Goal: Information Seeking & Learning: Learn about a topic

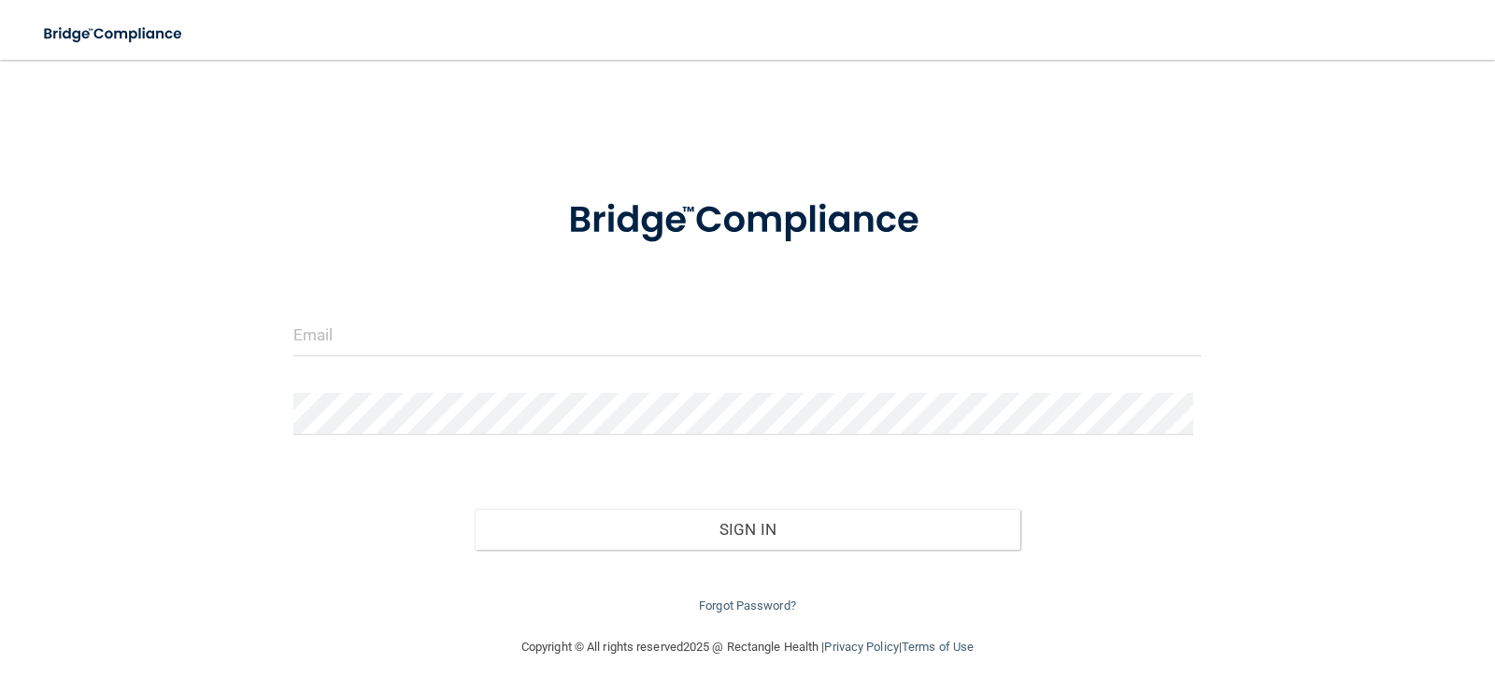
type input "[EMAIL_ADDRESS][DOMAIN_NAME]"
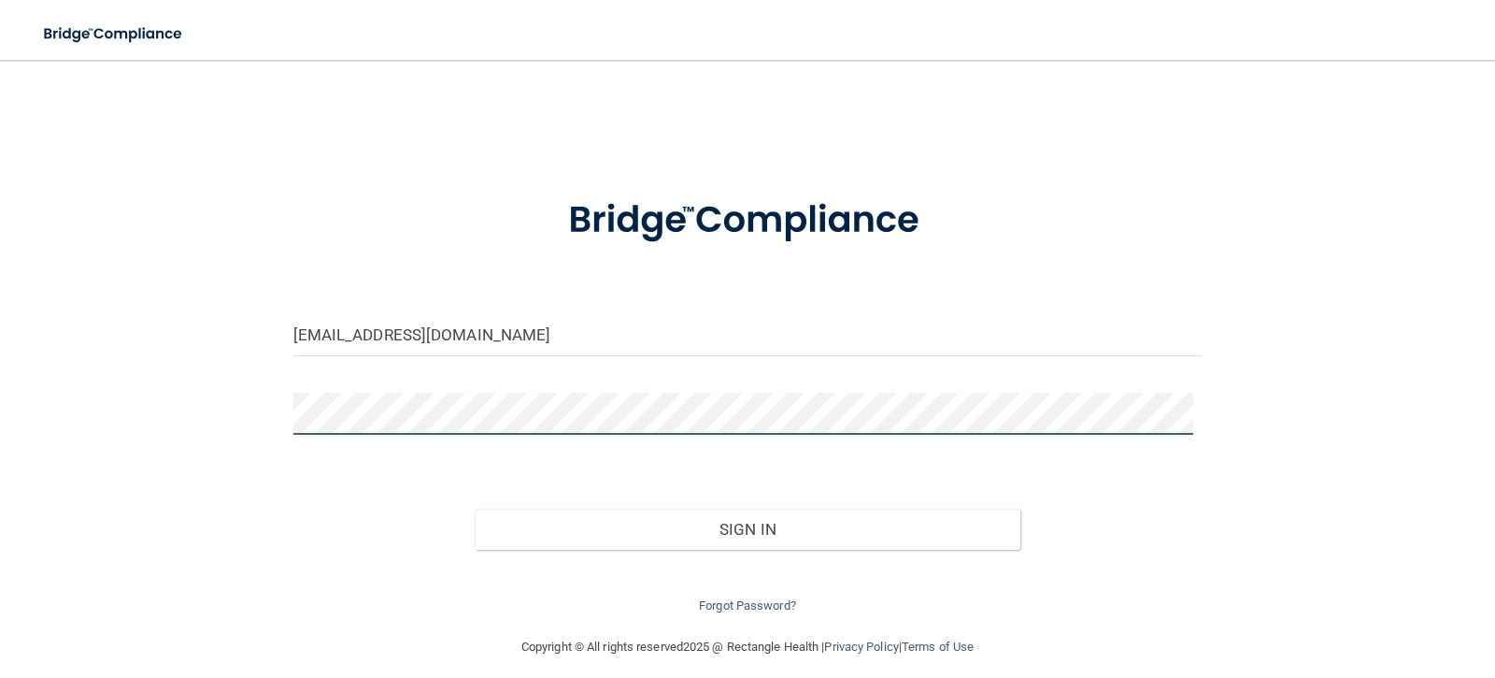
click at [475, 508] on button "Sign In" at bounding box center [748, 528] width 546 height 41
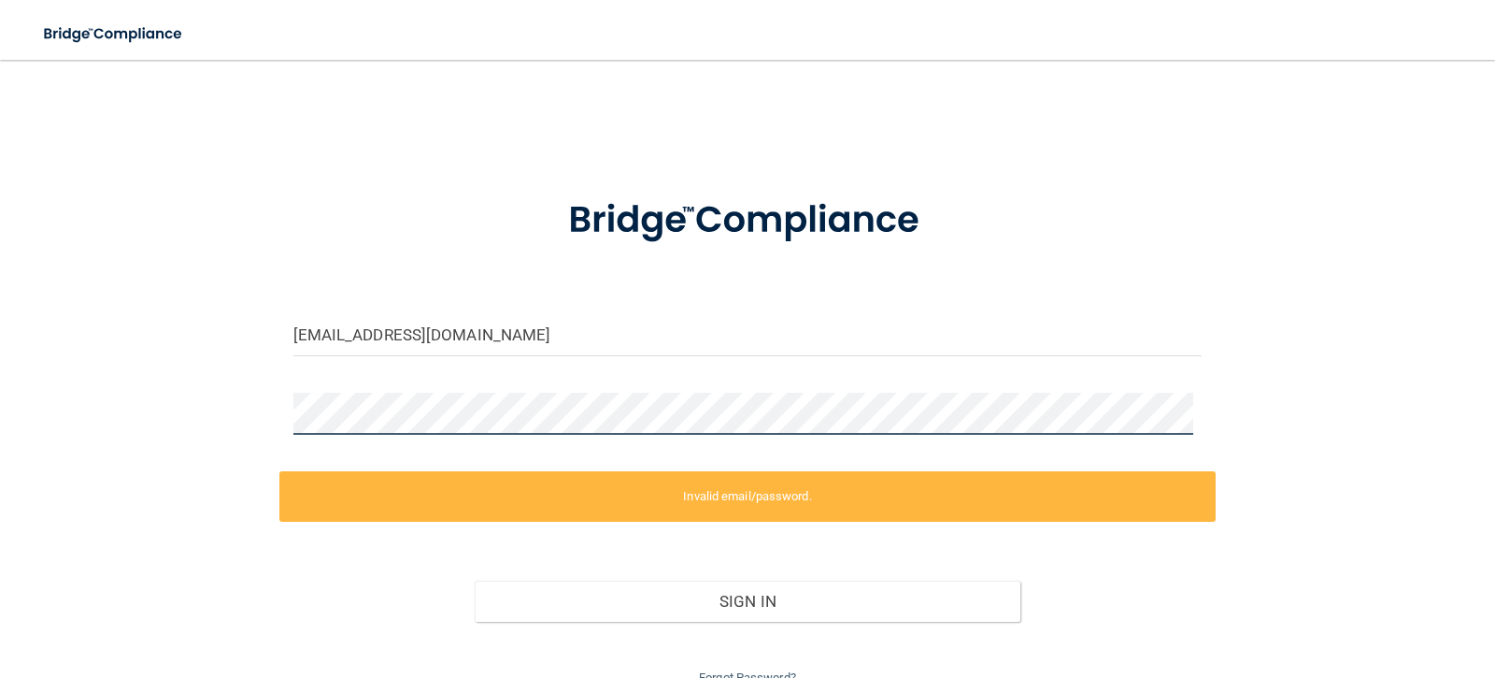
click at [109, 402] on div "[EMAIL_ADDRESS][DOMAIN_NAME] Invalid email/password. You don't have permission …" at bounding box center [747, 384] width 1421 height 610
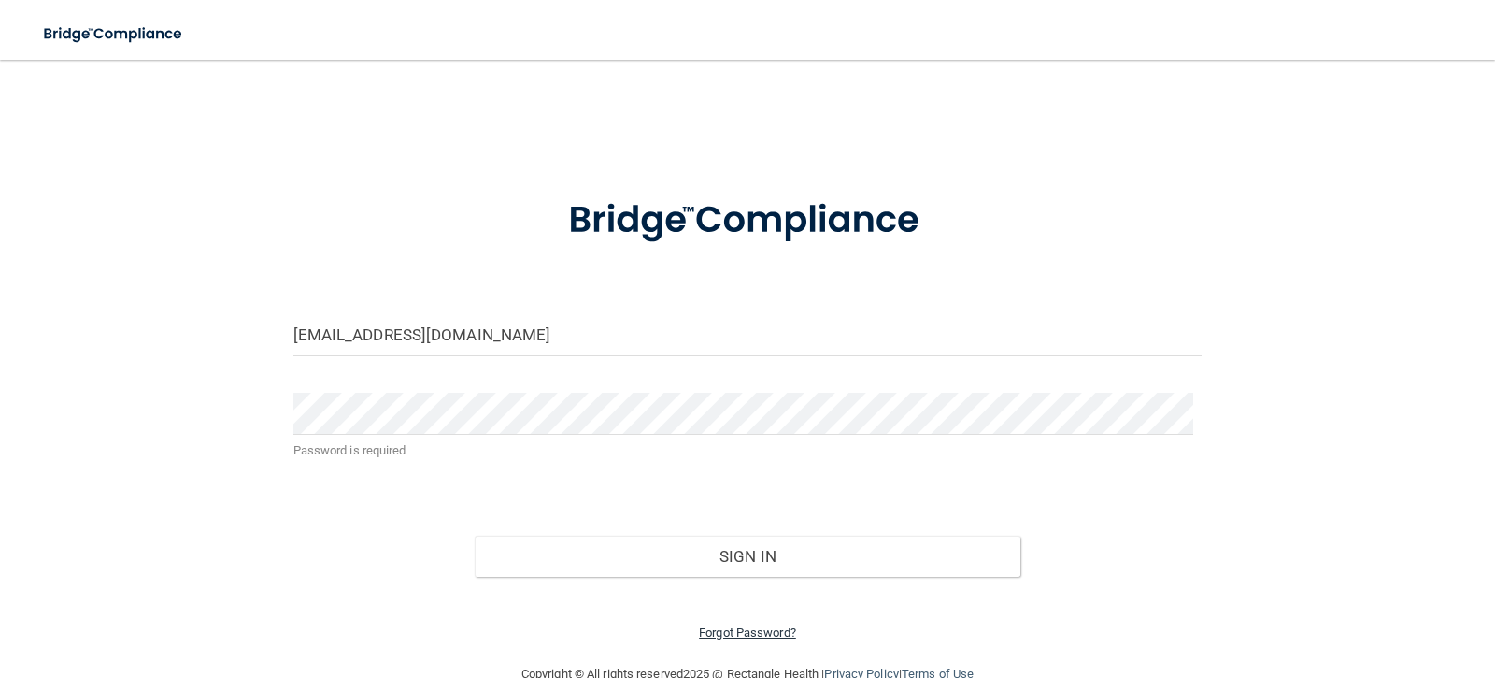
click at [757, 636] on link "Forgot Password?" at bounding box center [747, 632] width 97 height 14
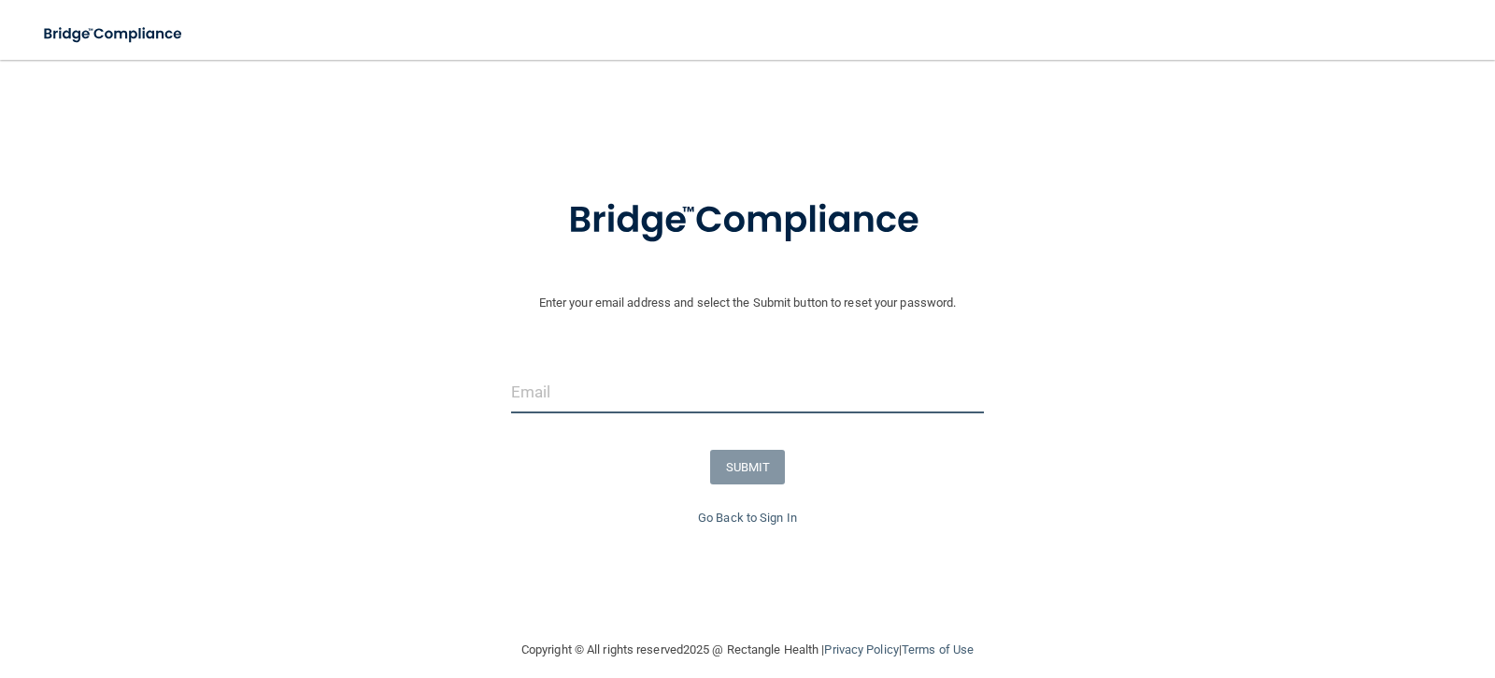
click at [619, 392] on input "email" at bounding box center [748, 392] width 474 height 42
type input "[EMAIL_ADDRESS][DOMAIN_NAME]"
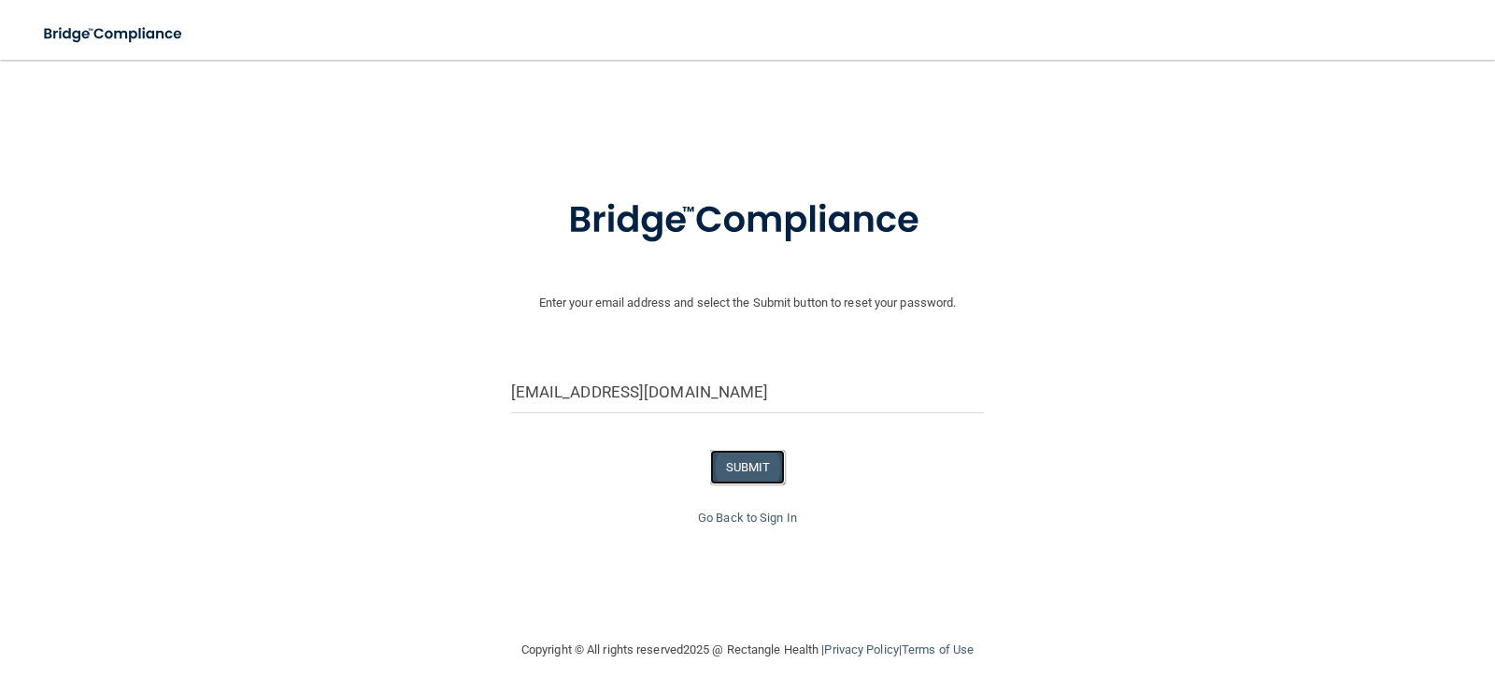
click at [730, 470] on button "SUBMIT" at bounding box center [748, 467] width 76 height 35
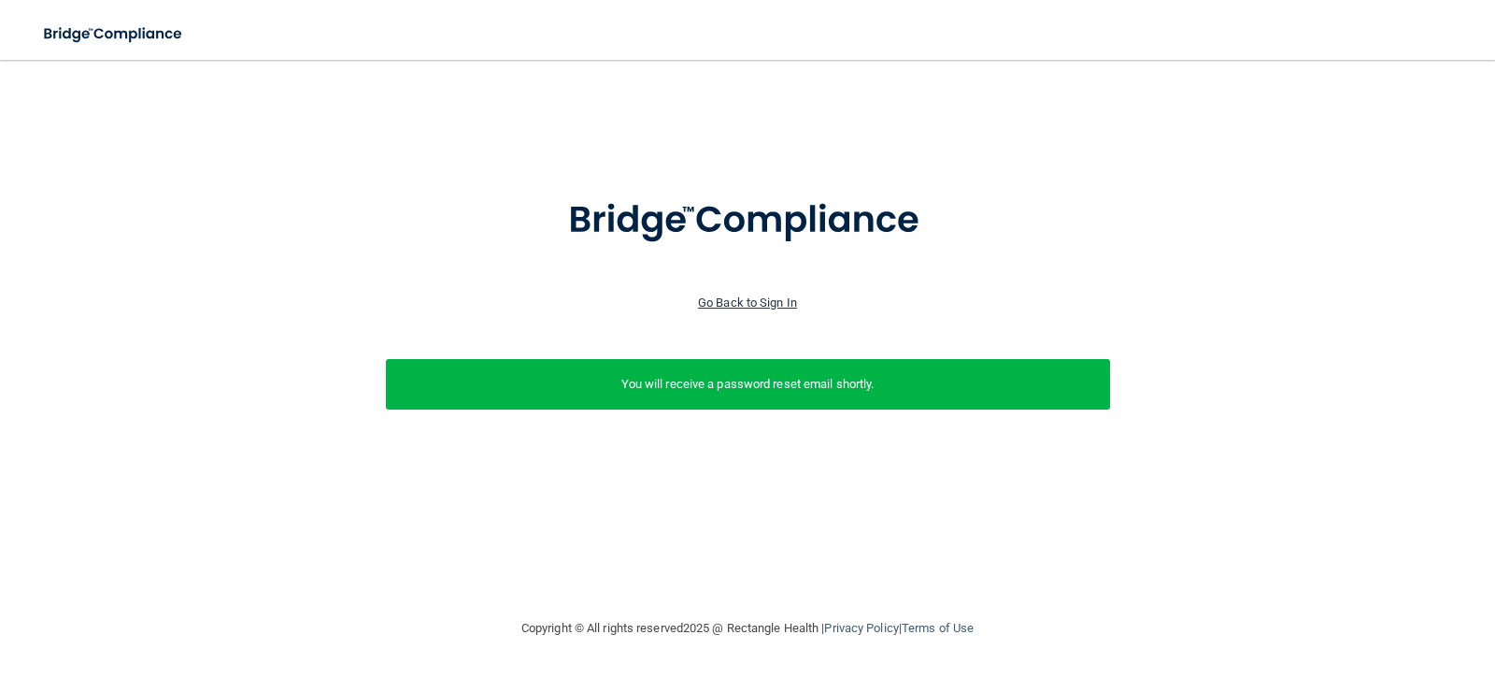
click at [722, 299] on link "Go Back to Sign In" at bounding box center [747, 302] width 99 height 14
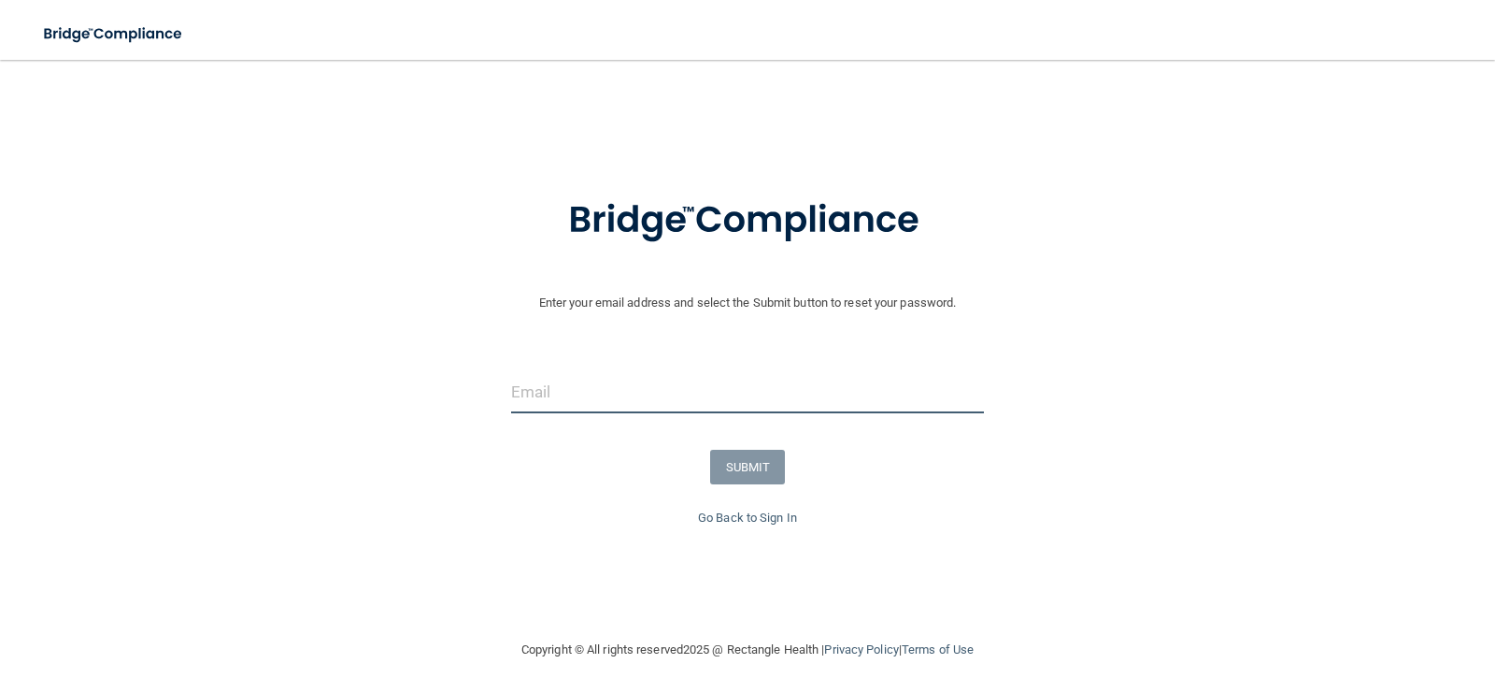
click at [858, 402] on input "email" at bounding box center [748, 392] width 474 height 42
type input "[EMAIL_ADDRESS][DOMAIN_NAME]"
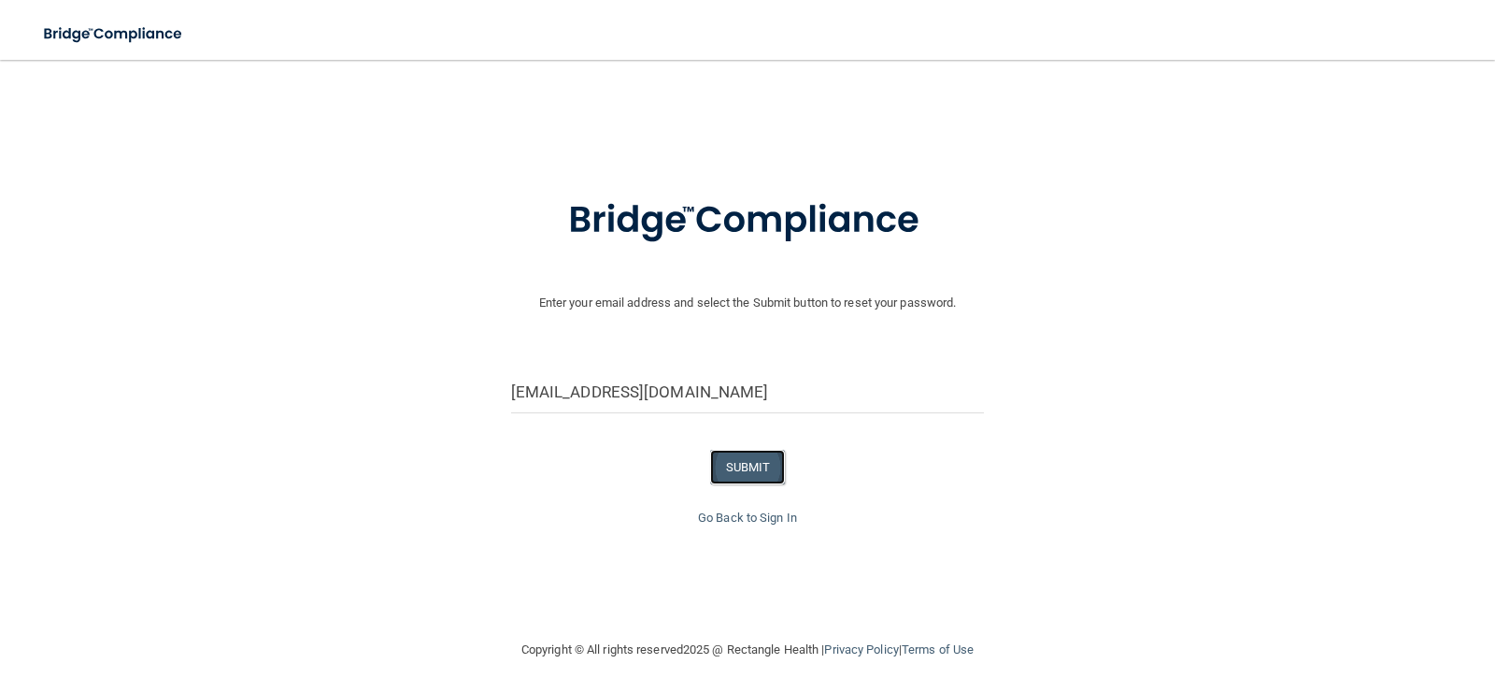
click at [751, 470] on button "SUBMIT" at bounding box center [748, 467] width 76 height 35
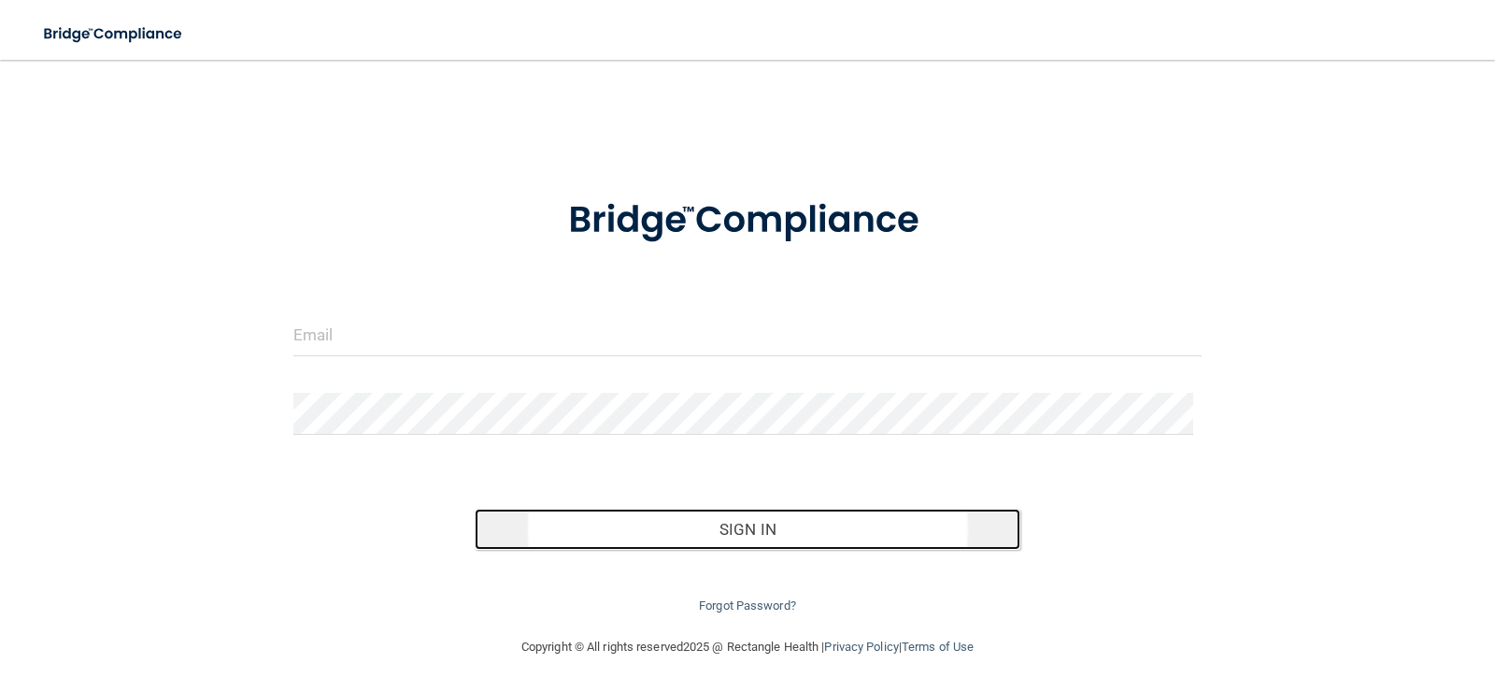
click at [580, 525] on button "Sign In" at bounding box center [748, 528] width 546 height 41
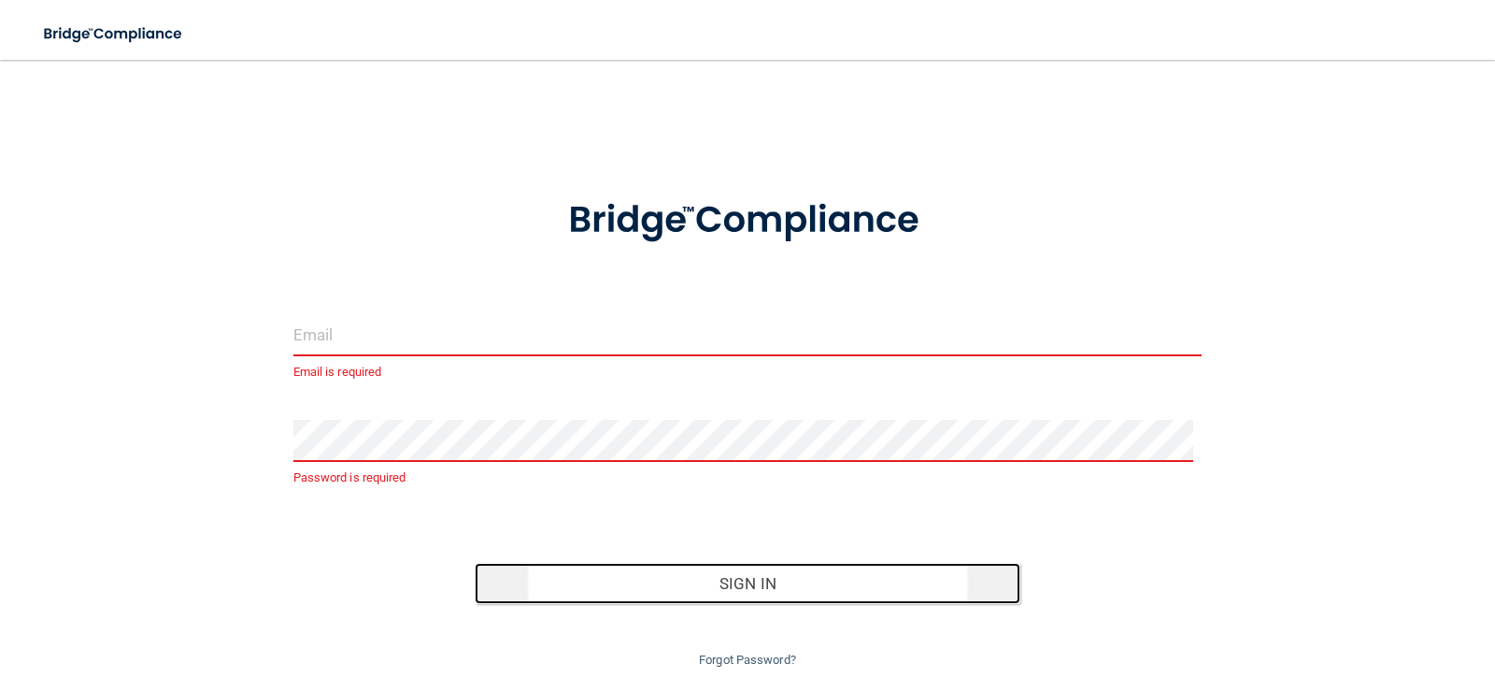
click at [617, 575] on button "Sign In" at bounding box center [748, 583] width 546 height 41
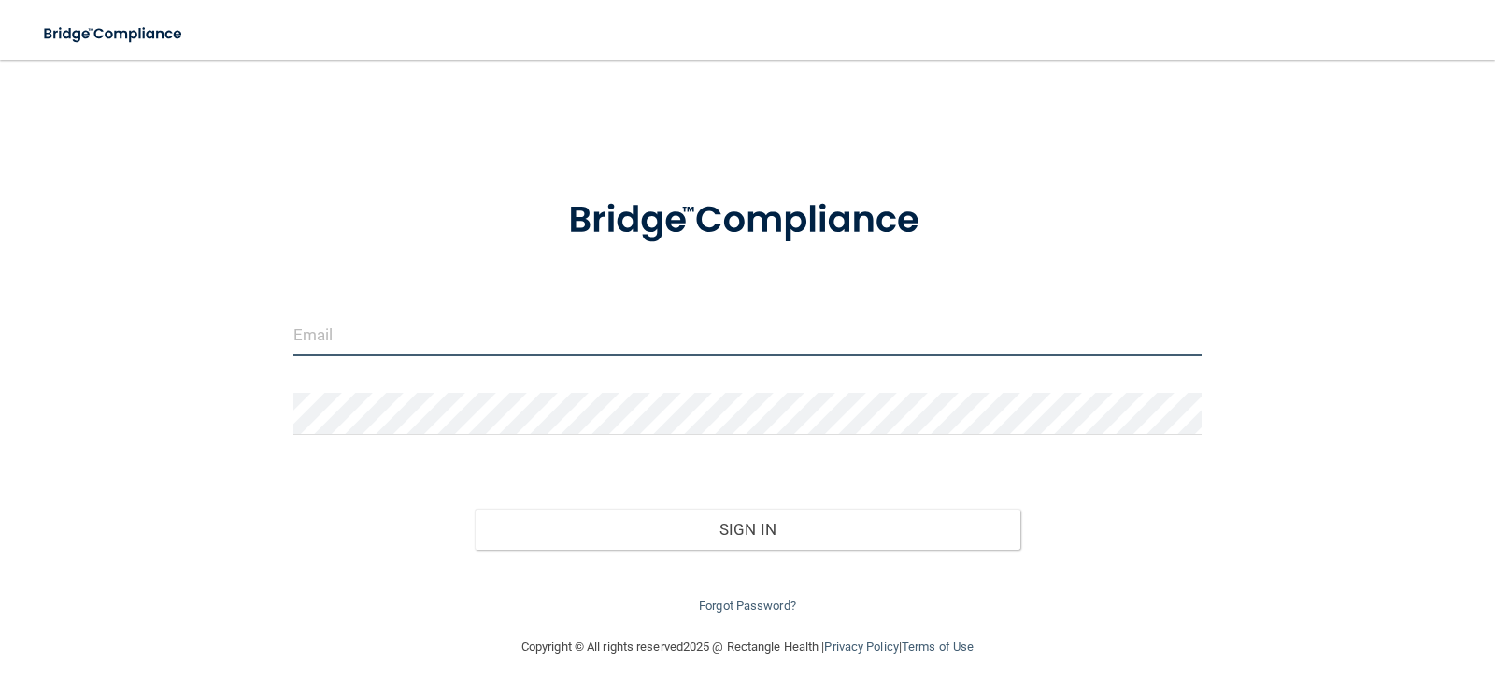
click at [492, 314] on input "email" at bounding box center [747, 335] width 909 height 42
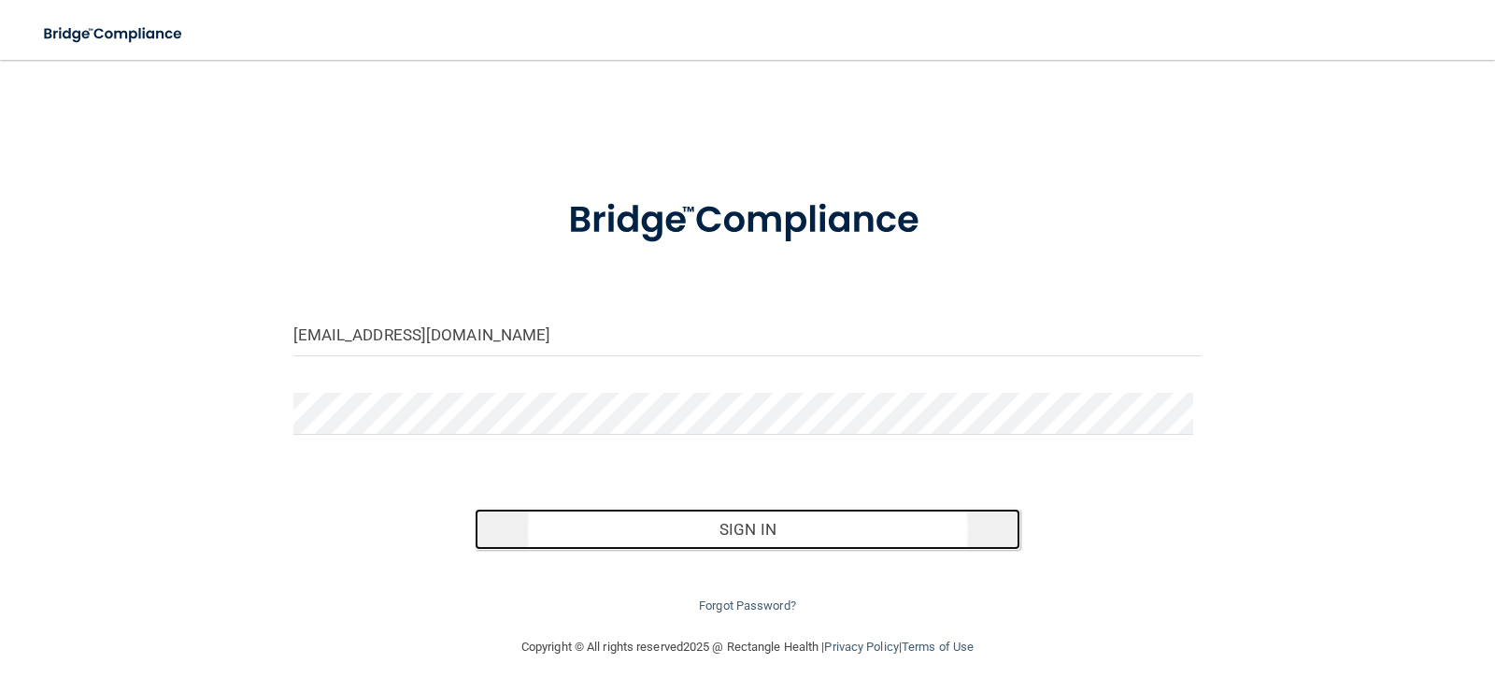
click at [722, 545] on button "Sign In" at bounding box center [748, 528] width 546 height 41
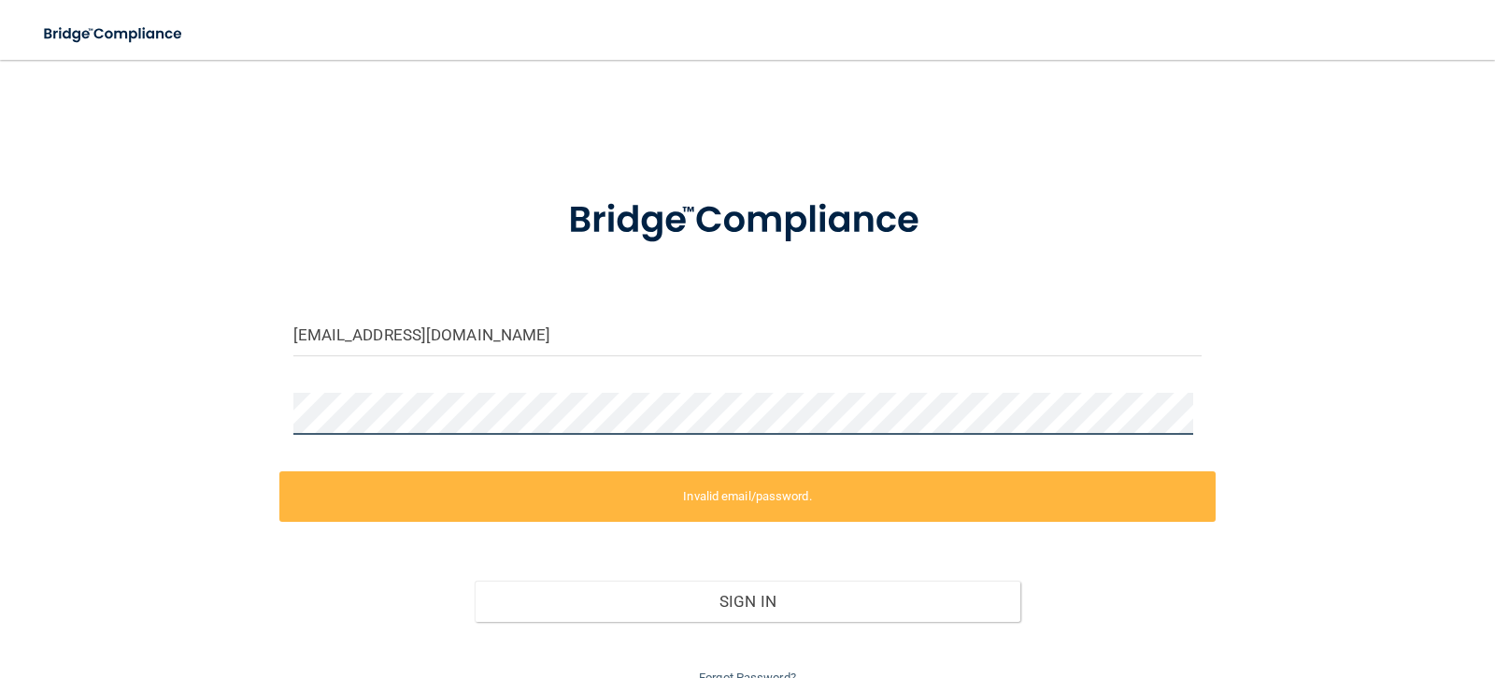
click at [248, 405] on div "[EMAIL_ADDRESS][DOMAIN_NAME] Invalid email/password. You don't have permission …" at bounding box center [747, 384] width 1421 height 610
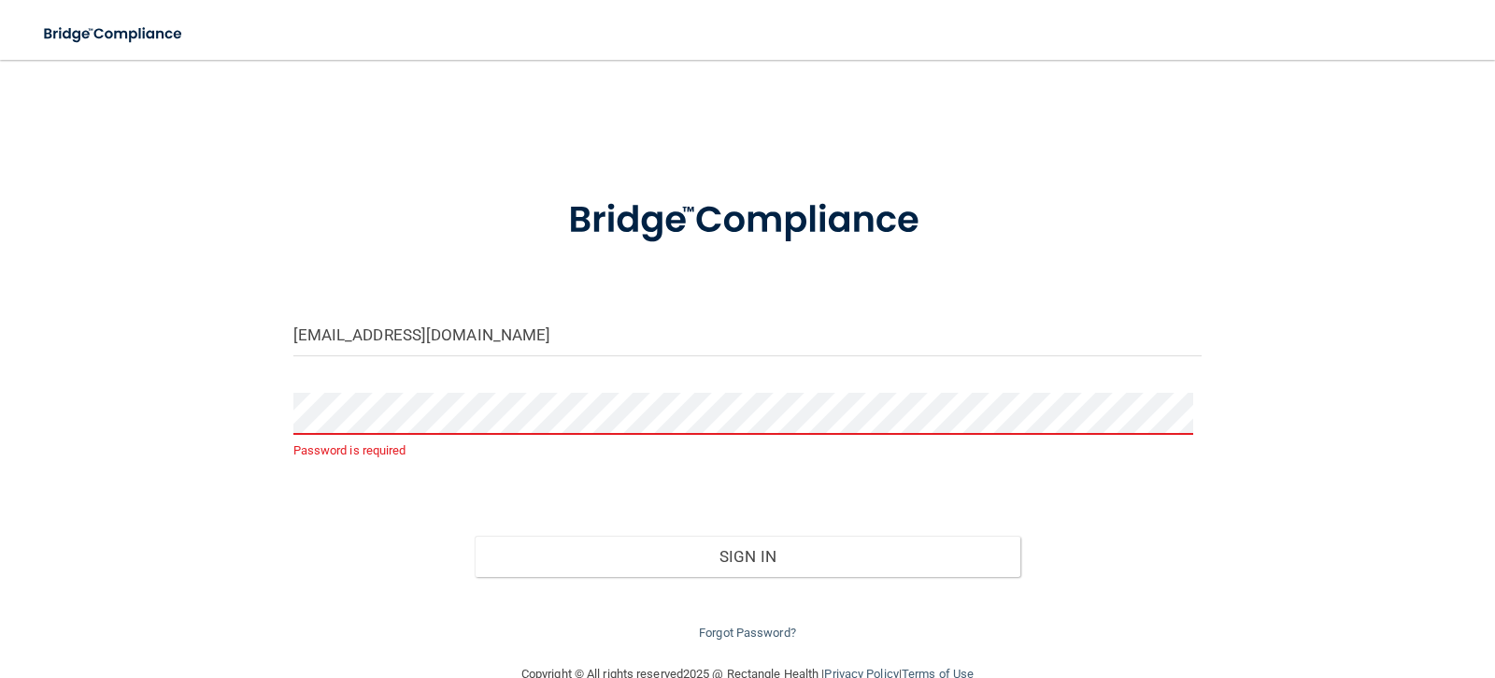
click at [1151, 494] on form "[EMAIL_ADDRESS][DOMAIN_NAME] Password is required Invalid email/password. You d…" at bounding box center [747, 408] width 909 height 472
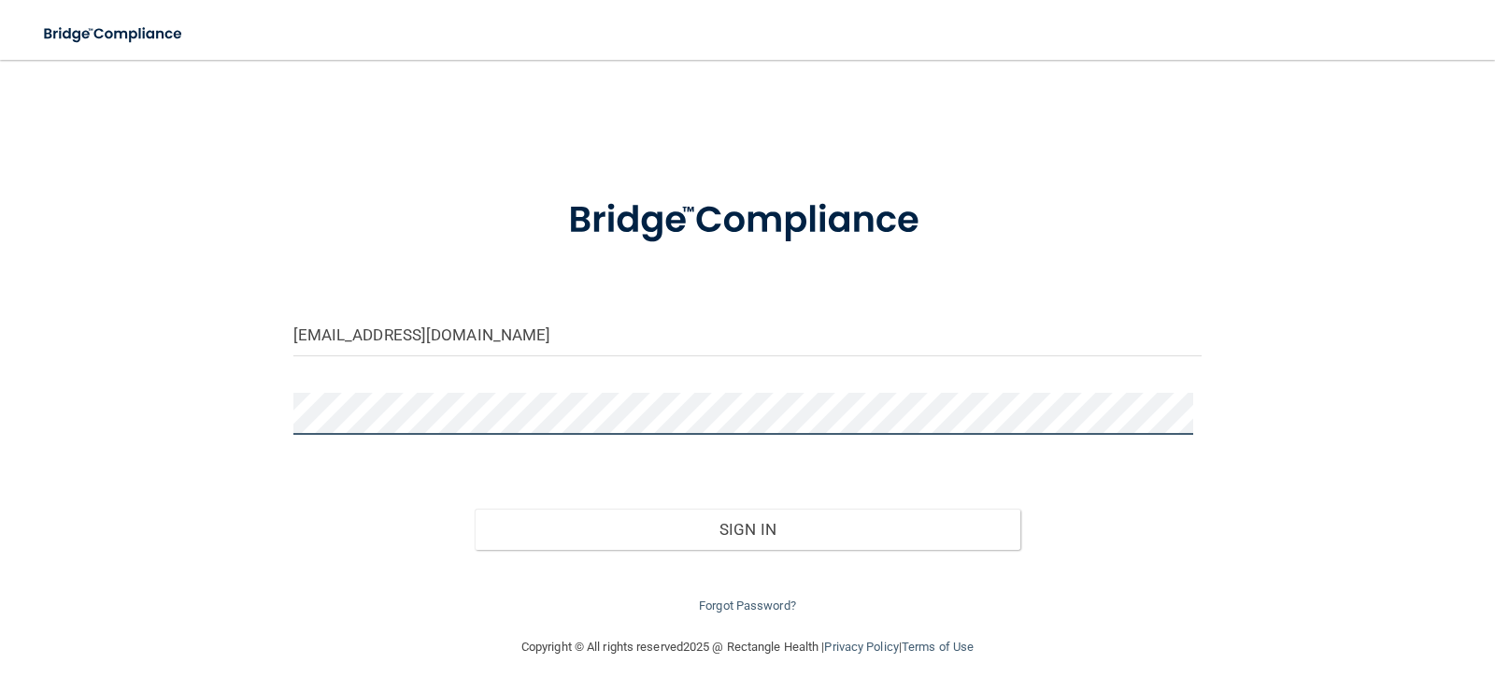
click at [475, 508] on button "Sign In" at bounding box center [748, 528] width 546 height 41
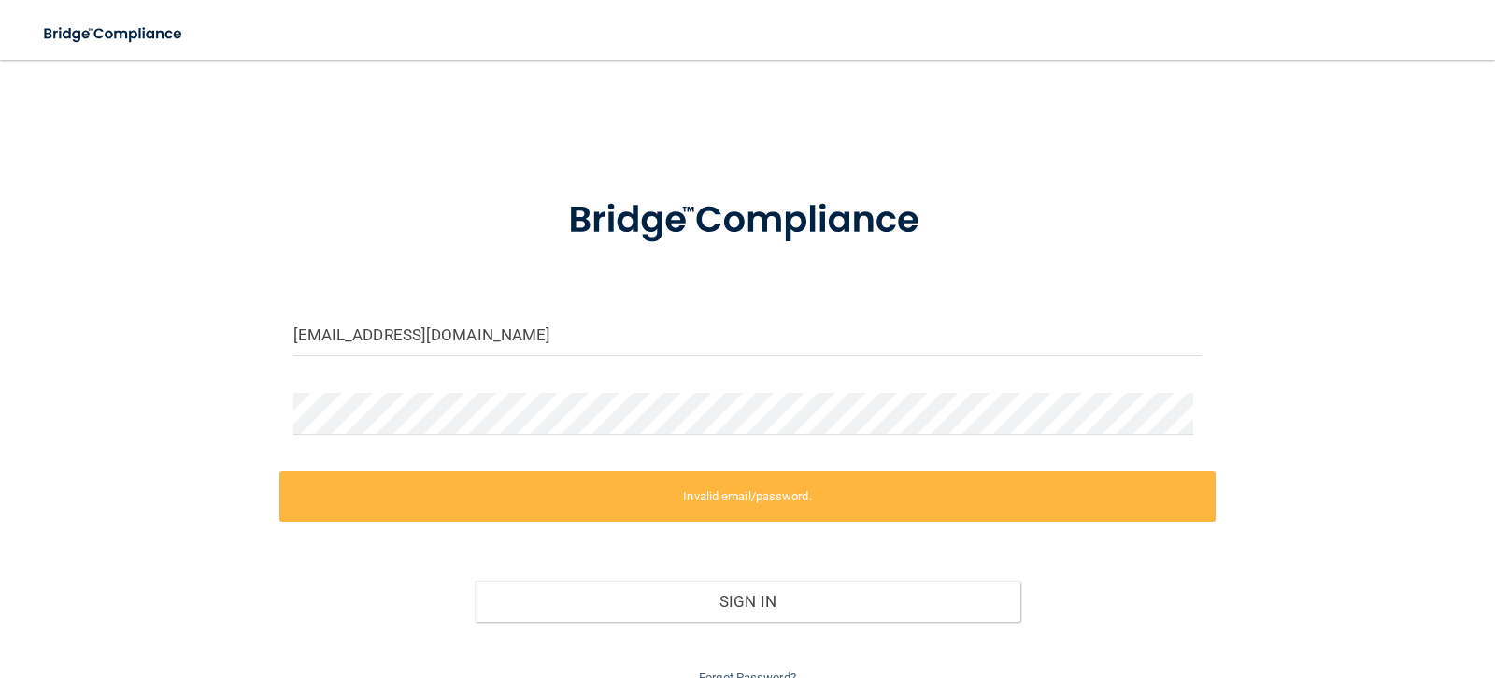
click at [1012, 589] on div "Sign In" at bounding box center [747, 582] width 937 height 79
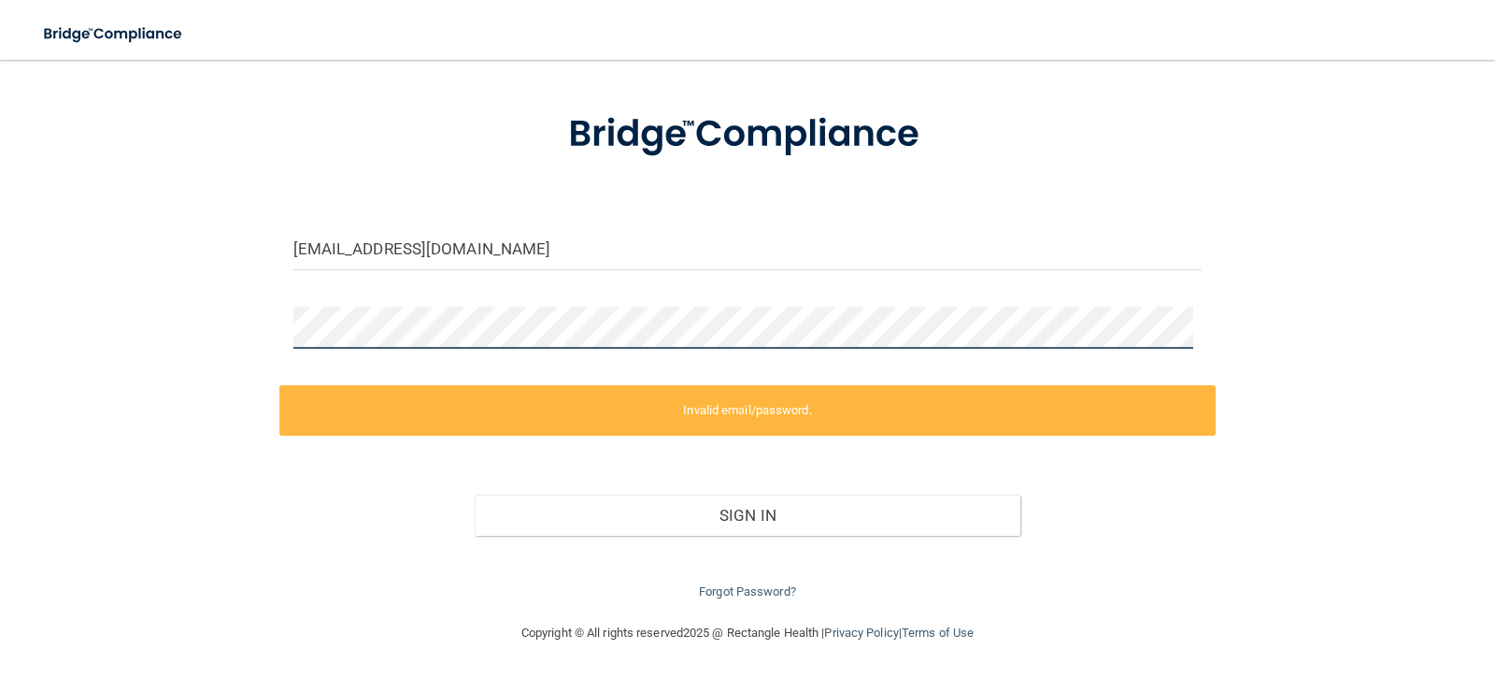
click at [156, 322] on div "[EMAIL_ADDRESS][DOMAIN_NAME] Invalid email/password. You don't have permission …" at bounding box center [747, 298] width 1421 height 610
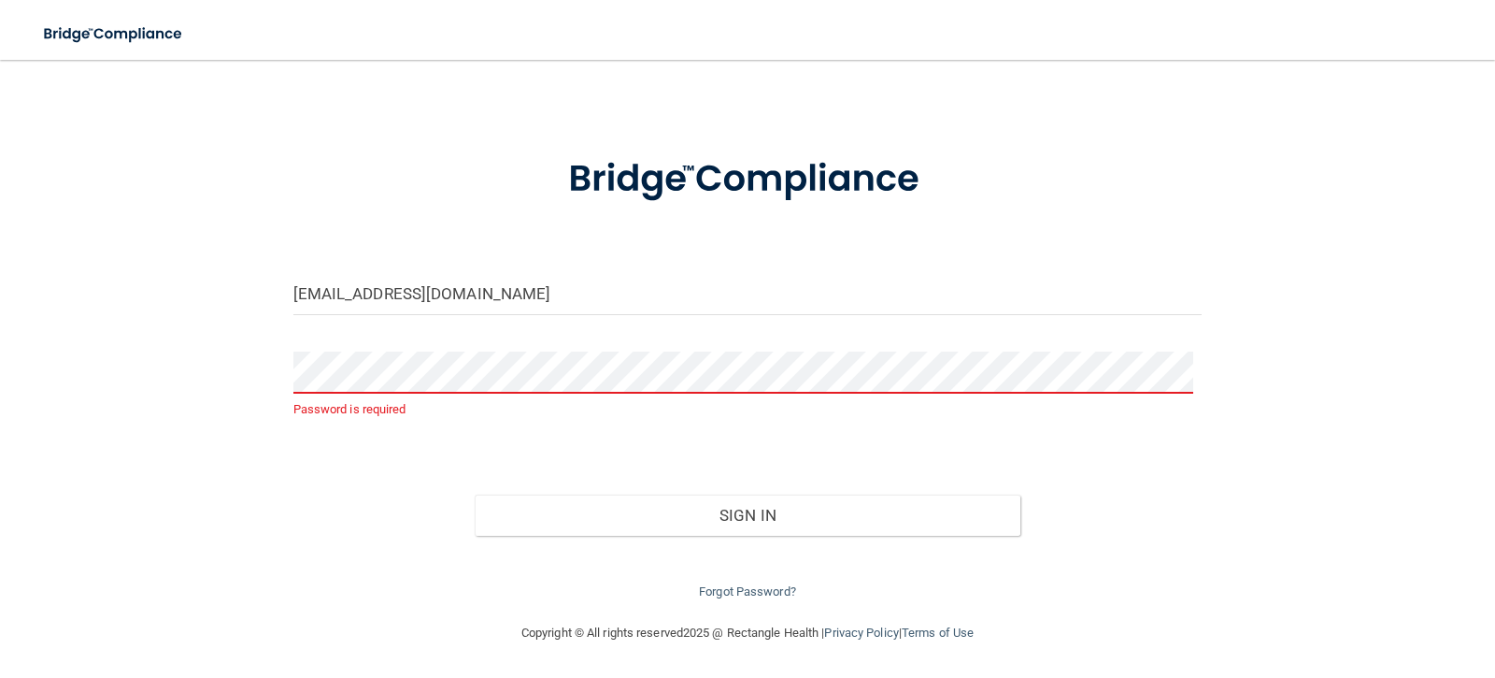
scroll to position [41, 0]
click at [767, 265] on form "gullingataeniaa@yahoo.com Password is required Invalid email/password. You don'…" at bounding box center [747, 367] width 909 height 472
click at [695, 296] on input "[EMAIL_ADDRESS][DOMAIN_NAME]" at bounding box center [747, 294] width 909 height 42
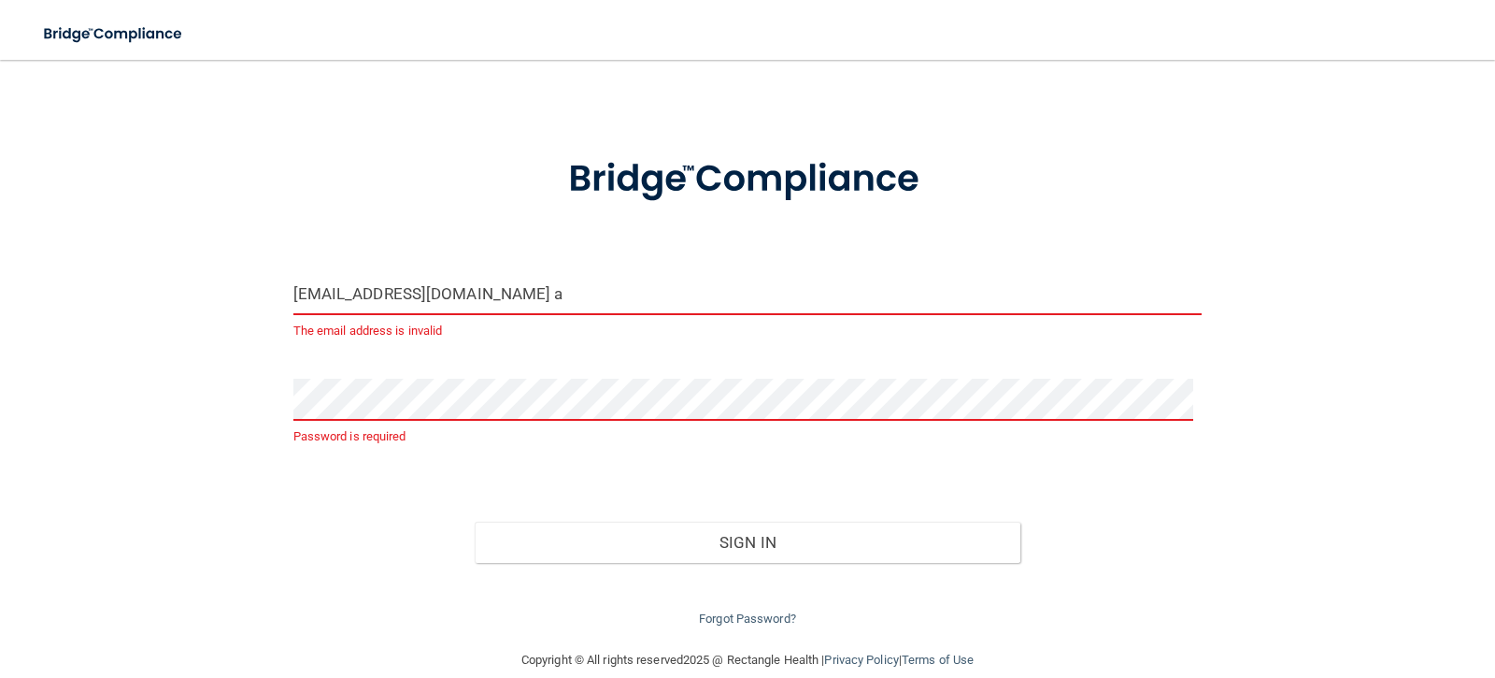
type input "[EMAIL_ADDRESS][DOMAIN_NAME]"
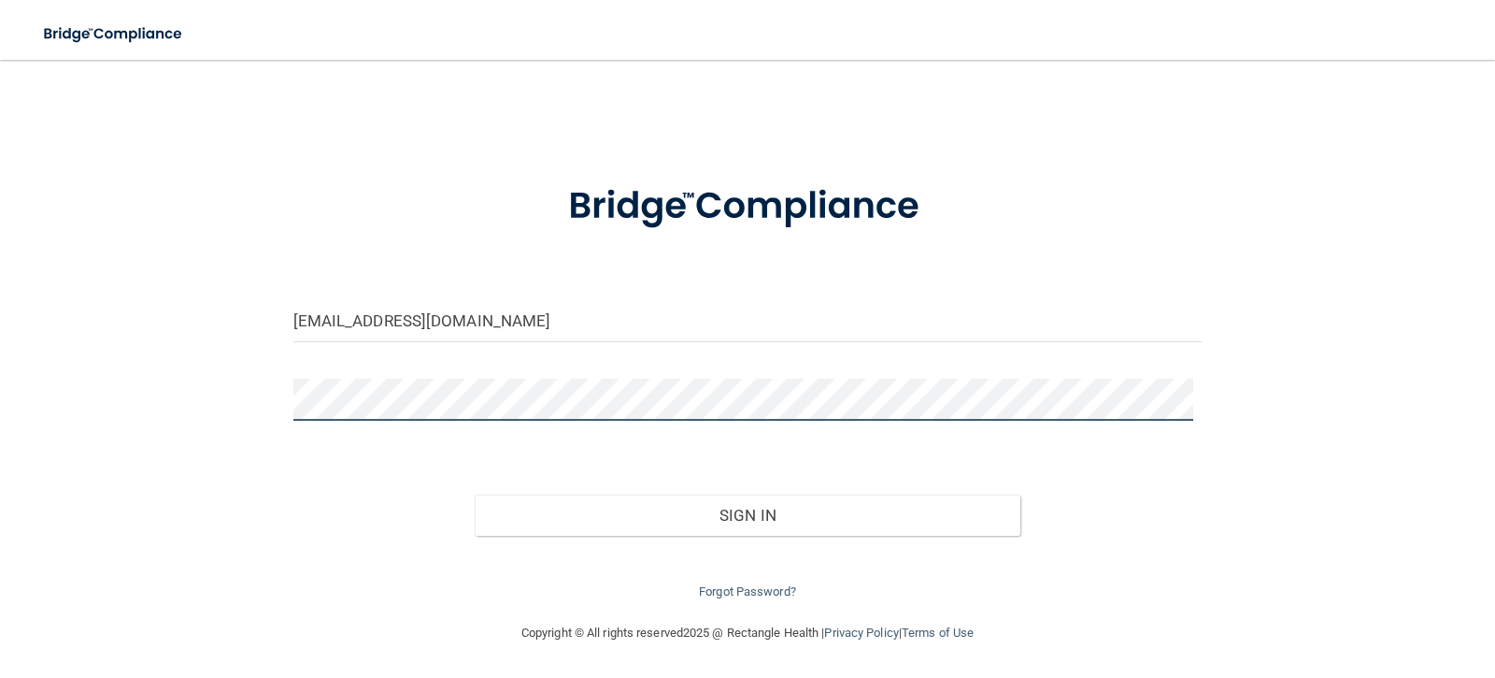
scroll to position [14, 0]
click at [475, 494] on button "Sign In" at bounding box center [748, 514] width 546 height 41
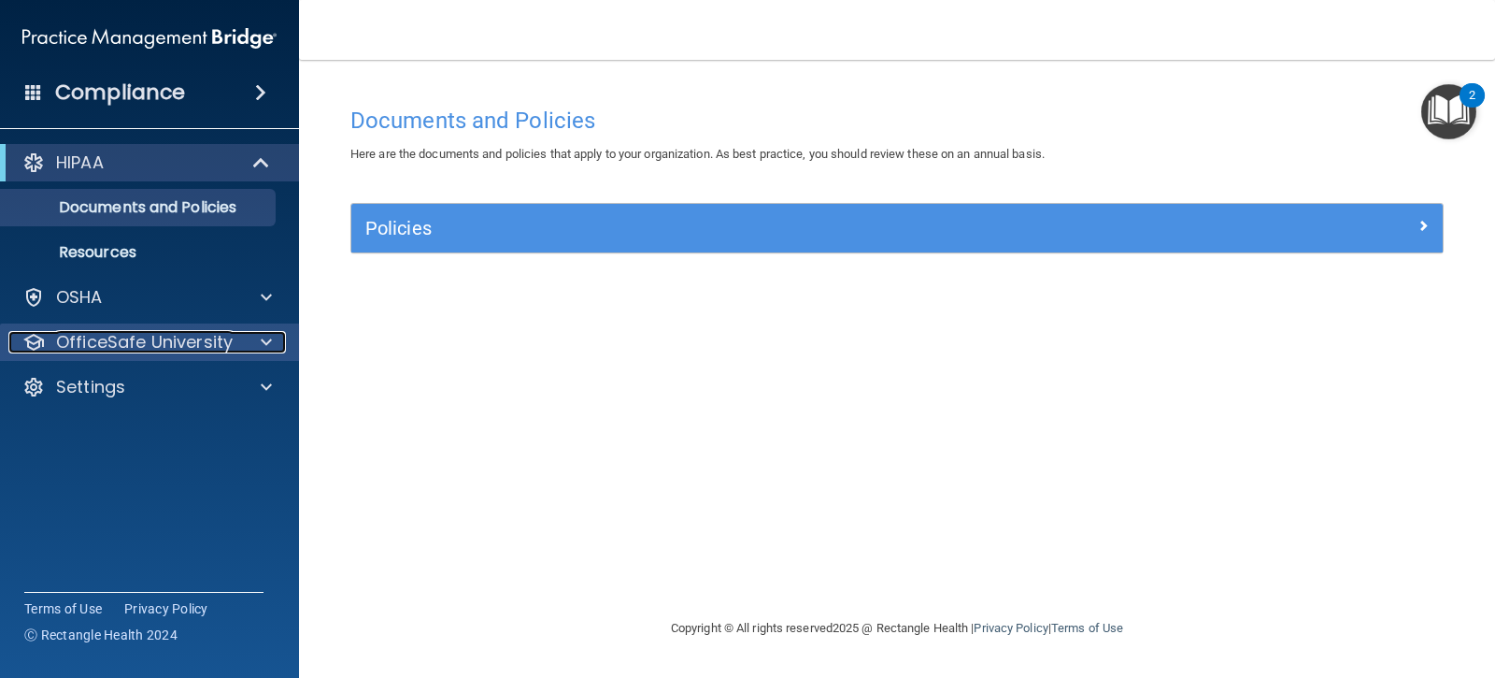
click at [230, 337] on p "OfficeSafe University" at bounding box center [144, 342] width 177 height 22
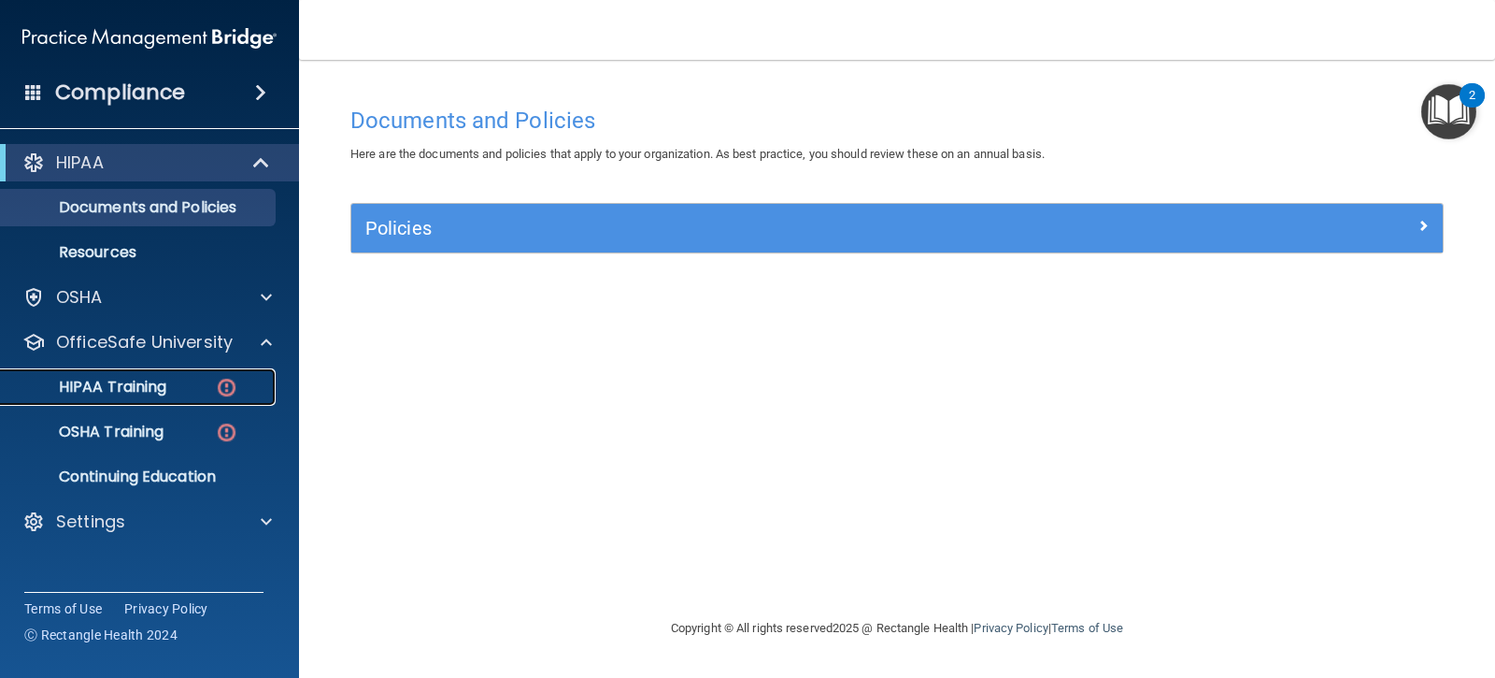
click at [217, 379] on img at bounding box center [226, 387] width 23 height 23
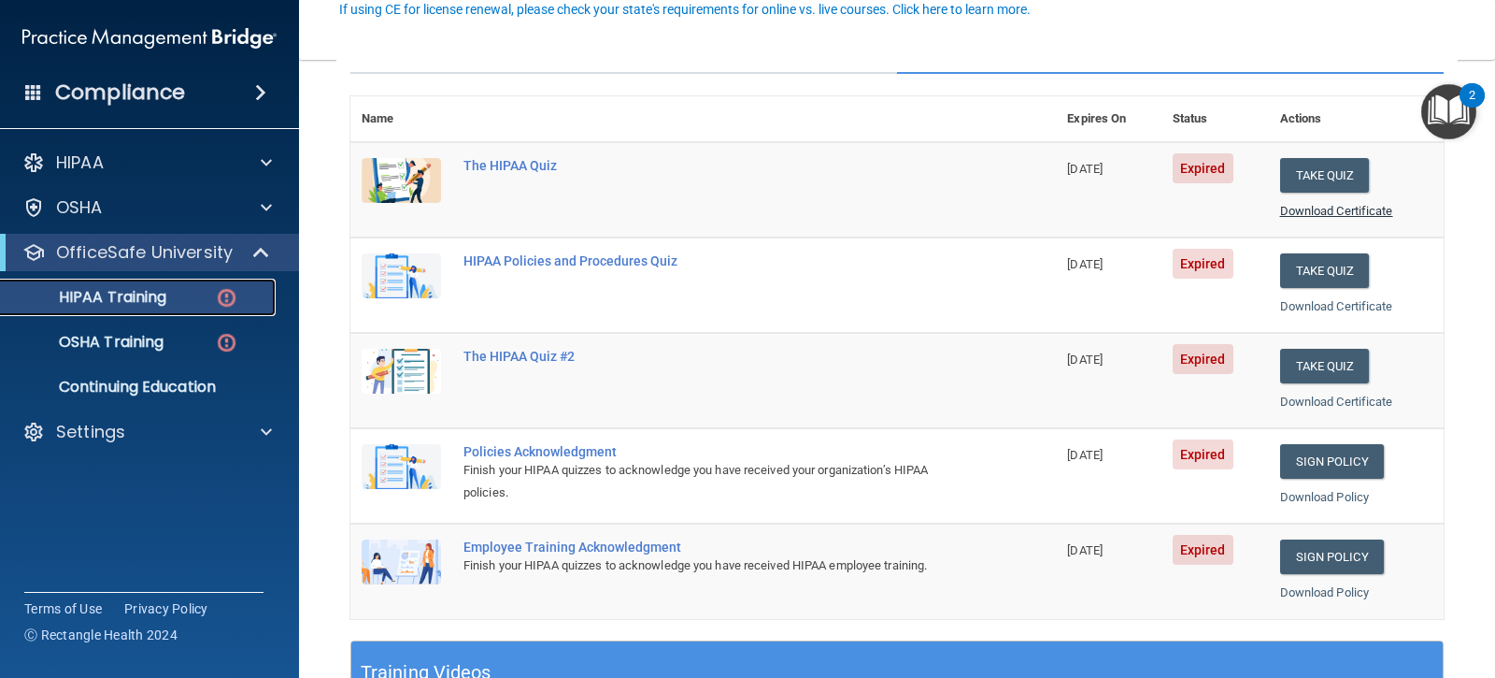
scroll to position [93, 0]
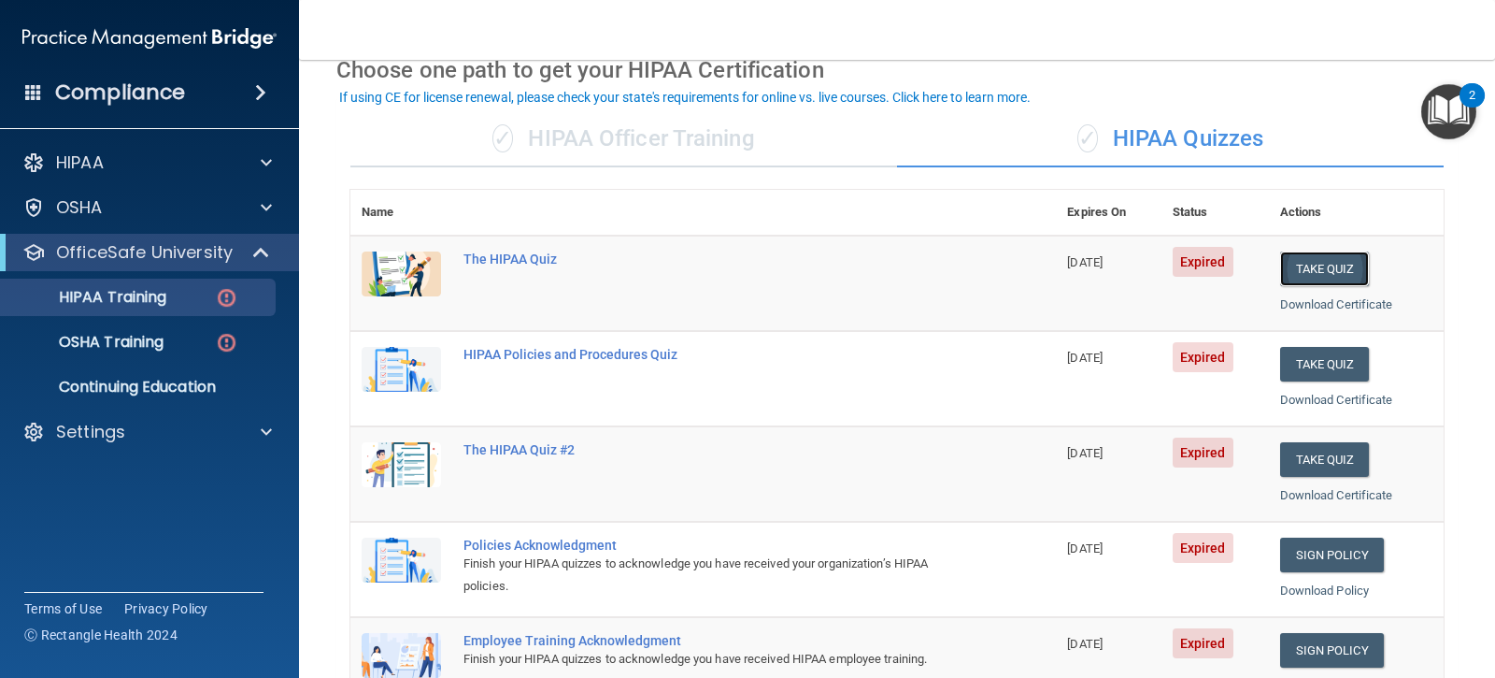
click at [1312, 263] on button "Take Quiz" at bounding box center [1325, 268] width 90 height 35
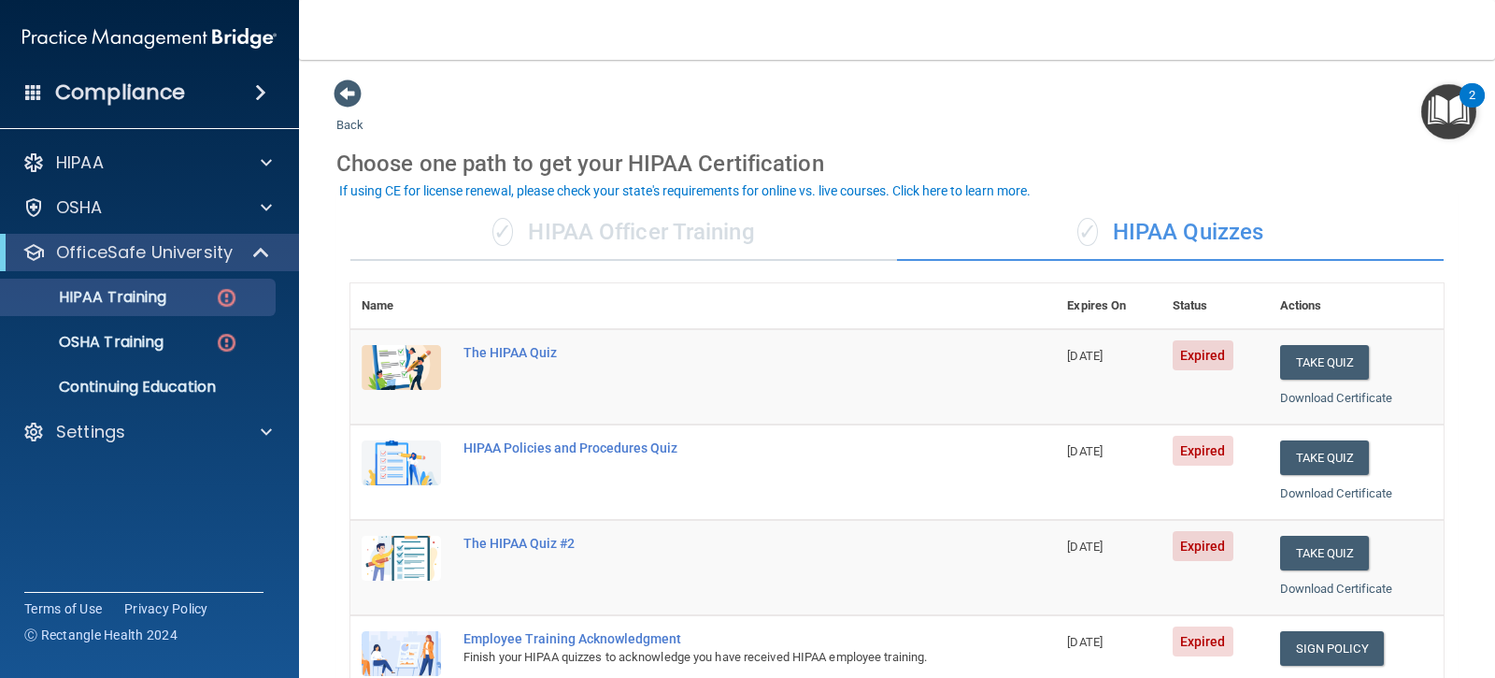
scroll to position [187, 0]
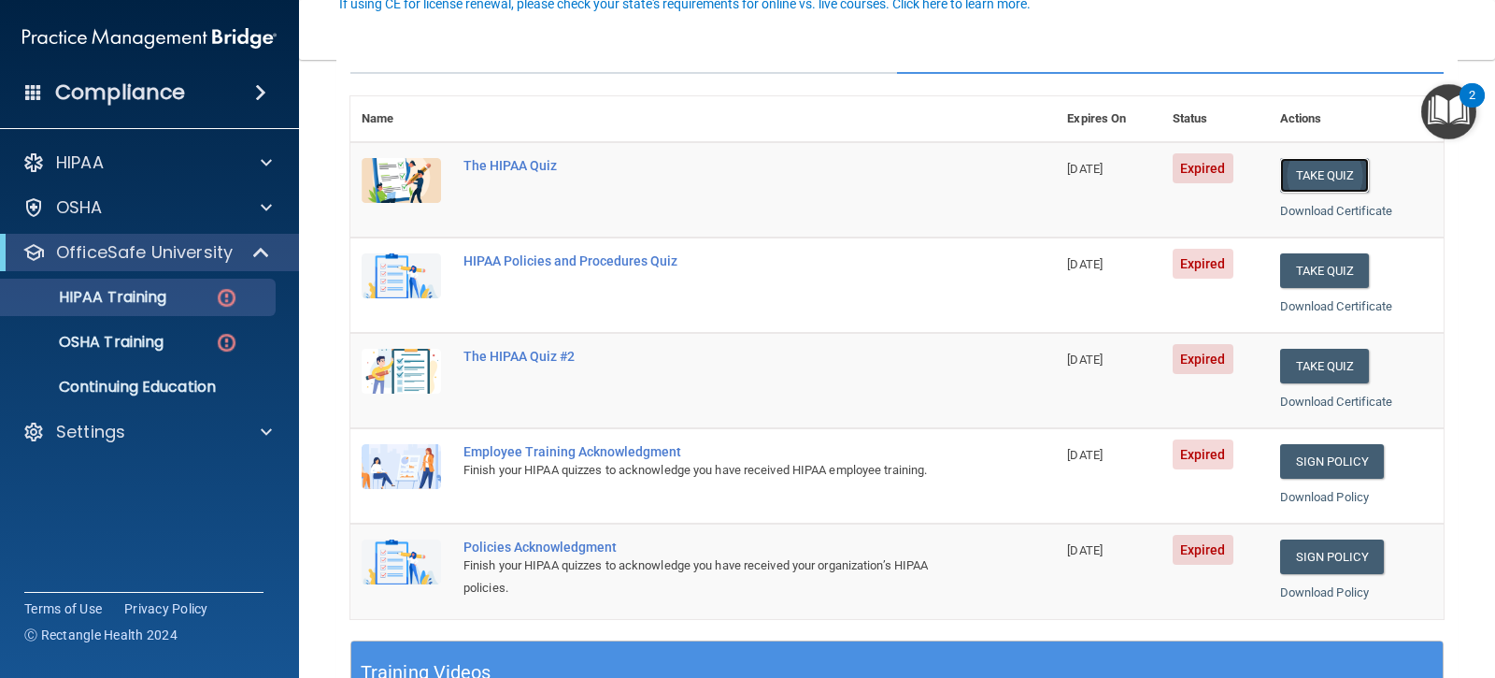
click at [1307, 168] on button "Take Quiz" at bounding box center [1325, 175] width 90 height 35
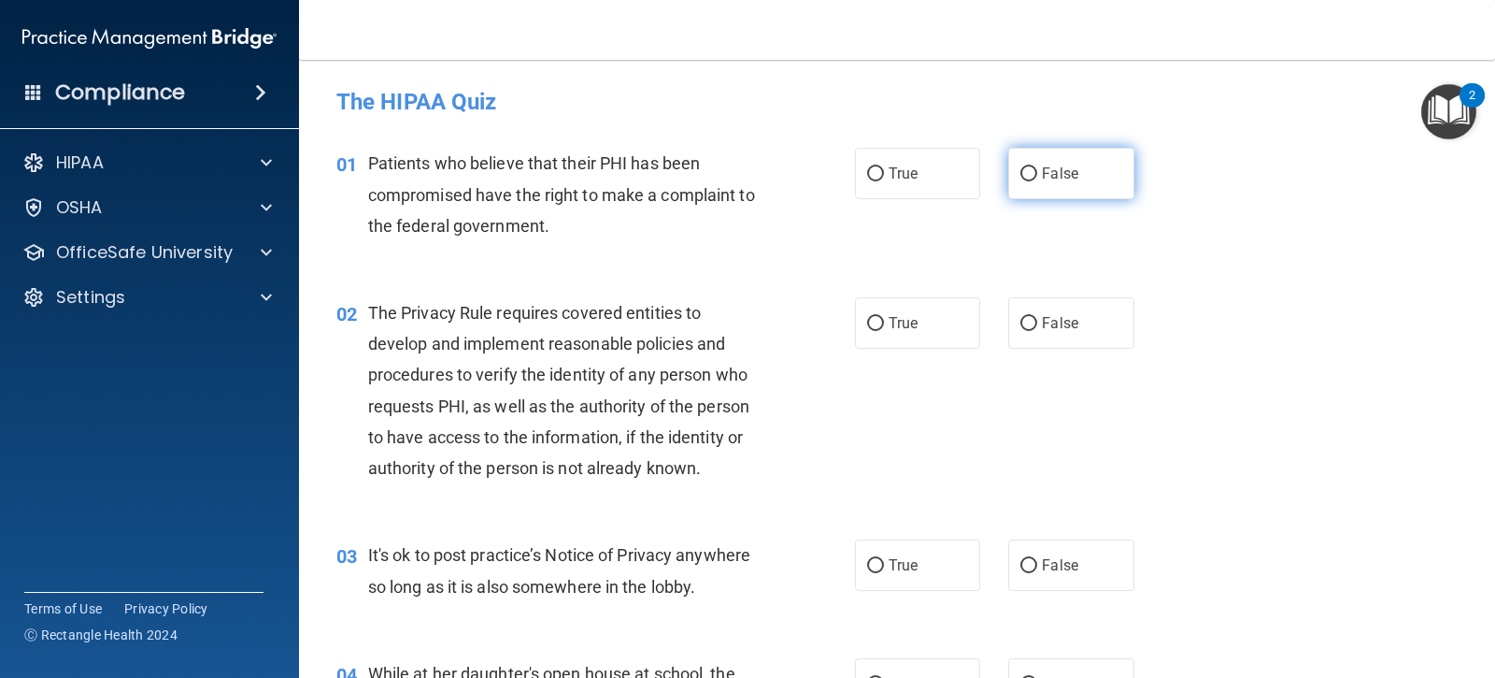
click at [1028, 163] on label "False" at bounding box center [1070, 173] width 125 height 51
click at [1028, 167] on input "False" at bounding box center [1029, 174] width 17 height 14
radio input "true"
click at [1021, 176] on input "False" at bounding box center [1029, 174] width 17 height 14
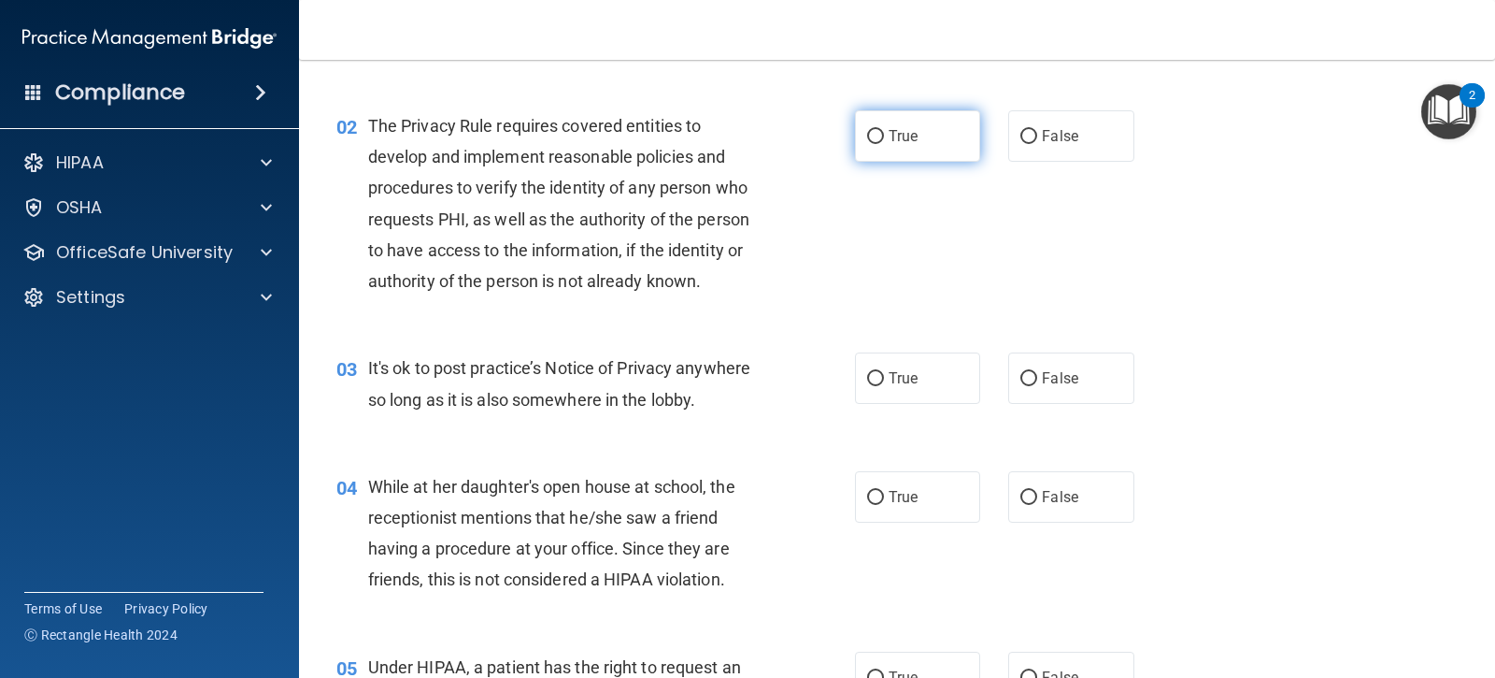
click at [872, 130] on input "True" at bounding box center [875, 137] width 17 height 14
radio input "true"
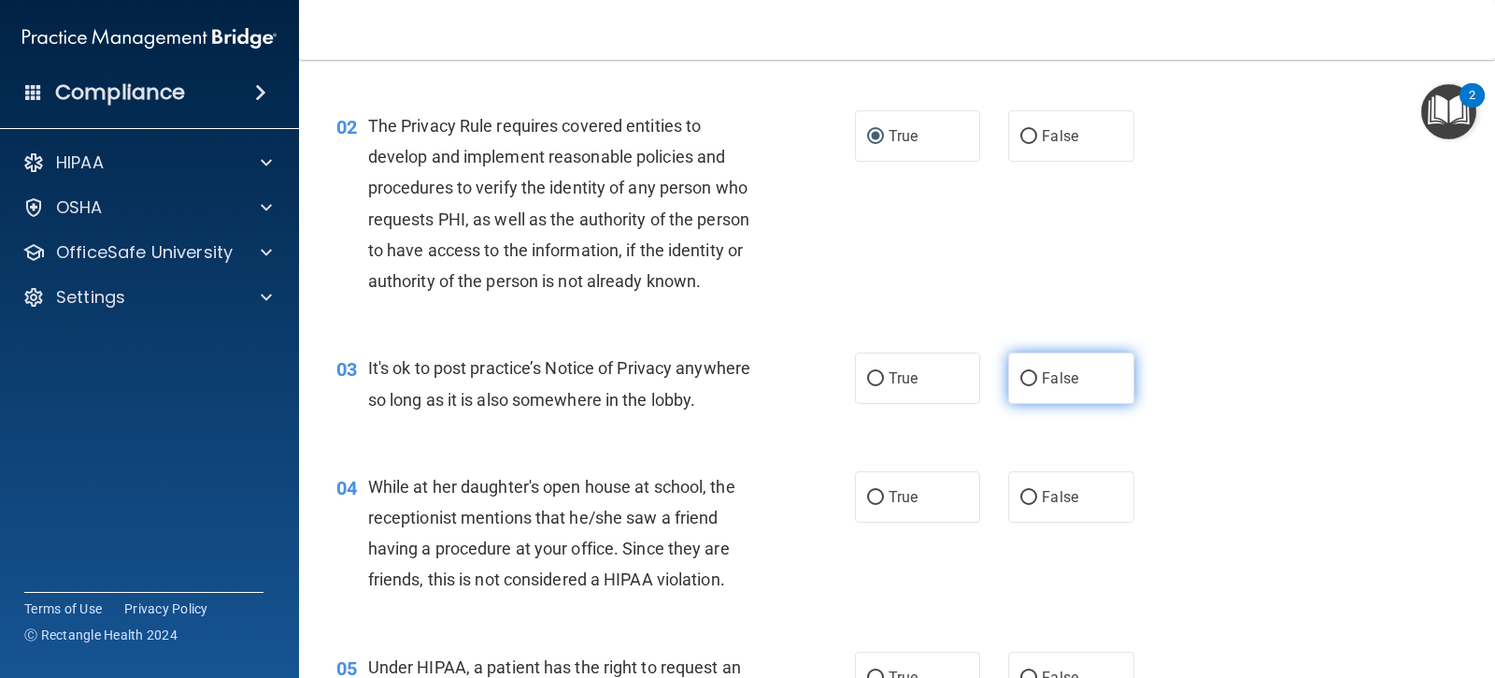
click at [1030, 380] on label "False" at bounding box center [1070, 377] width 125 height 51
click at [1030, 380] on input "False" at bounding box center [1029, 379] width 17 height 14
radio input "true"
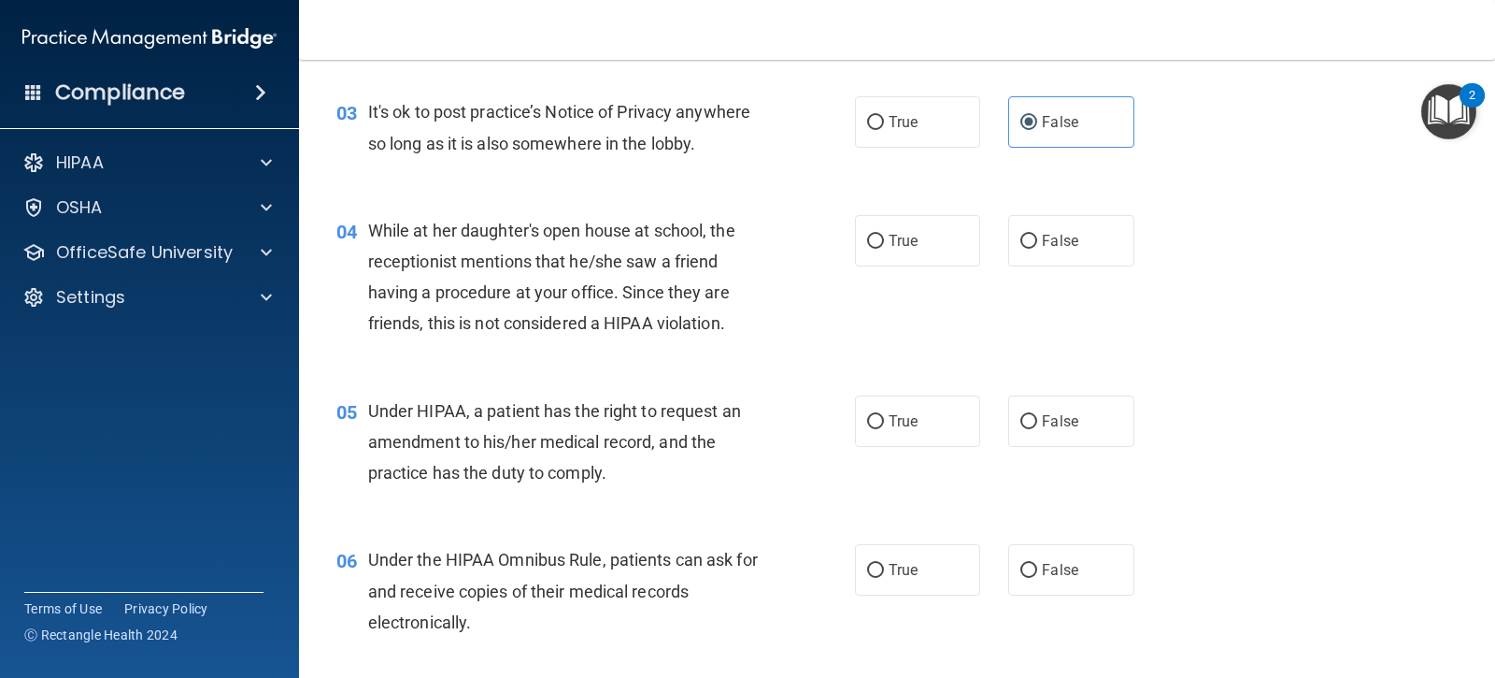
scroll to position [561, 0]
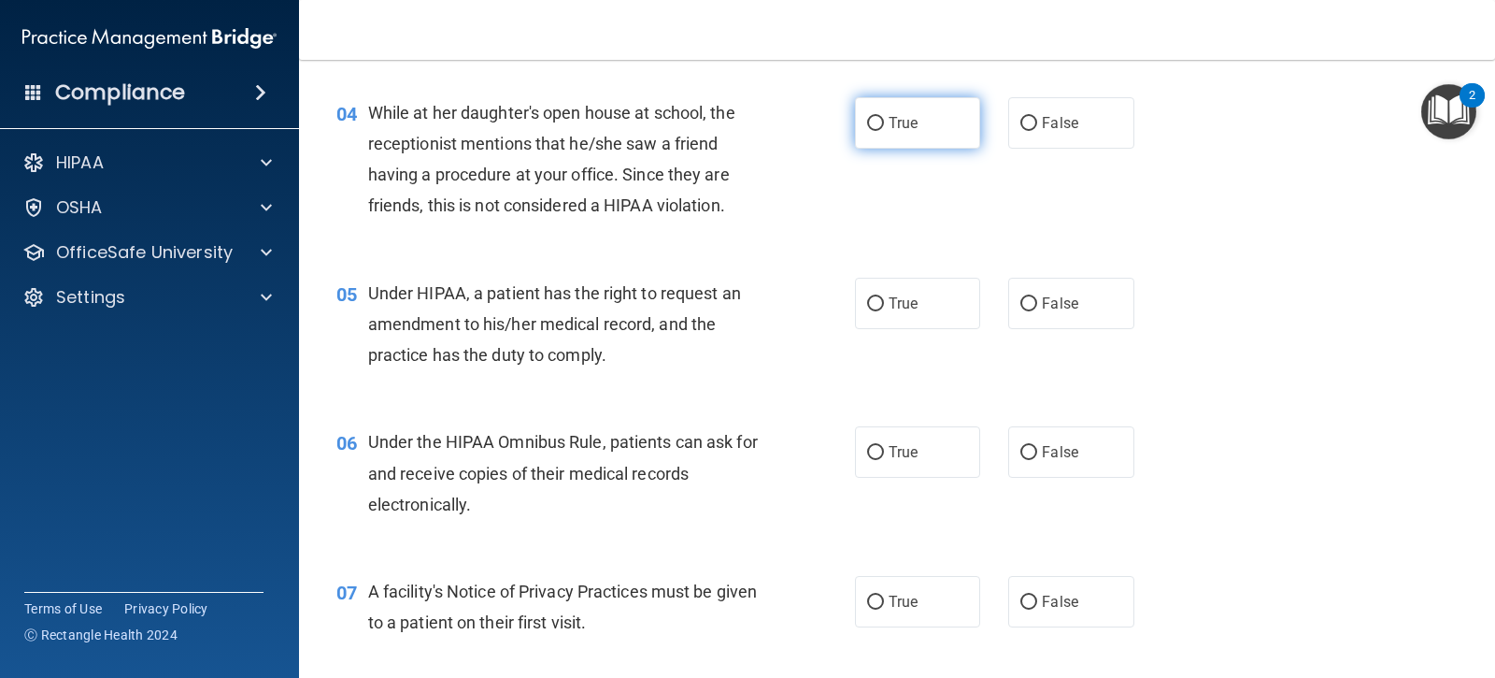
click at [879, 121] on label "True" at bounding box center [917, 122] width 125 height 51
click at [879, 121] on input "True" at bounding box center [875, 124] width 17 height 14
radio input "true"
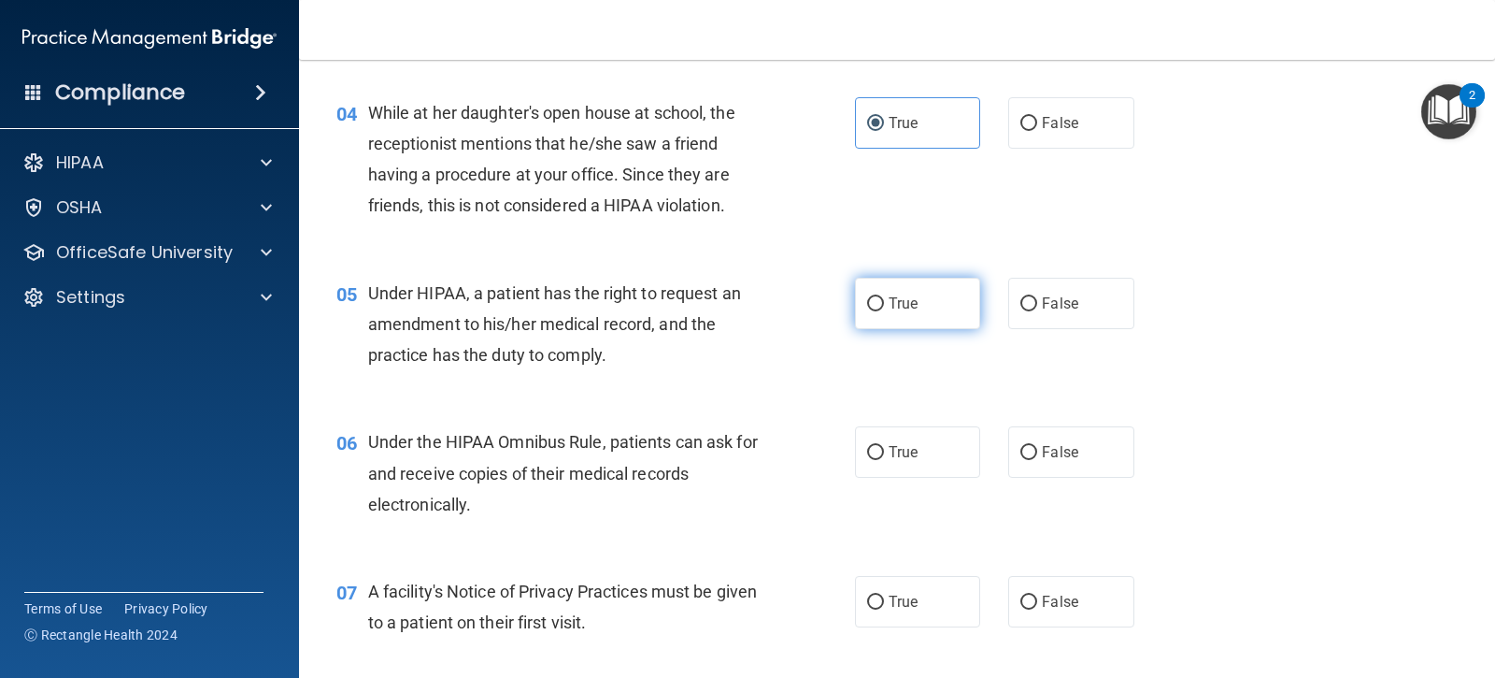
click at [869, 304] on input "True" at bounding box center [875, 304] width 17 height 14
radio input "true"
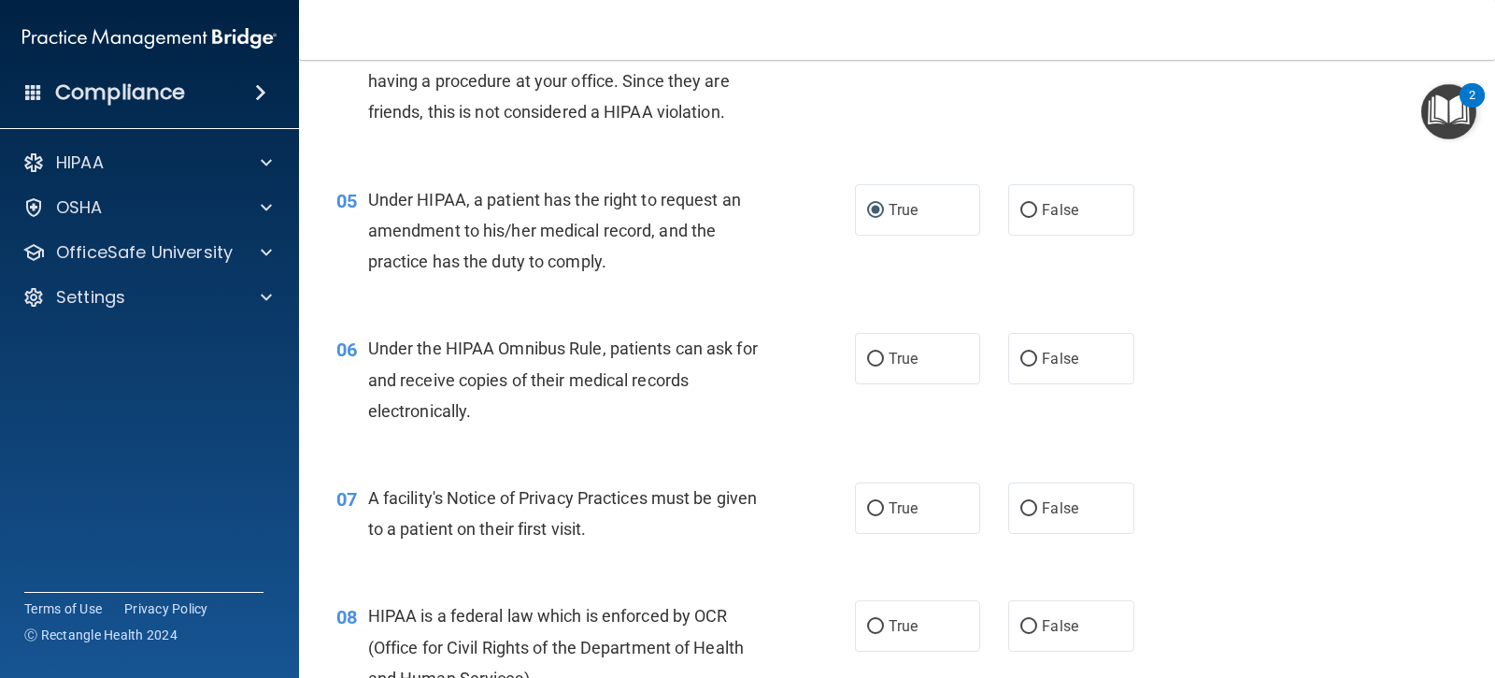
scroll to position [748, 0]
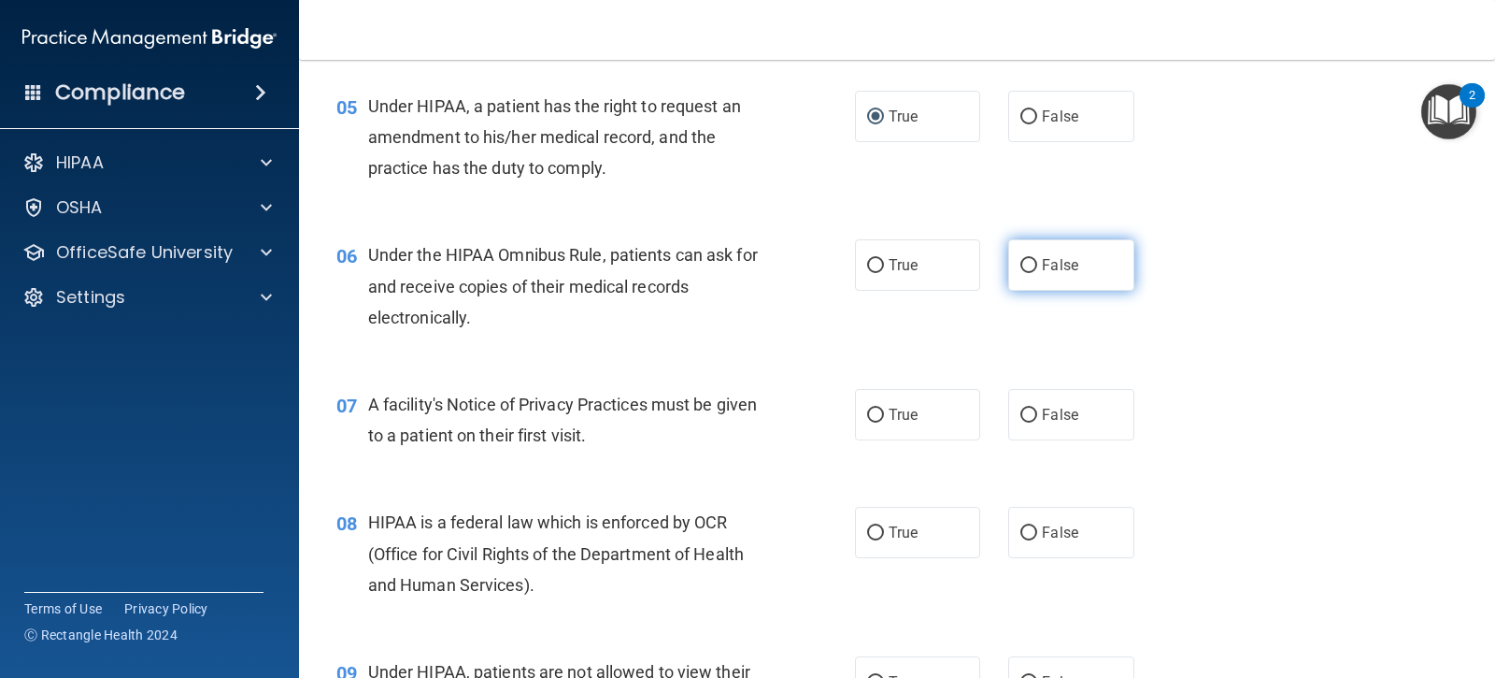
click at [1022, 263] on input "False" at bounding box center [1029, 266] width 17 height 14
radio input "true"
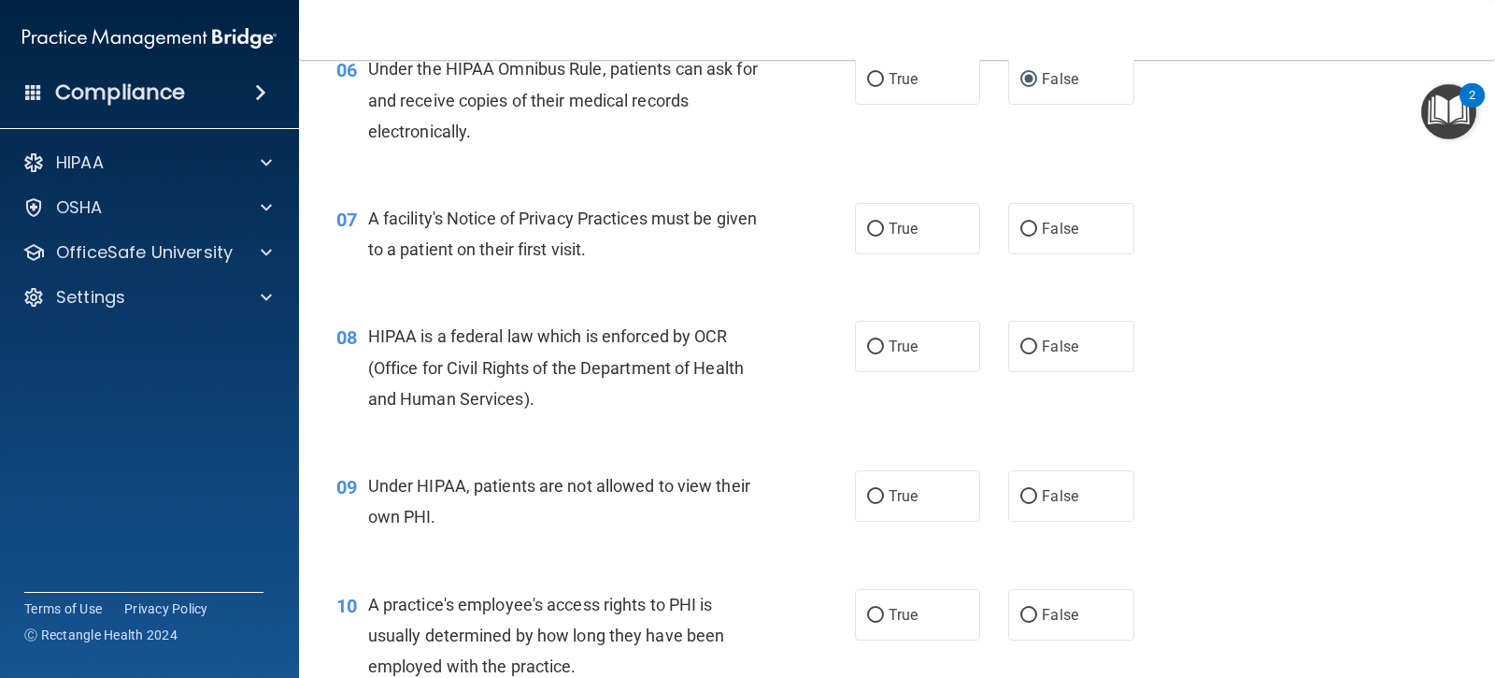
scroll to position [935, 0]
click at [1021, 230] on input "False" at bounding box center [1029, 229] width 17 height 14
radio input "true"
click at [1025, 342] on input "False" at bounding box center [1029, 346] width 17 height 14
radio input "true"
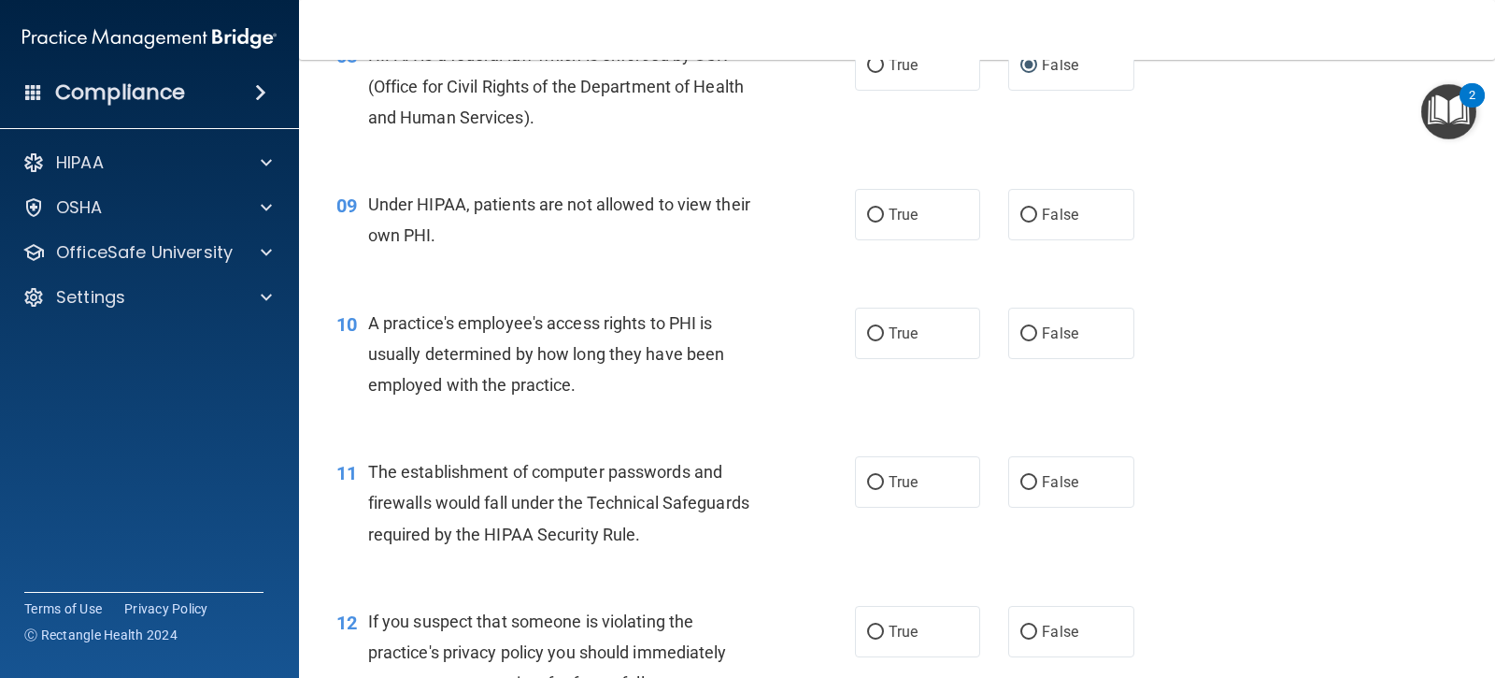
scroll to position [1122, 0]
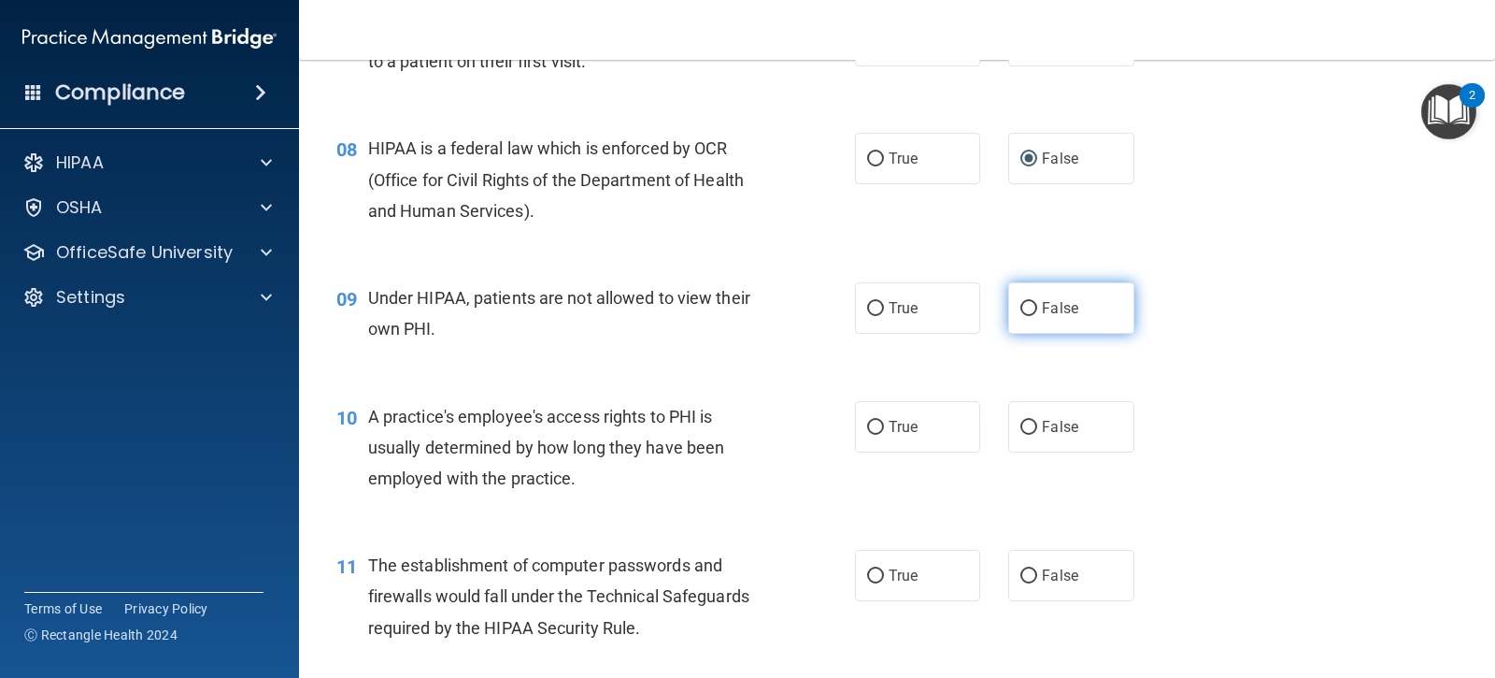
click at [1021, 303] on input "False" at bounding box center [1029, 309] width 17 height 14
radio input "true"
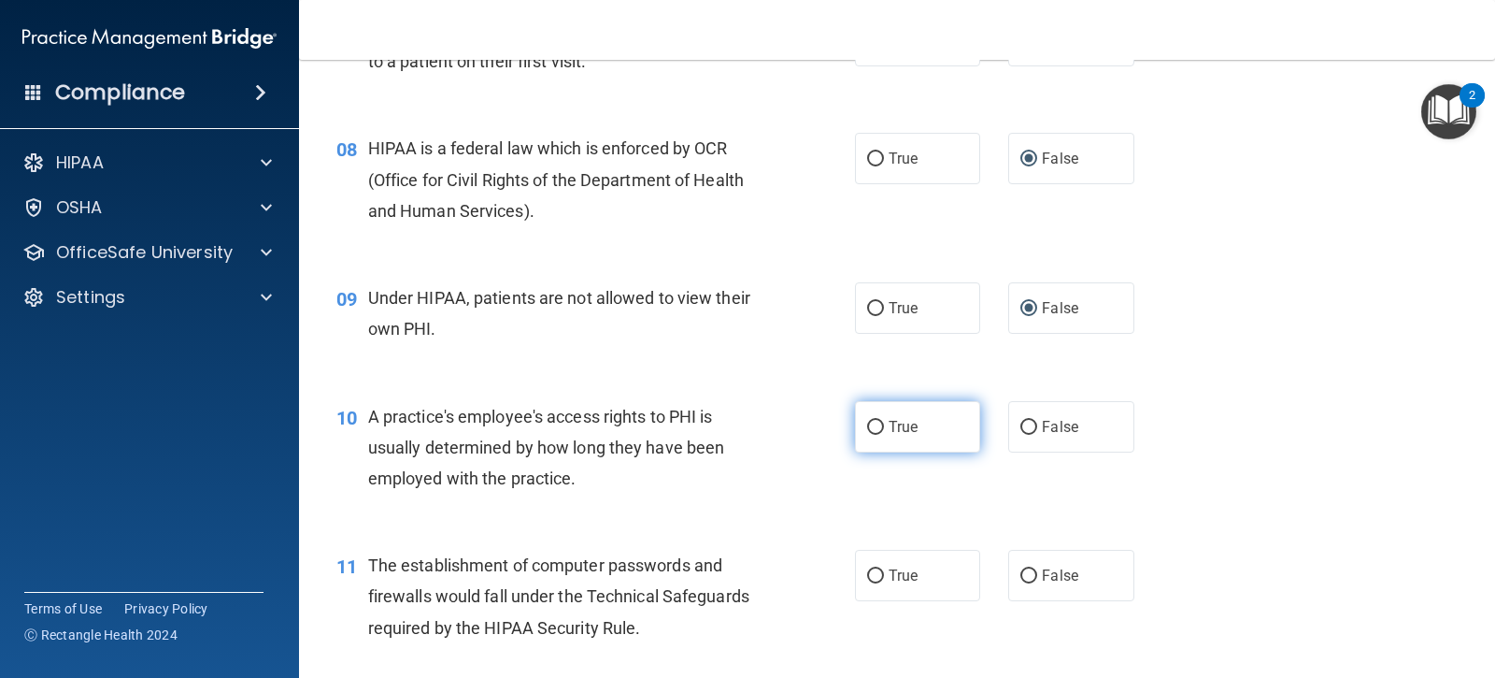
click at [867, 422] on input "True" at bounding box center [875, 428] width 17 height 14
radio input "true"
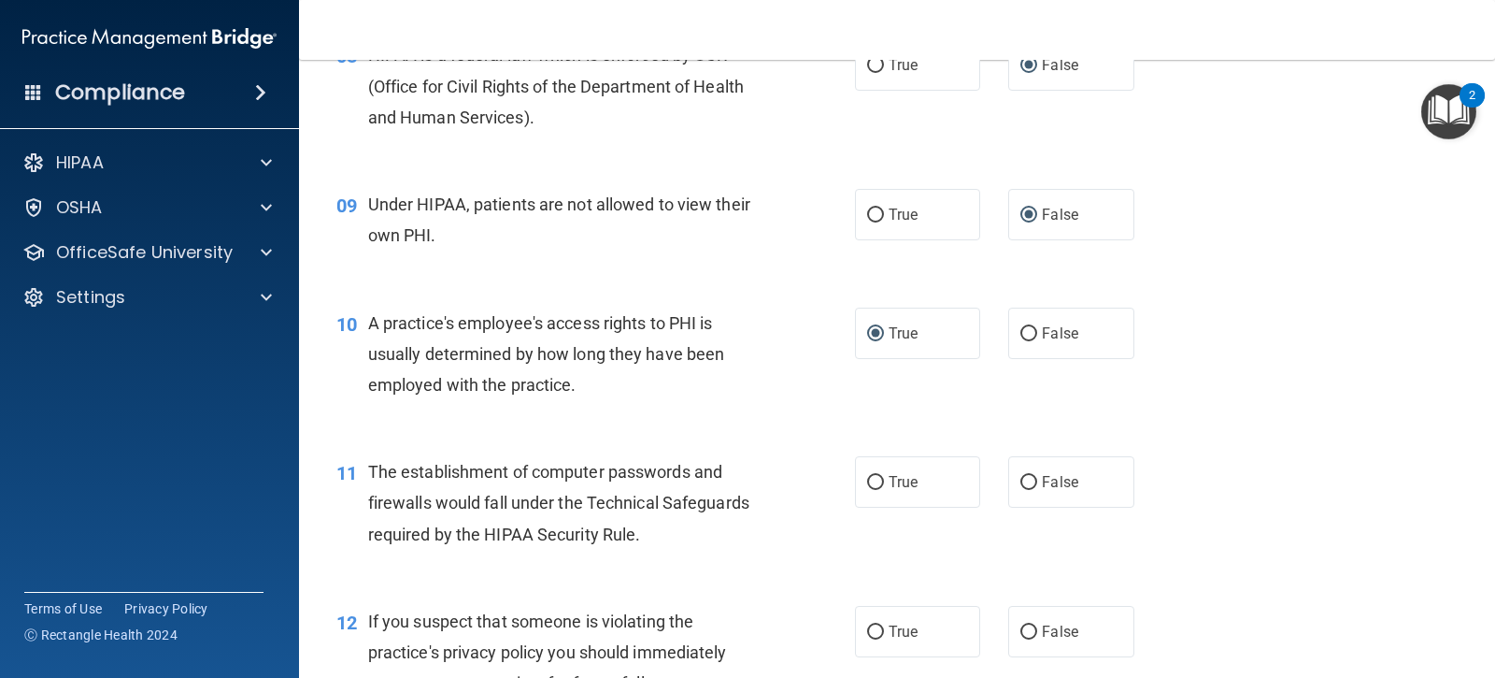
scroll to position [1308, 0]
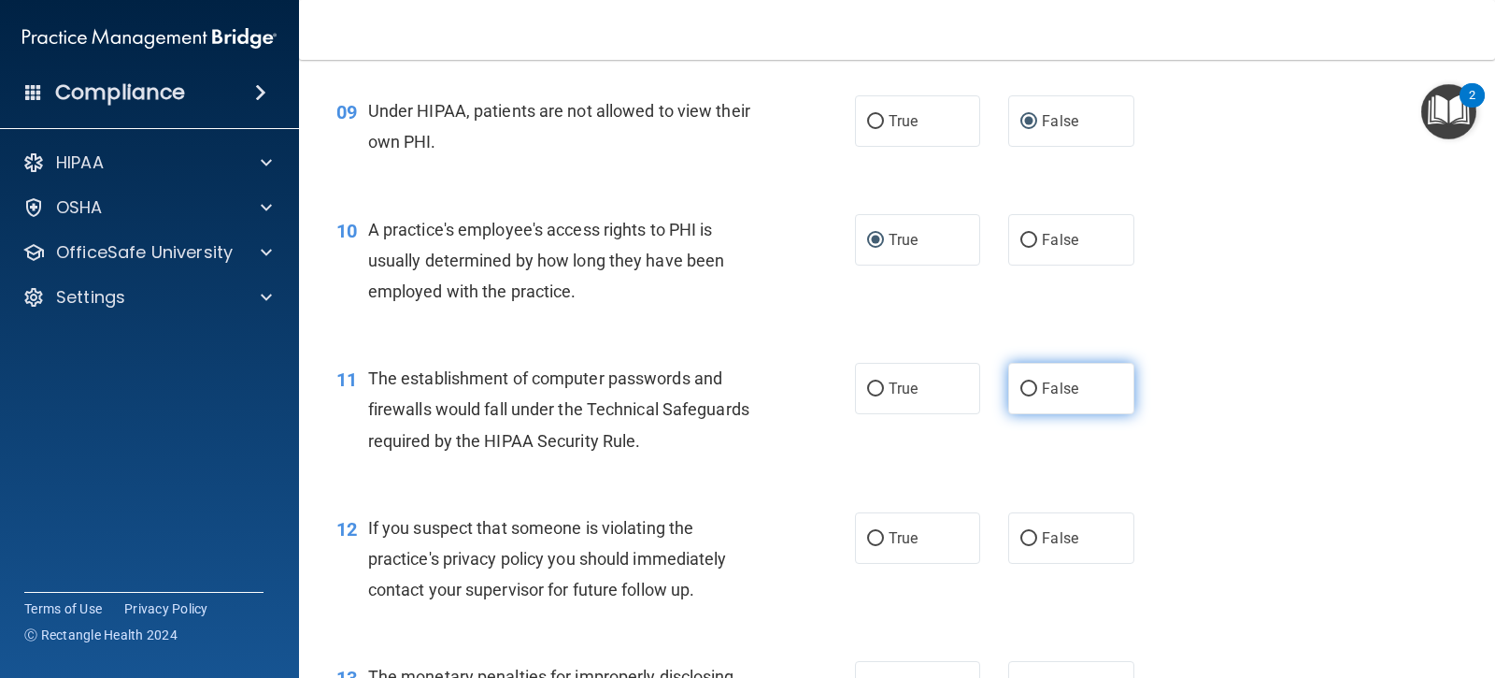
click at [1021, 391] on input "False" at bounding box center [1029, 389] width 17 height 14
radio input "true"
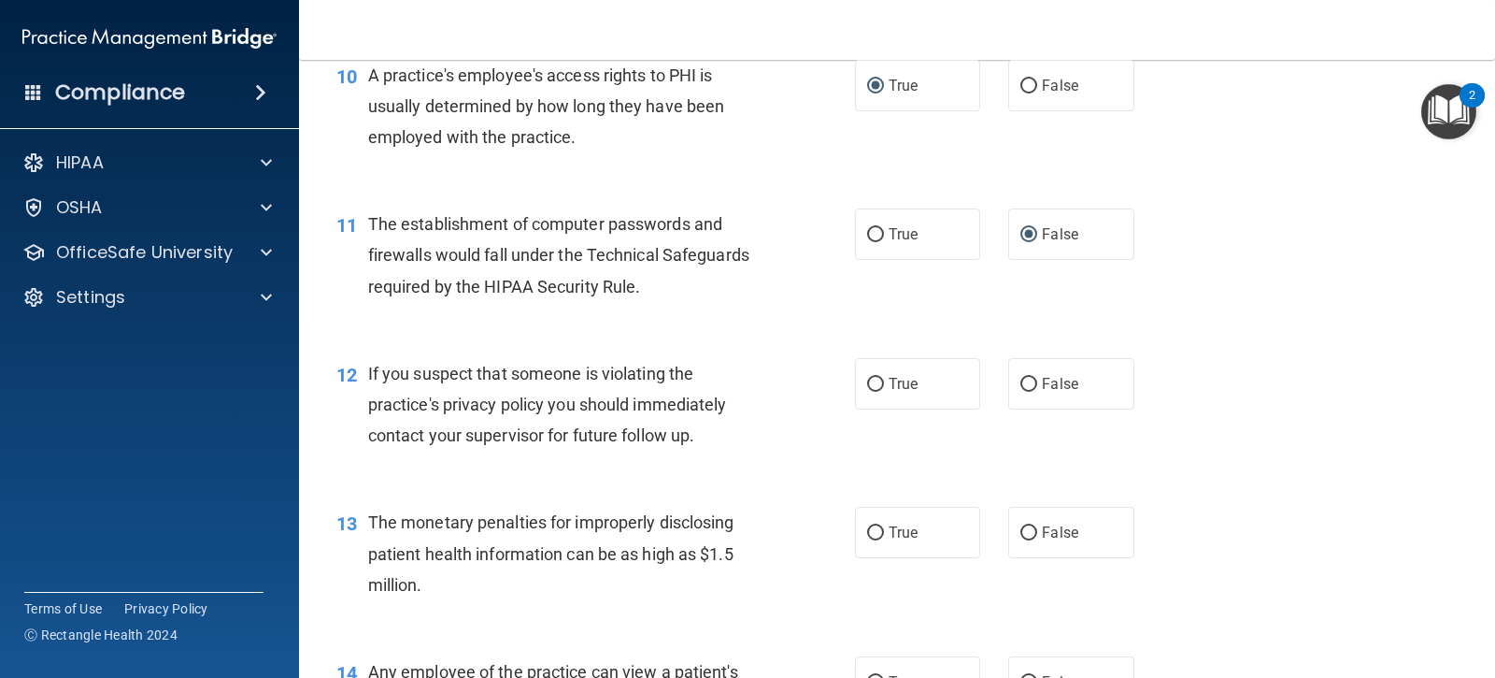
scroll to position [1495, 0]
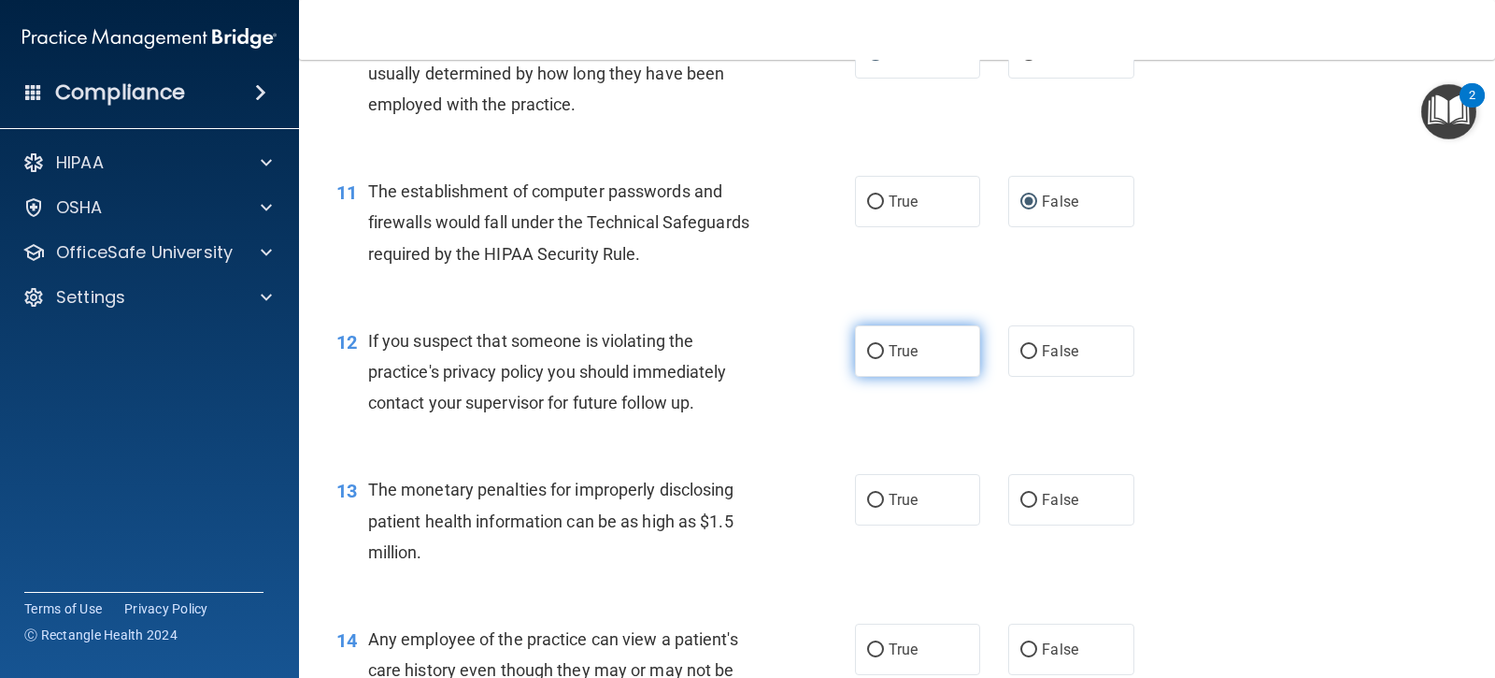
click at [867, 356] on input "True" at bounding box center [875, 352] width 17 height 14
radio input "true"
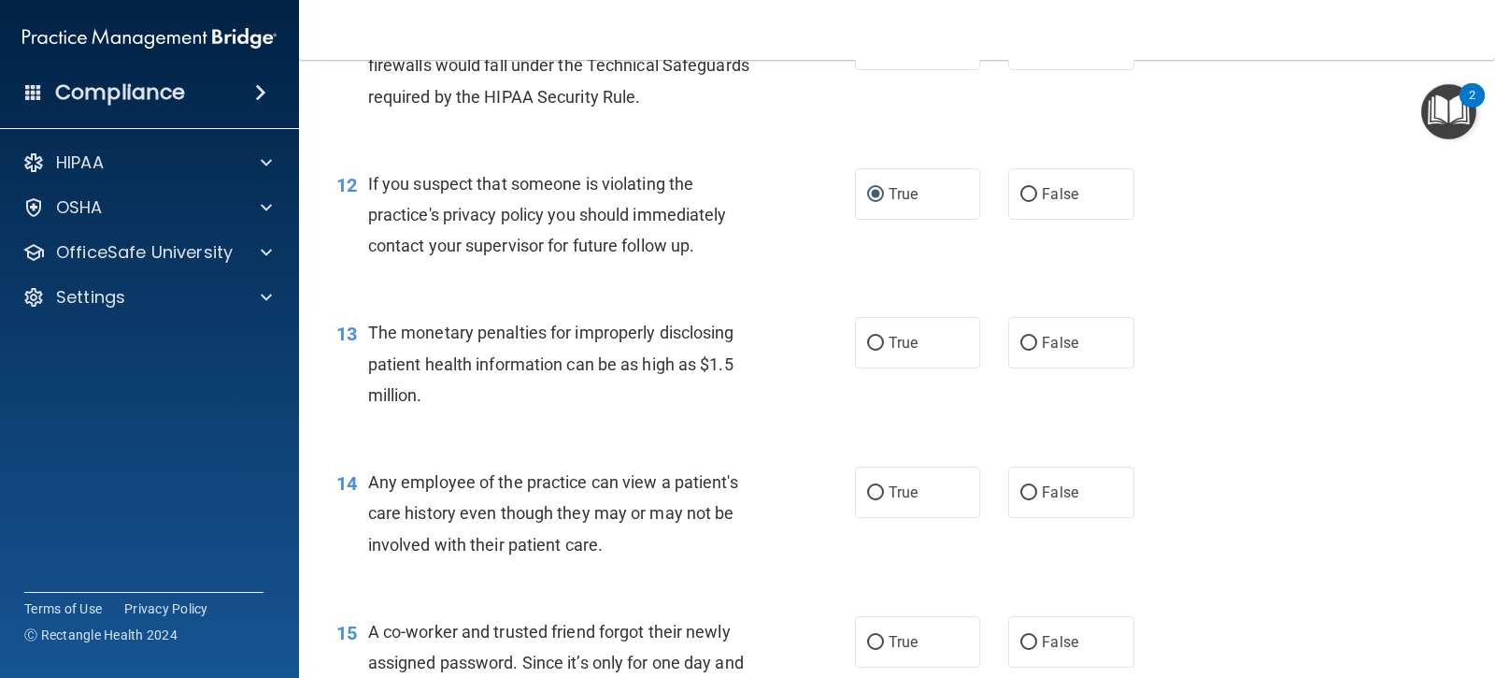
scroll to position [1682, 0]
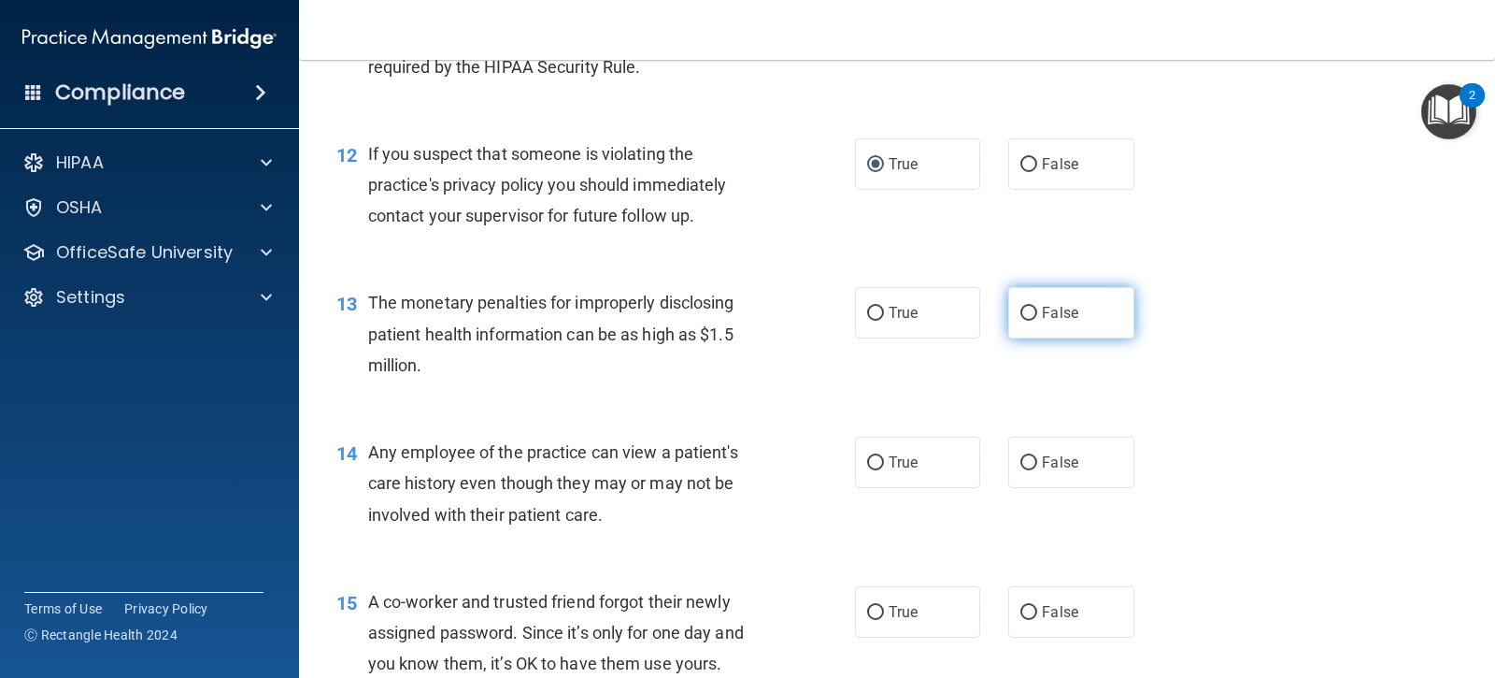
click at [1027, 305] on label "False" at bounding box center [1070, 312] width 125 height 51
click at [1027, 307] on input "False" at bounding box center [1029, 314] width 17 height 14
radio input "true"
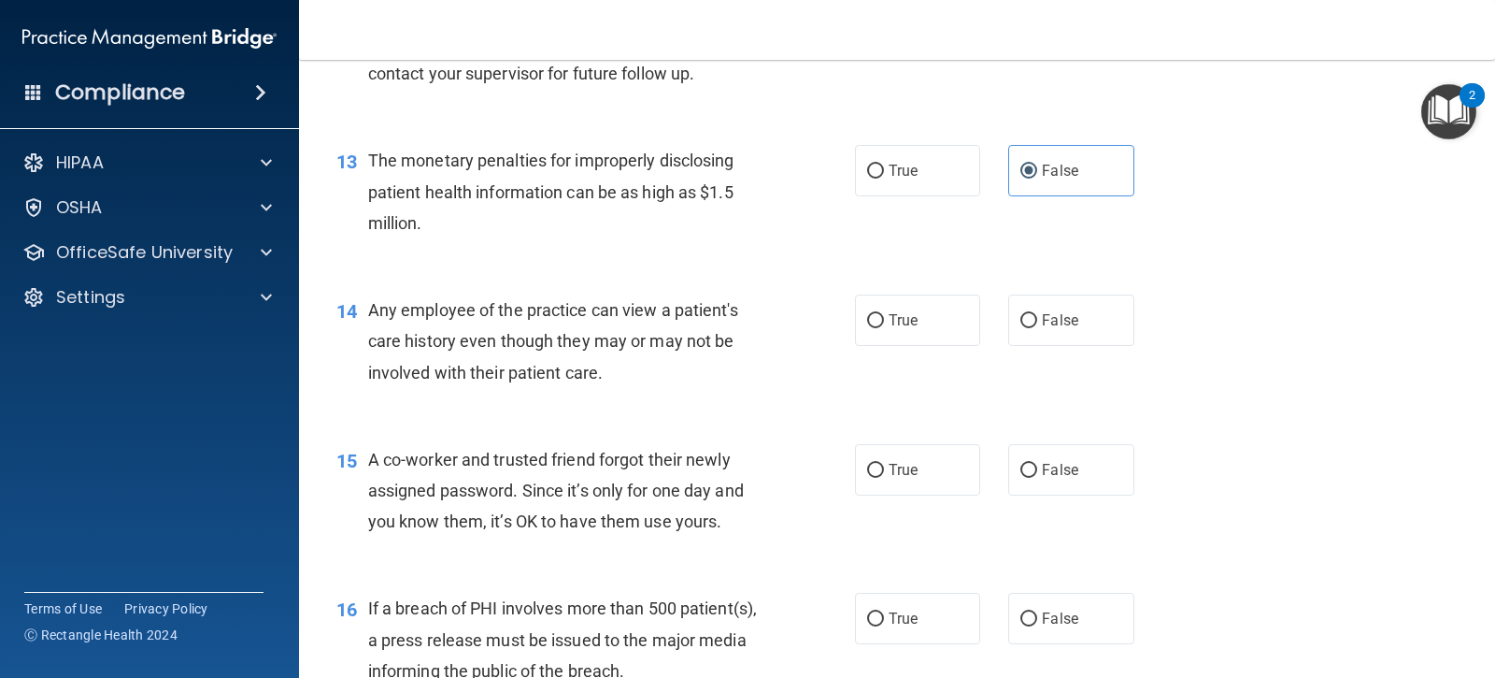
scroll to position [1869, 0]
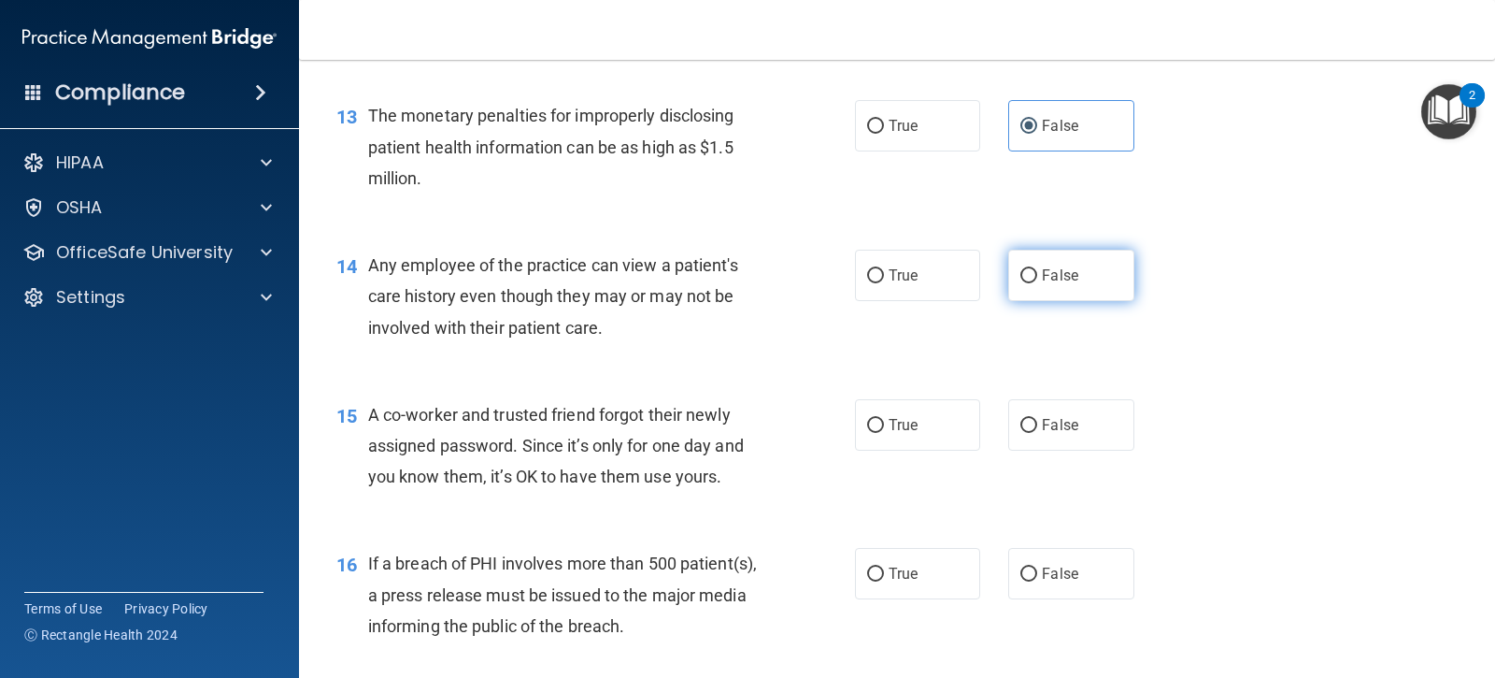
click at [1011, 280] on label "False" at bounding box center [1070, 275] width 125 height 51
click at [1021, 280] on input "False" at bounding box center [1029, 276] width 17 height 14
radio input "true"
click at [873, 419] on input "True" at bounding box center [875, 426] width 17 height 14
radio input "true"
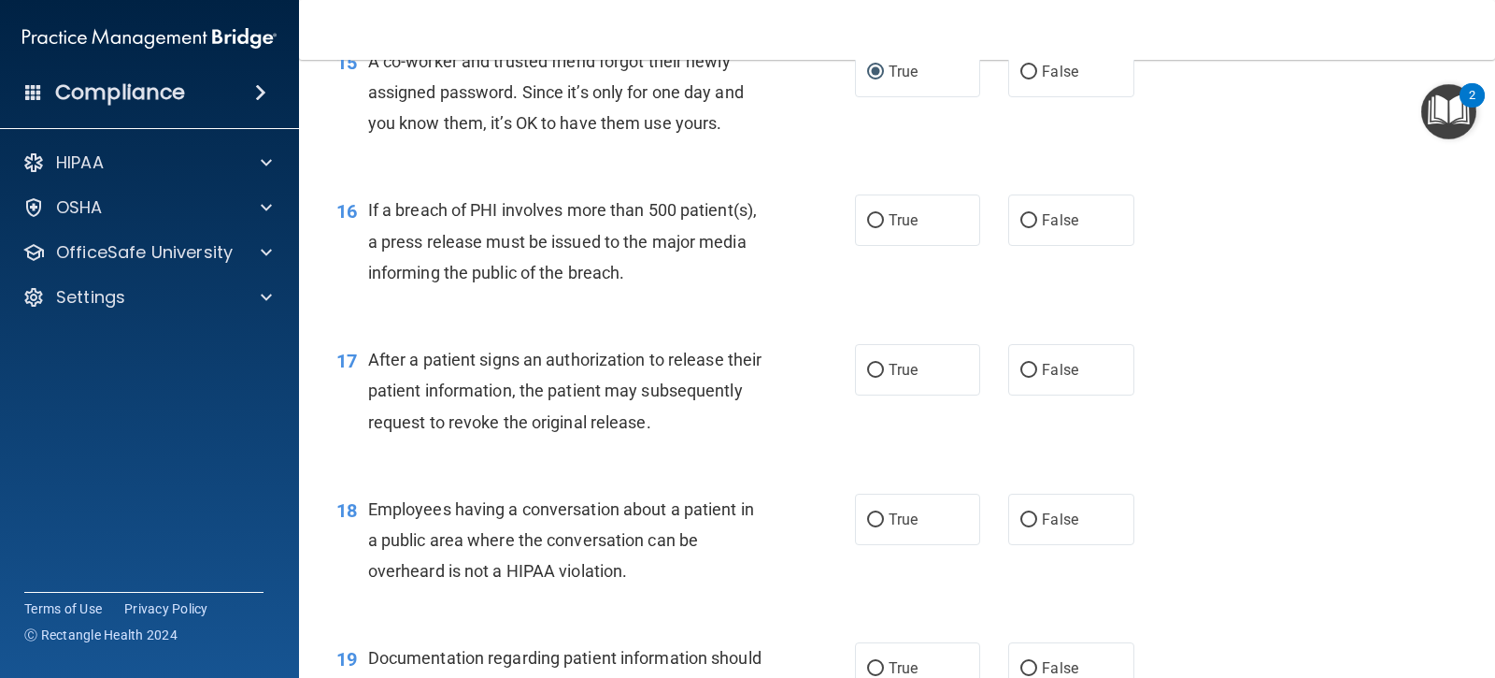
scroll to position [2243, 0]
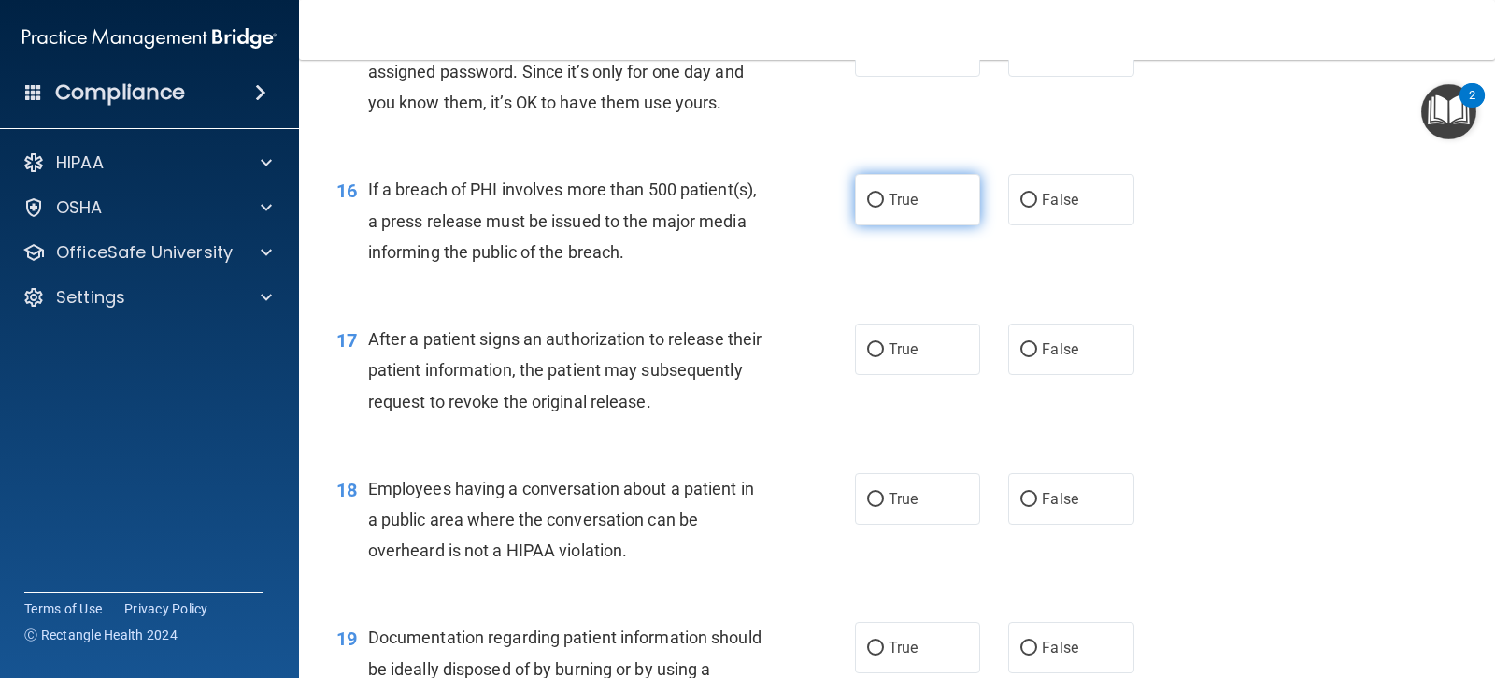
click at [872, 201] on input "True" at bounding box center [875, 200] width 17 height 14
radio input "true"
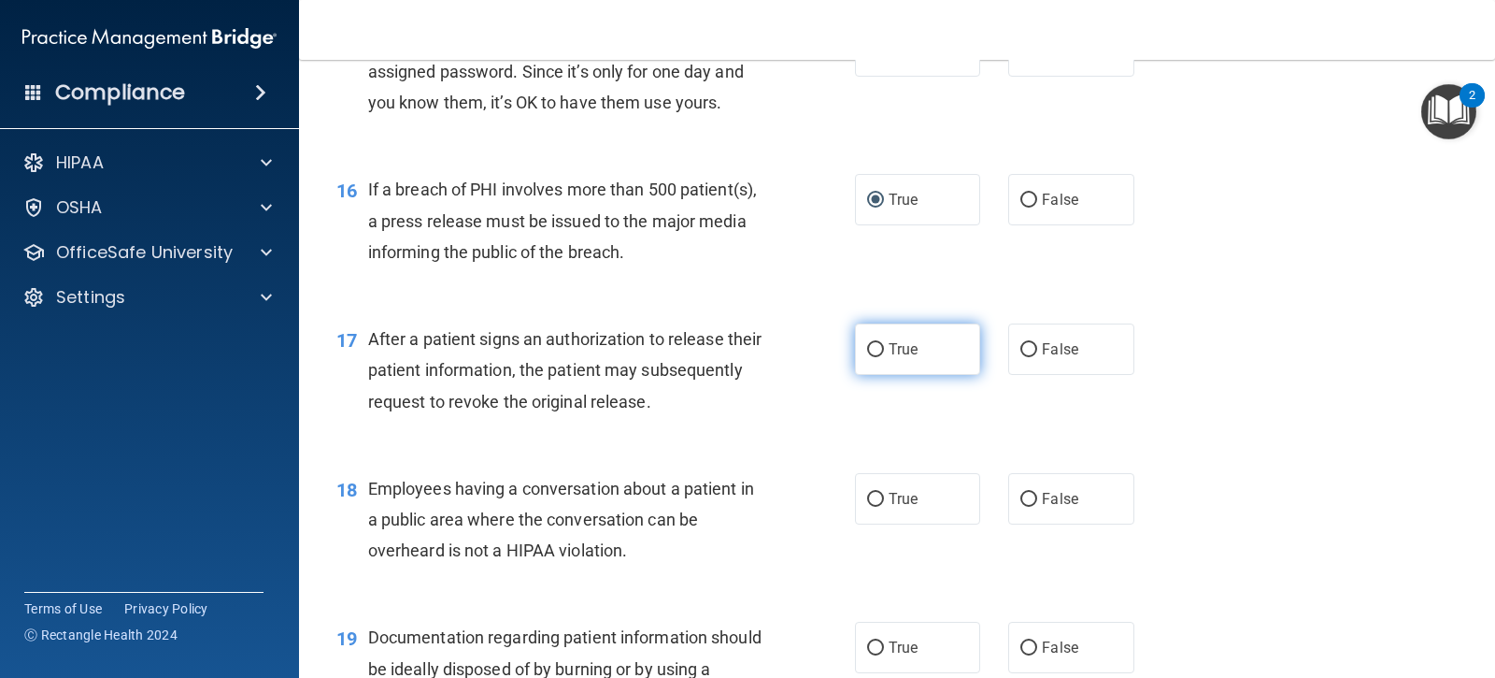
click at [868, 346] on input "True" at bounding box center [875, 350] width 17 height 14
radio input "true"
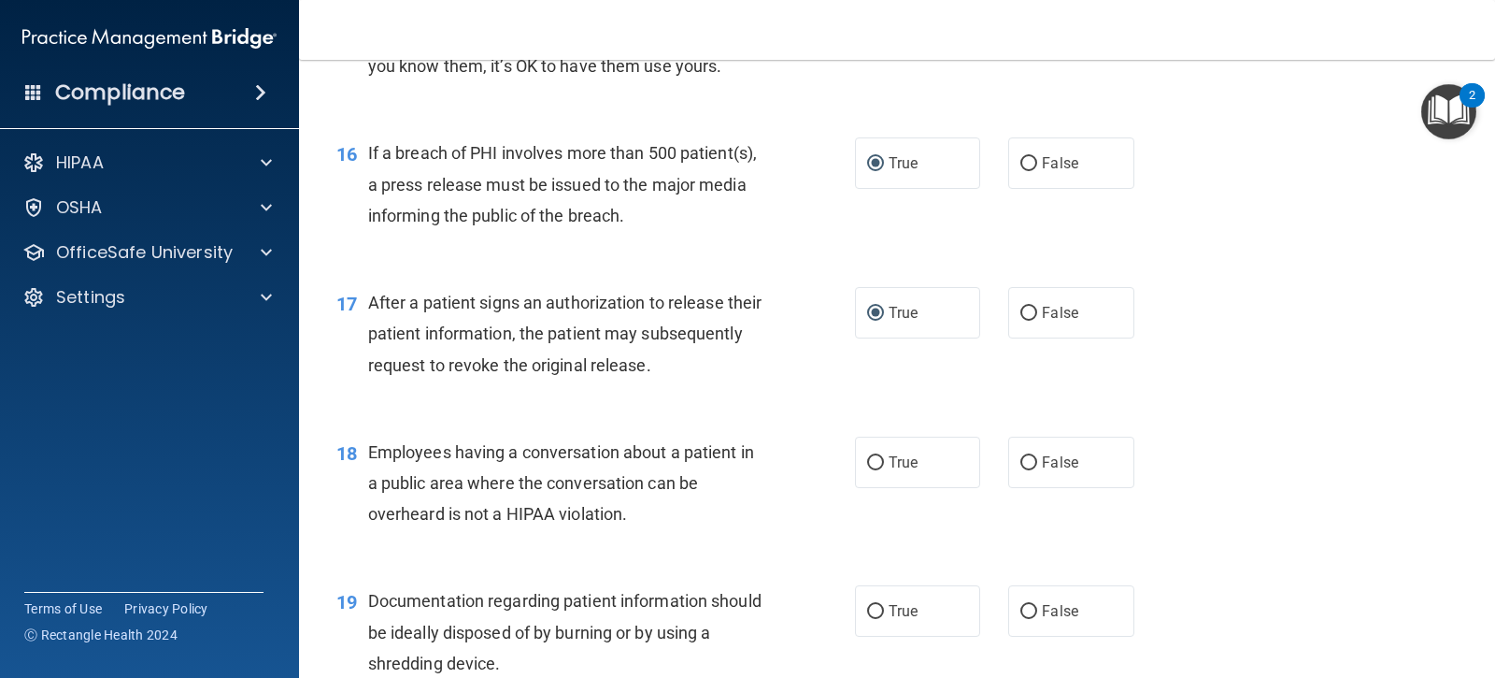
scroll to position [2337, 0]
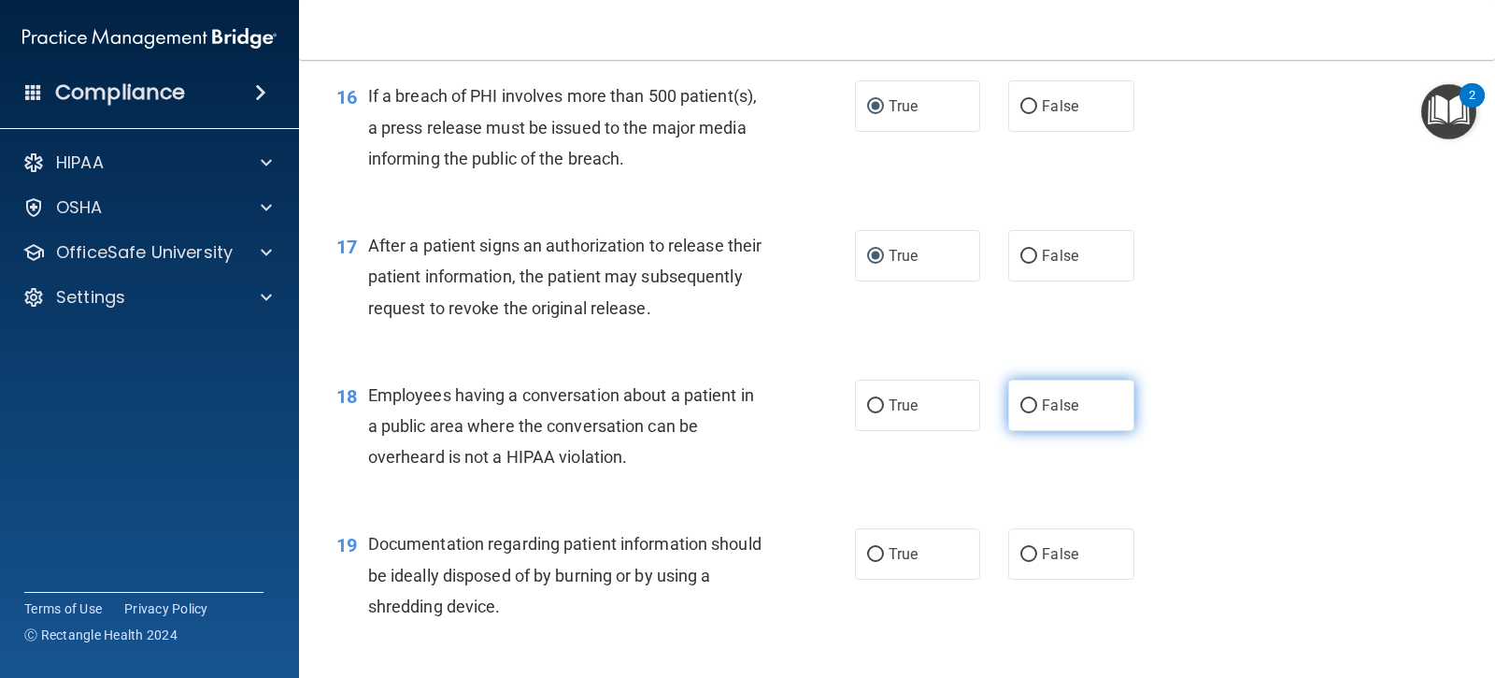
click at [1042, 399] on span "False" at bounding box center [1060, 405] width 36 height 18
click at [1037, 399] on input "False" at bounding box center [1029, 406] width 17 height 14
radio input "true"
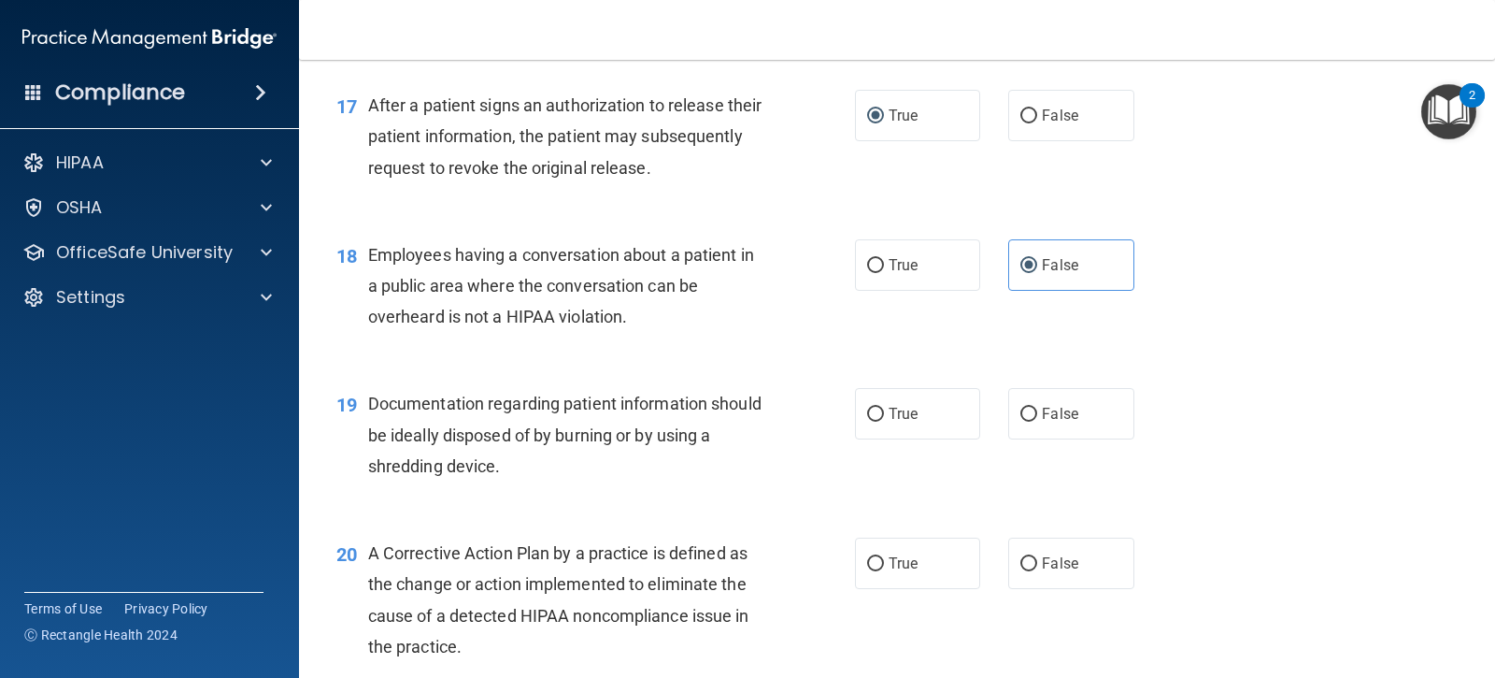
scroll to position [2524, 0]
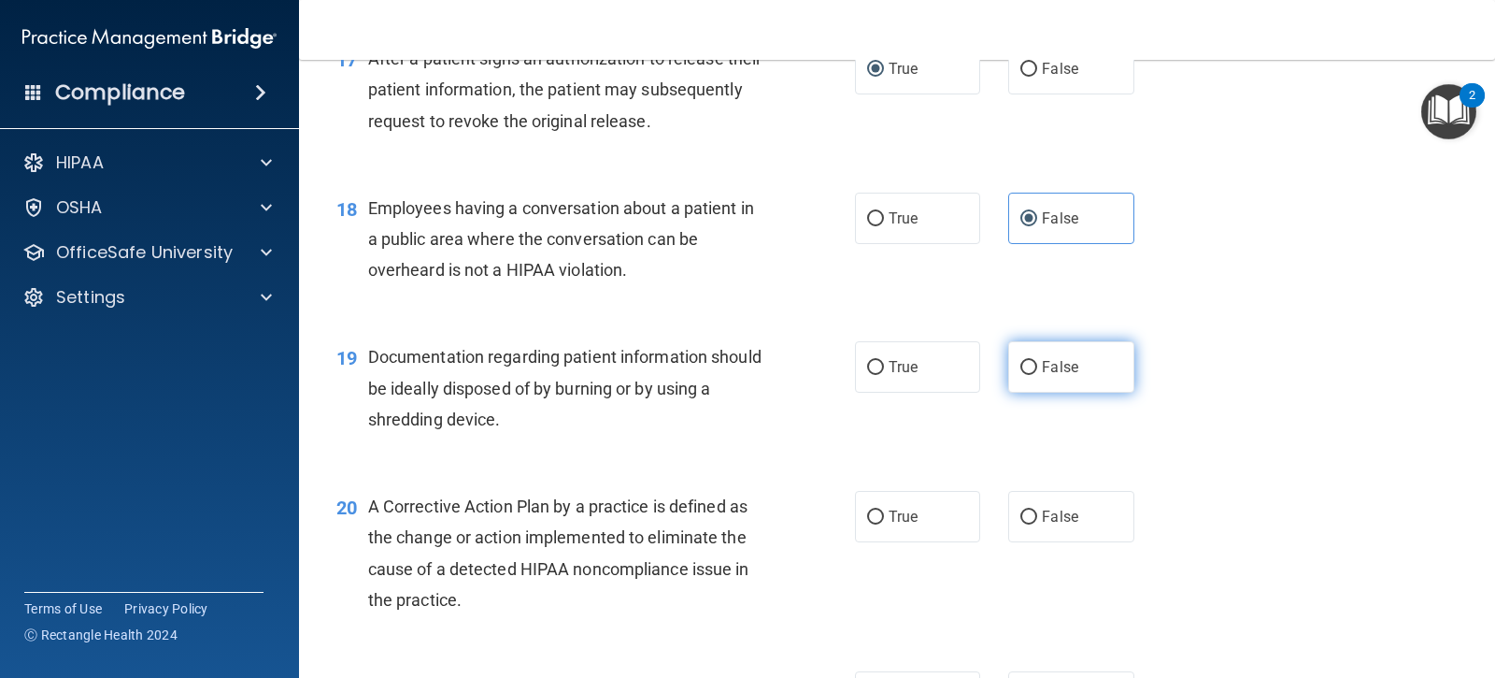
click at [1021, 367] on input "False" at bounding box center [1029, 368] width 17 height 14
radio input "true"
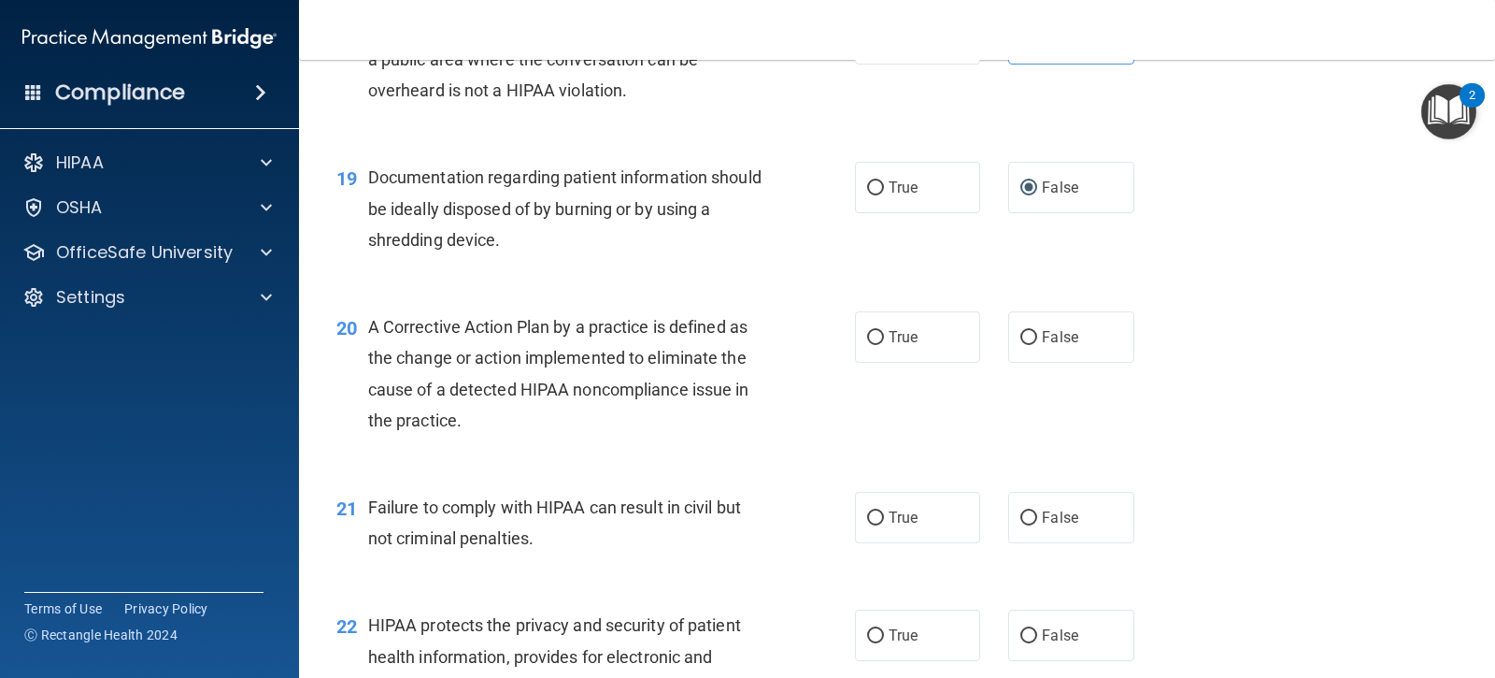
scroll to position [2710, 0]
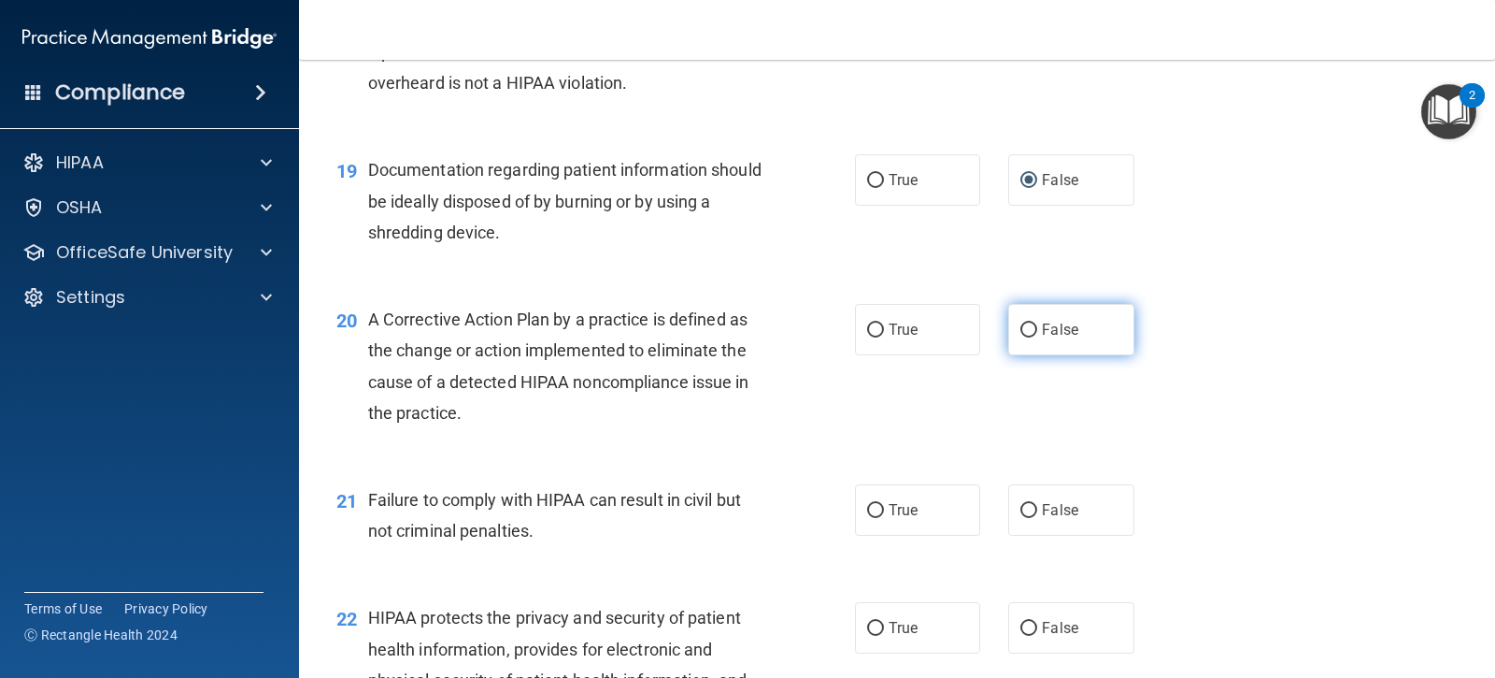
click at [1010, 335] on label "False" at bounding box center [1070, 329] width 125 height 51
click at [1021, 335] on input "False" at bounding box center [1029, 330] width 17 height 14
radio input "true"
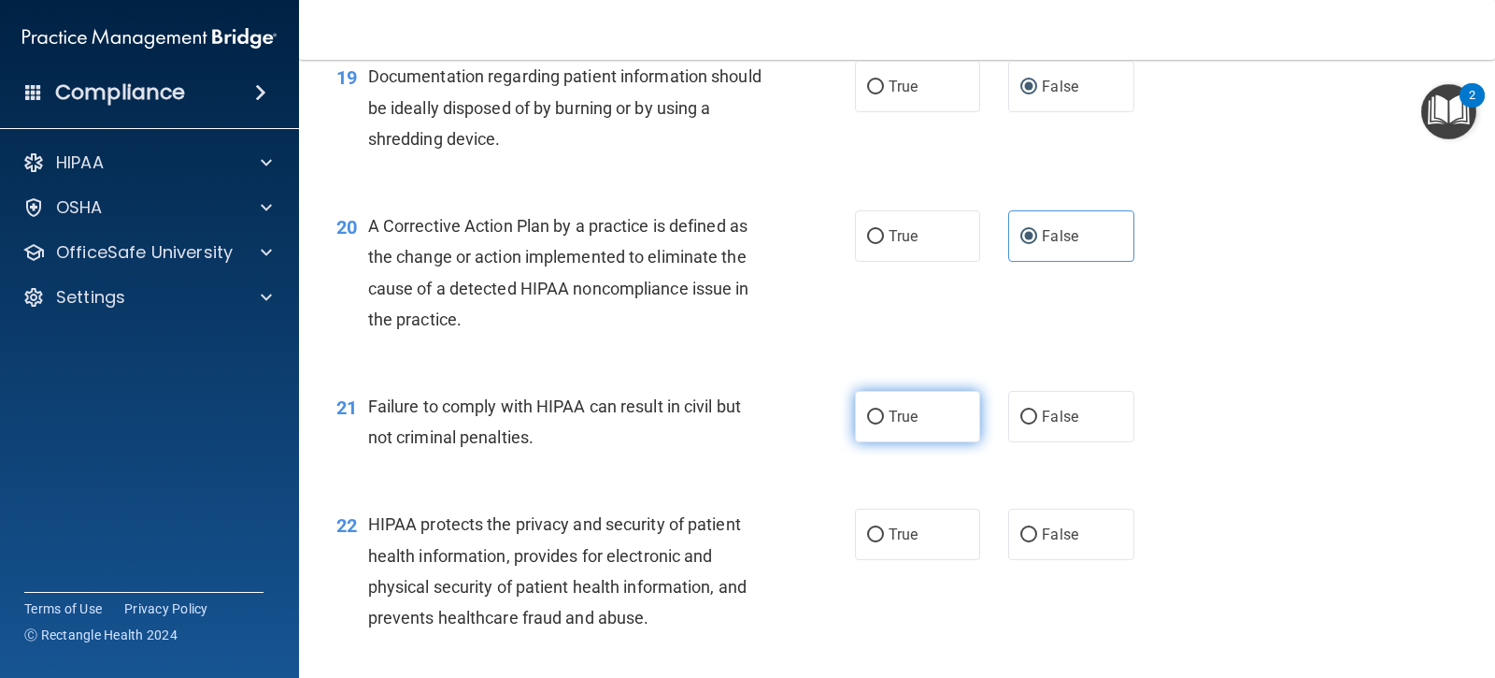
click at [867, 412] on input "True" at bounding box center [875, 417] width 17 height 14
radio input "true"
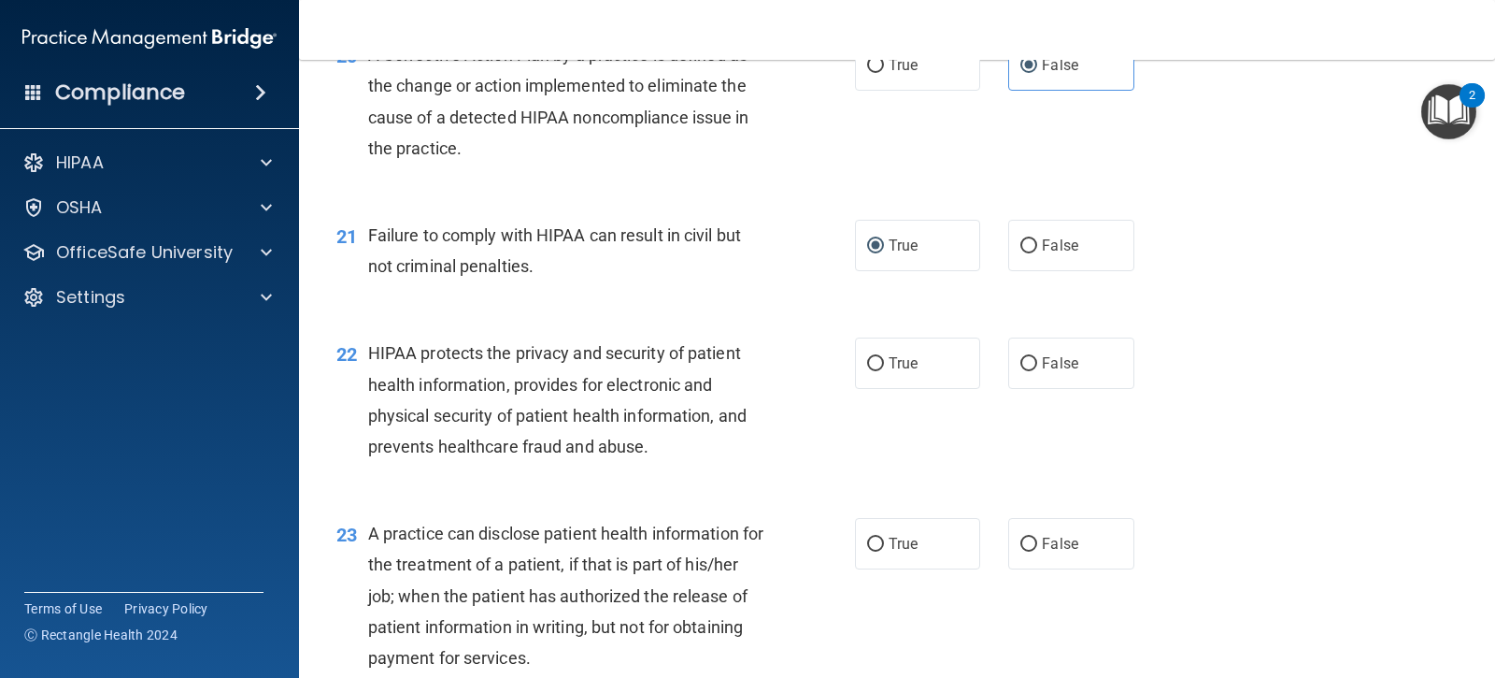
scroll to position [2991, 0]
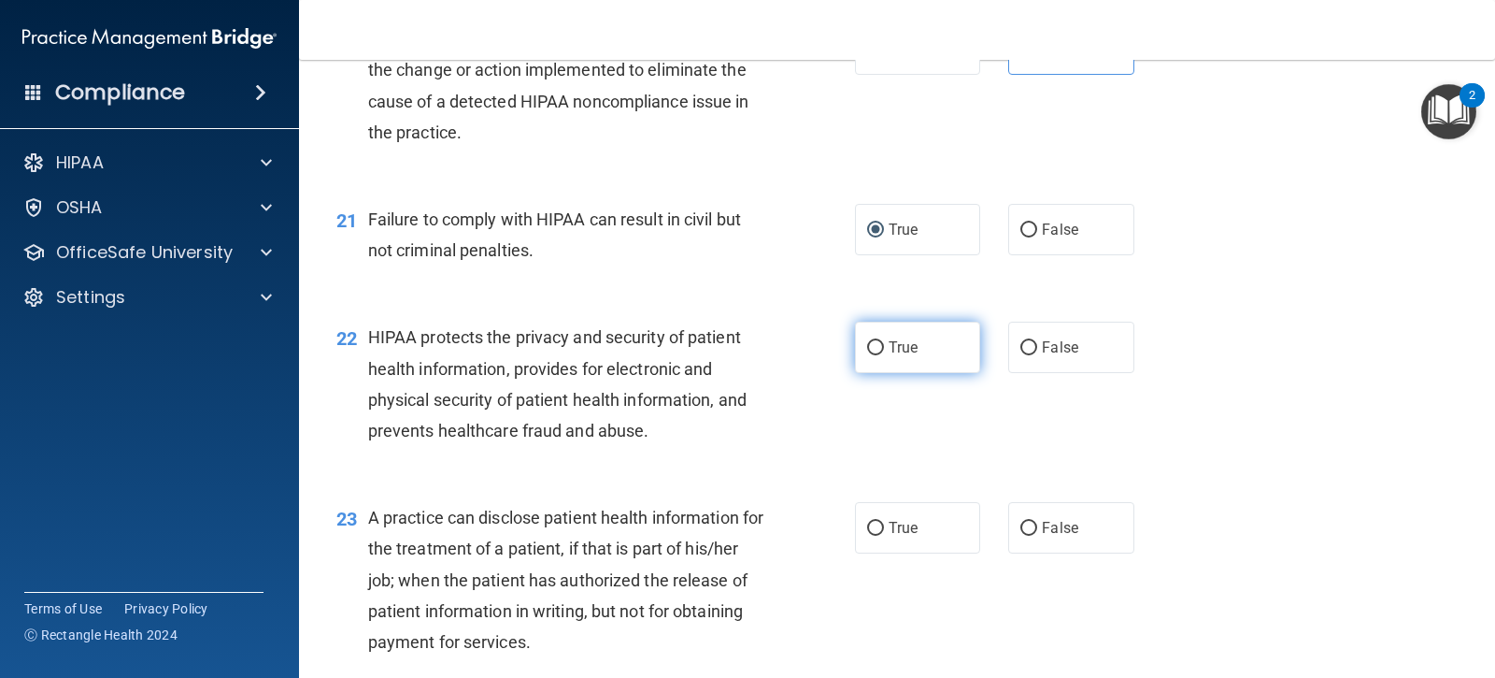
click at [867, 351] on input "True" at bounding box center [875, 348] width 17 height 14
radio input "true"
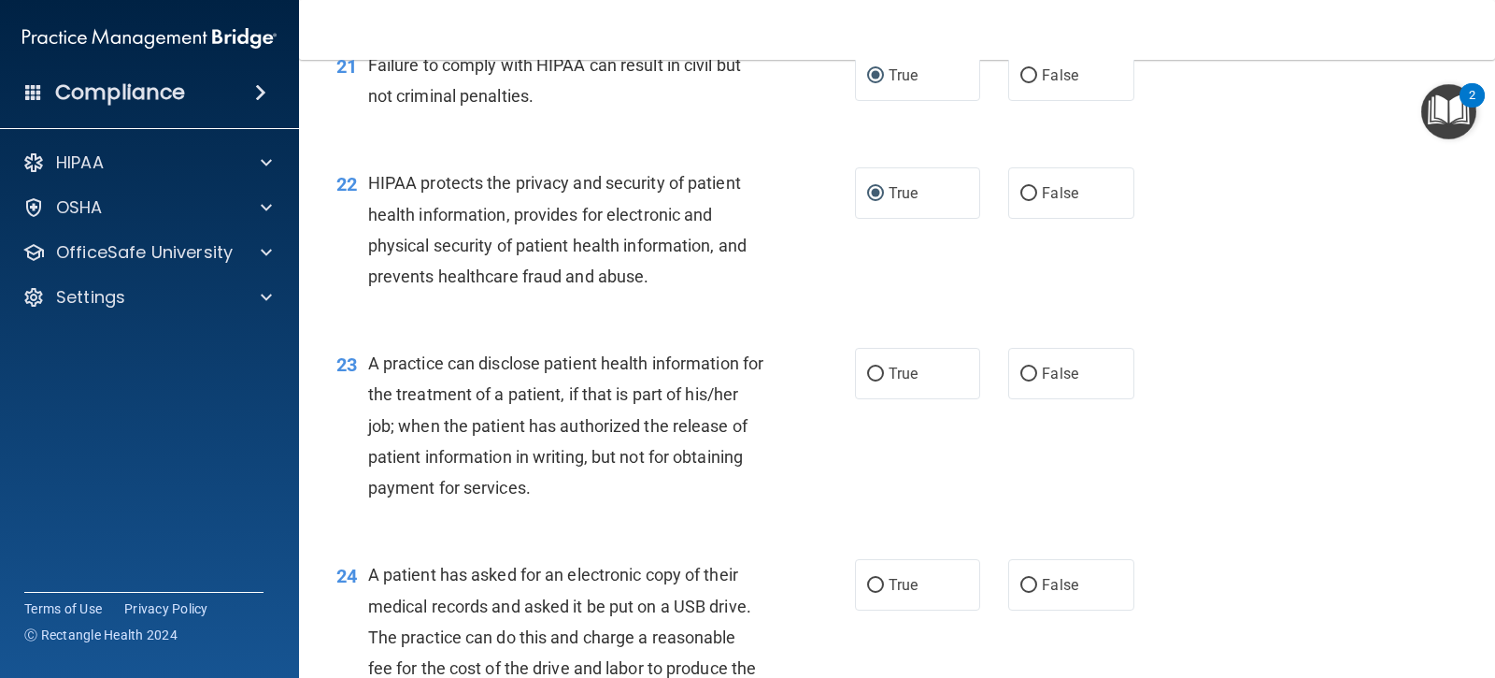
scroll to position [3178, 0]
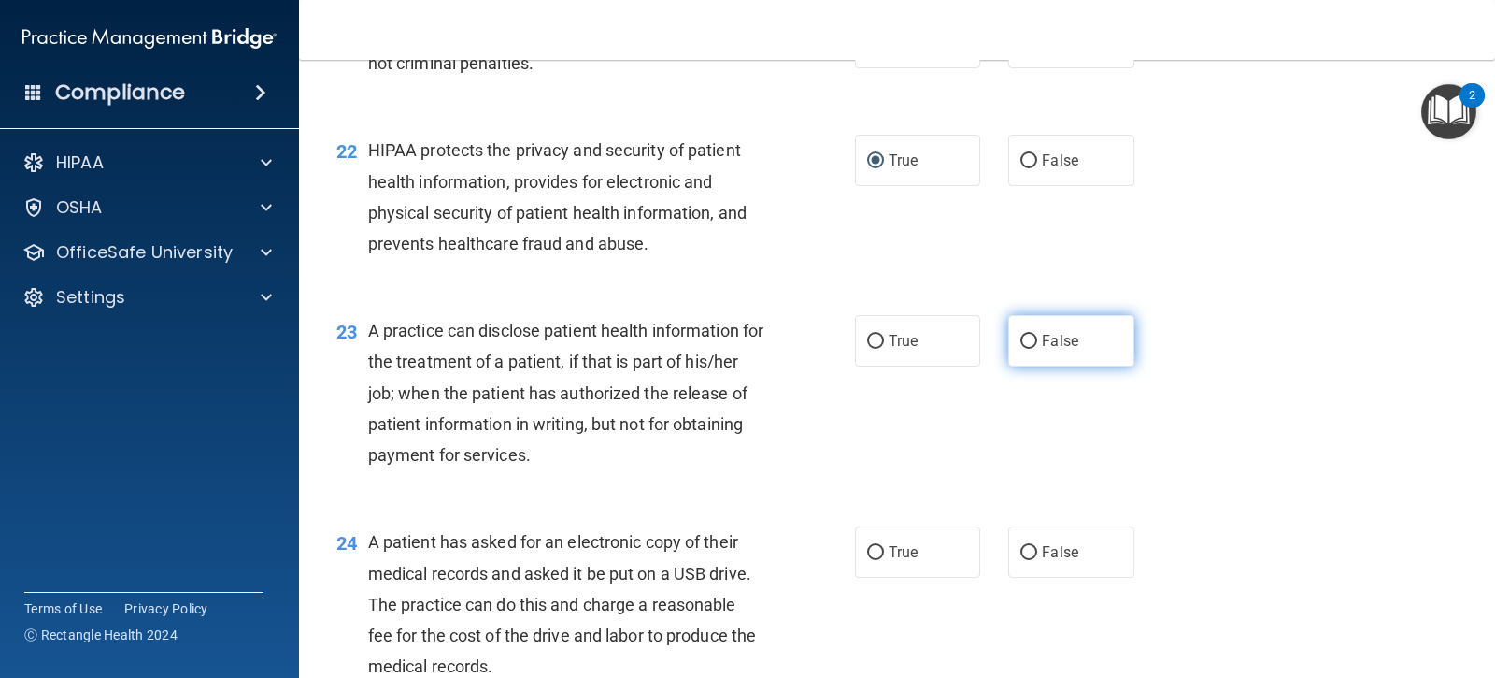
click at [1024, 337] on input "False" at bounding box center [1029, 342] width 17 height 14
radio input "true"
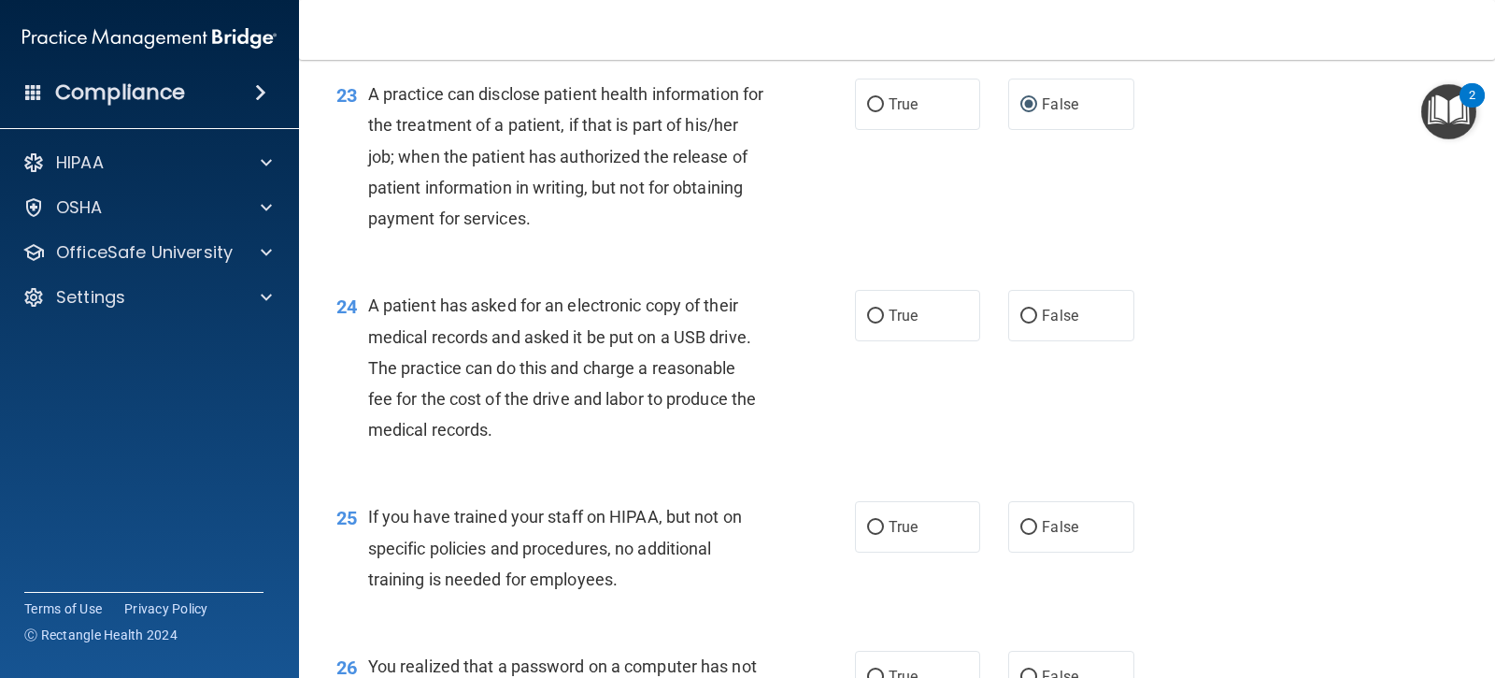
scroll to position [3458, 0]
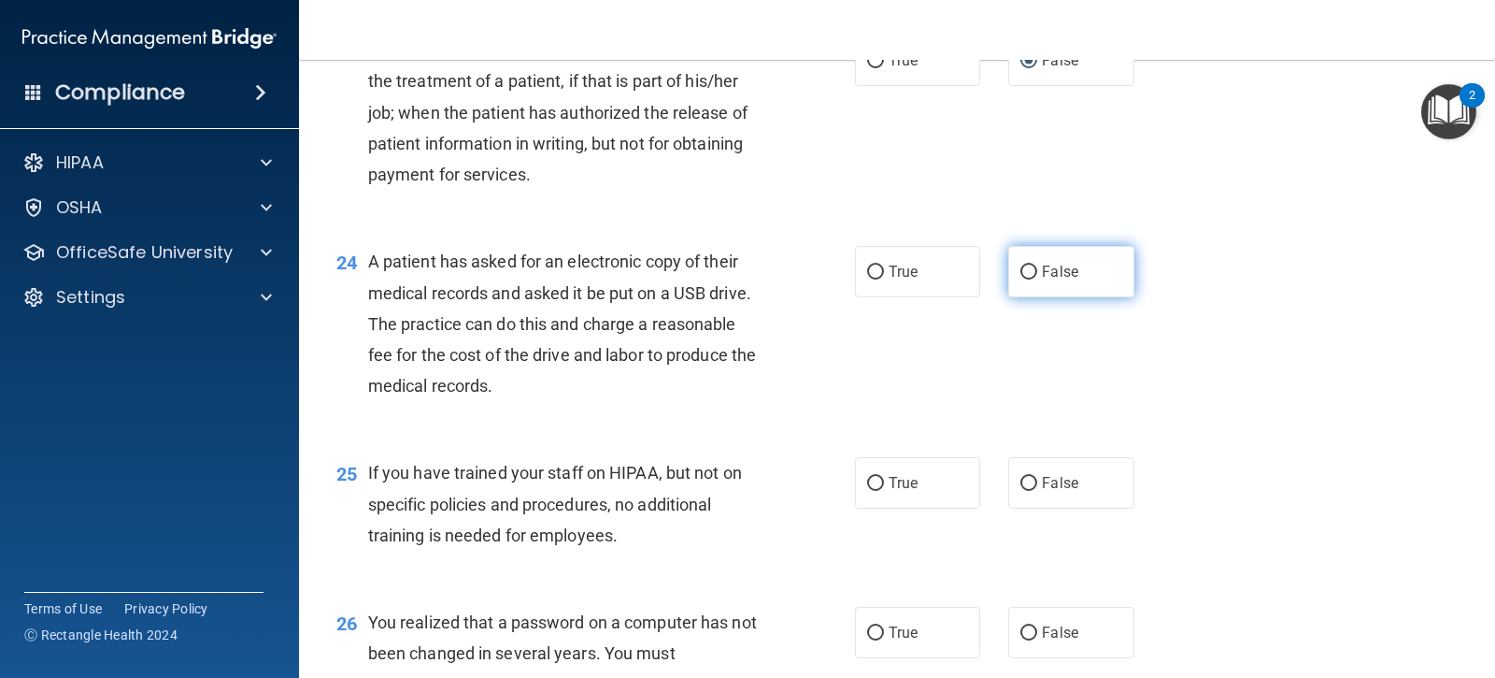
click at [1023, 274] on input "False" at bounding box center [1029, 272] width 17 height 14
radio input "true"
click at [873, 485] on input "True" at bounding box center [875, 484] width 17 height 14
radio input "true"
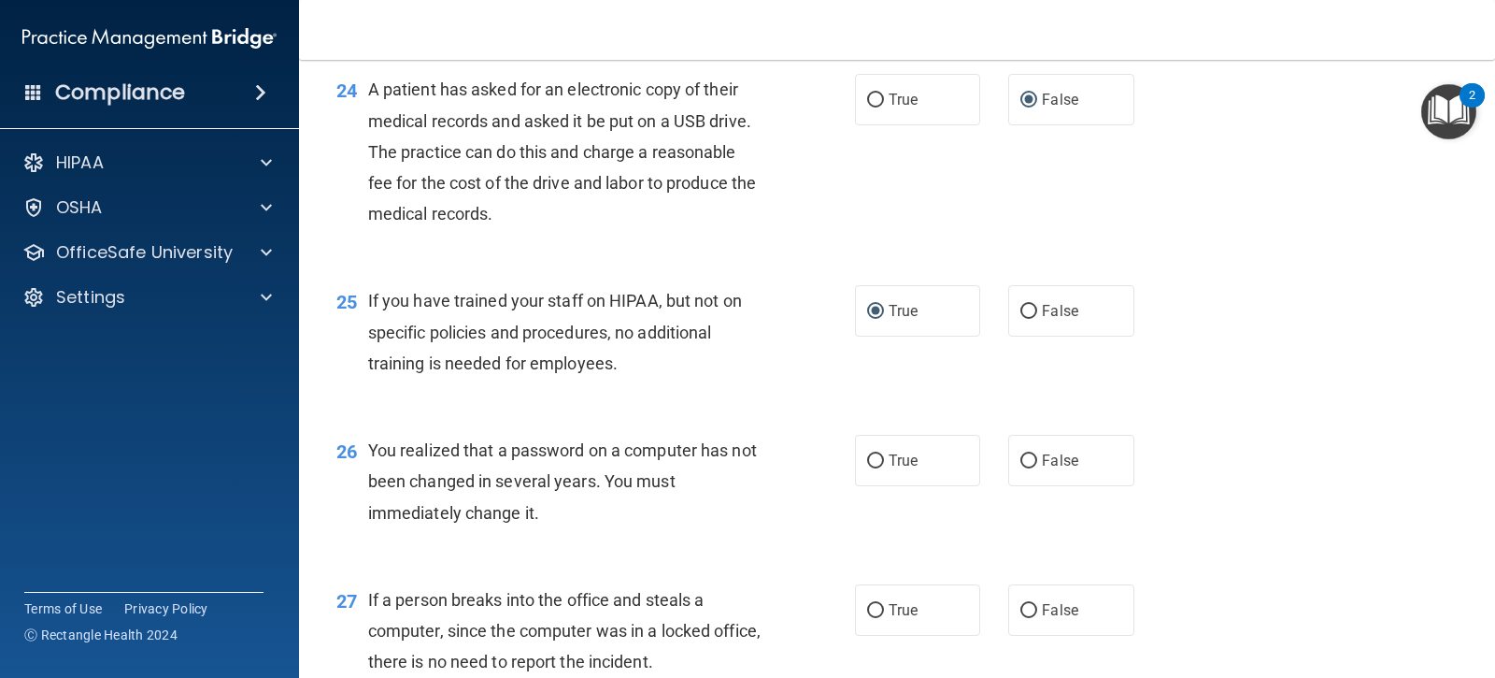
scroll to position [3645, 0]
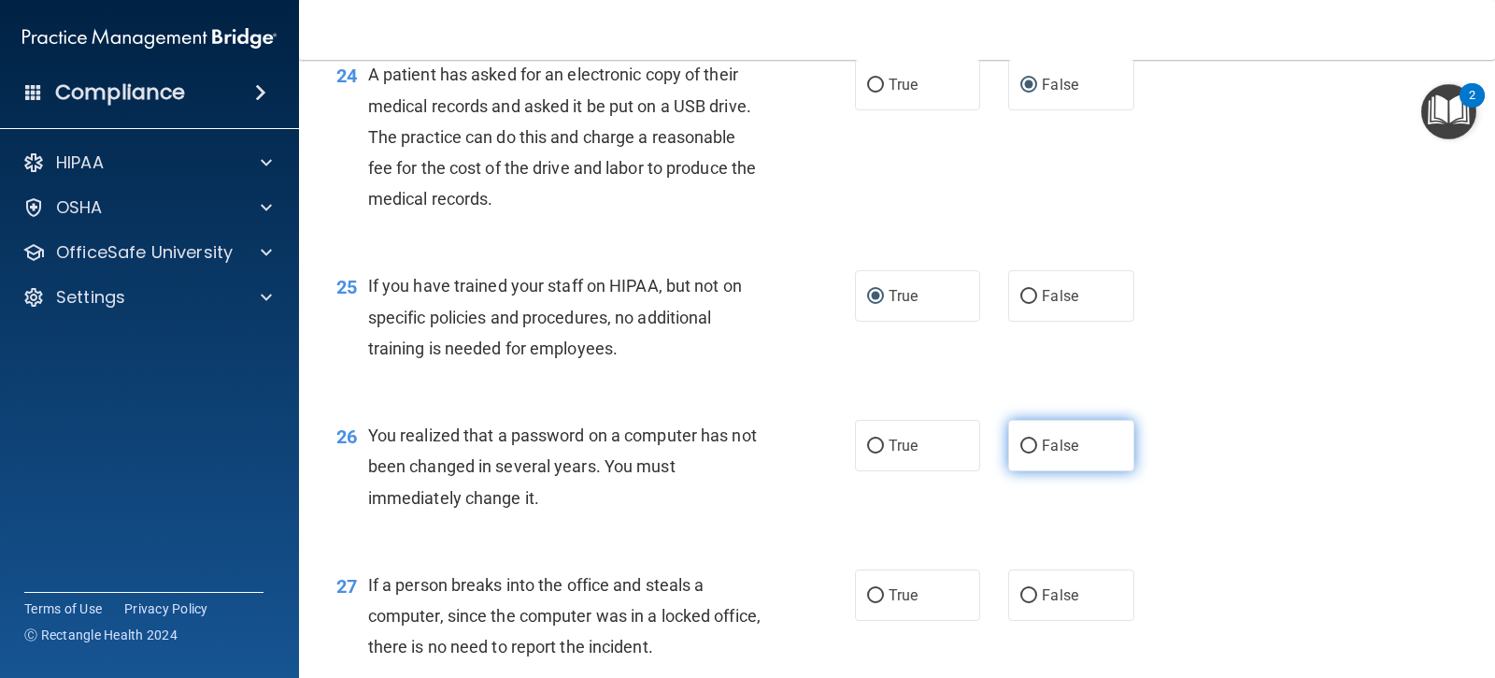
click at [1028, 443] on input "False" at bounding box center [1029, 446] width 17 height 14
radio input "true"
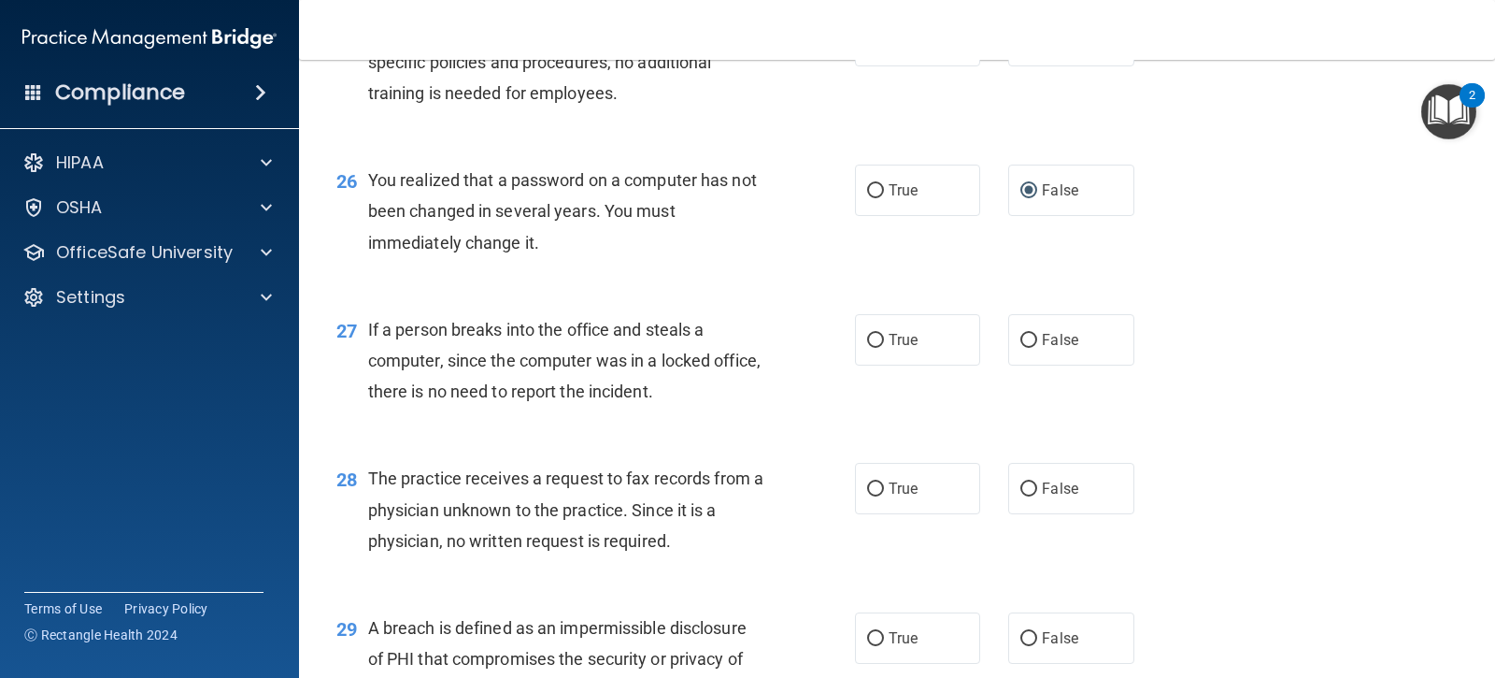
scroll to position [4112, 0]
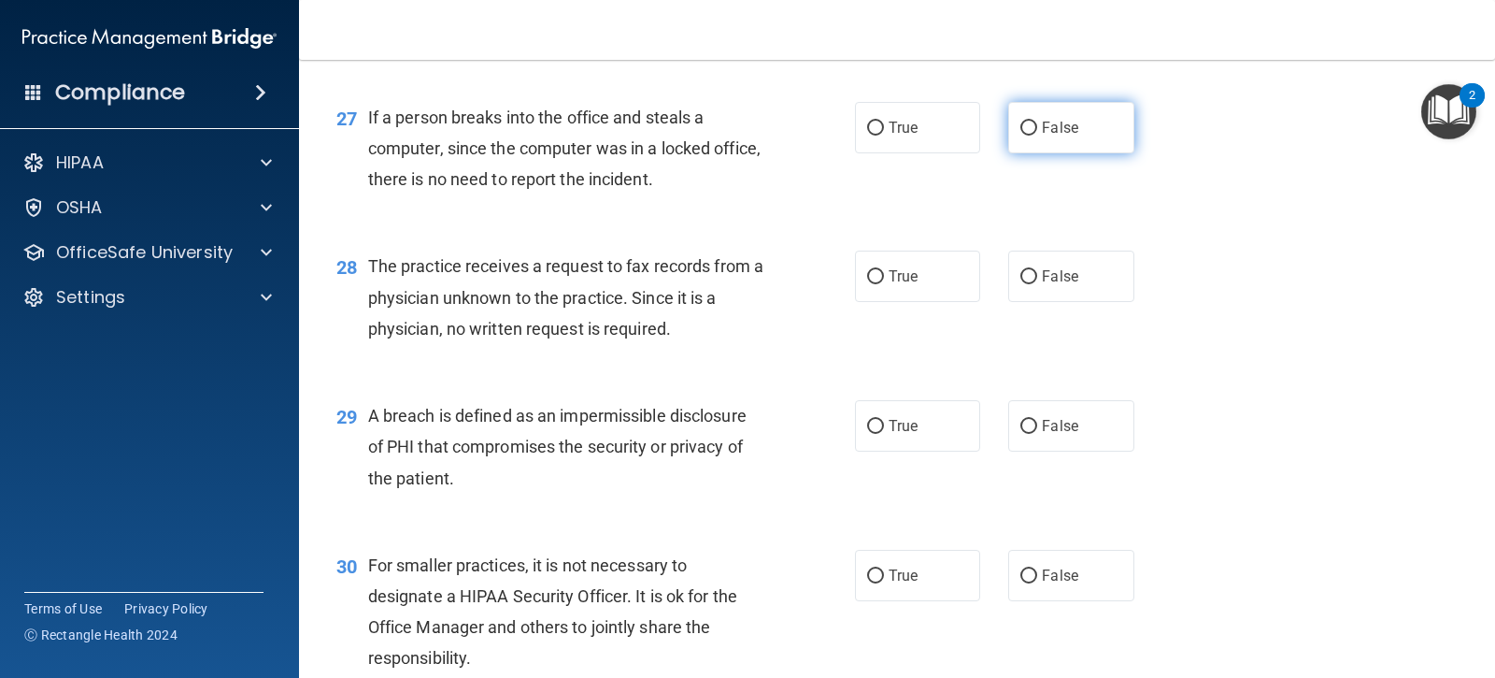
click at [1030, 131] on label "False" at bounding box center [1070, 127] width 125 height 51
click at [1030, 131] on input "False" at bounding box center [1029, 129] width 17 height 14
radio input "true"
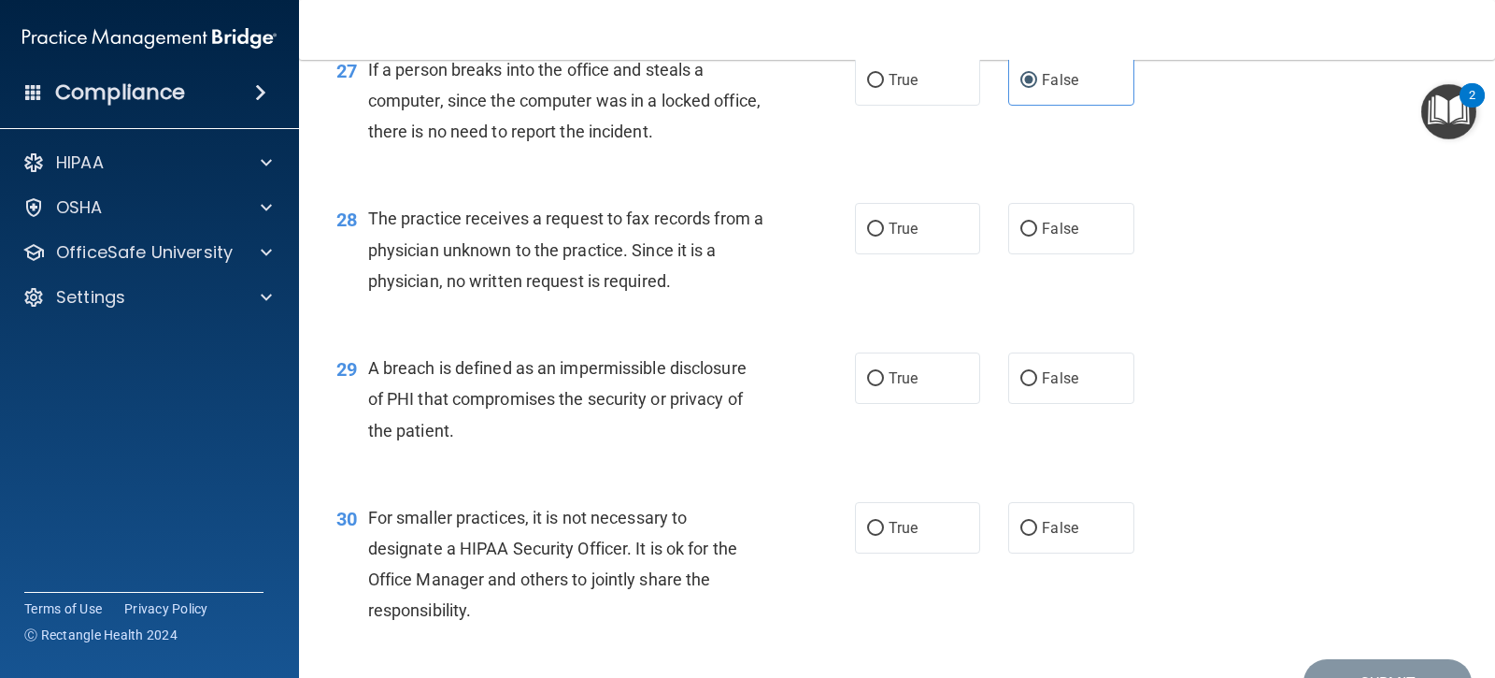
scroll to position [4206, 0]
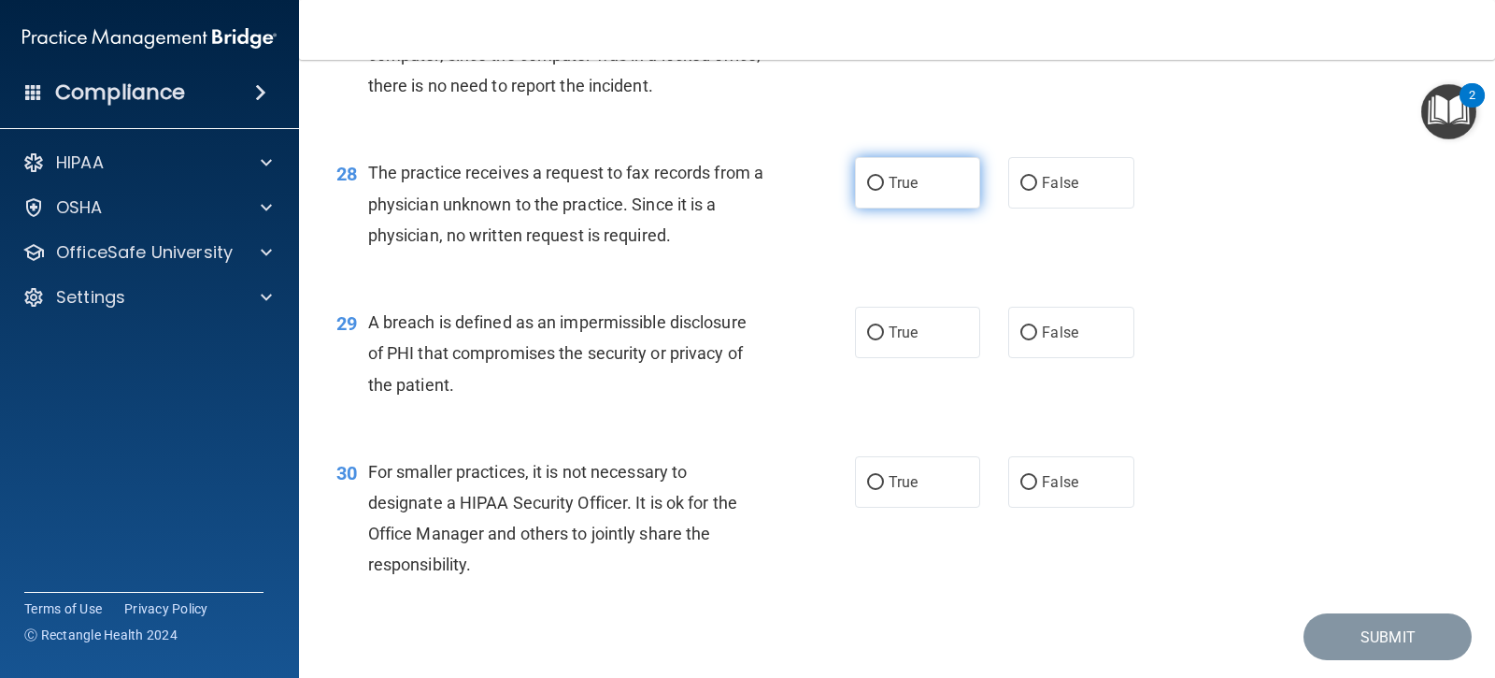
click at [867, 183] on input "True" at bounding box center [875, 184] width 17 height 14
radio input "true"
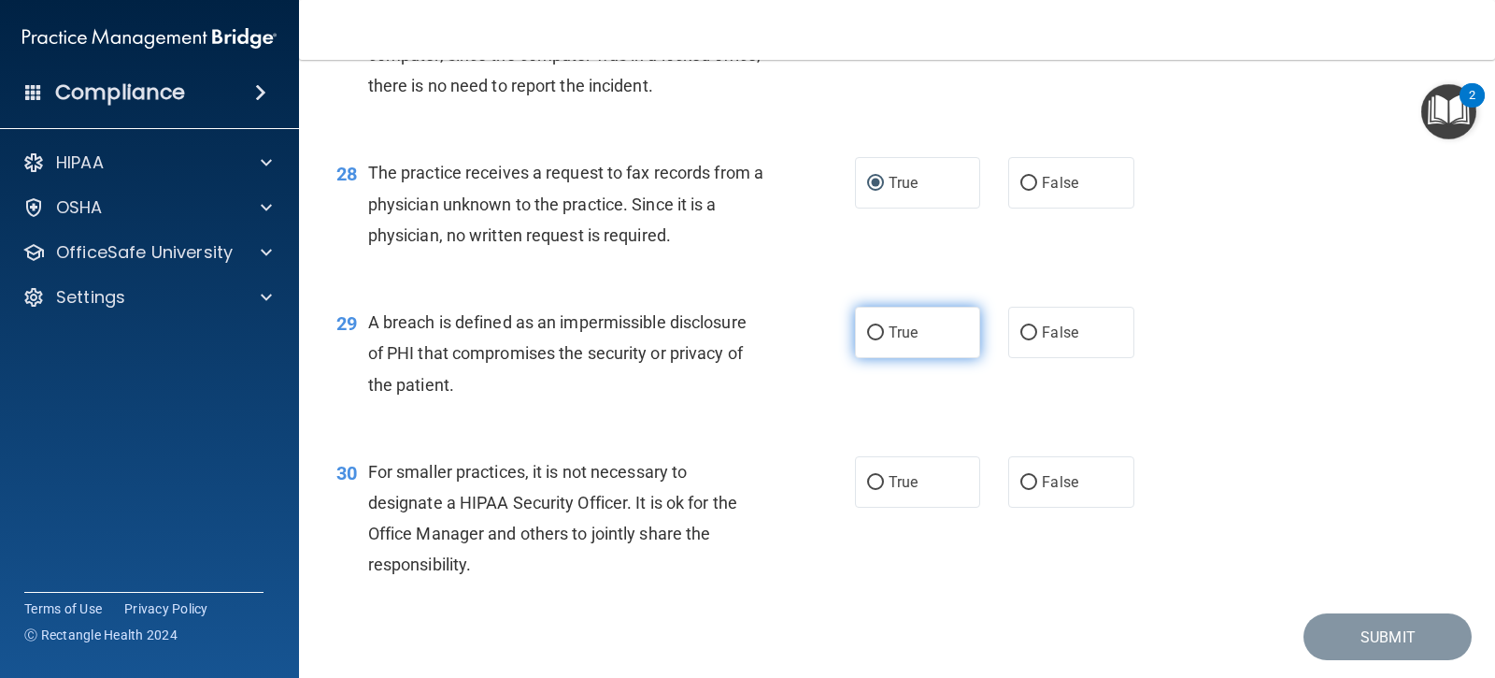
click at [860, 341] on label "True" at bounding box center [917, 332] width 125 height 51
click at [867, 340] on input "True" at bounding box center [875, 333] width 17 height 14
radio input "true"
click at [885, 499] on label "True" at bounding box center [917, 481] width 125 height 51
click at [884, 490] on input "True" at bounding box center [875, 483] width 17 height 14
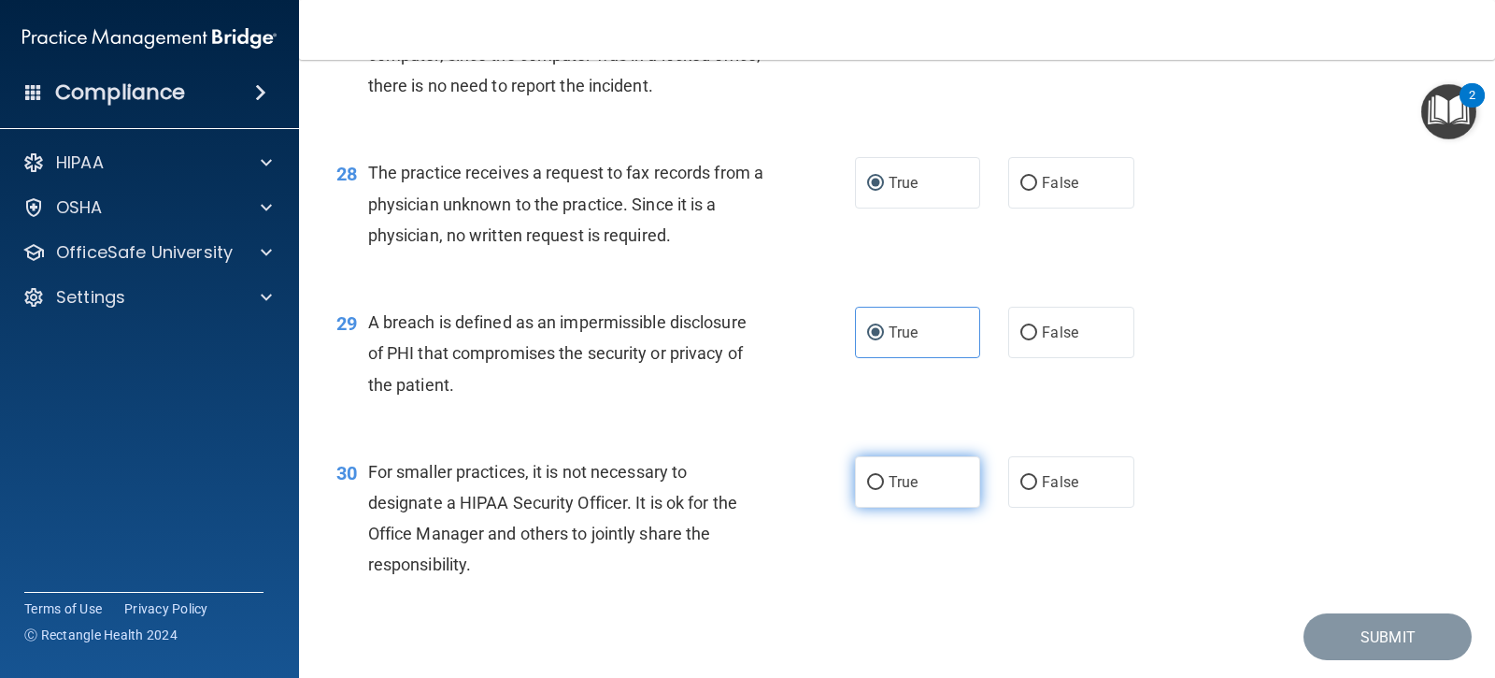
radio input "true"
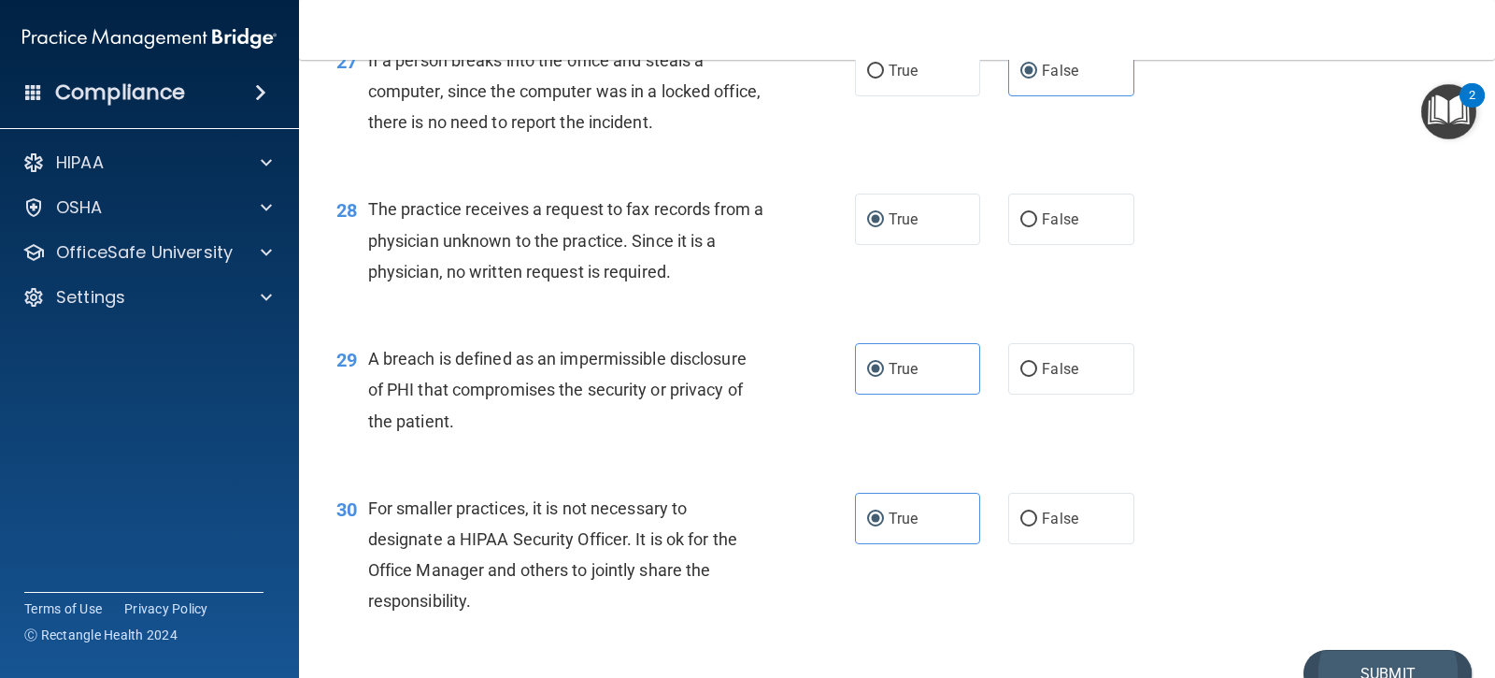
scroll to position [4263, 0]
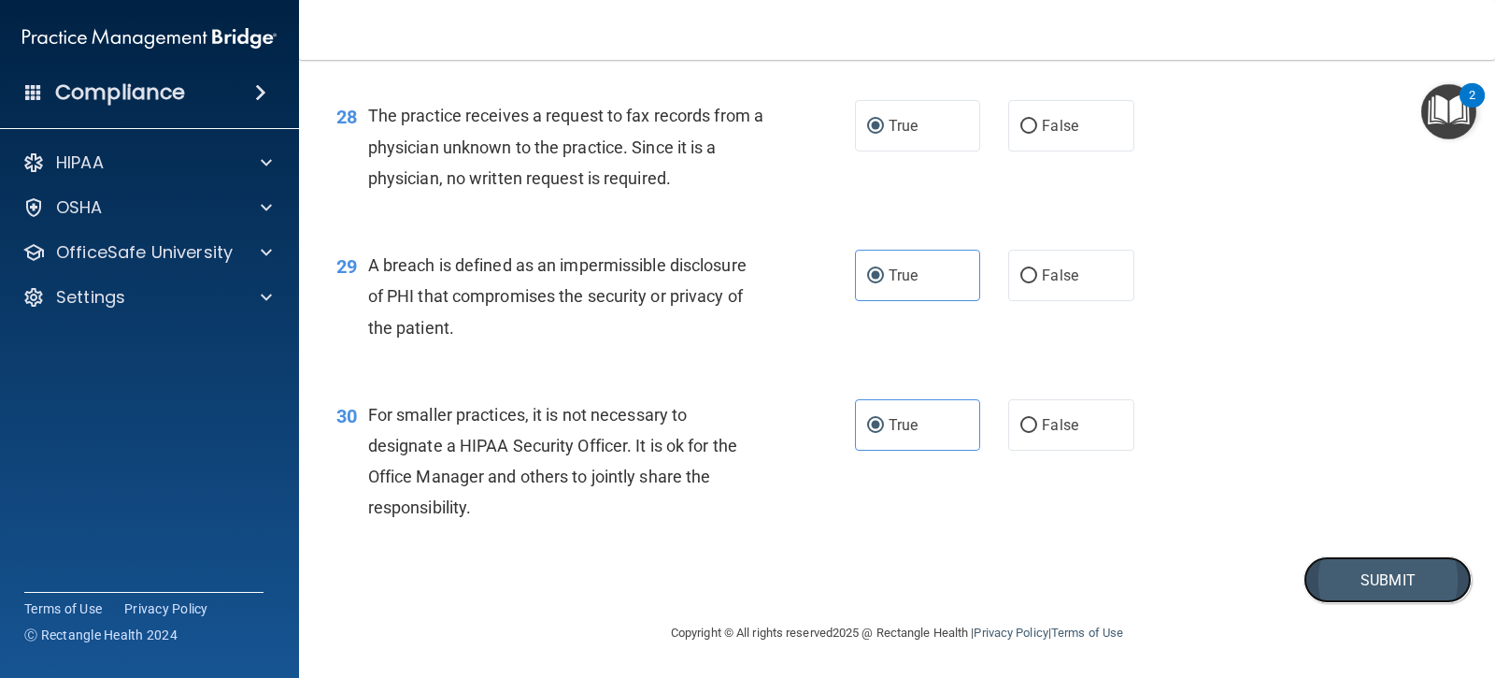
click at [1364, 587] on button "Submit" at bounding box center [1388, 580] width 168 height 48
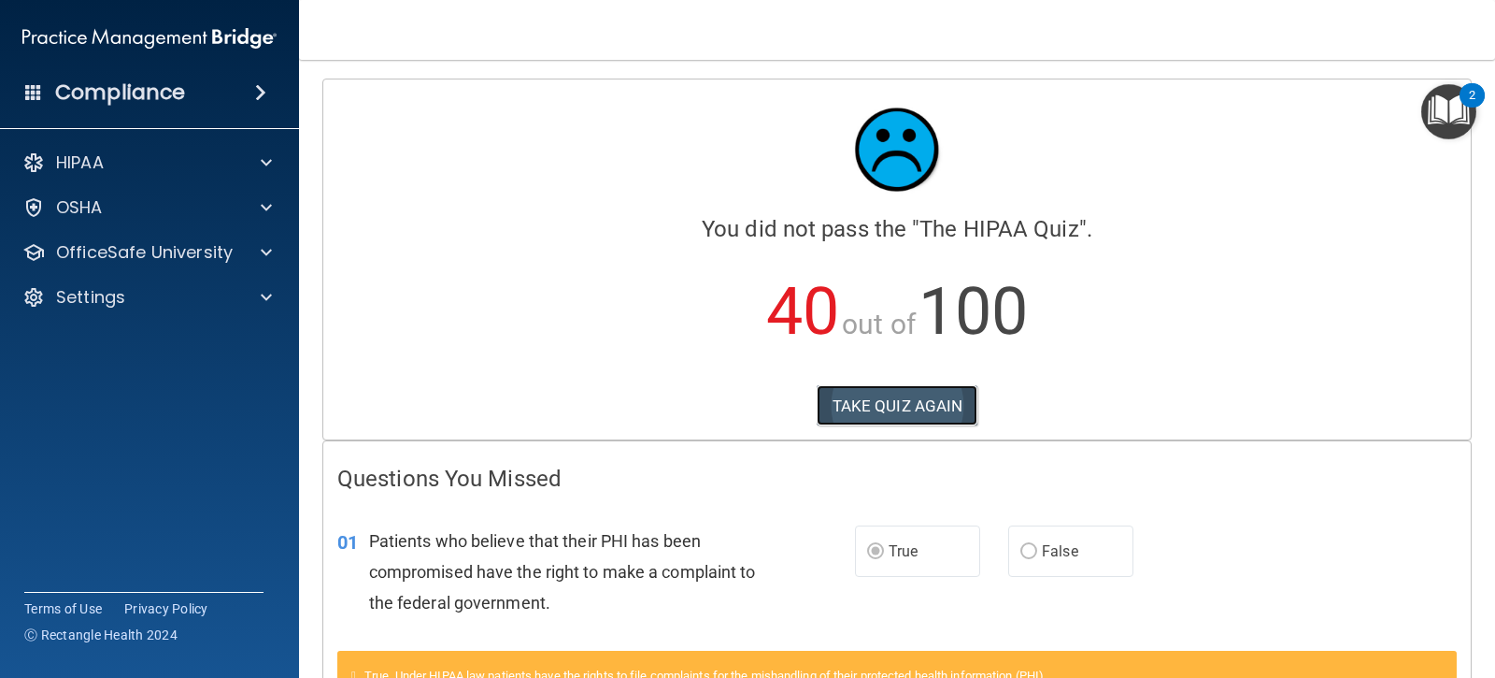
click at [864, 400] on button "TAKE QUIZ AGAIN" at bounding box center [898, 405] width 162 height 41
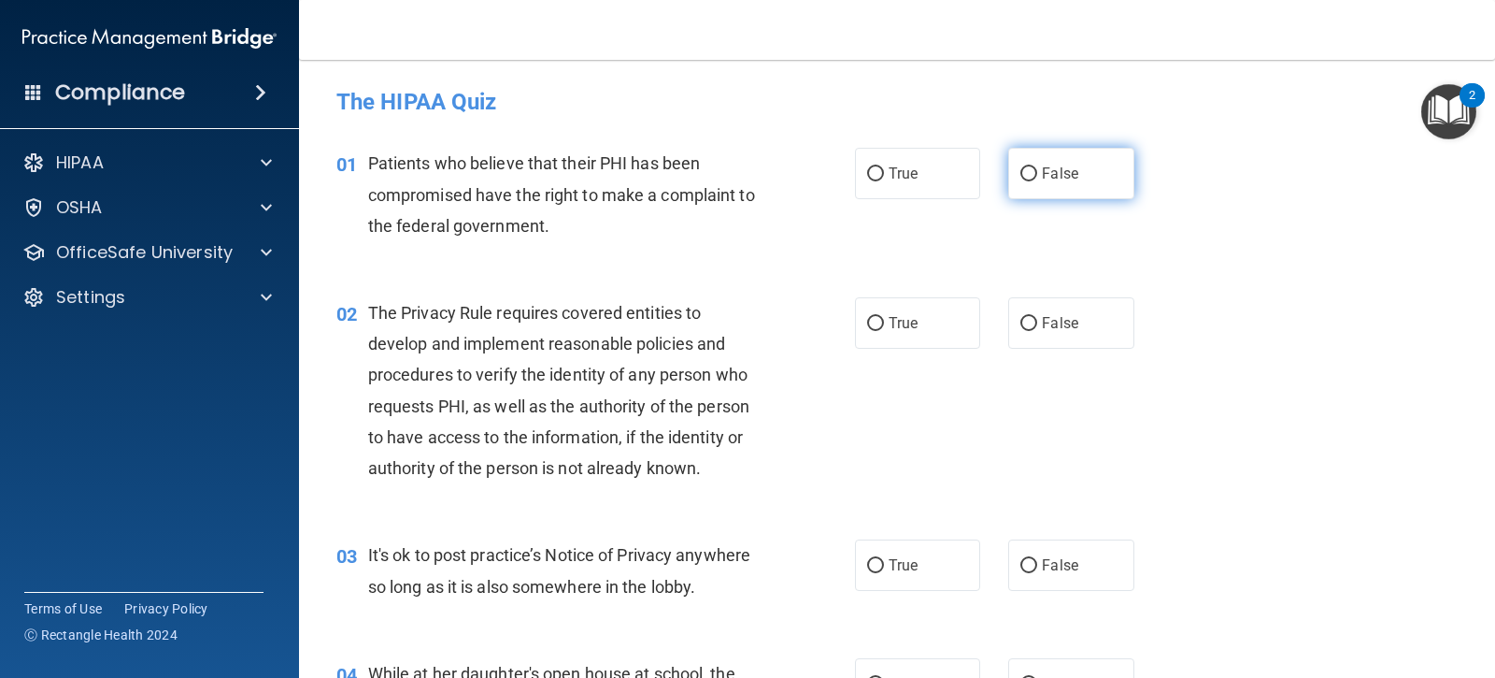
click at [1021, 178] on input "False" at bounding box center [1029, 174] width 17 height 14
radio input "true"
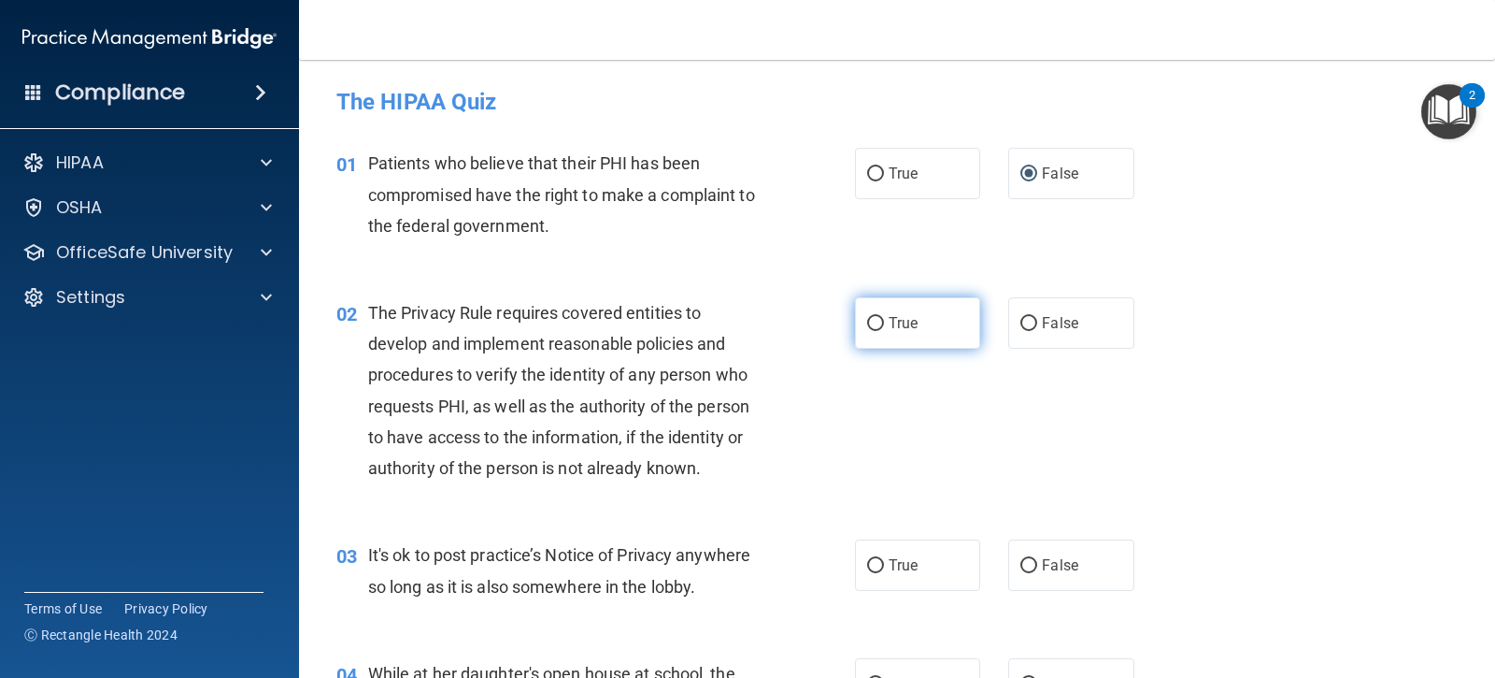
click at [867, 330] on input "True" at bounding box center [875, 324] width 17 height 14
radio input "true"
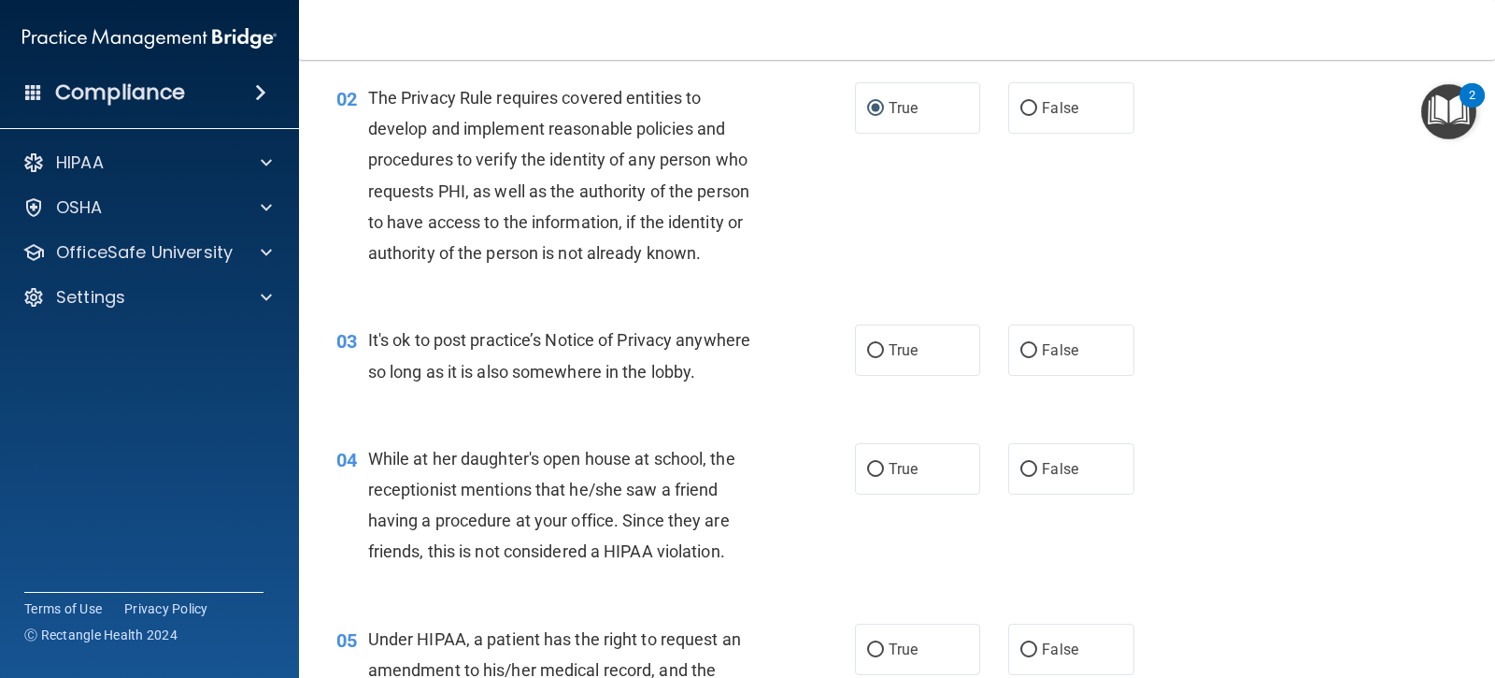
scroll to position [280, 0]
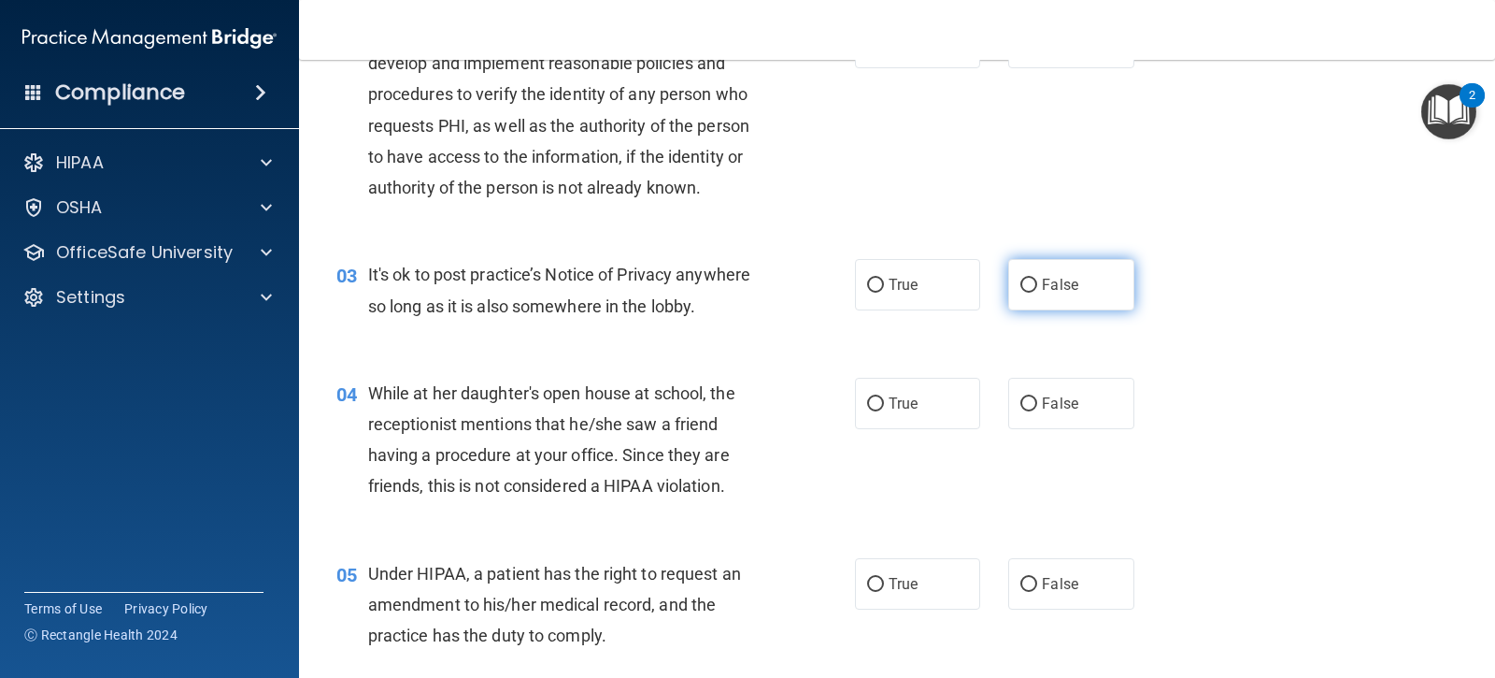
click at [1042, 282] on span "False" at bounding box center [1060, 285] width 36 height 18
click at [1037, 282] on input "False" at bounding box center [1029, 286] width 17 height 14
radio input "true"
click at [872, 406] on input "True" at bounding box center [875, 404] width 17 height 14
radio input "true"
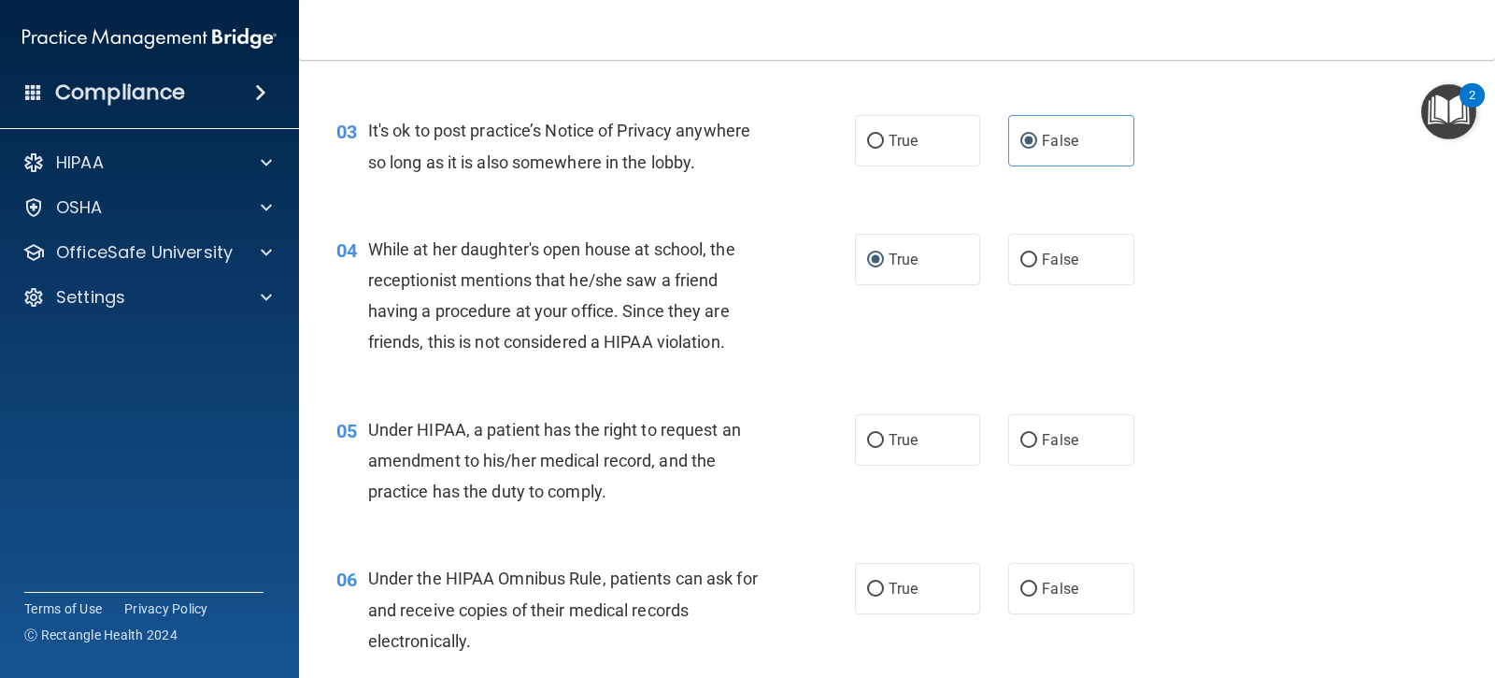
scroll to position [467, 0]
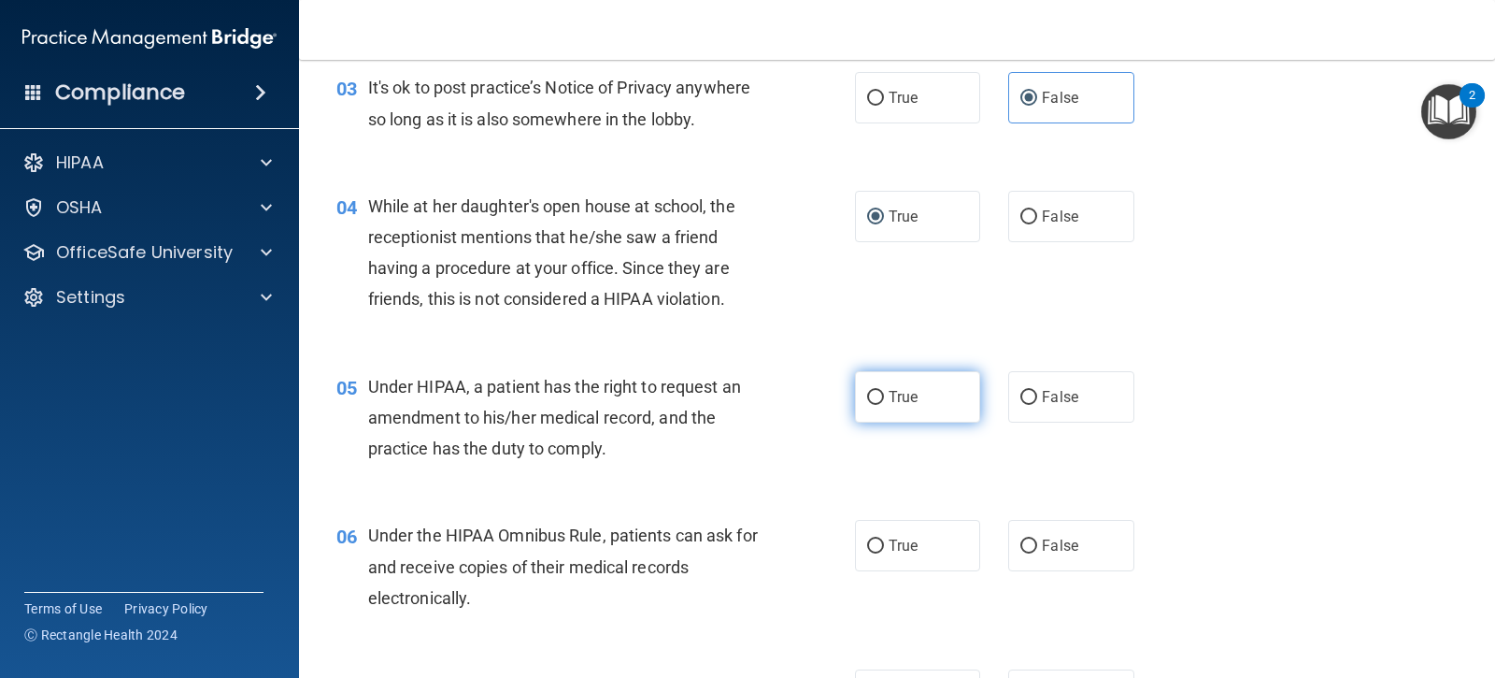
click at [867, 393] on input "True" at bounding box center [875, 398] width 17 height 14
radio input "true"
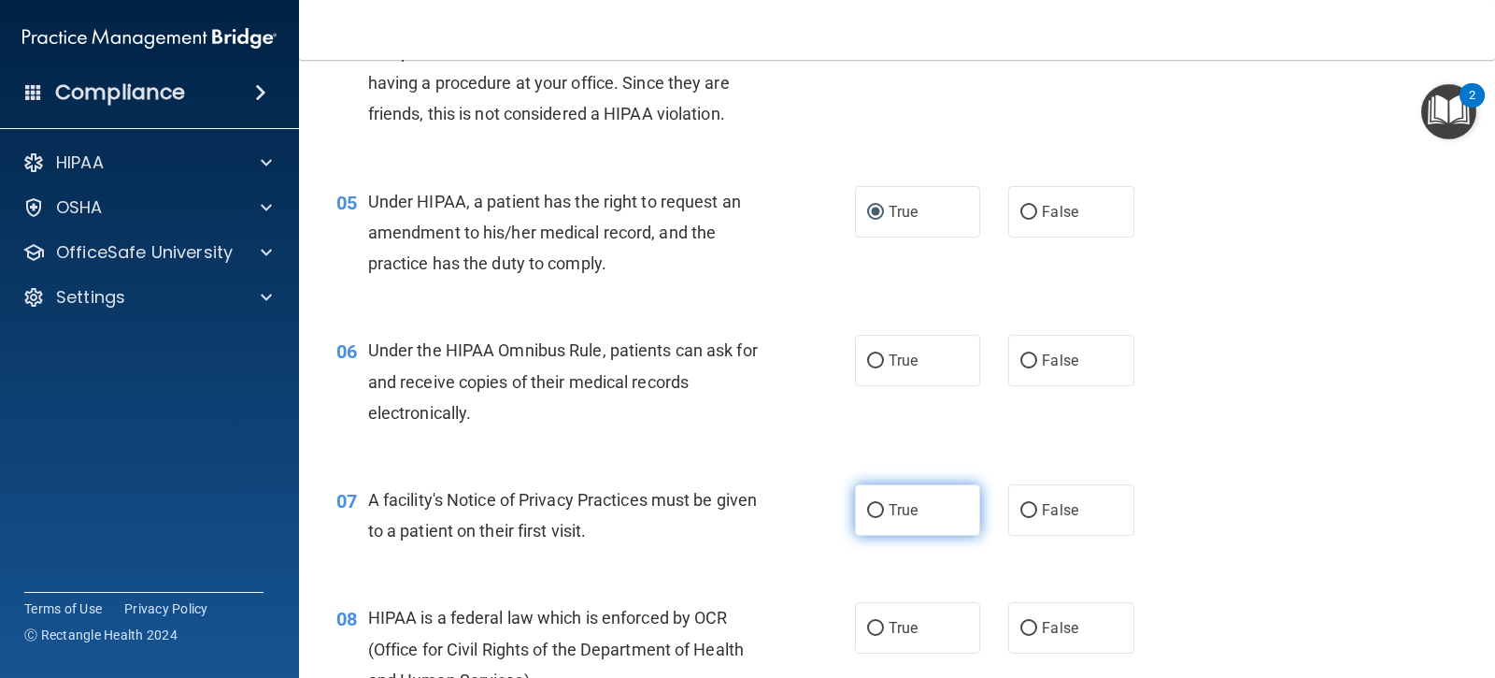
scroll to position [654, 0]
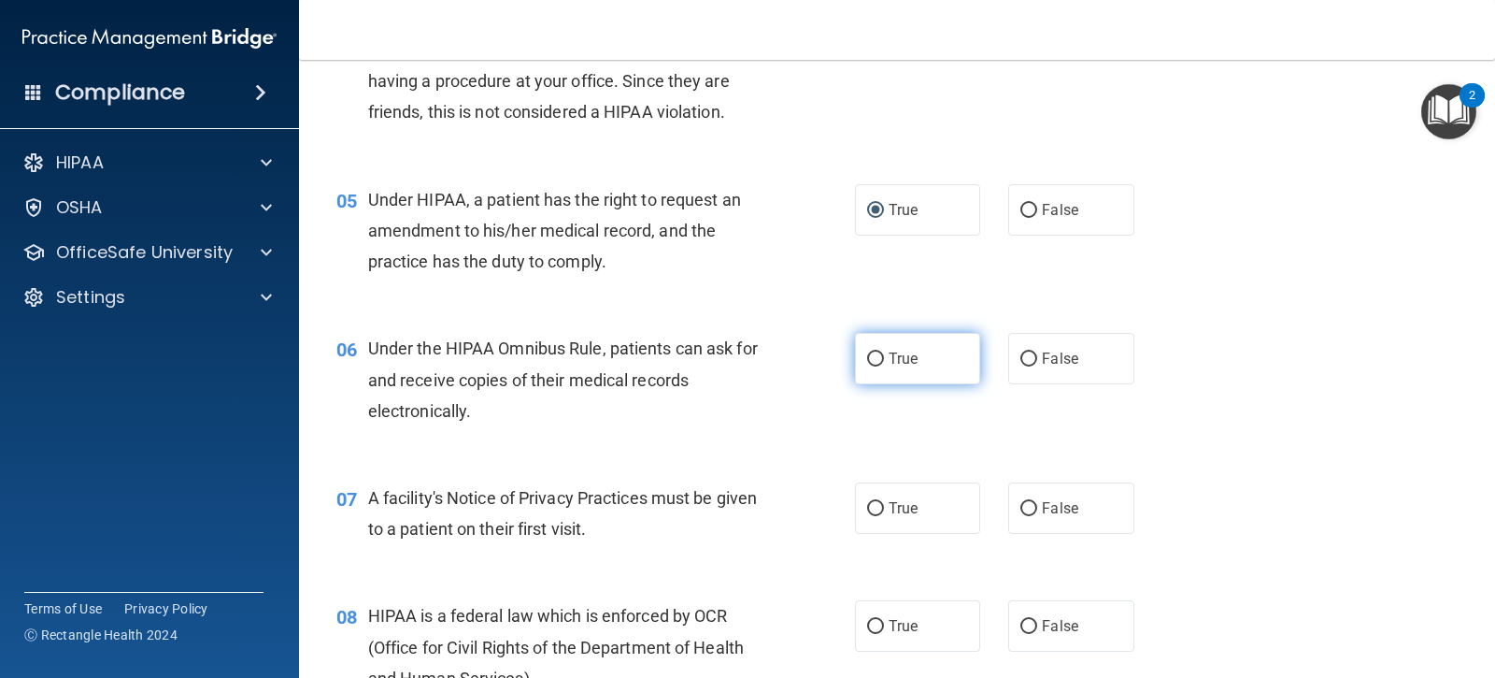
click at [867, 352] on input "True" at bounding box center [875, 359] width 17 height 14
radio input "true"
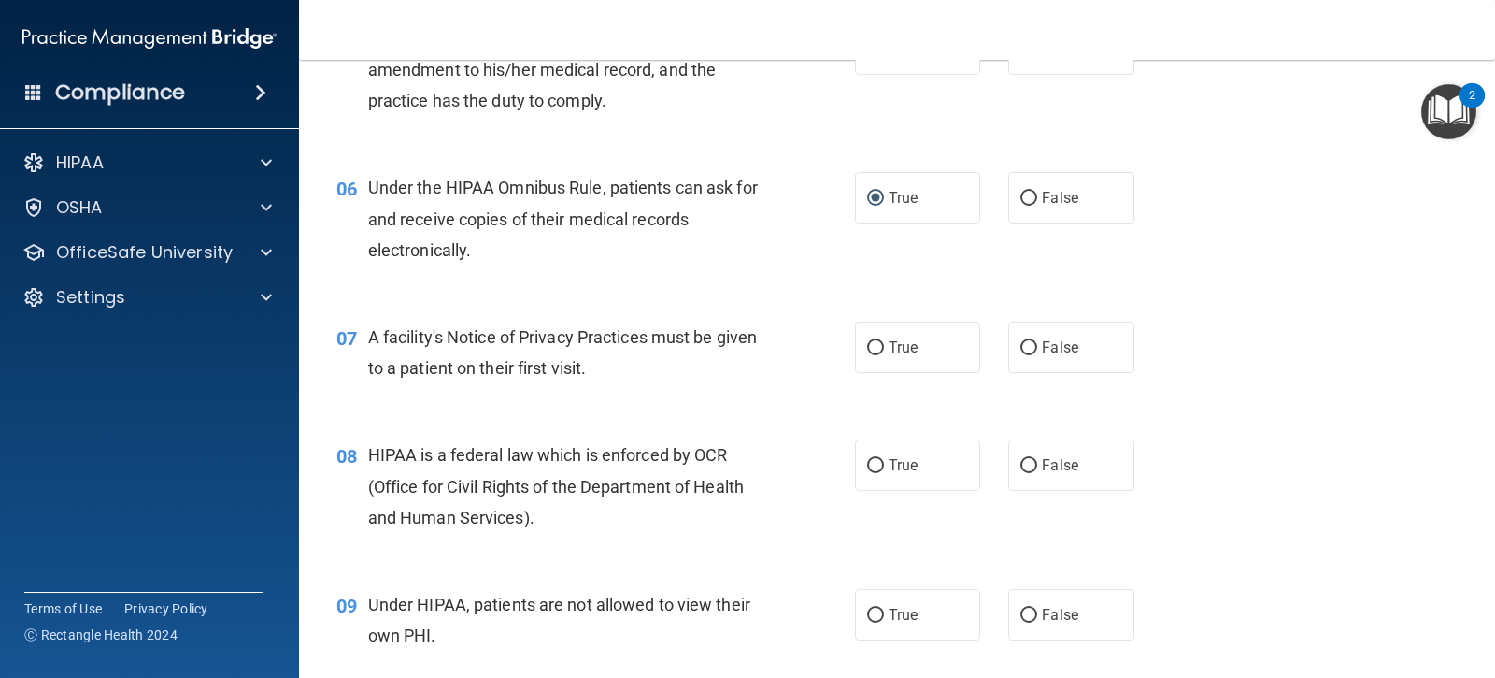
scroll to position [841, 0]
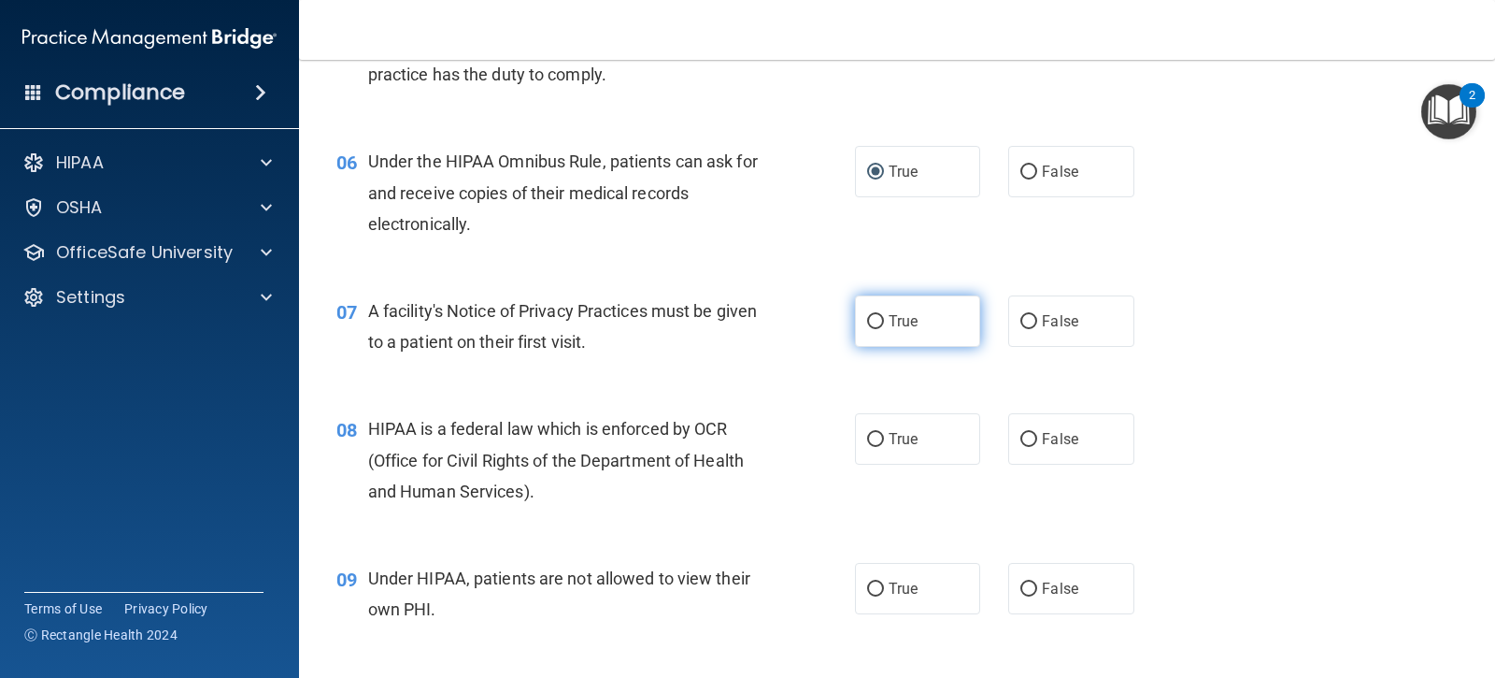
click at [873, 315] on input "True" at bounding box center [875, 322] width 17 height 14
radio input "true"
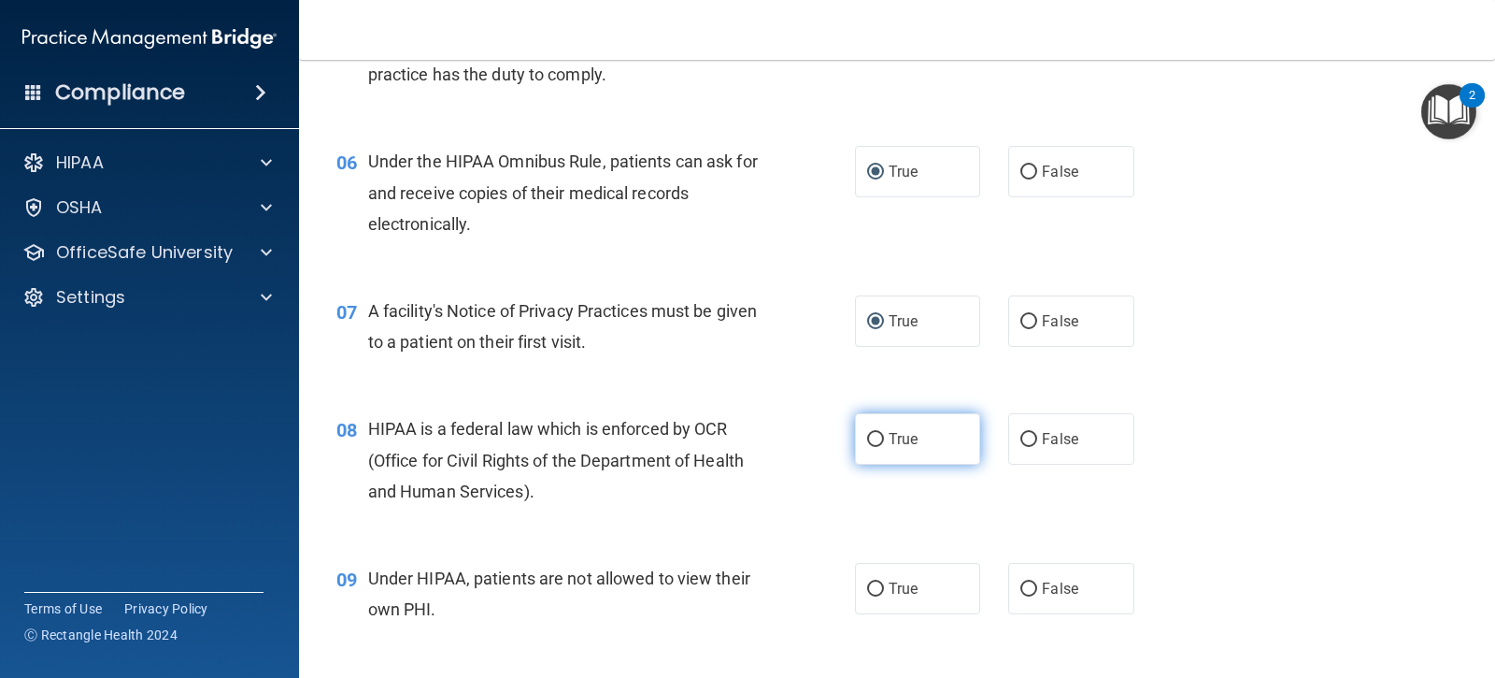
click at [867, 437] on input "True" at bounding box center [875, 440] width 17 height 14
radio input "true"
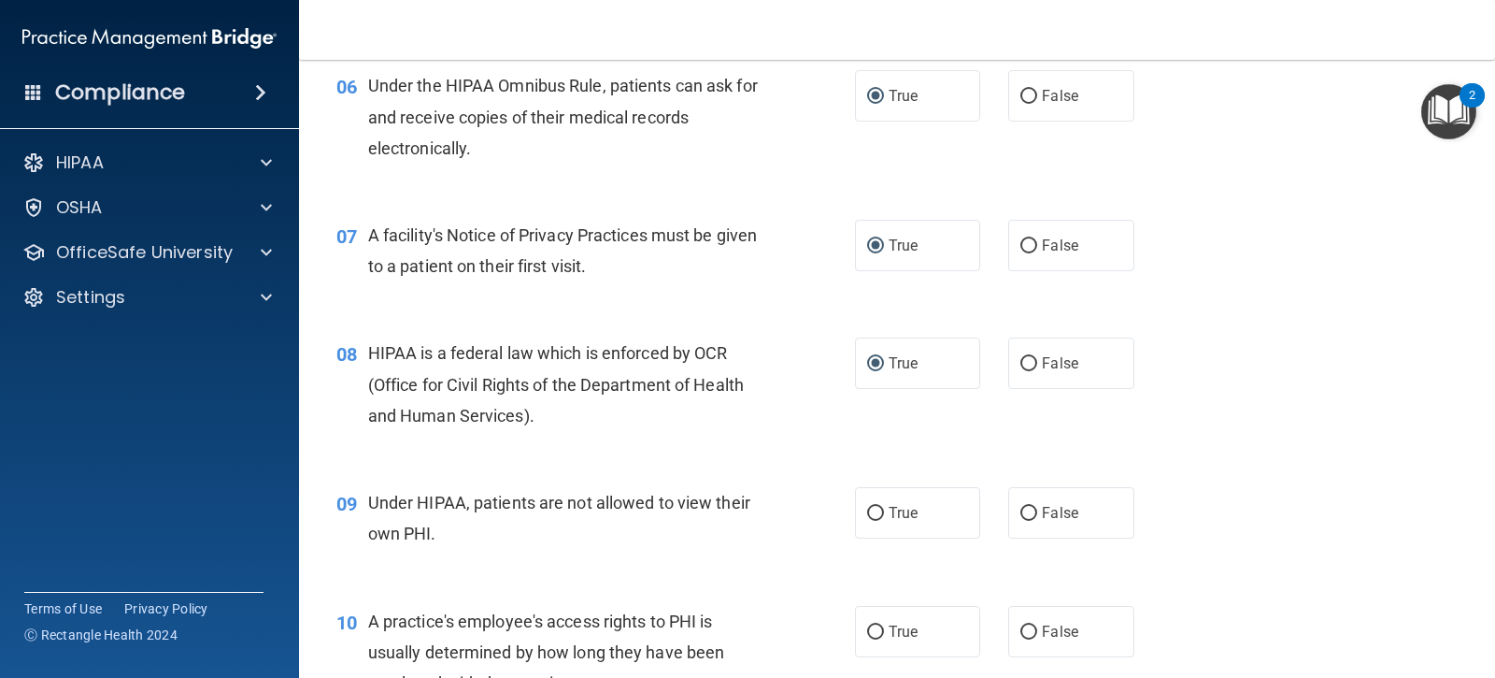
scroll to position [1028, 0]
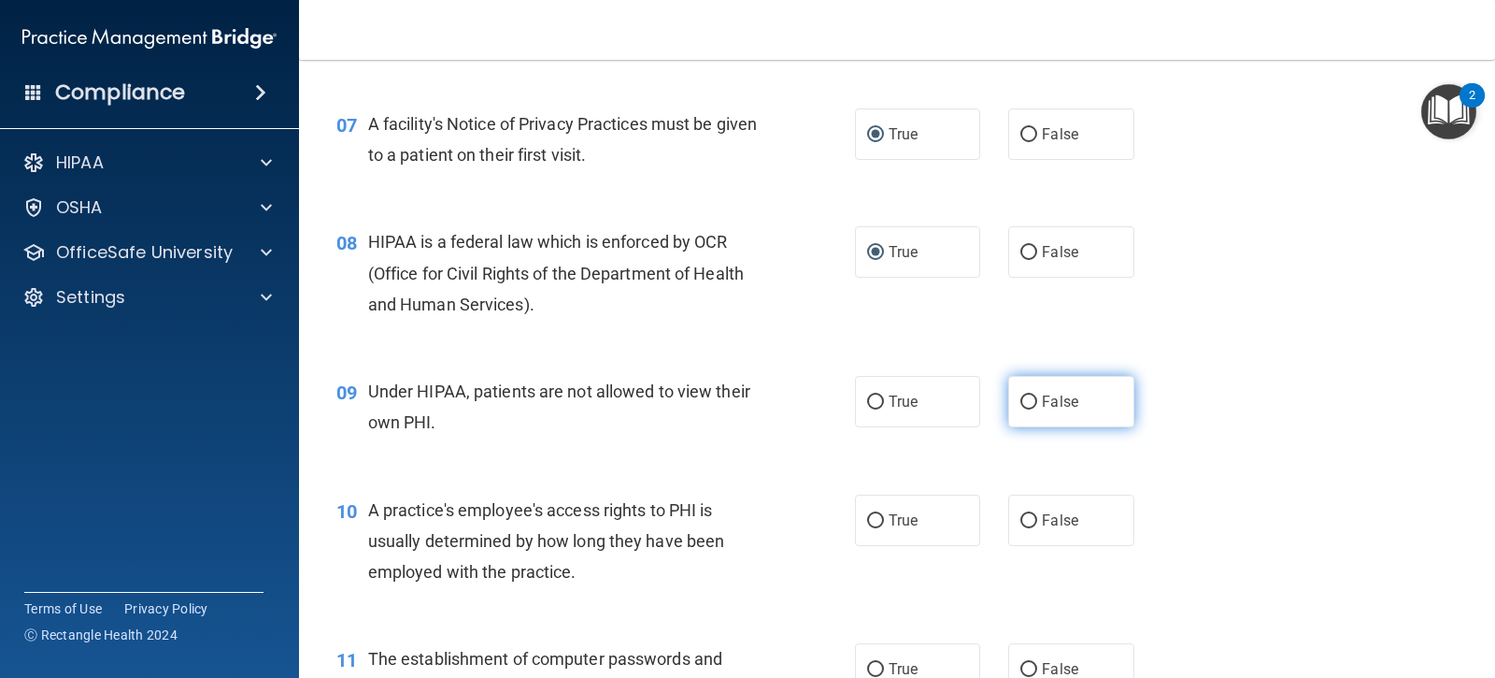
click at [1021, 404] on input "False" at bounding box center [1029, 402] width 17 height 14
radio input "true"
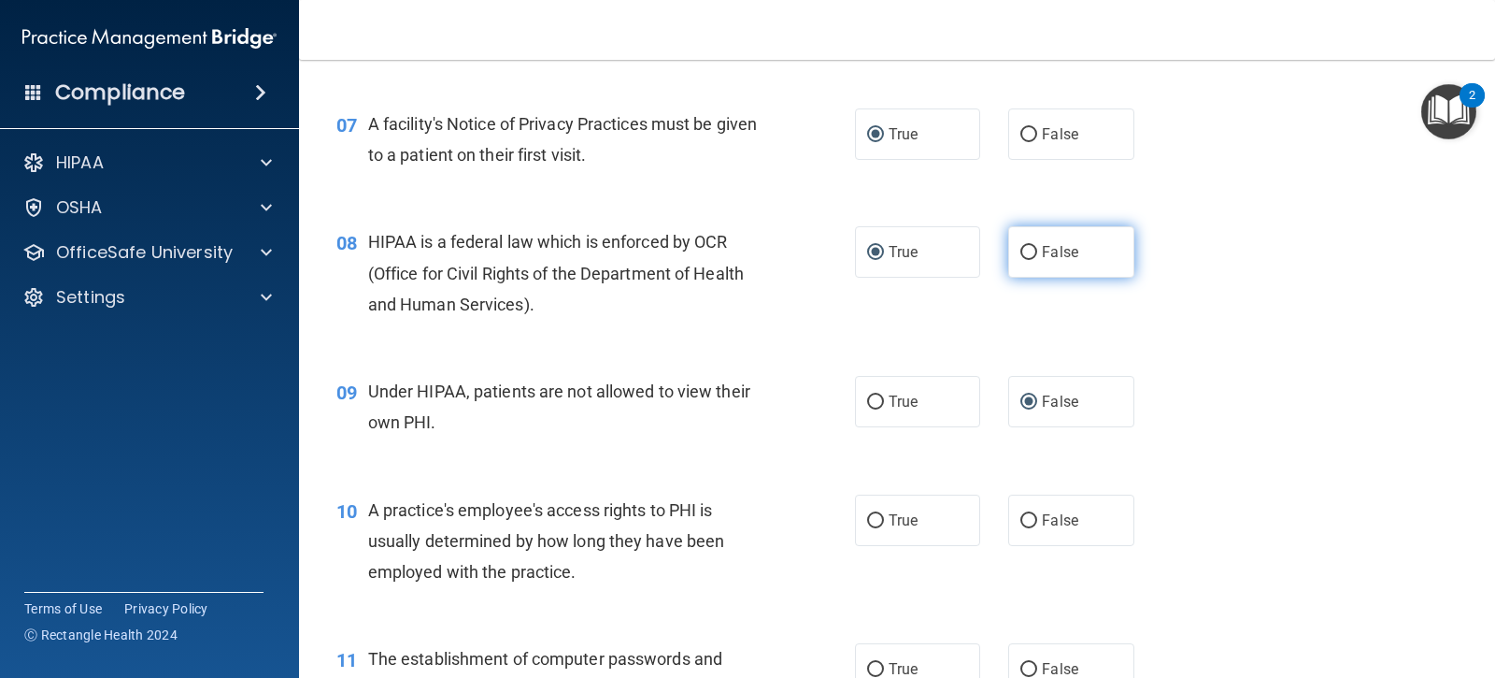
click at [1028, 250] on input "False" at bounding box center [1029, 253] width 17 height 14
radio input "true"
radio input "false"
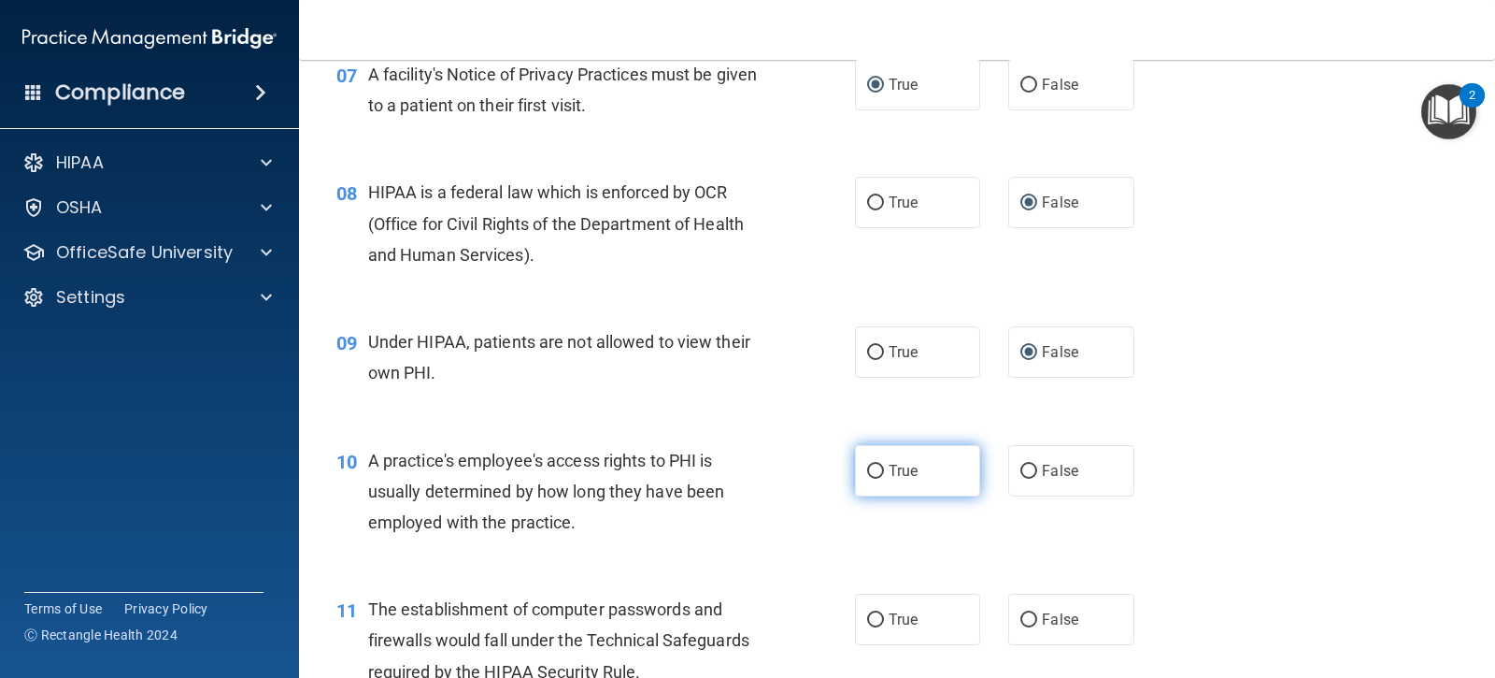
scroll to position [1122, 0]
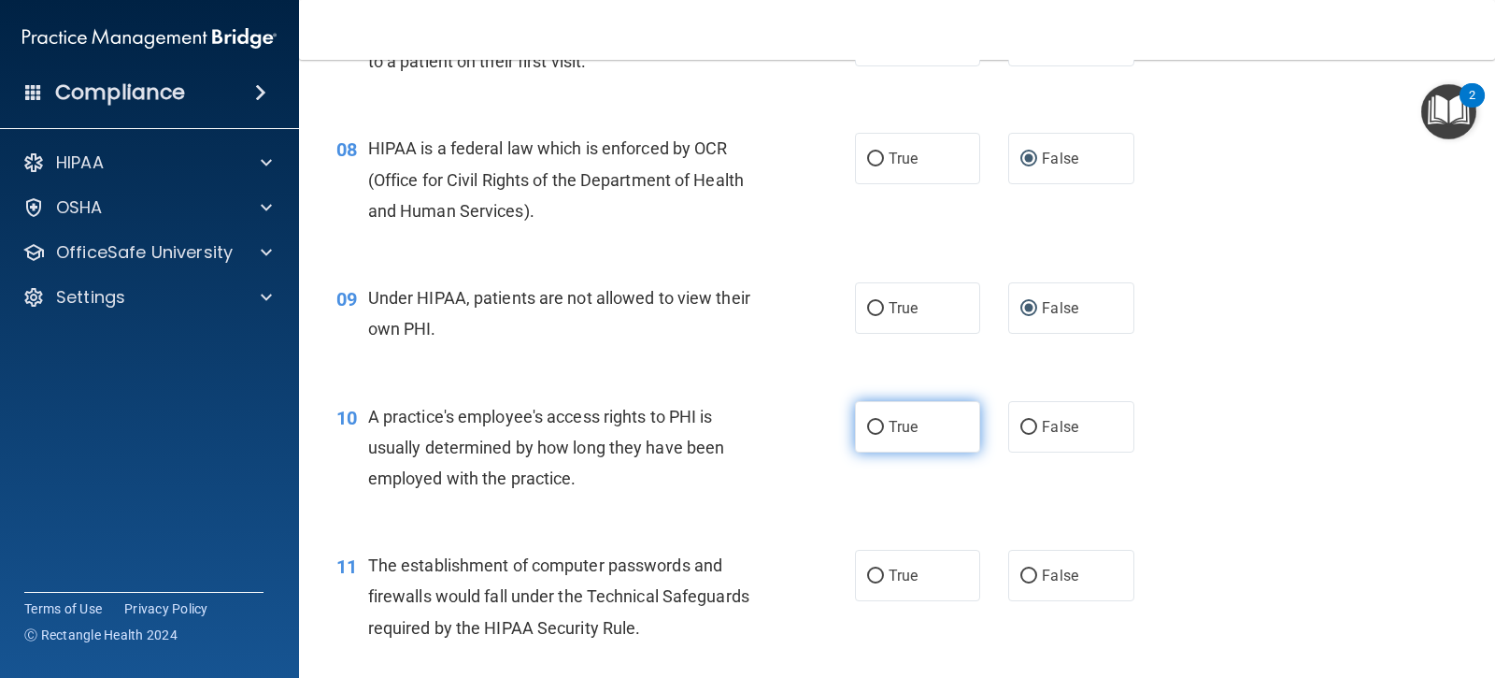
click at [874, 430] on input "True" at bounding box center [875, 428] width 17 height 14
radio input "true"
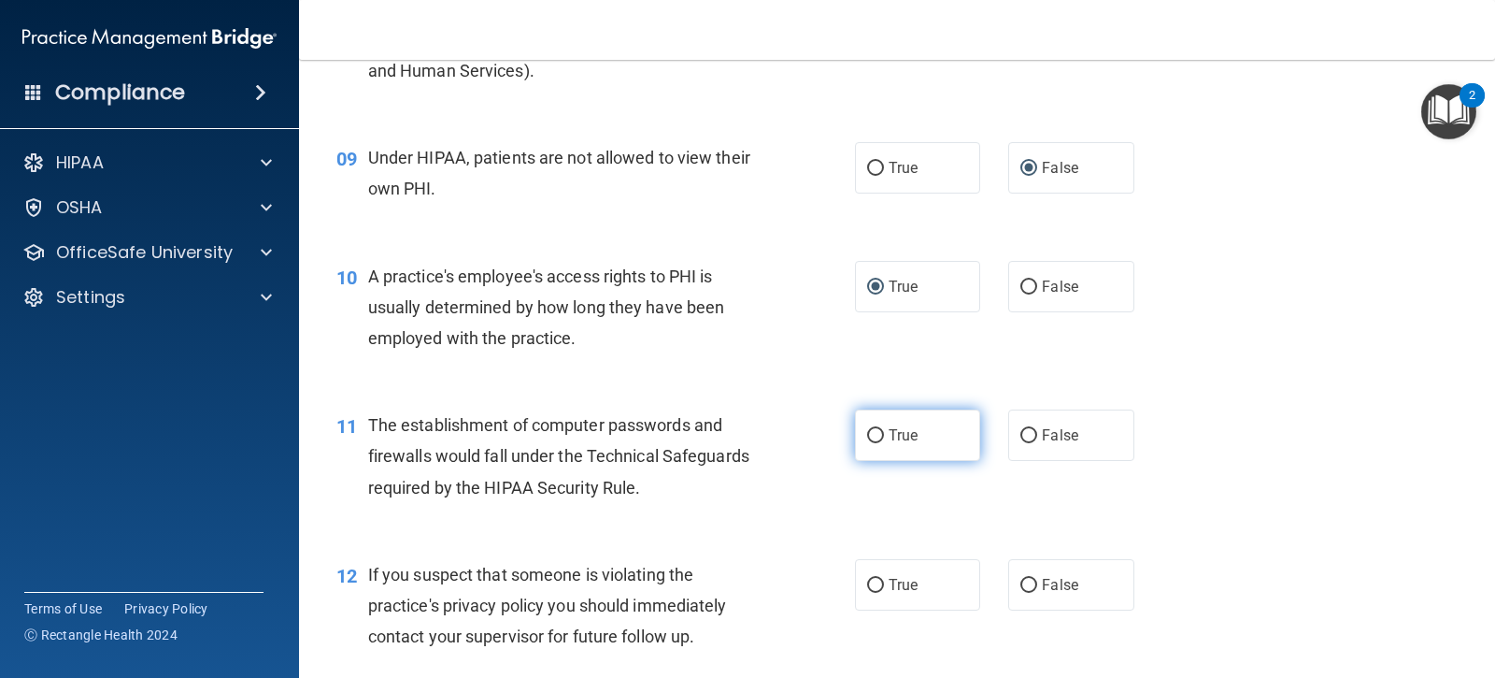
scroll to position [1308, 0]
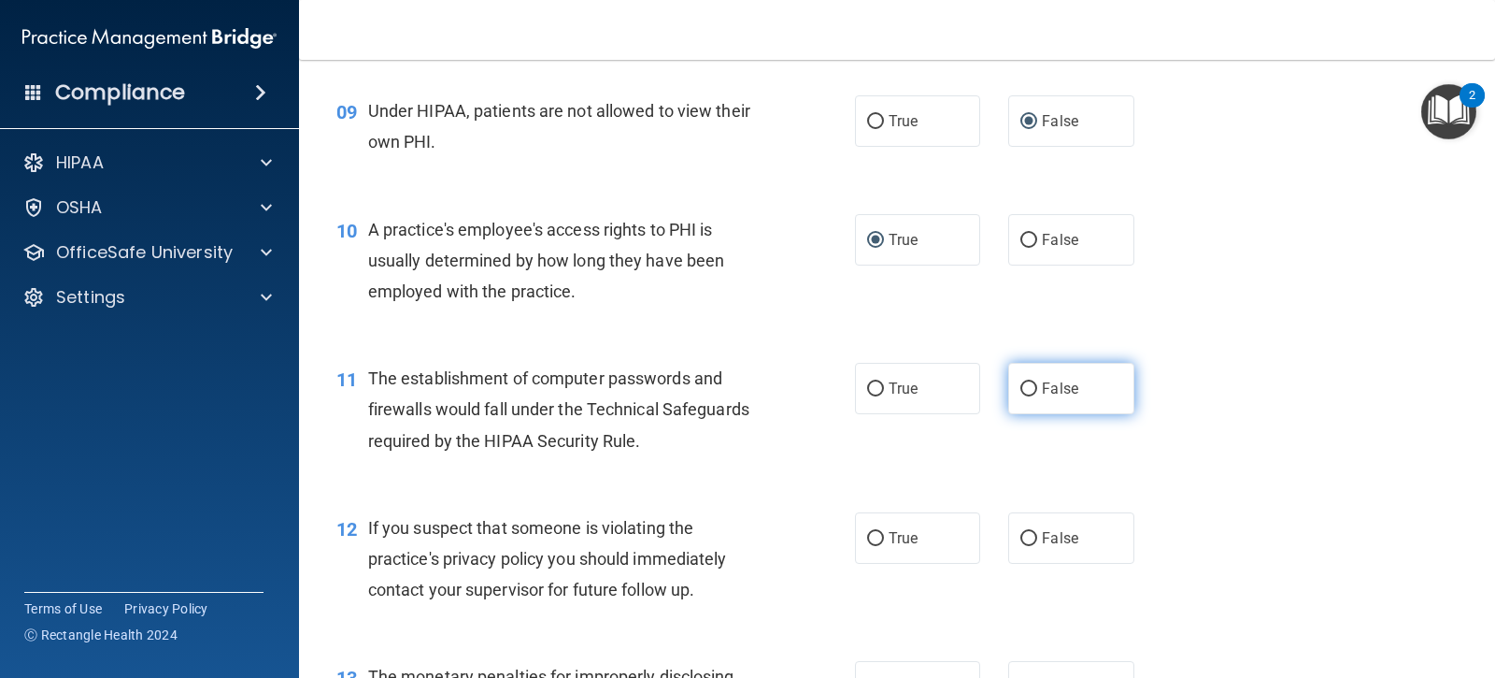
click at [1028, 396] on input "False" at bounding box center [1029, 389] width 17 height 14
radio input "true"
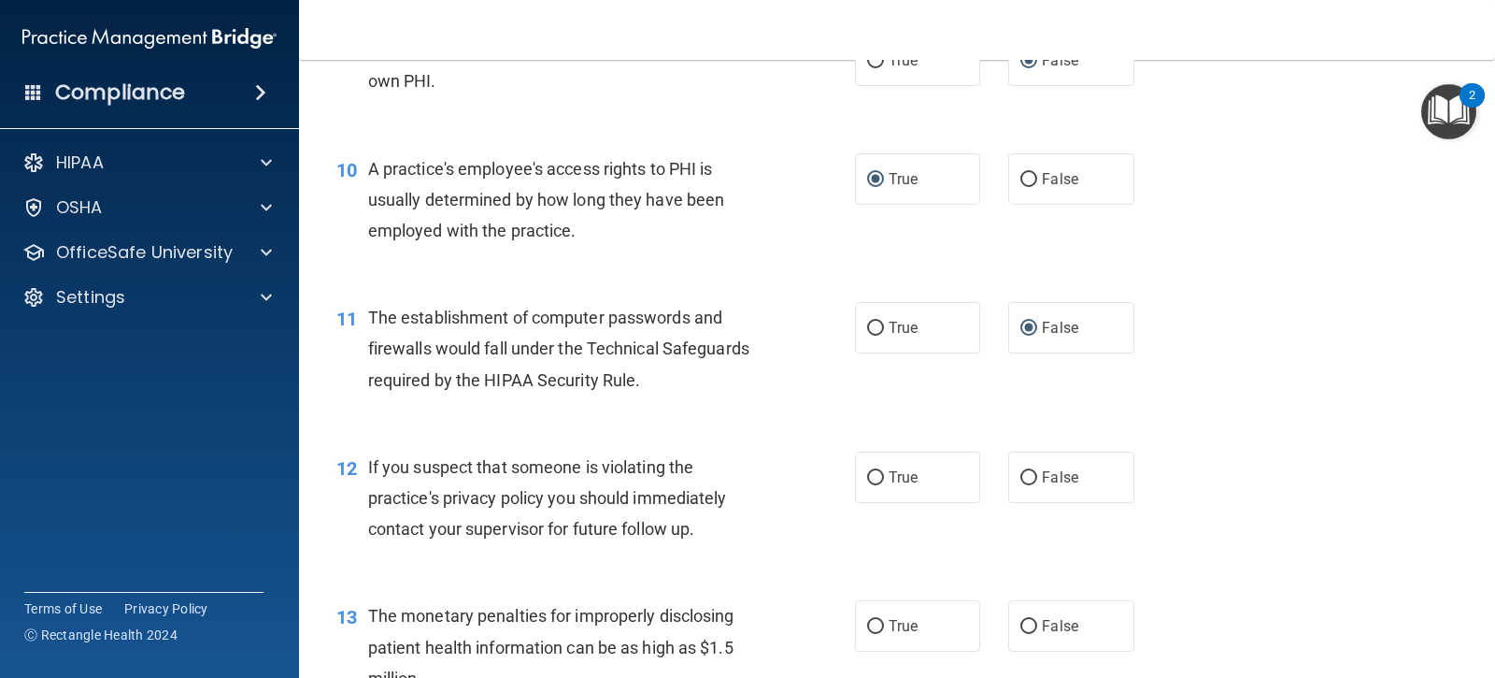
scroll to position [1402, 0]
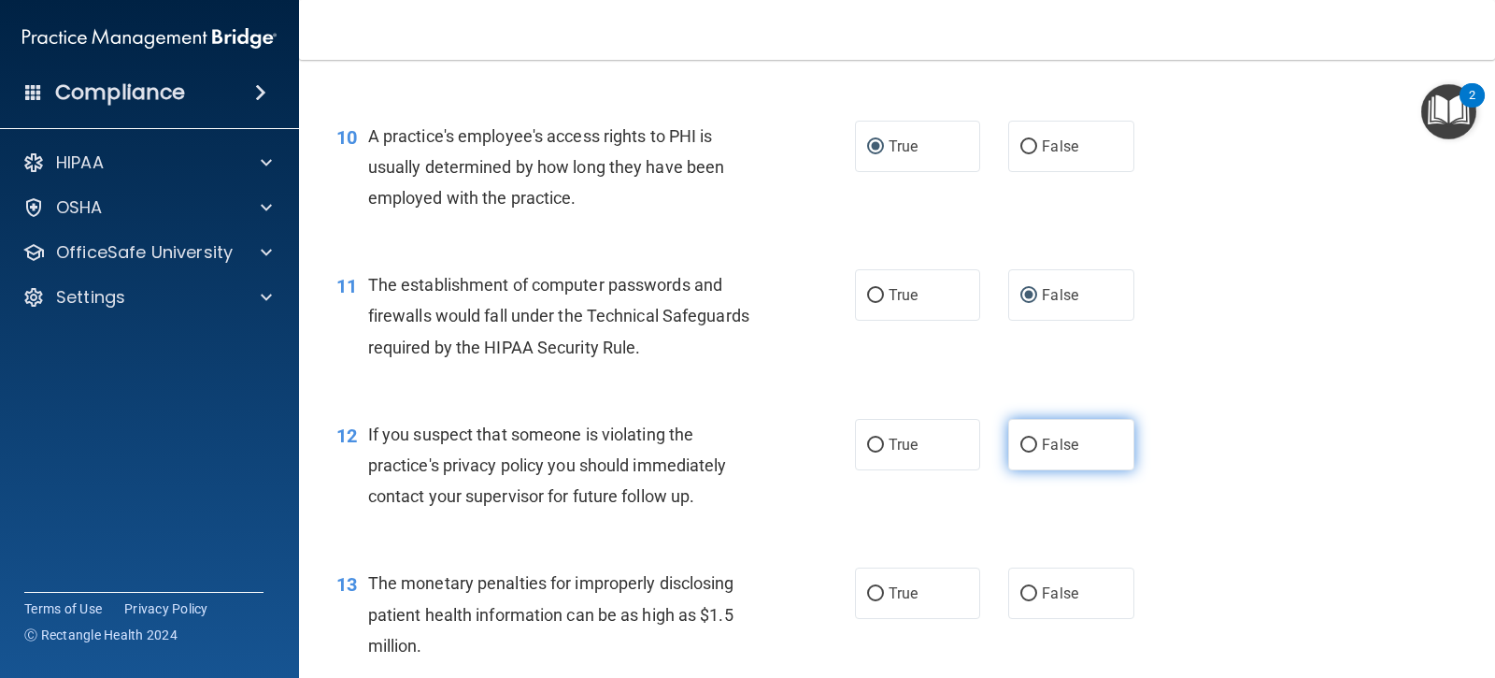
click at [1021, 441] on input "False" at bounding box center [1029, 445] width 17 height 14
radio input "true"
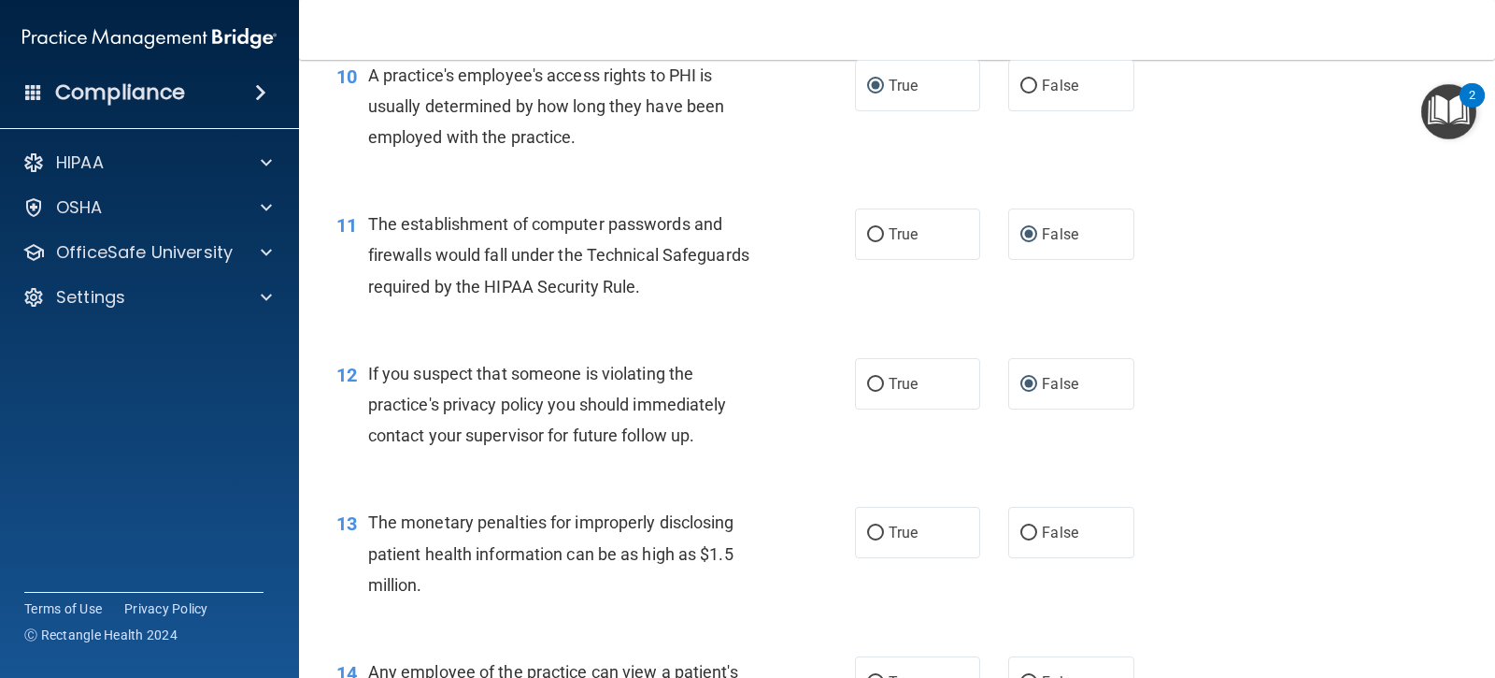
scroll to position [1495, 0]
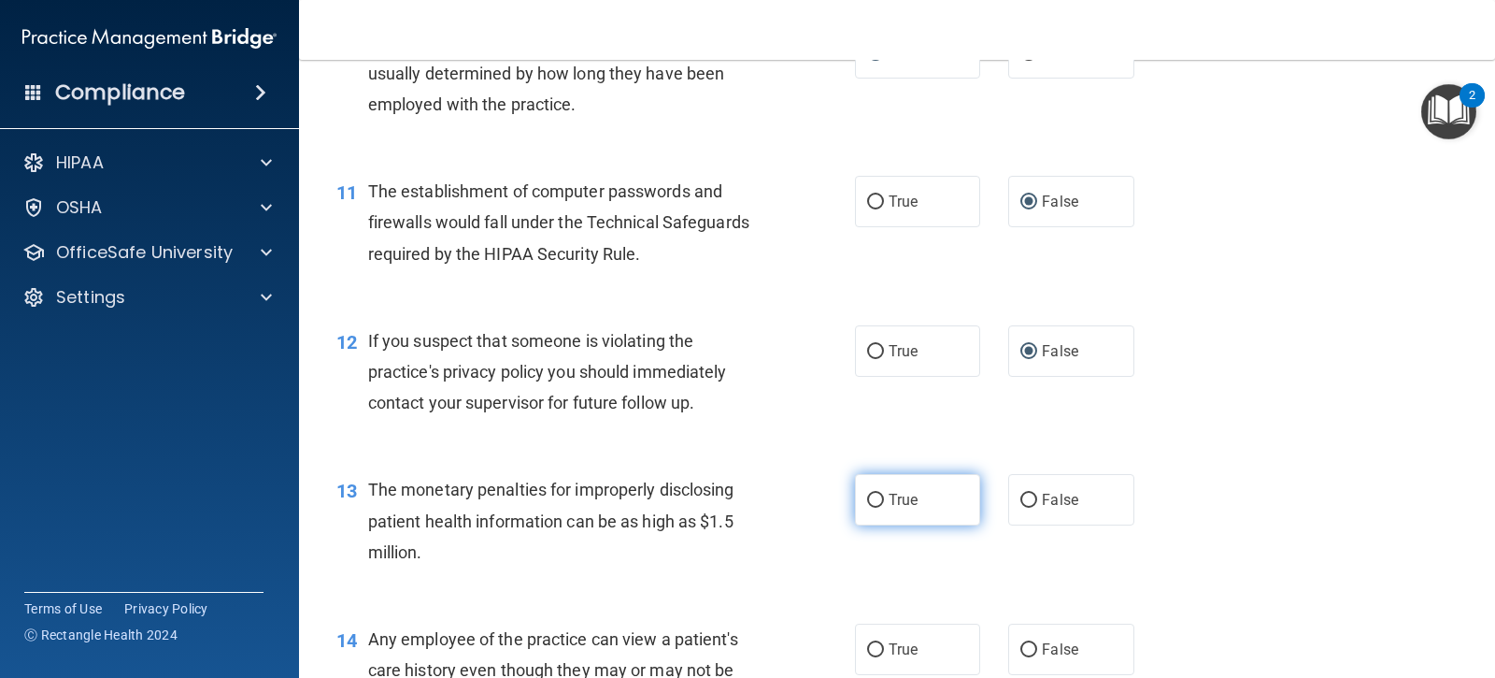
click at [877, 496] on label "True" at bounding box center [917, 499] width 125 height 51
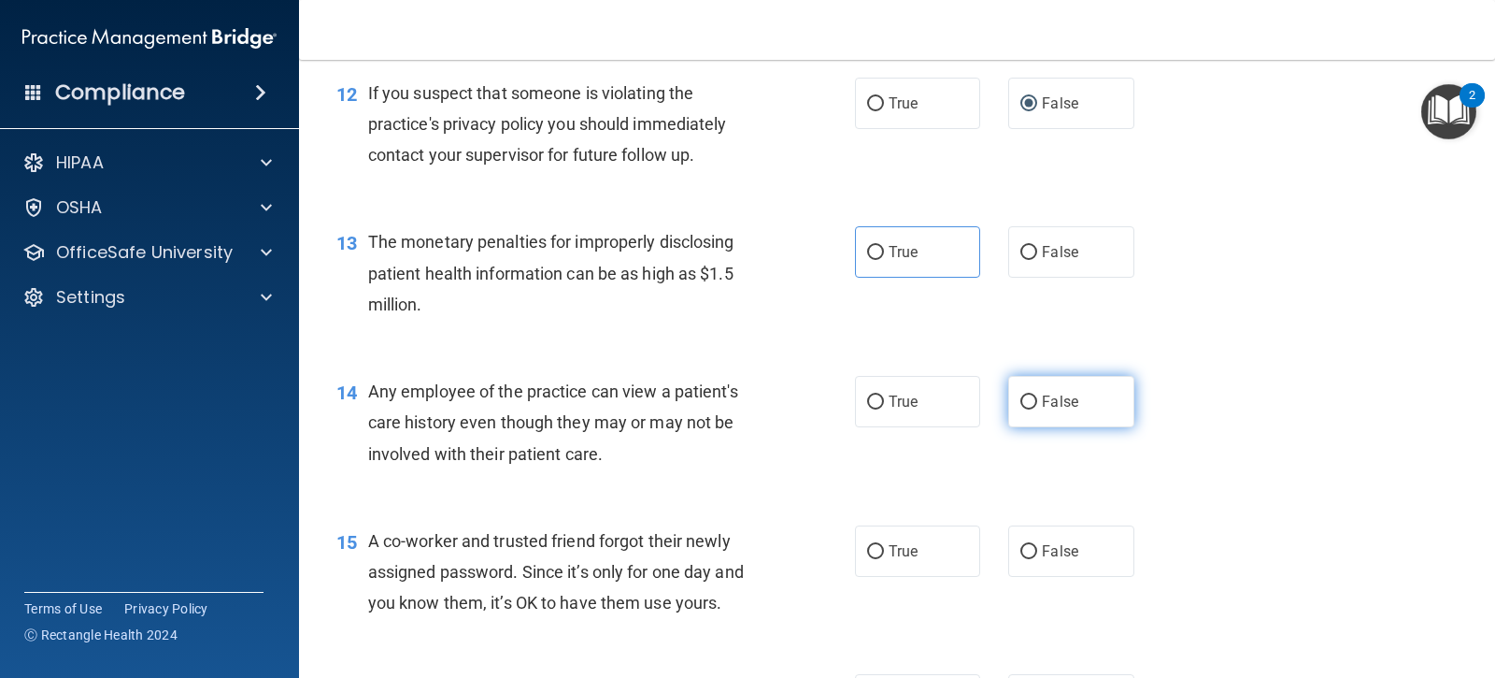
scroll to position [1776, 0]
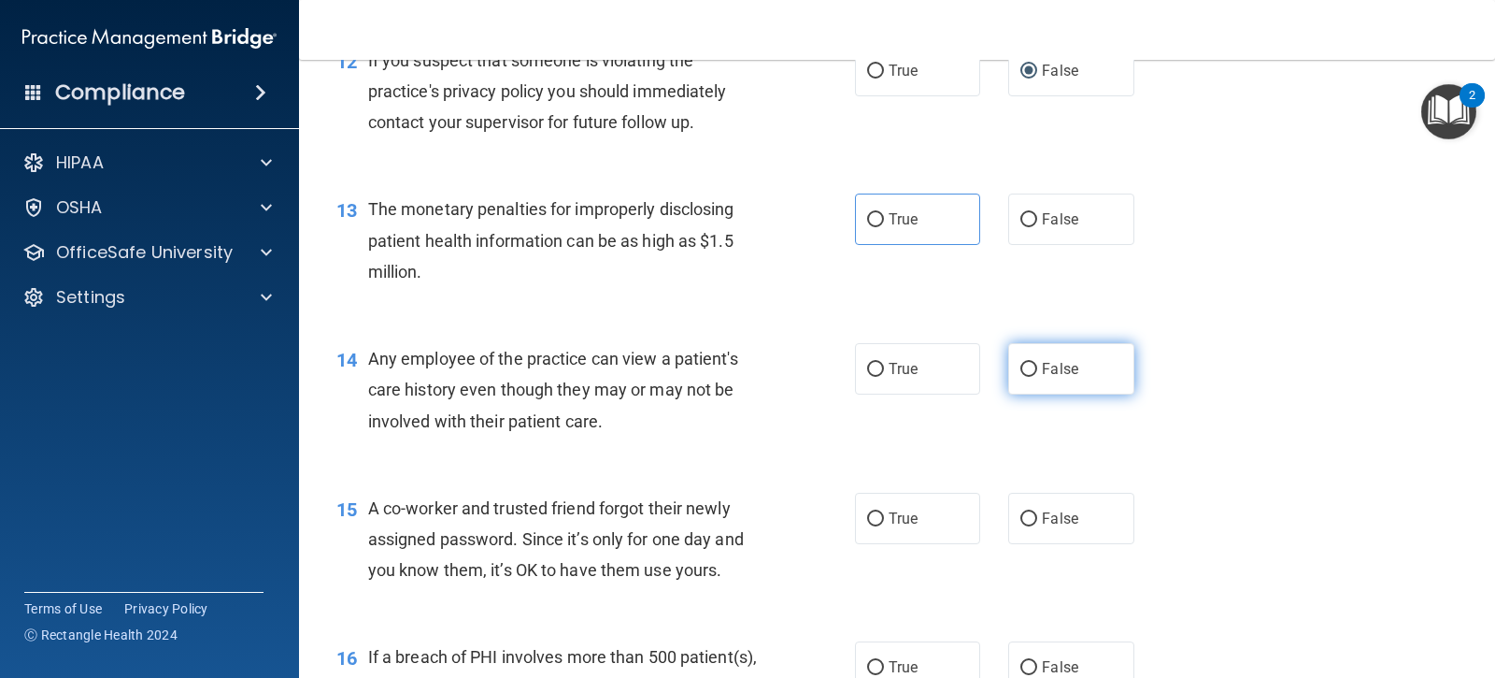
click at [1030, 363] on label "False" at bounding box center [1070, 368] width 125 height 51
click at [1030, 363] on input "False" at bounding box center [1029, 370] width 17 height 14
radio input "true"
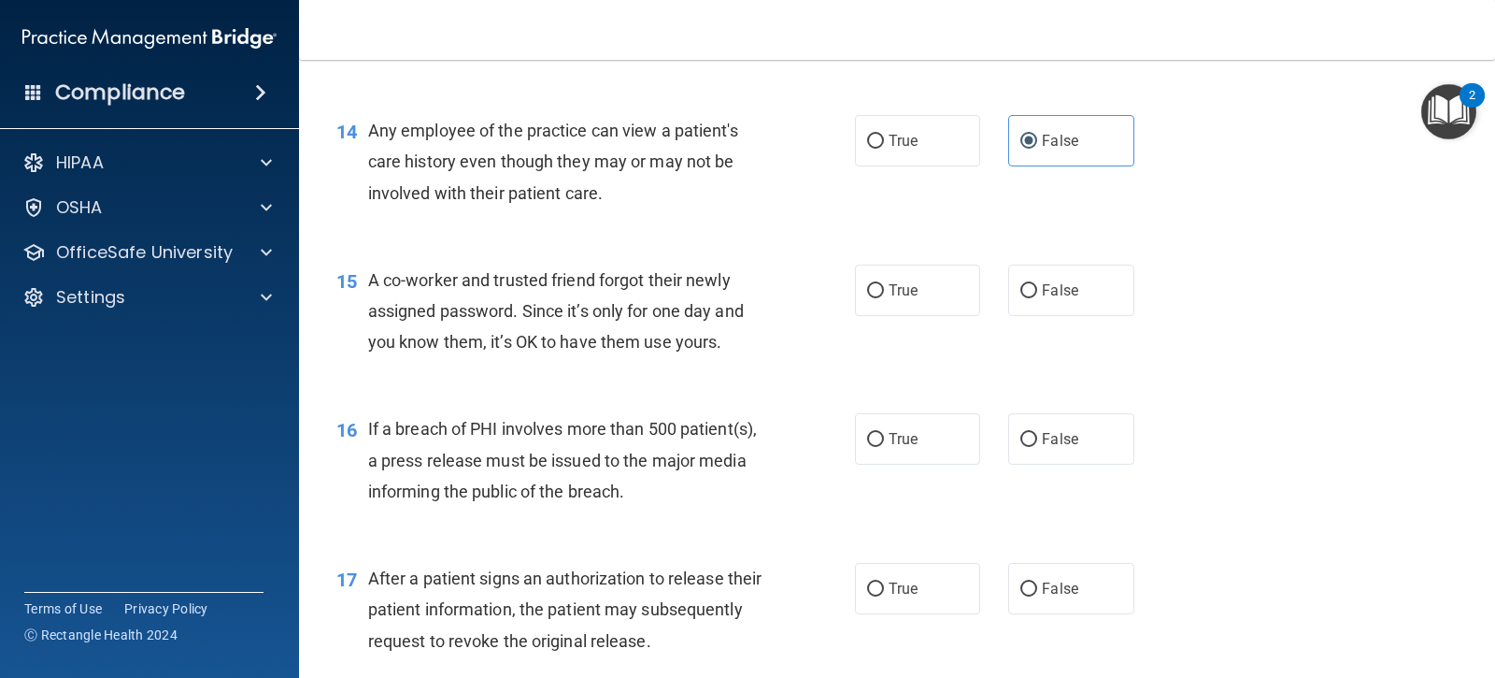
scroll to position [2056, 0]
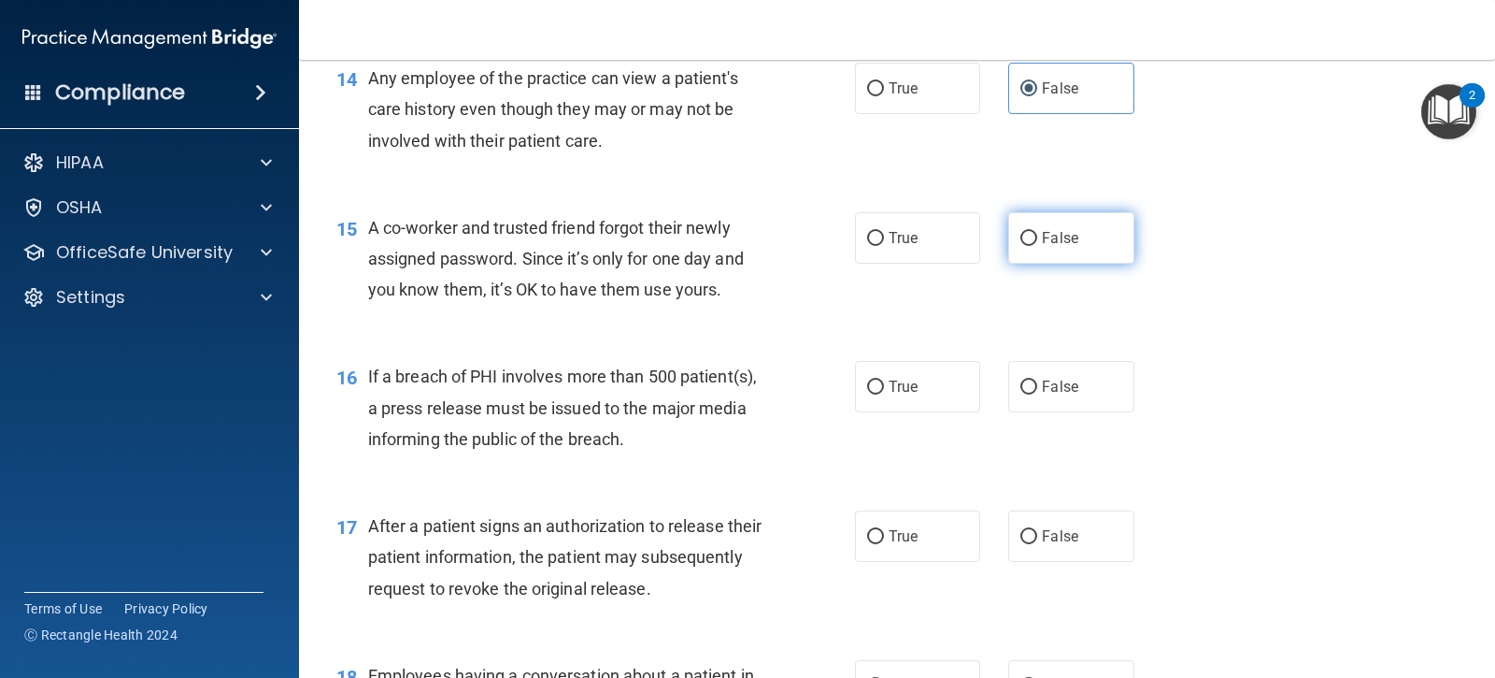
click at [1021, 236] on input "False" at bounding box center [1029, 239] width 17 height 14
radio input "true"
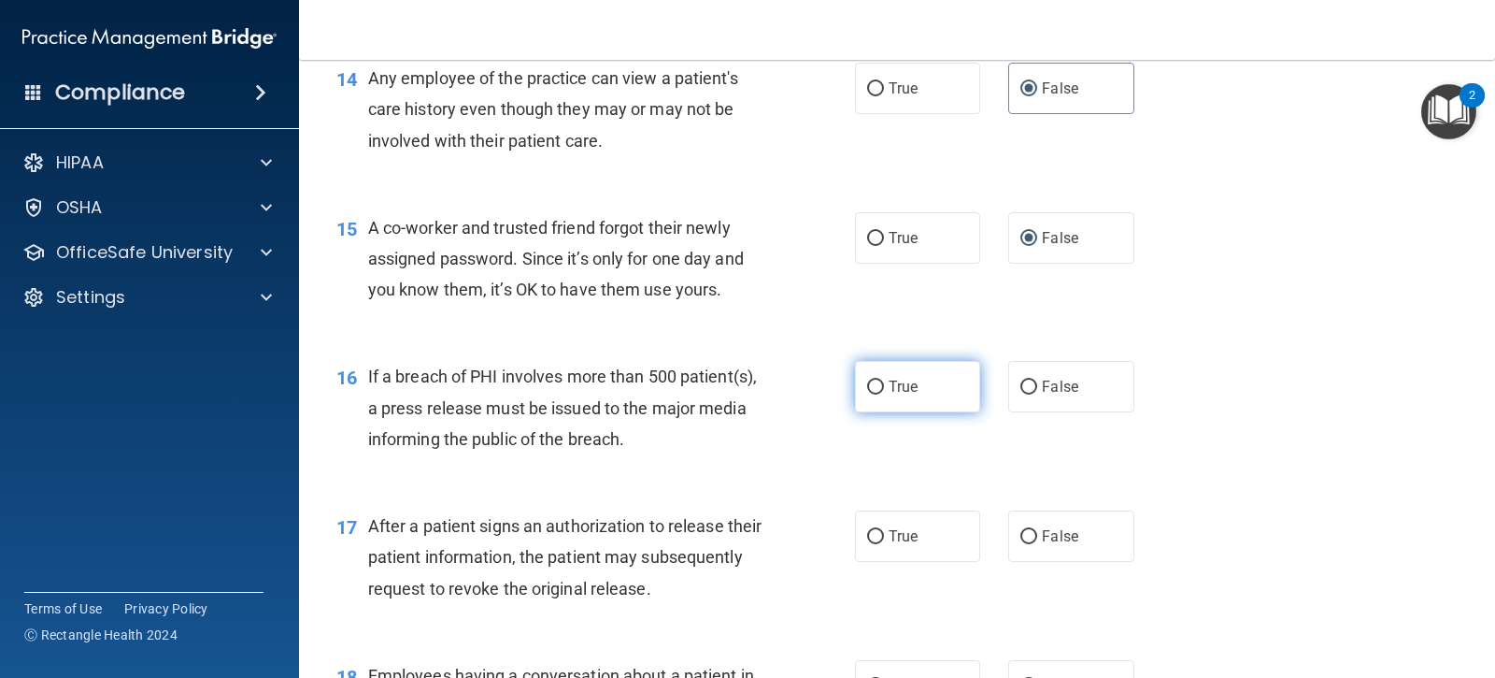
click at [875, 392] on input "True" at bounding box center [875, 387] width 17 height 14
radio input "true"
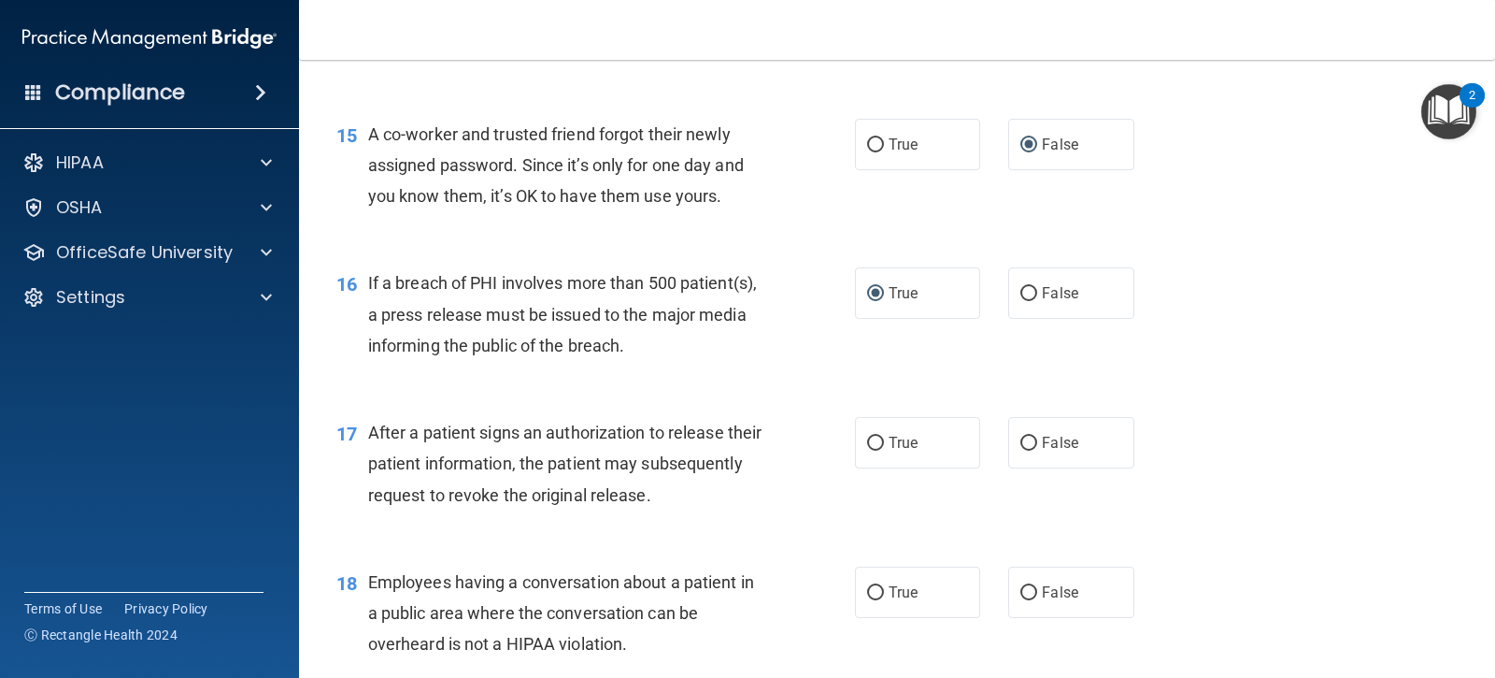
scroll to position [2243, 0]
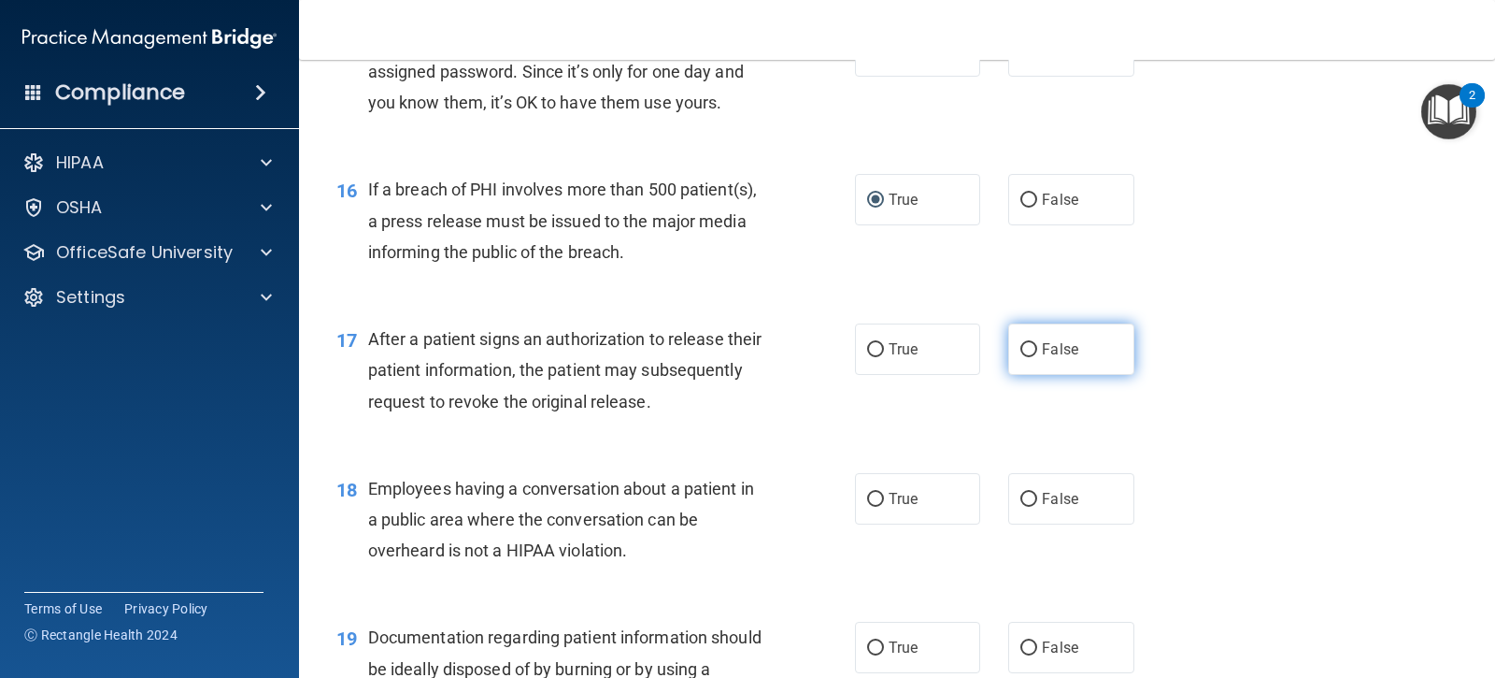
click at [1027, 349] on input "False" at bounding box center [1029, 350] width 17 height 14
radio input "true"
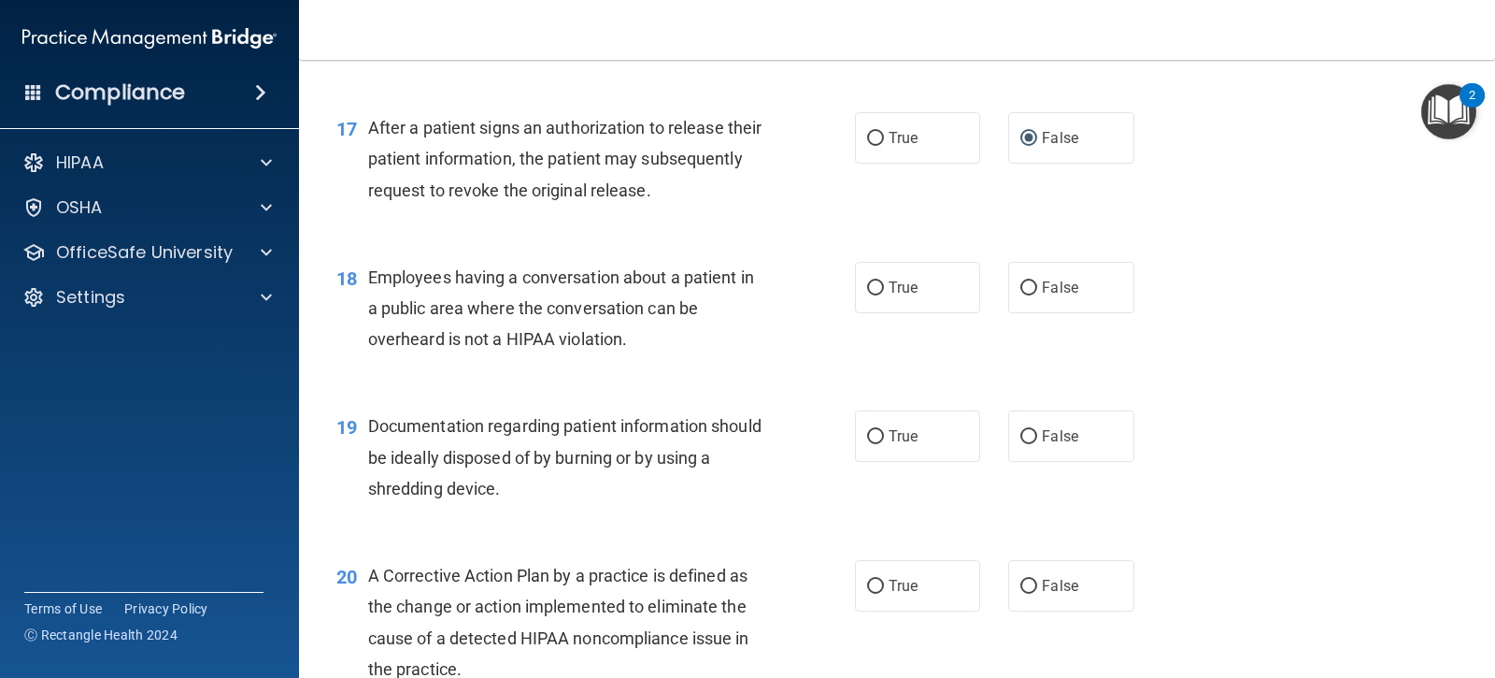
scroll to position [2548, 0]
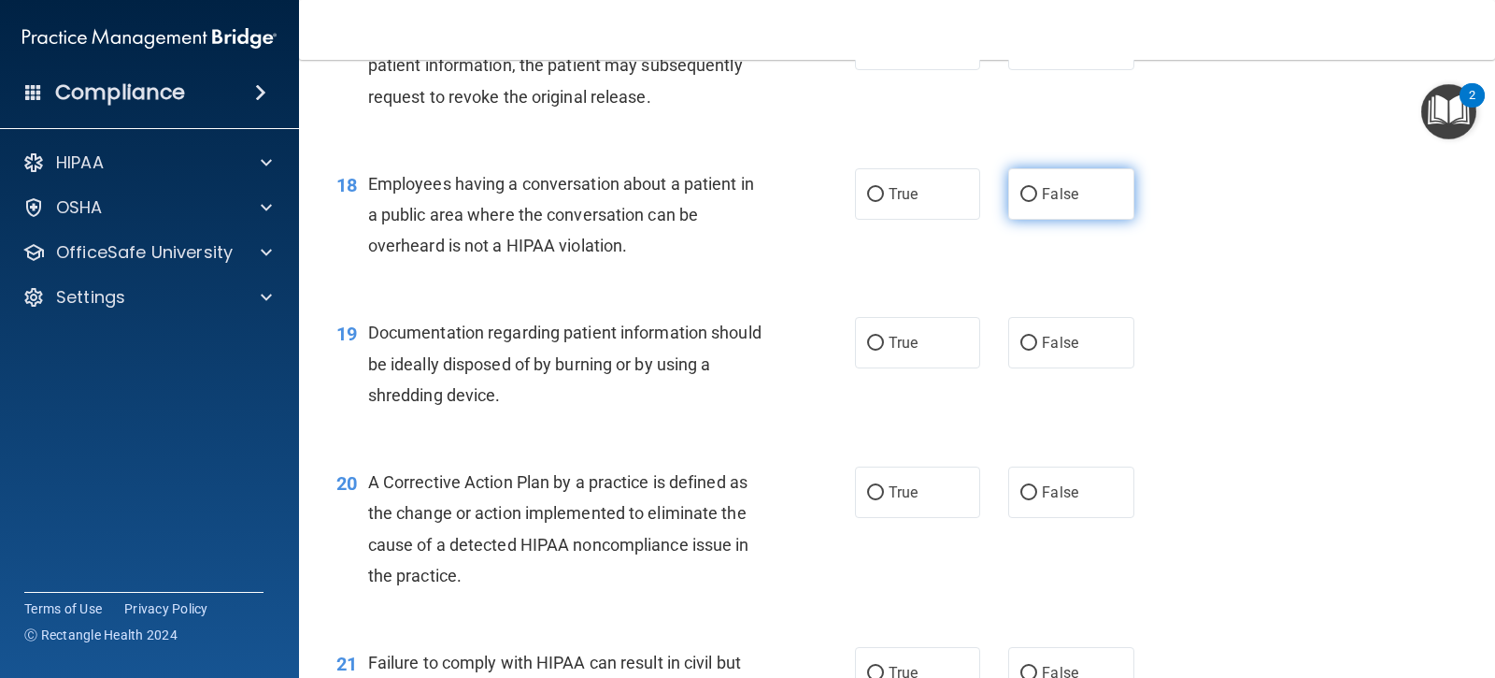
click at [1021, 201] on input "False" at bounding box center [1029, 195] width 17 height 14
radio input "true"
click at [871, 340] on input "True" at bounding box center [875, 343] width 17 height 14
radio input "true"
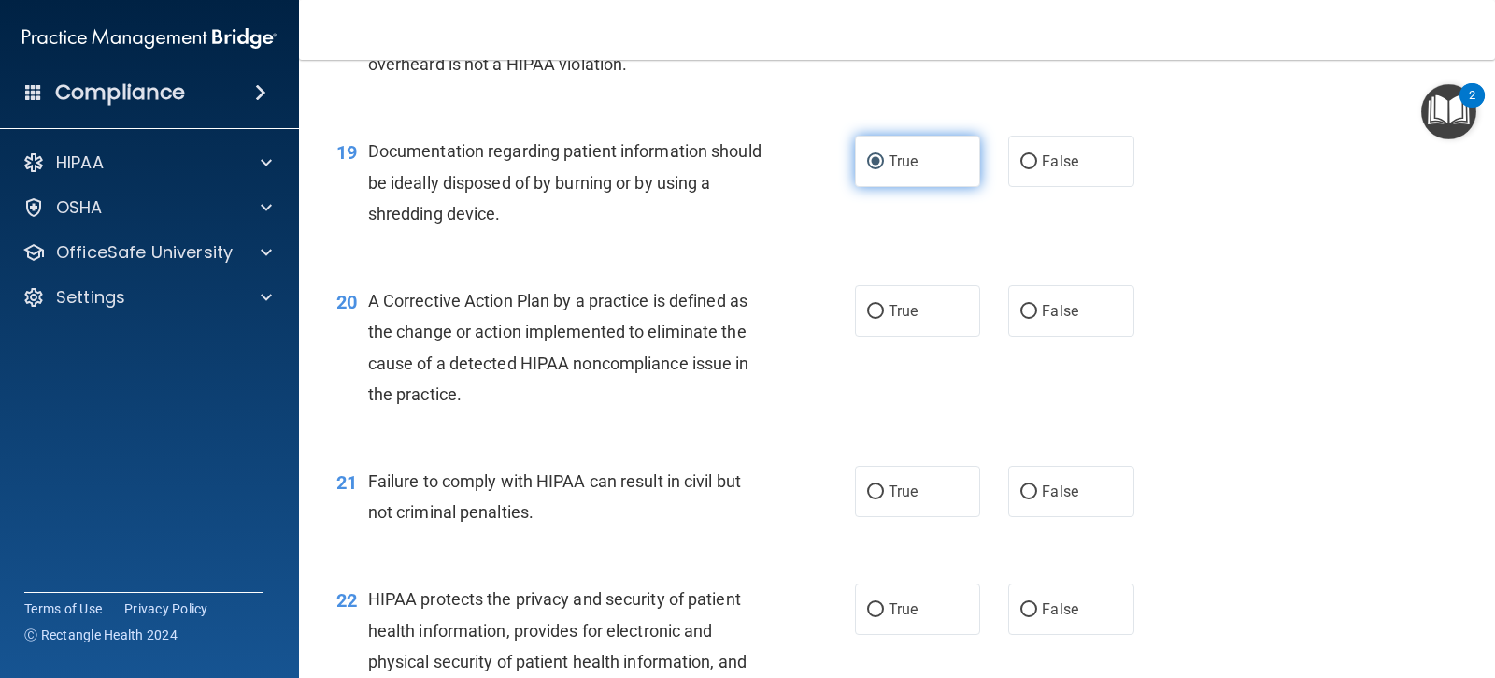
scroll to position [2735, 0]
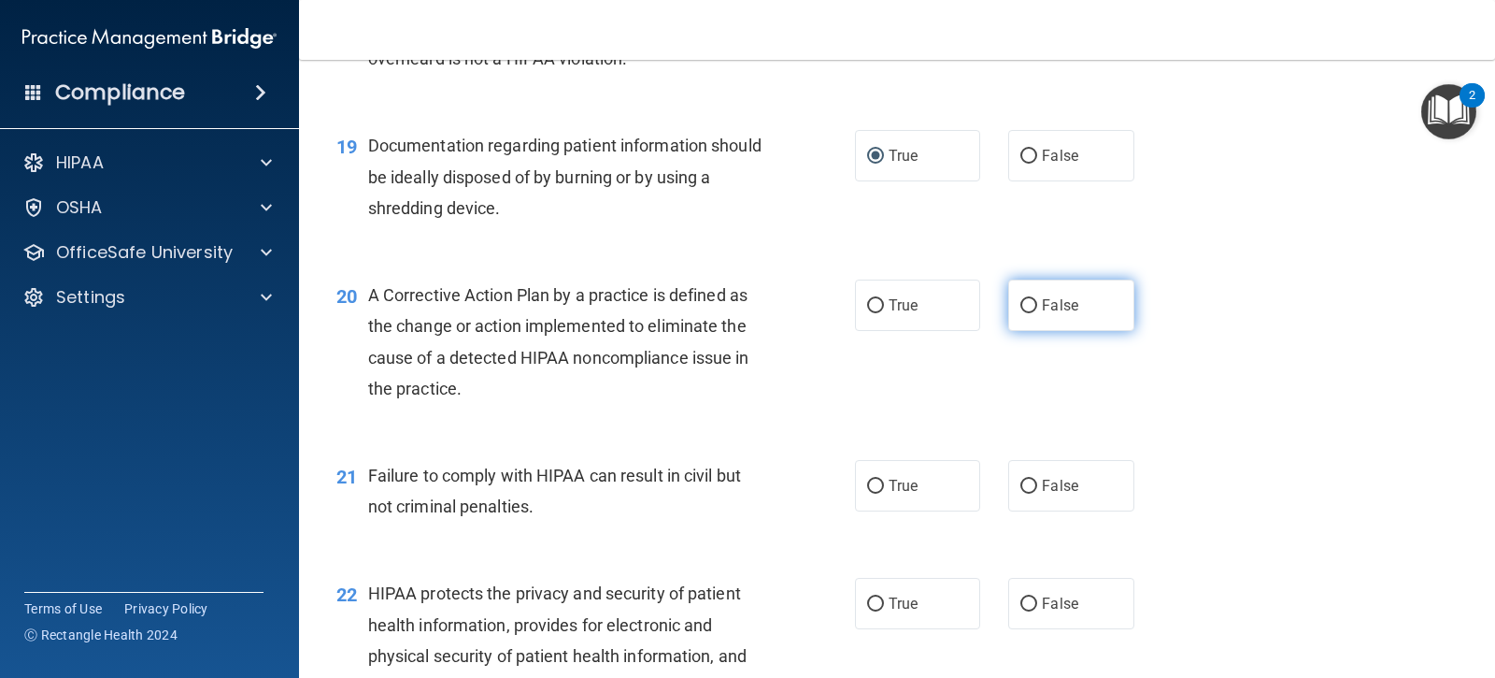
click at [1021, 294] on label "False" at bounding box center [1070, 304] width 125 height 51
click at [1021, 299] on input "False" at bounding box center [1029, 306] width 17 height 14
radio input "true"
click at [872, 481] on input "True" at bounding box center [875, 486] width 17 height 14
radio input "true"
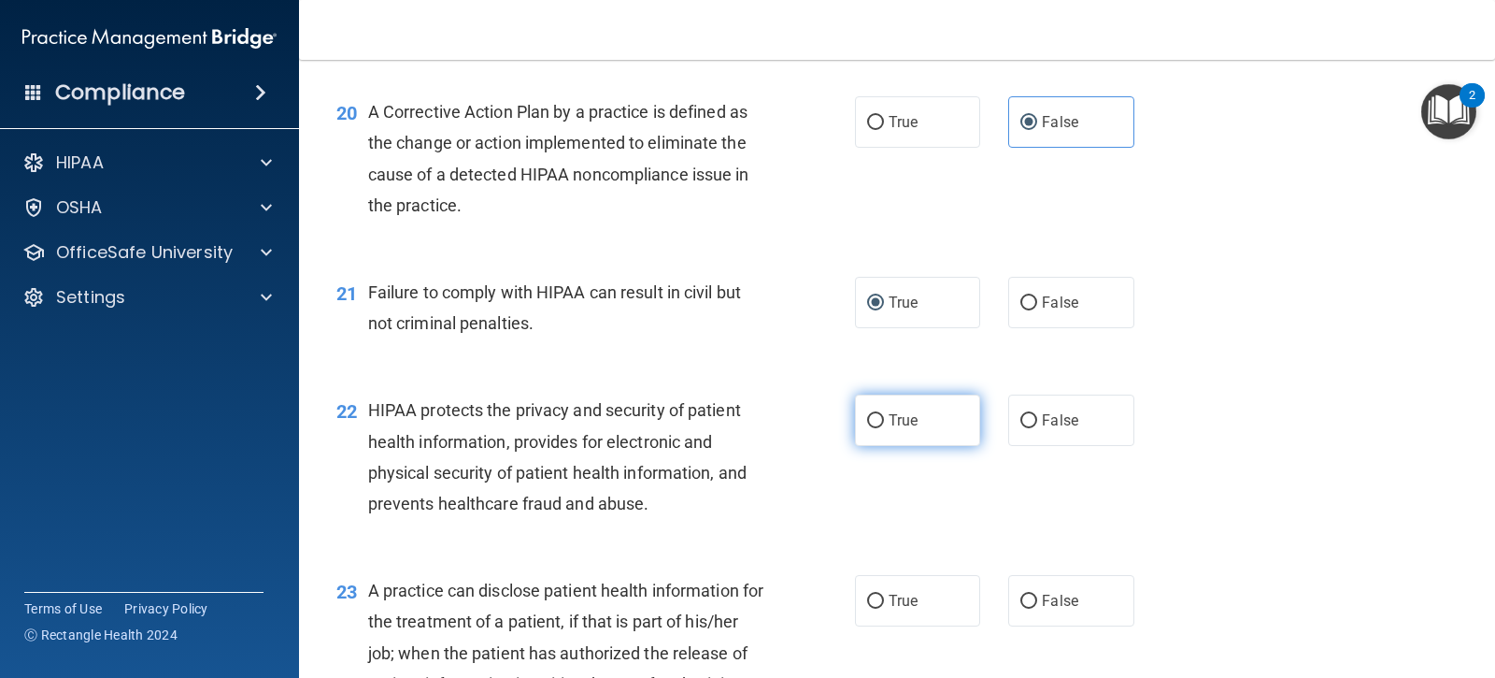
scroll to position [2922, 0]
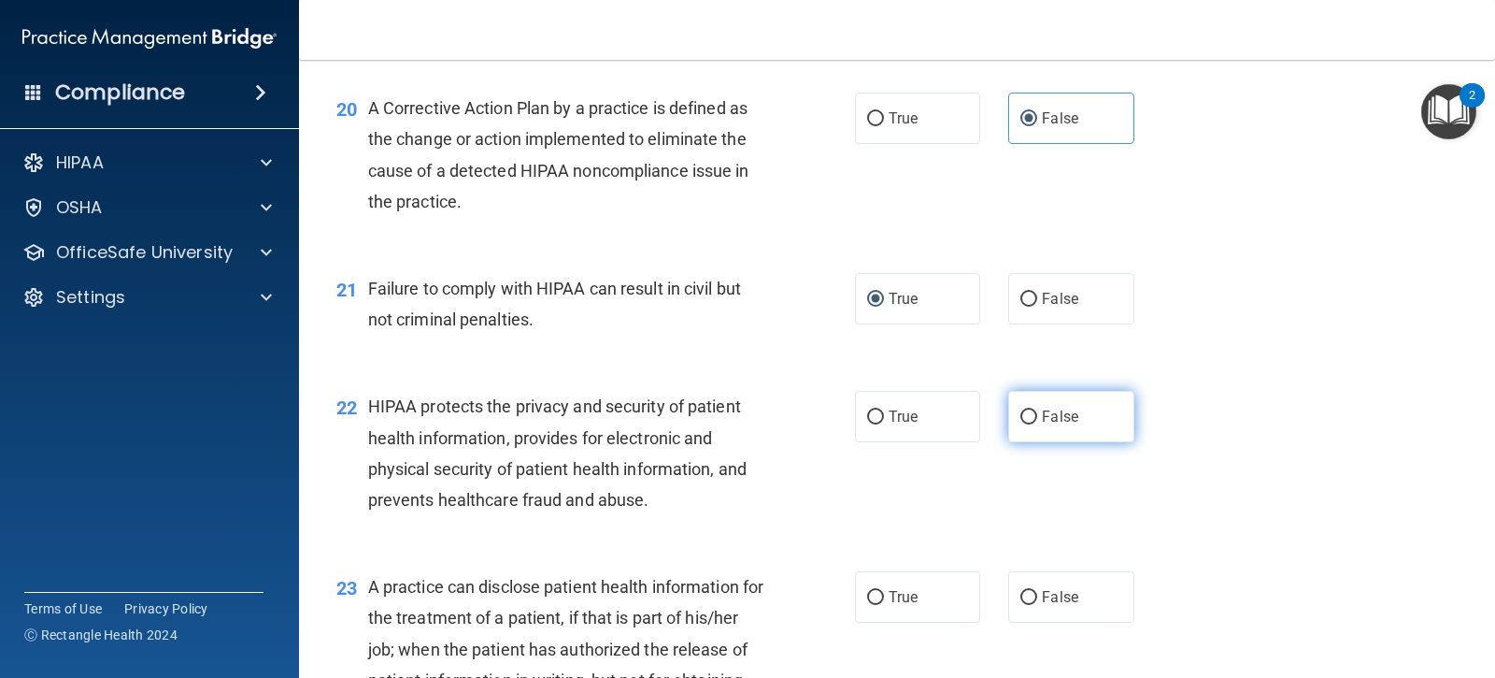
click at [1020, 405] on label "False" at bounding box center [1070, 416] width 125 height 51
click at [1021, 410] on input "False" at bounding box center [1029, 417] width 17 height 14
radio input "true"
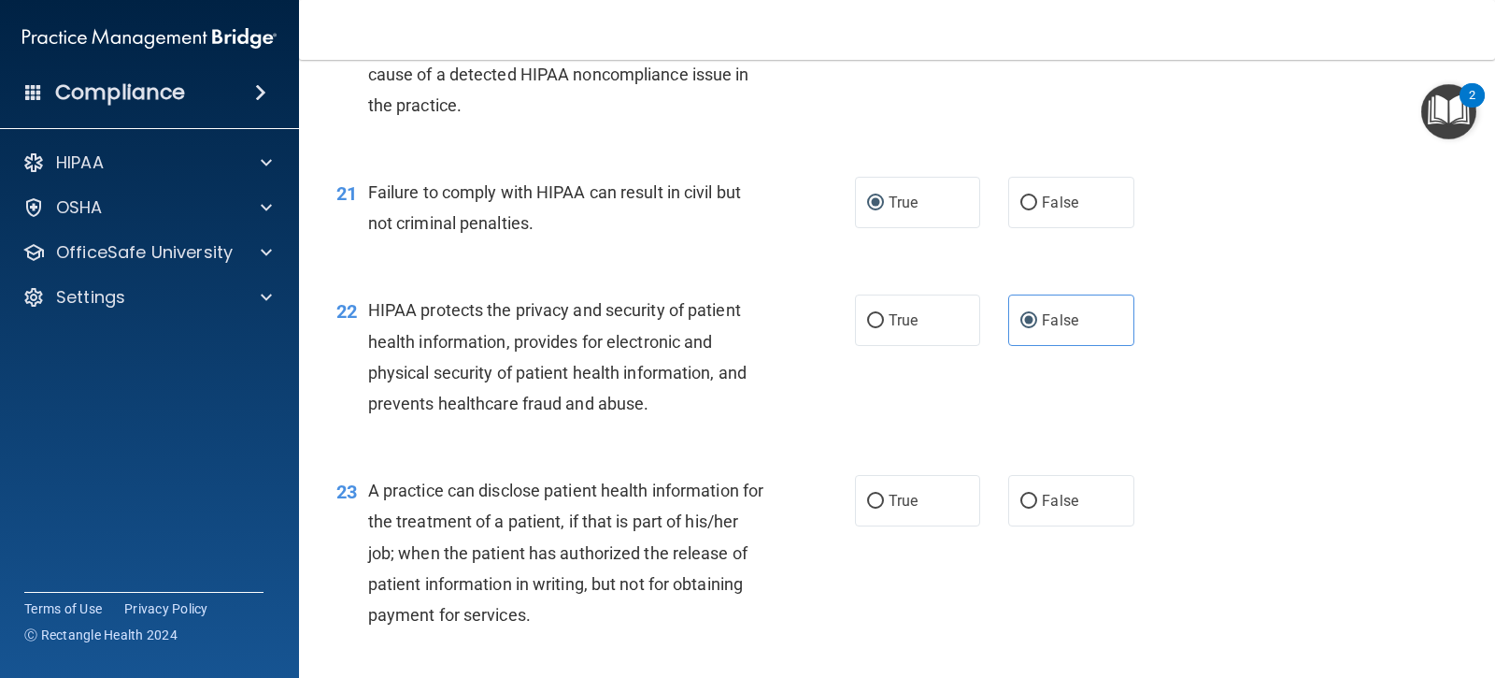
scroll to position [3109, 0]
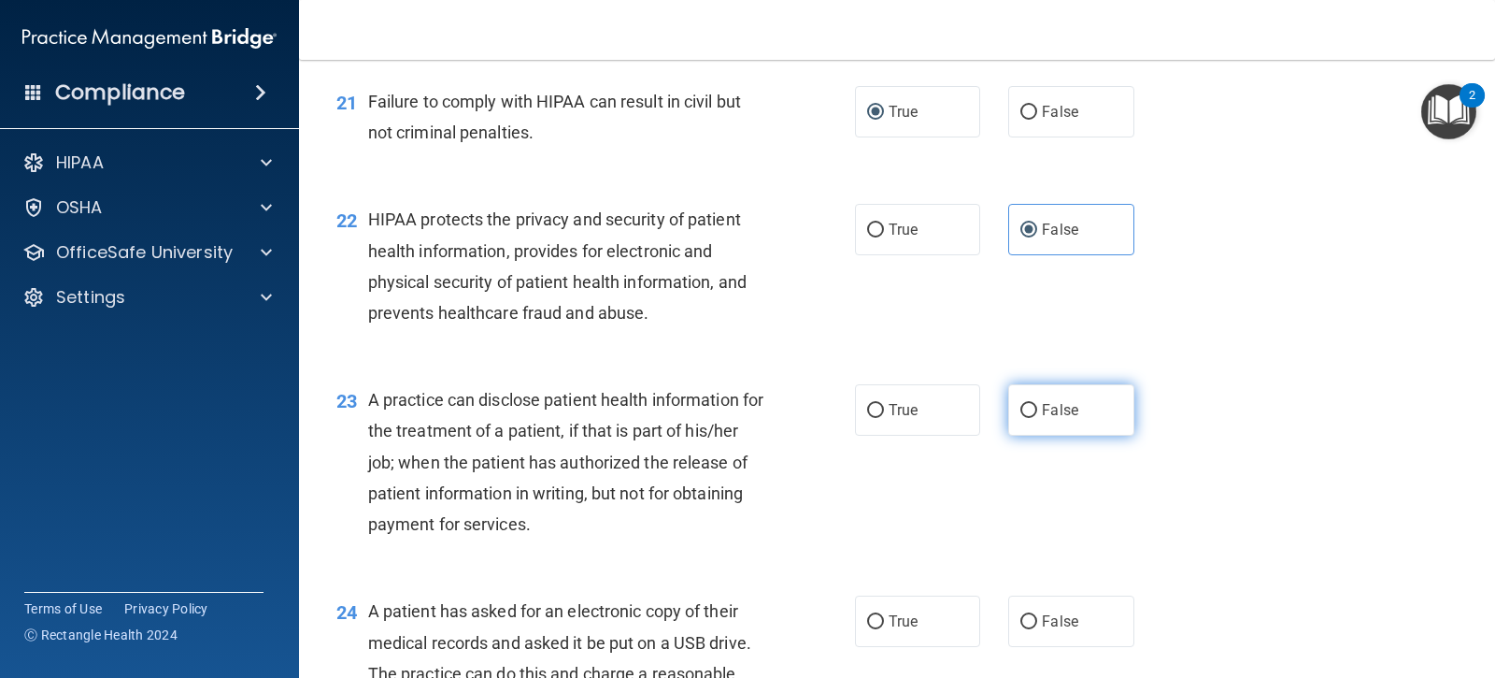
click at [1021, 408] on input "False" at bounding box center [1029, 411] width 17 height 14
radio input "true"
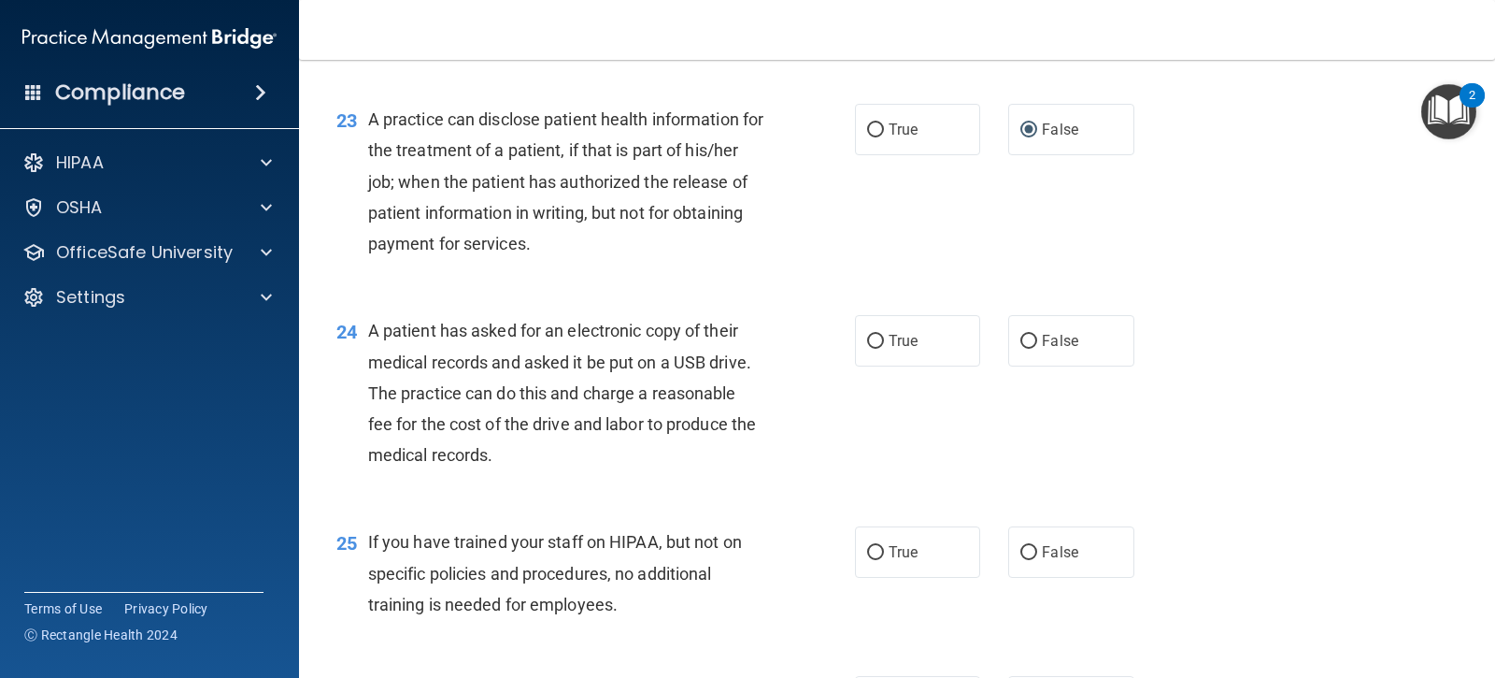
scroll to position [3482, 0]
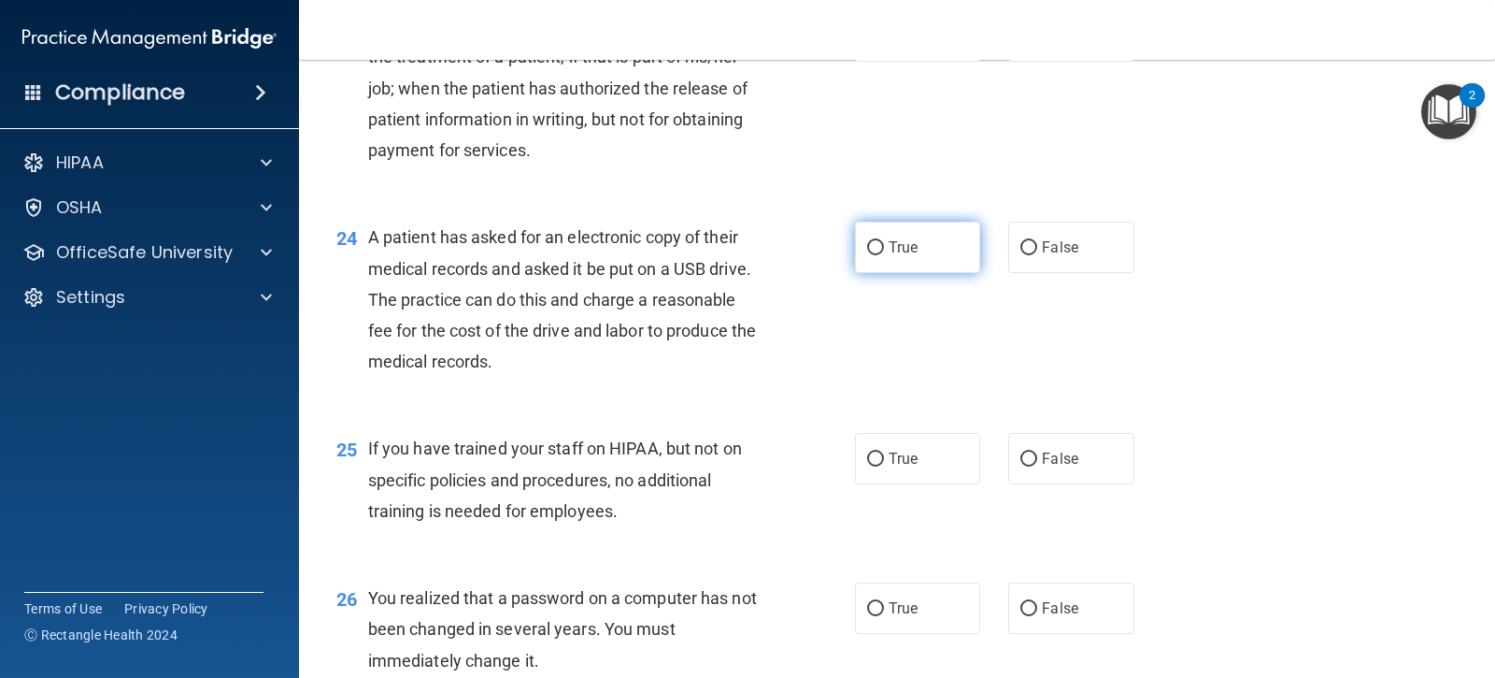
click at [870, 251] on input "True" at bounding box center [875, 248] width 17 height 14
radio input "true"
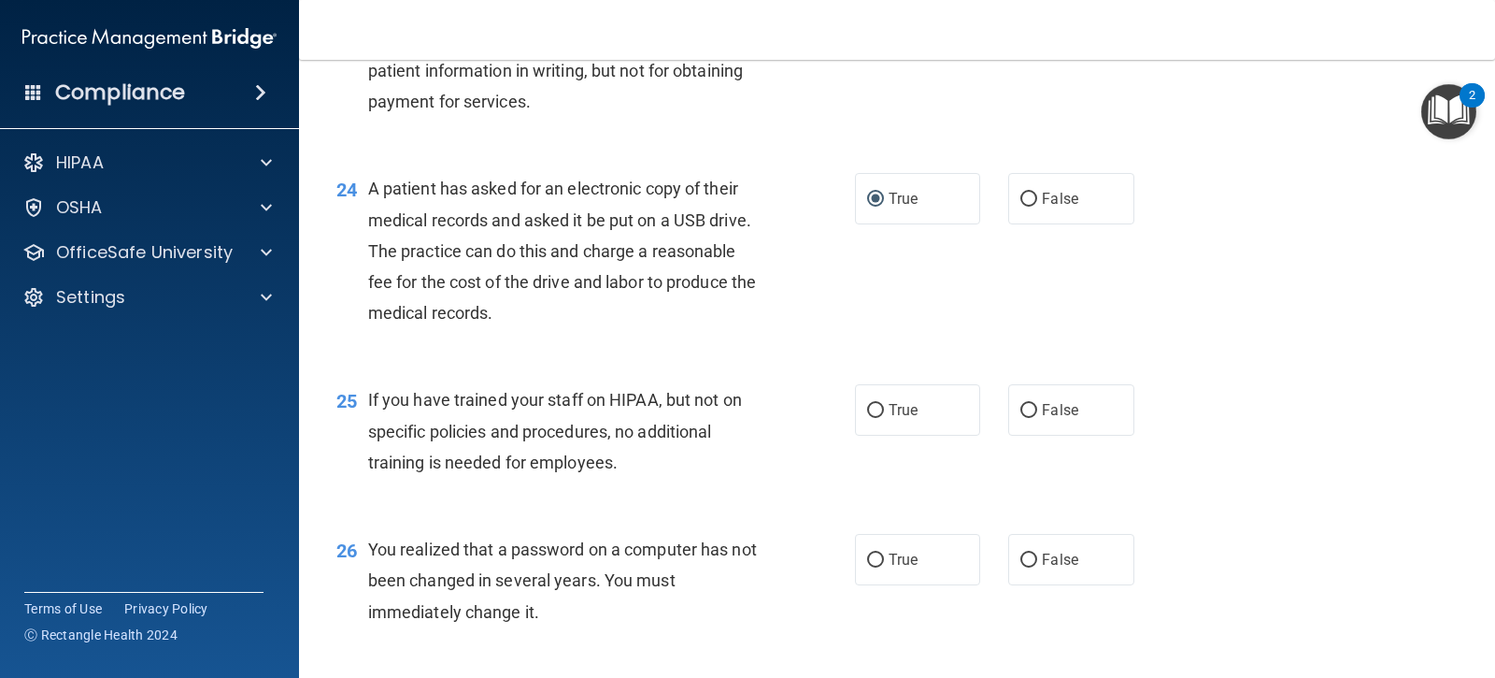
scroll to position [3576, 0]
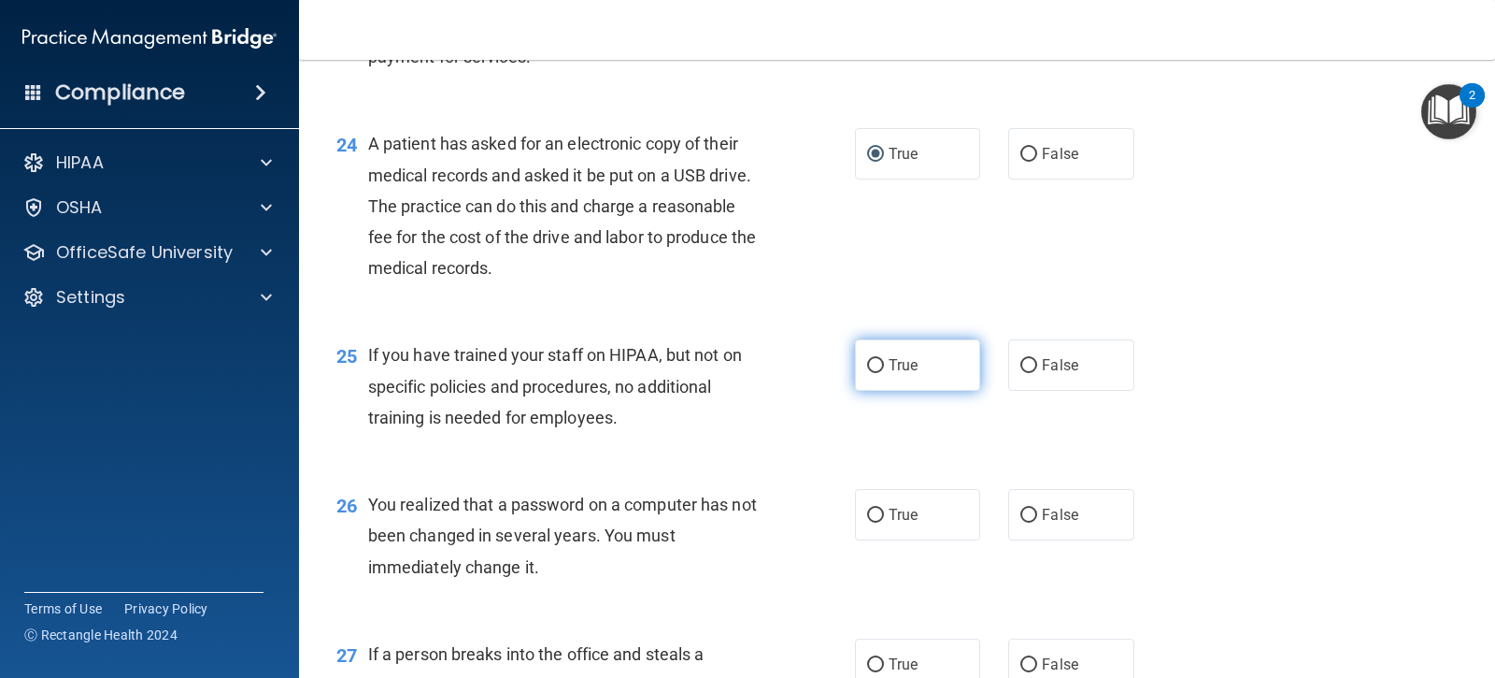
click at [871, 367] on input "True" at bounding box center [875, 366] width 17 height 14
radio input "true"
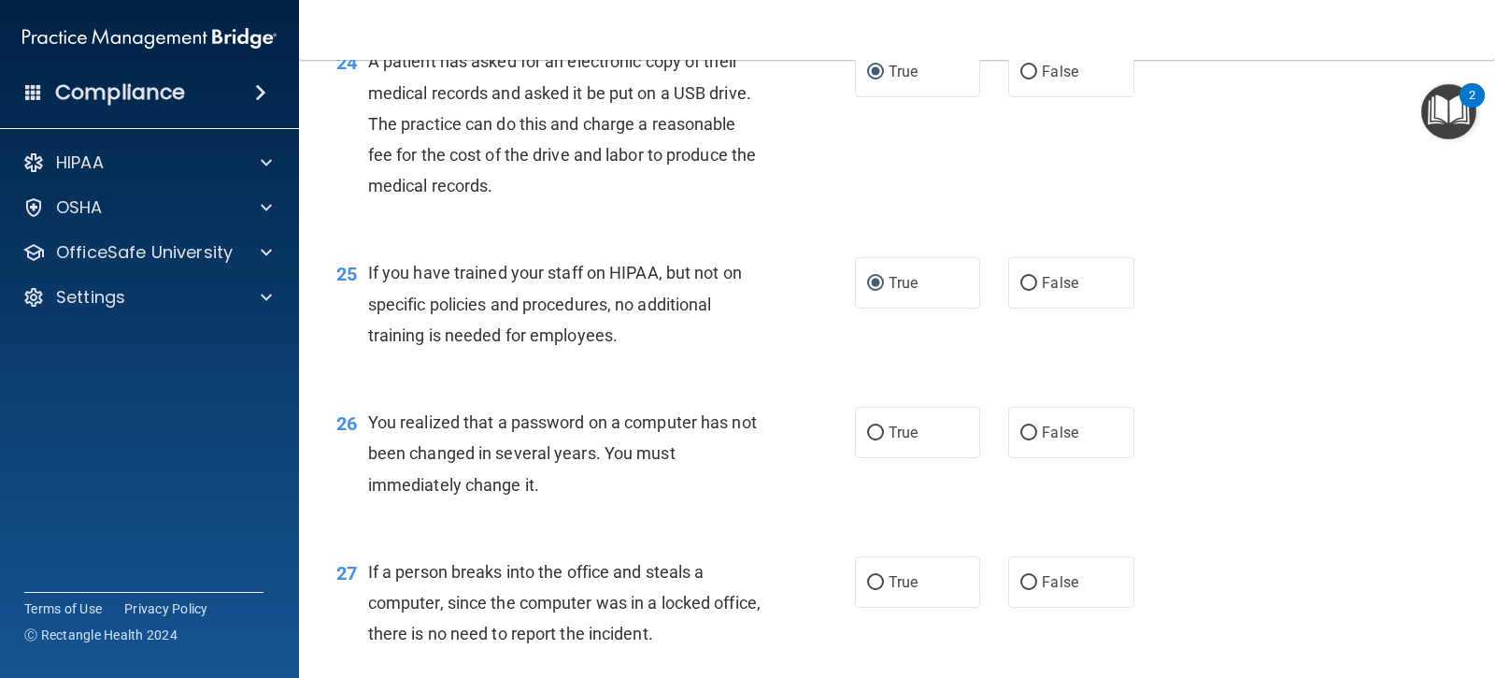
scroll to position [3763, 0]
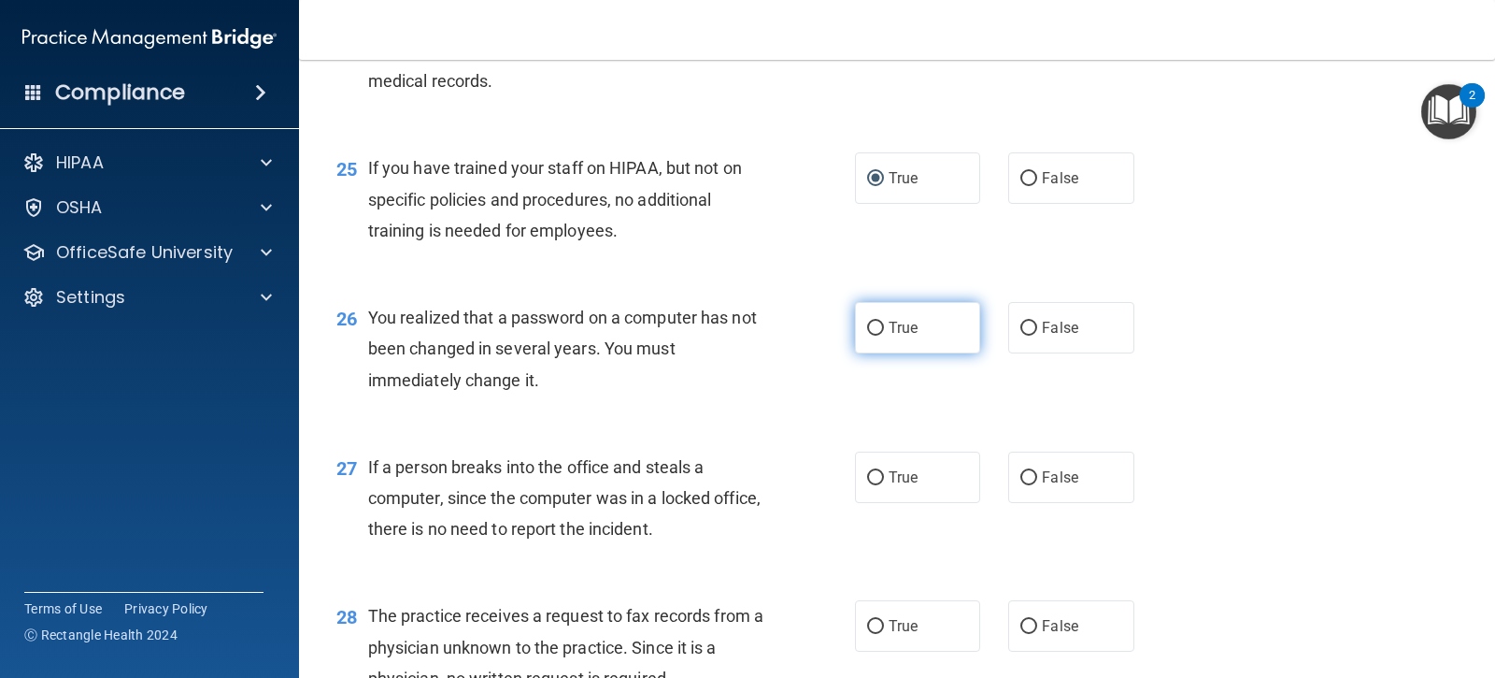
click at [877, 334] on input "True" at bounding box center [875, 329] width 17 height 14
radio input "true"
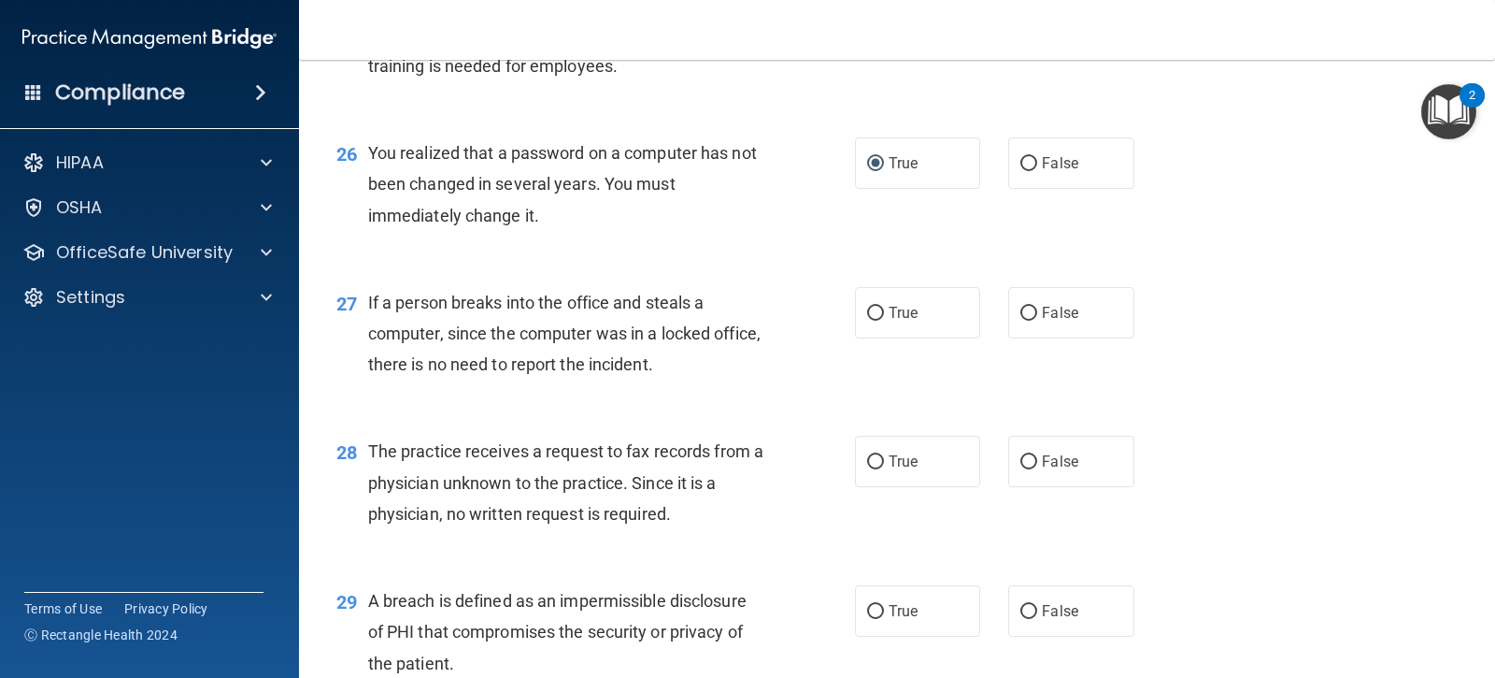
scroll to position [4043, 0]
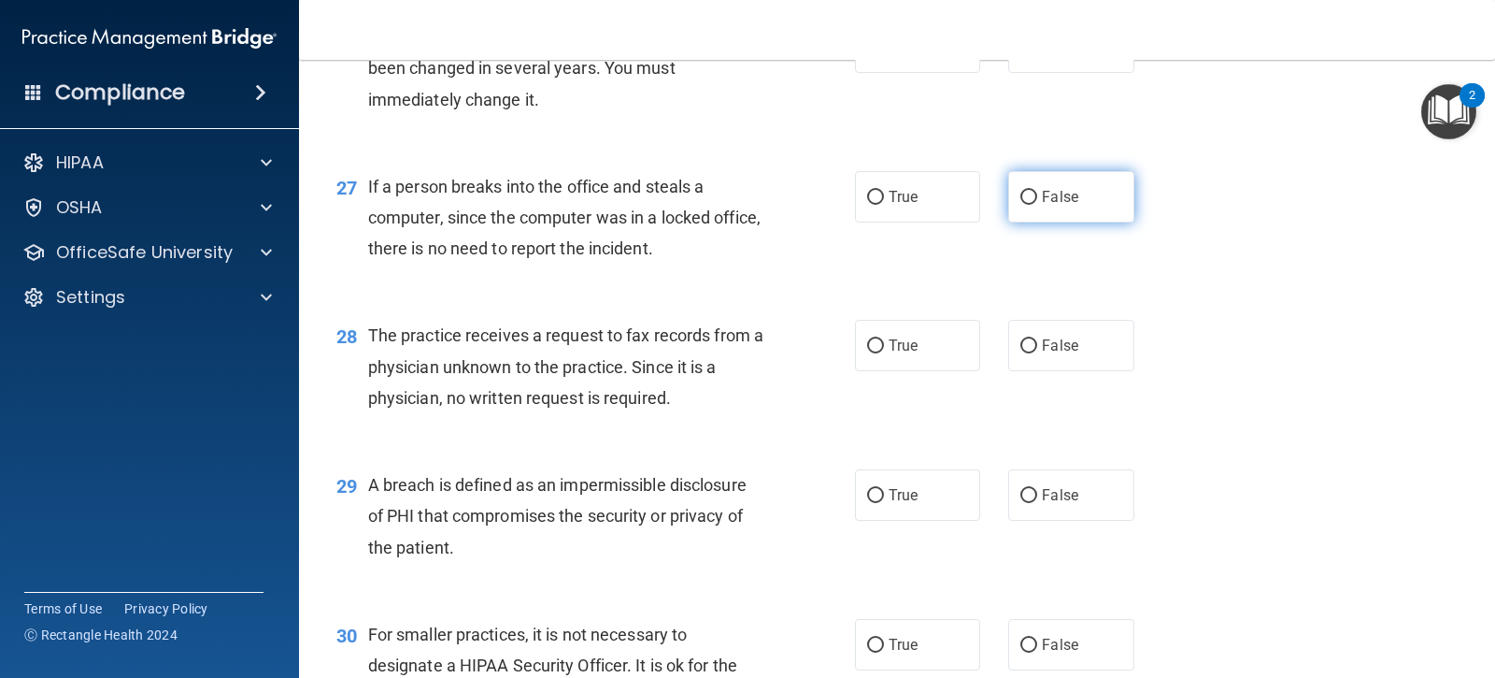
click at [1042, 195] on span "False" at bounding box center [1060, 197] width 36 height 18
click at [1034, 195] on input "False" at bounding box center [1029, 198] width 17 height 14
radio input "true"
click at [1032, 340] on label "False" at bounding box center [1070, 345] width 125 height 51
click at [1032, 340] on input "False" at bounding box center [1029, 346] width 17 height 14
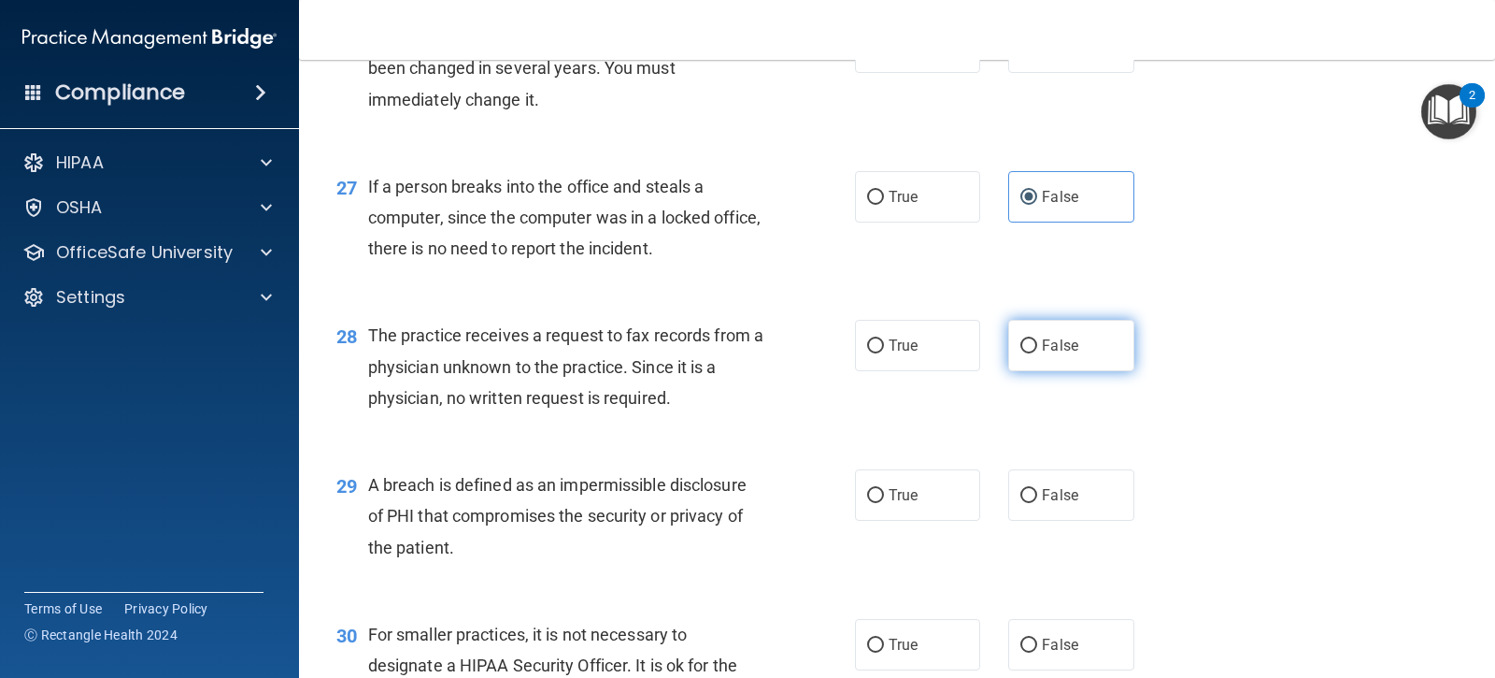
radio input "true"
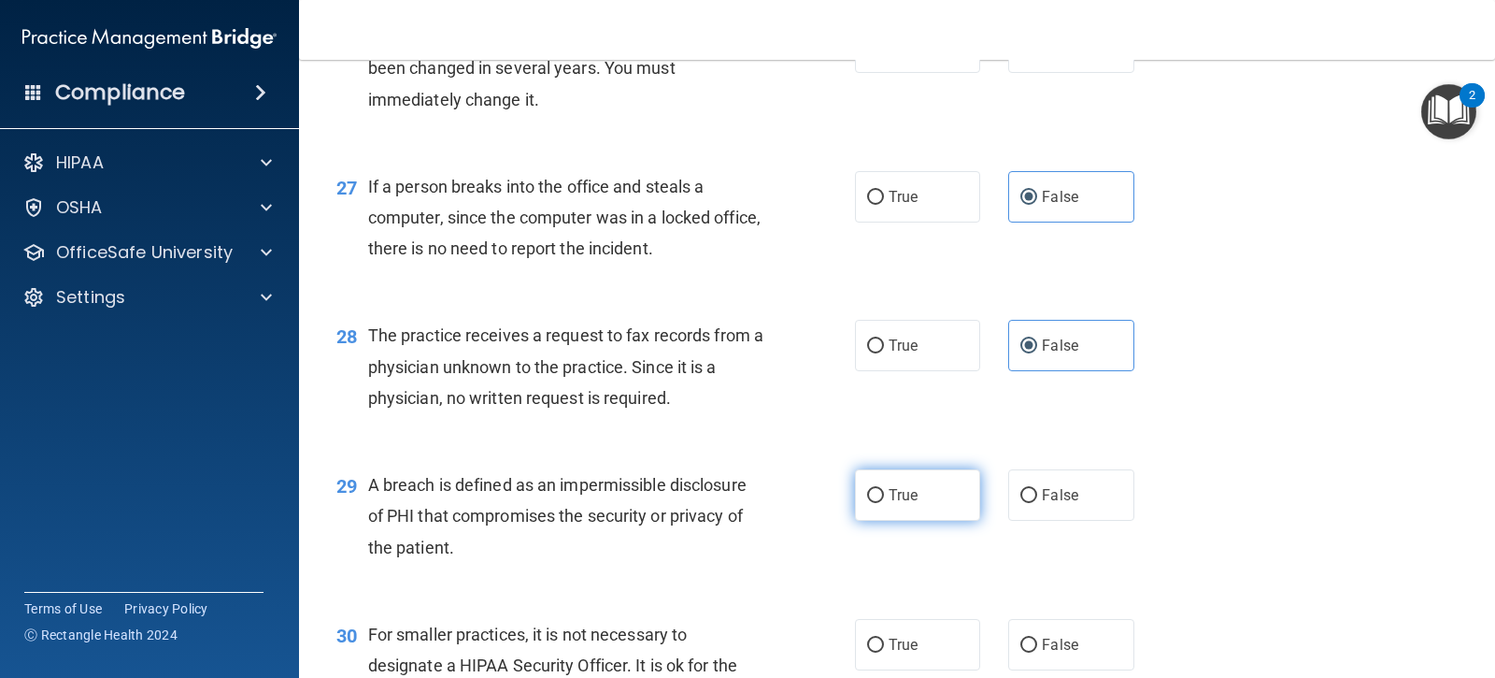
click at [870, 500] on input "True" at bounding box center [875, 496] width 17 height 14
radio input "true"
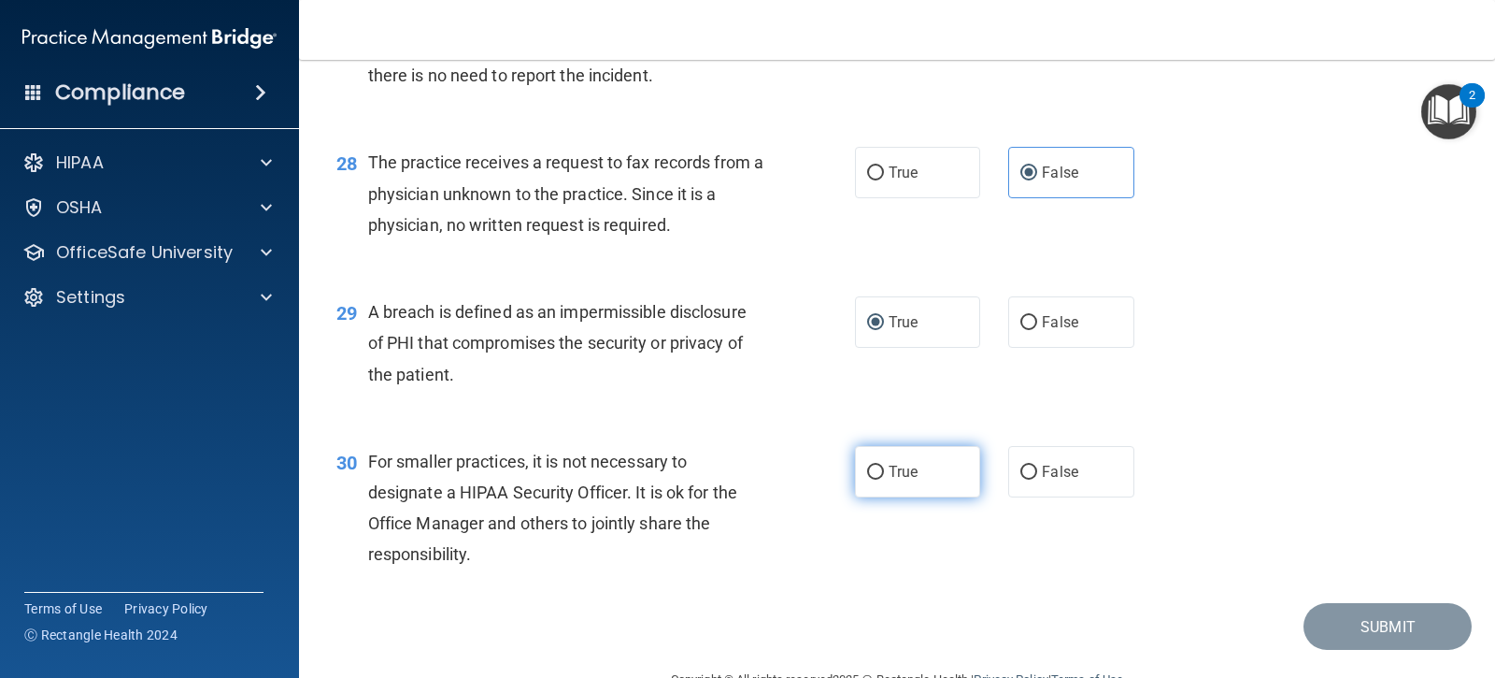
scroll to position [4230, 0]
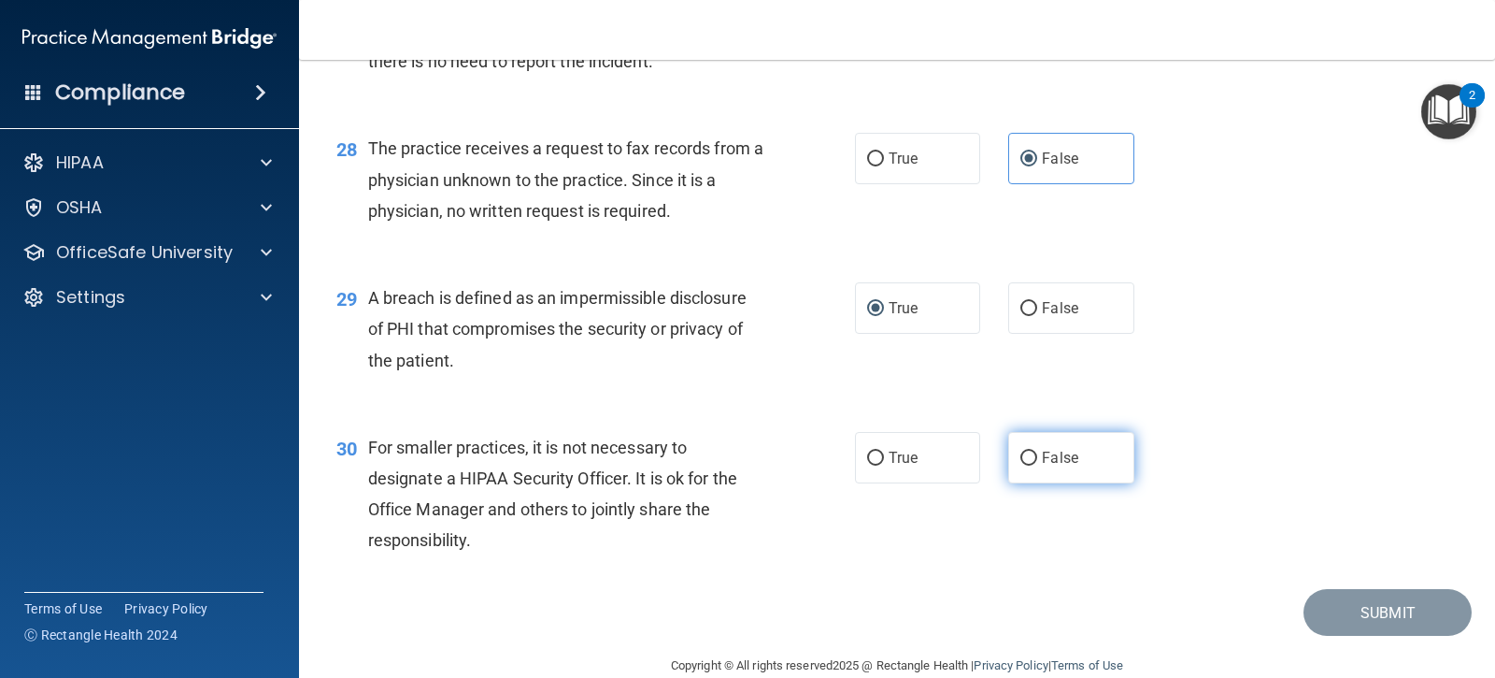
click at [1043, 469] on label "False" at bounding box center [1070, 457] width 125 height 51
click at [1037, 465] on input "False" at bounding box center [1029, 458] width 17 height 14
radio input "true"
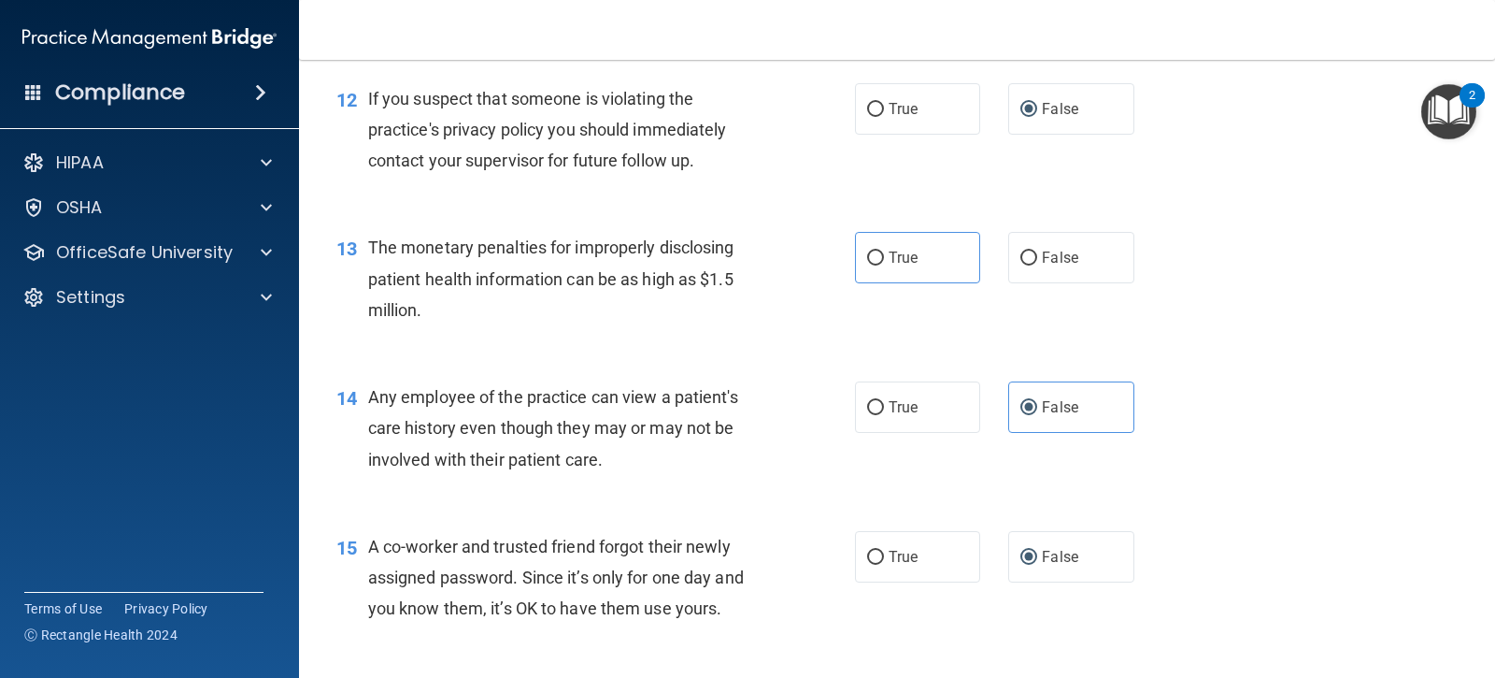
scroll to position [1739, 0]
click at [870, 254] on input "True" at bounding box center [875, 257] width 17 height 14
radio input "true"
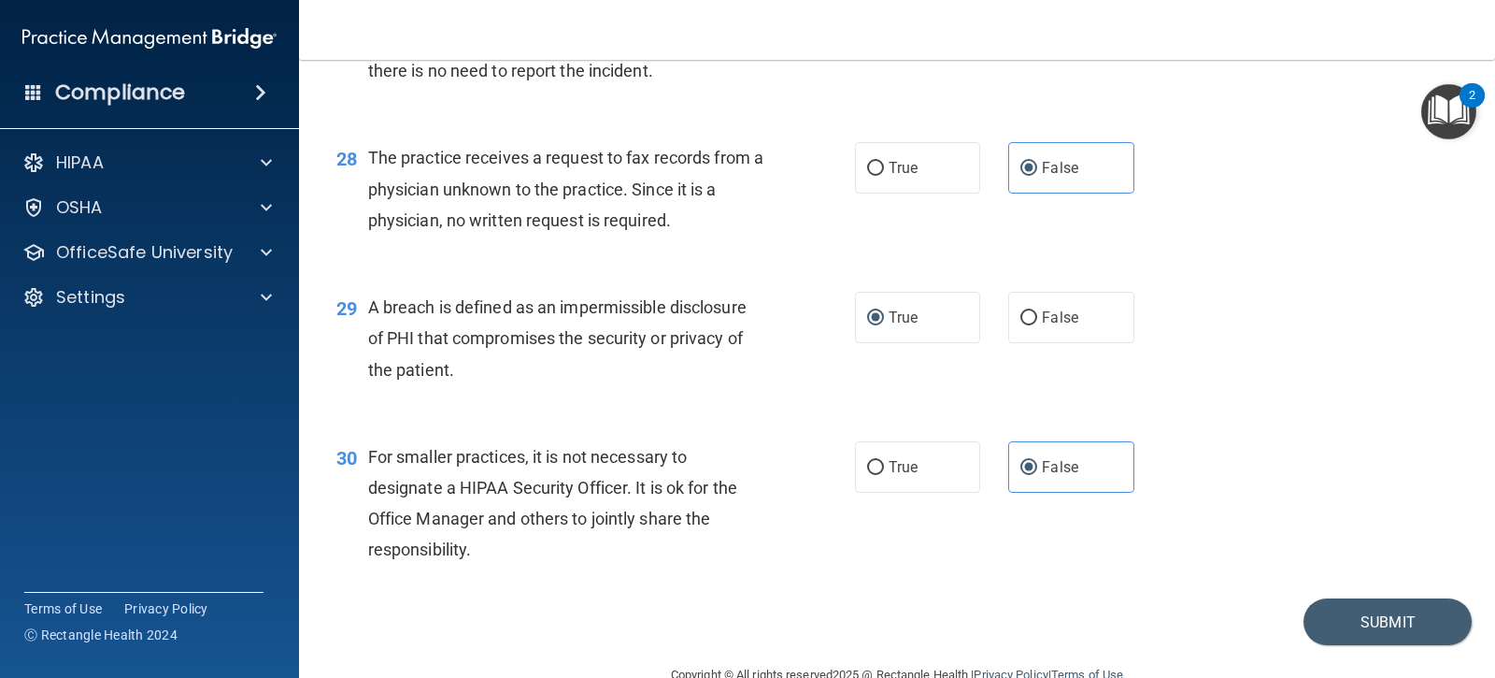
scroll to position [4263, 0]
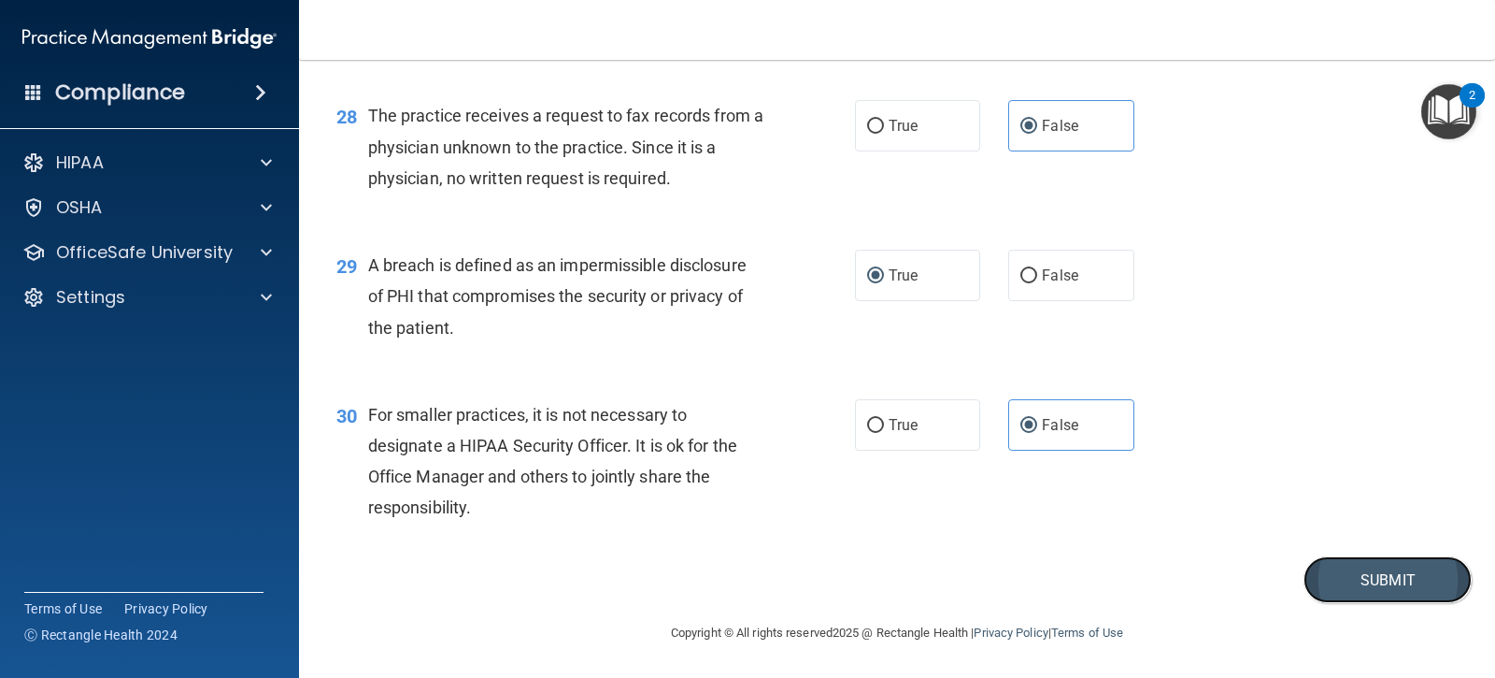
click at [1334, 582] on button "Submit" at bounding box center [1388, 580] width 168 height 48
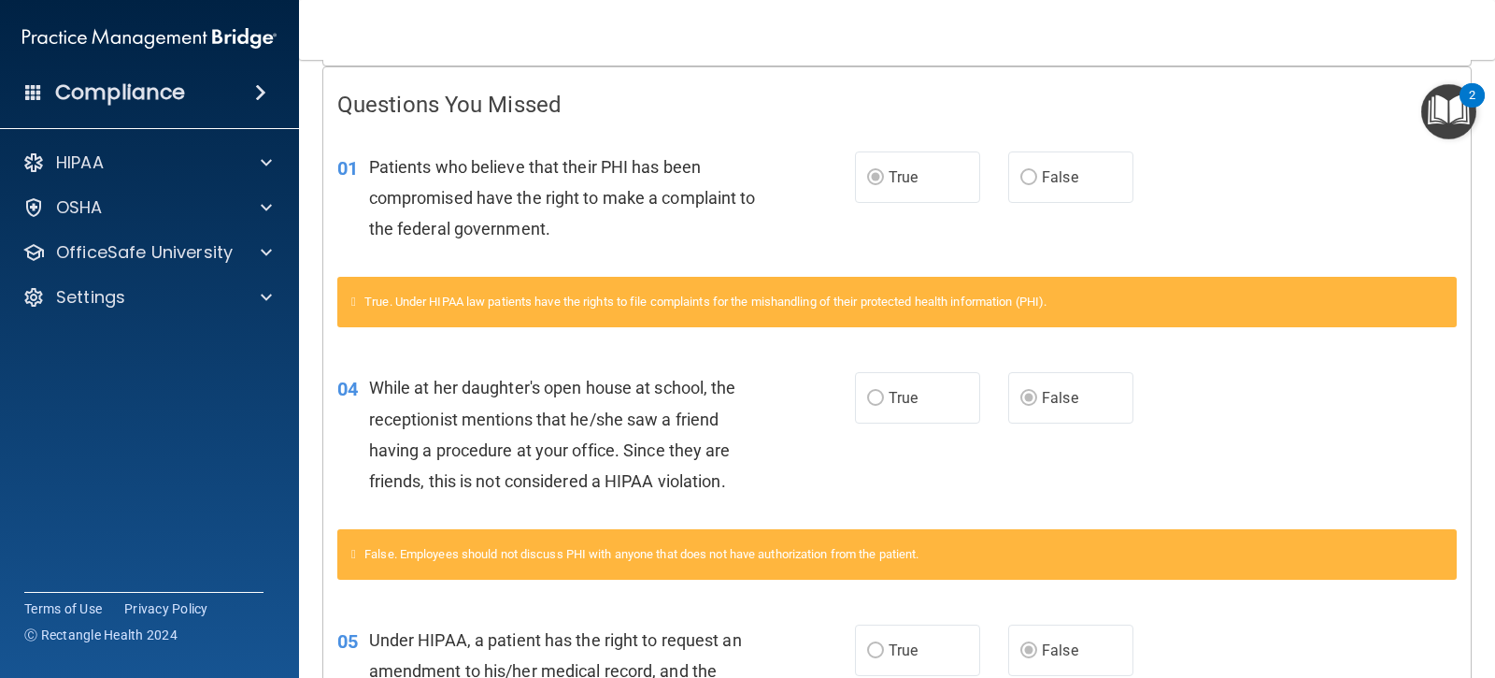
scroll to position [280, 0]
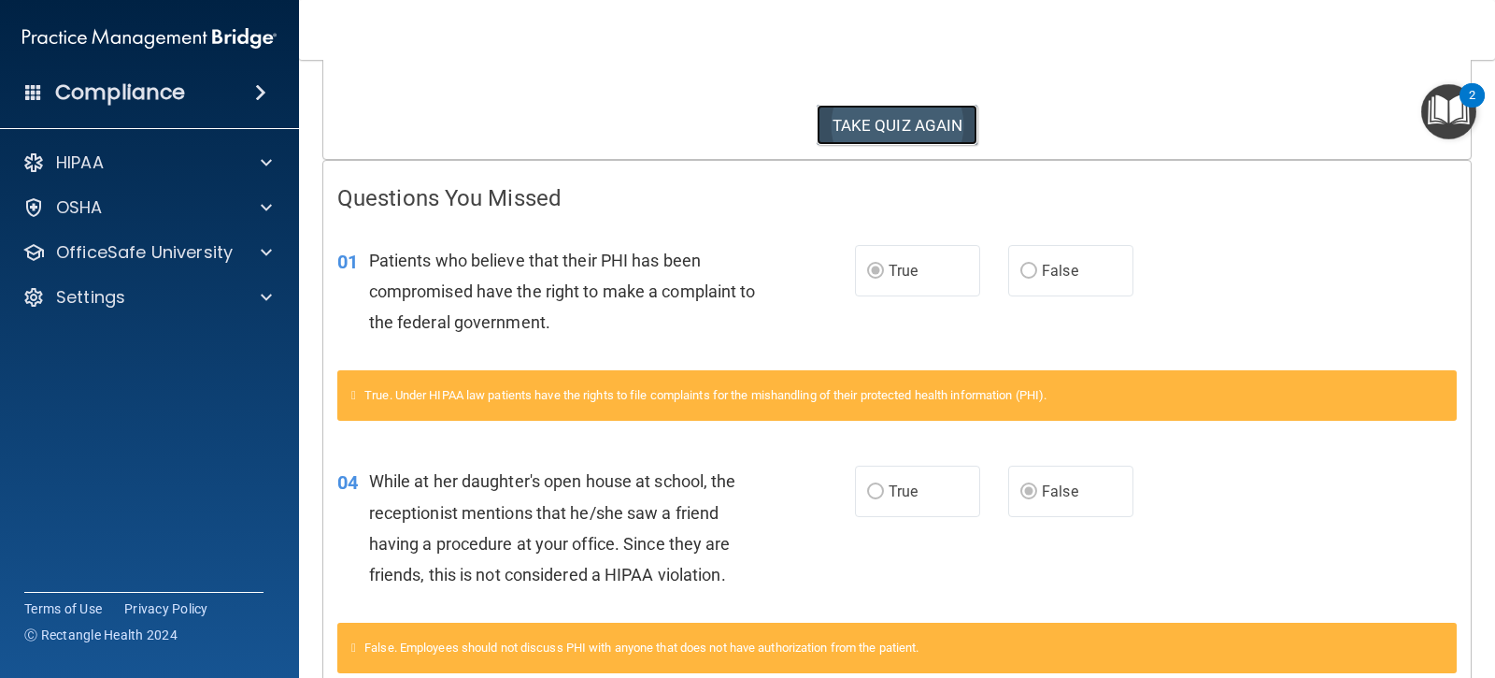
click at [926, 118] on button "TAKE QUIZ AGAIN" at bounding box center [898, 125] width 162 height 41
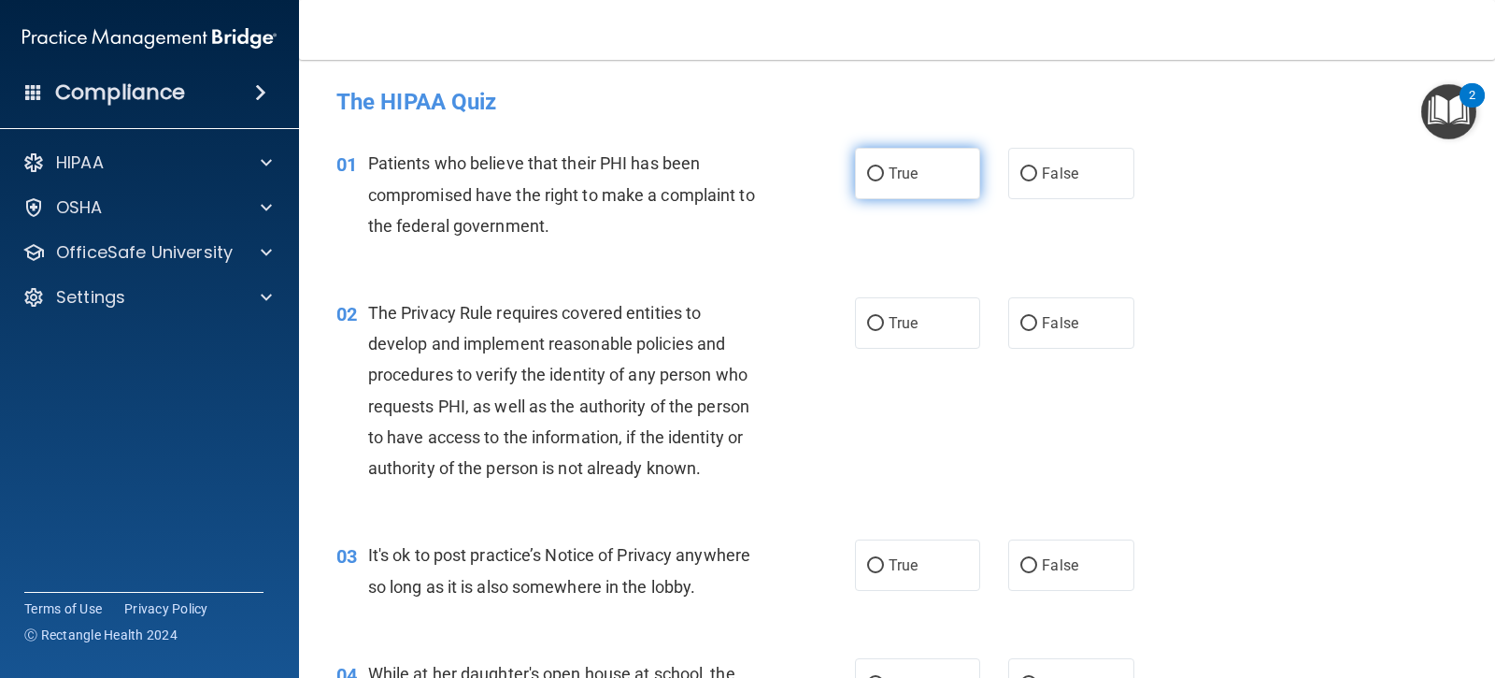
click at [871, 178] on input "True" at bounding box center [875, 174] width 17 height 14
radio input "true"
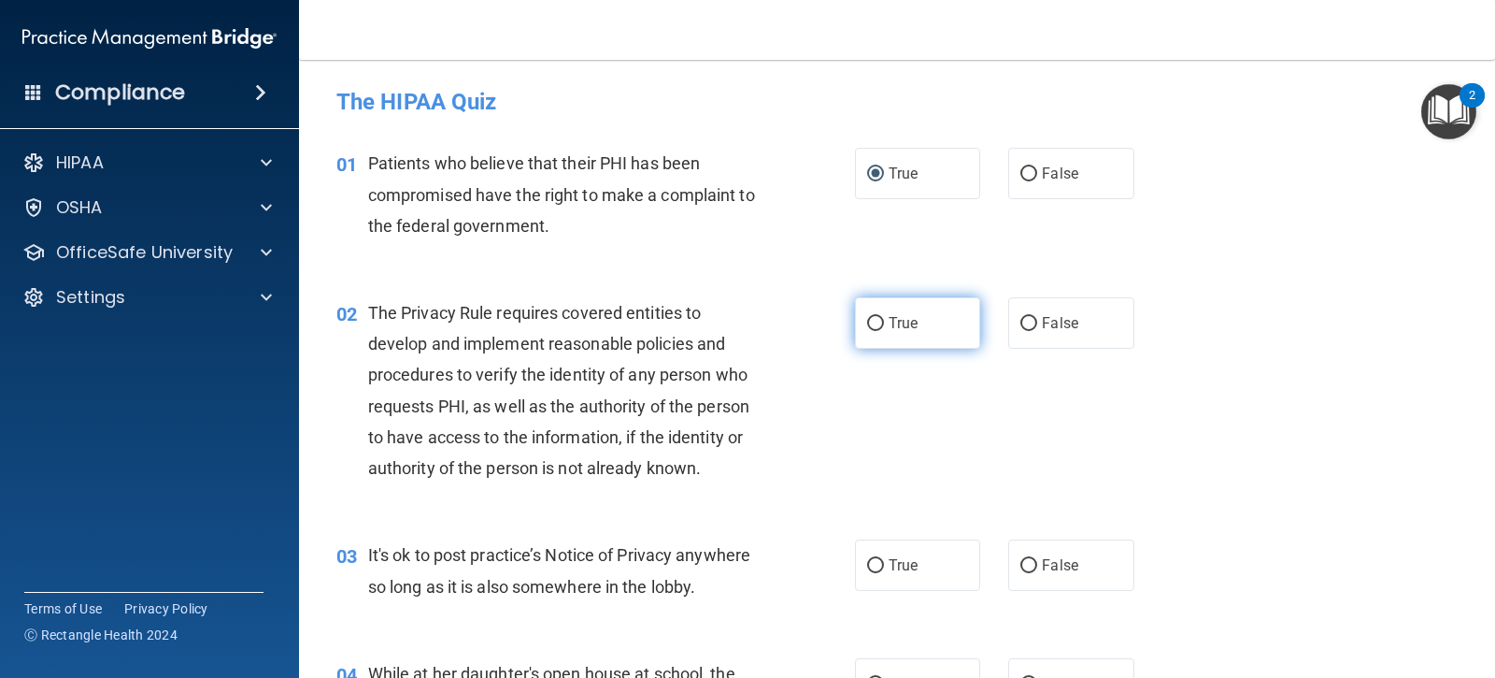
click at [871, 327] on input "True" at bounding box center [875, 324] width 17 height 14
radio input "true"
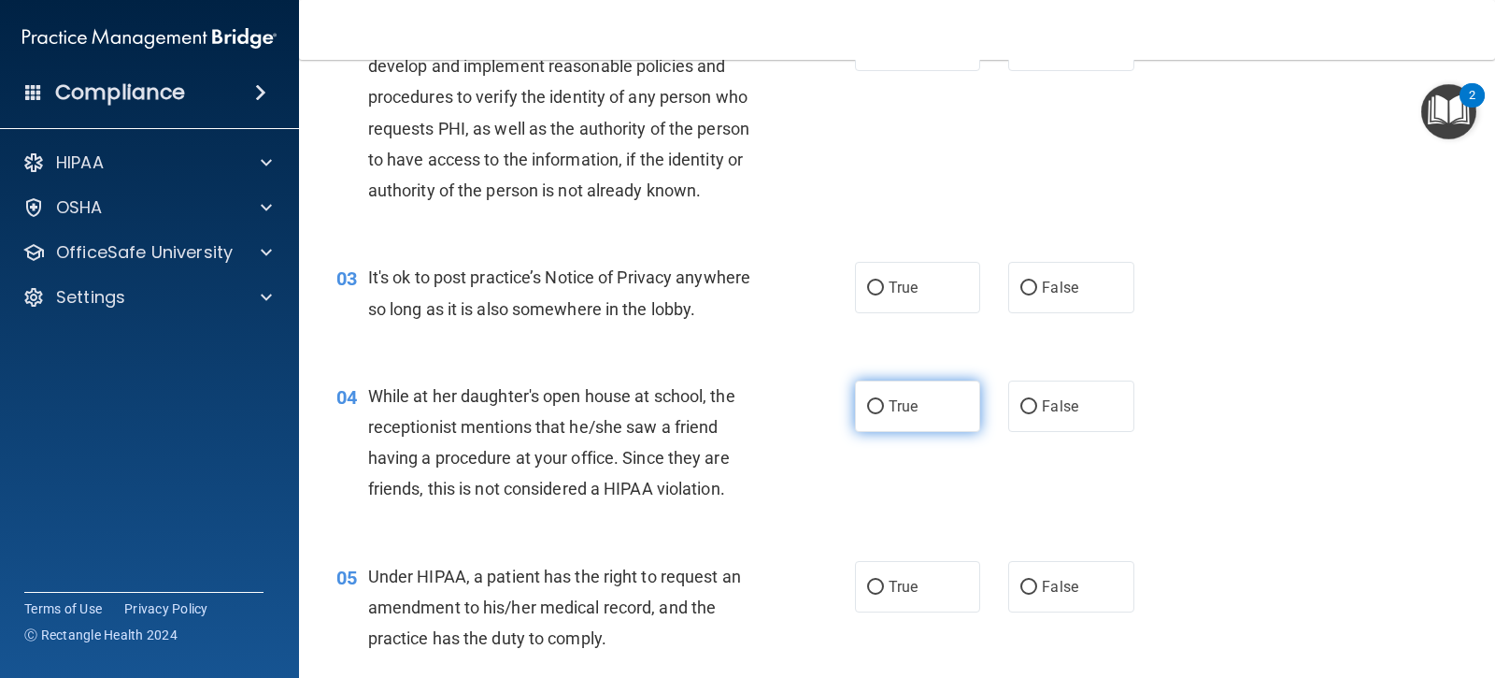
scroll to position [280, 0]
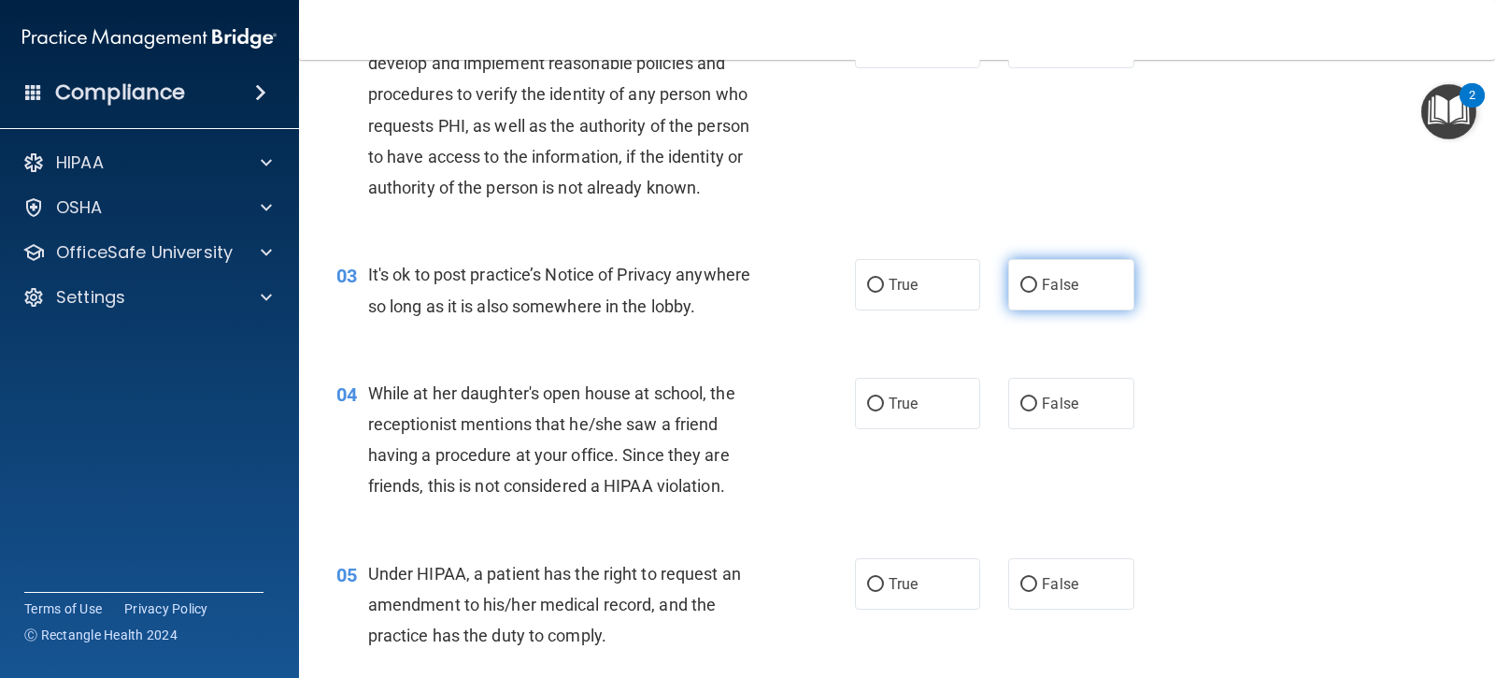
click at [1008, 282] on label "False" at bounding box center [1070, 284] width 125 height 51
click at [1021, 282] on input "False" at bounding box center [1029, 286] width 17 height 14
radio input "true"
click at [1024, 405] on input "False" at bounding box center [1029, 404] width 17 height 14
radio input "true"
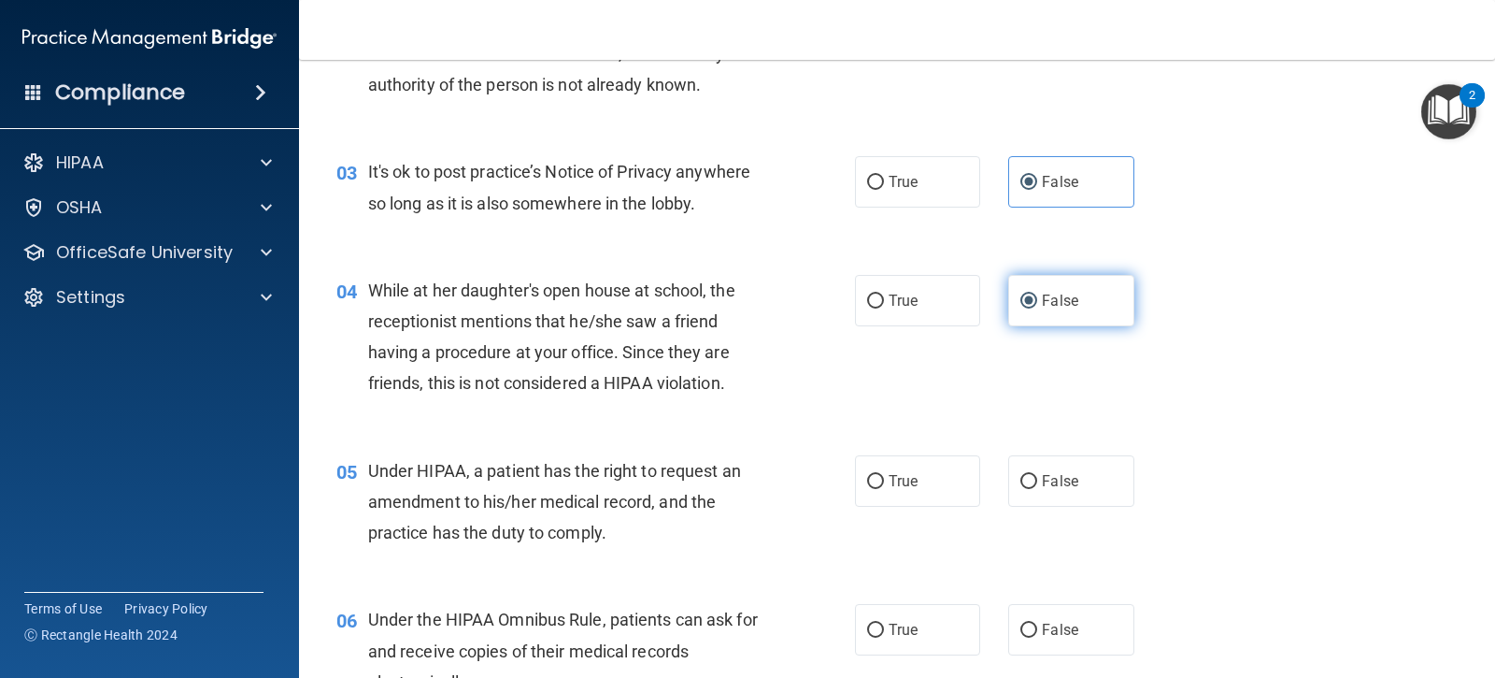
scroll to position [467, 0]
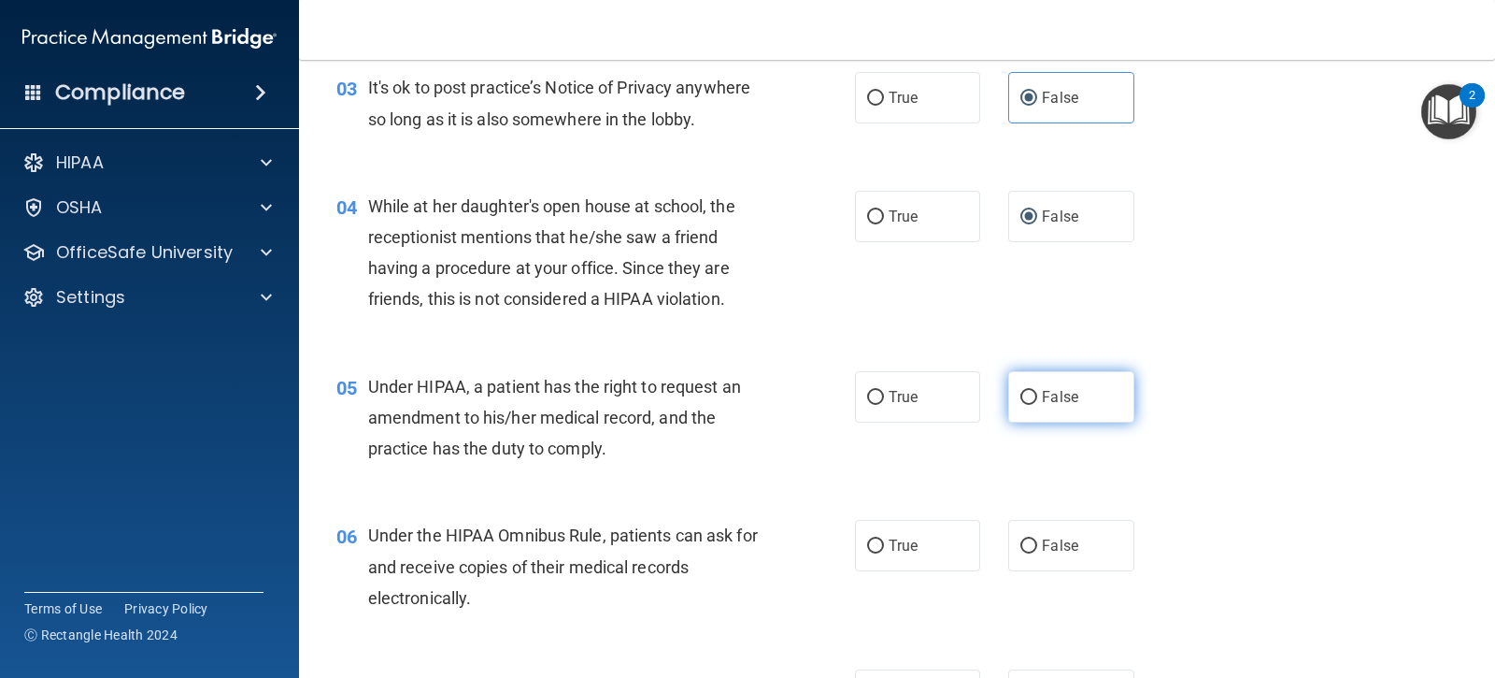
click at [1021, 400] on input "False" at bounding box center [1029, 398] width 17 height 14
radio input "true"
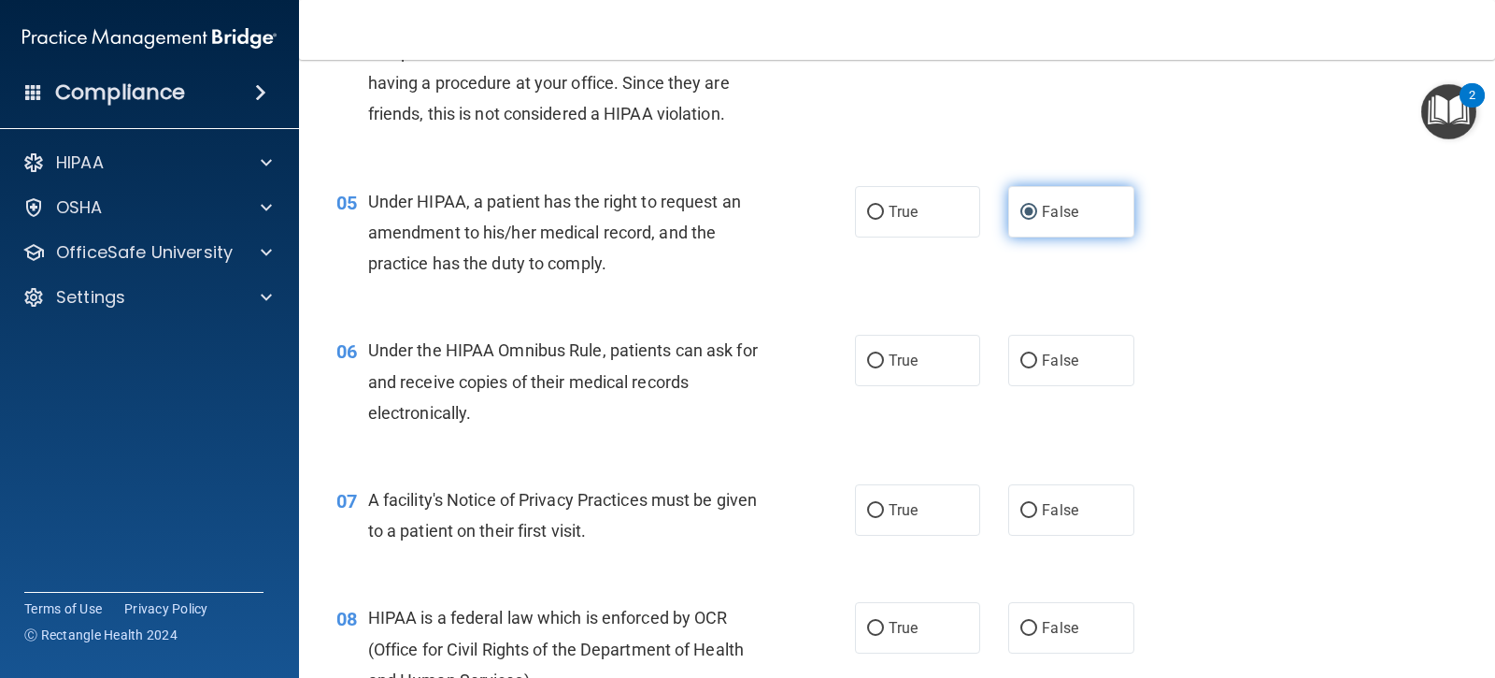
scroll to position [654, 0]
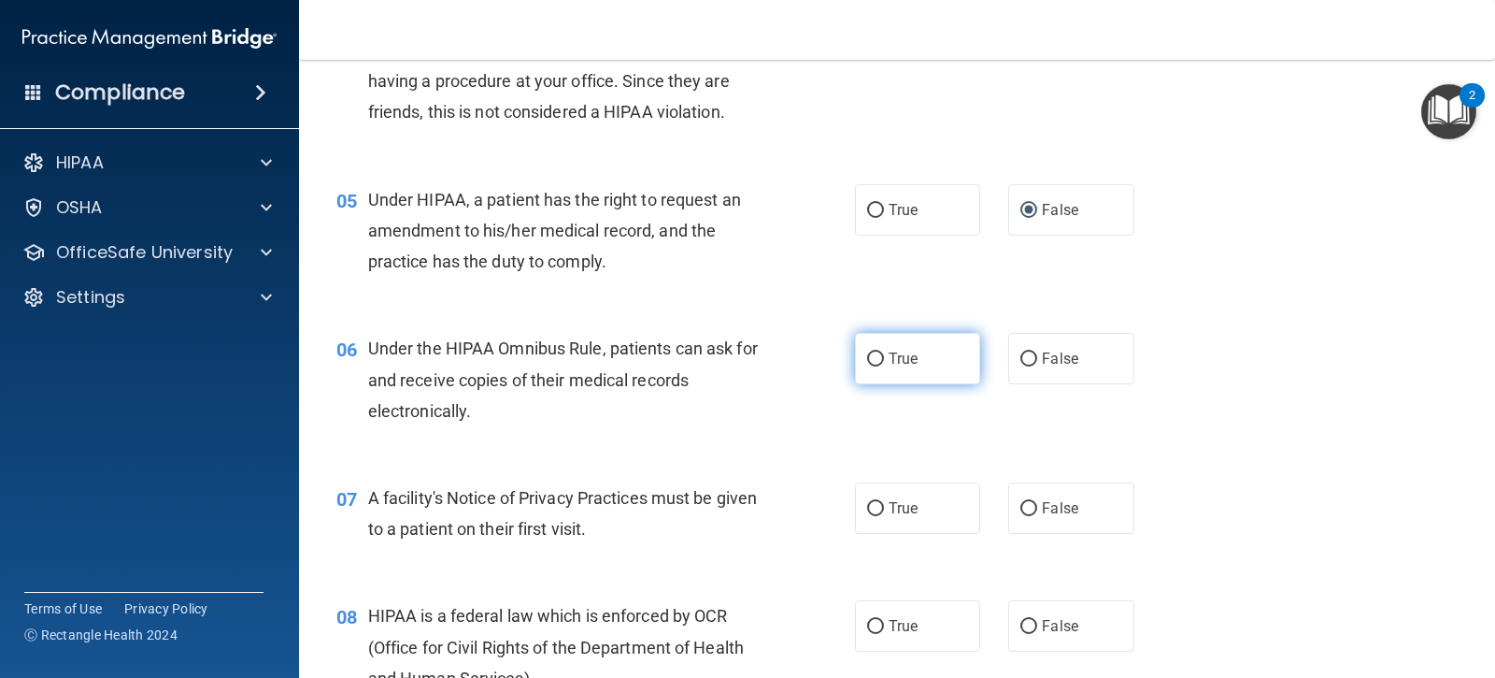
click at [878, 361] on label "True" at bounding box center [917, 358] width 125 height 51
click at [878, 361] on input "True" at bounding box center [875, 359] width 17 height 14
radio input "true"
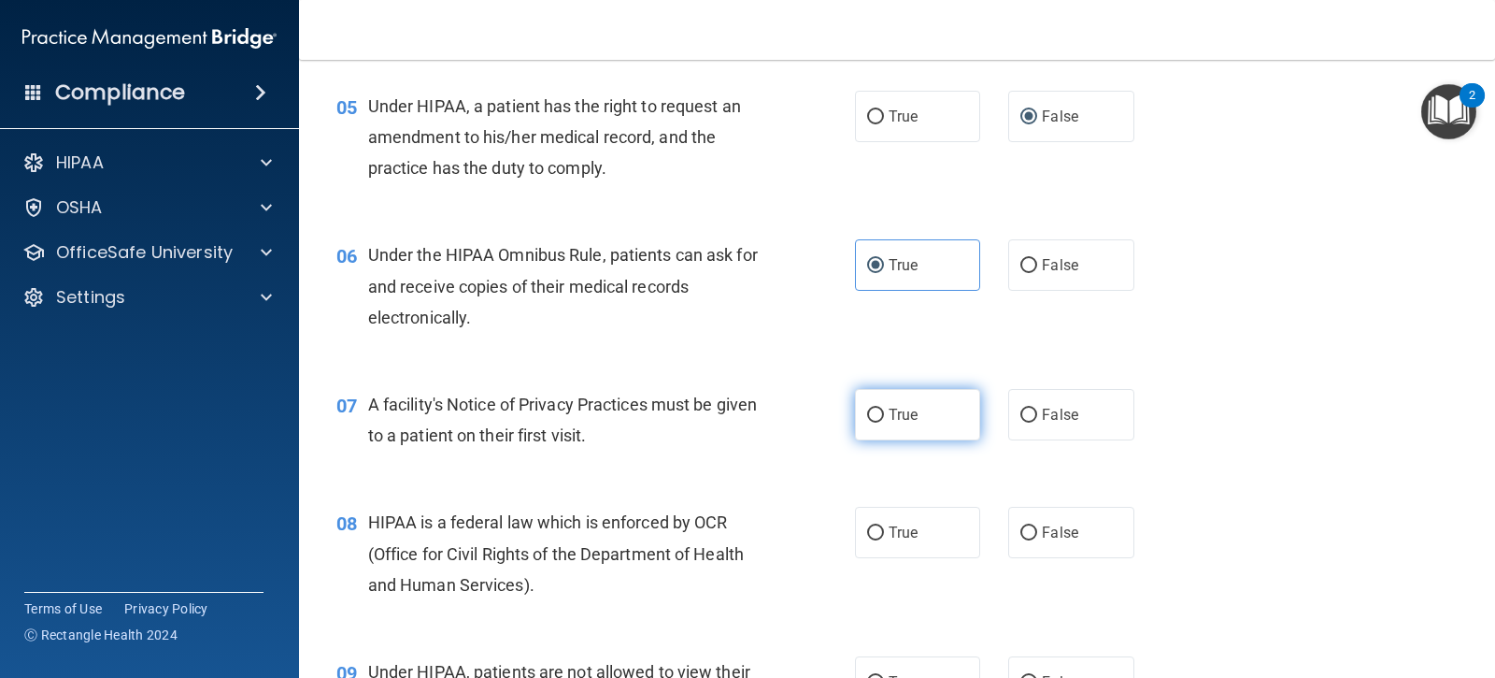
click at [879, 415] on label "True" at bounding box center [917, 414] width 125 height 51
click at [879, 415] on input "True" at bounding box center [875, 415] width 17 height 14
radio input "true"
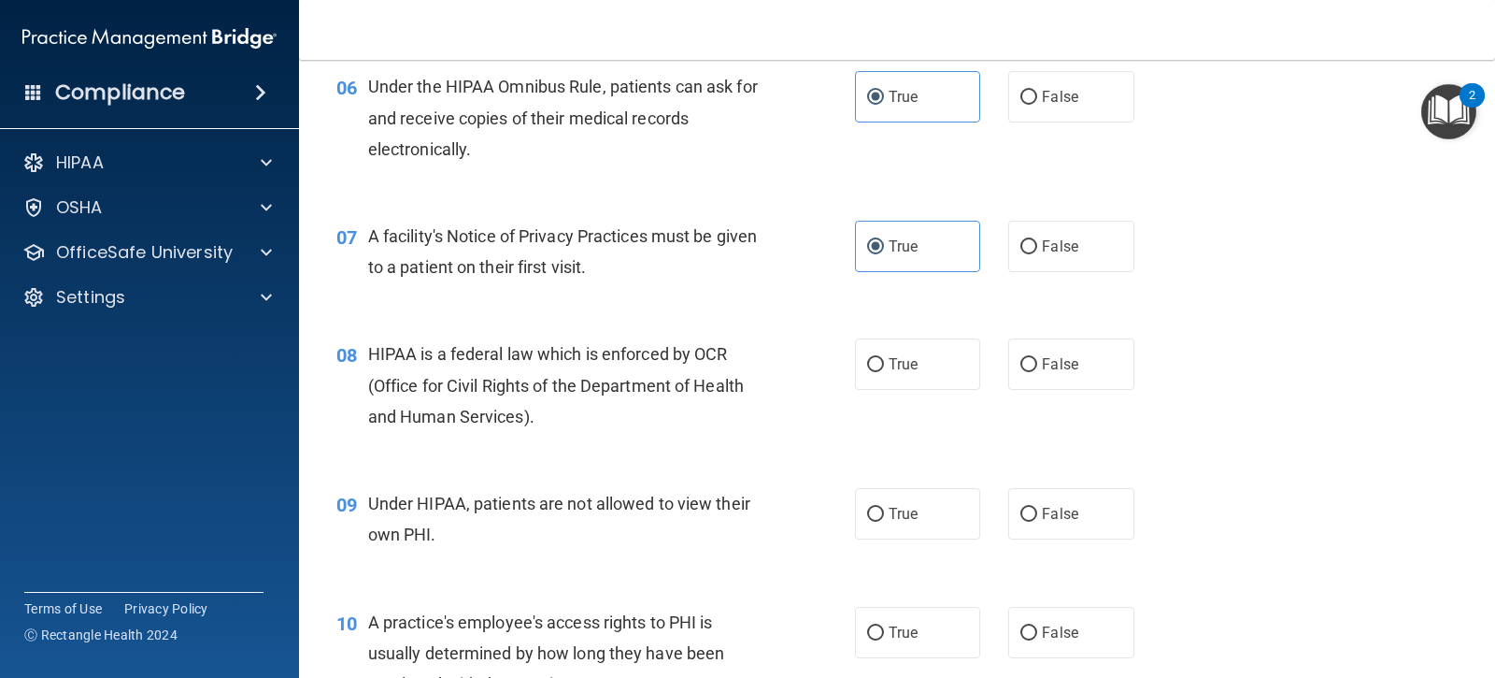
scroll to position [935, 0]
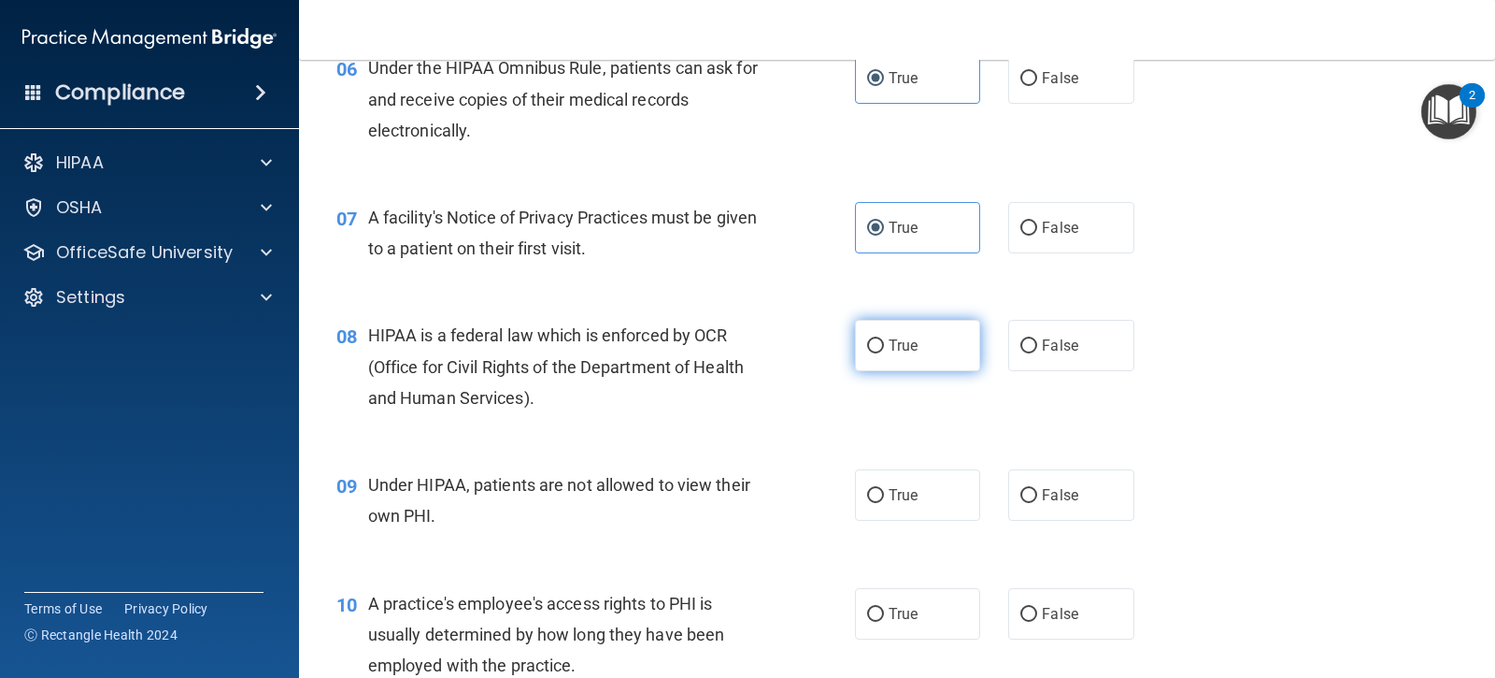
click at [868, 333] on label "True" at bounding box center [917, 345] width 125 height 51
click at [868, 339] on input "True" at bounding box center [875, 346] width 17 height 14
radio input "true"
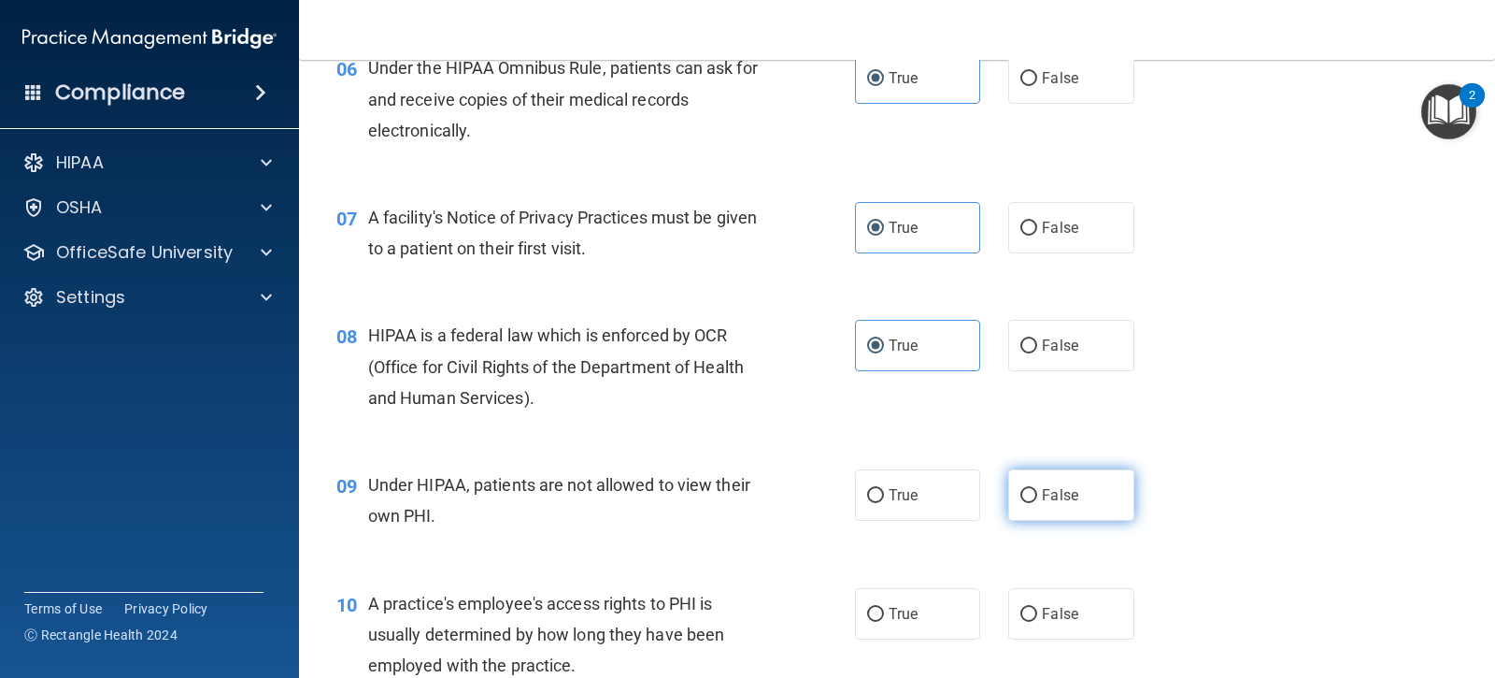
click at [1015, 504] on label "False" at bounding box center [1070, 494] width 125 height 51
click at [1021, 503] on input "False" at bounding box center [1029, 496] width 17 height 14
radio input "true"
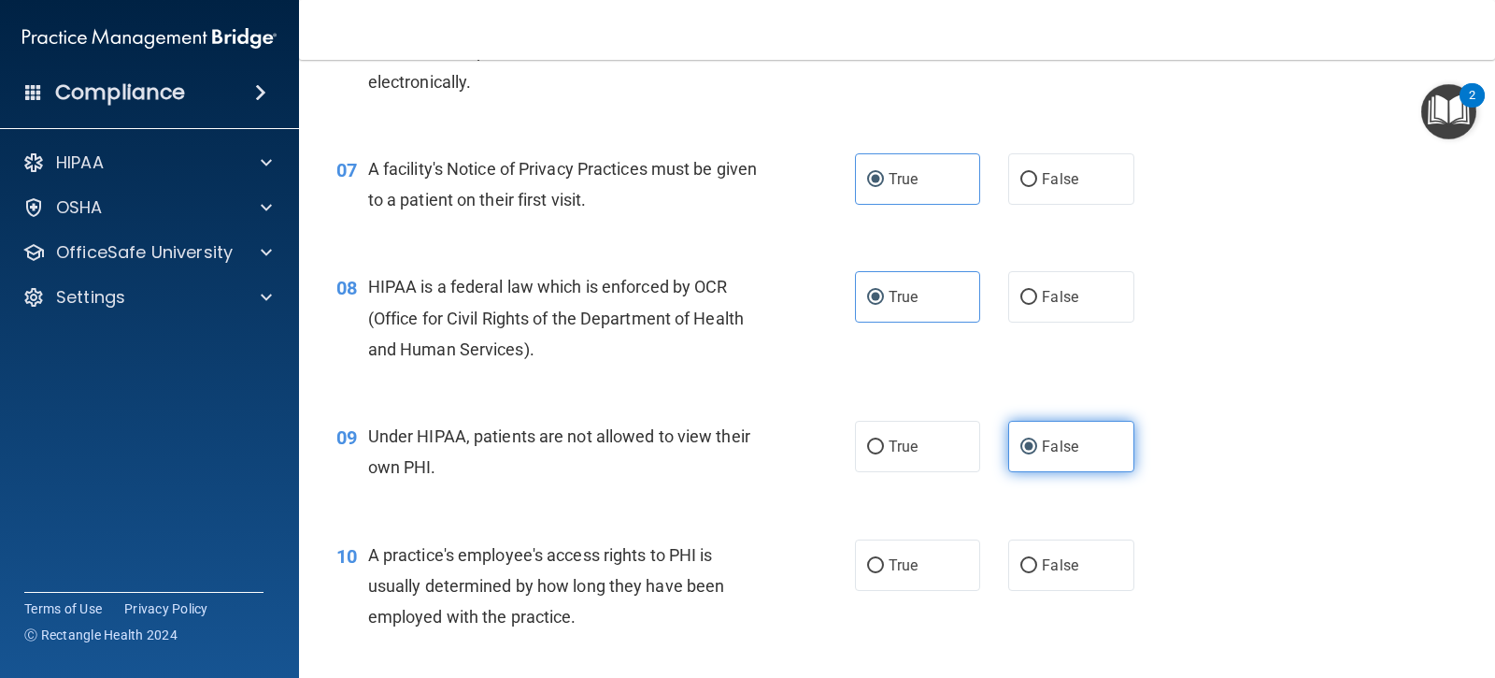
scroll to position [1028, 0]
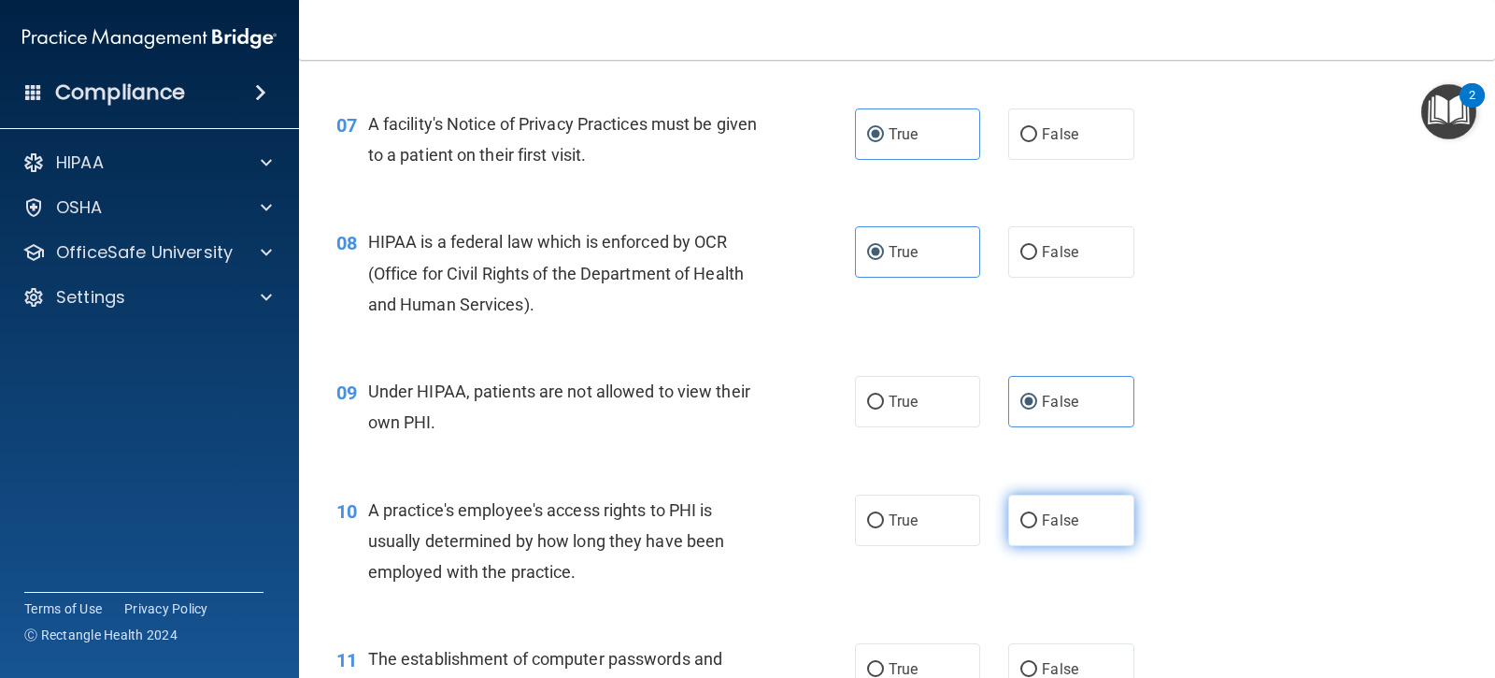
click at [1021, 520] on input "False" at bounding box center [1029, 521] width 17 height 14
radio input "true"
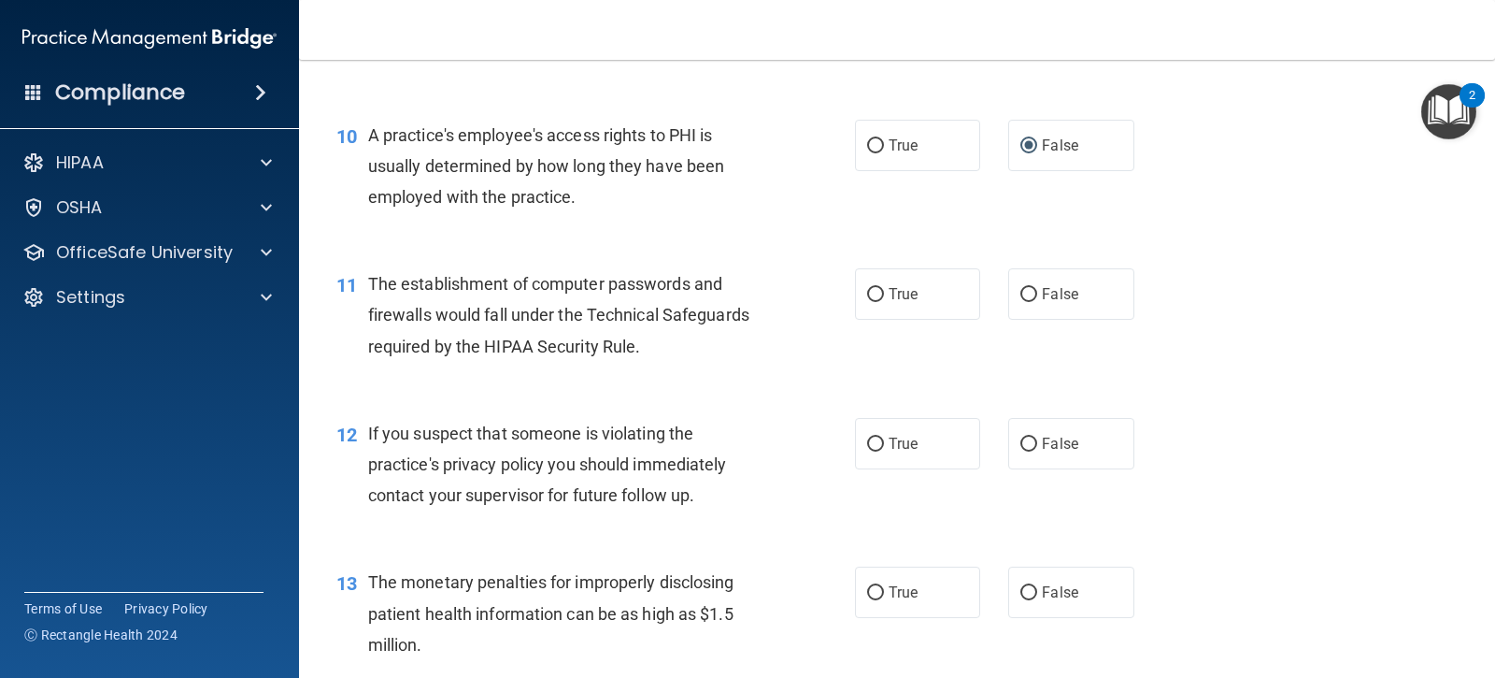
scroll to position [1402, 0]
click at [868, 295] on input "True" at bounding box center [875, 296] width 17 height 14
radio input "true"
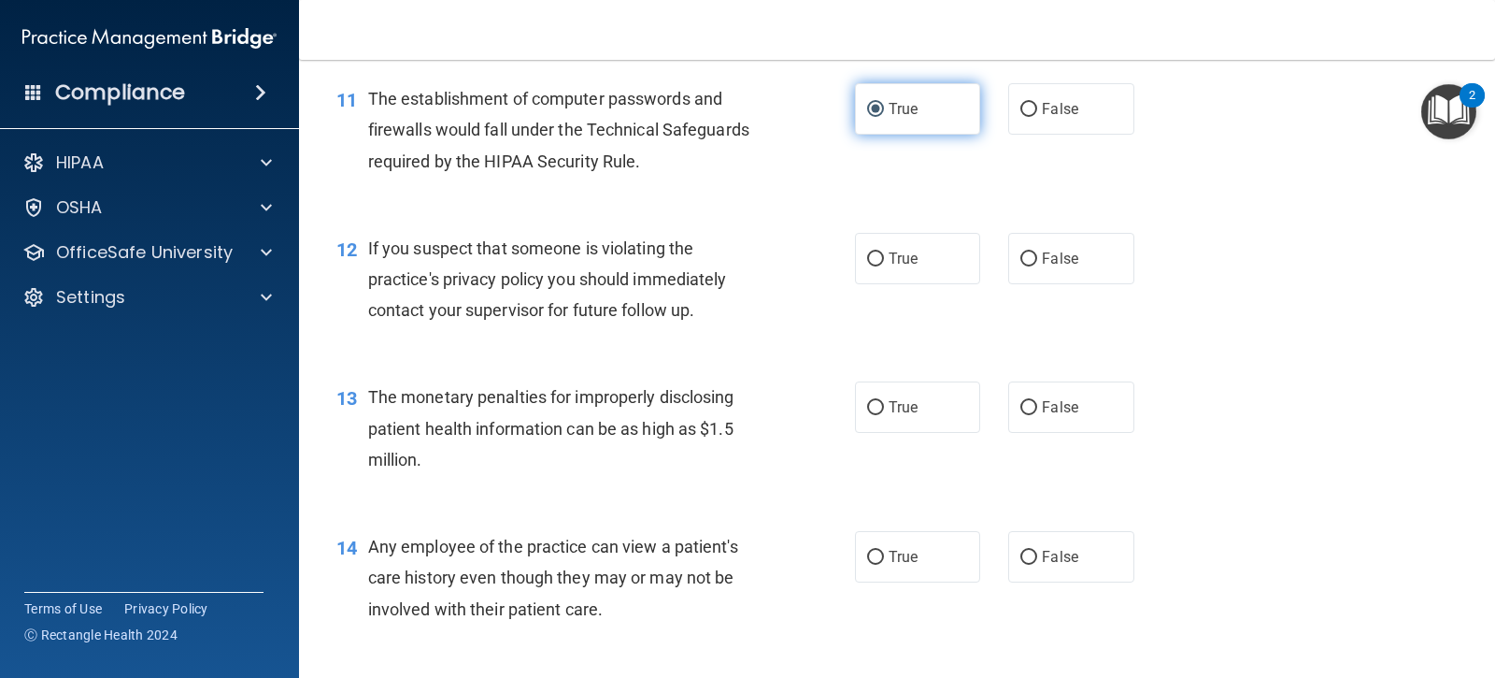
scroll to position [1589, 0]
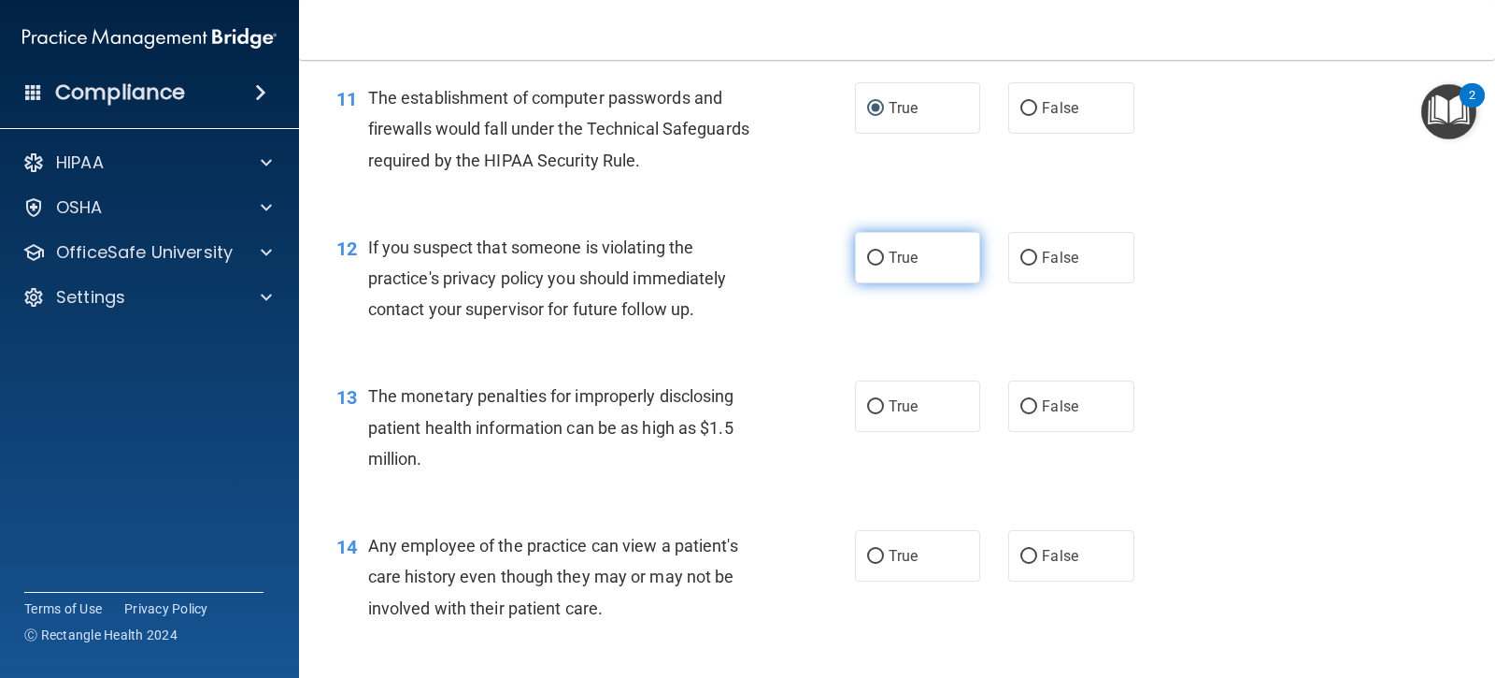
click at [876, 265] on input "True" at bounding box center [875, 258] width 17 height 14
radio input "true"
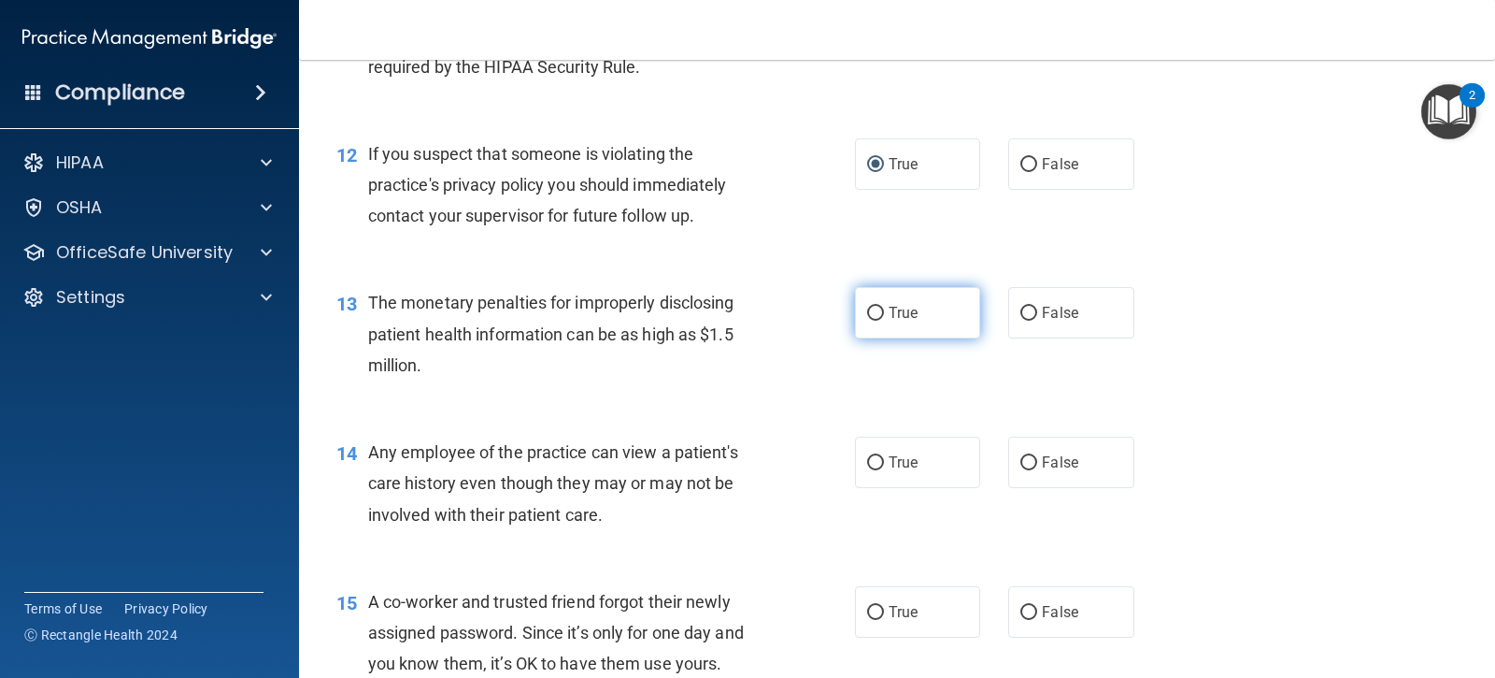
click at [880, 325] on label "True" at bounding box center [917, 312] width 125 height 51
click at [880, 321] on input "True" at bounding box center [875, 314] width 17 height 14
radio input "true"
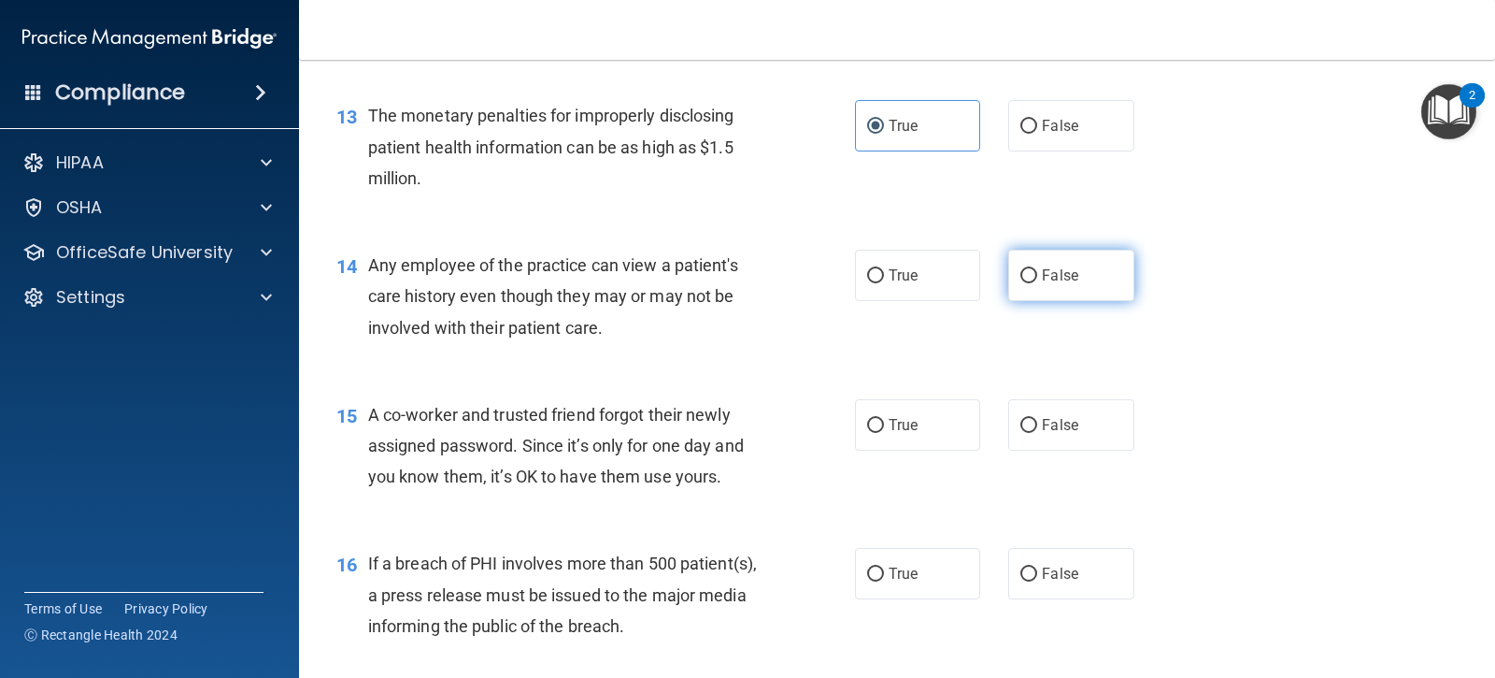
click at [1021, 282] on input "False" at bounding box center [1029, 276] width 17 height 14
radio input "true"
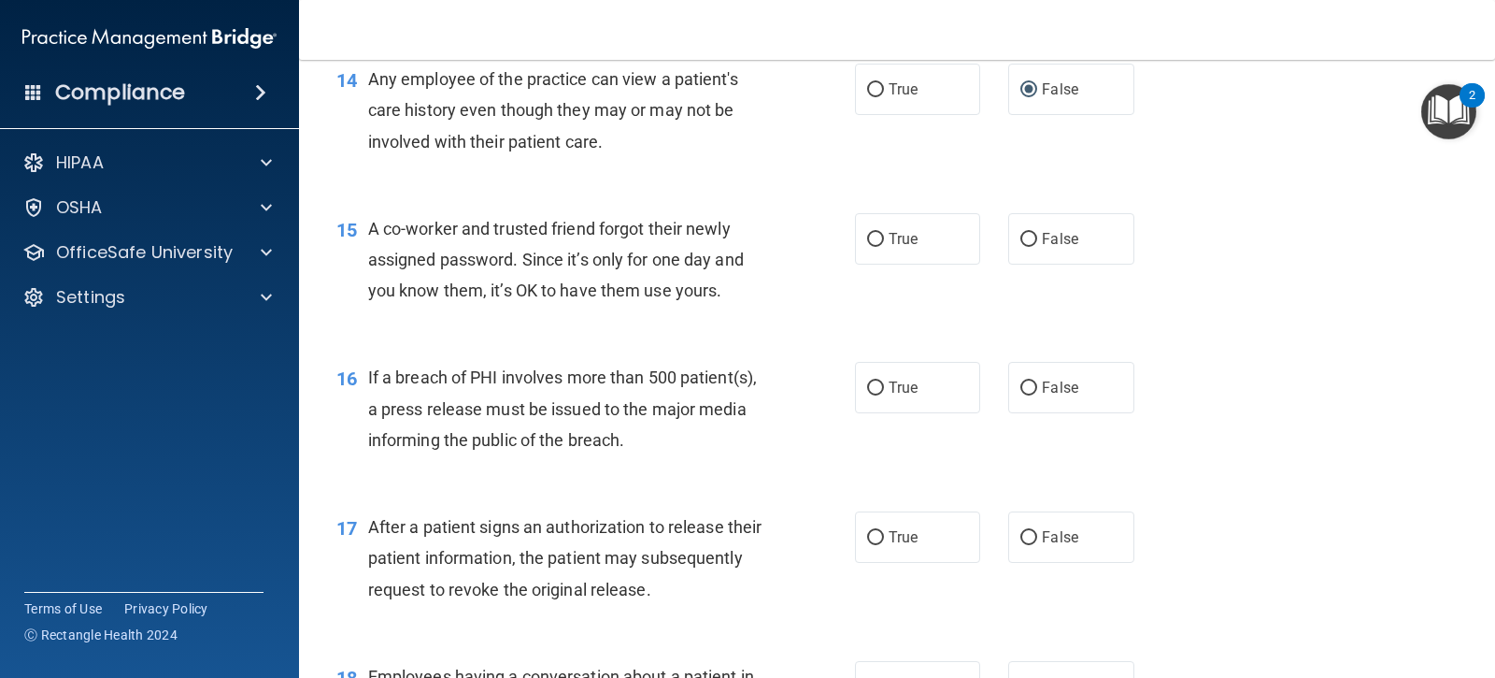
scroll to position [2056, 0]
click at [1027, 239] on input "False" at bounding box center [1029, 239] width 17 height 14
radio input "true"
click at [866, 402] on label "True" at bounding box center [917, 386] width 125 height 51
click at [867, 394] on input "True" at bounding box center [875, 387] width 17 height 14
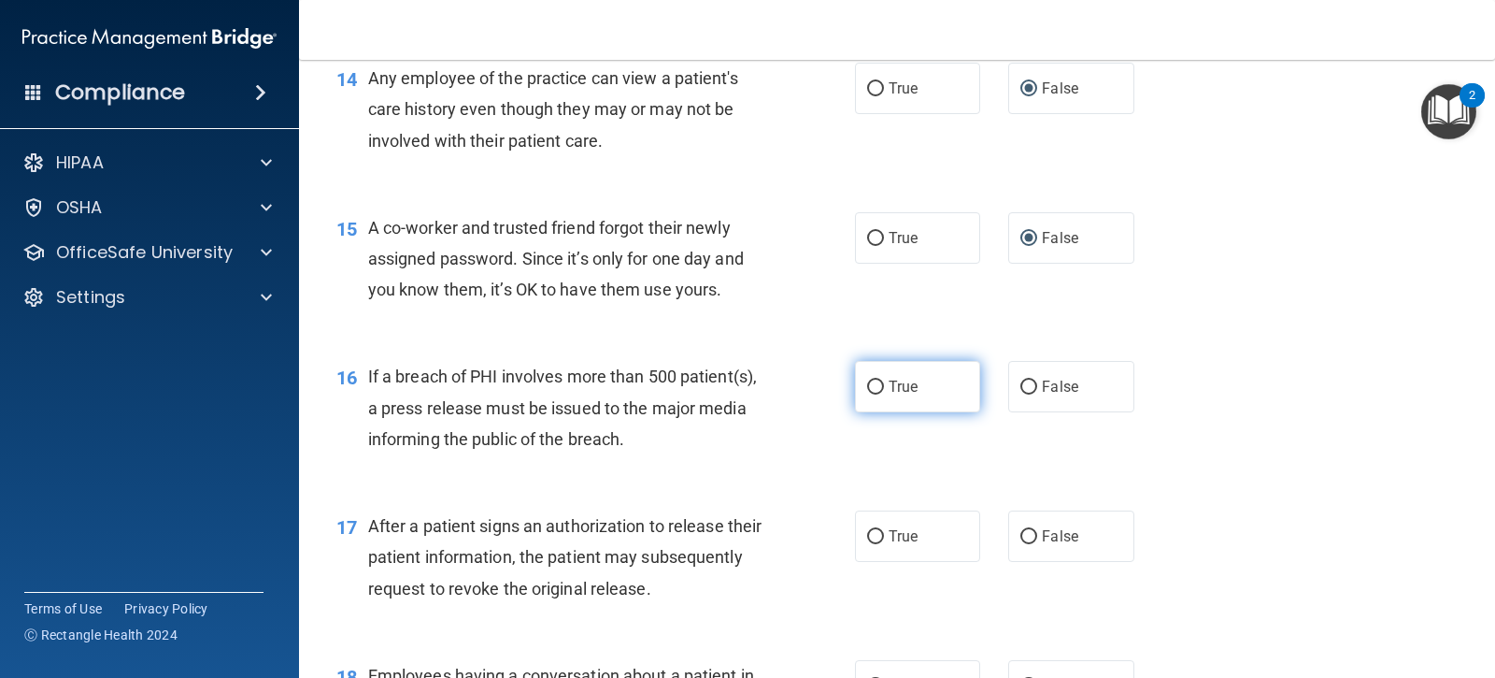
radio input "true"
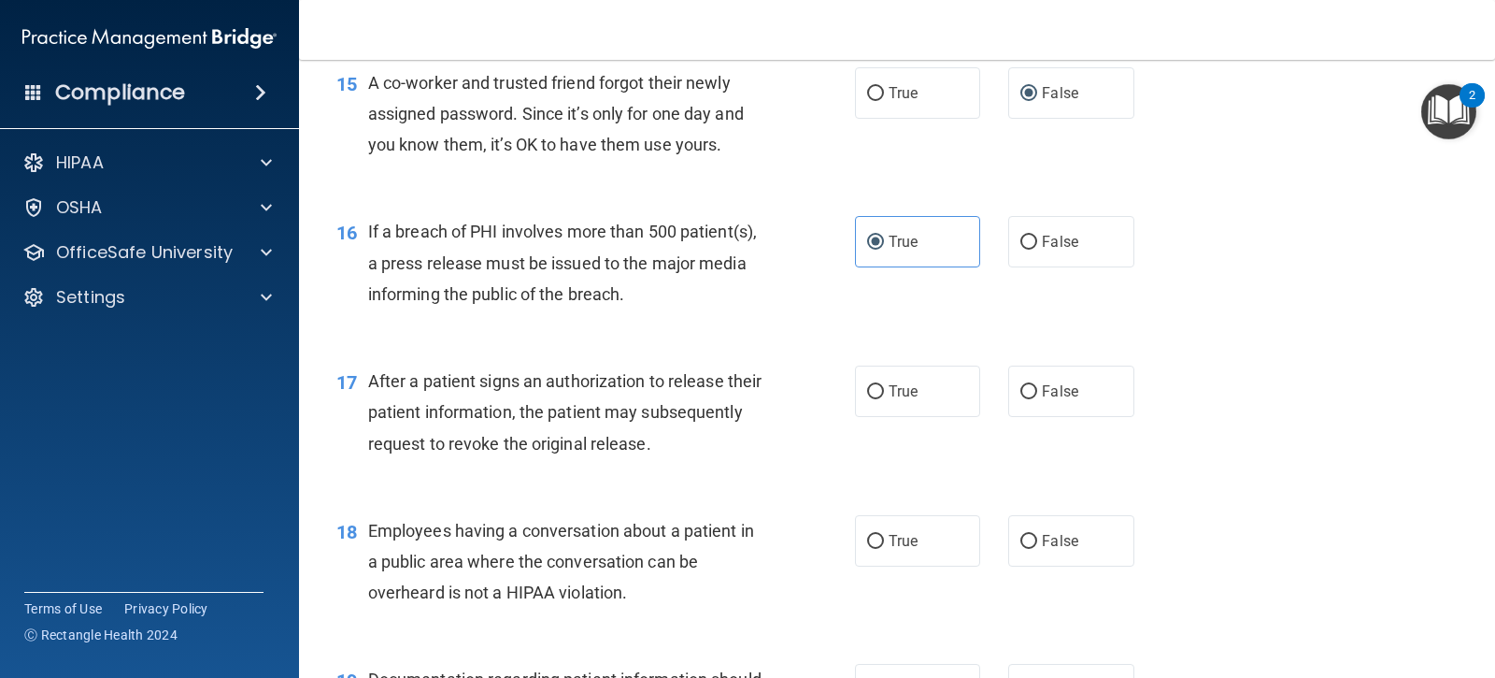
scroll to position [2337, 0]
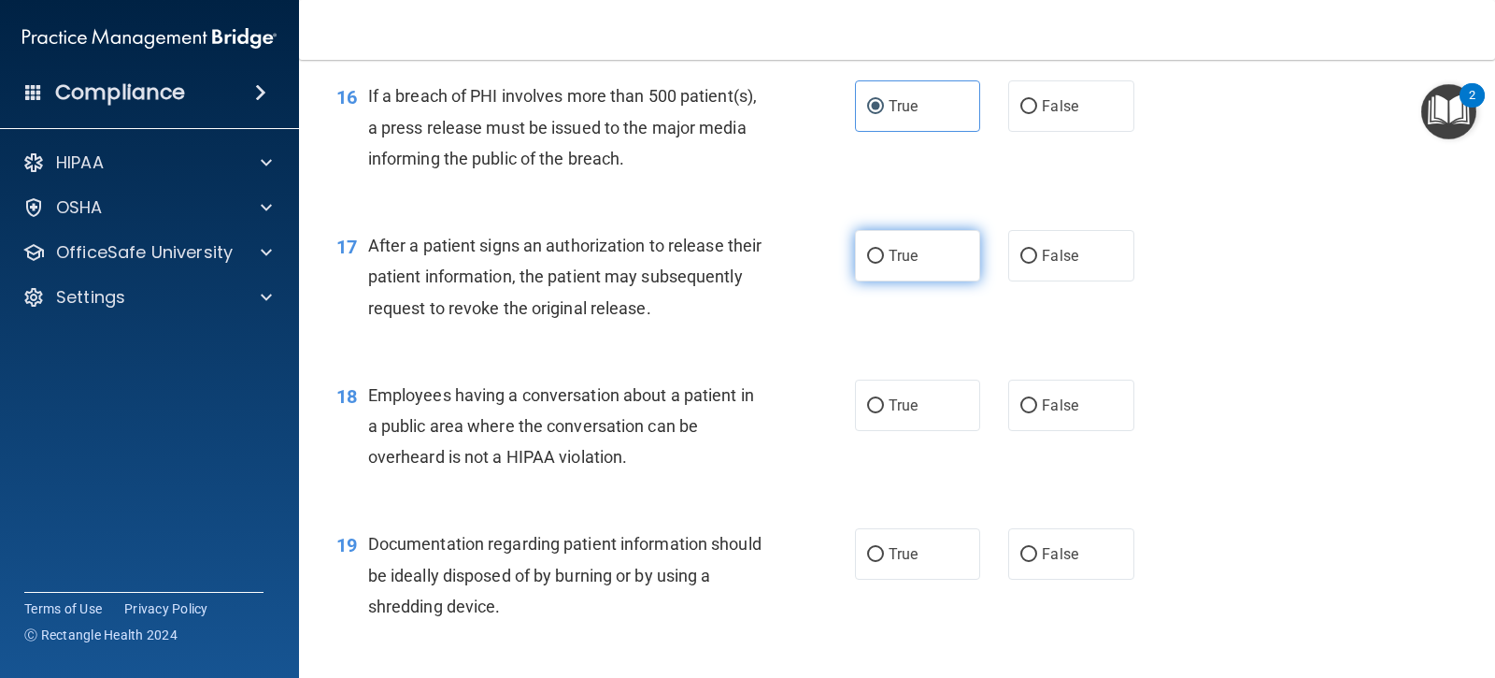
click at [875, 256] on input "True" at bounding box center [875, 257] width 17 height 14
radio input "true"
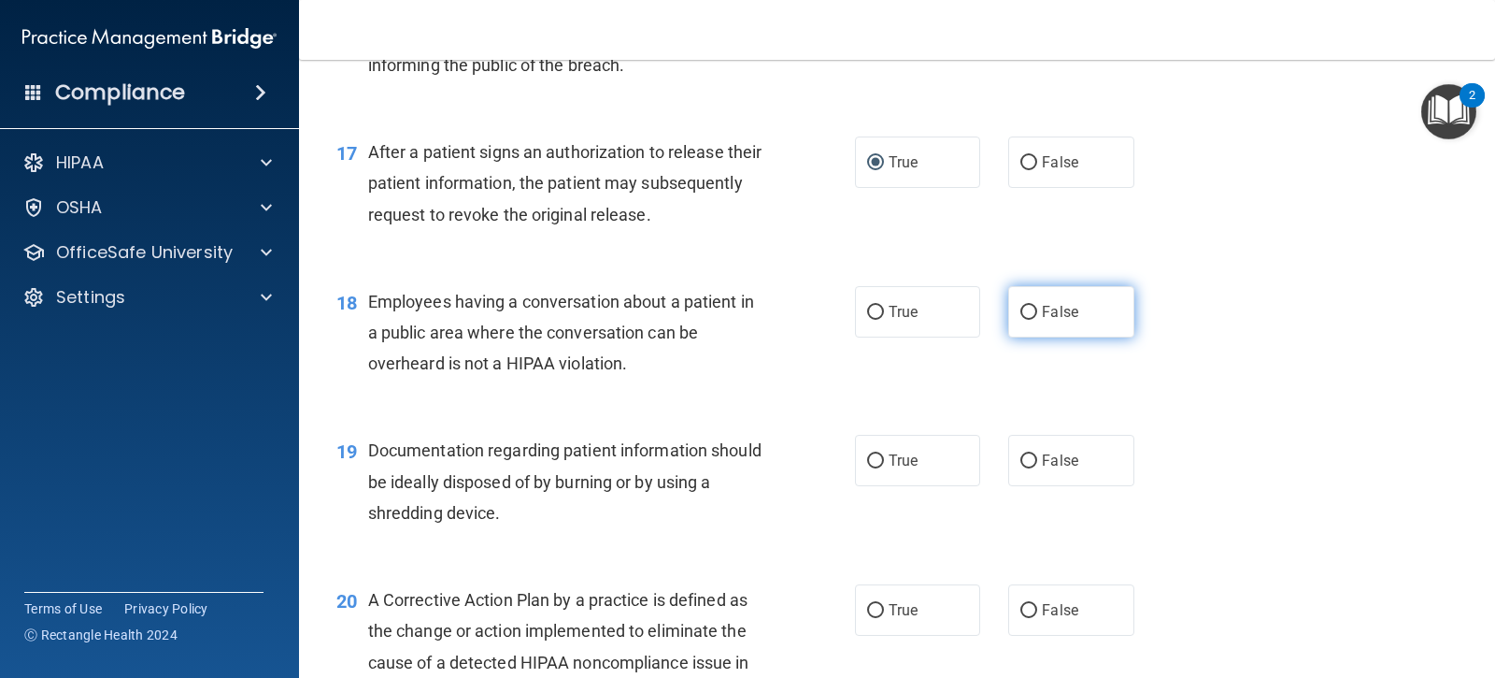
click at [1008, 308] on label "False" at bounding box center [1070, 311] width 125 height 51
click at [1021, 308] on input "False" at bounding box center [1029, 313] width 17 height 14
radio input "true"
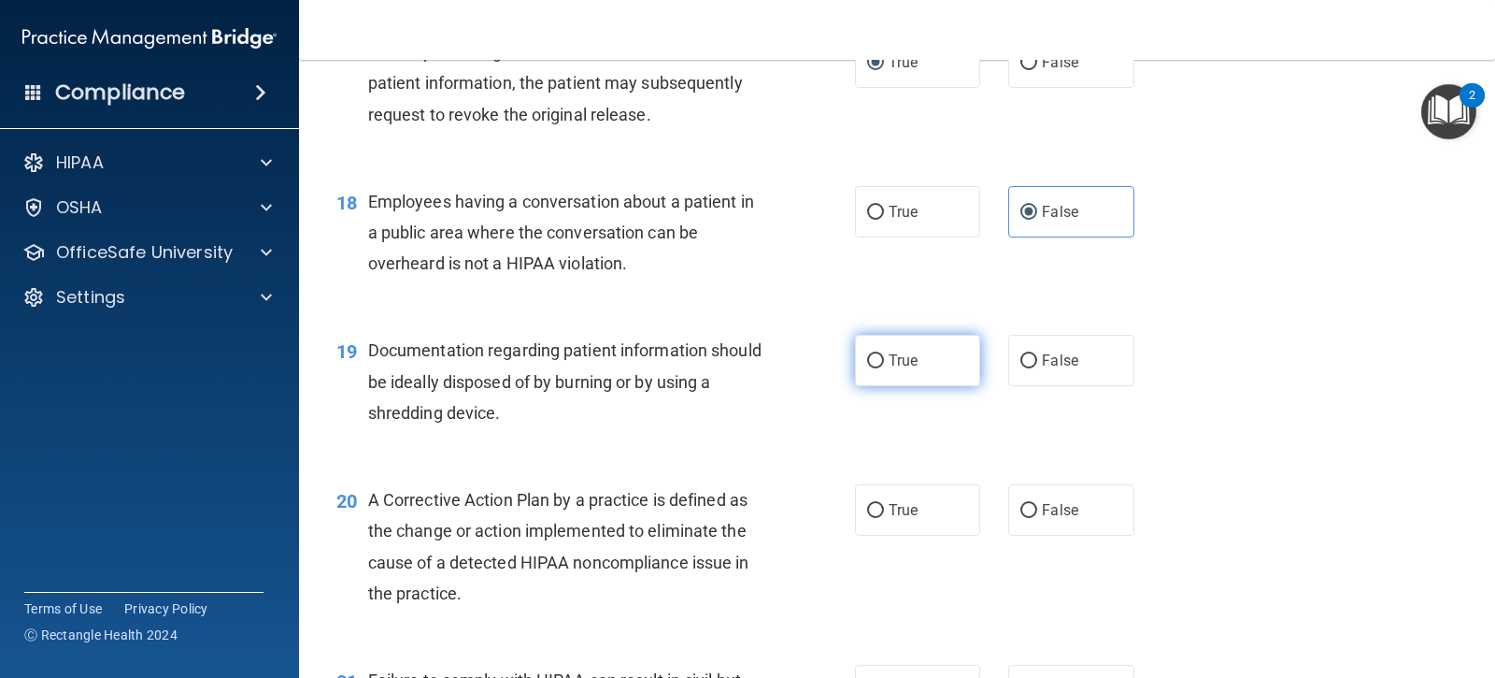
scroll to position [2524, 0]
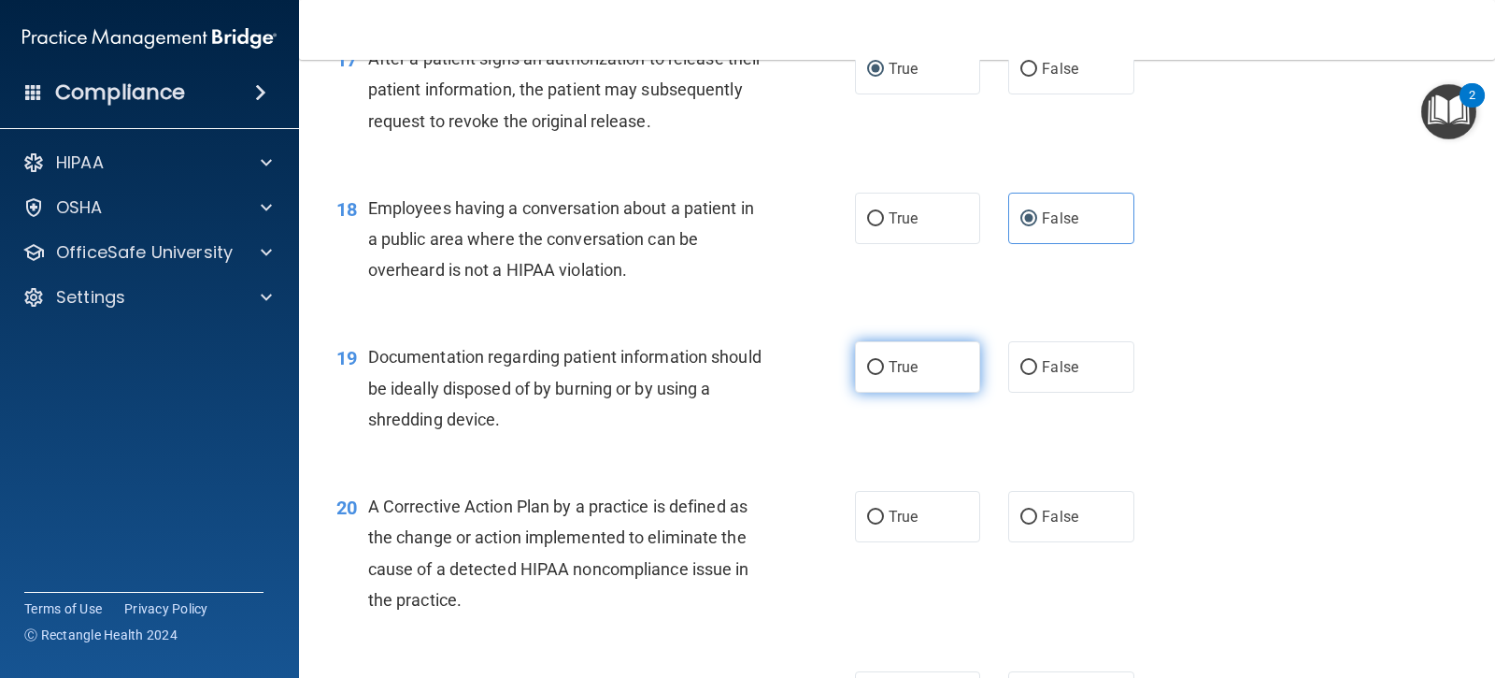
click at [880, 369] on label "True" at bounding box center [917, 366] width 125 height 51
click at [880, 369] on input "True" at bounding box center [875, 368] width 17 height 14
radio input "true"
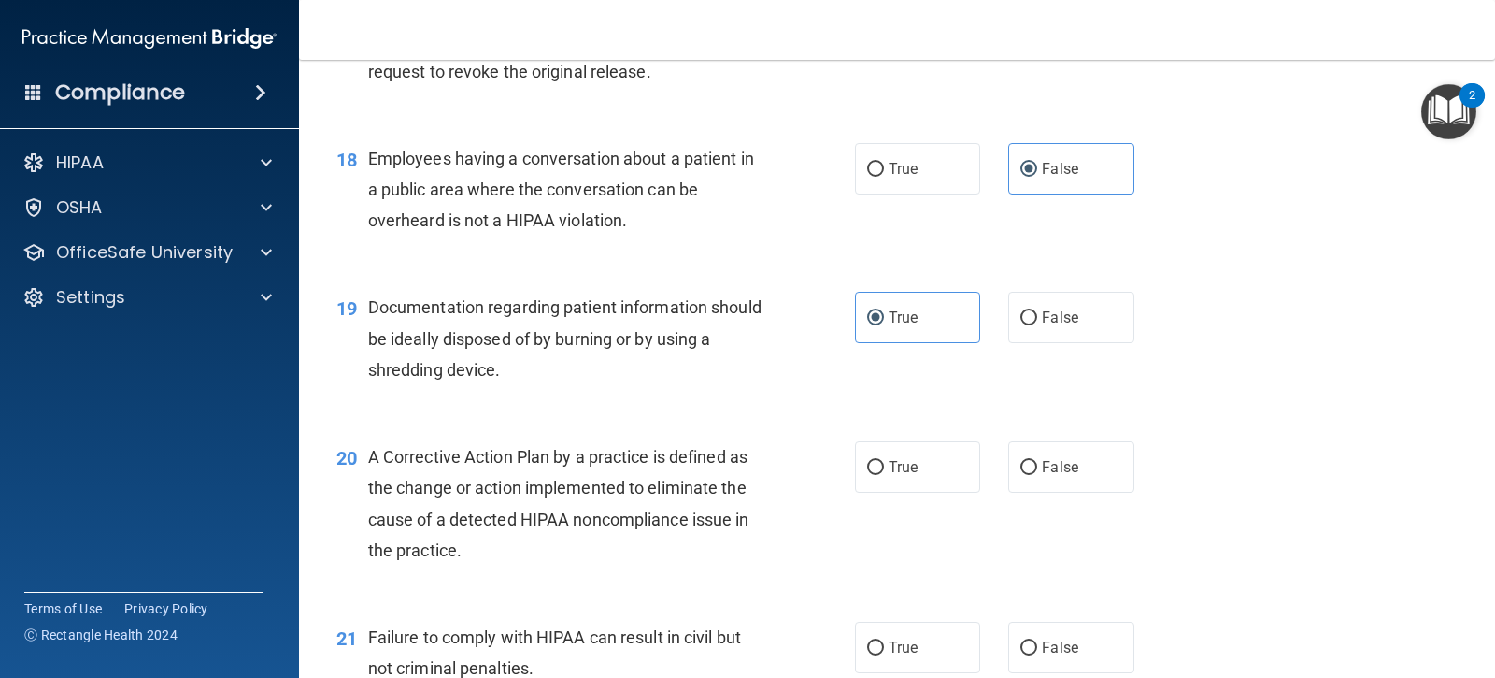
scroll to position [2617, 0]
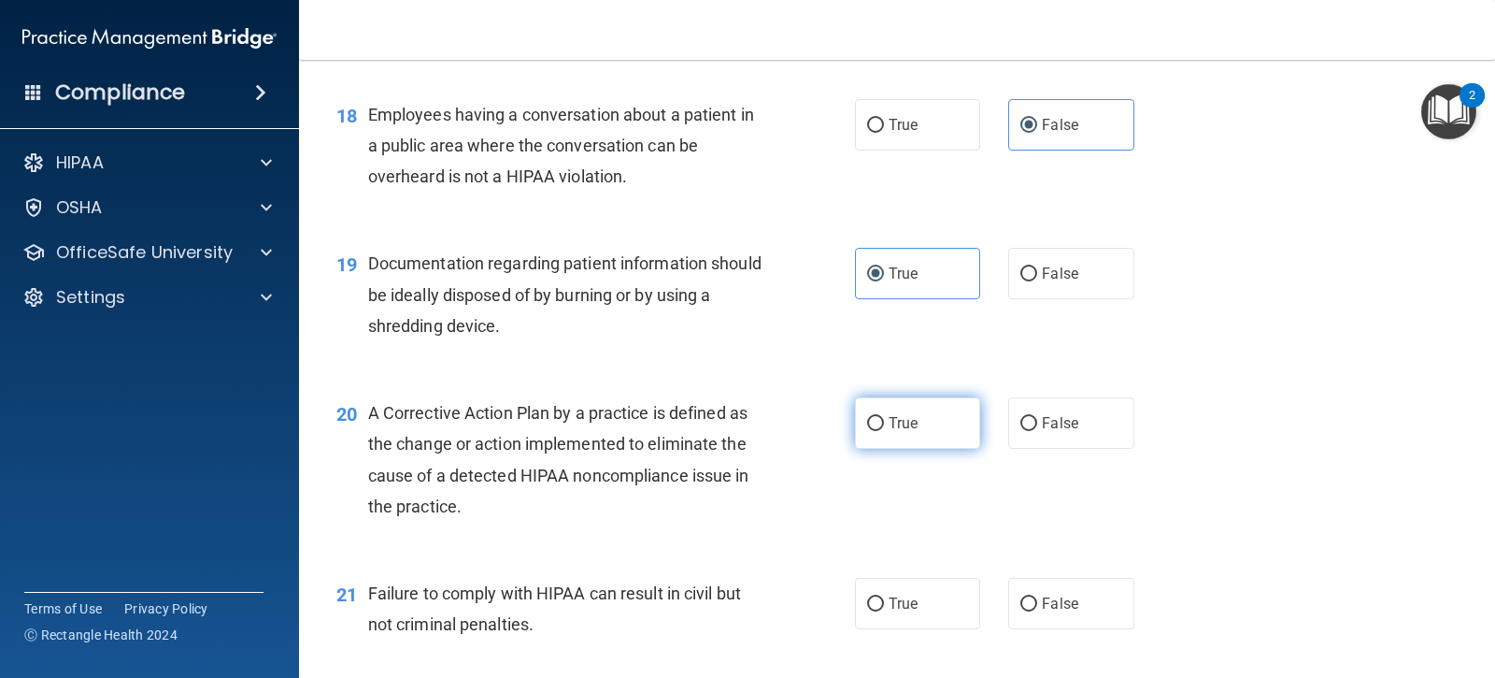
click at [872, 437] on label "True" at bounding box center [917, 422] width 125 height 51
click at [872, 431] on input "True" at bounding box center [875, 424] width 17 height 14
radio input "true"
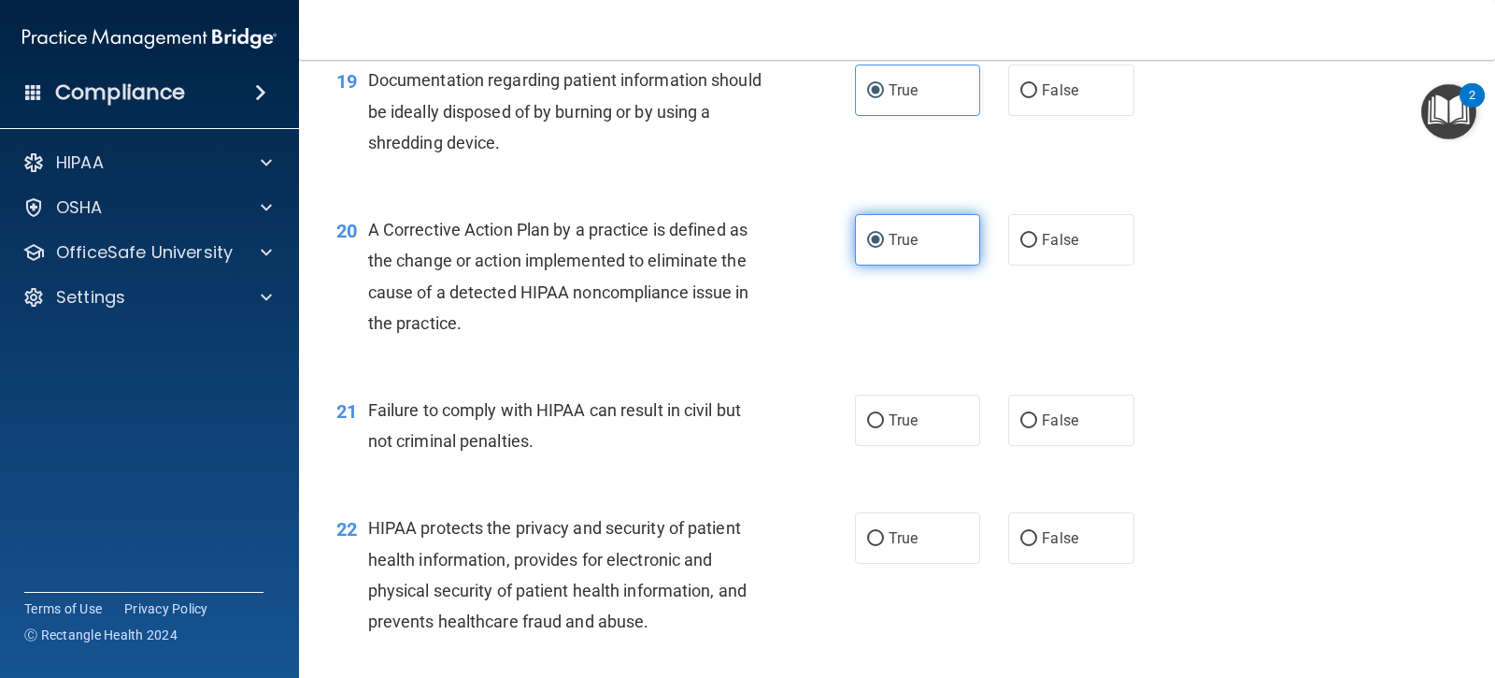
scroll to position [2897, 0]
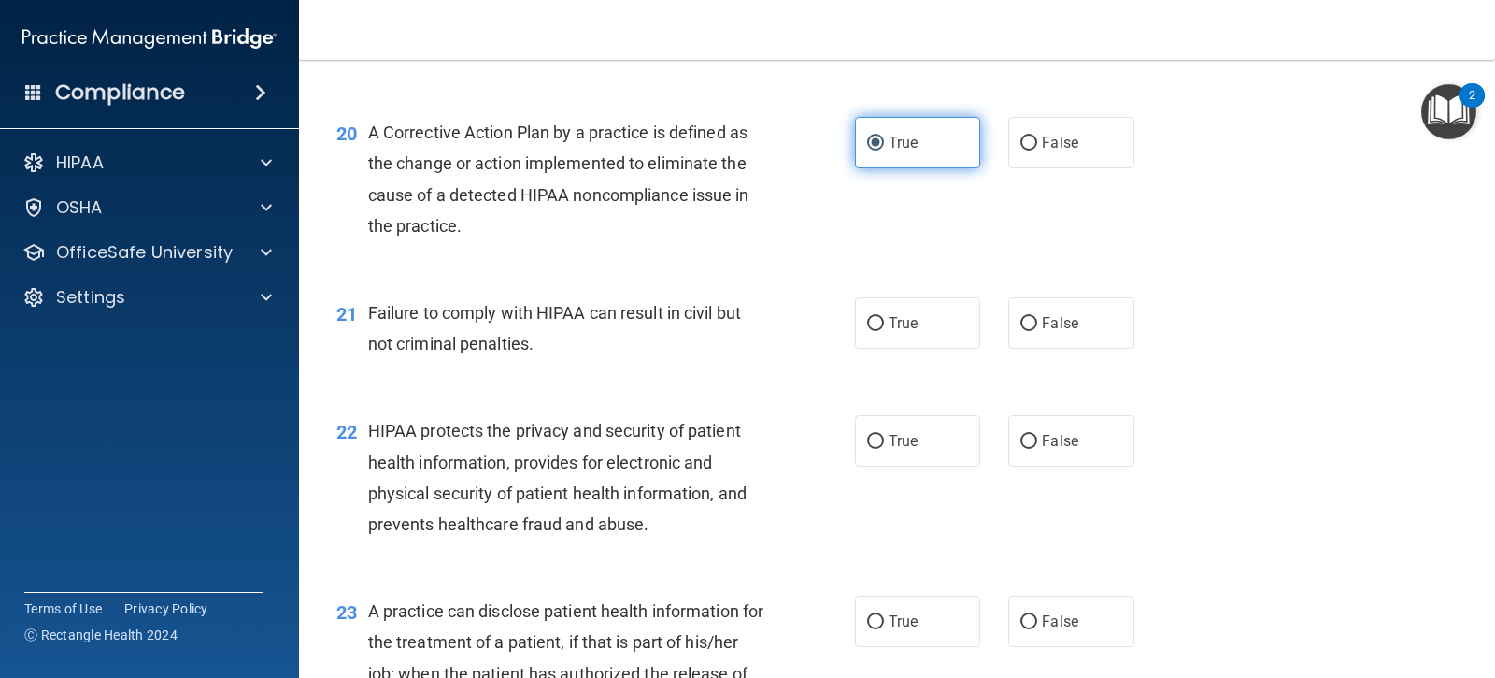
click at [872, 437] on input "True" at bounding box center [875, 442] width 17 height 14
radio input "true"
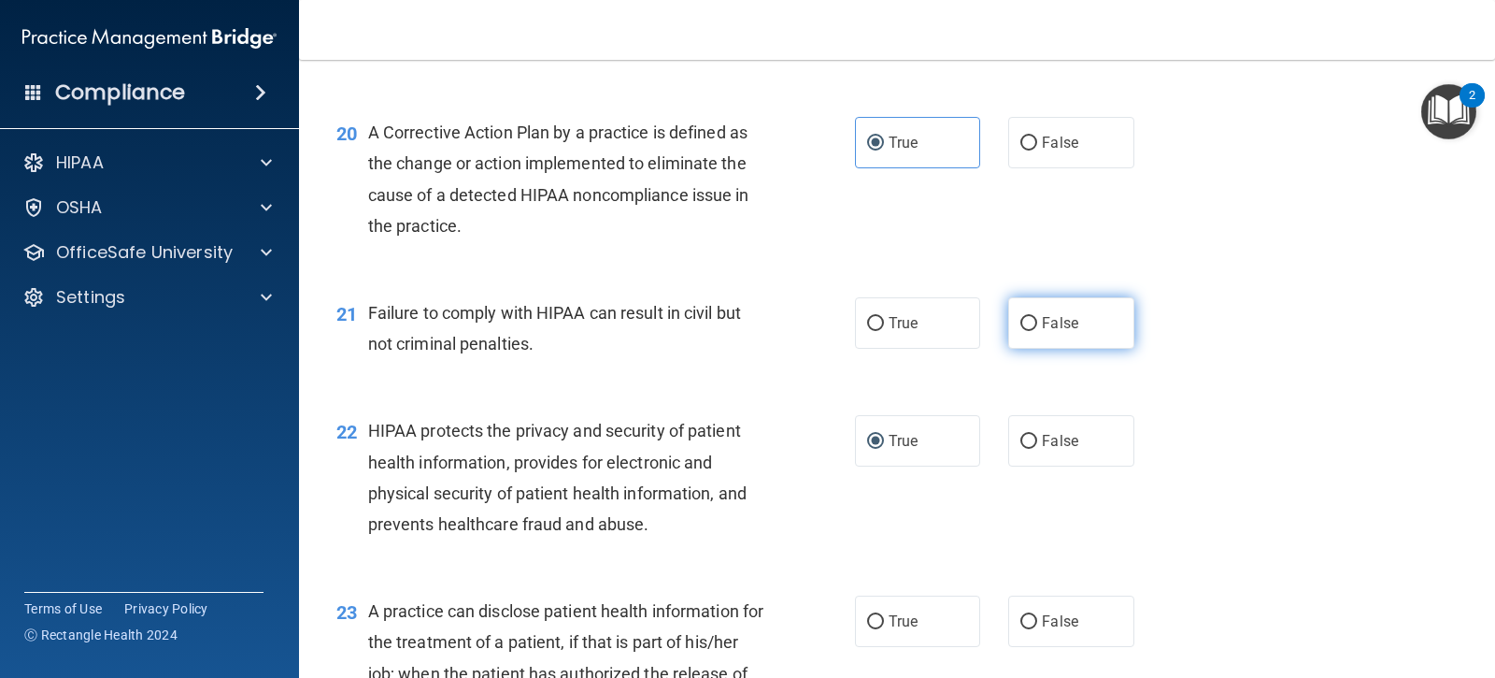
click at [1008, 325] on label "False" at bounding box center [1070, 322] width 125 height 51
click at [1021, 325] on input "False" at bounding box center [1029, 324] width 17 height 14
radio input "true"
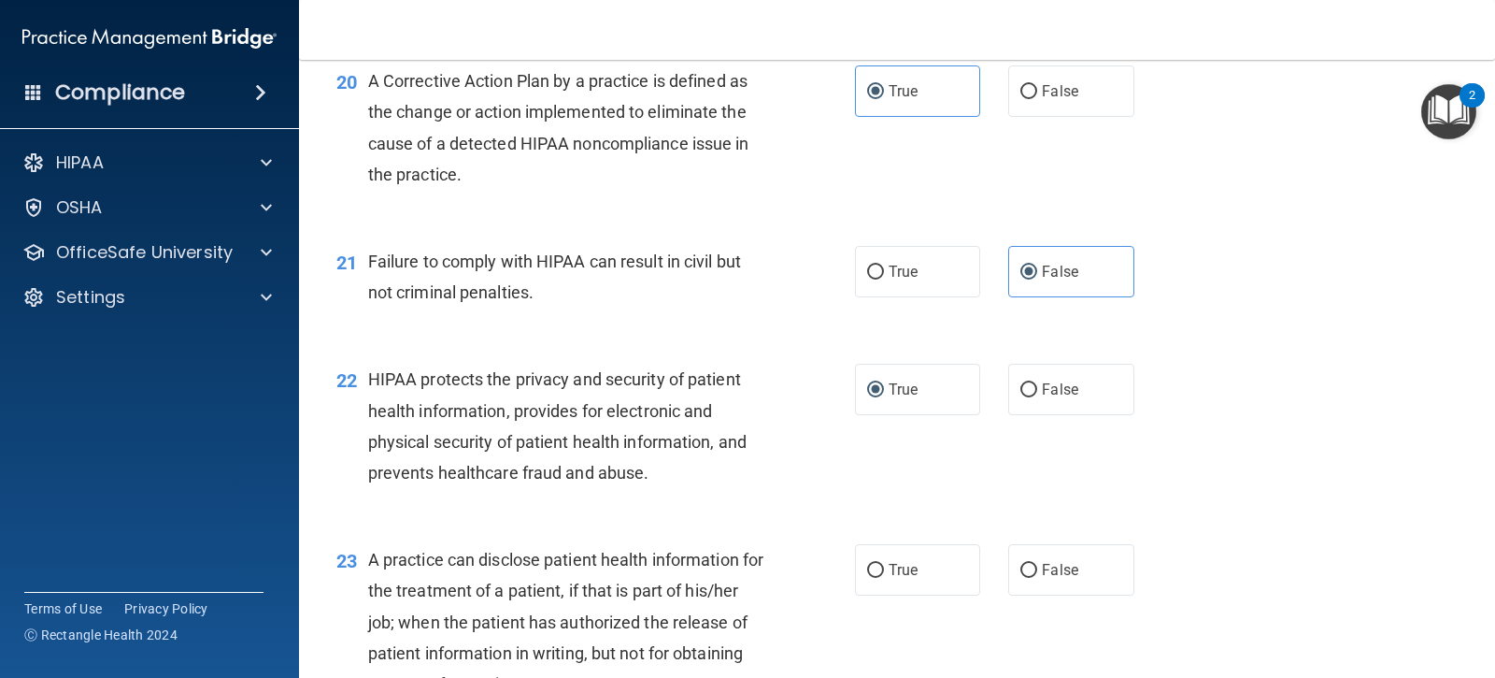
scroll to position [2991, 0]
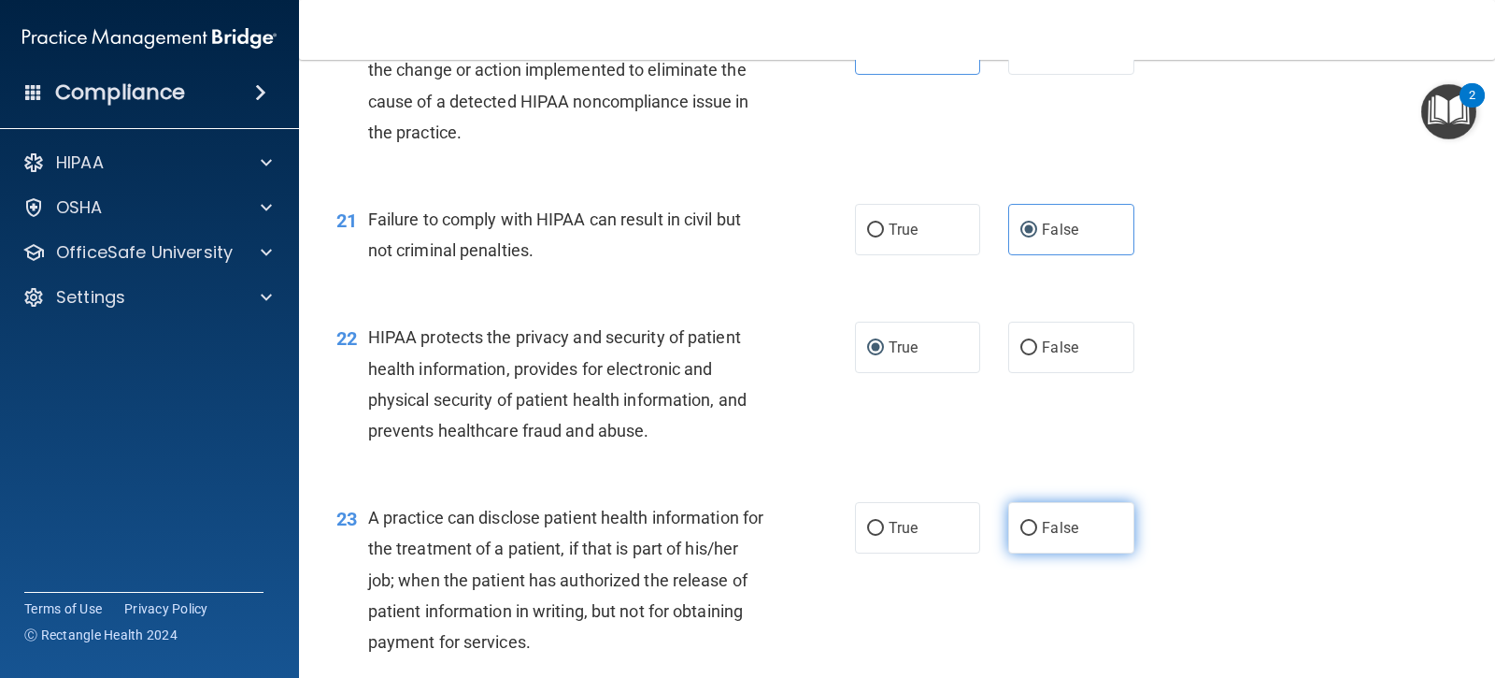
click at [1021, 522] on input "False" at bounding box center [1029, 529] width 17 height 14
radio input "true"
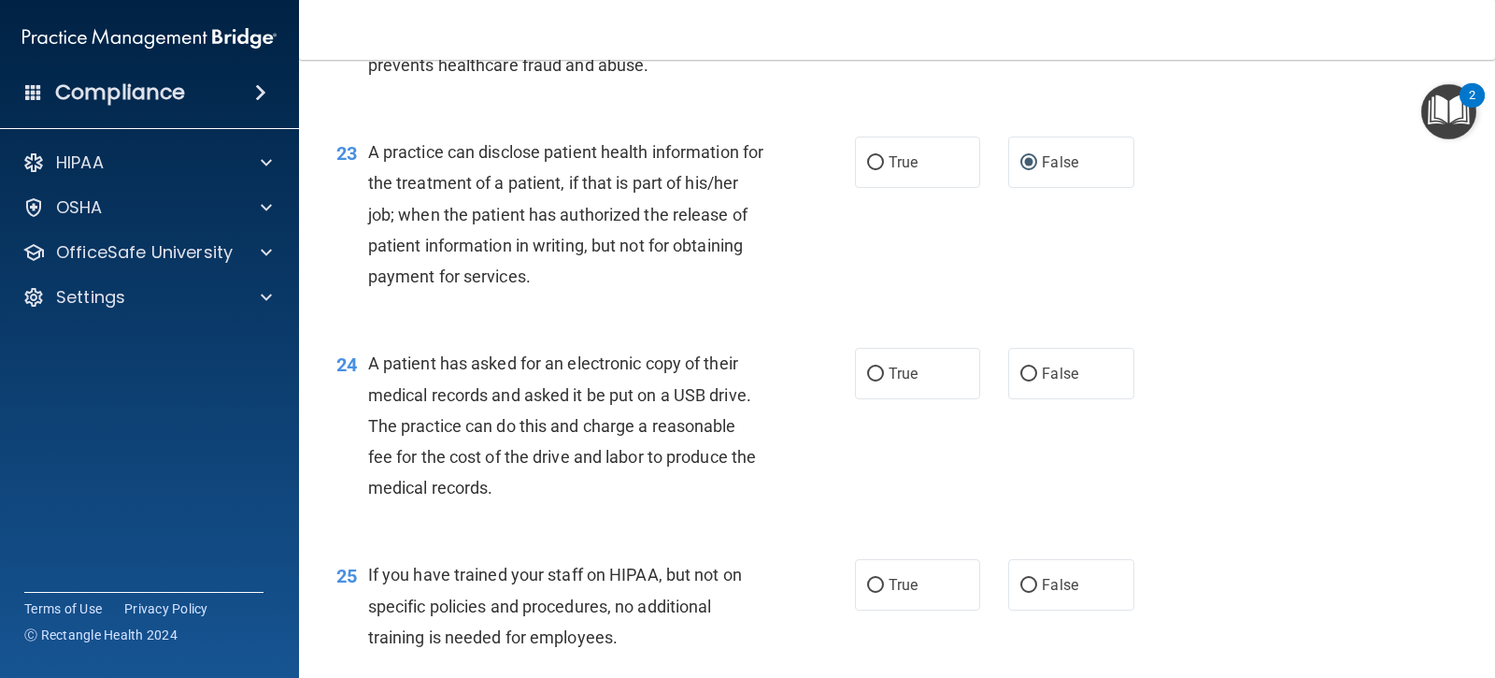
scroll to position [3365, 0]
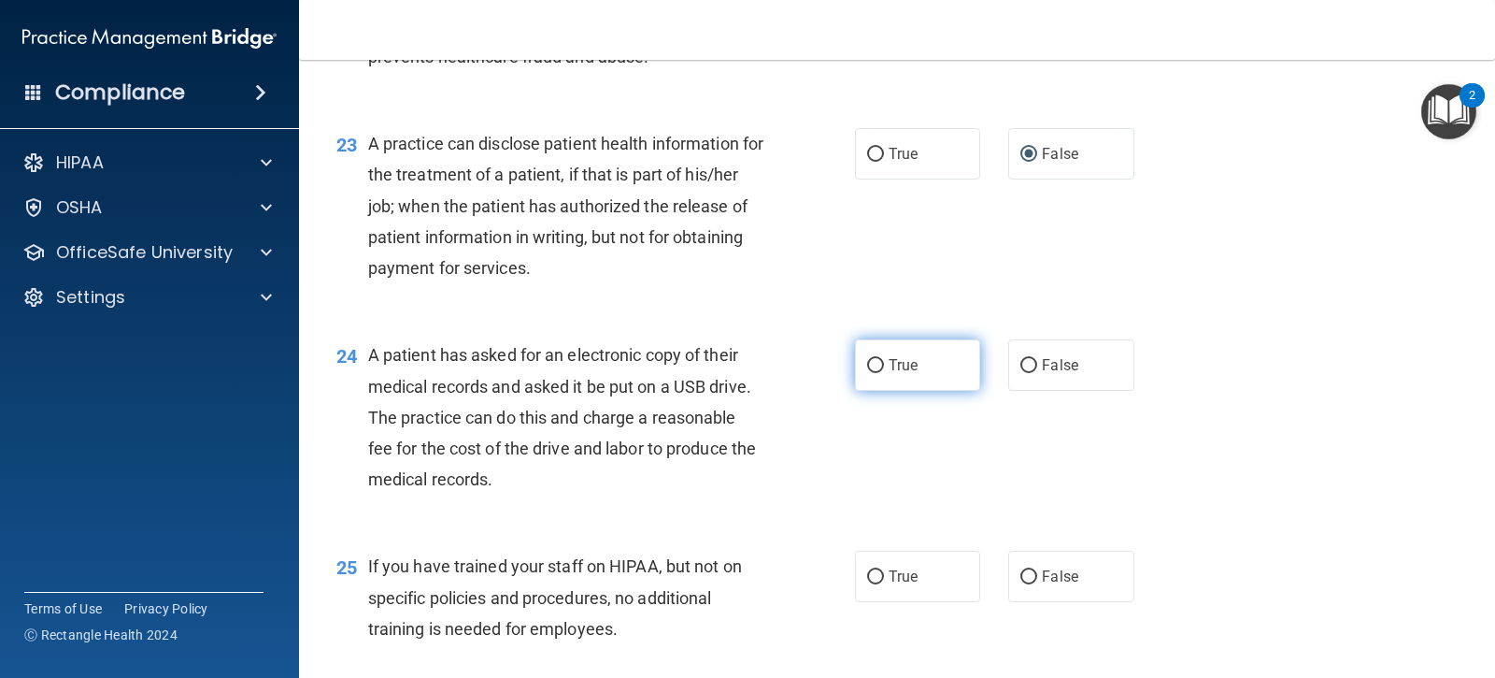
click at [873, 369] on input "True" at bounding box center [875, 366] width 17 height 14
radio input "true"
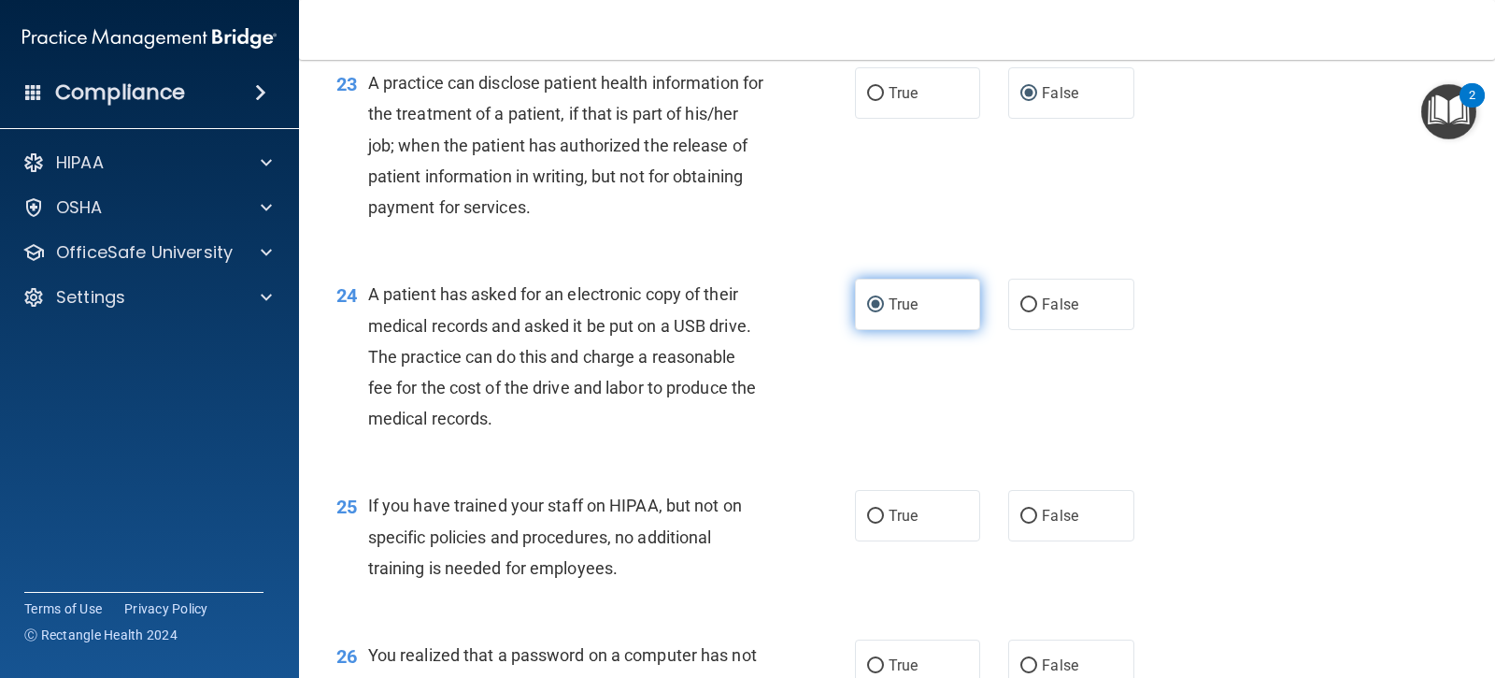
scroll to position [3458, 0]
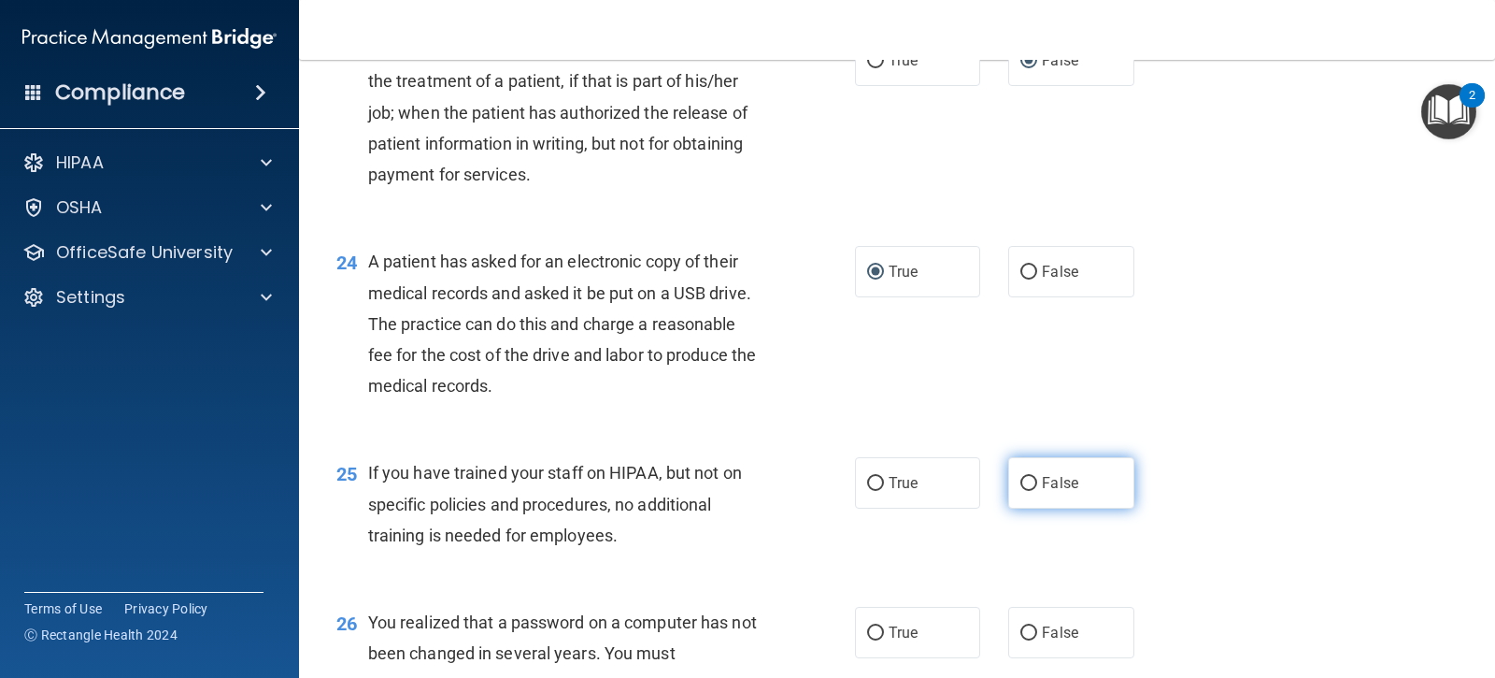
click at [1027, 479] on input "False" at bounding box center [1029, 484] width 17 height 14
radio input "true"
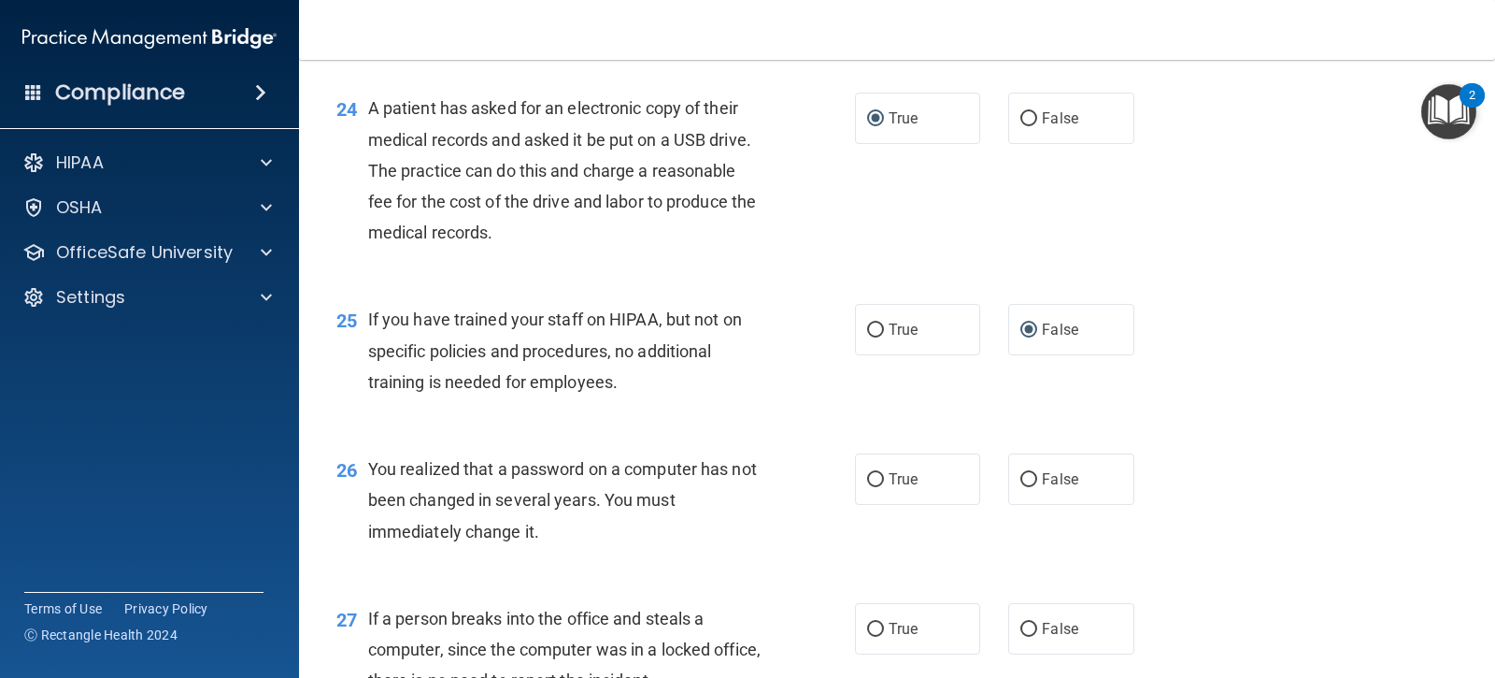
scroll to position [3645, 0]
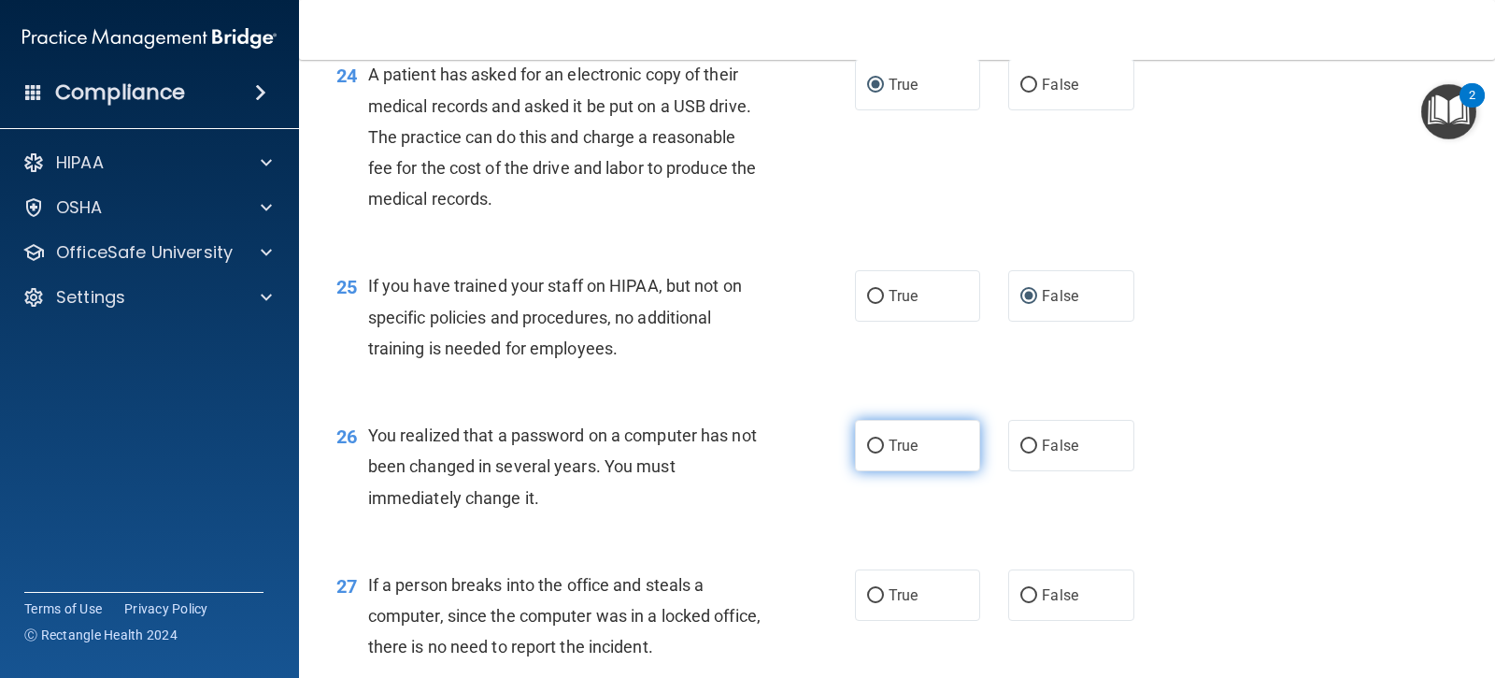
click at [861, 437] on label "True" at bounding box center [917, 445] width 125 height 51
click at [867, 439] on input "True" at bounding box center [875, 446] width 17 height 14
radio input "true"
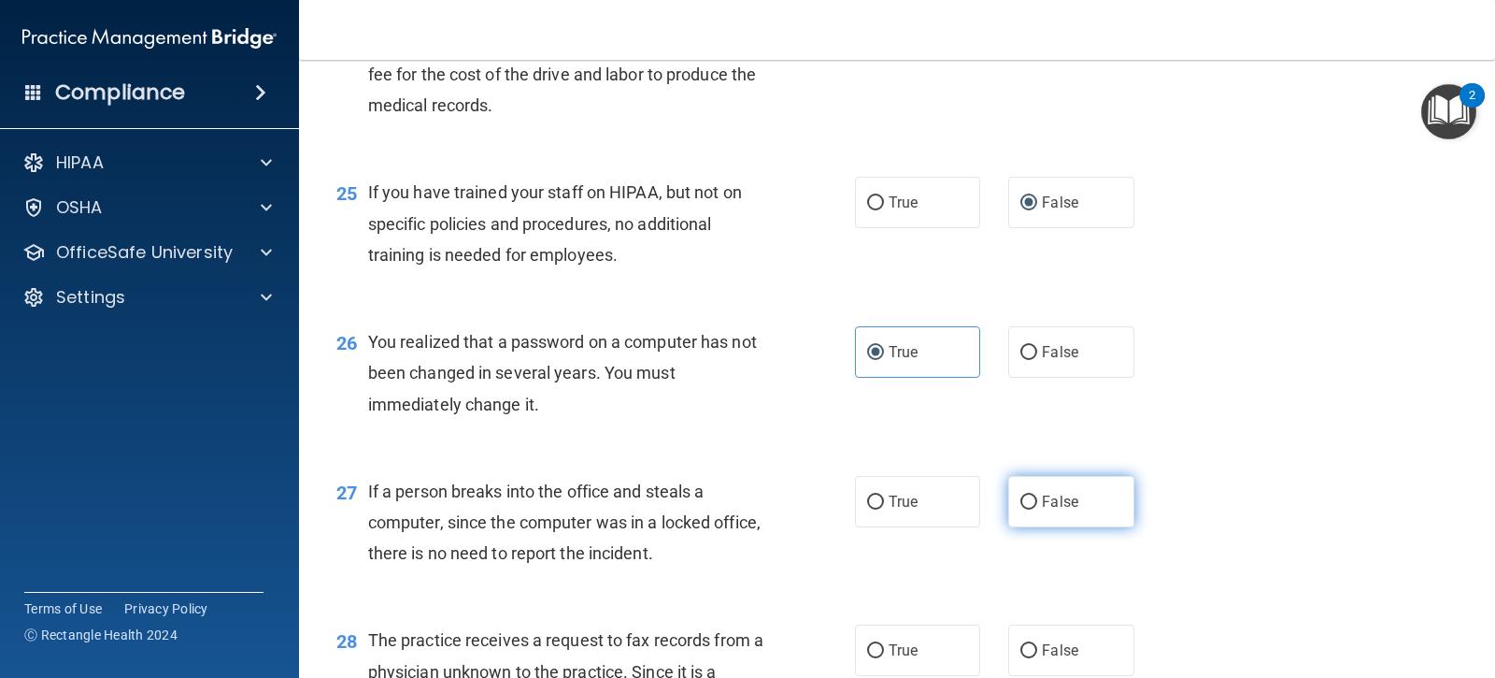
click at [1042, 500] on span "False" at bounding box center [1060, 502] width 36 height 18
click at [1037, 500] on input "False" at bounding box center [1029, 502] width 17 height 14
radio input "true"
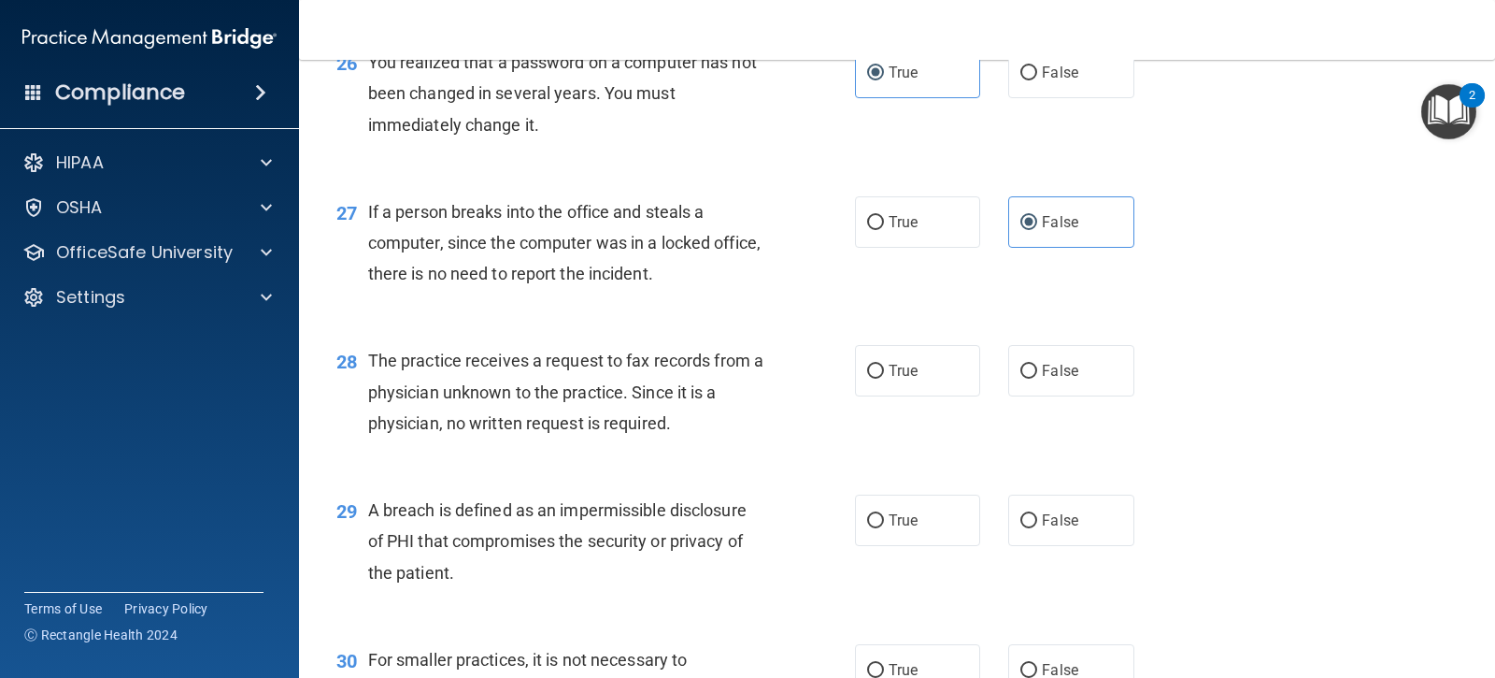
scroll to position [4019, 0]
click at [1027, 375] on input "False" at bounding box center [1029, 371] width 17 height 14
radio input "true"
click at [867, 522] on input "True" at bounding box center [875, 520] width 17 height 14
radio input "true"
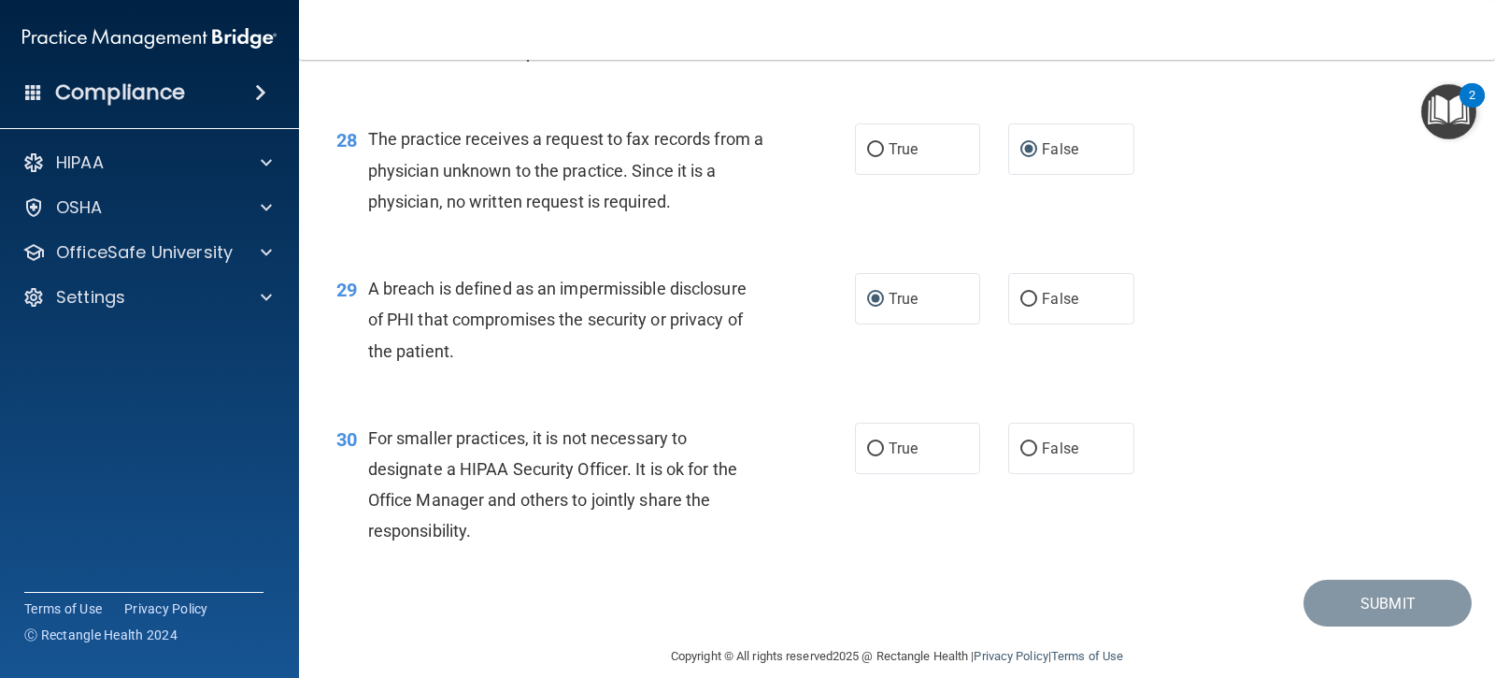
scroll to position [4263, 0]
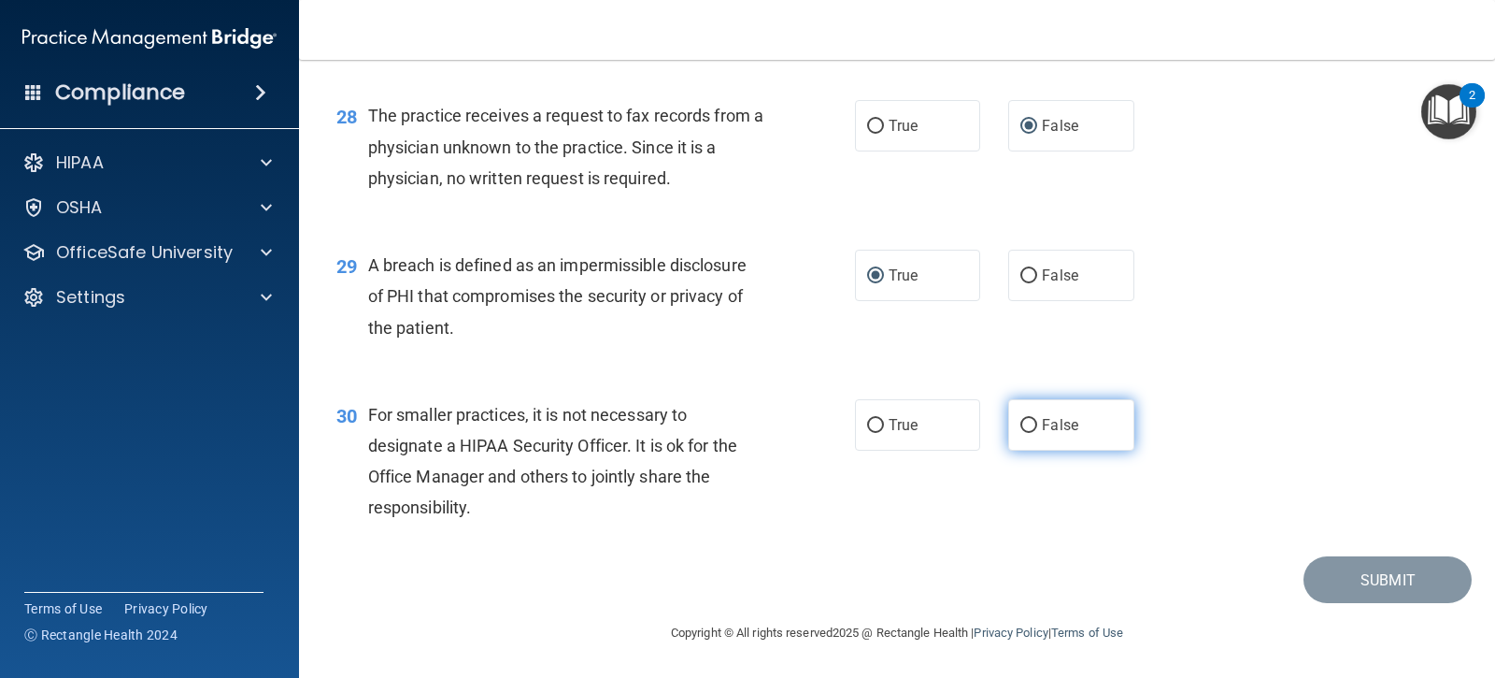
click at [1021, 425] on input "False" at bounding box center [1029, 426] width 17 height 14
radio input "true"
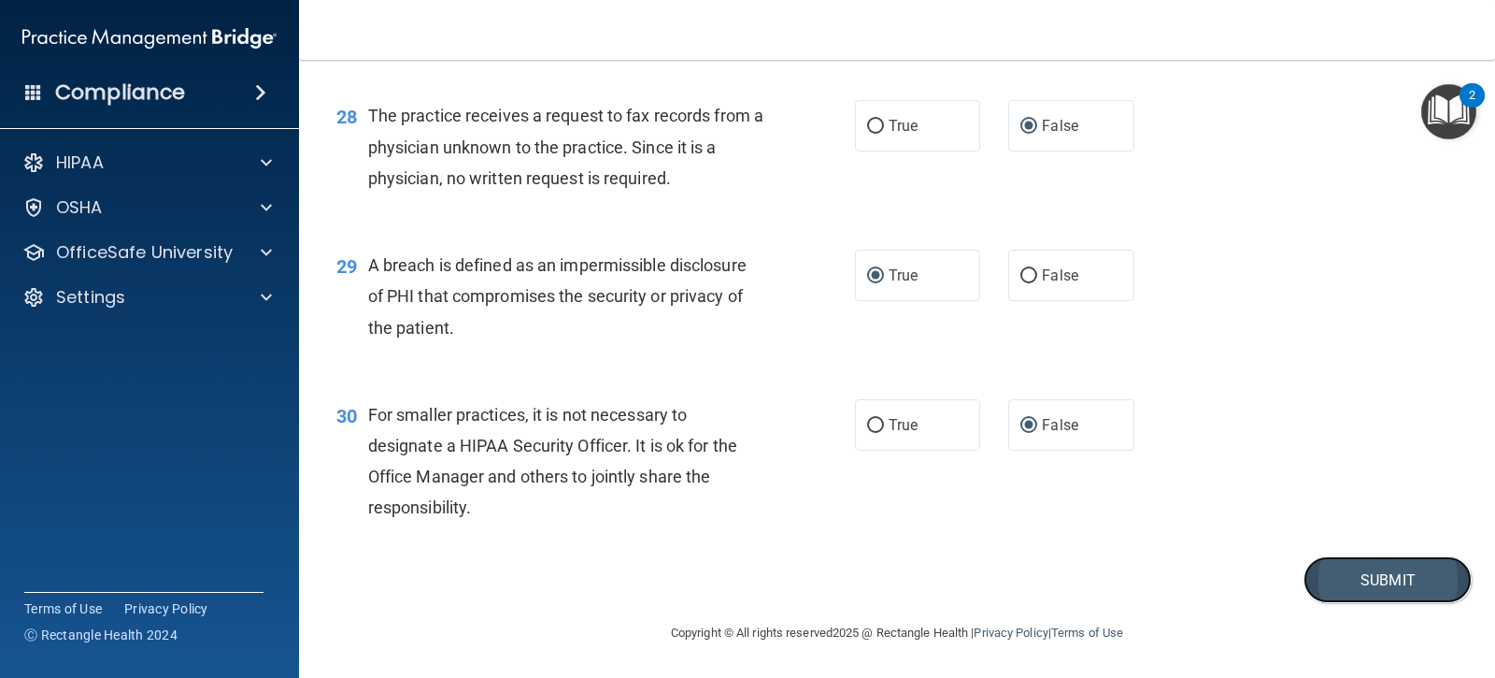
click at [1328, 591] on button "Submit" at bounding box center [1388, 580] width 168 height 48
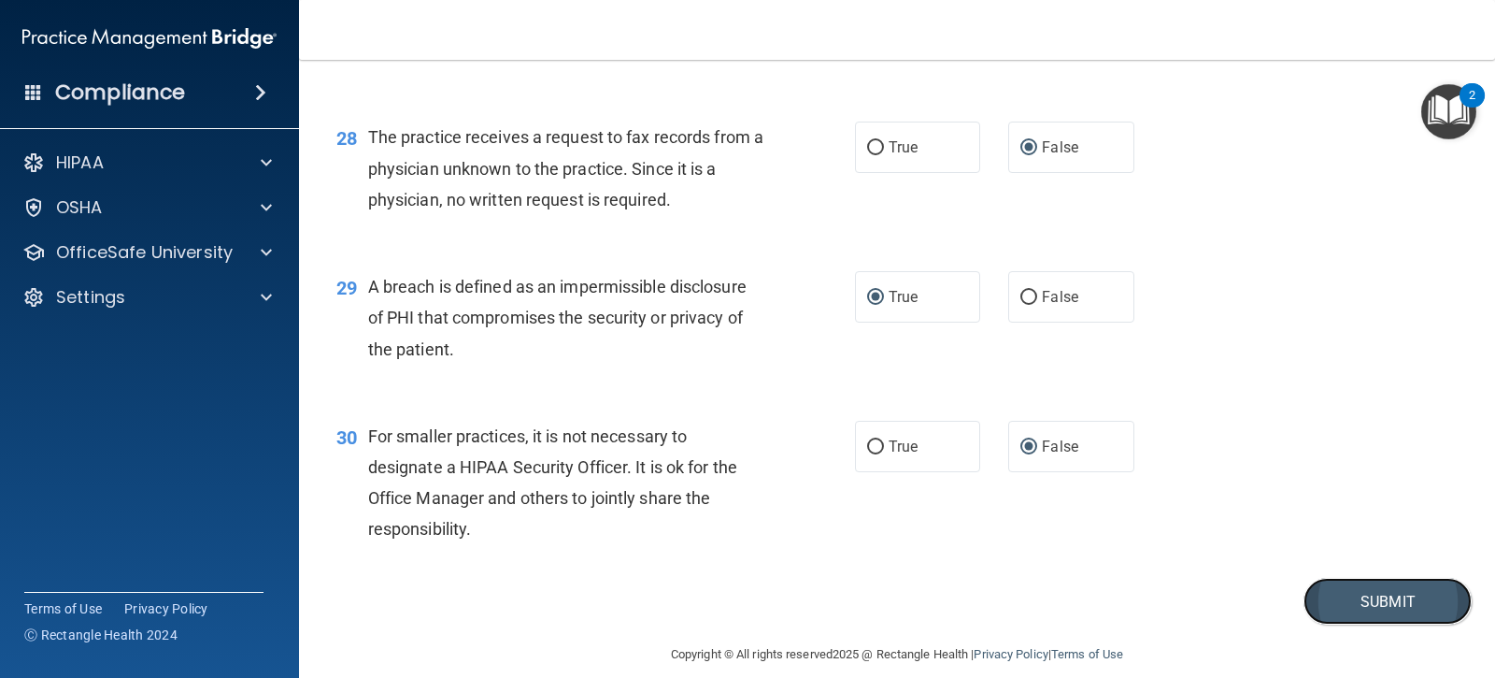
scroll to position [4263, 0]
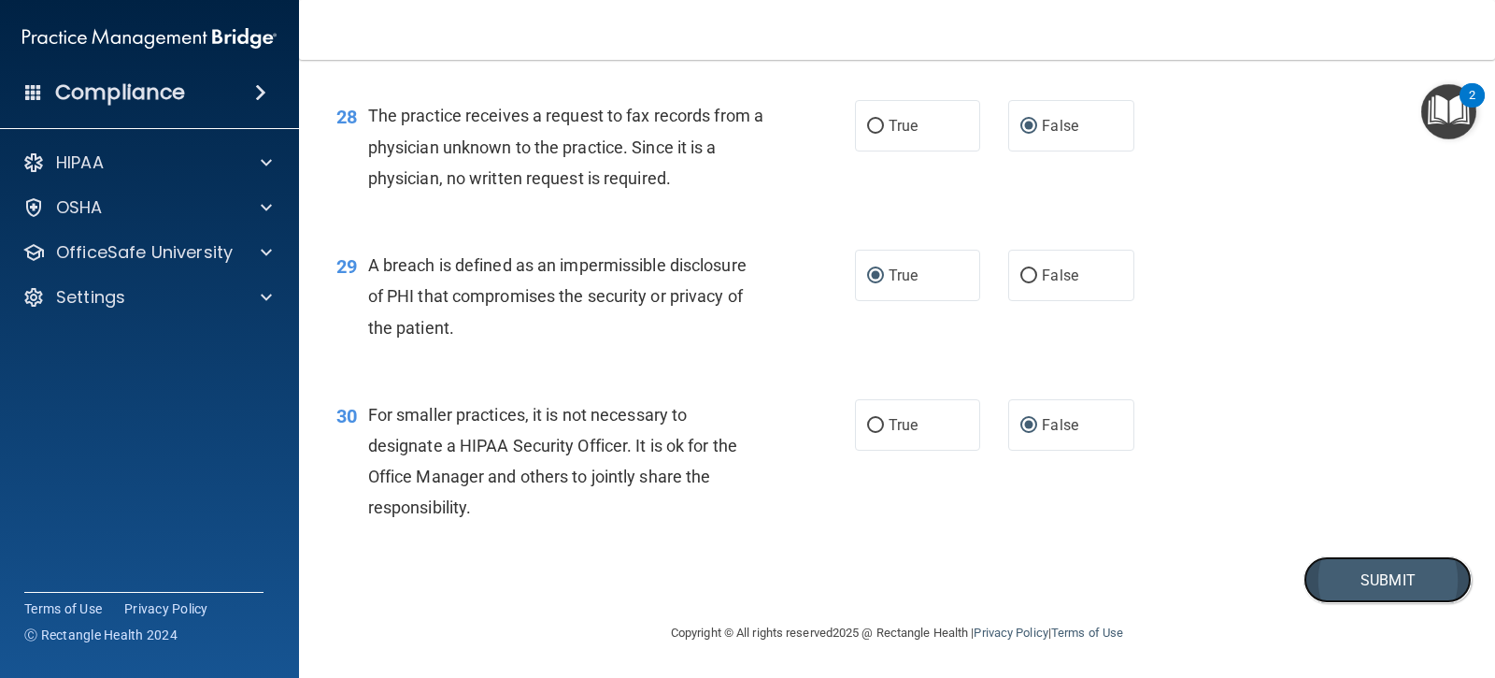
click at [1354, 575] on button "Submit" at bounding box center [1388, 580] width 168 height 48
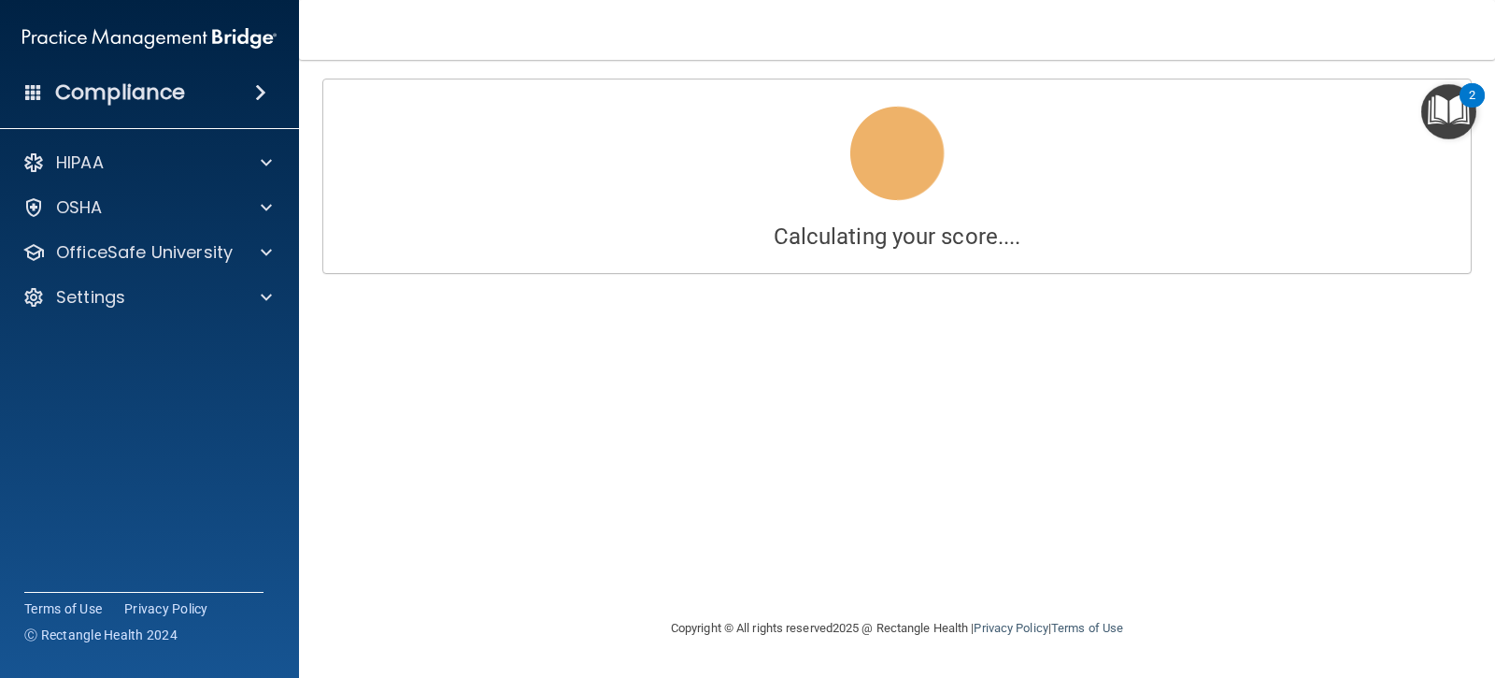
scroll to position [0, 0]
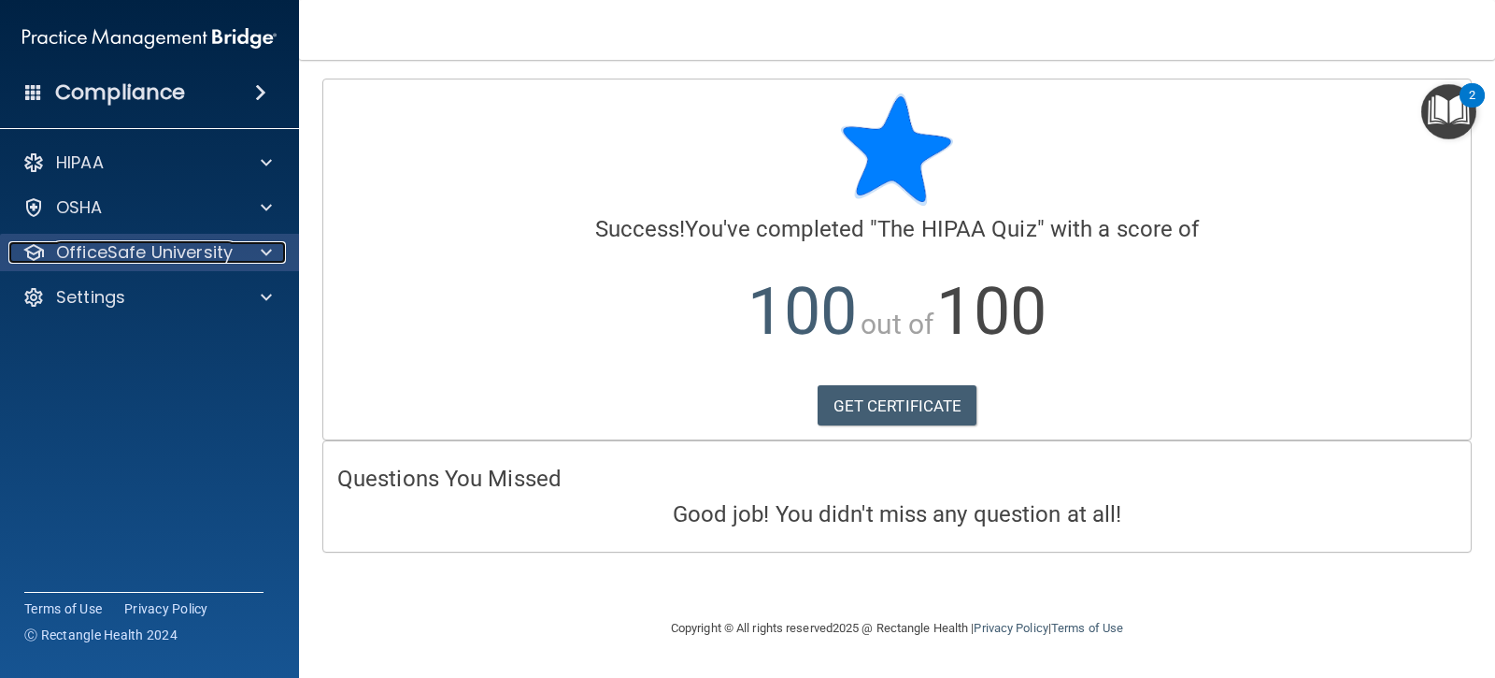
click at [167, 241] on p "OfficeSafe University" at bounding box center [144, 252] width 177 height 22
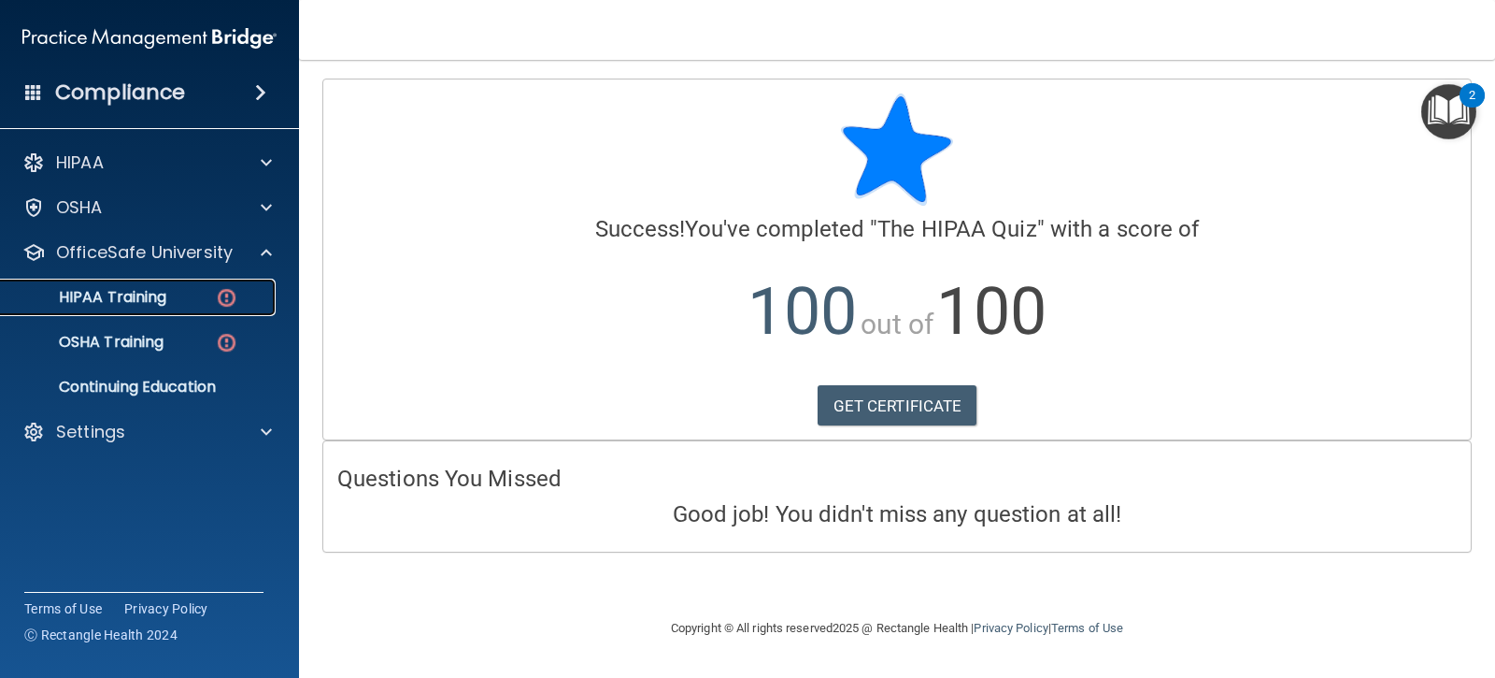
click at [211, 307] on link "HIPAA Training" at bounding box center [128, 297] width 294 height 37
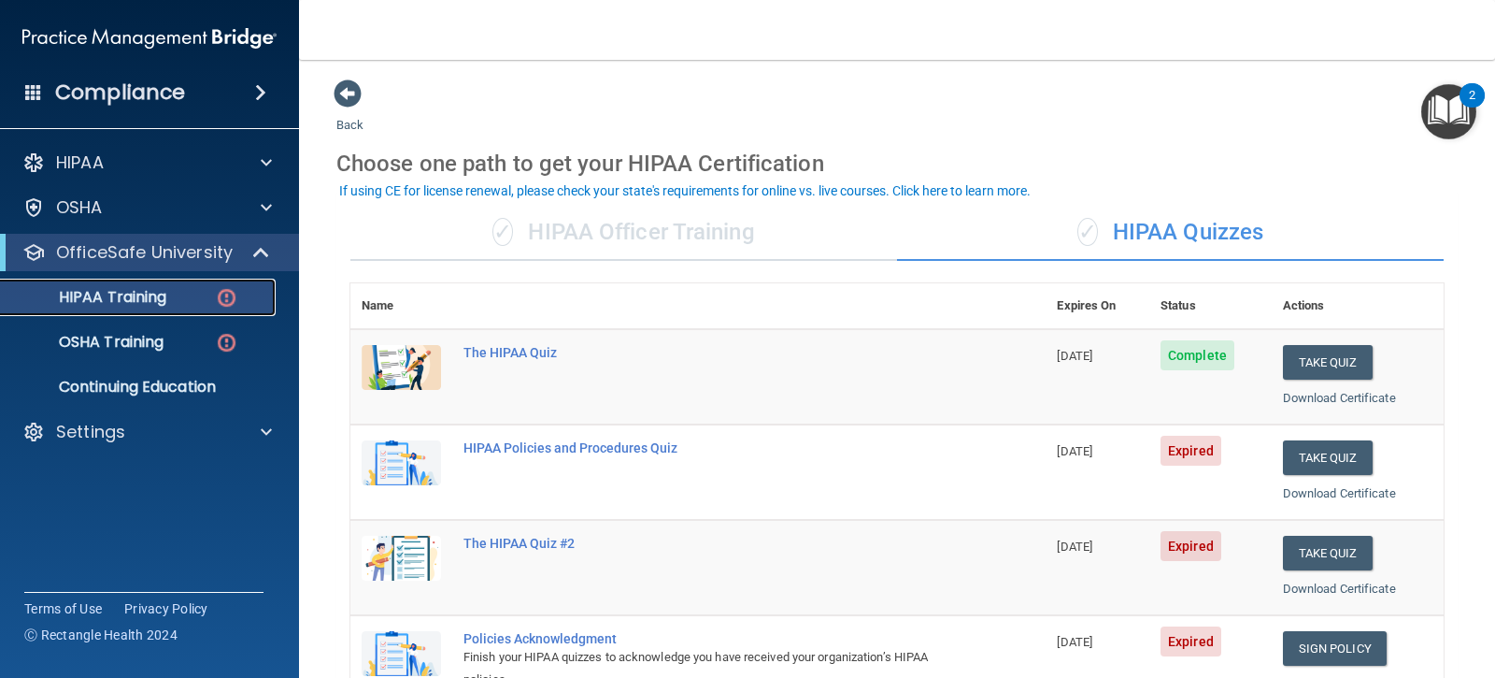
scroll to position [280, 0]
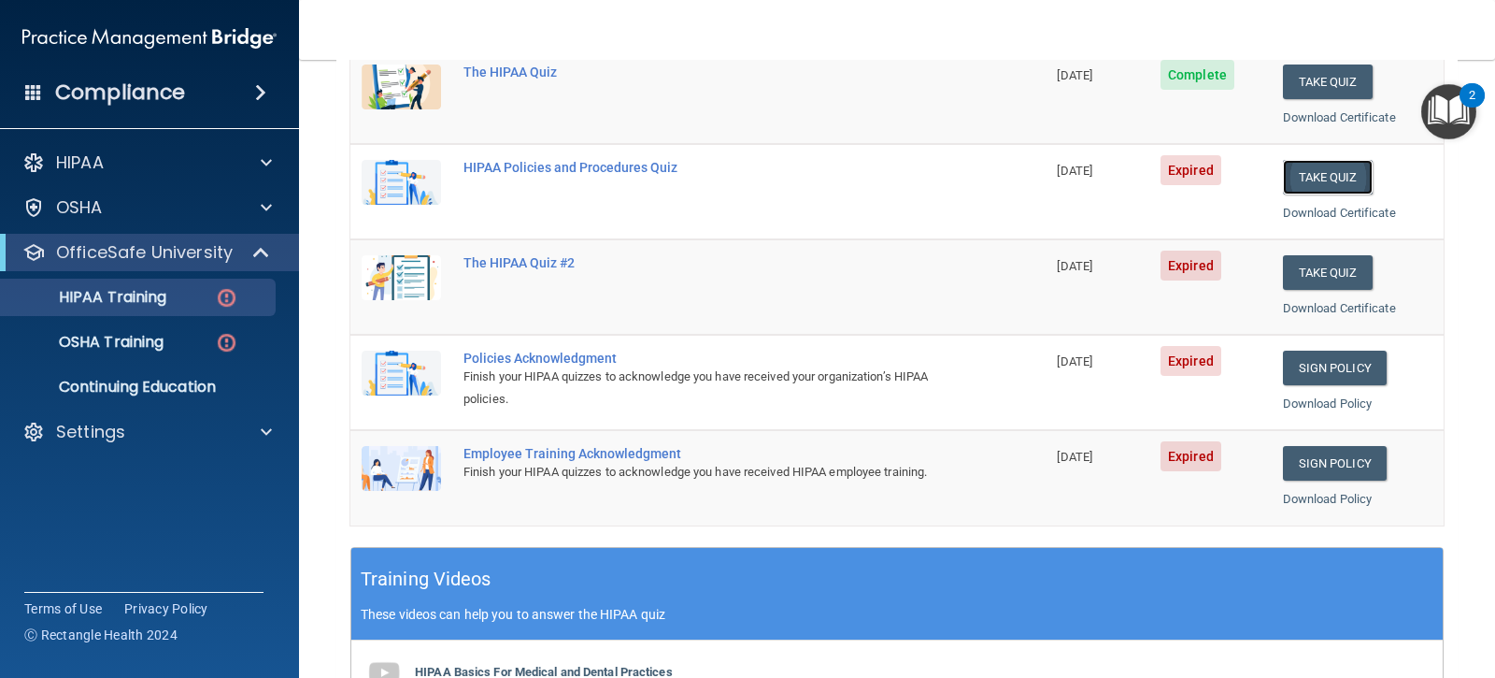
click at [1344, 179] on button "Take Quiz" at bounding box center [1328, 177] width 90 height 35
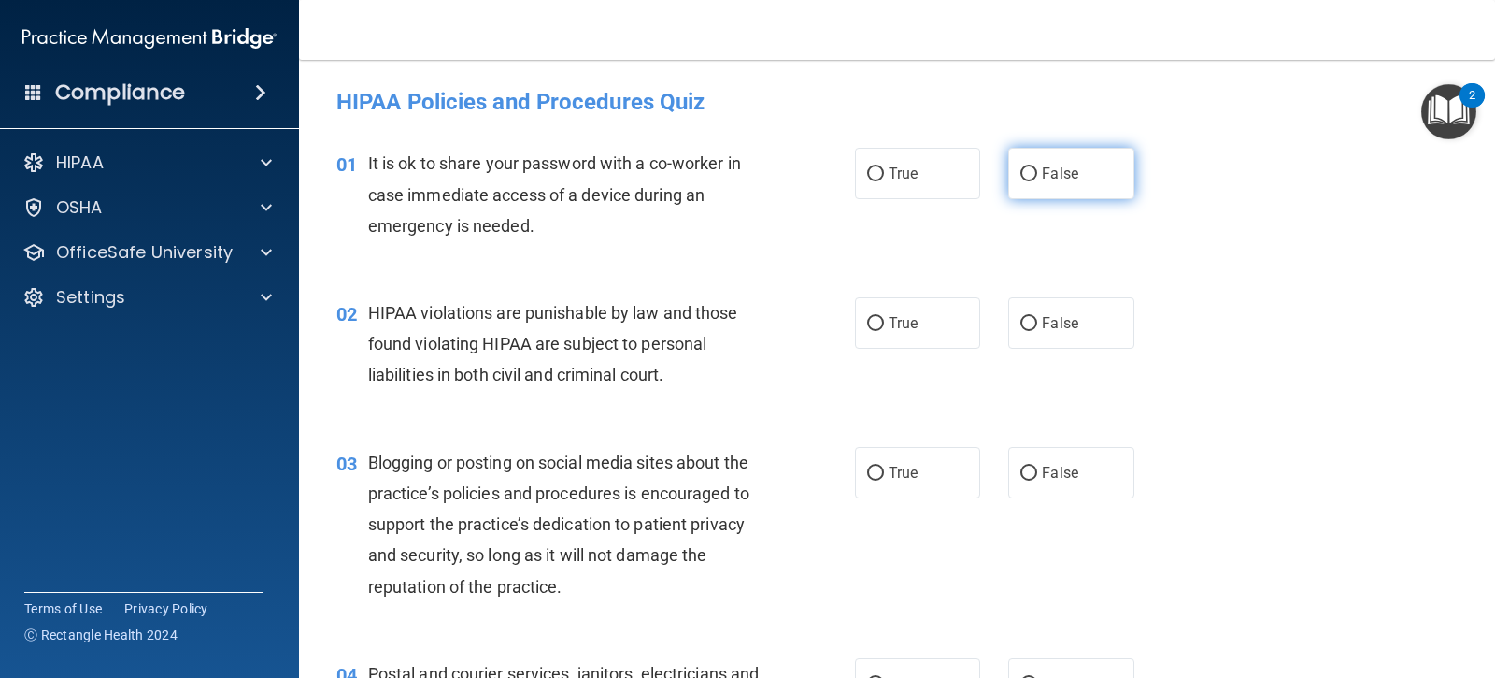
click at [1027, 175] on input "False" at bounding box center [1029, 174] width 17 height 14
radio input "true"
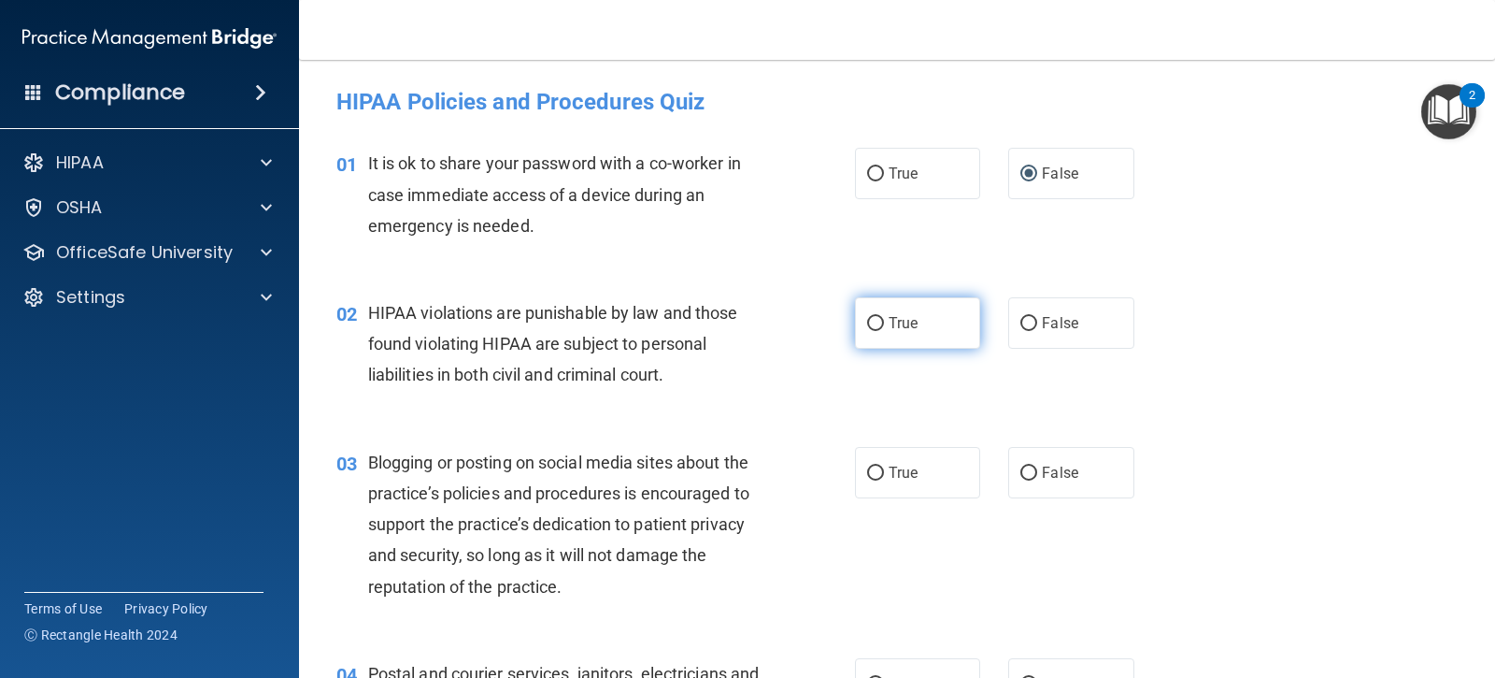
click at [868, 324] on input "True" at bounding box center [875, 324] width 17 height 14
radio input "true"
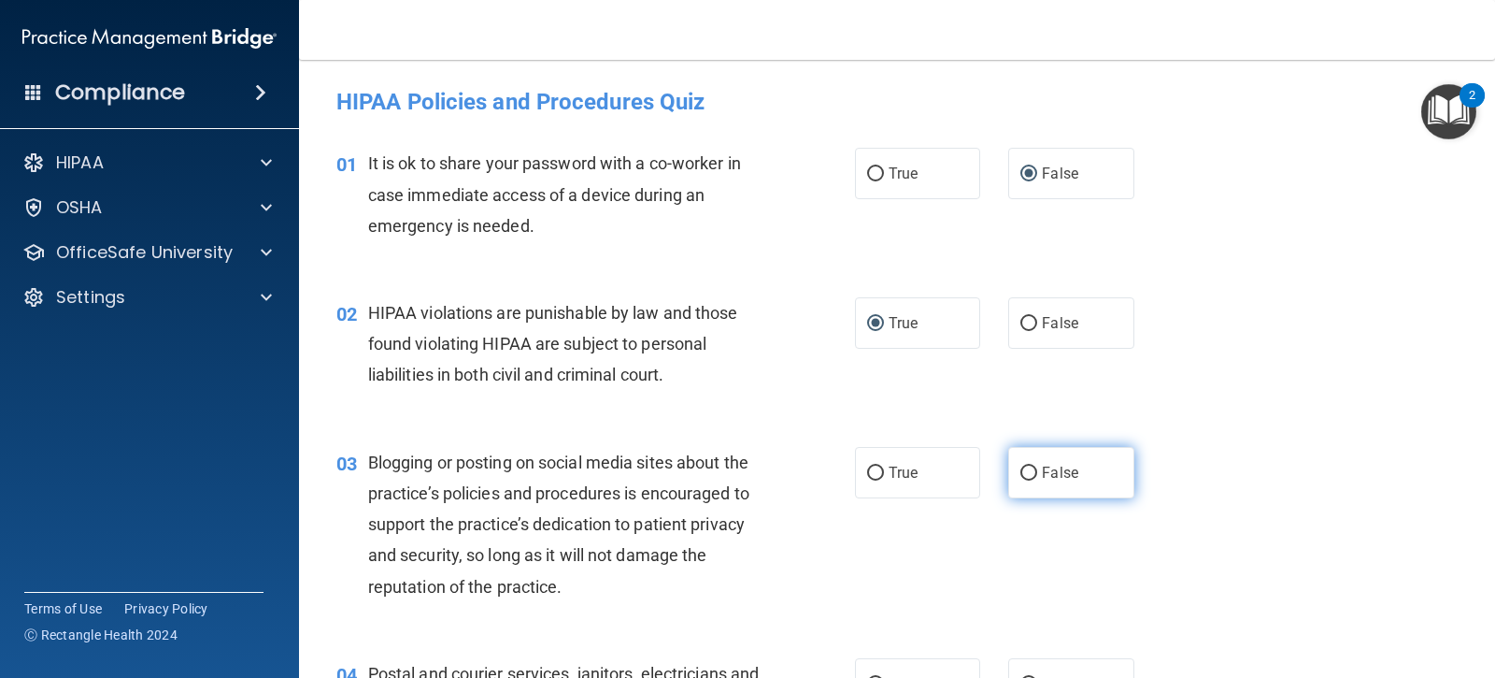
click at [1022, 469] on input "False" at bounding box center [1029, 473] width 17 height 14
radio input "true"
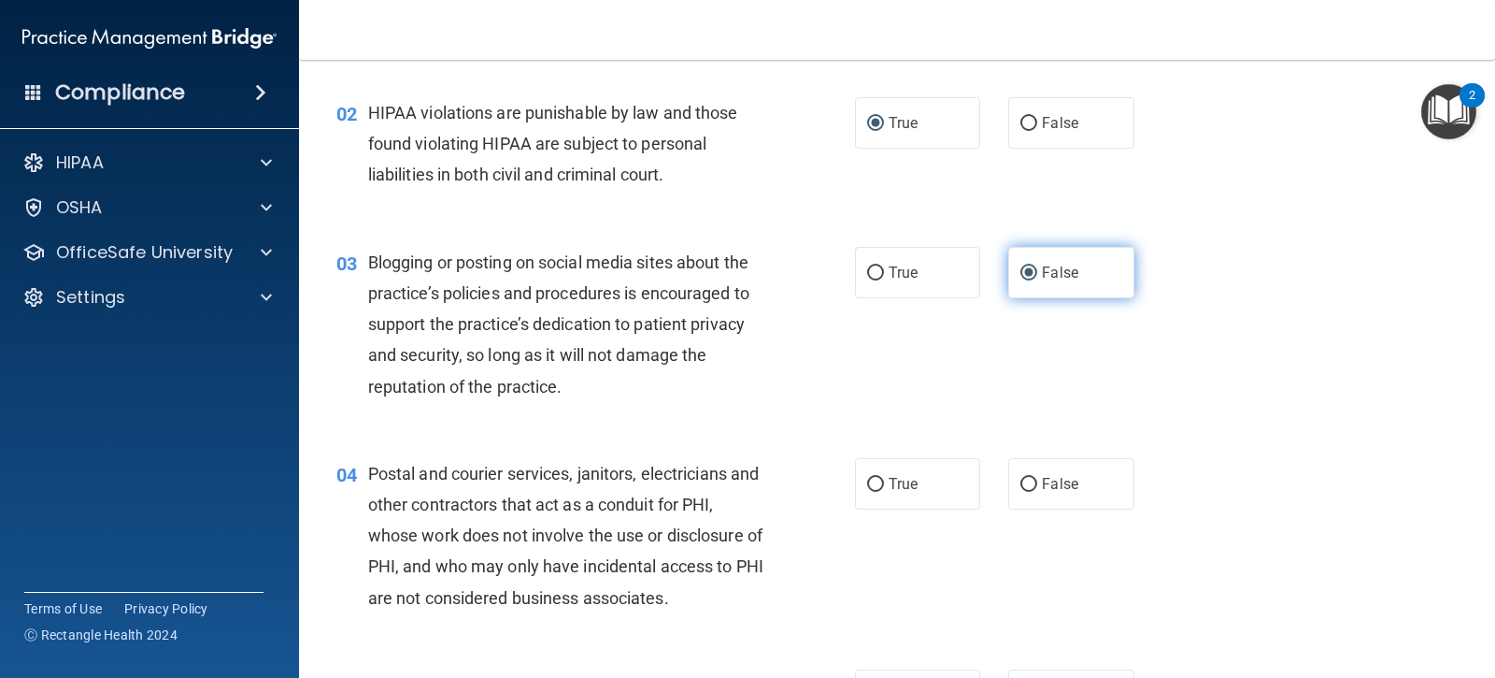
scroll to position [280, 0]
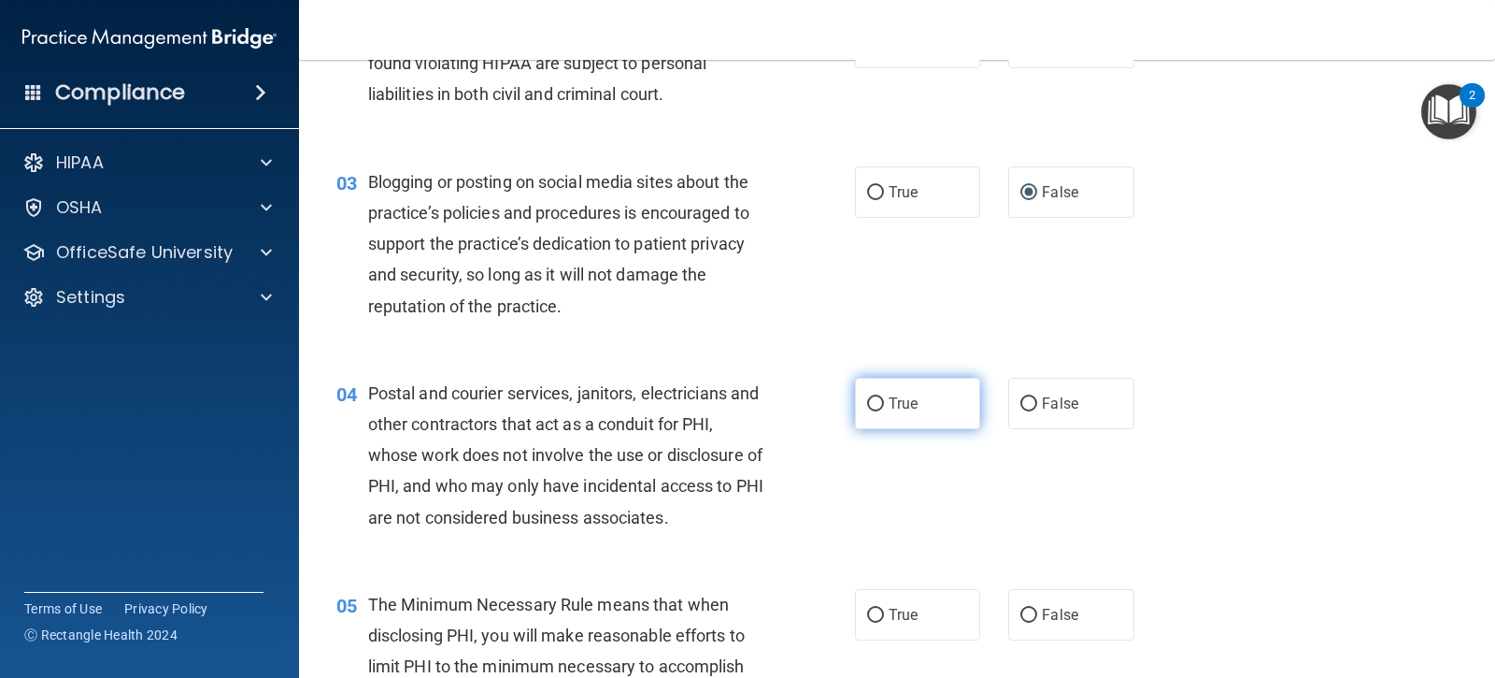
click at [867, 403] on input "True" at bounding box center [875, 404] width 17 height 14
radio input "true"
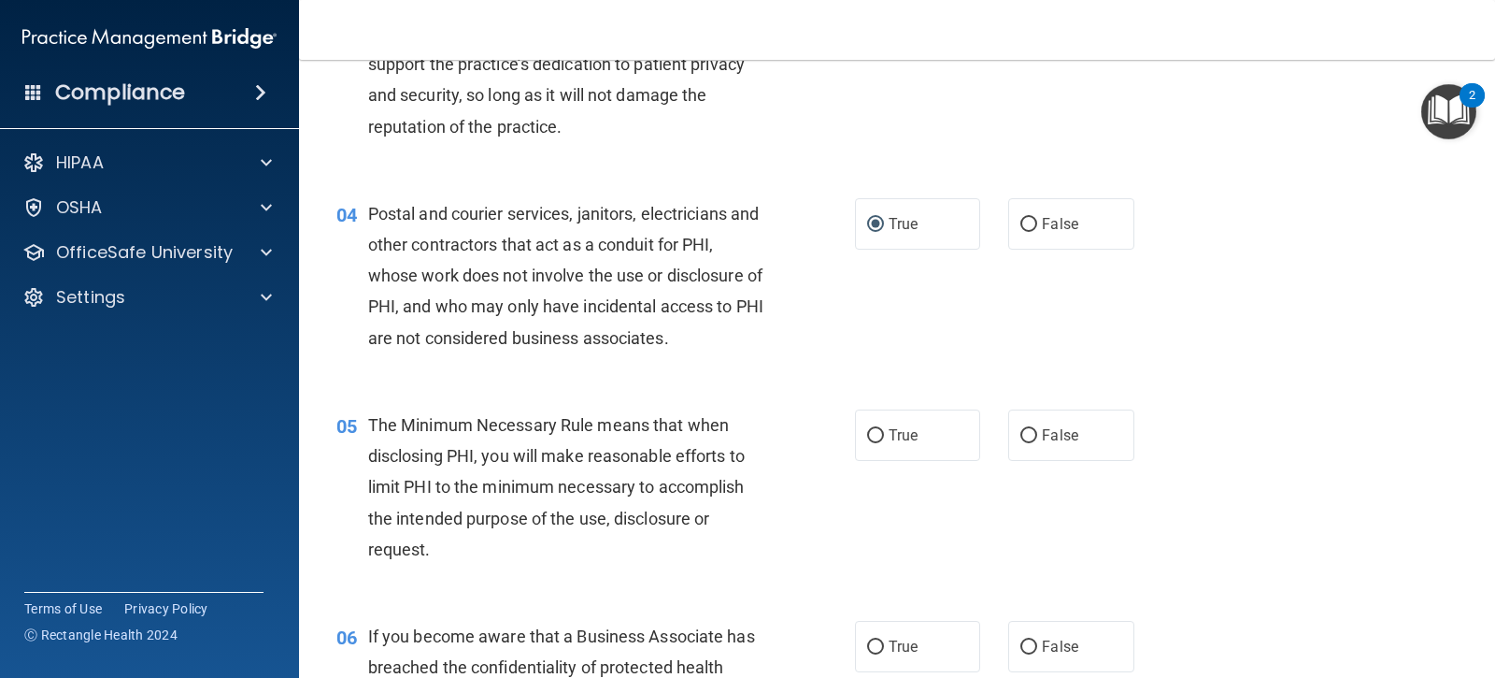
scroll to position [467, 0]
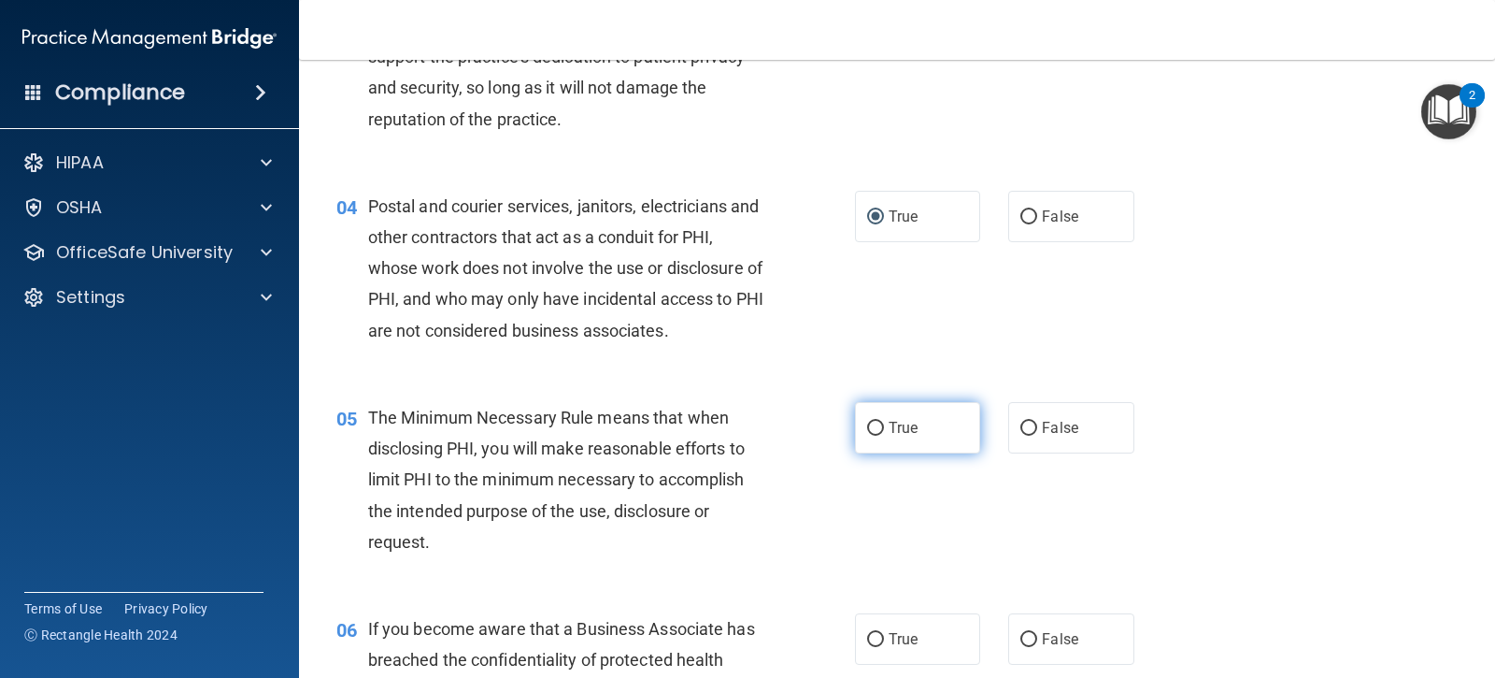
click at [859, 428] on label "True" at bounding box center [917, 427] width 125 height 51
click at [867, 428] on input "True" at bounding box center [875, 429] width 17 height 14
radio input "true"
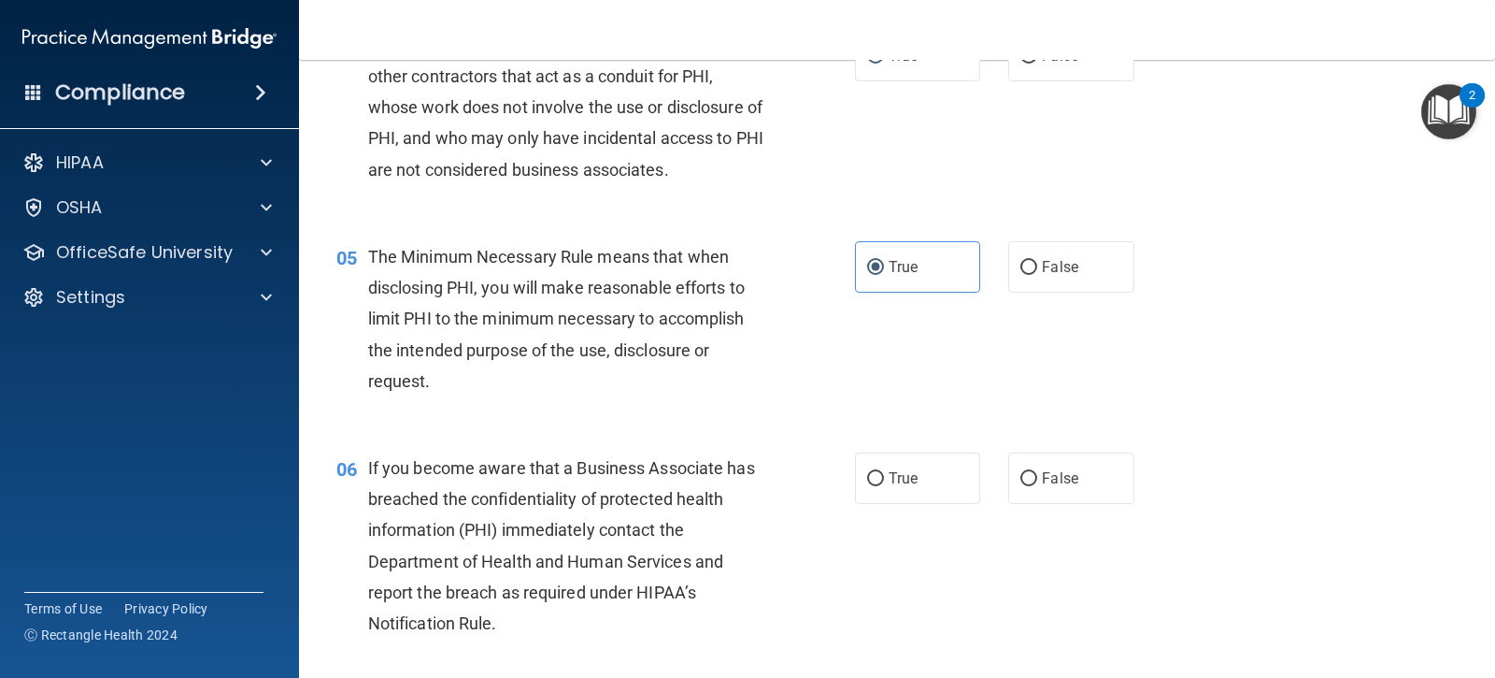
scroll to position [654, 0]
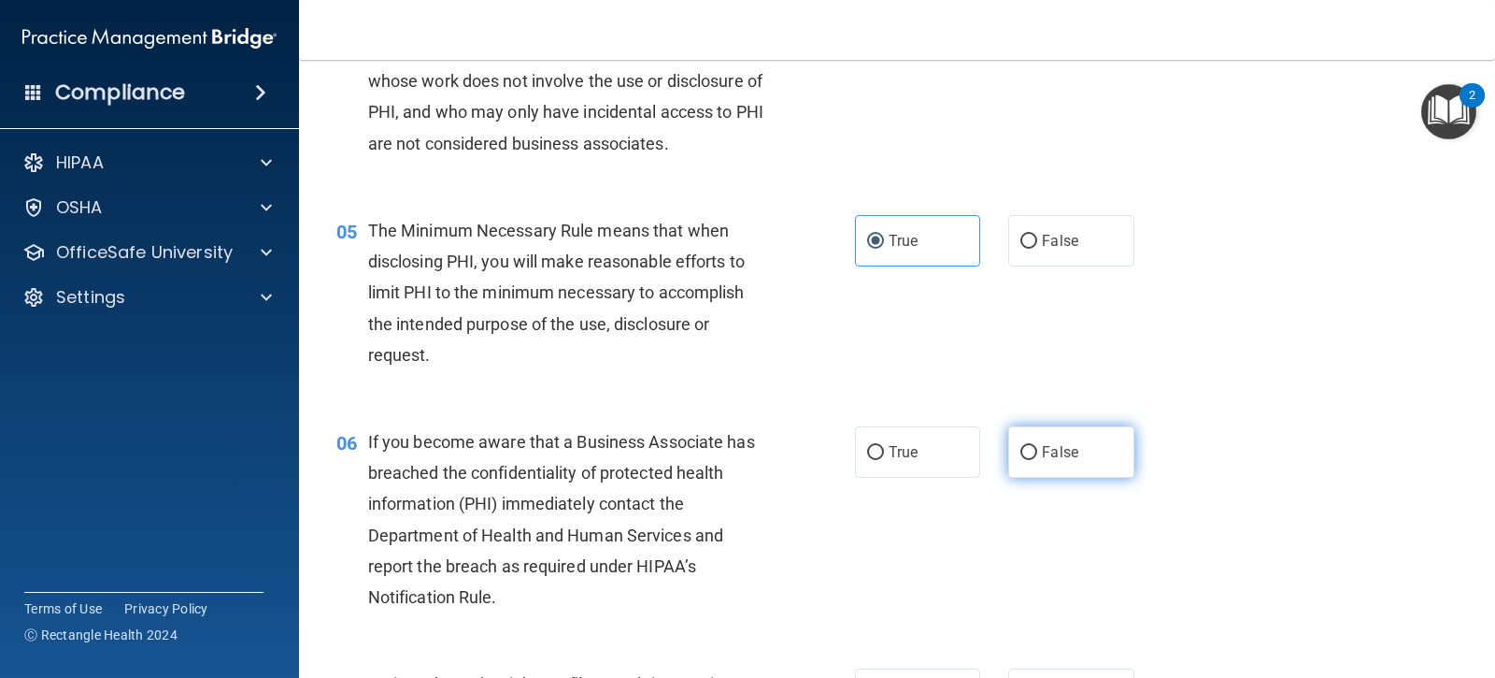
click at [1008, 439] on label "False" at bounding box center [1070, 451] width 125 height 51
click at [1021, 446] on input "False" at bounding box center [1029, 453] width 17 height 14
radio input "true"
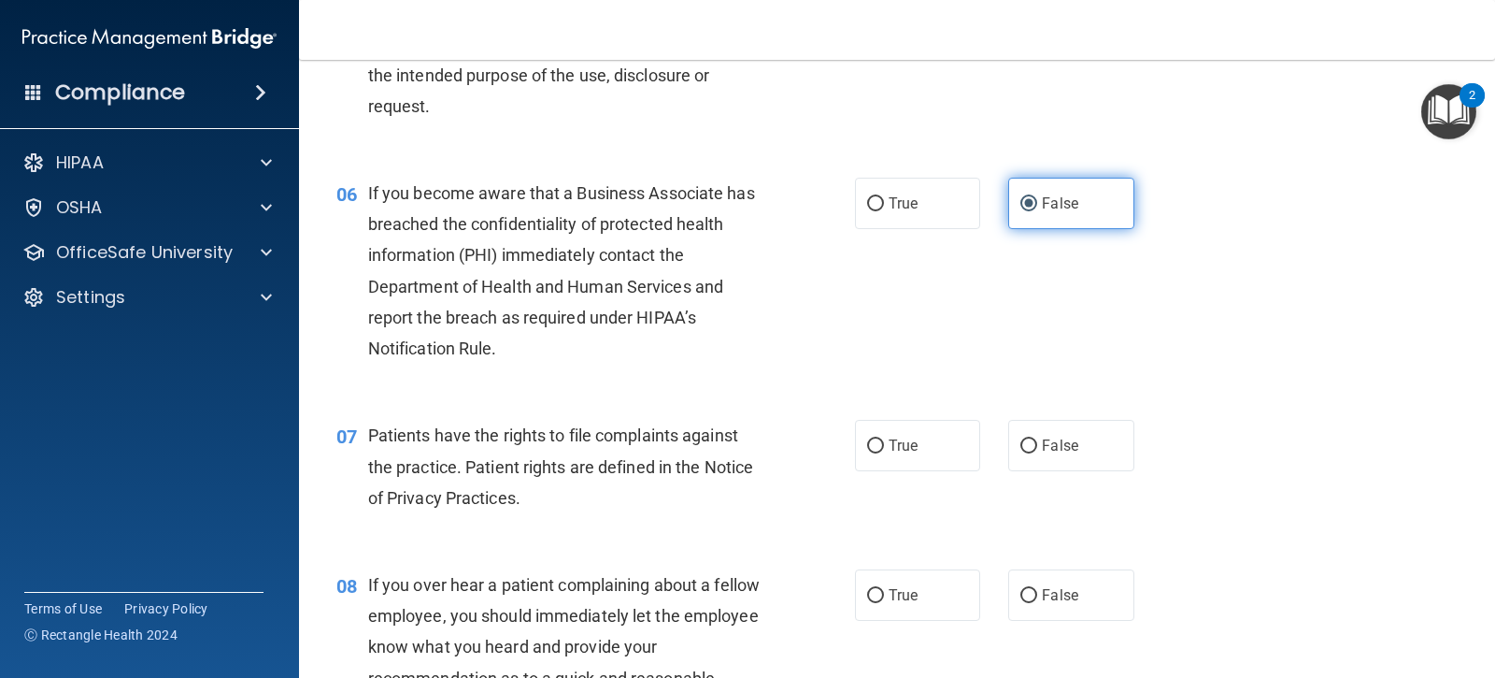
scroll to position [935, 0]
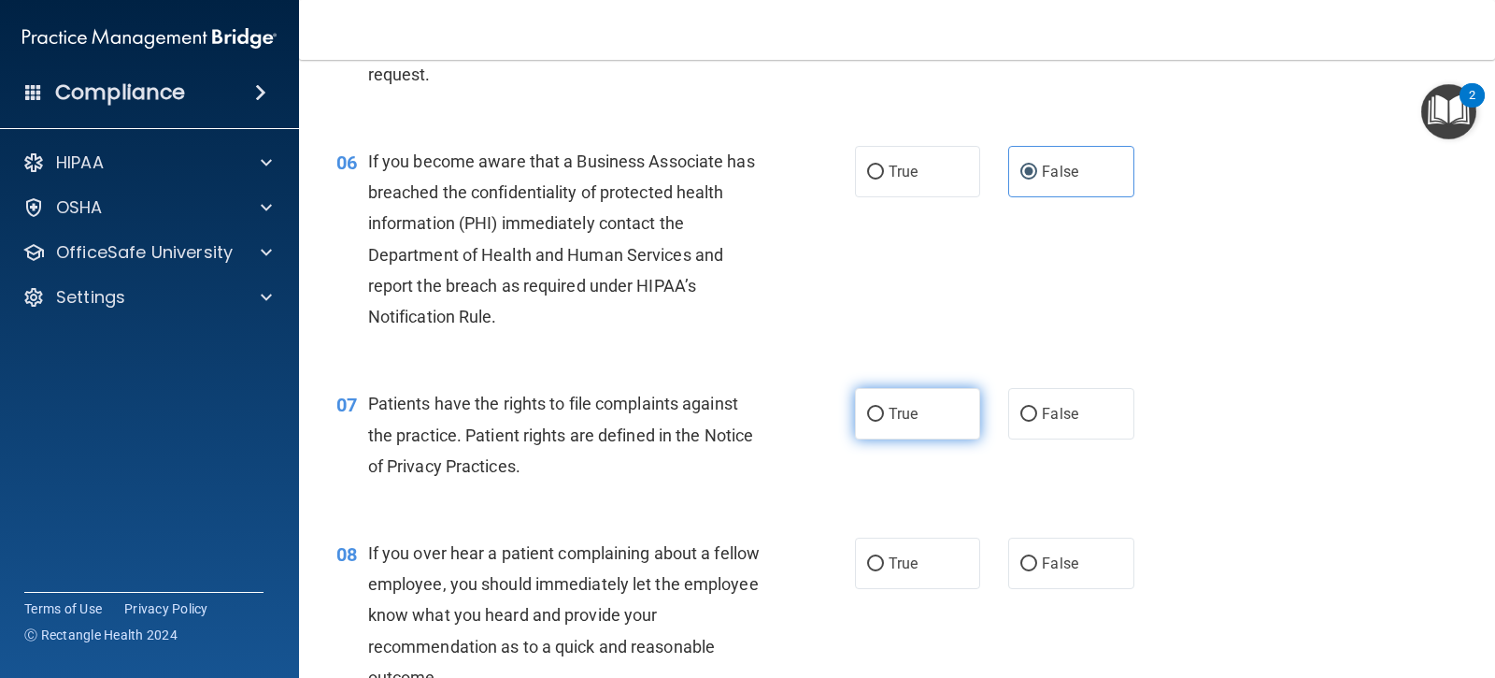
click at [880, 393] on label "True" at bounding box center [917, 413] width 125 height 51
click at [880, 408] on input "True" at bounding box center [875, 415] width 17 height 14
radio input "true"
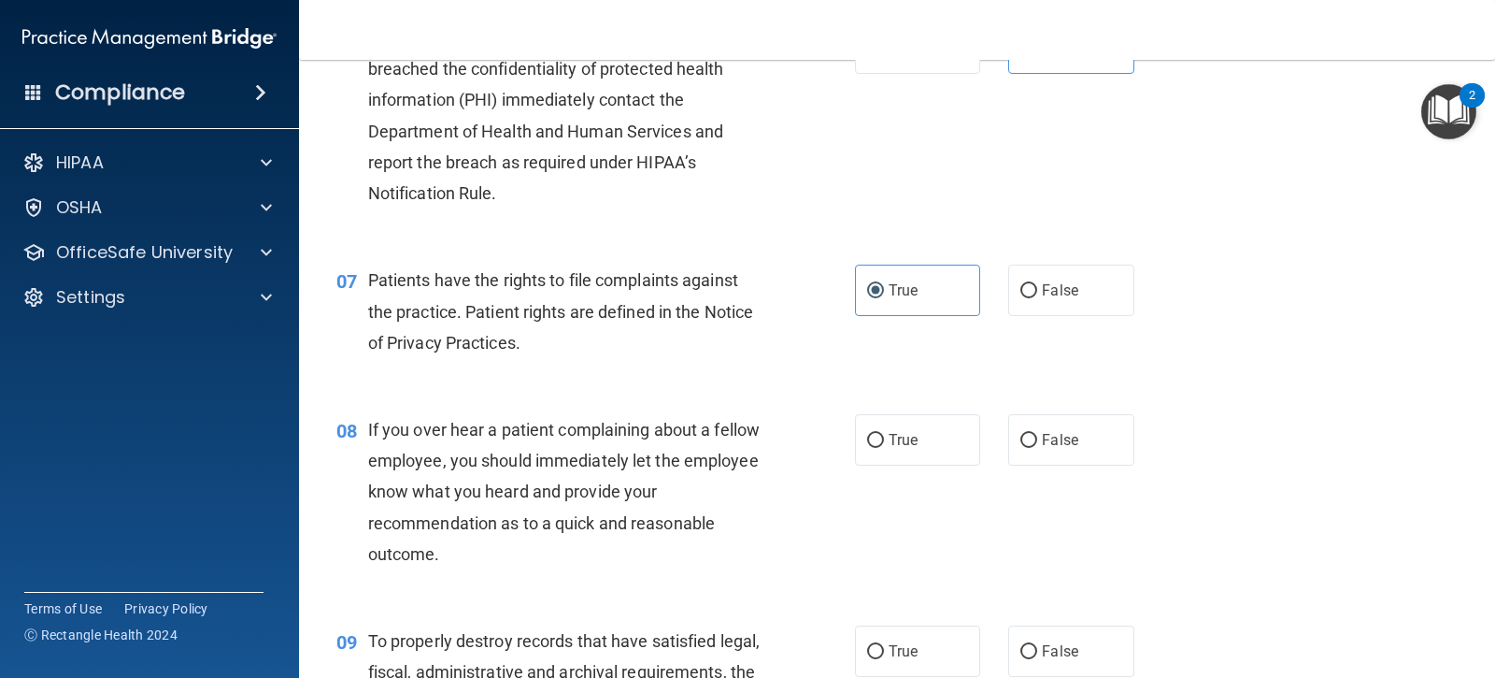
scroll to position [1122, 0]
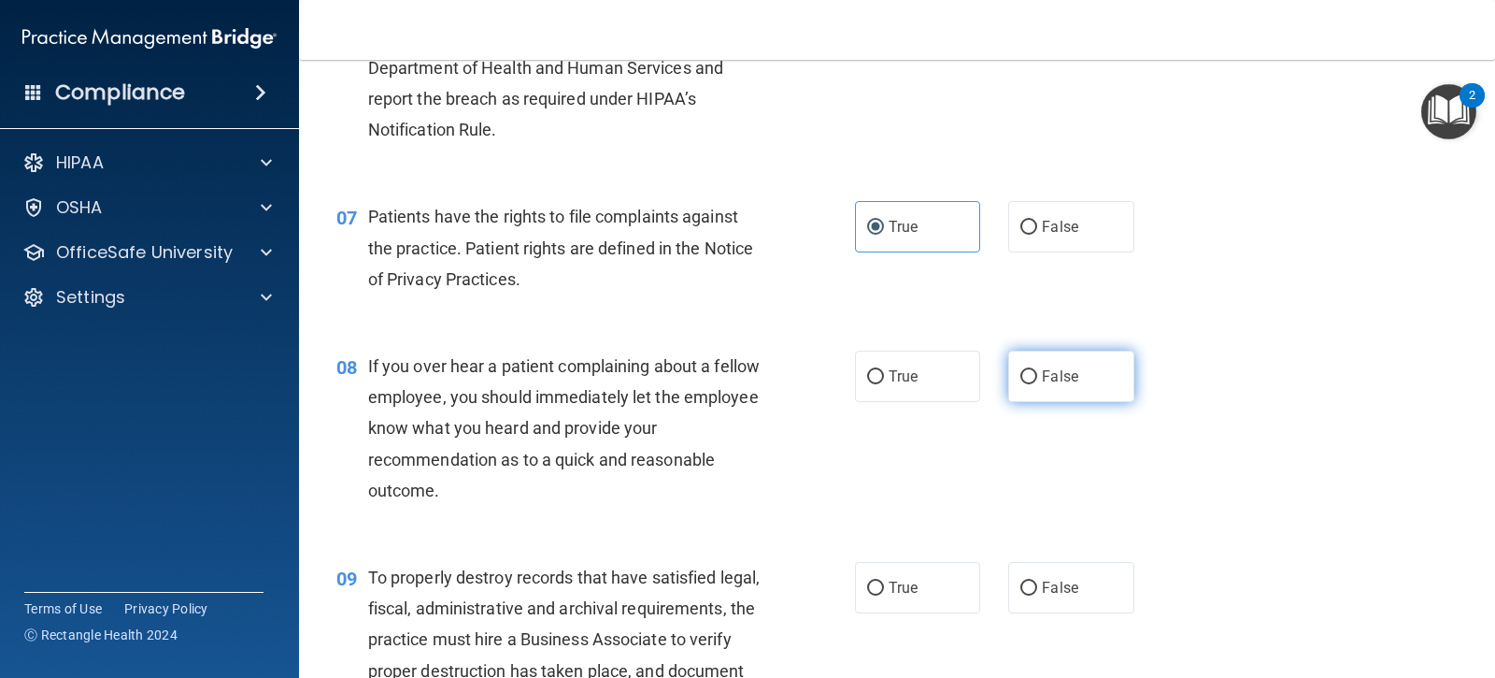
click at [1019, 387] on label "False" at bounding box center [1070, 375] width 125 height 51
click at [1021, 384] on input "False" at bounding box center [1029, 377] width 17 height 14
radio input "true"
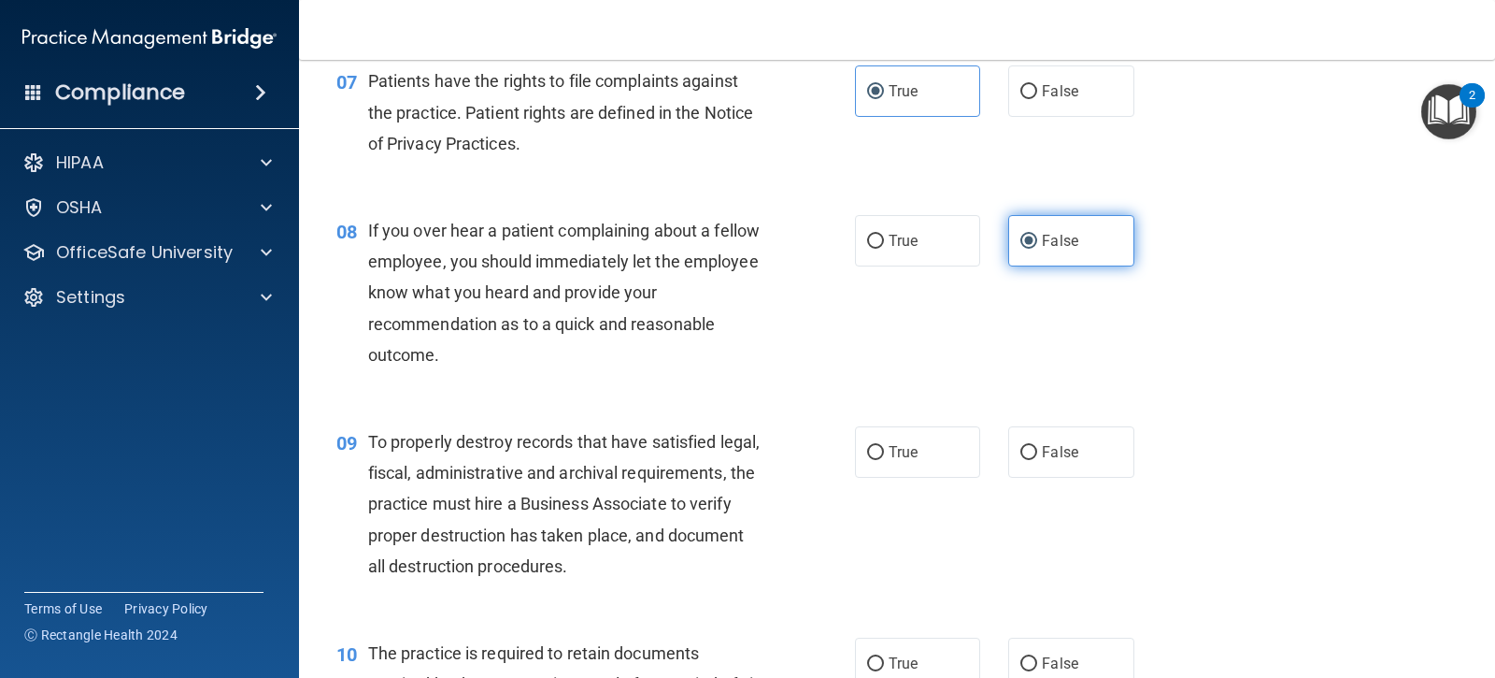
scroll to position [1308, 0]
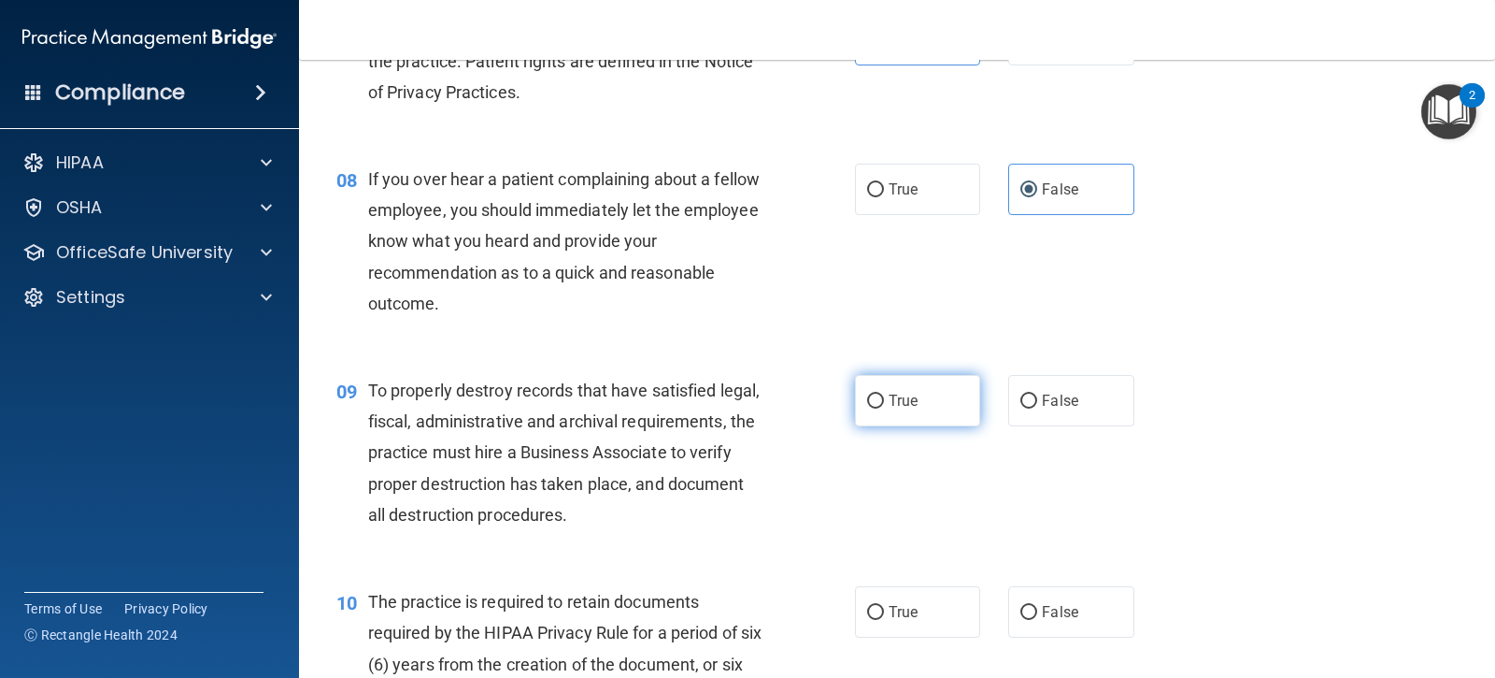
click at [879, 398] on label "True" at bounding box center [917, 400] width 125 height 51
click at [879, 398] on input "True" at bounding box center [875, 401] width 17 height 14
radio input "true"
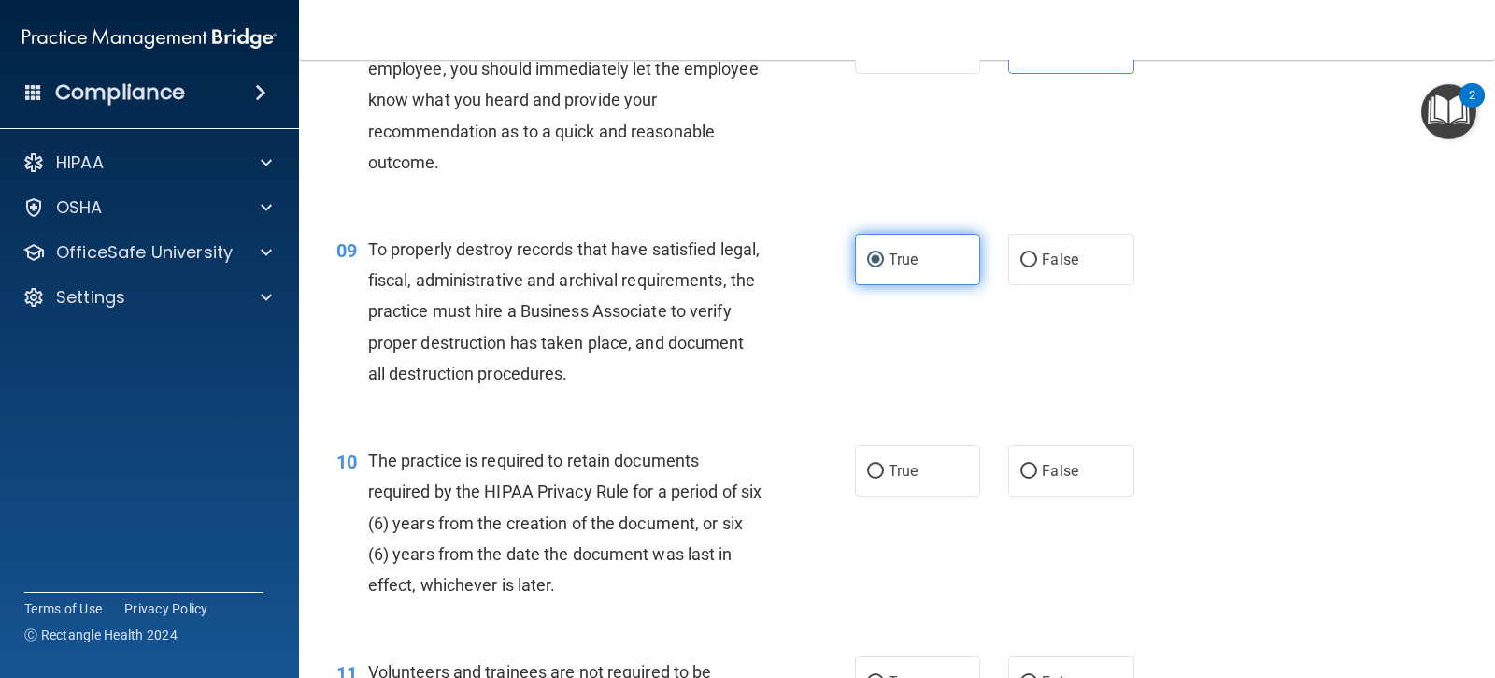
scroll to position [1495, 0]
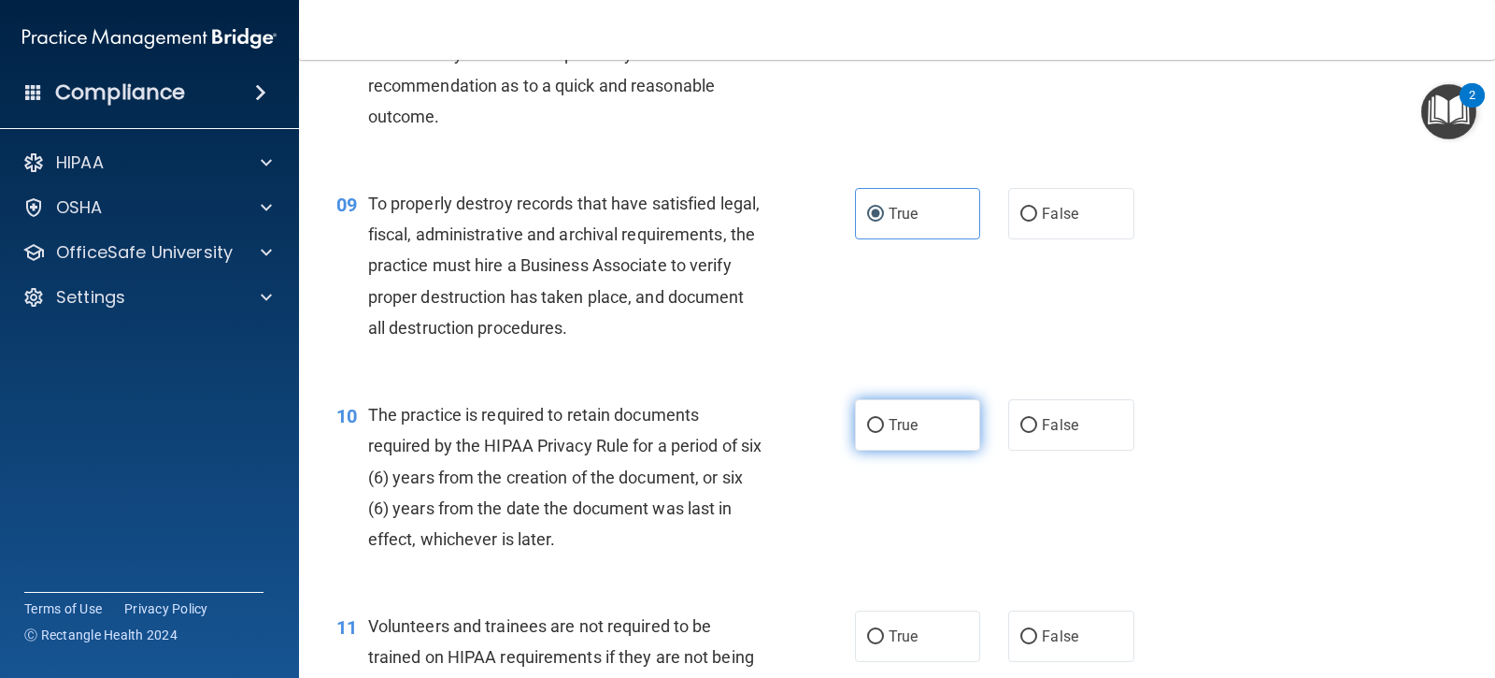
click at [878, 435] on label "True" at bounding box center [917, 424] width 125 height 51
click at [878, 433] on input "True" at bounding box center [875, 426] width 17 height 14
radio input "true"
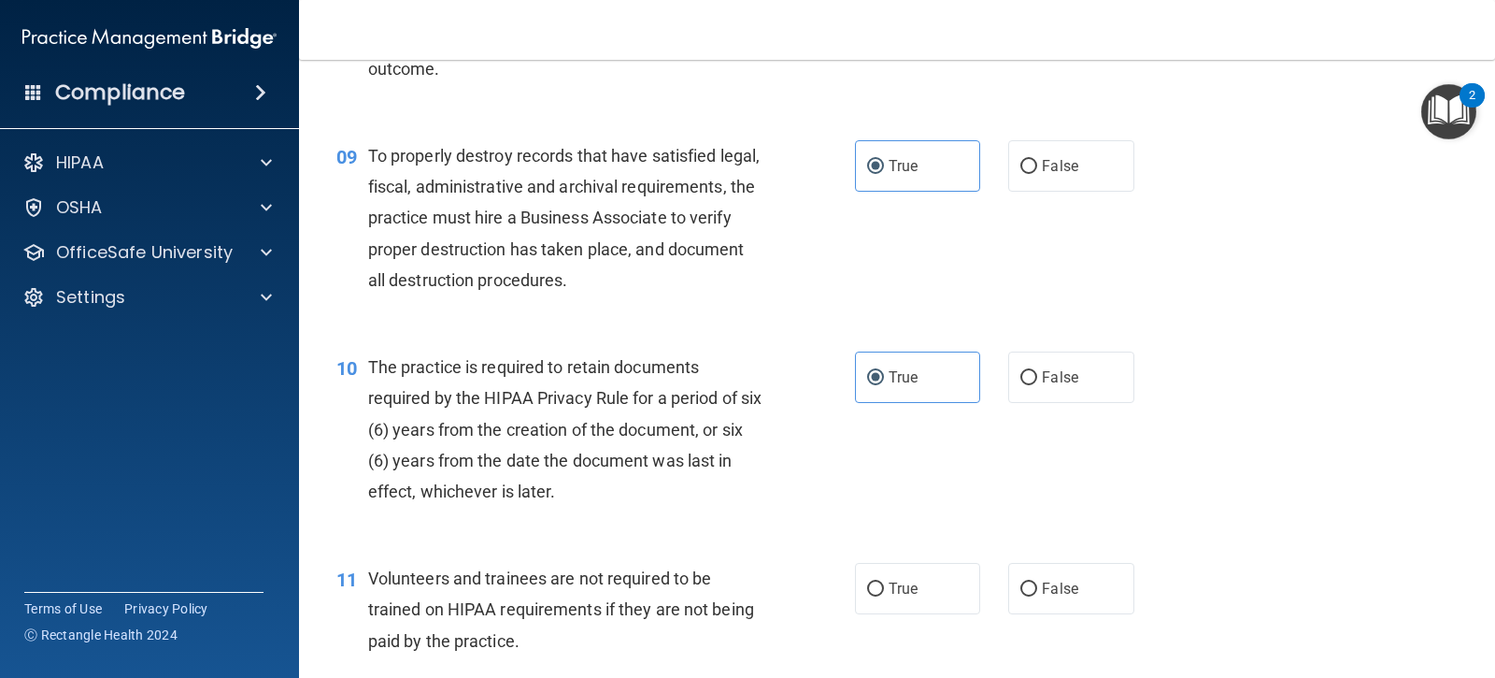
scroll to position [1589, 0]
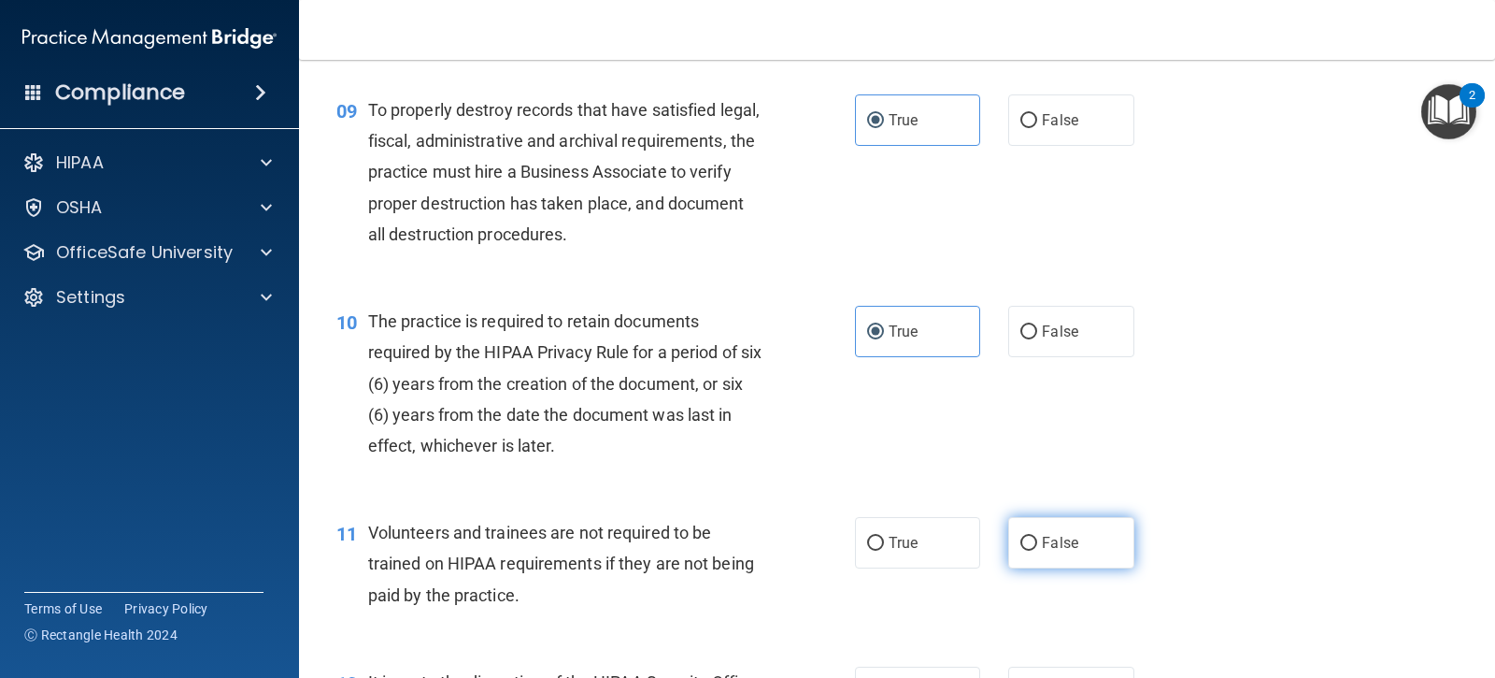
click at [1020, 530] on label "False" at bounding box center [1070, 542] width 125 height 51
click at [1021, 536] on input "False" at bounding box center [1029, 543] width 17 height 14
radio input "true"
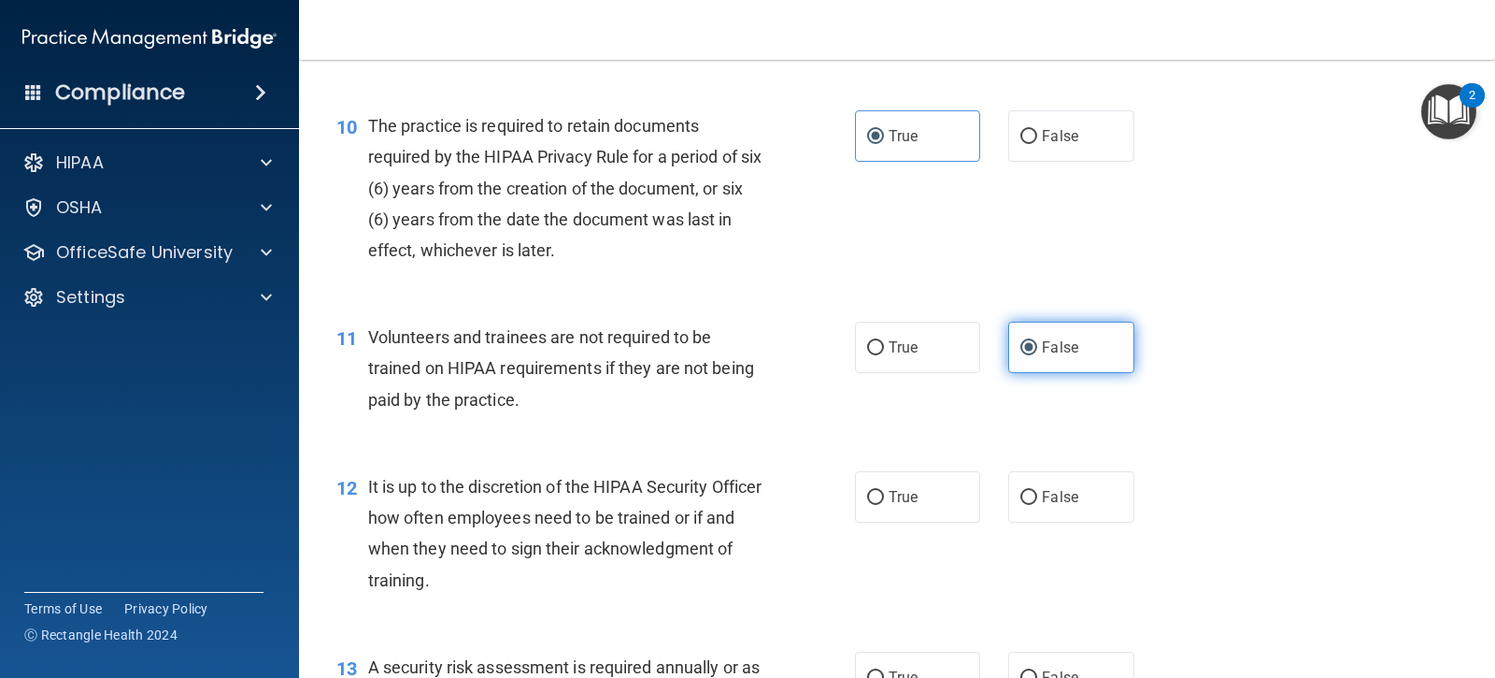
scroll to position [1963, 0]
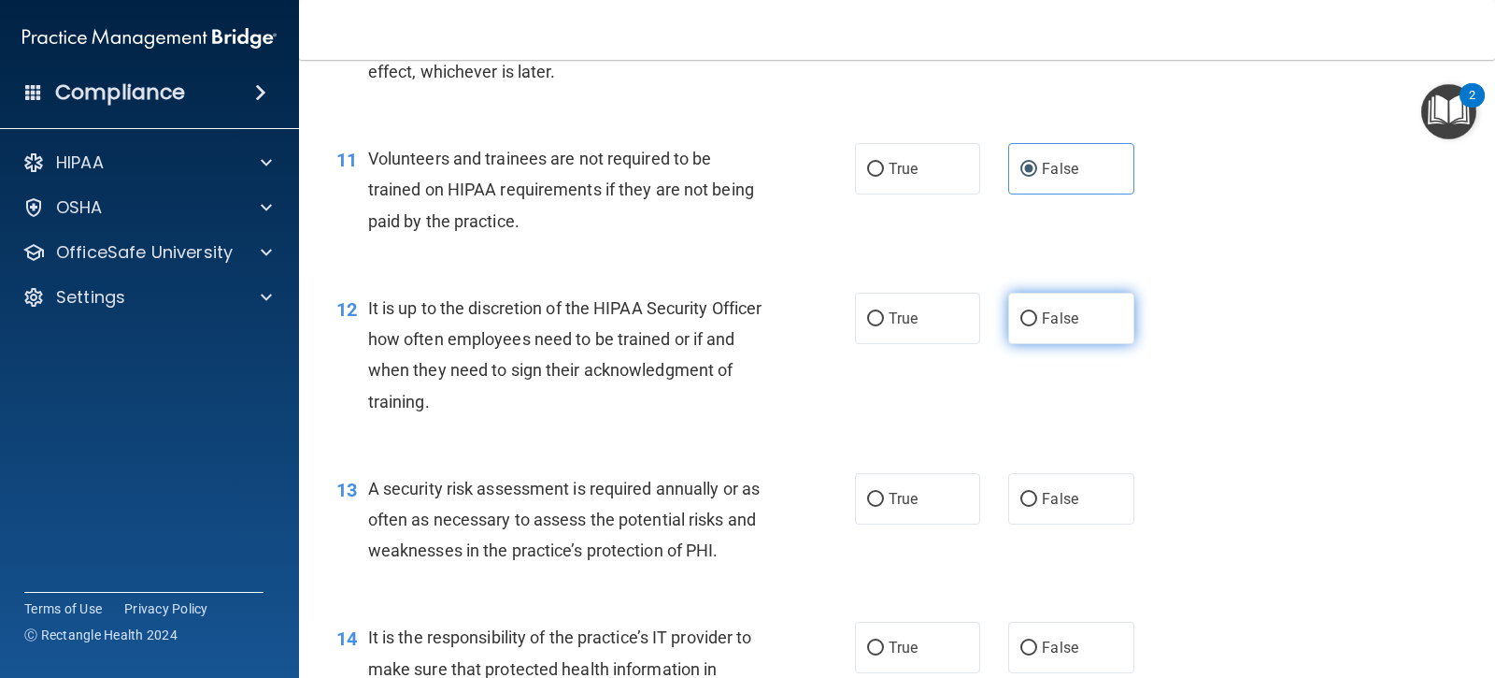
click at [1017, 296] on label "False" at bounding box center [1070, 318] width 125 height 51
click at [1021, 312] on input "False" at bounding box center [1029, 319] width 17 height 14
radio input "true"
click at [873, 512] on label "True" at bounding box center [917, 498] width 125 height 51
click at [873, 507] on input "True" at bounding box center [875, 500] width 17 height 14
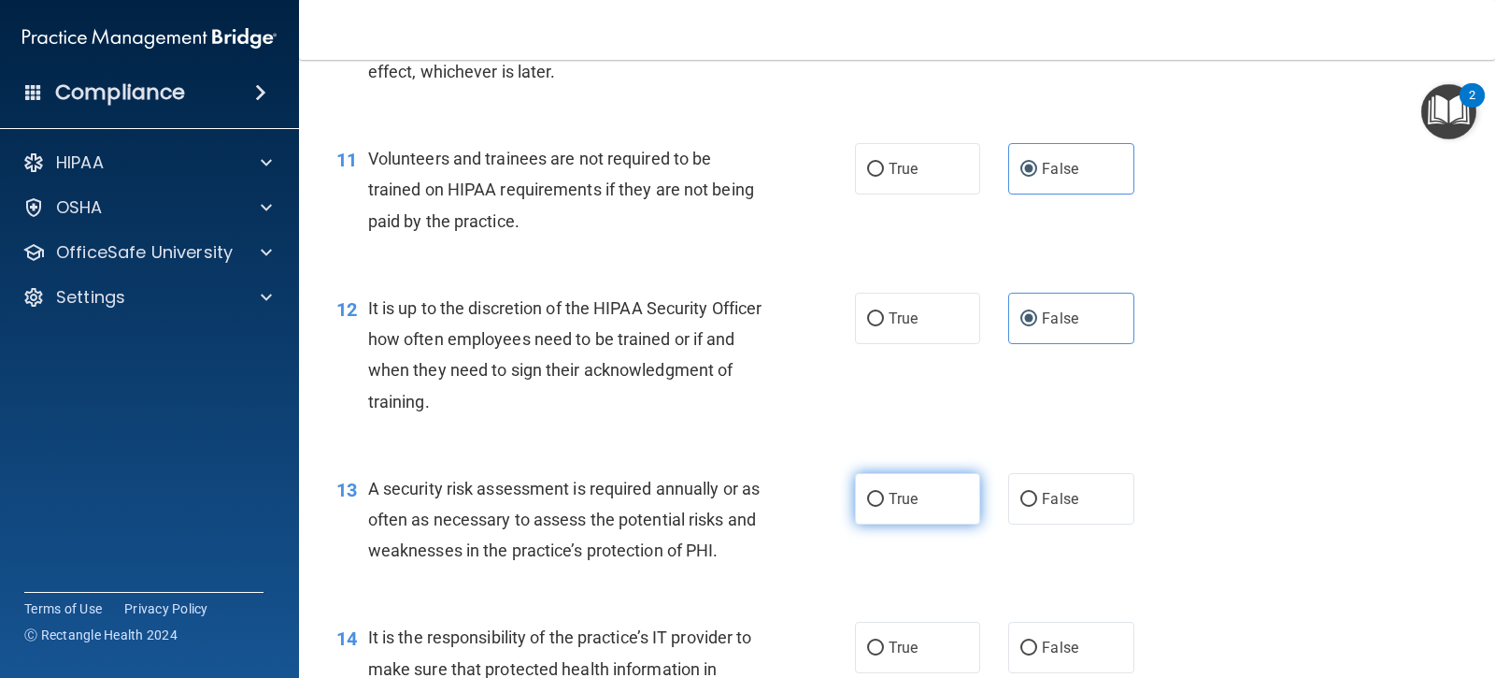
radio input "true"
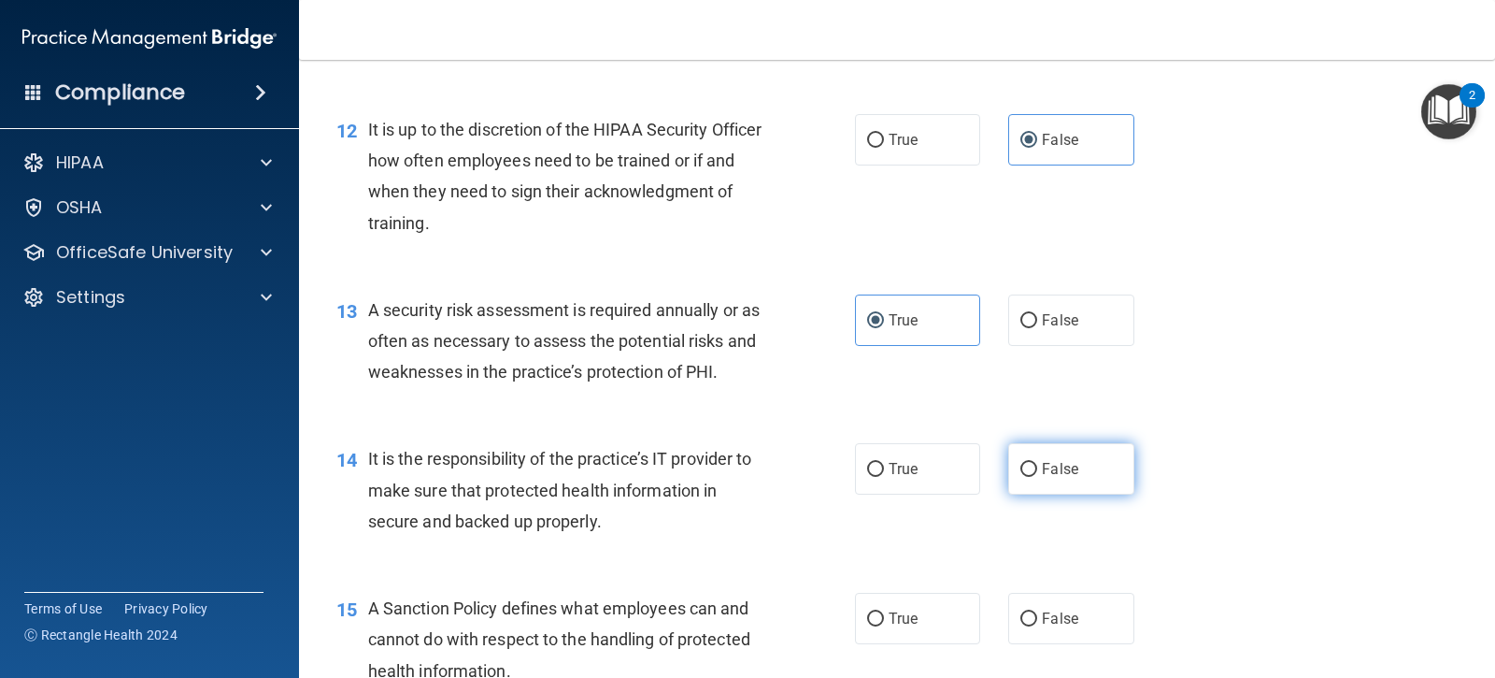
scroll to position [2150, 0]
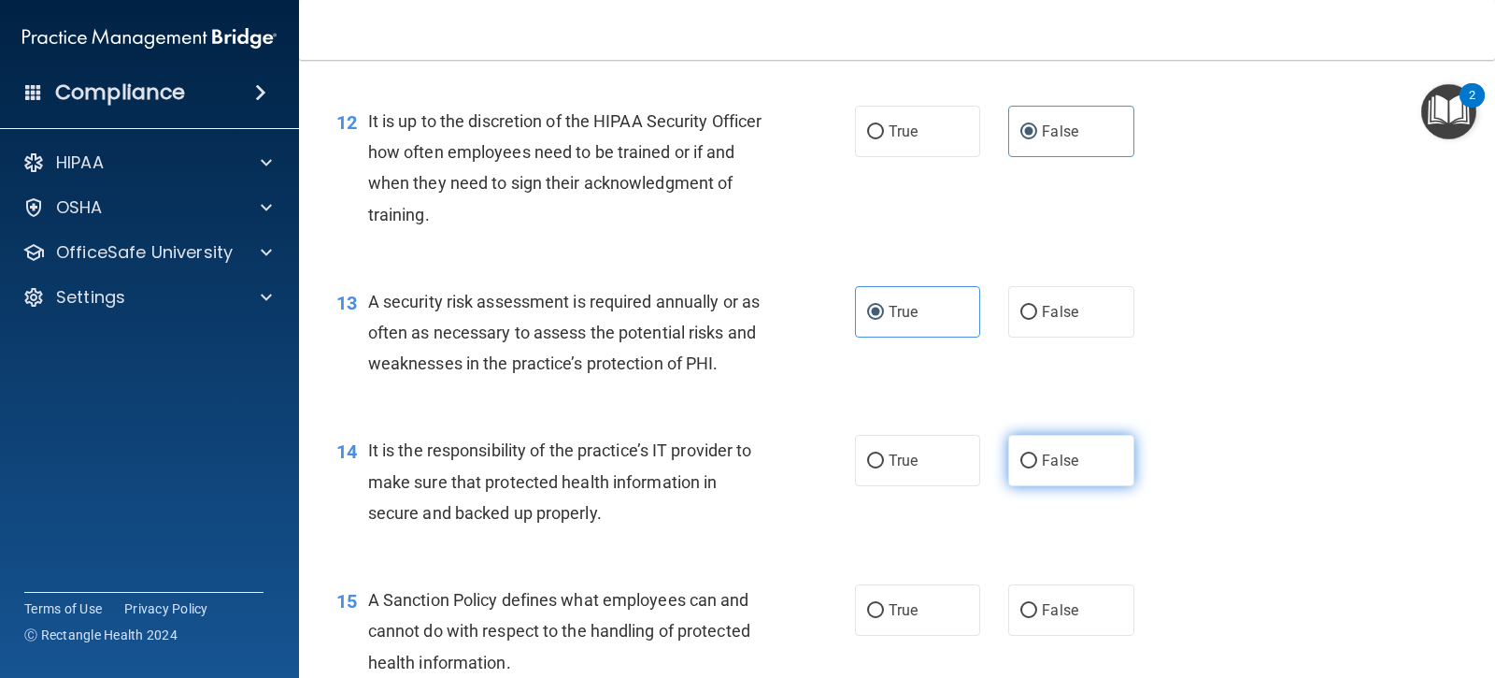
click at [1021, 466] on input "False" at bounding box center [1029, 461] width 17 height 14
radio input "true"
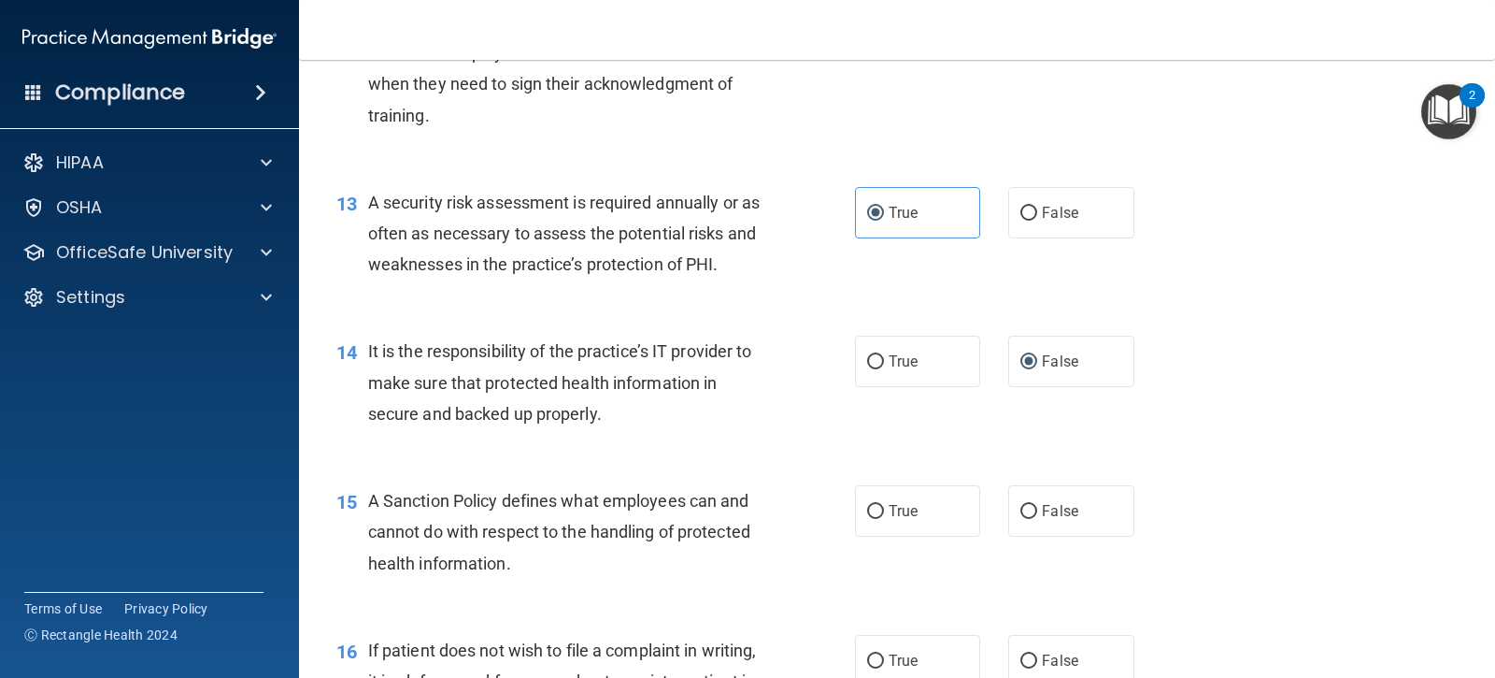
scroll to position [2337, 0]
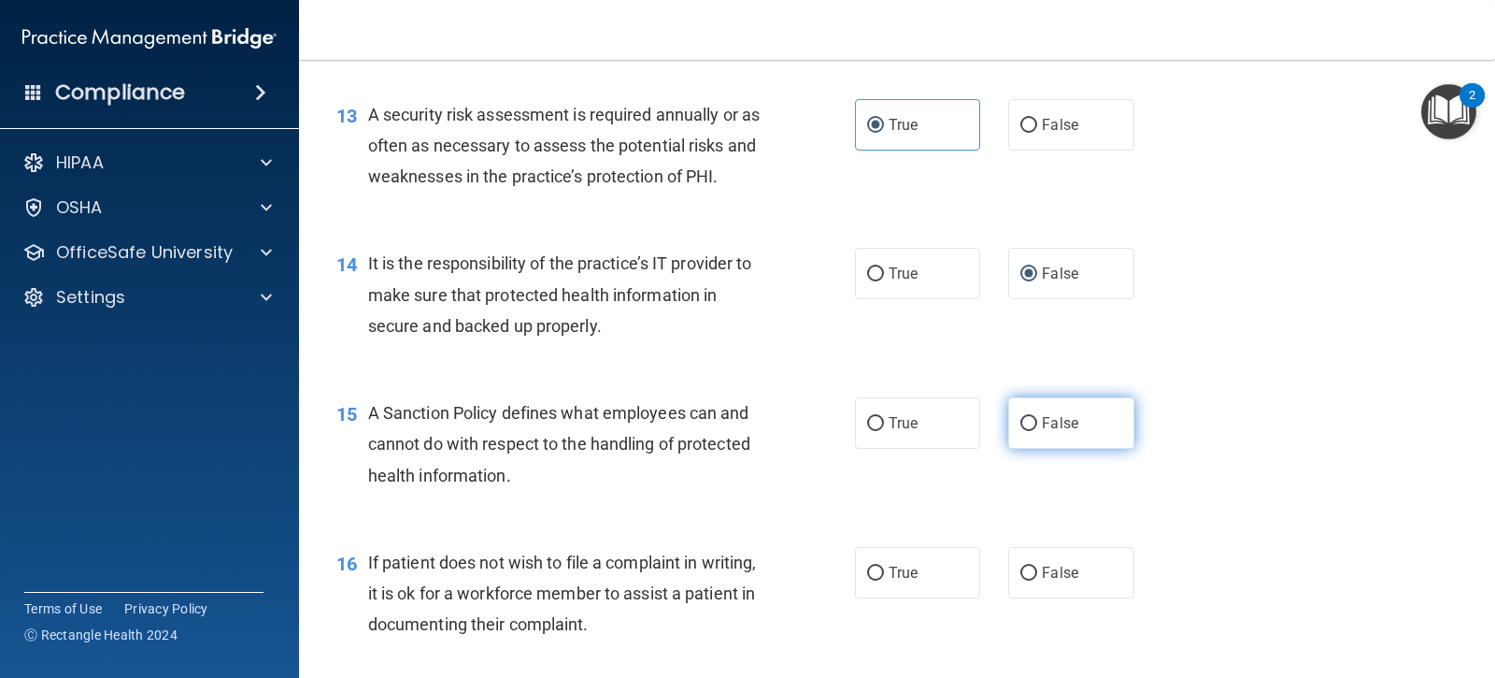
click at [1029, 423] on input "False" at bounding box center [1029, 424] width 17 height 14
radio input "true"
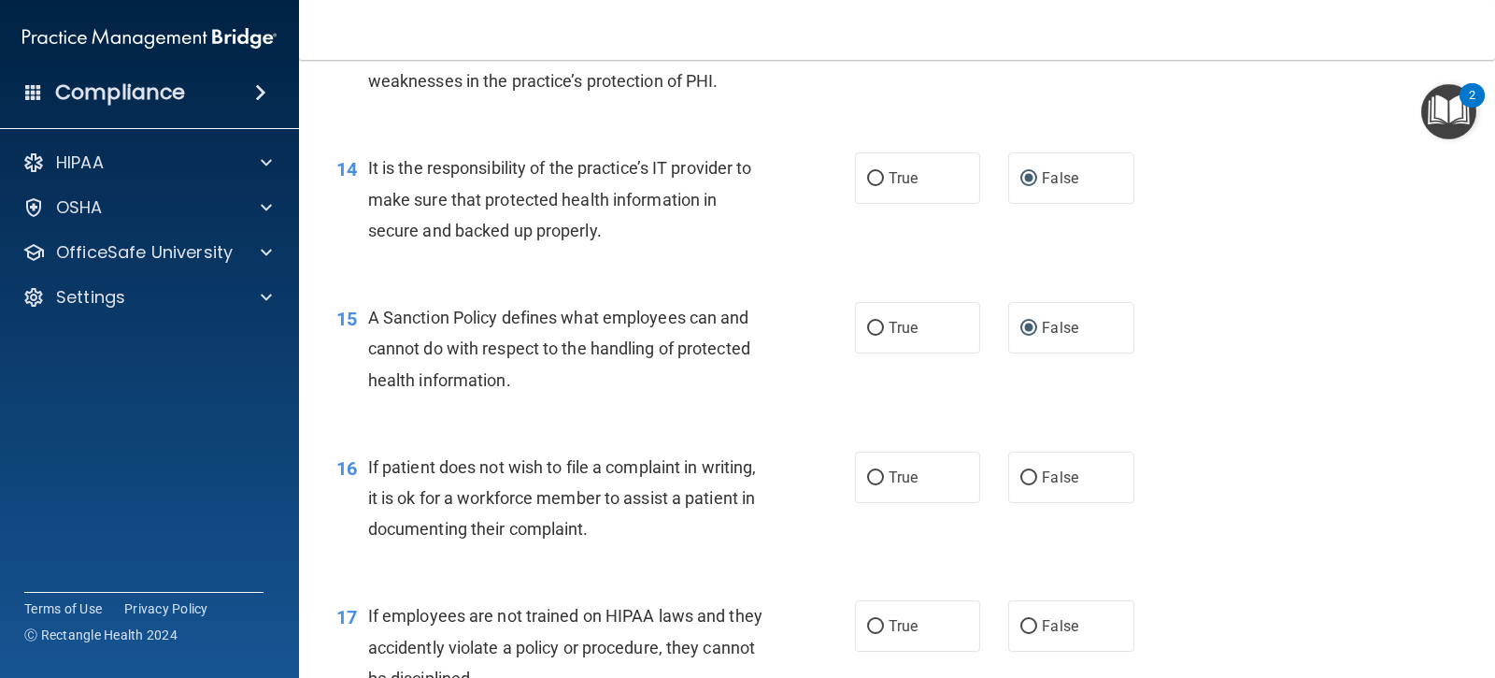
scroll to position [2524, 0]
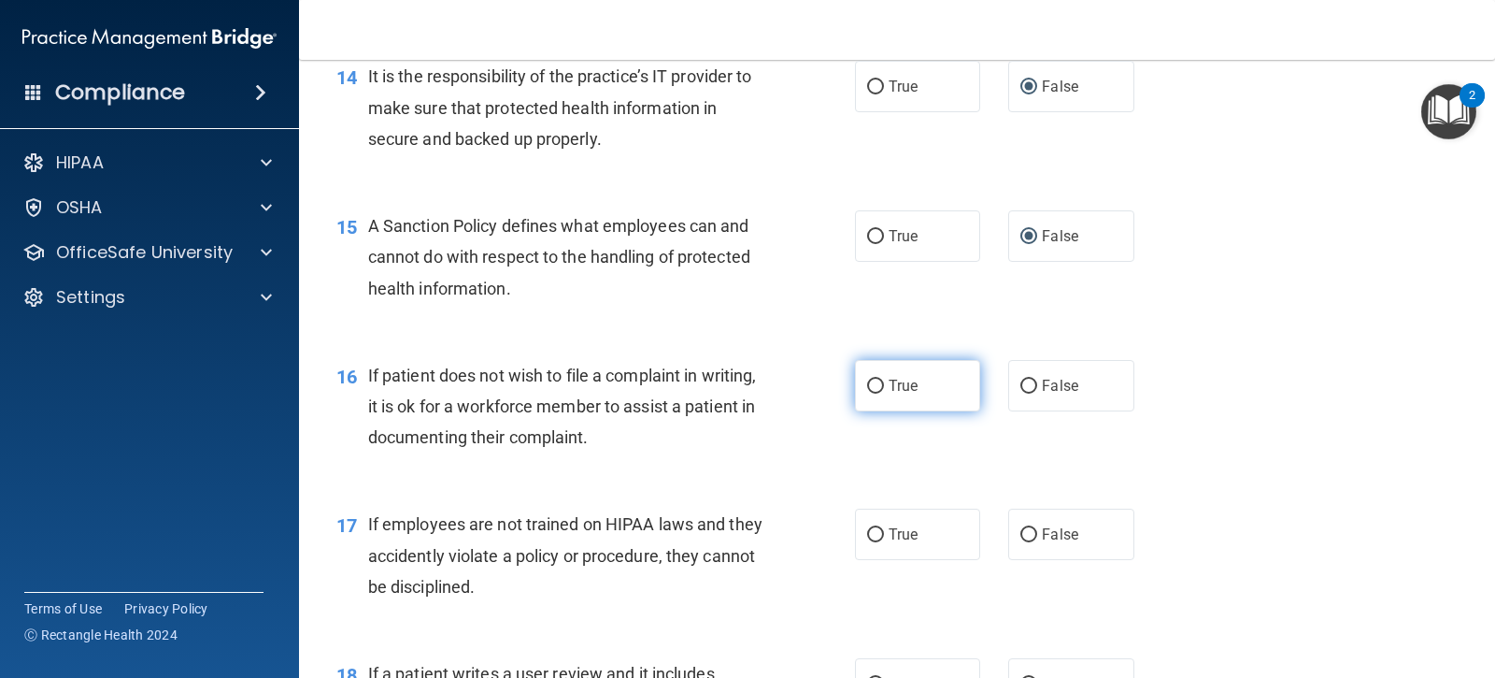
click at [891, 379] on span "True" at bounding box center [903, 386] width 29 height 18
click at [884, 379] on input "True" at bounding box center [875, 386] width 17 height 14
radio input "true"
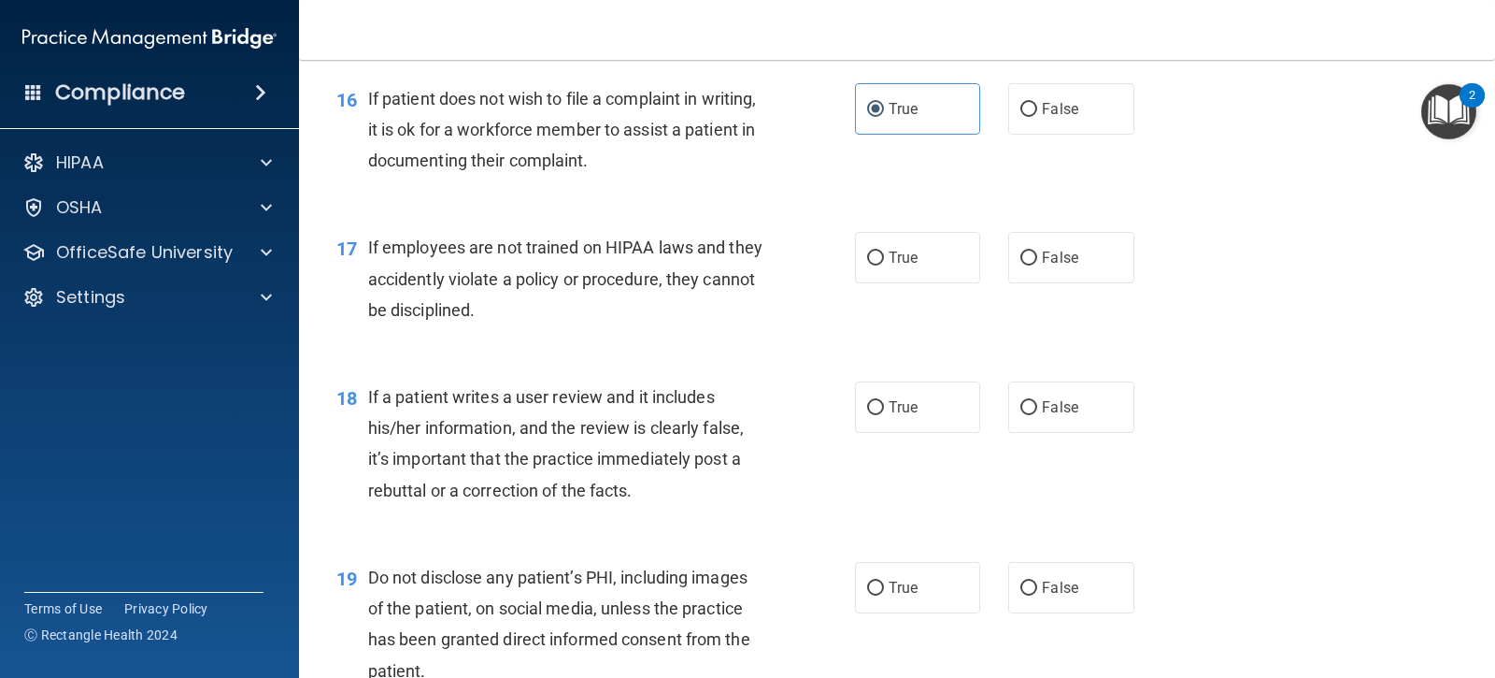
scroll to position [2804, 0]
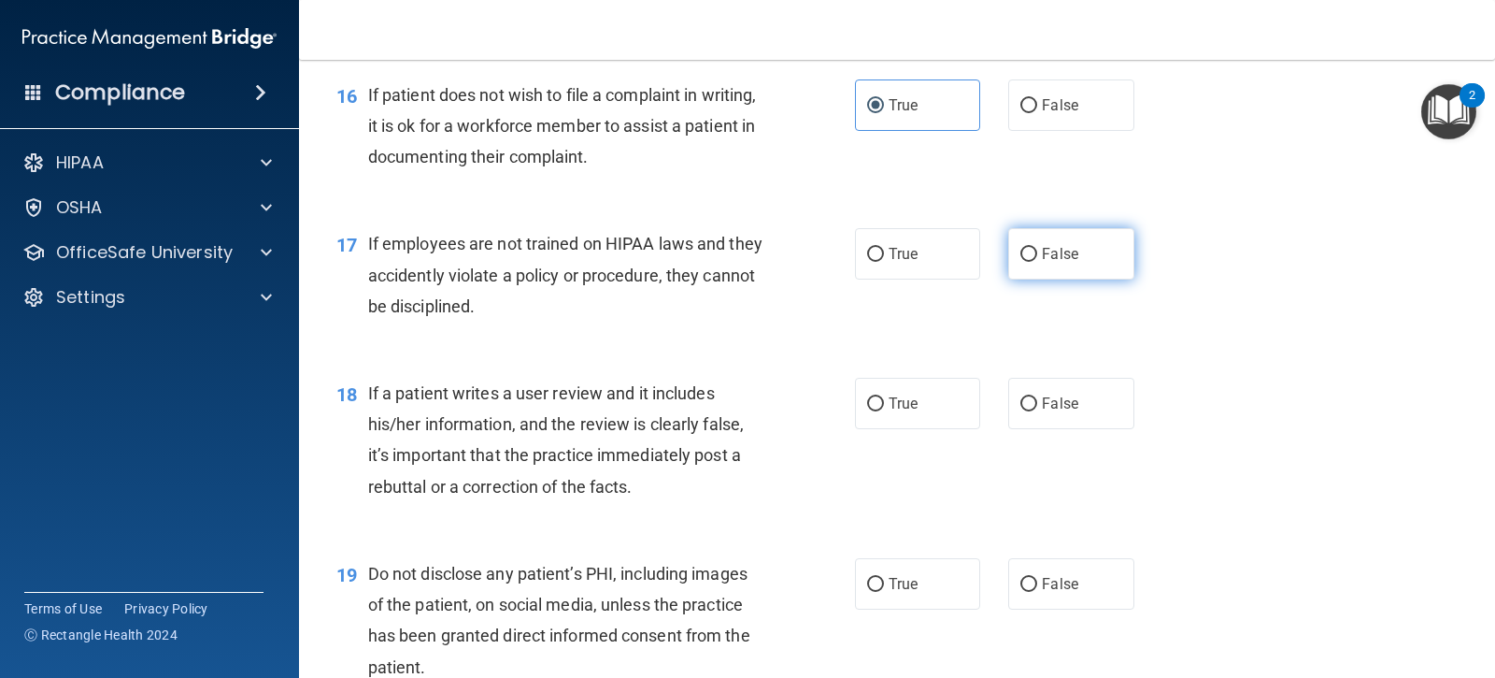
click at [1042, 252] on span "False" at bounding box center [1060, 254] width 36 height 18
click at [1037, 252] on input "False" at bounding box center [1029, 255] width 17 height 14
radio input "true"
click at [1043, 402] on span "False" at bounding box center [1060, 403] width 36 height 18
click at [1037, 402] on input "False" at bounding box center [1029, 404] width 17 height 14
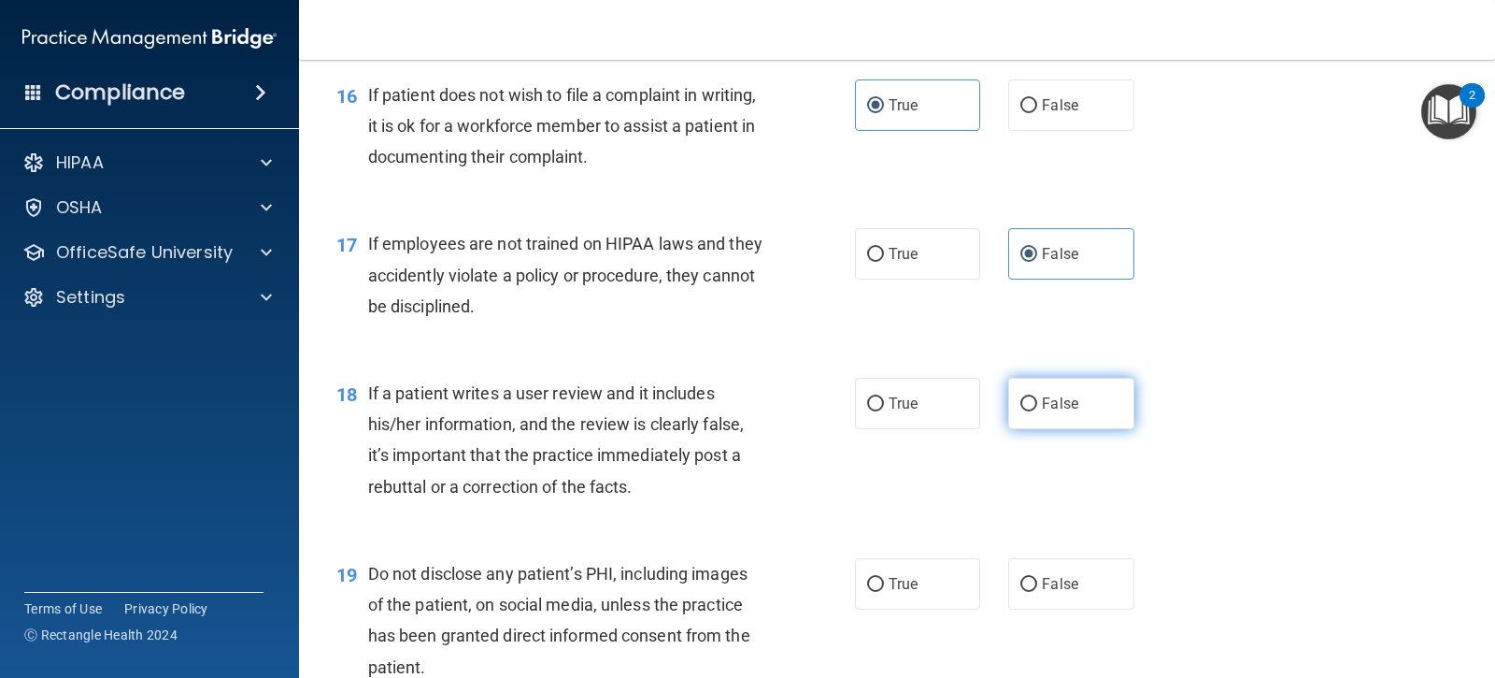
radio input "true"
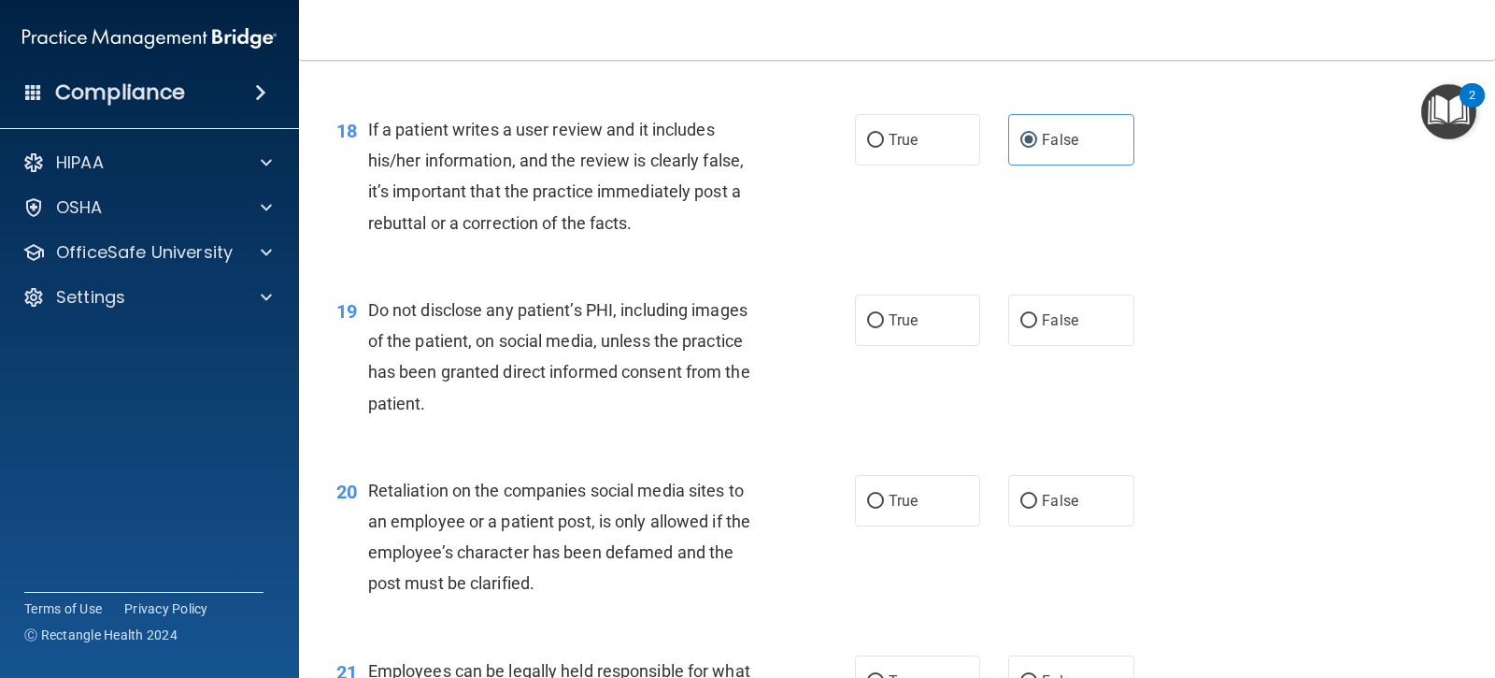
scroll to position [3084, 0]
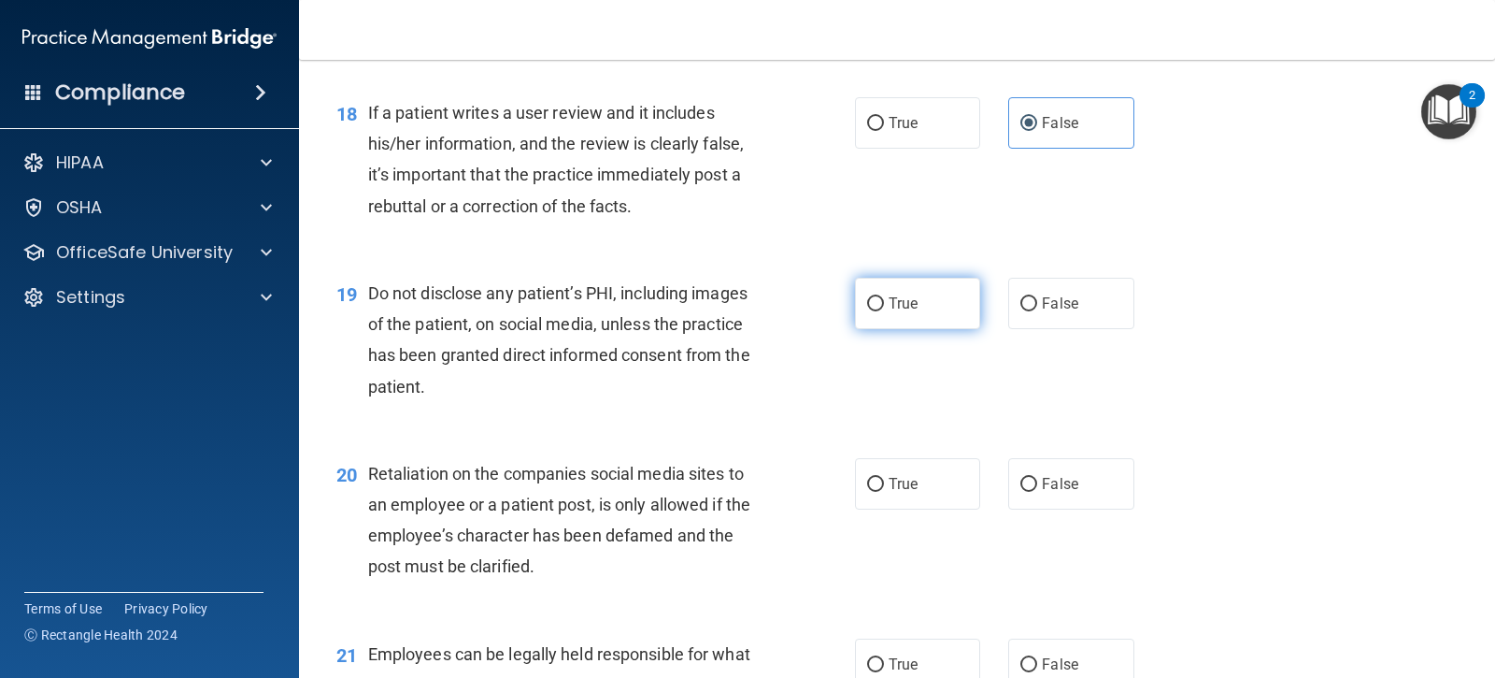
click at [855, 291] on label "True" at bounding box center [917, 303] width 125 height 51
click at [867, 297] on input "True" at bounding box center [875, 304] width 17 height 14
radio input "true"
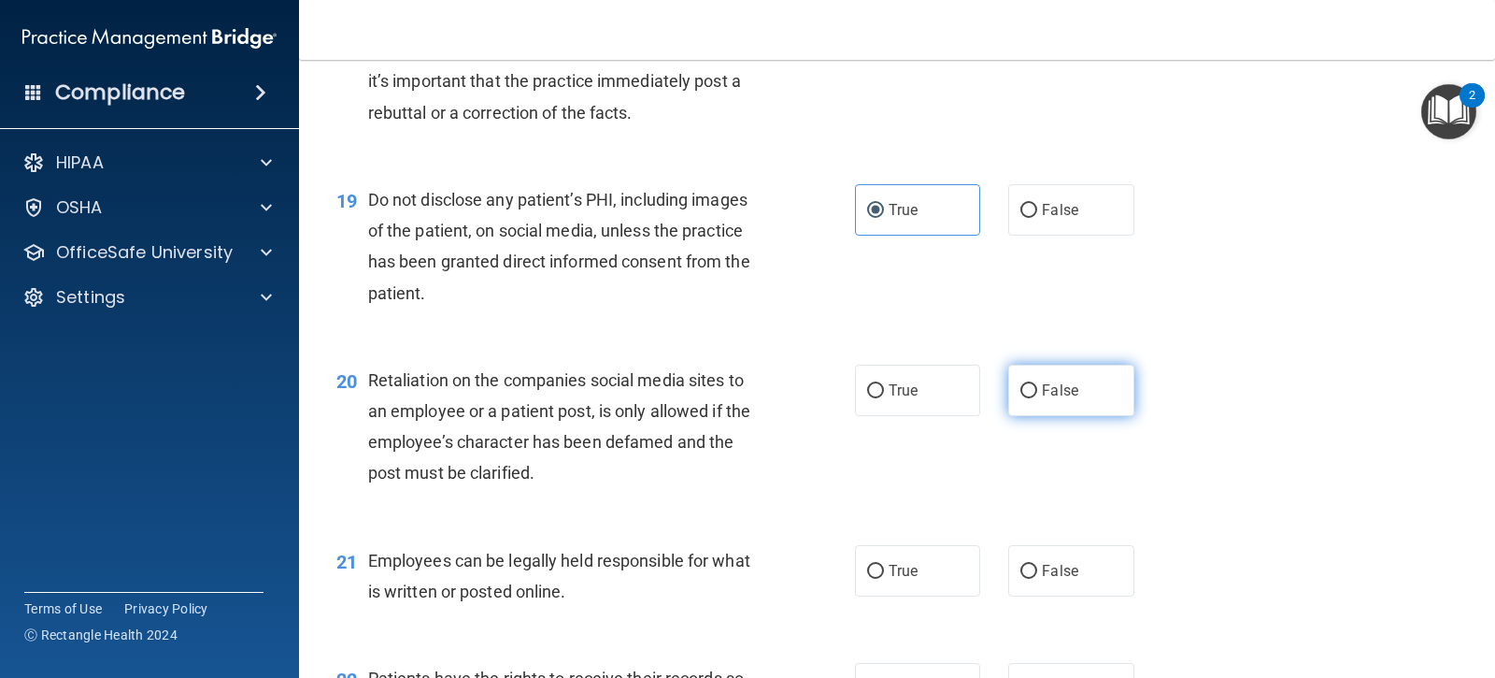
click at [1044, 373] on label "False" at bounding box center [1070, 390] width 125 height 51
click at [1037, 384] on input "False" at bounding box center [1029, 391] width 17 height 14
radio input "true"
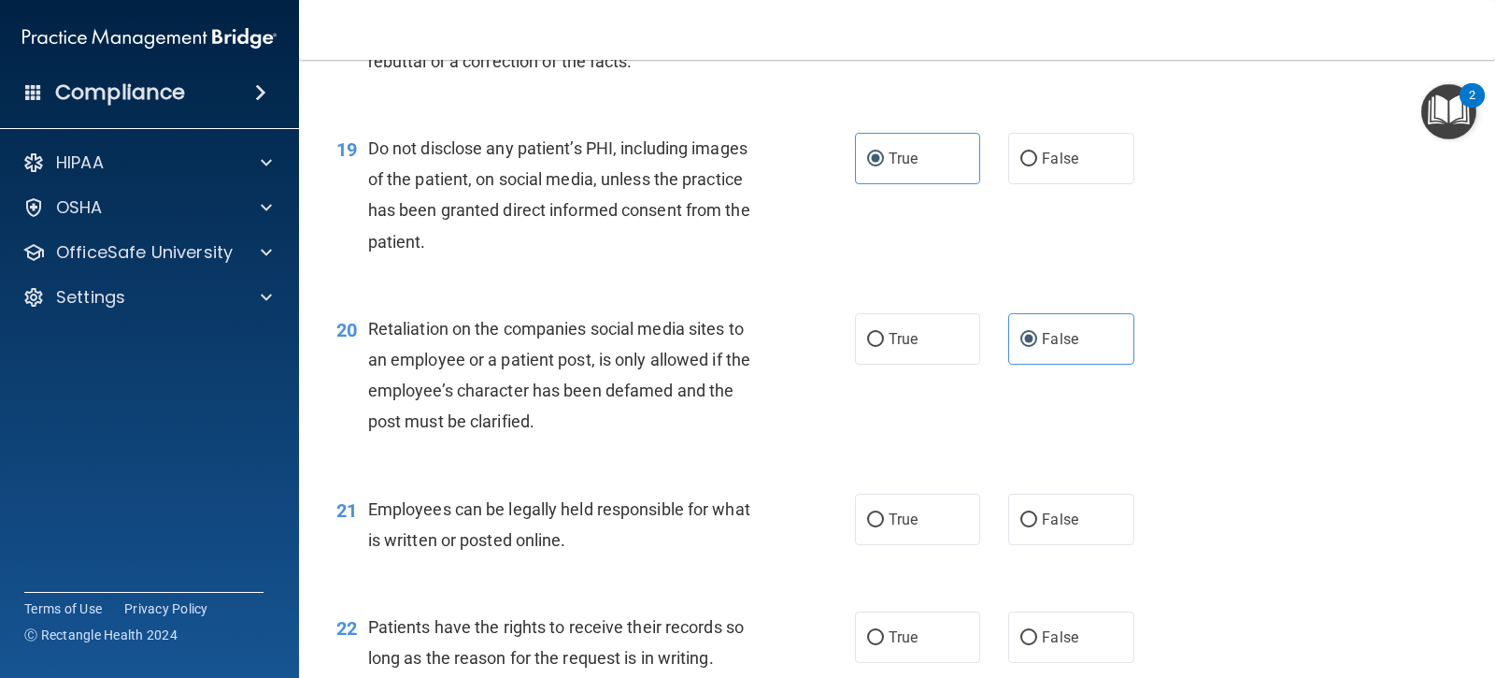
scroll to position [3271, 0]
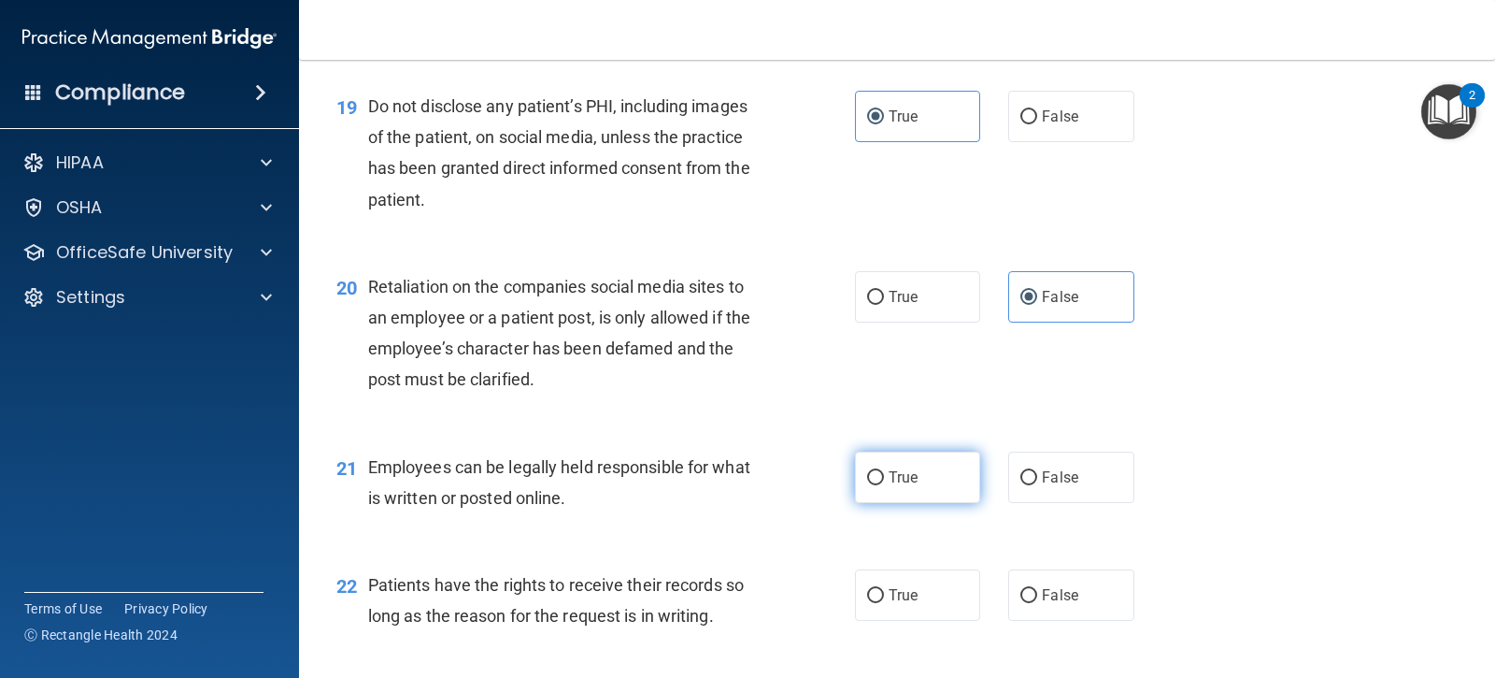
click at [873, 491] on label "True" at bounding box center [917, 476] width 125 height 51
click at [873, 485] on input "True" at bounding box center [875, 478] width 17 height 14
radio input "true"
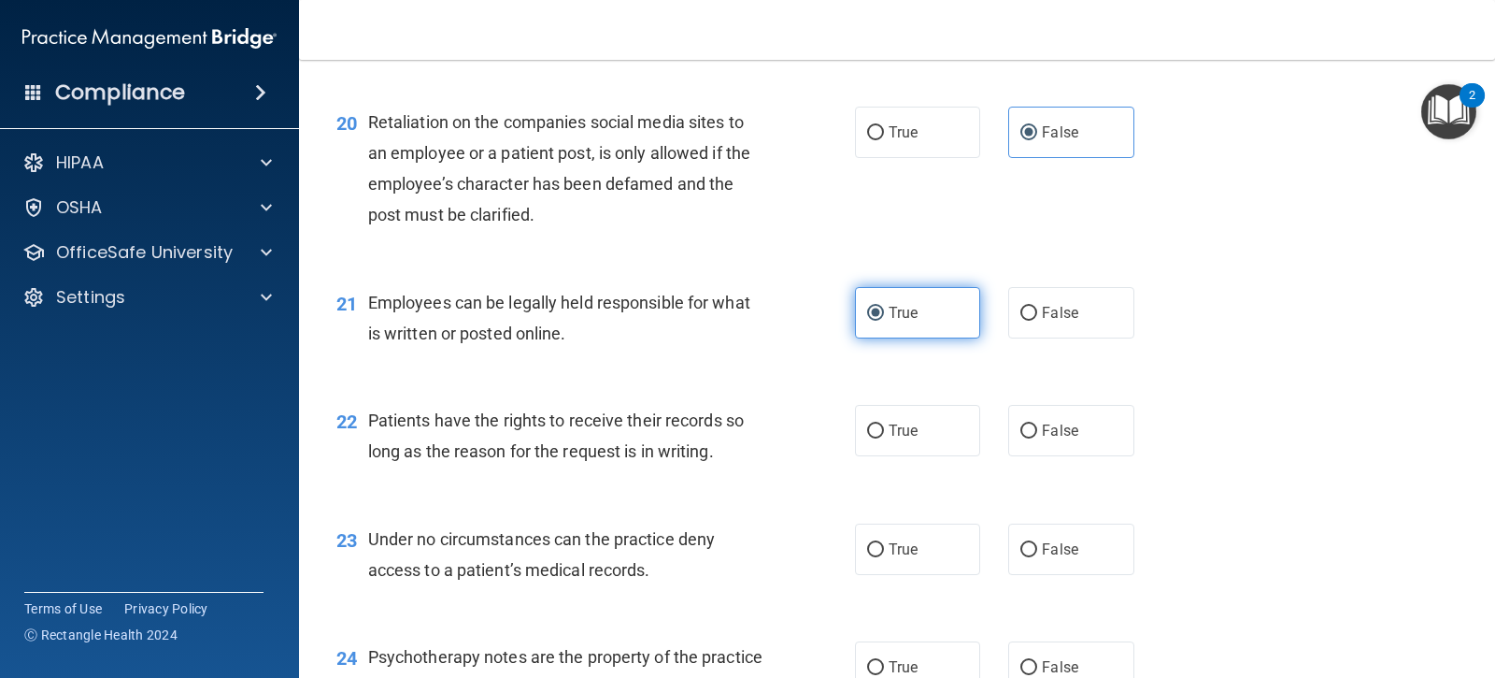
scroll to position [3458, 0]
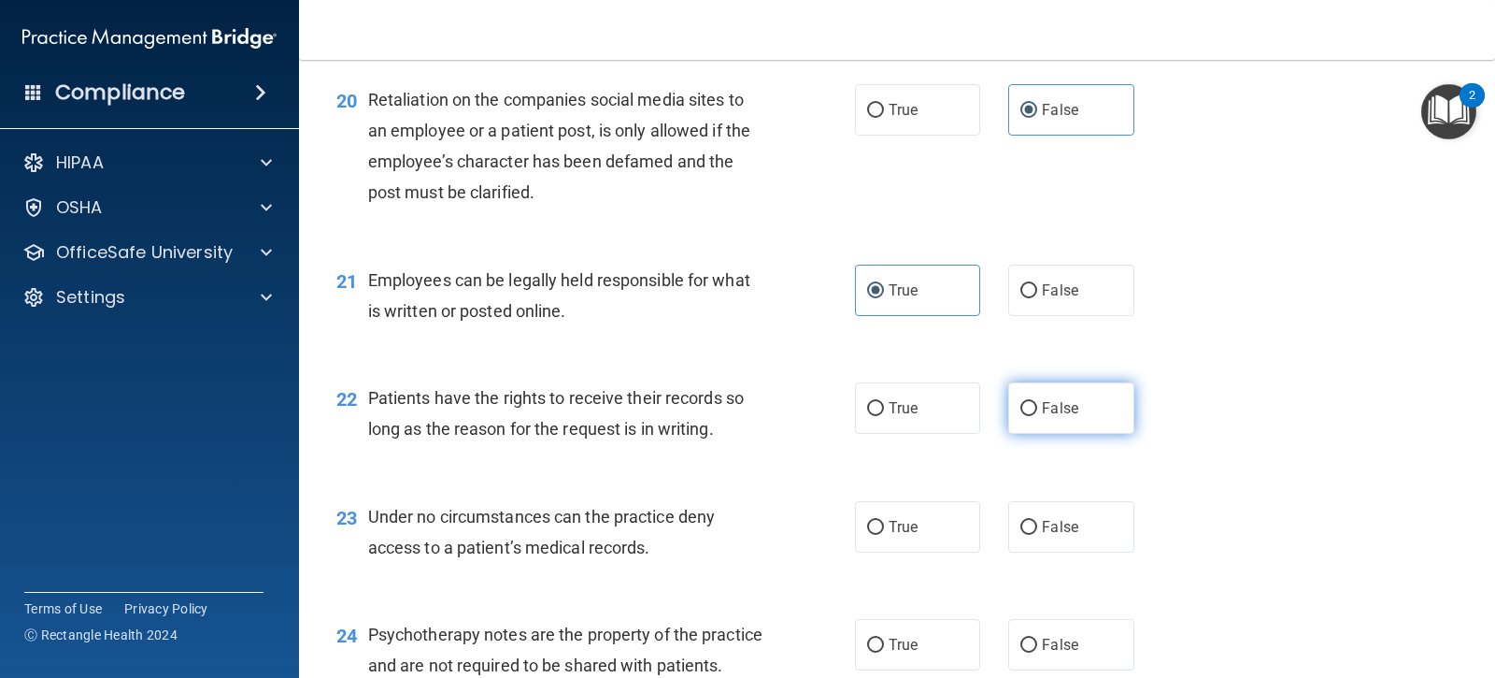
click at [1042, 402] on span "False" at bounding box center [1060, 408] width 36 height 18
click at [1036, 402] on input "False" at bounding box center [1029, 409] width 17 height 14
radio input "true"
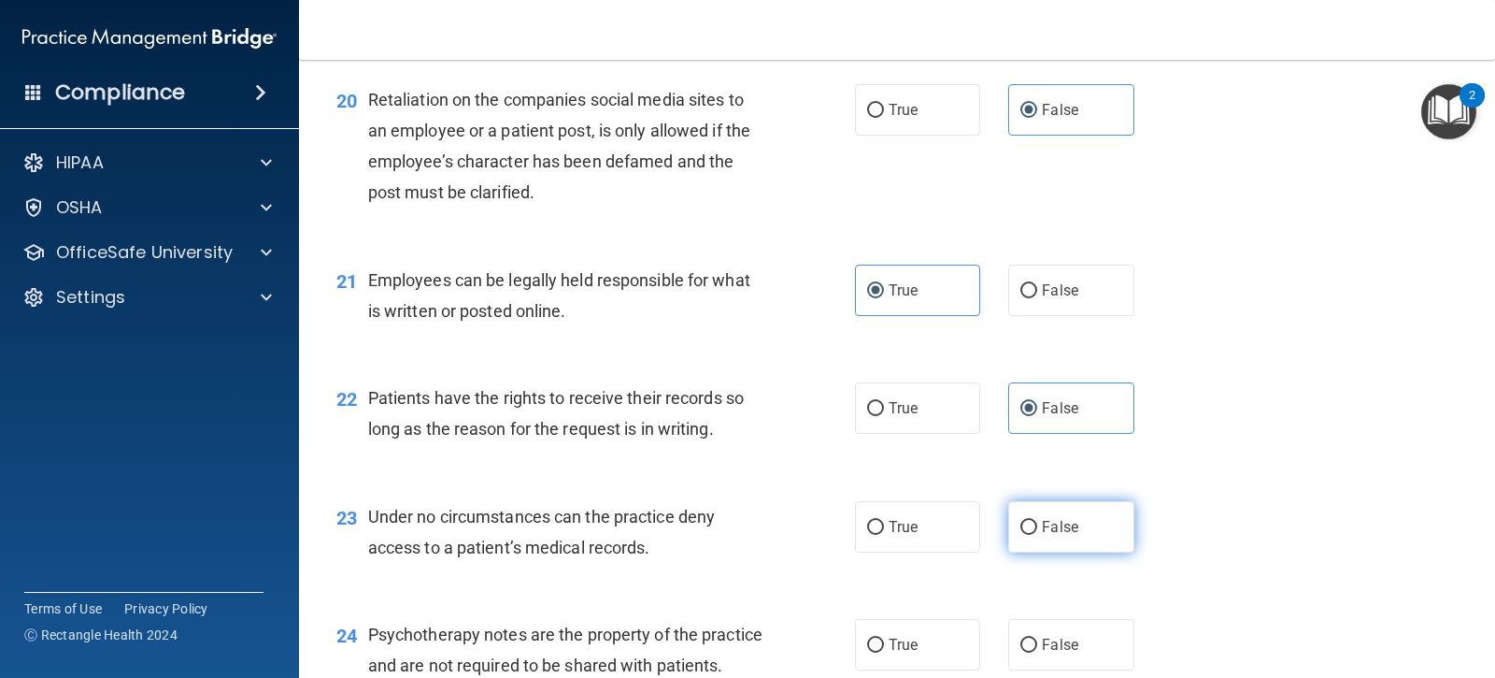
click at [1027, 524] on input "False" at bounding box center [1029, 528] width 17 height 14
radio input "true"
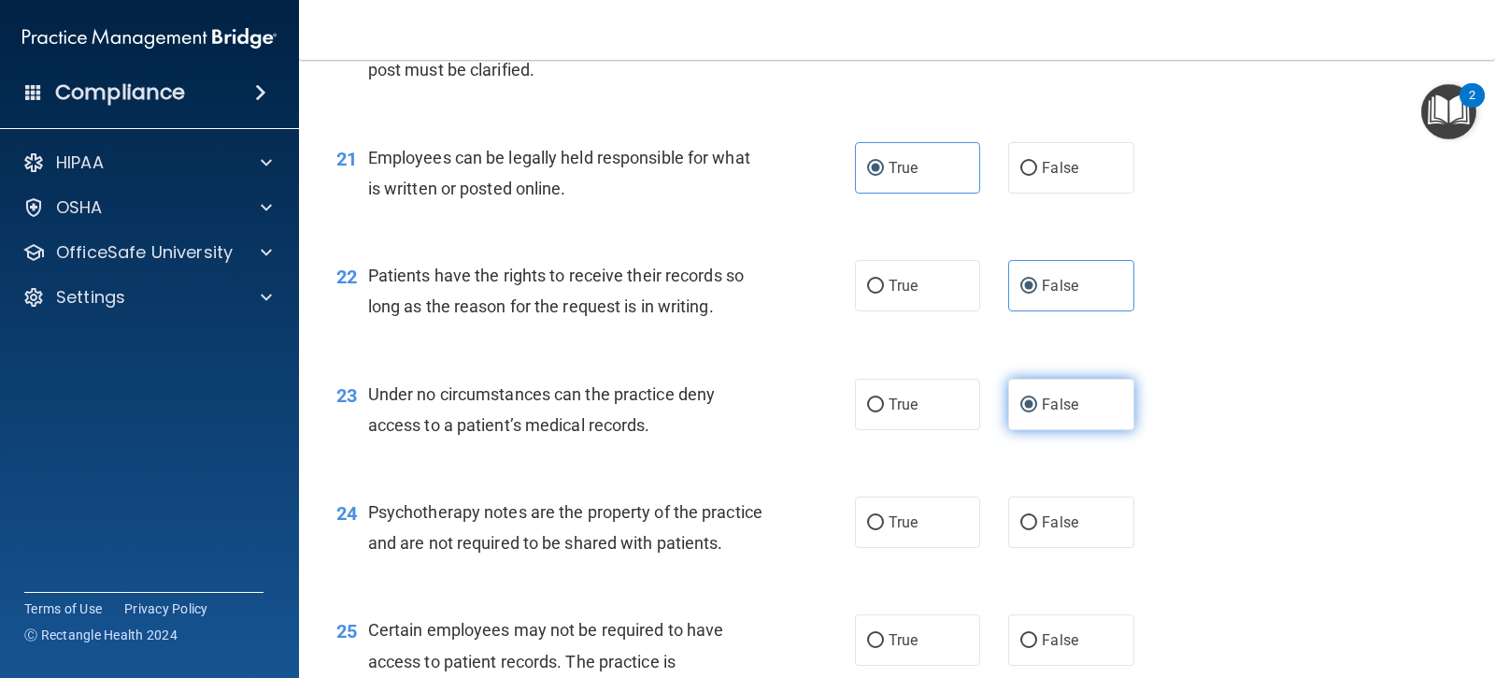
scroll to position [3739, 0]
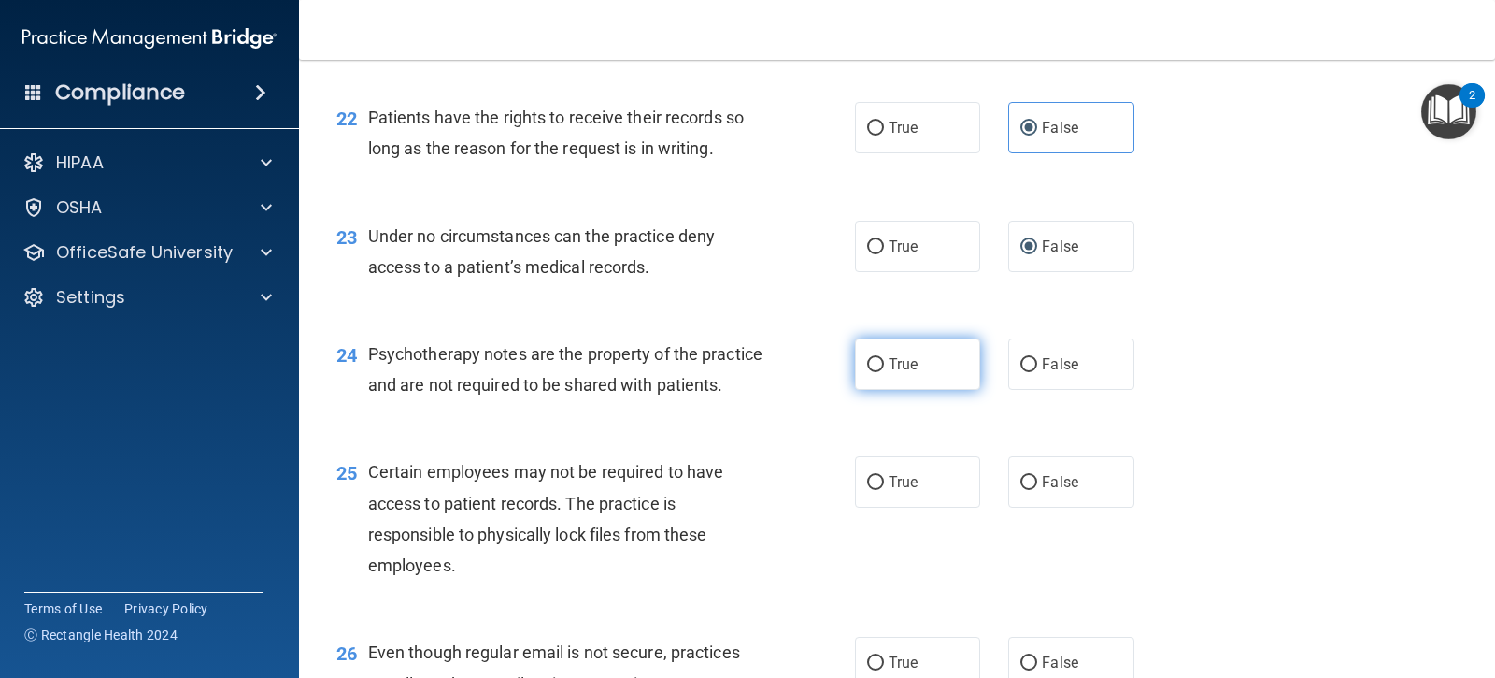
click at [887, 383] on label "True" at bounding box center [917, 363] width 125 height 51
click at [884, 372] on input "True" at bounding box center [875, 365] width 17 height 14
radio input "true"
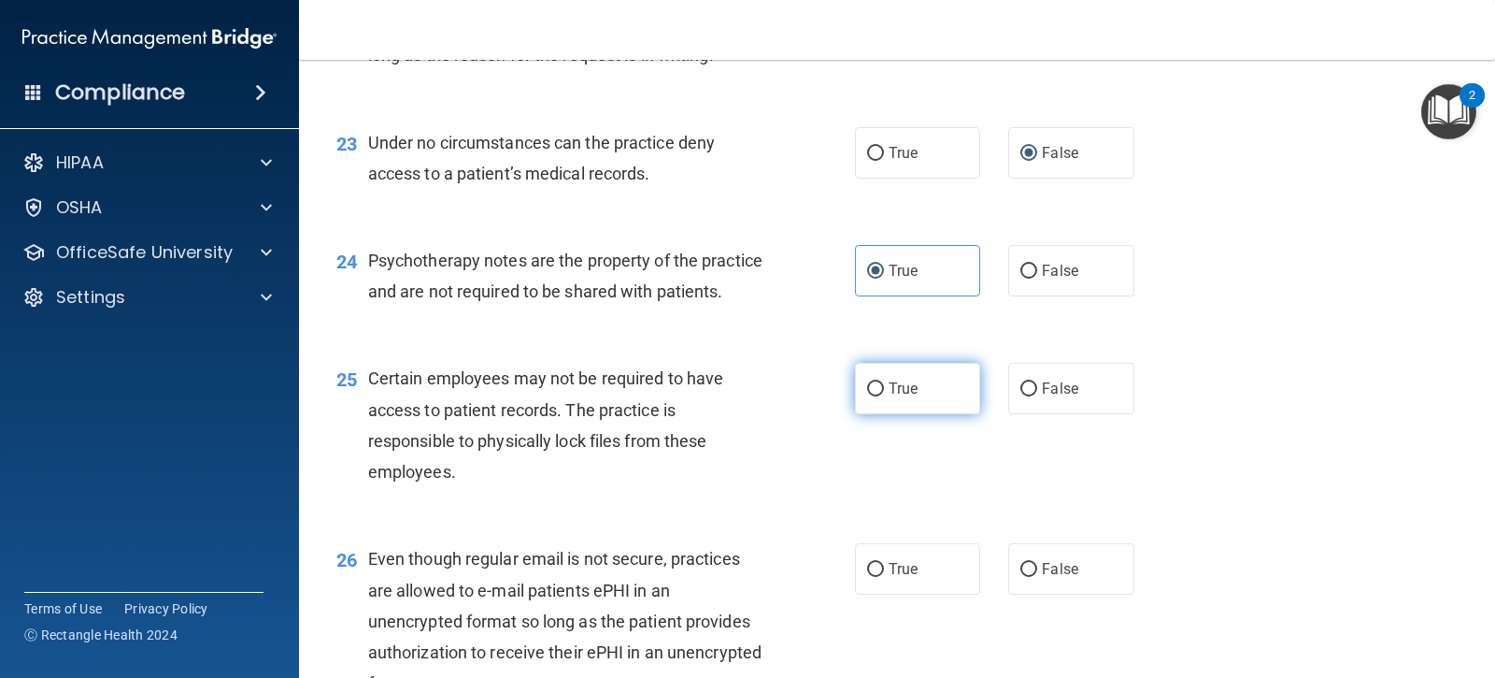
click at [890, 397] on span "True" at bounding box center [903, 388] width 29 height 18
click at [884, 396] on input "True" at bounding box center [875, 389] width 17 height 14
radio input "true"
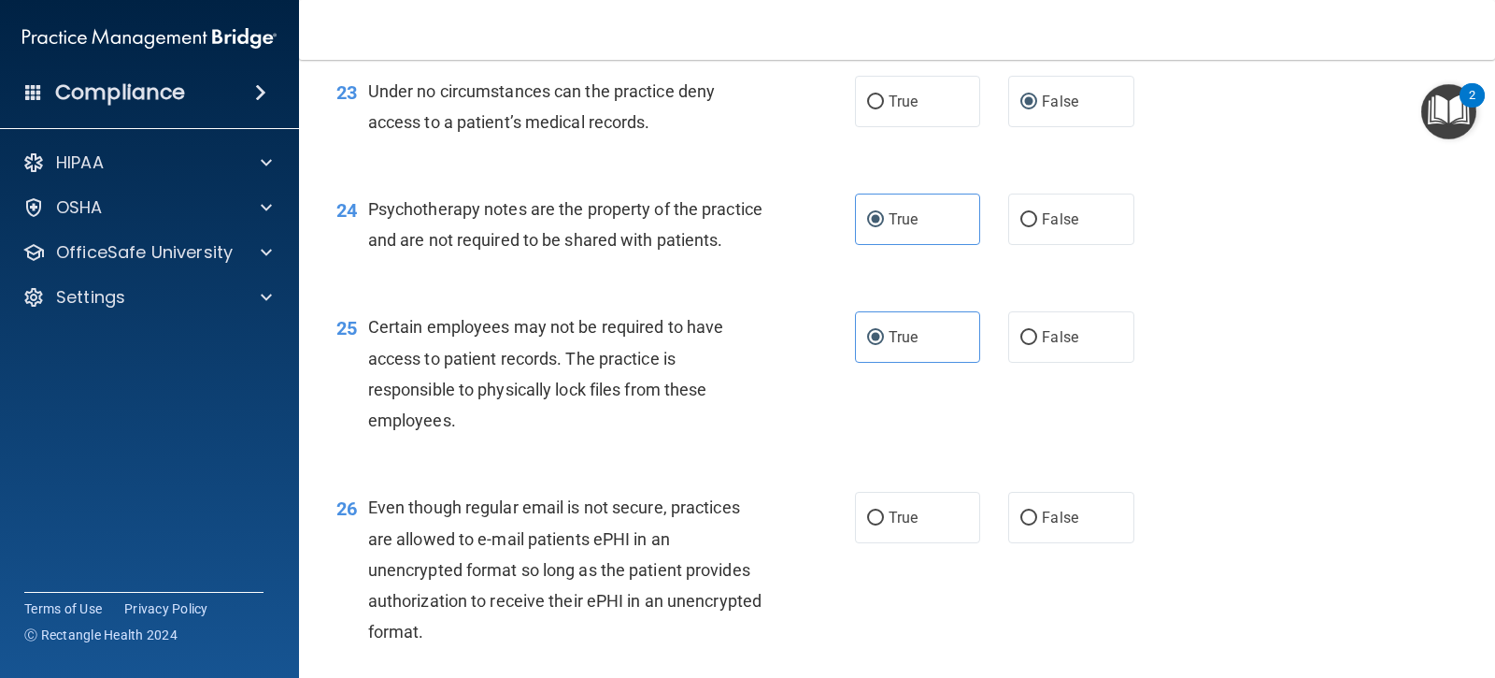
scroll to position [3925, 0]
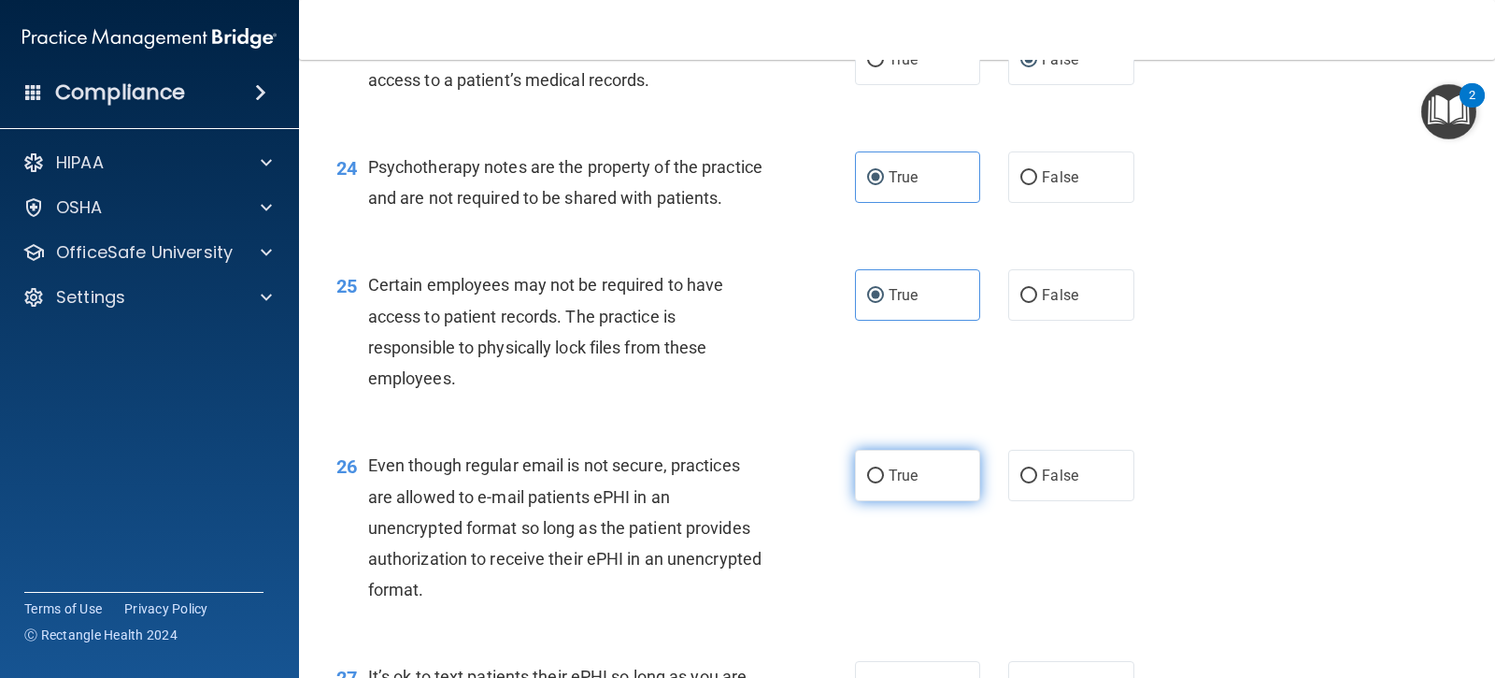
click at [877, 483] on input "True" at bounding box center [875, 476] width 17 height 14
radio input "true"
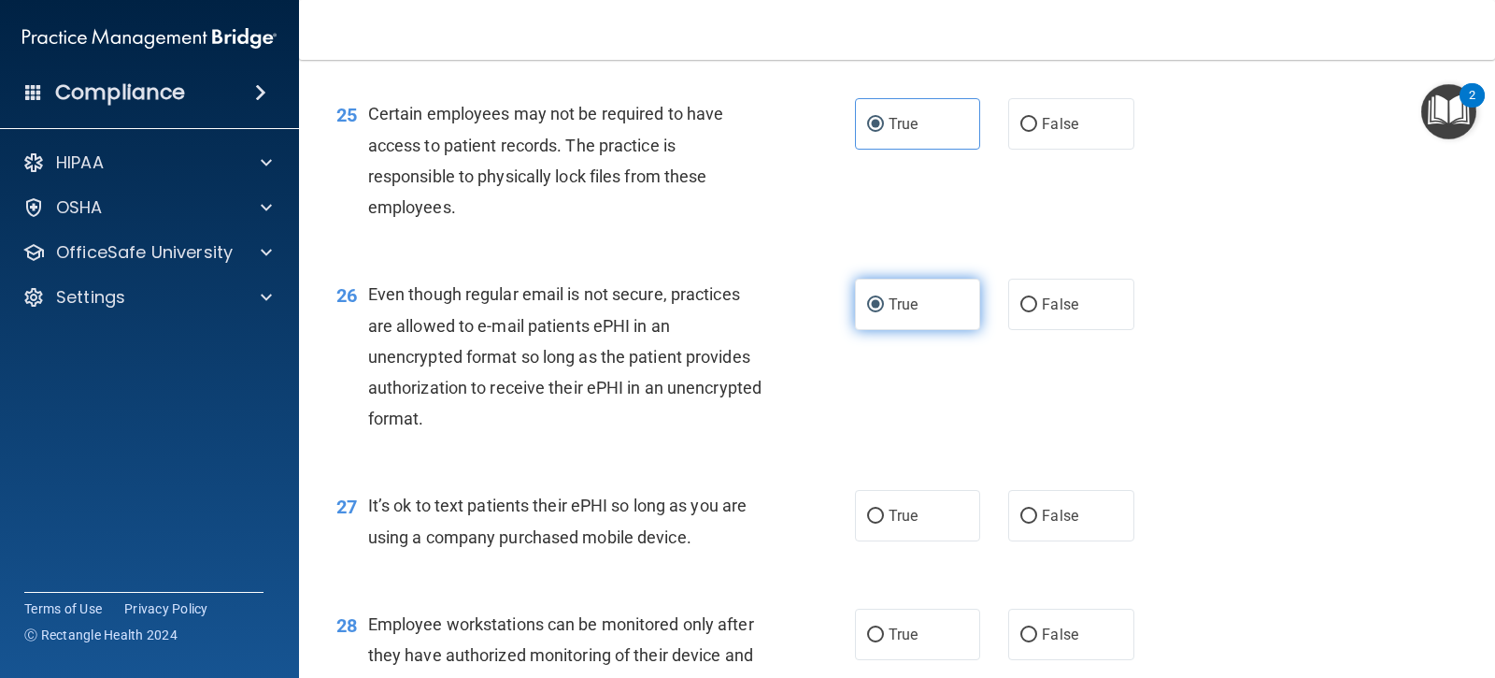
scroll to position [4206, 0]
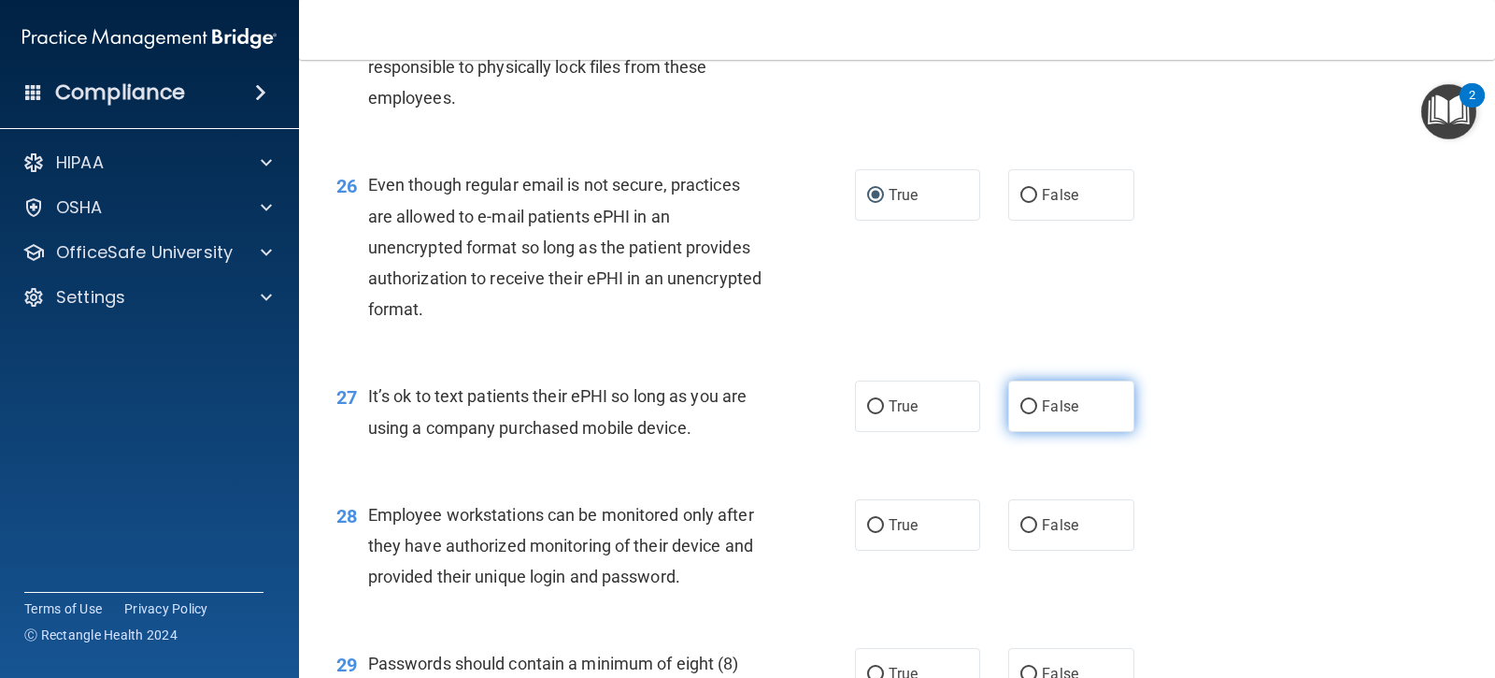
click at [1029, 414] on input "False" at bounding box center [1029, 407] width 17 height 14
radio input "true"
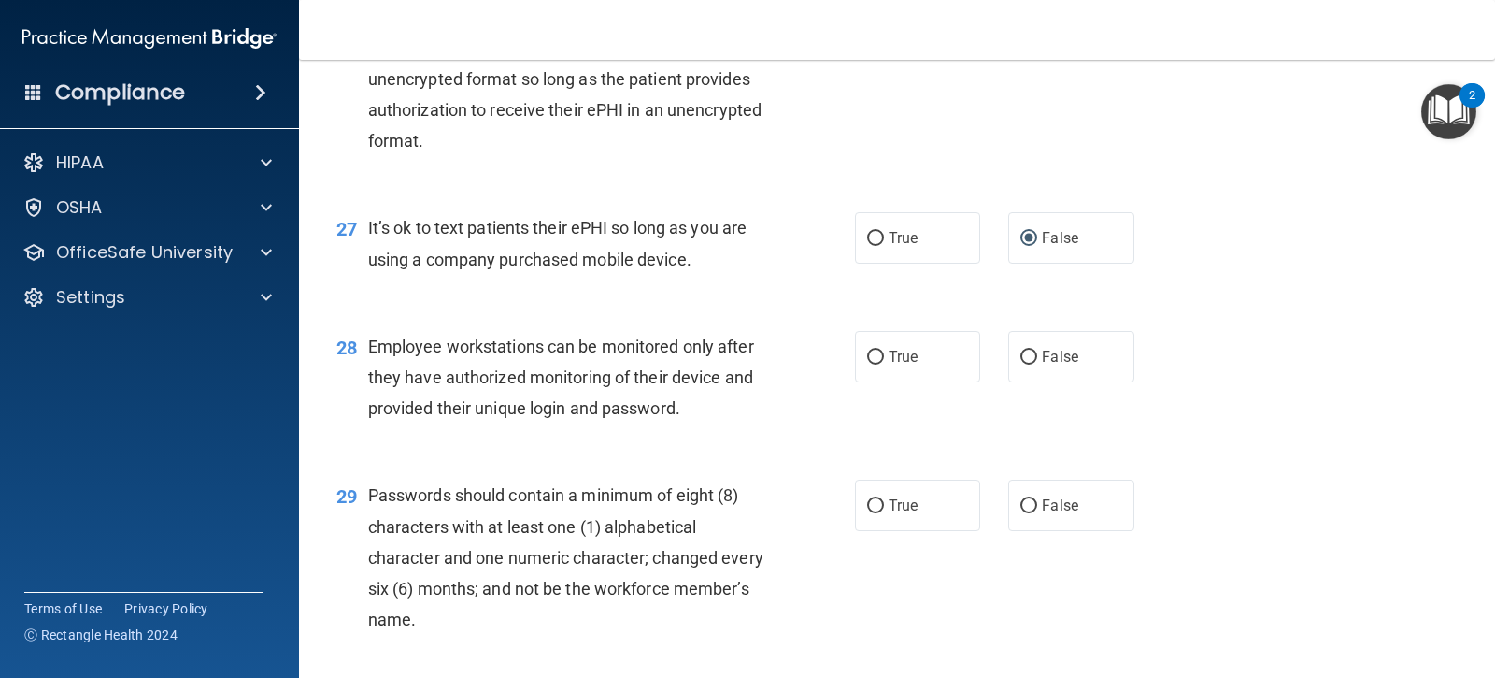
scroll to position [4393, 0]
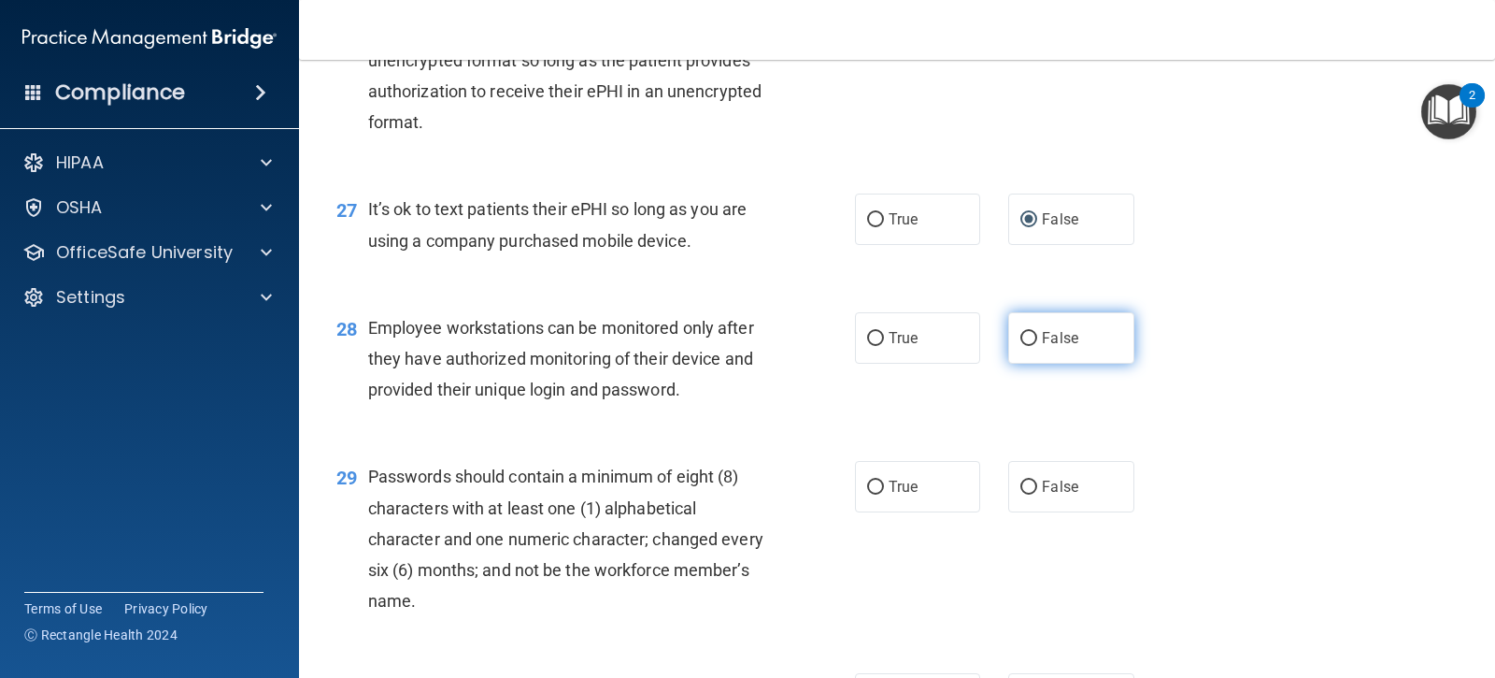
click at [1008, 364] on label "False" at bounding box center [1070, 337] width 125 height 51
click at [1021, 346] on input "False" at bounding box center [1029, 339] width 17 height 14
radio input "true"
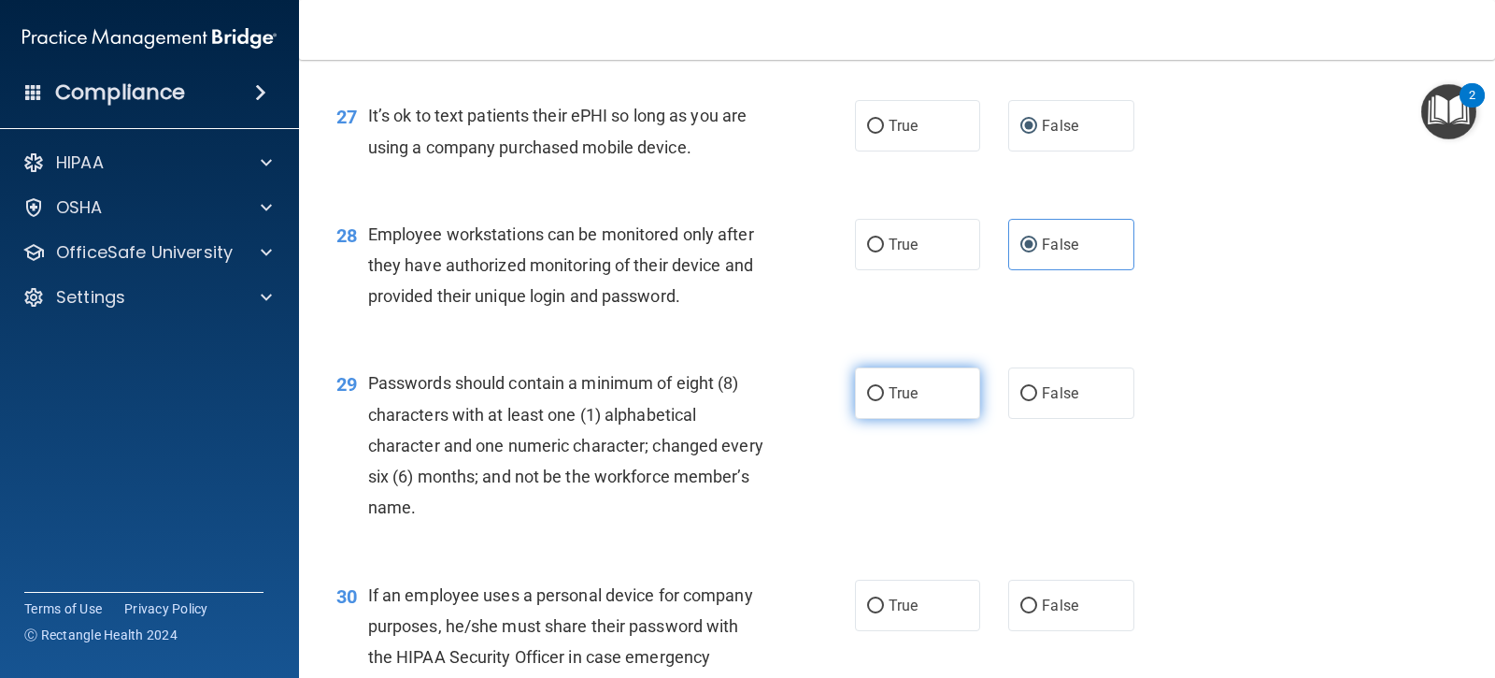
click at [871, 419] on label "True" at bounding box center [917, 392] width 125 height 51
click at [871, 401] on input "True" at bounding box center [875, 394] width 17 height 14
radio input "true"
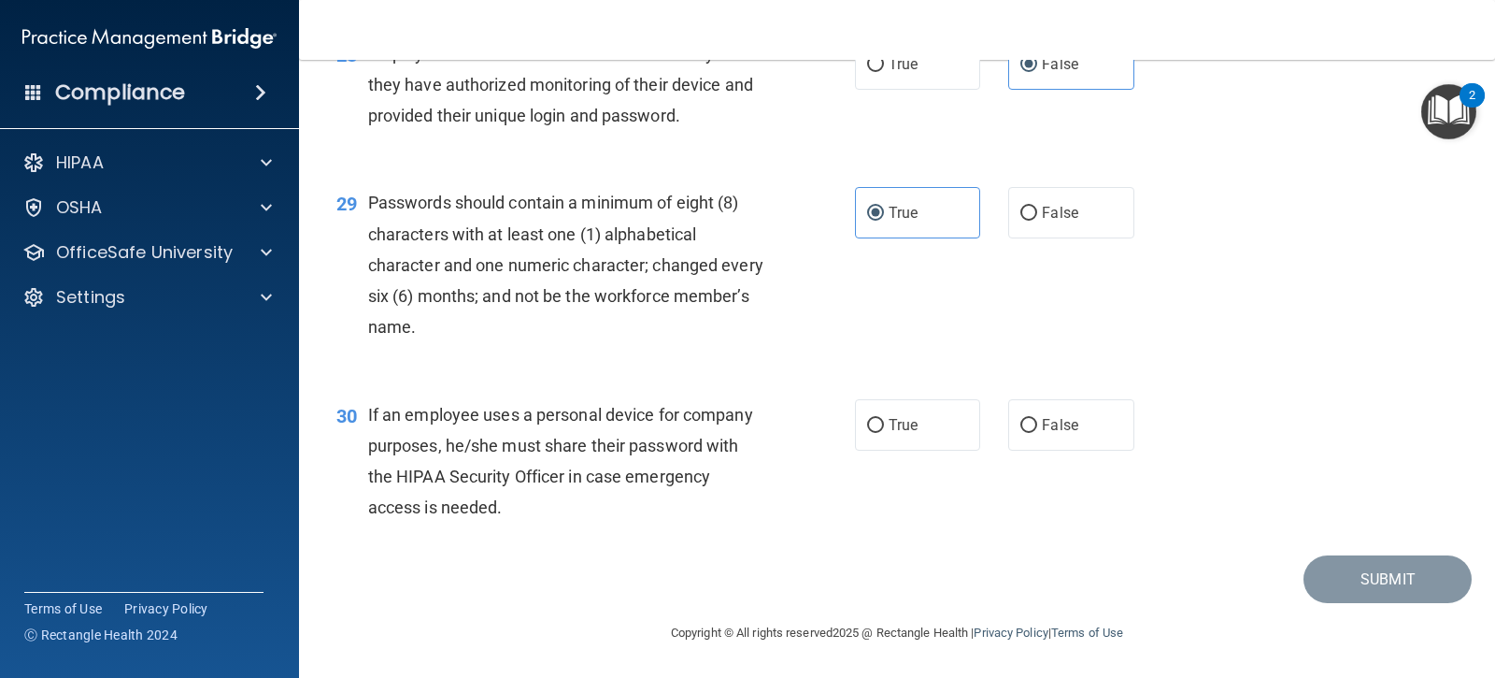
scroll to position [4697, 0]
click at [1080, 435] on label "False" at bounding box center [1070, 424] width 125 height 51
click at [1037, 433] on input "False" at bounding box center [1029, 426] width 17 height 14
radio input "true"
click at [1339, 590] on button "Submit" at bounding box center [1388, 579] width 168 height 48
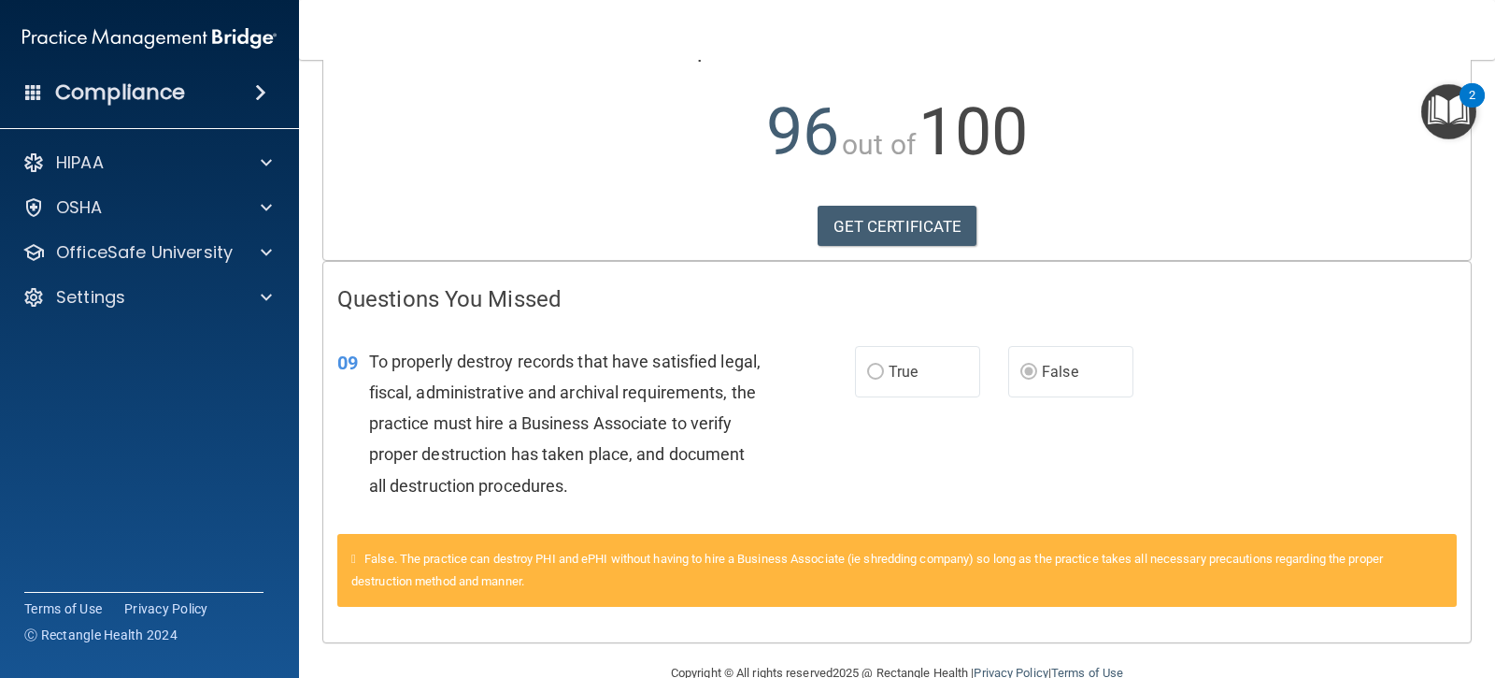
scroll to position [187, 0]
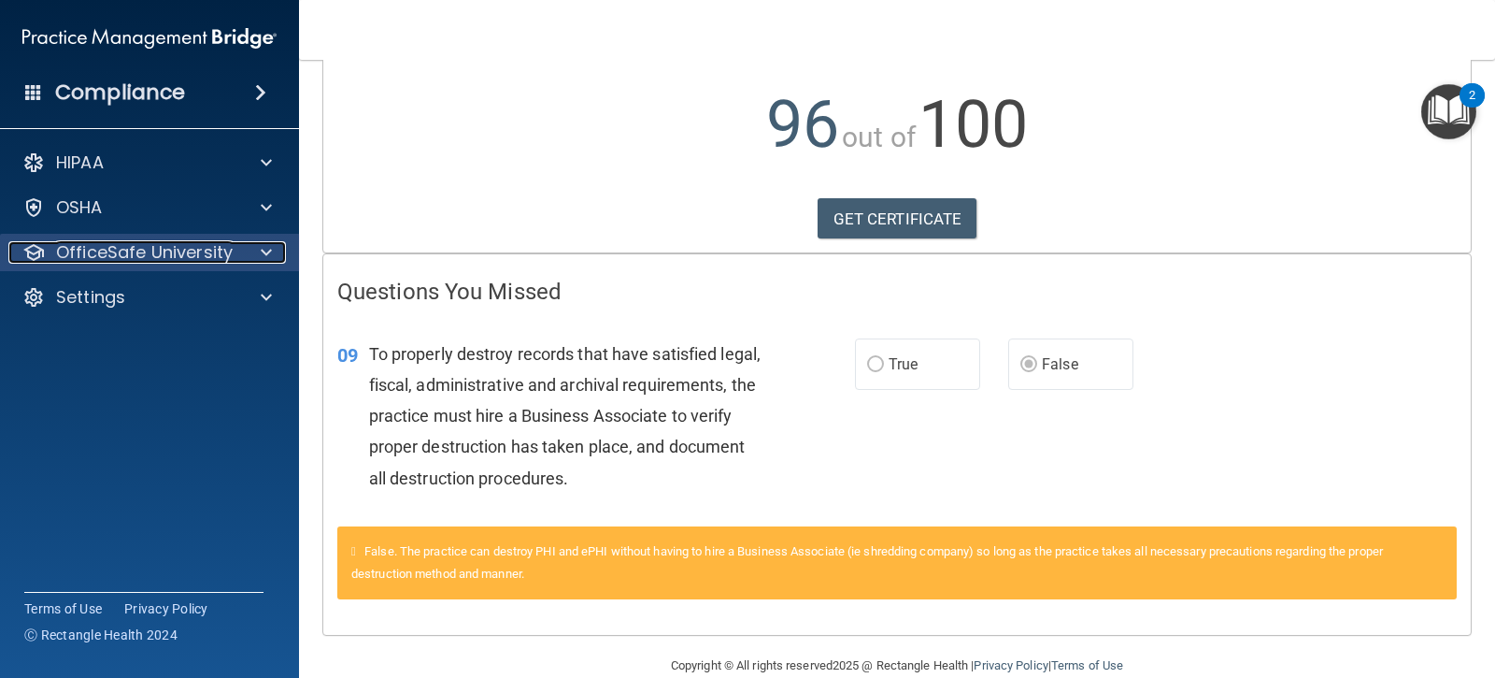
click at [218, 245] on p "OfficeSafe University" at bounding box center [144, 252] width 177 height 22
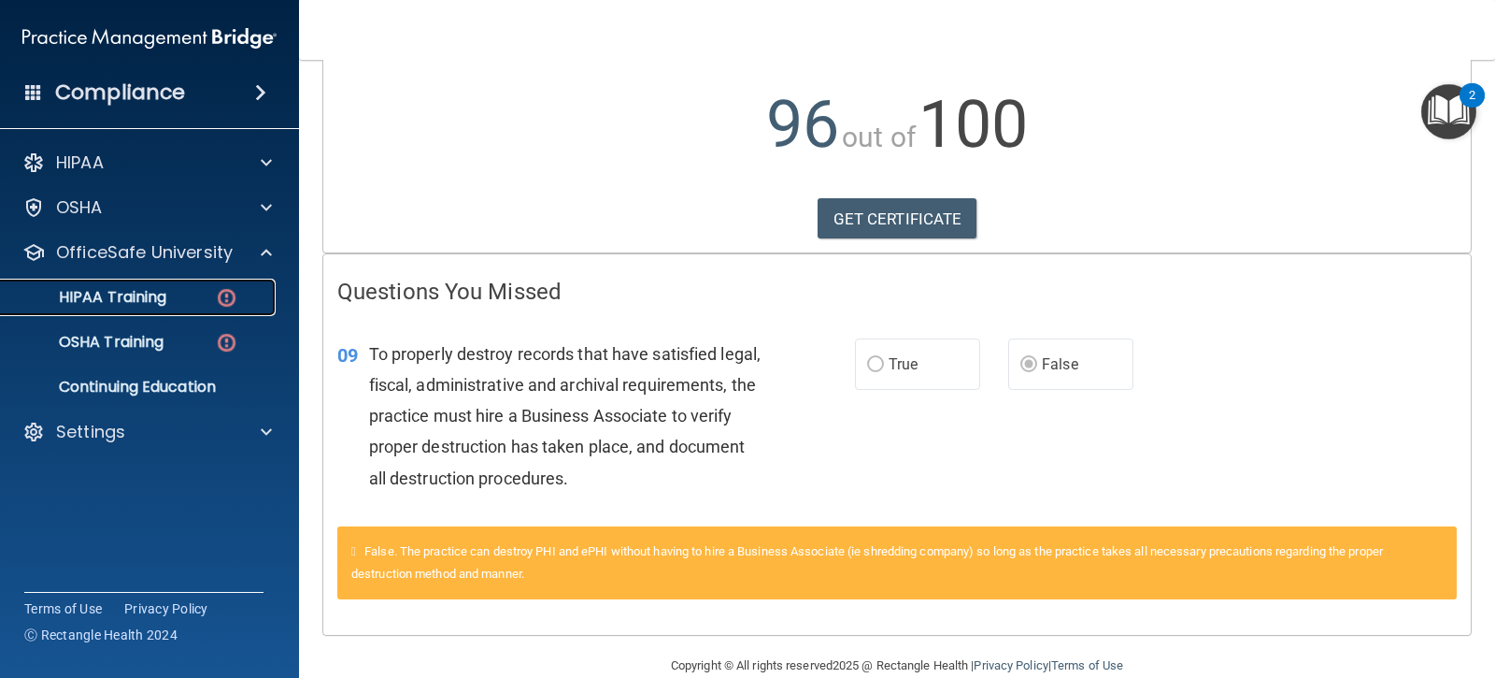
click at [223, 299] on img at bounding box center [226, 297] width 23 height 23
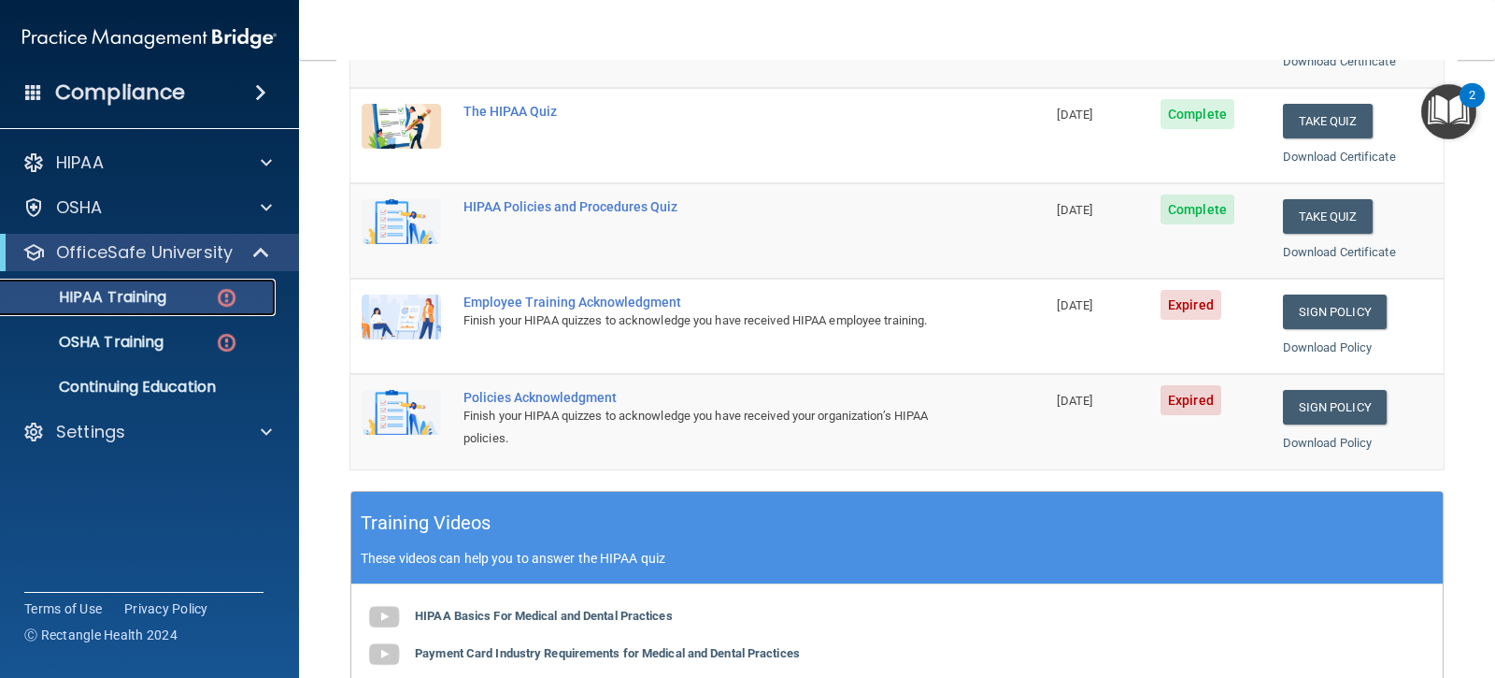
scroll to position [230, 0]
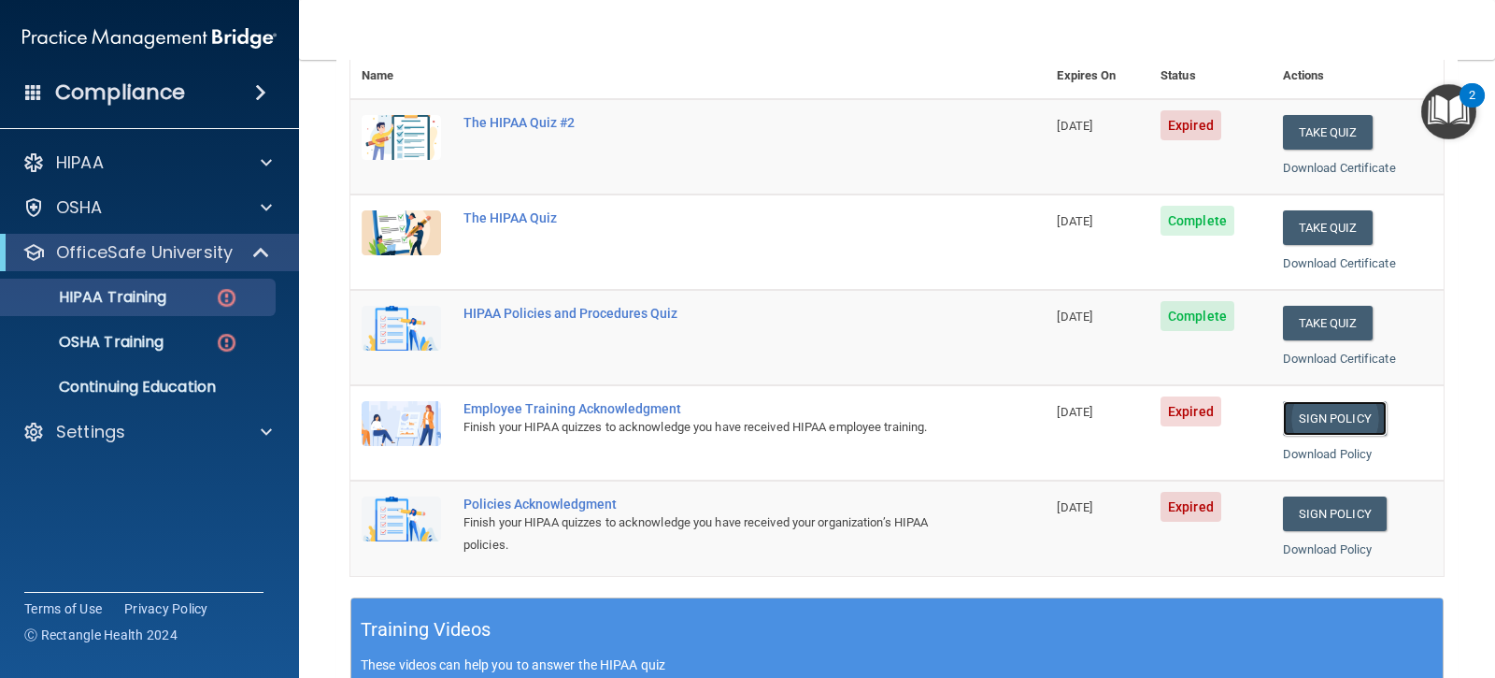
click at [1299, 420] on link "Sign Policy" at bounding box center [1335, 418] width 104 height 35
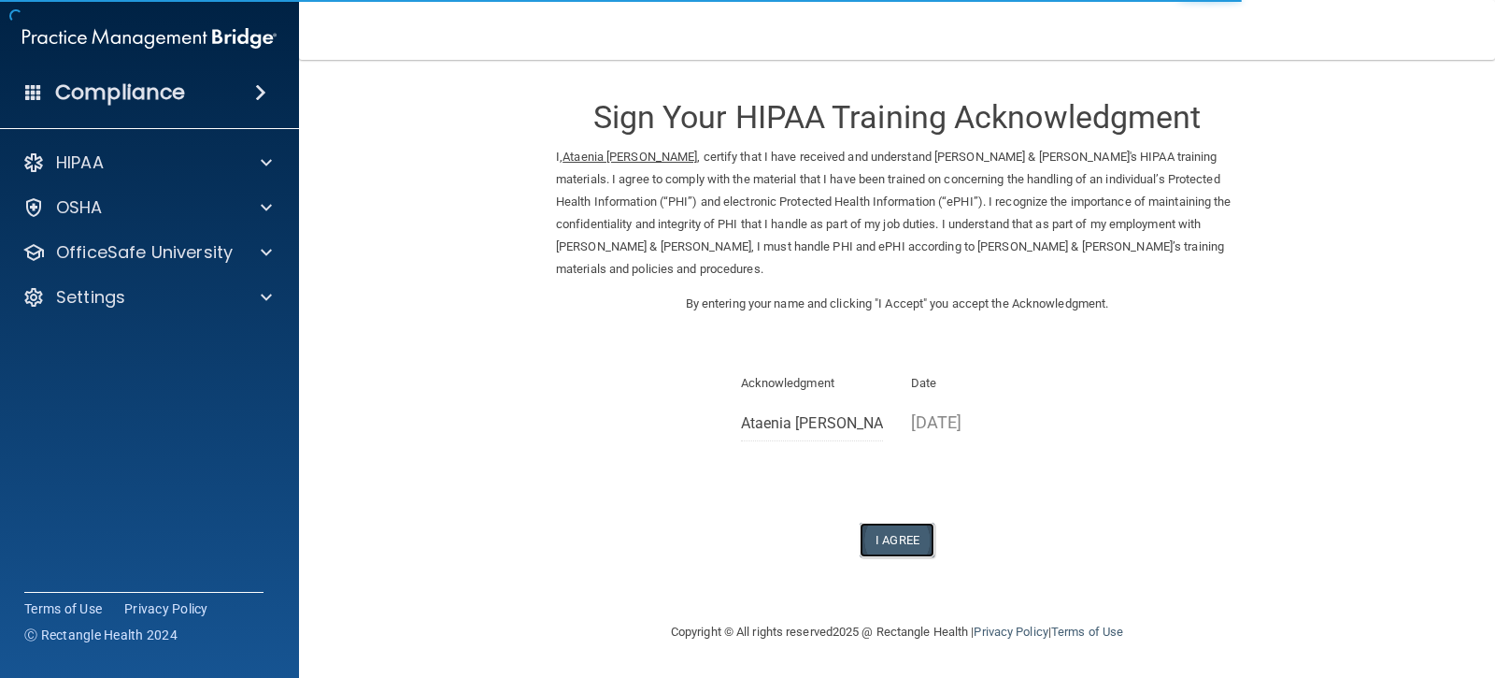
click at [912, 529] on button "I Agree" at bounding box center [897, 539] width 75 height 35
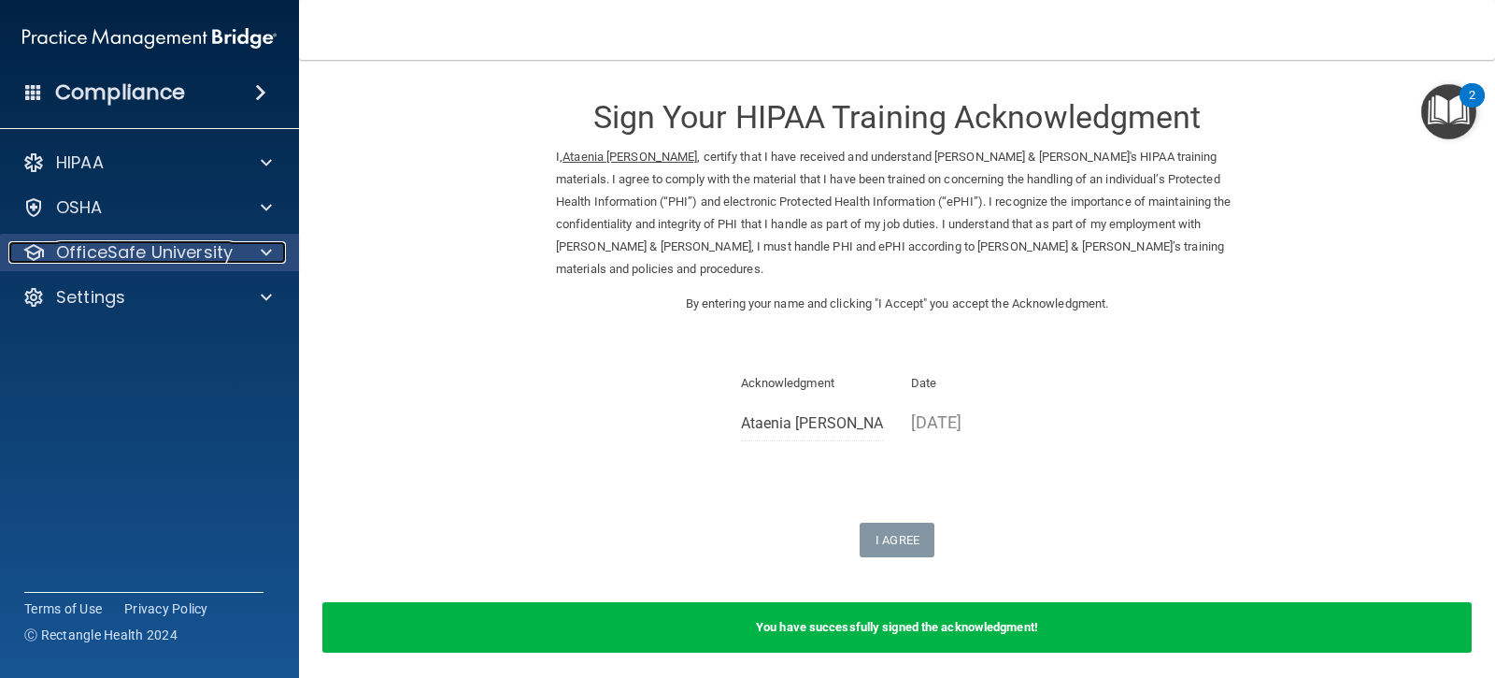
click at [265, 249] on span at bounding box center [266, 252] width 11 height 22
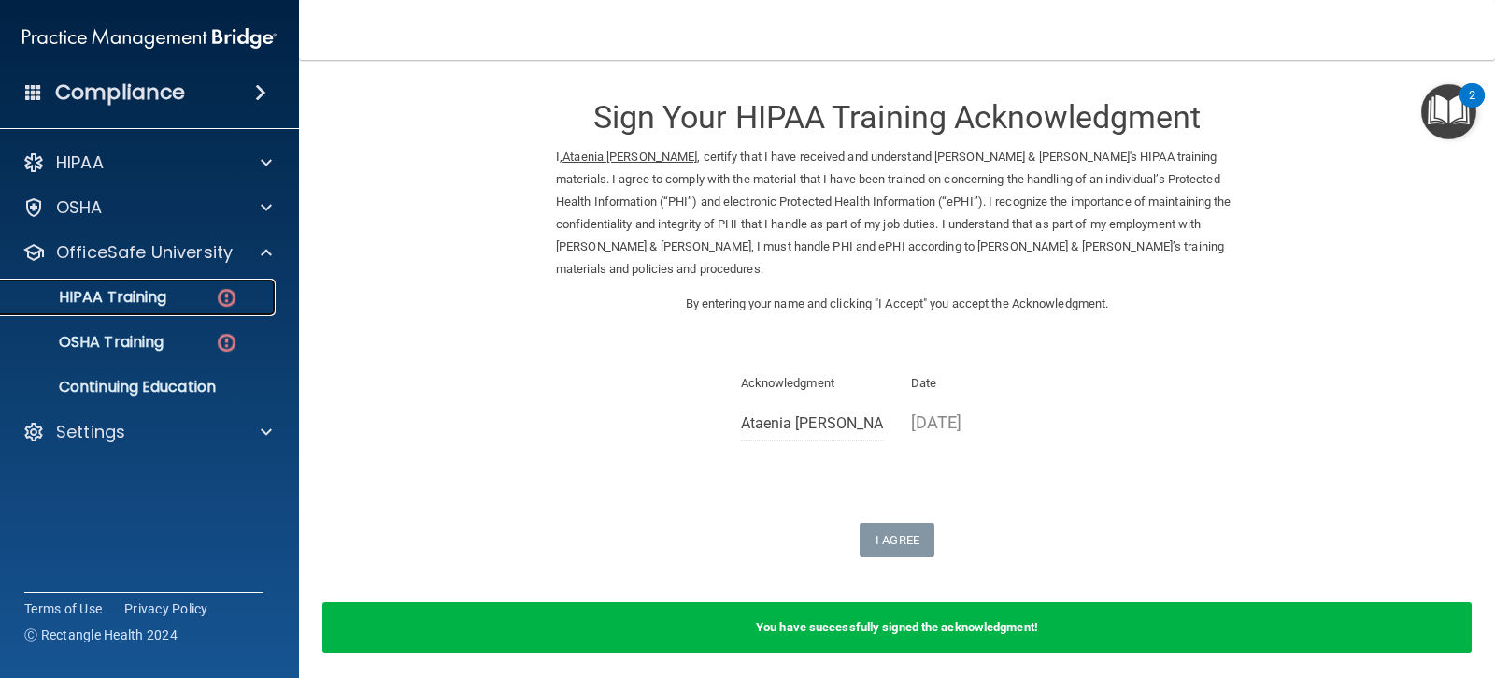
click at [233, 296] on img at bounding box center [226, 297] width 23 height 23
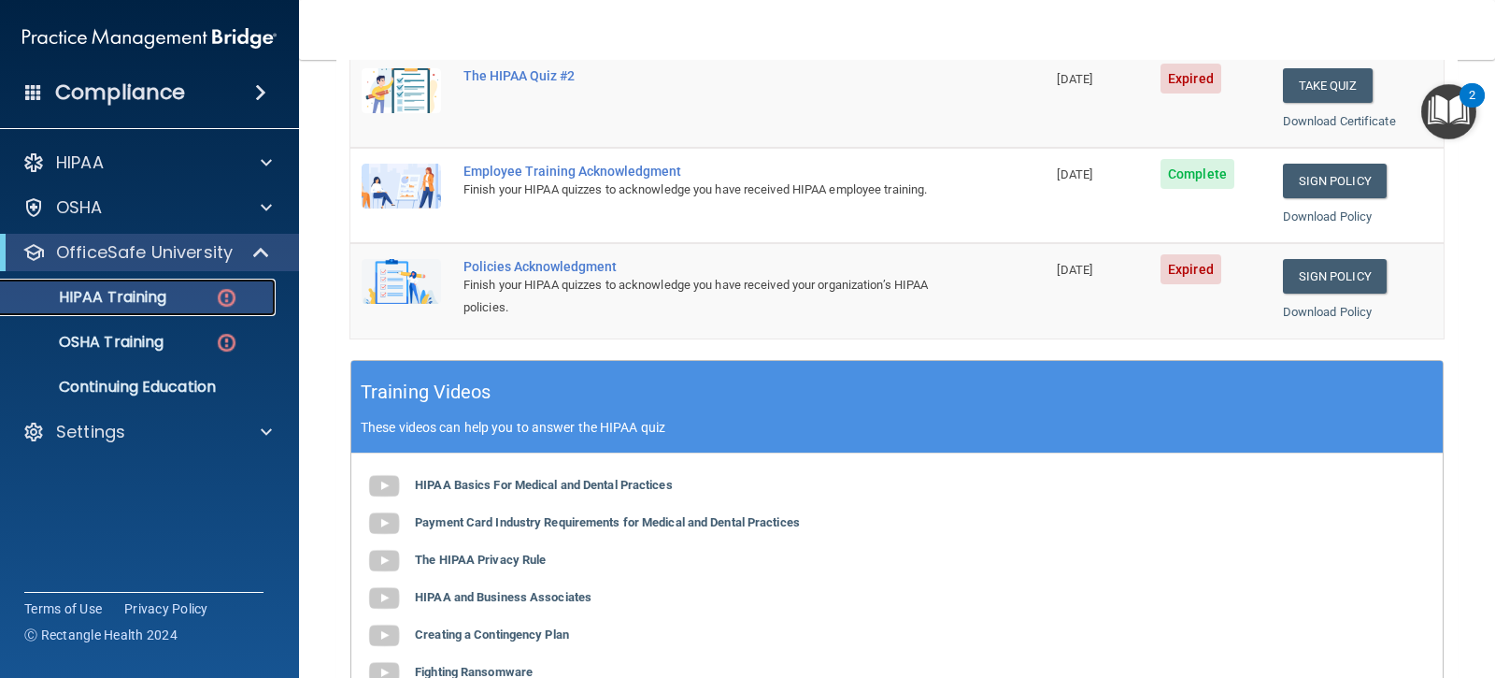
scroll to position [561, 0]
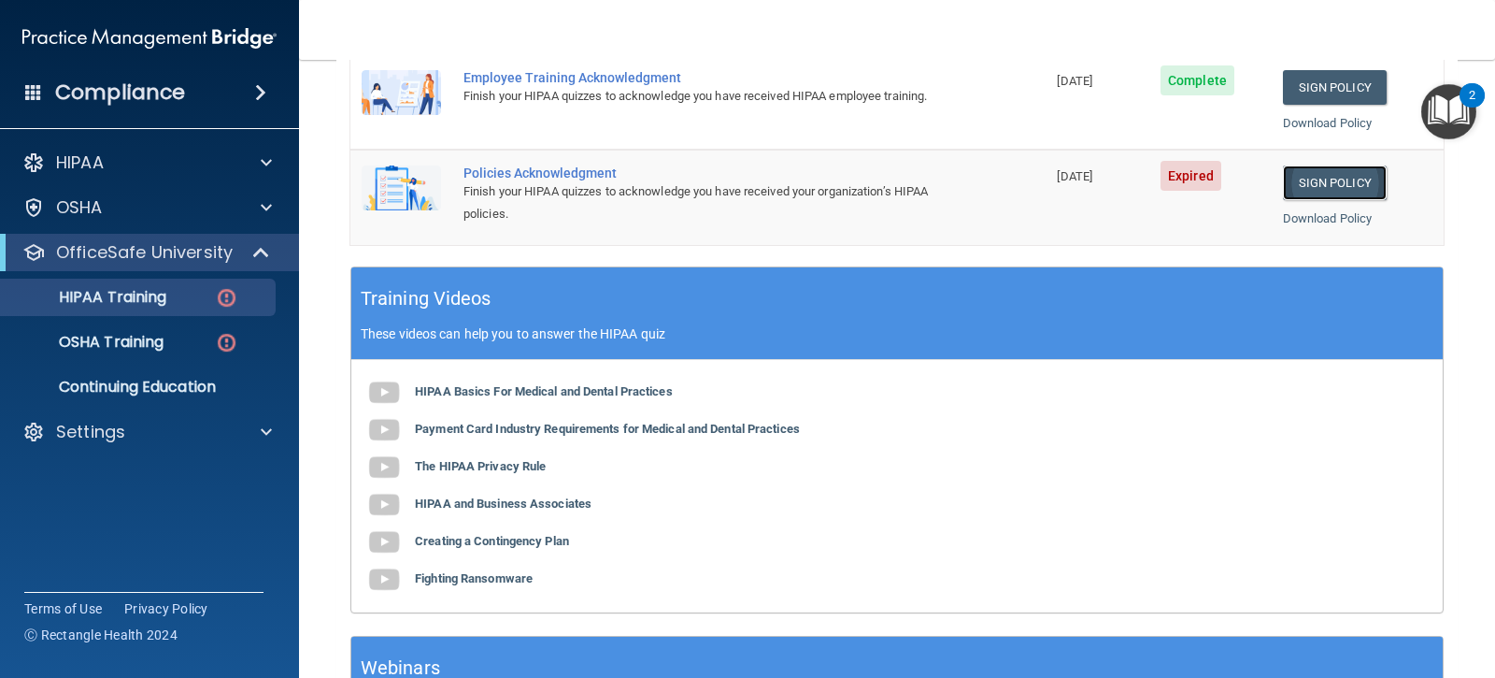
click at [1299, 175] on link "Sign Policy" at bounding box center [1335, 182] width 104 height 35
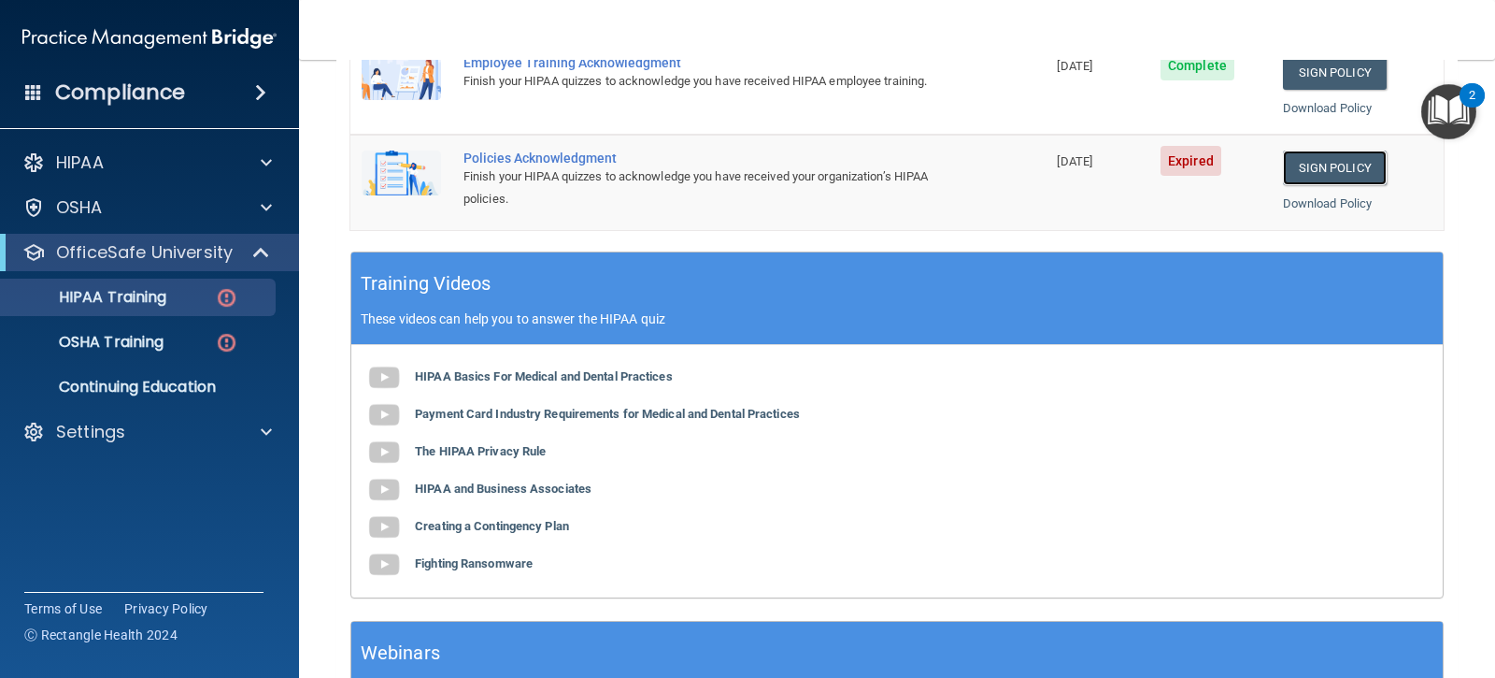
scroll to position [543, 0]
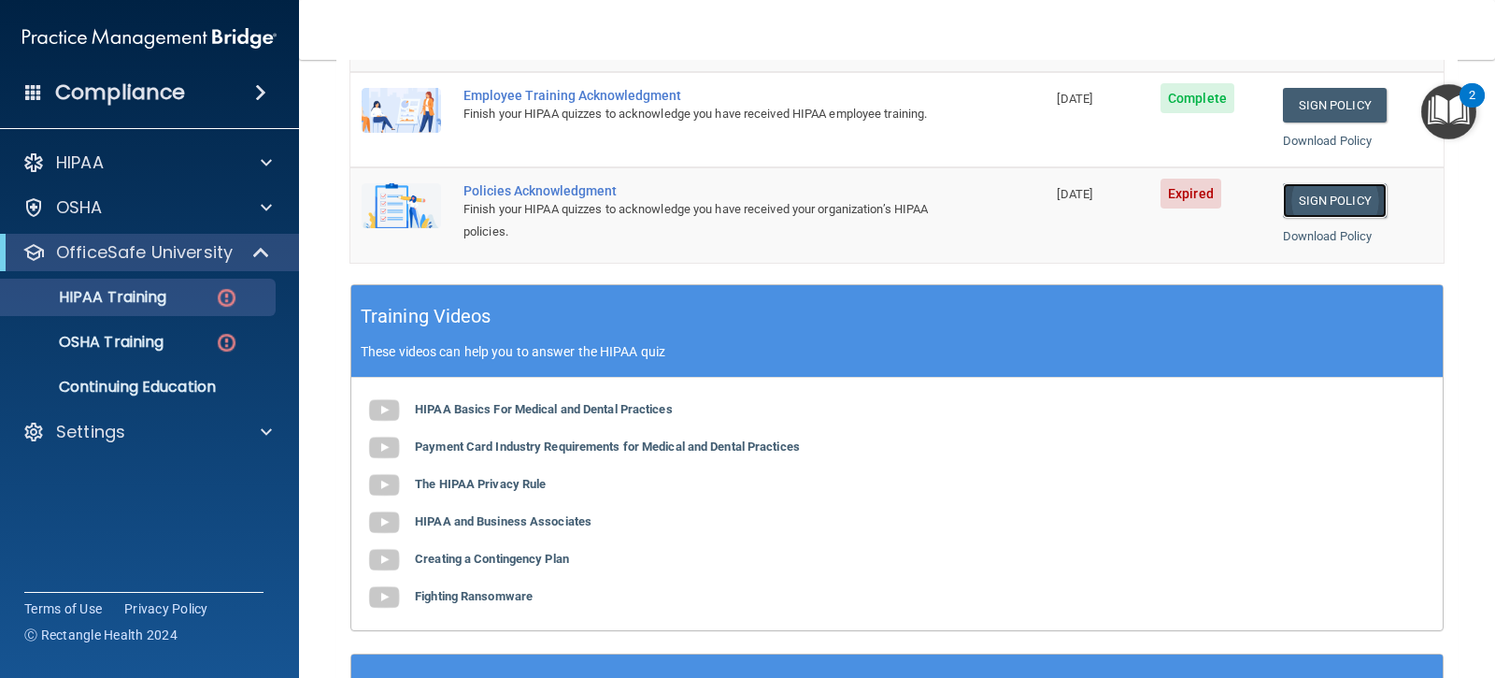
click at [1337, 201] on link "Sign Policy" at bounding box center [1335, 200] width 104 height 35
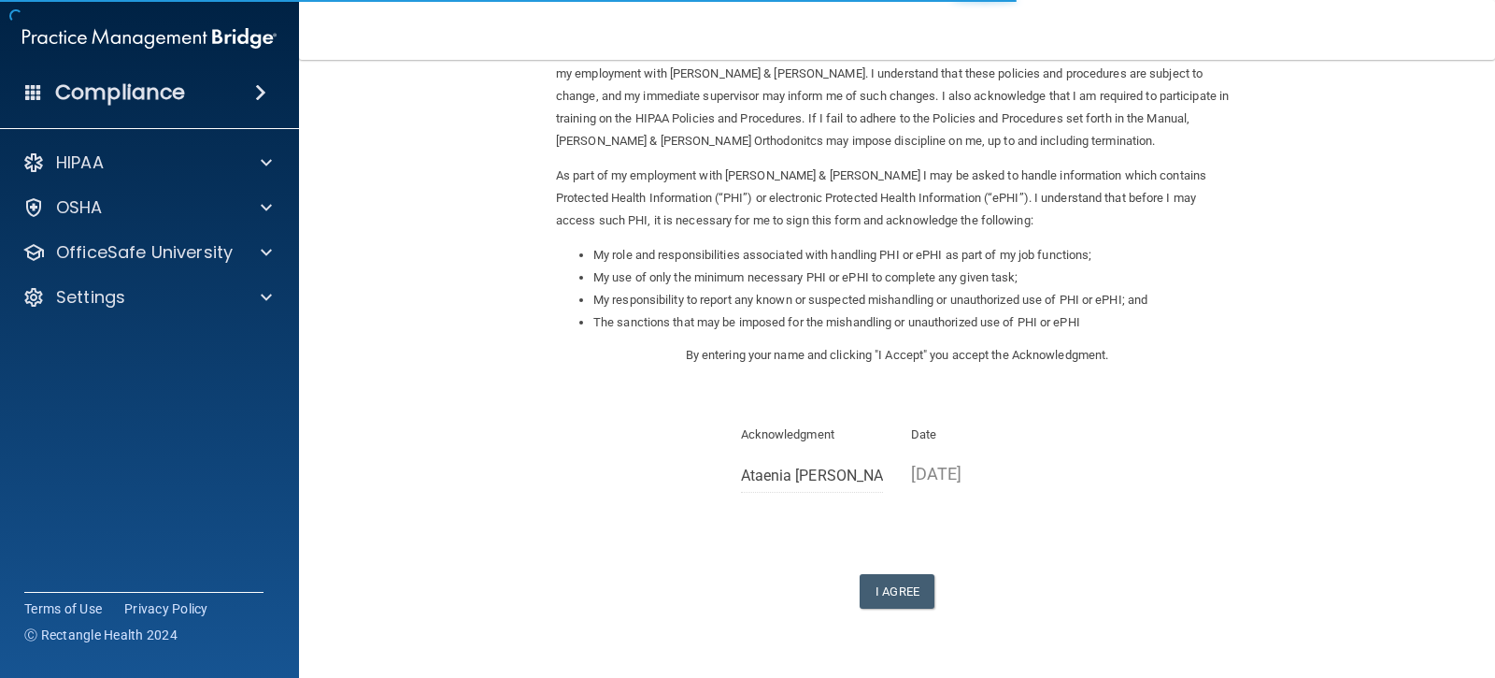
scroll to position [179, 0]
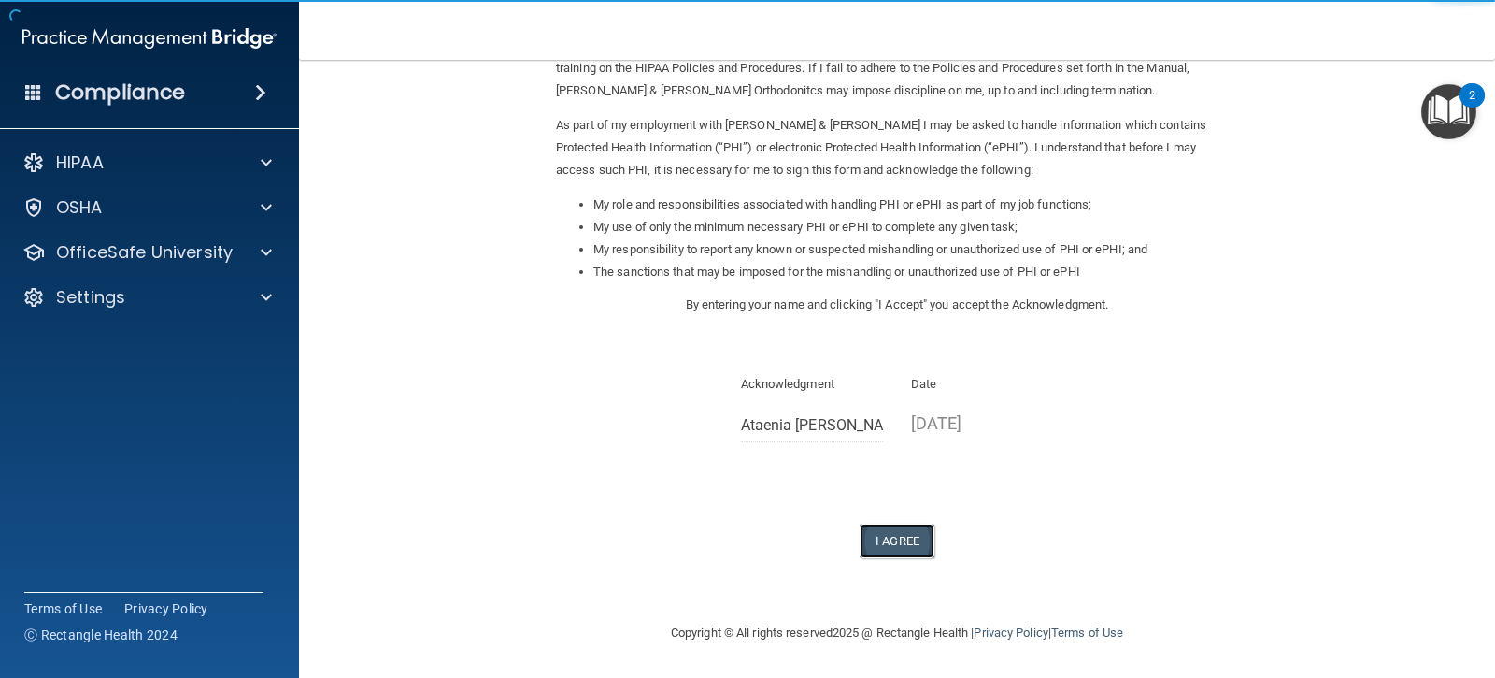
click at [896, 552] on button "I Agree" at bounding box center [897, 540] width 75 height 35
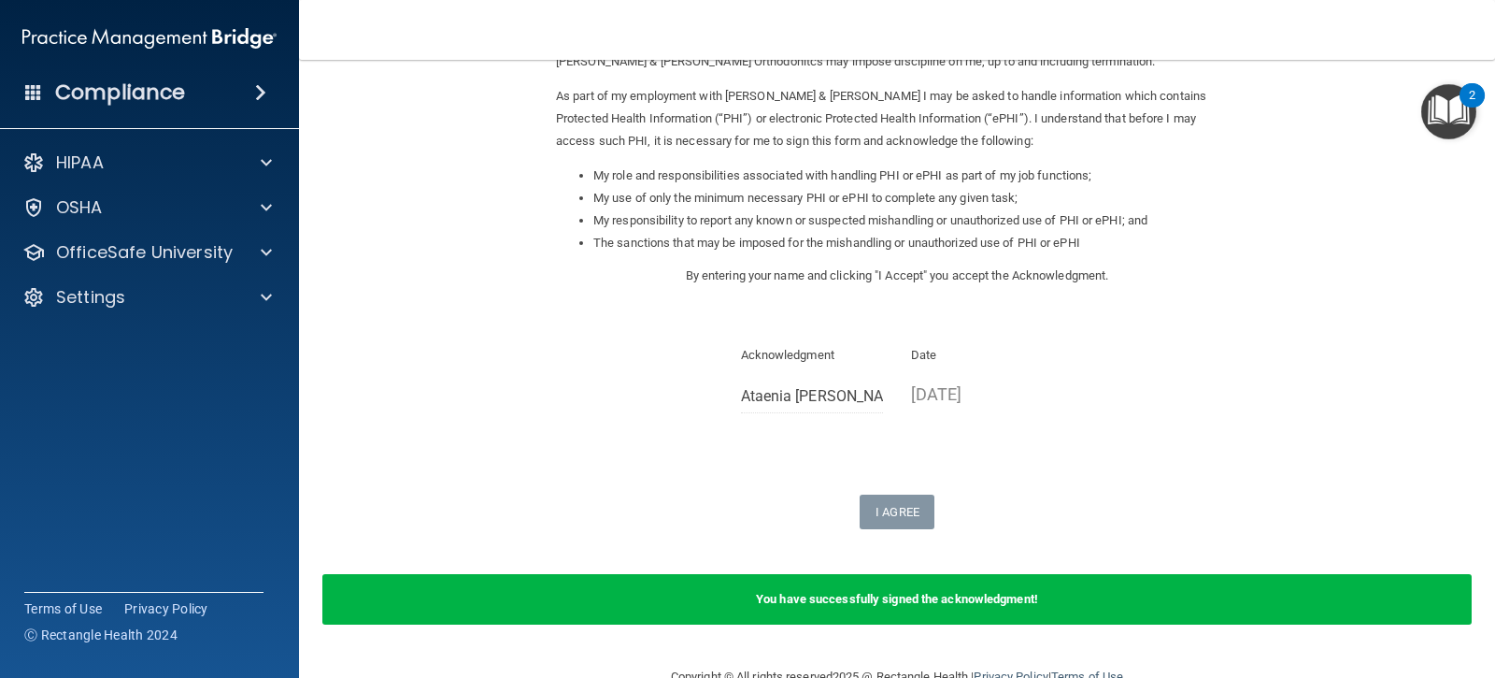
scroll to position [251, 0]
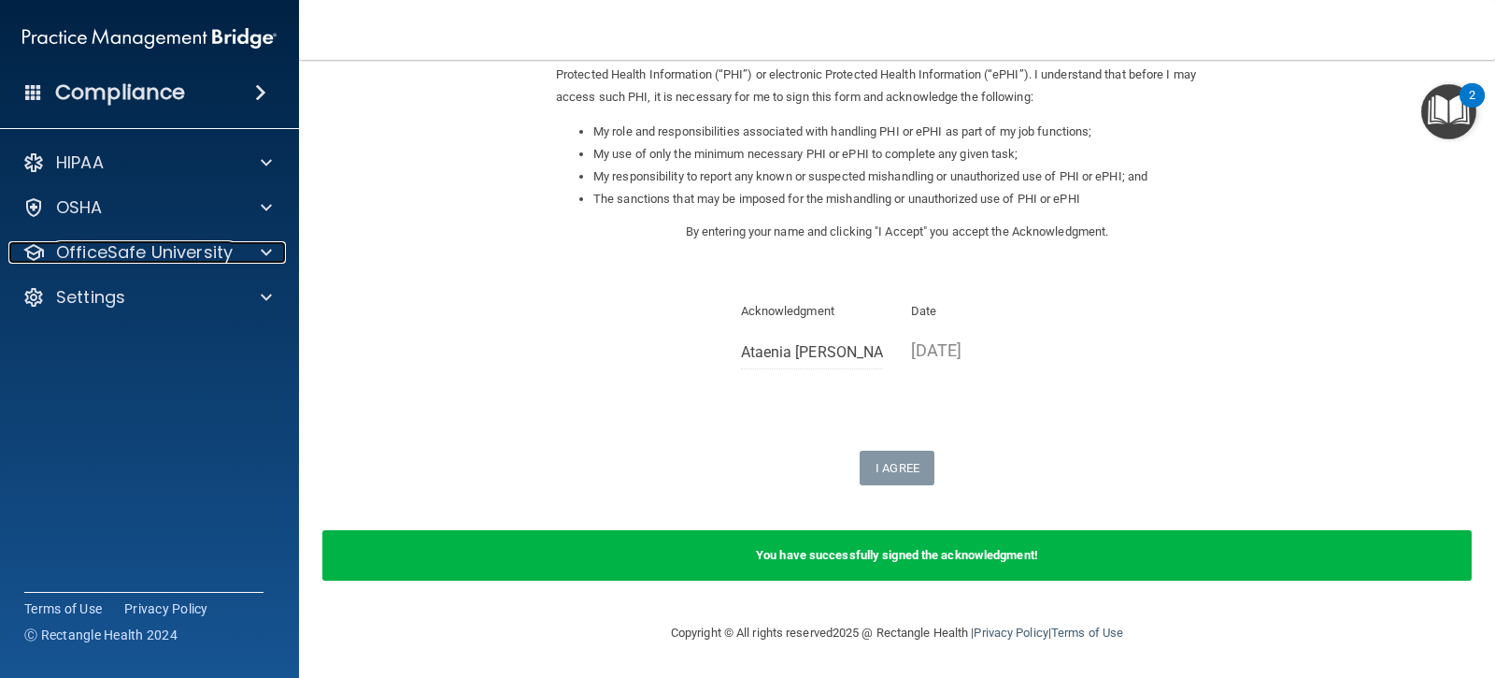
click at [264, 248] on span at bounding box center [266, 252] width 11 height 22
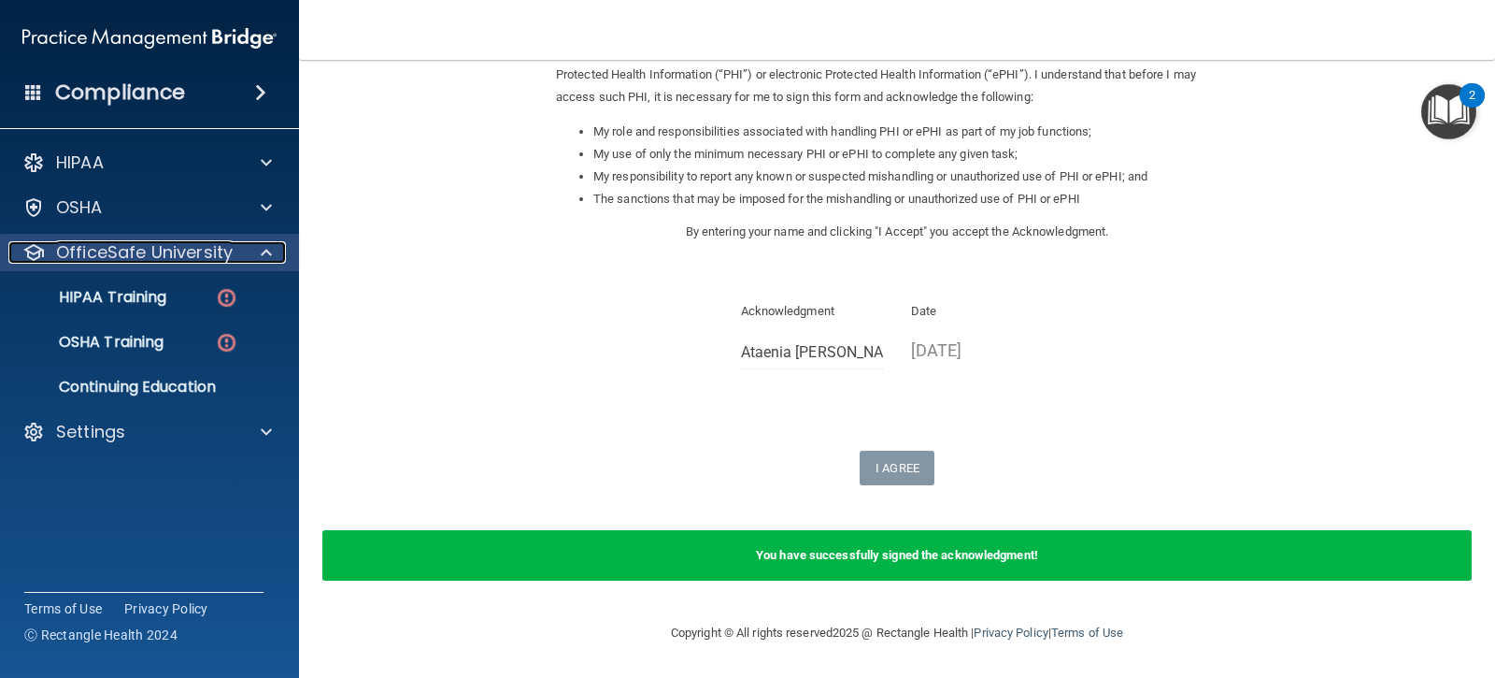
click at [261, 250] on span at bounding box center [266, 252] width 11 height 22
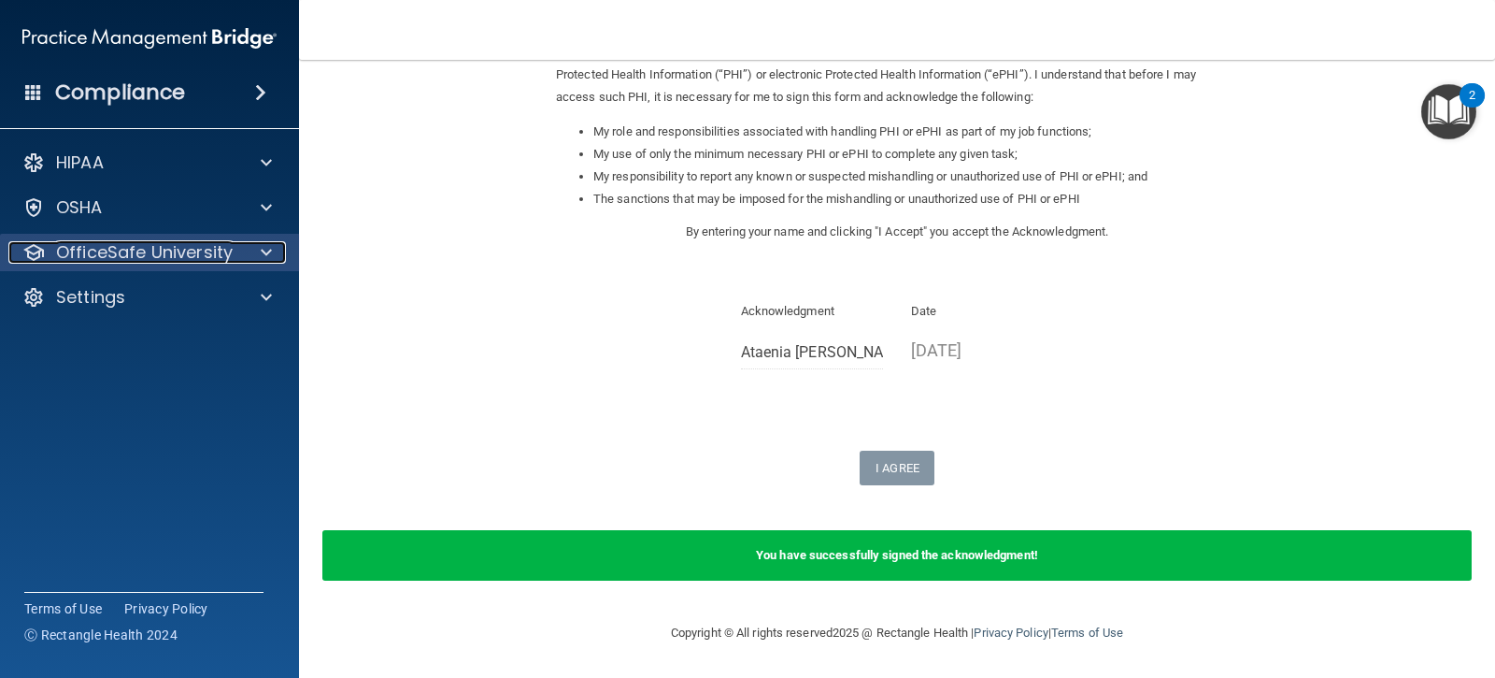
click at [261, 250] on span at bounding box center [266, 252] width 11 height 22
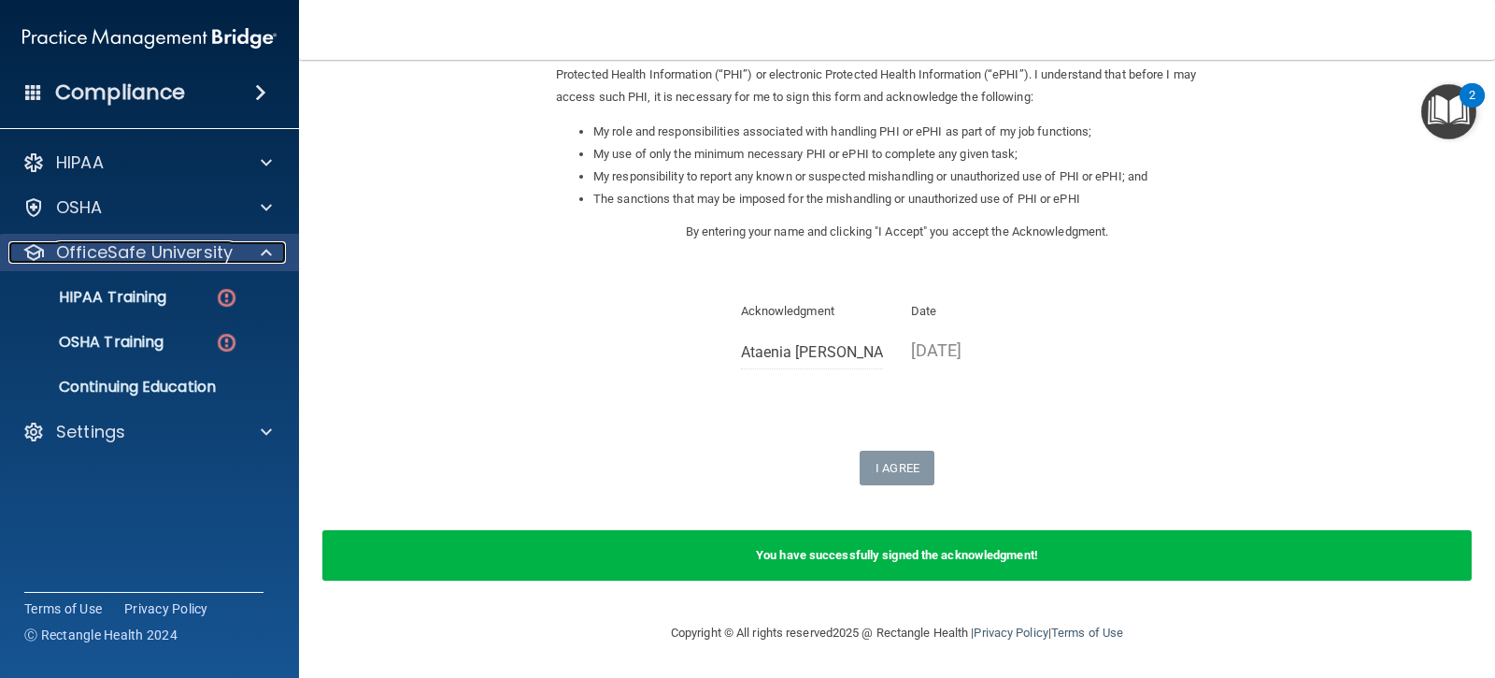
click at [261, 250] on span at bounding box center [266, 252] width 11 height 22
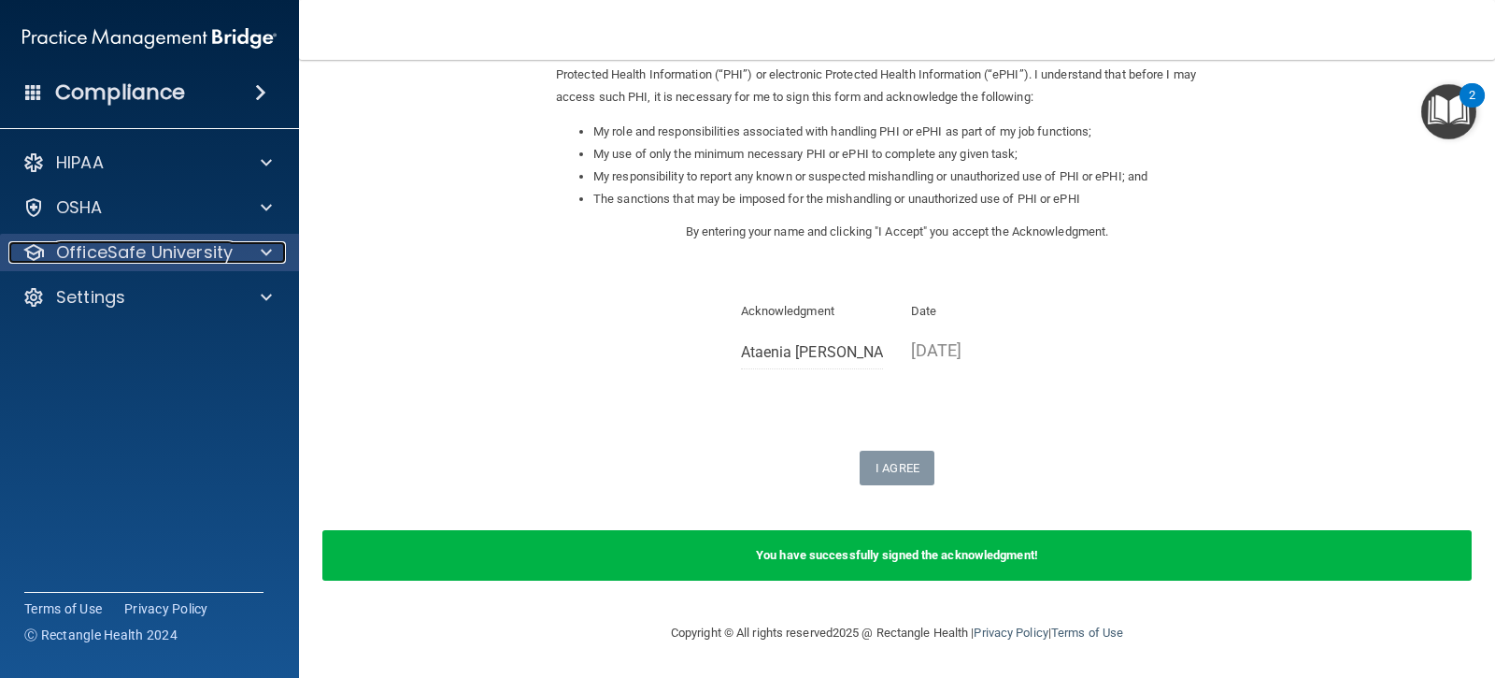
click at [261, 250] on span at bounding box center [266, 252] width 11 height 22
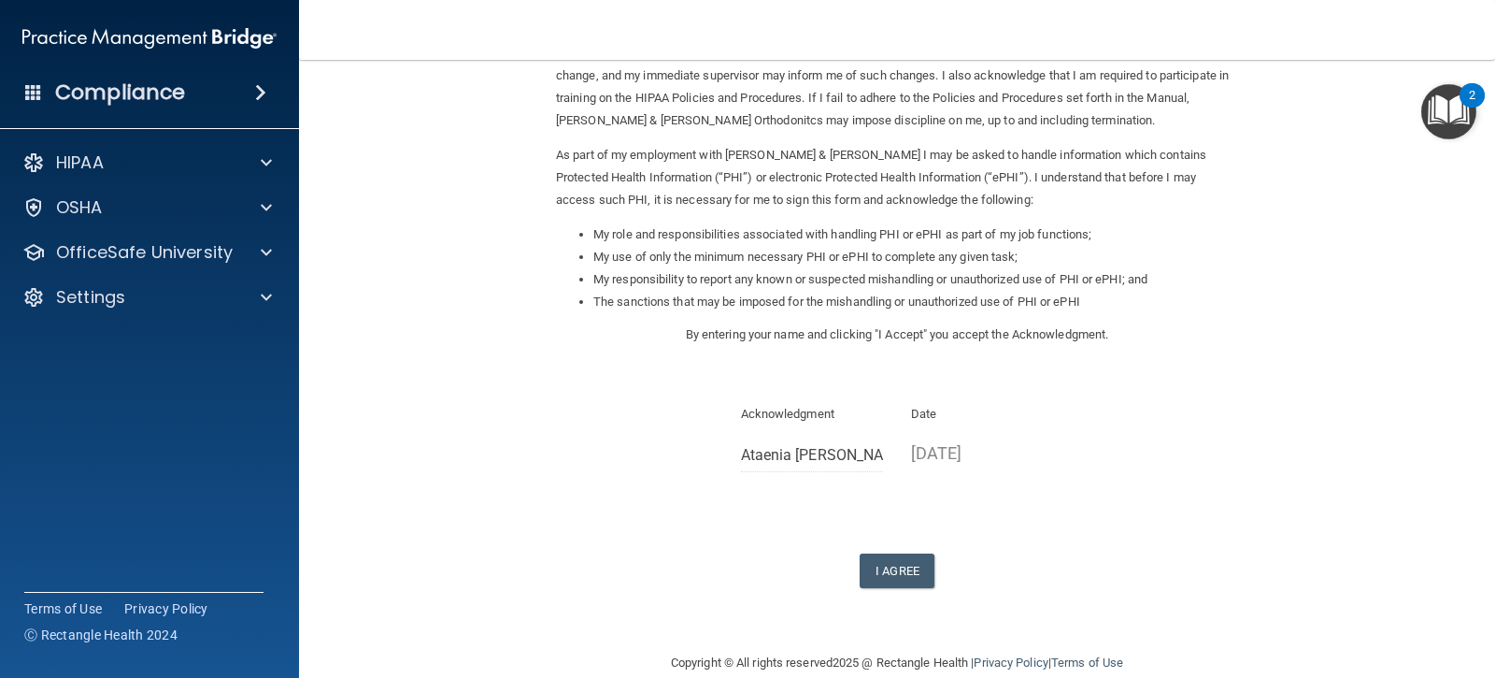
scroll to position [179, 0]
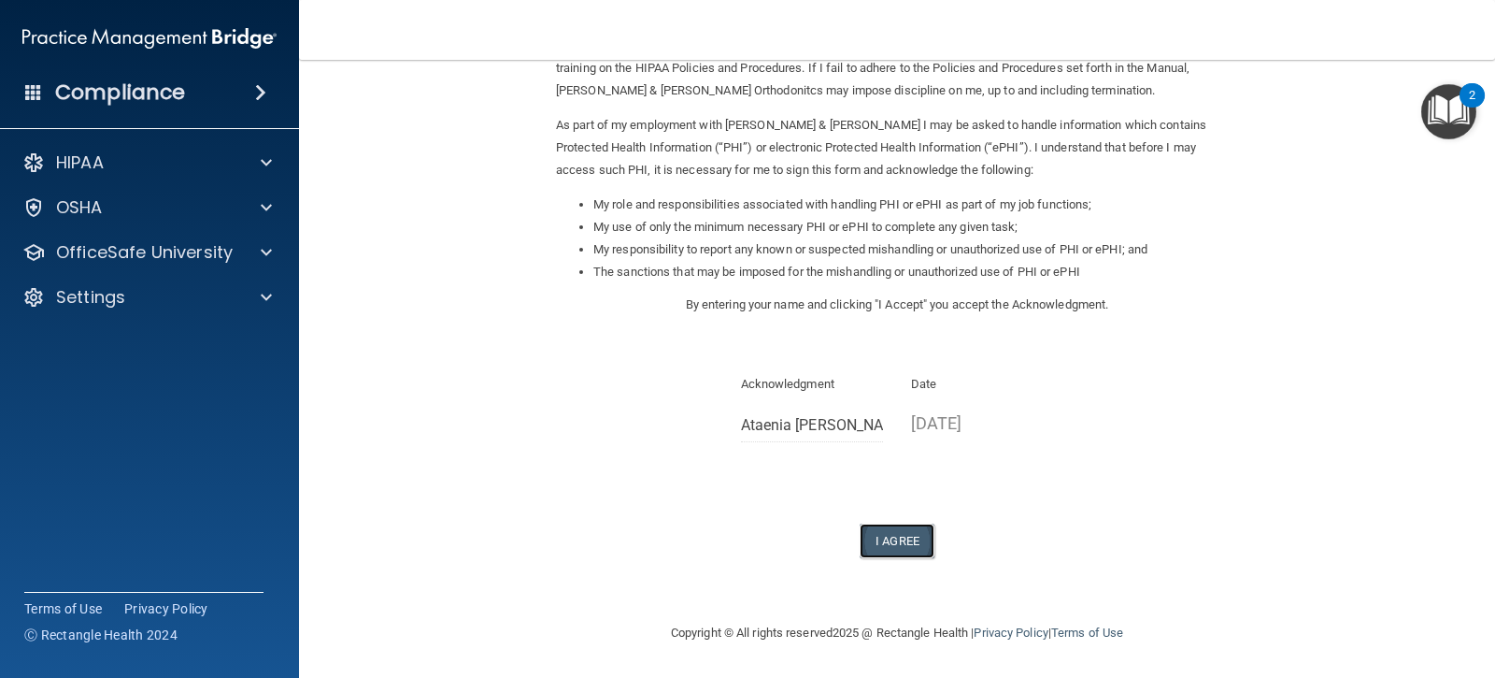
click at [903, 550] on button "I Agree" at bounding box center [897, 540] width 75 height 35
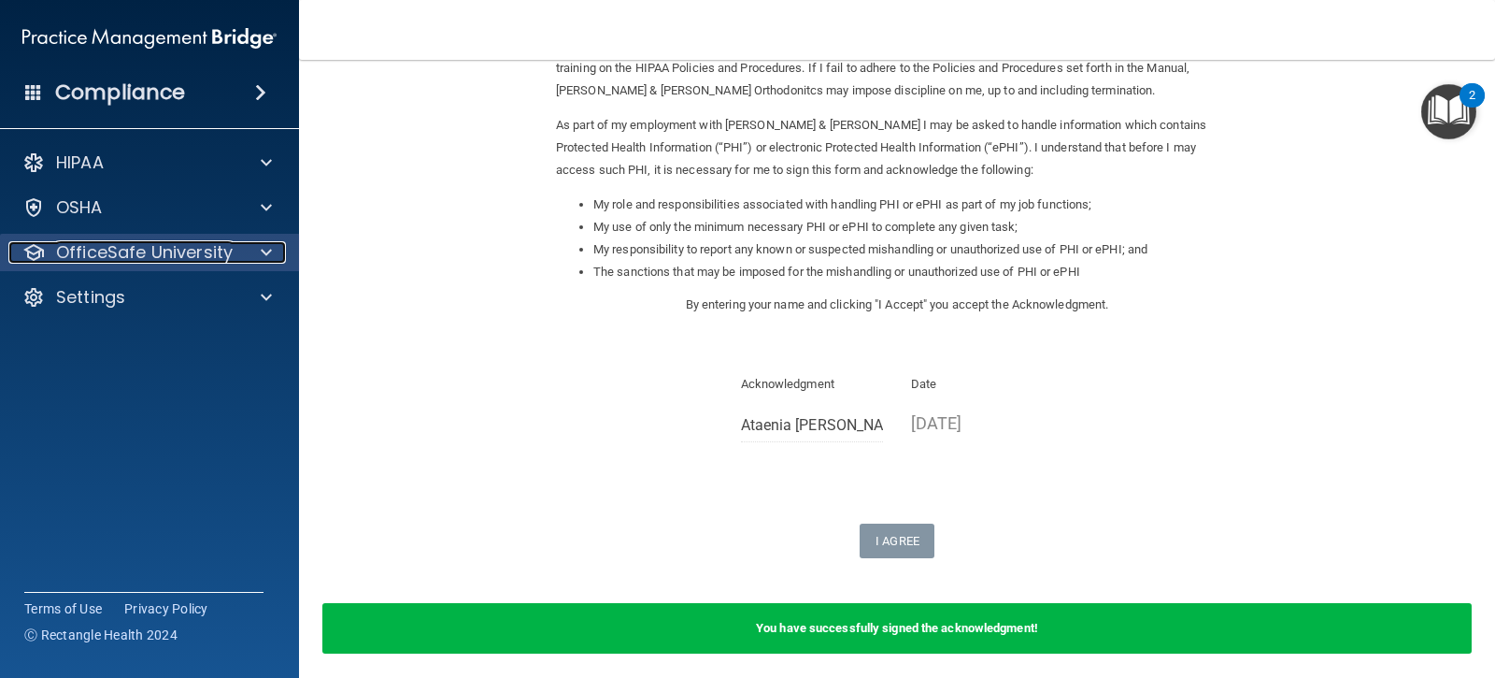
click at [266, 257] on span at bounding box center [266, 252] width 11 height 22
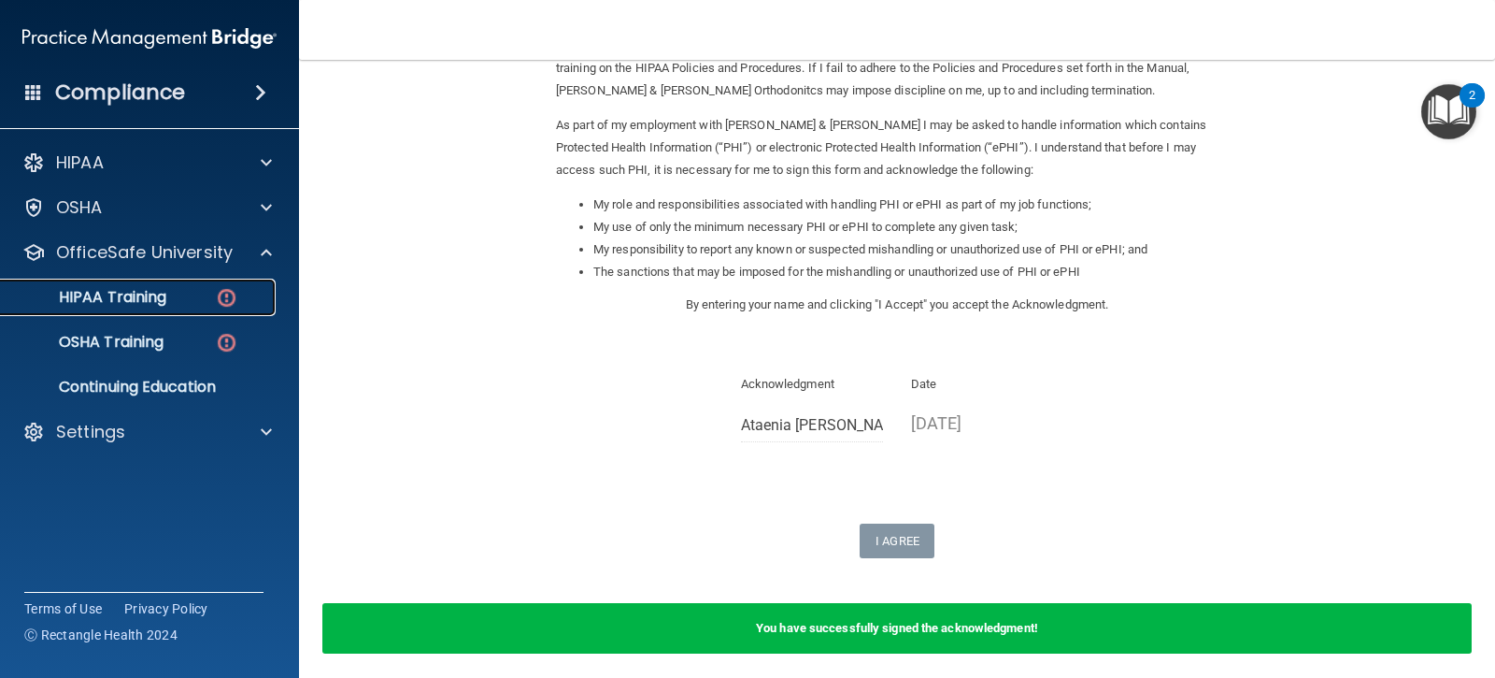
click at [188, 297] on div "HIPAA Training" at bounding box center [139, 297] width 255 height 19
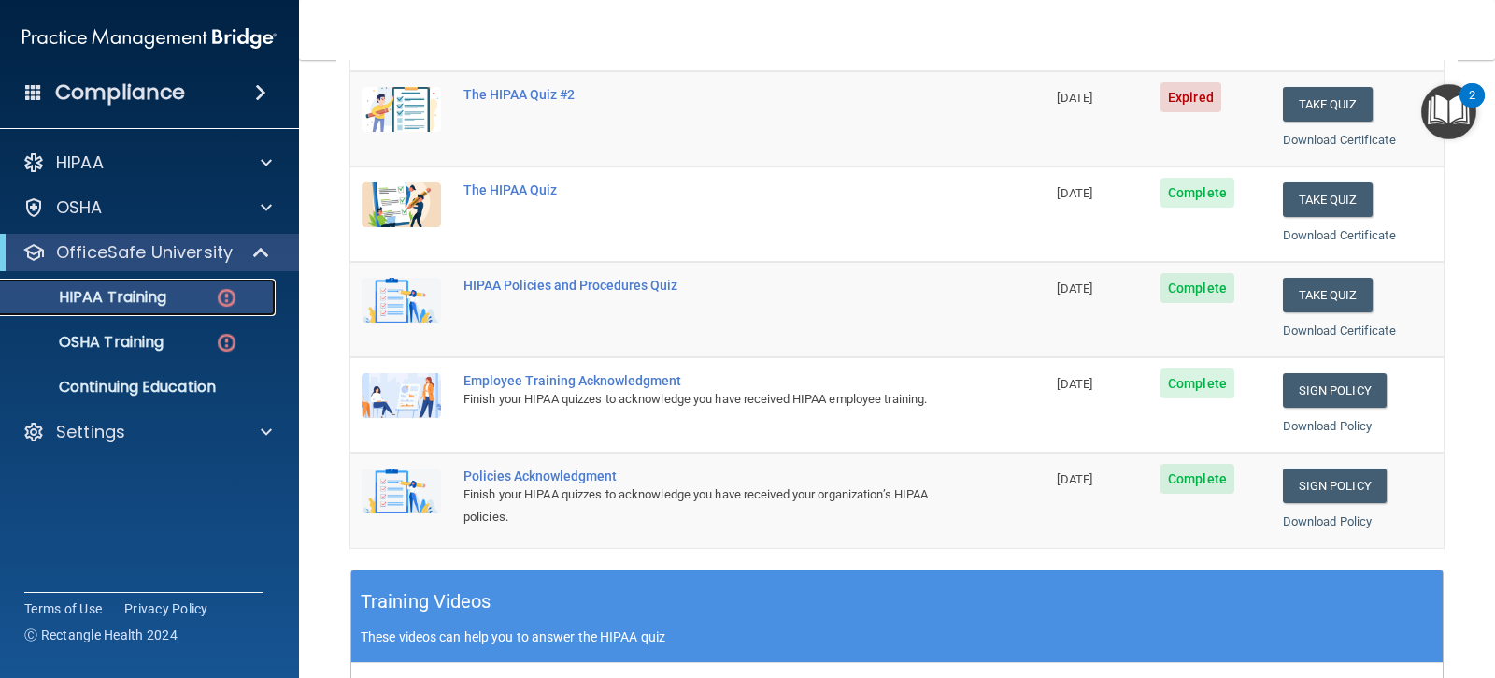
scroll to position [3, 0]
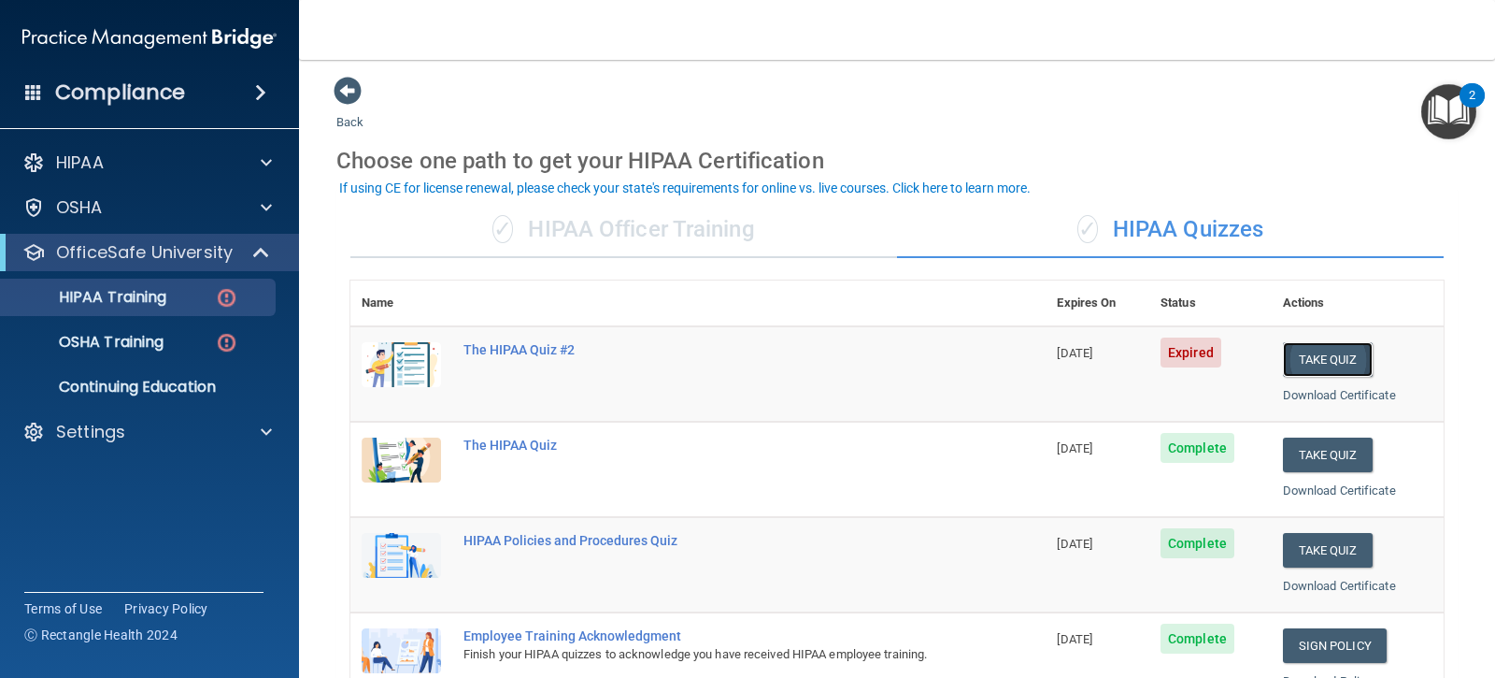
click at [1350, 363] on button "Take Quiz" at bounding box center [1328, 359] width 90 height 35
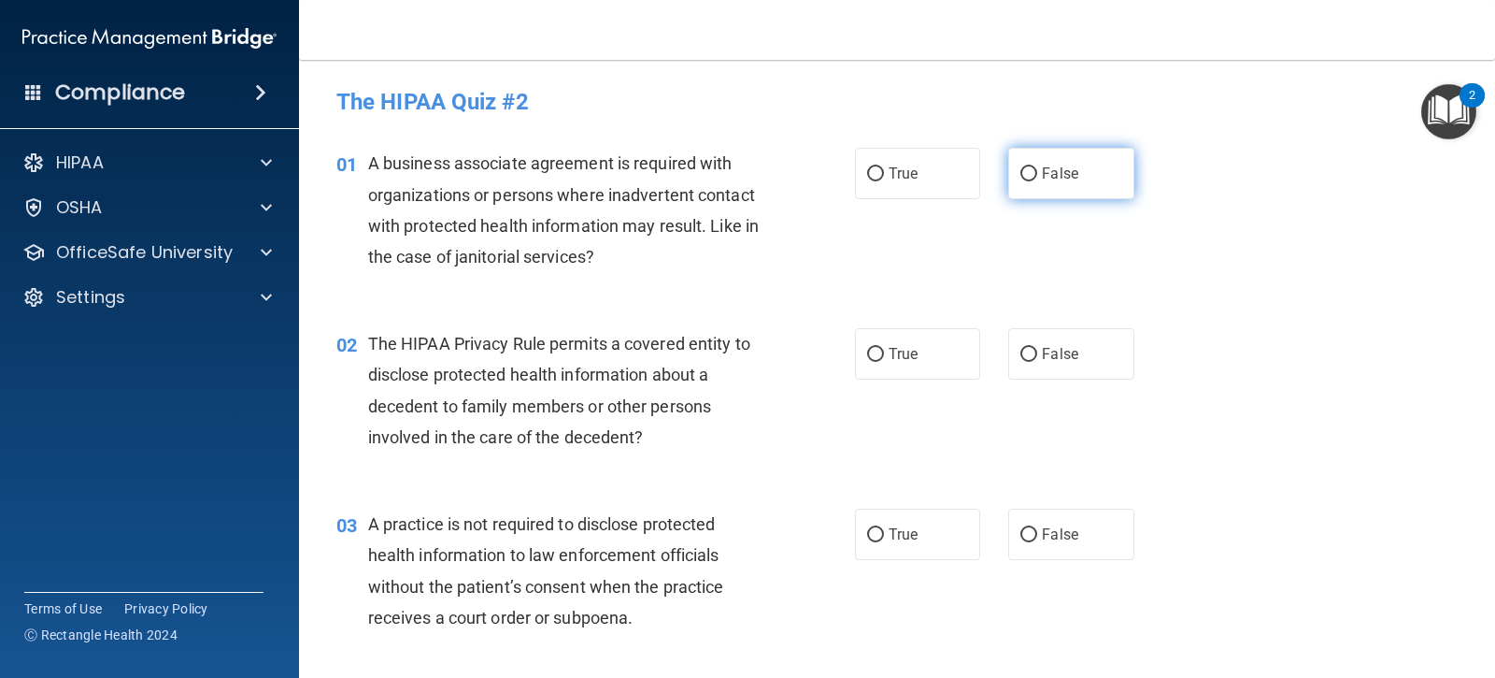
click at [1026, 180] on input "False" at bounding box center [1029, 174] width 17 height 14
radio input "true"
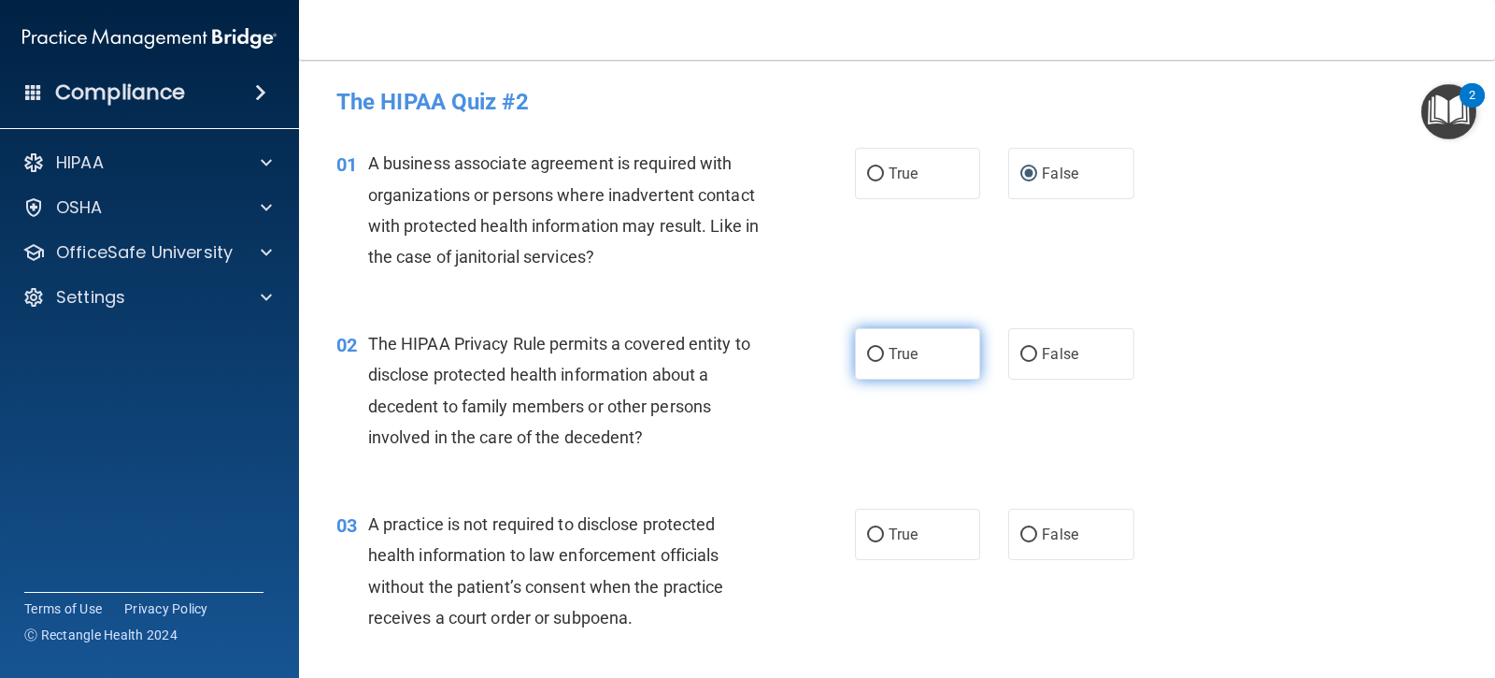
click at [889, 365] on label "True" at bounding box center [917, 353] width 125 height 51
click at [884, 362] on input "True" at bounding box center [875, 355] width 17 height 14
radio input "true"
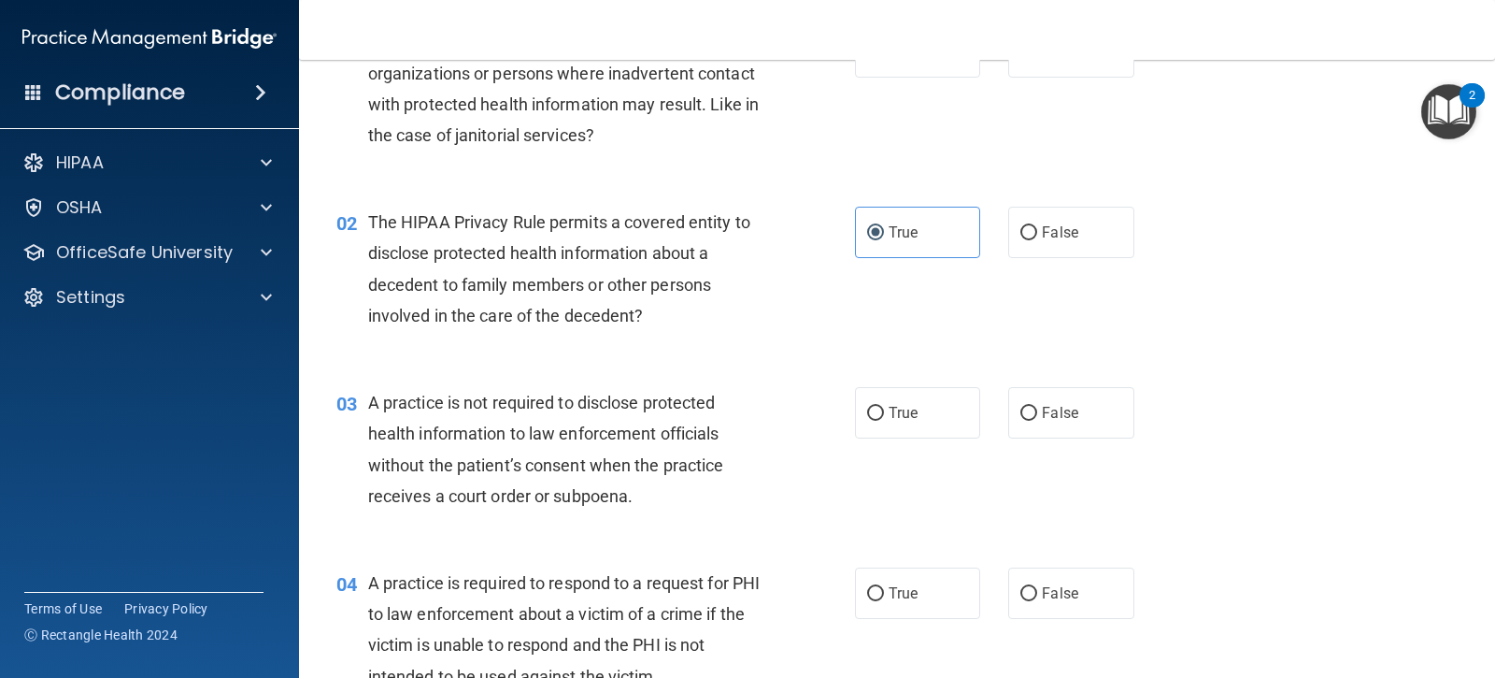
scroll to position [187, 0]
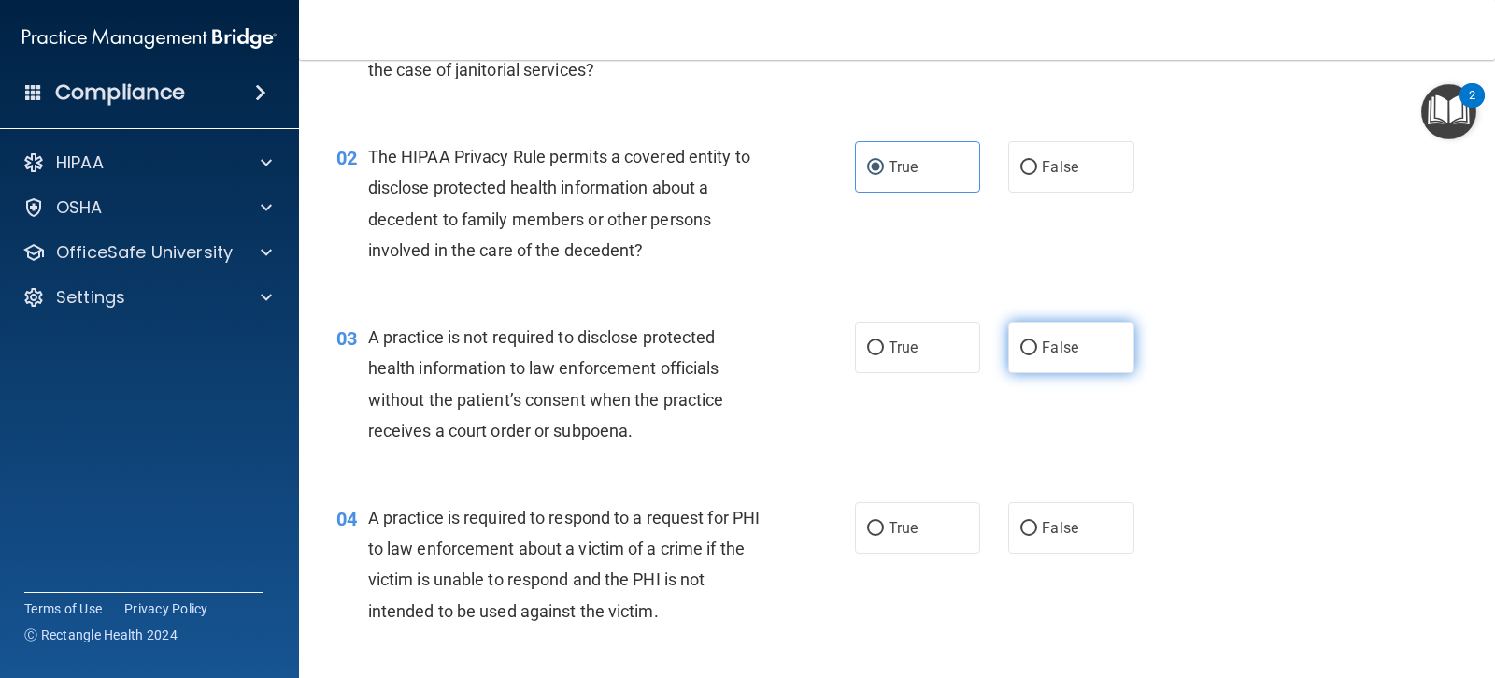
click at [1021, 356] on label "False" at bounding box center [1070, 347] width 125 height 51
click at [1021, 355] on input "False" at bounding box center [1029, 348] width 17 height 14
radio input "true"
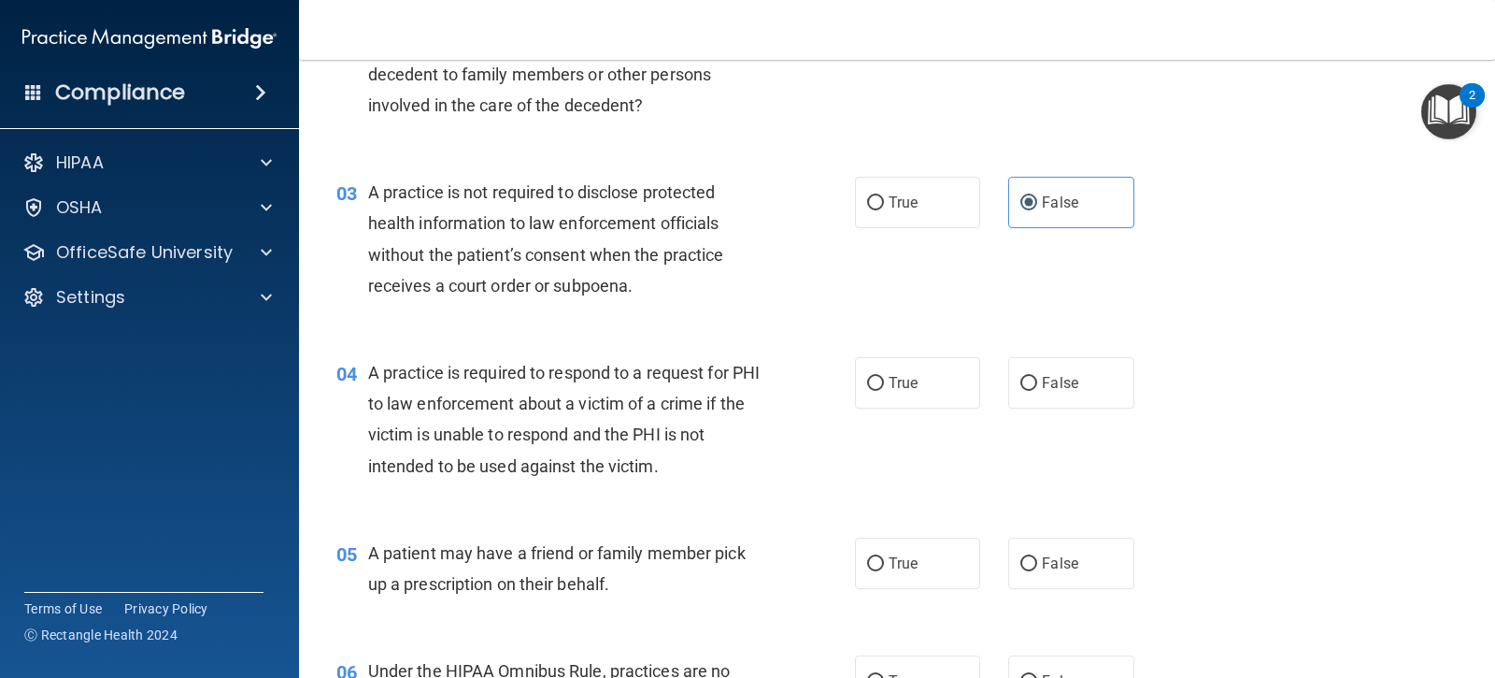
scroll to position [374, 0]
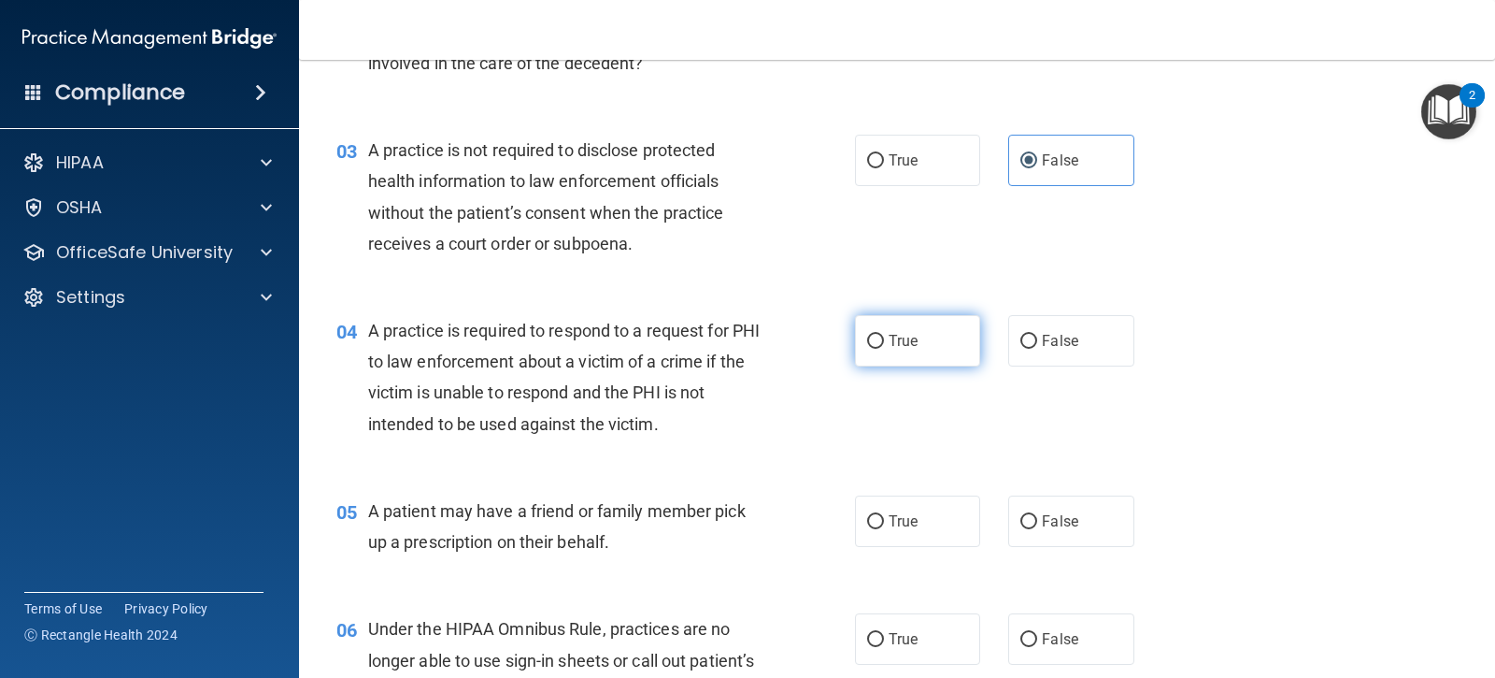
click at [867, 339] on input "True" at bounding box center [875, 342] width 17 height 14
radio input "true"
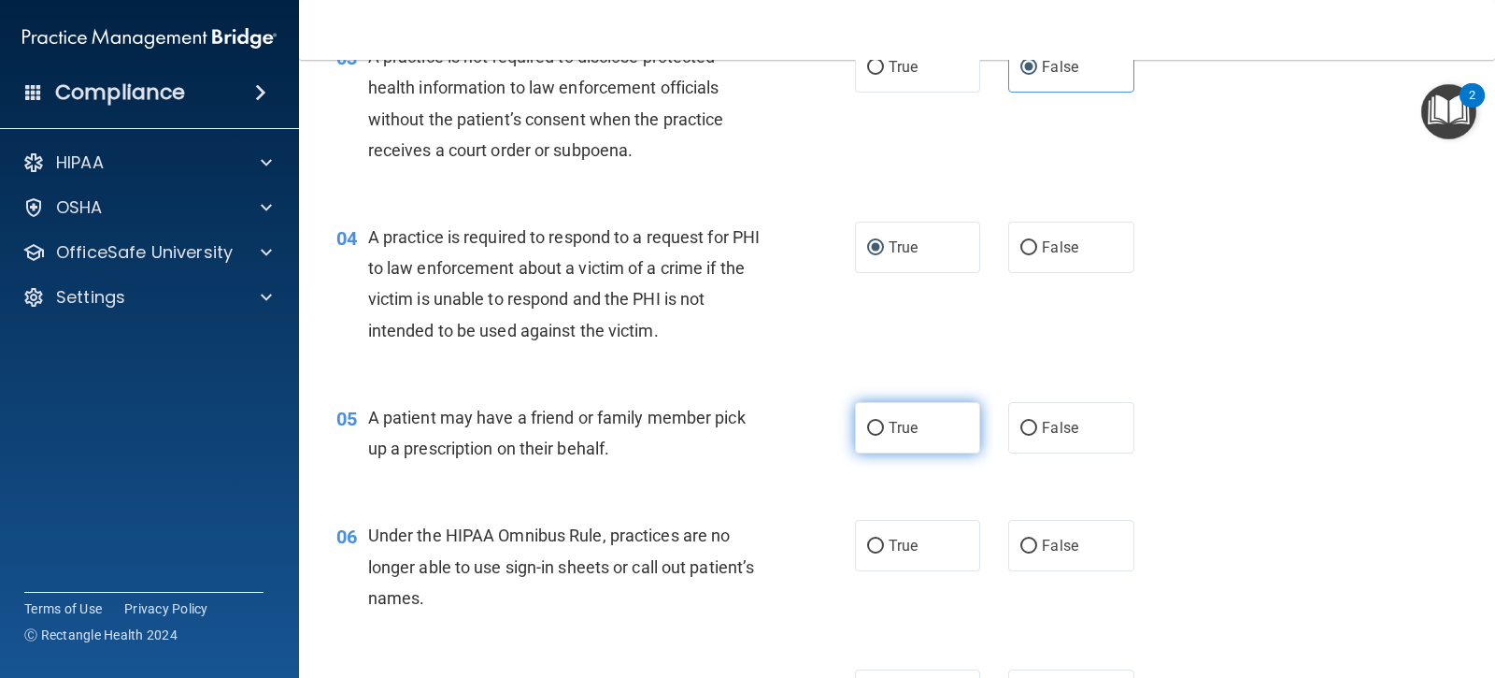
click at [870, 431] on input "True" at bounding box center [875, 429] width 17 height 14
radio input "true"
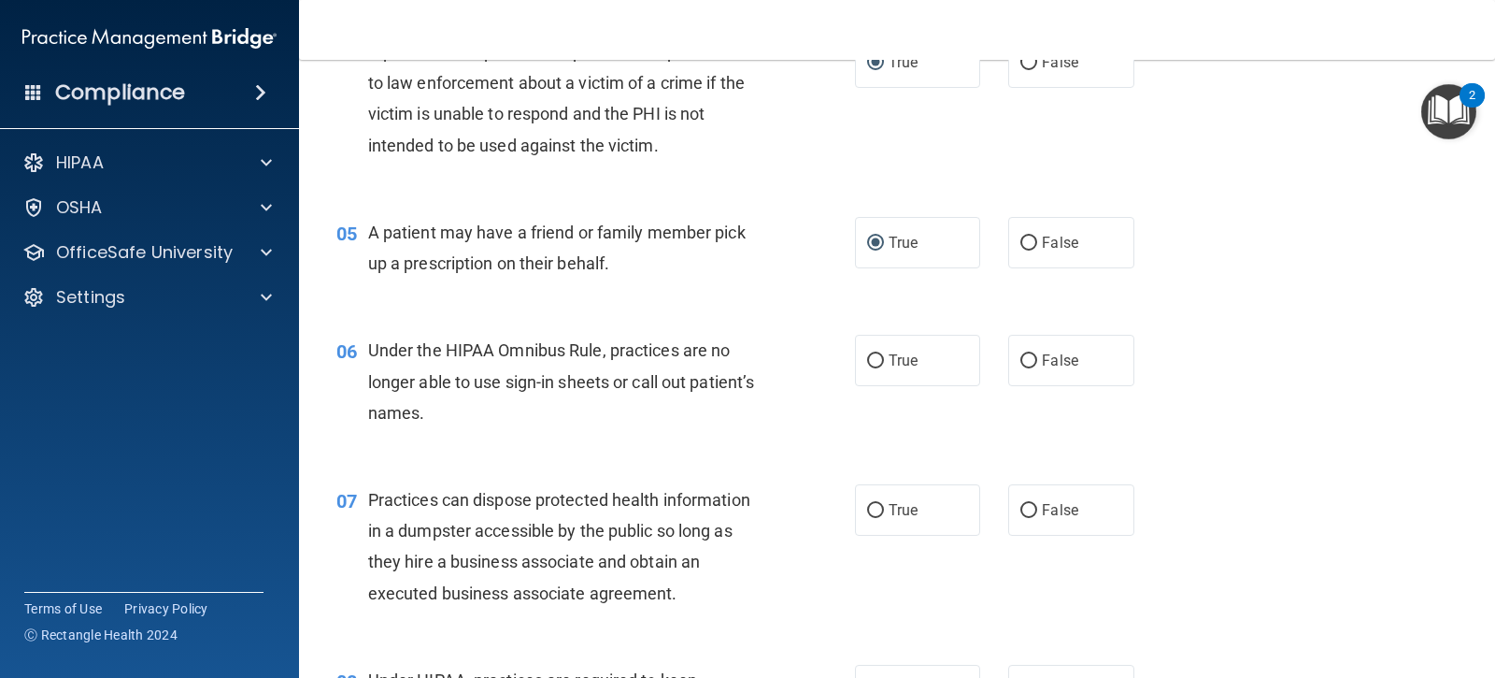
scroll to position [654, 0]
click at [1042, 354] on span "False" at bounding box center [1060, 359] width 36 height 18
click at [1037, 354] on input "False" at bounding box center [1029, 359] width 17 height 14
radio input "true"
click at [864, 516] on label "True" at bounding box center [917, 507] width 125 height 51
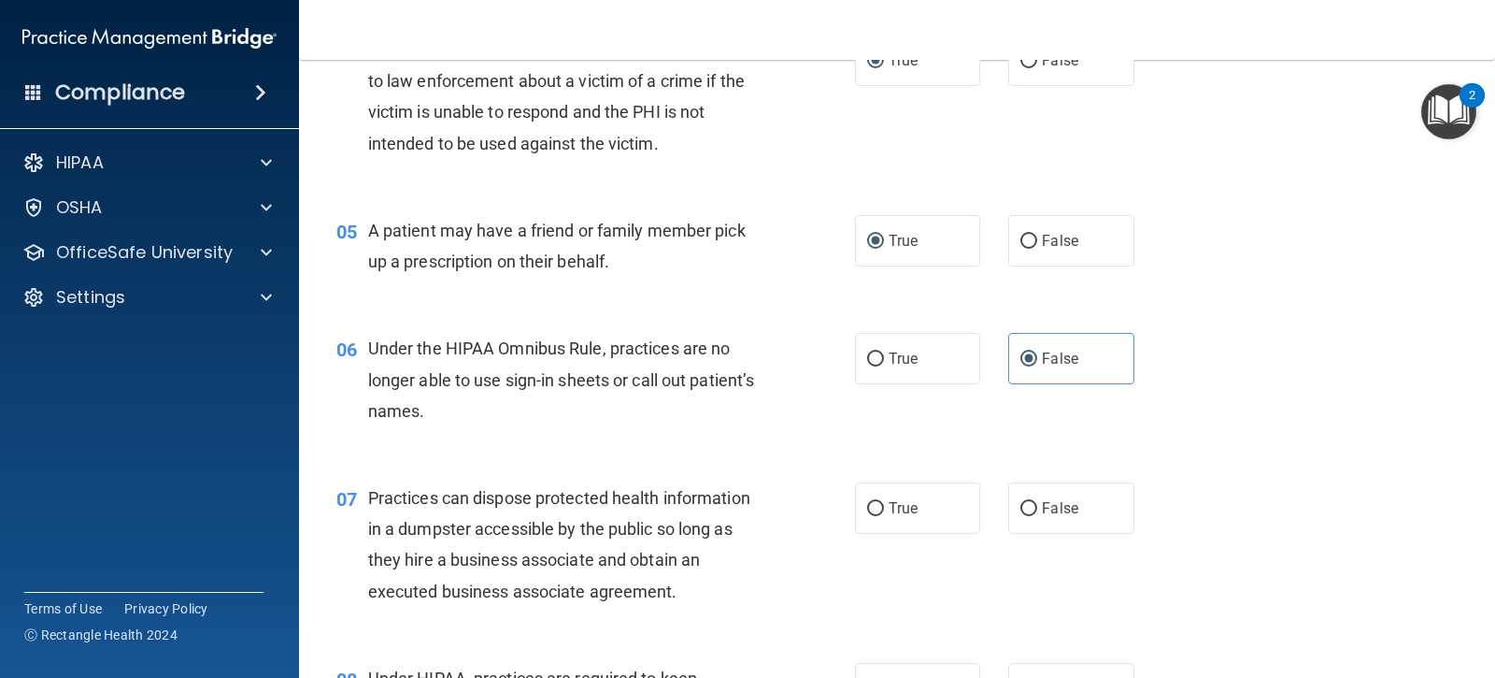
click at [867, 516] on input "True" at bounding box center [875, 509] width 17 height 14
radio input "true"
click at [870, 509] on input "True" at bounding box center [875, 509] width 17 height 14
click at [867, 508] on input "True" at bounding box center [875, 509] width 17 height 14
click at [867, 502] on input "True" at bounding box center [875, 509] width 17 height 14
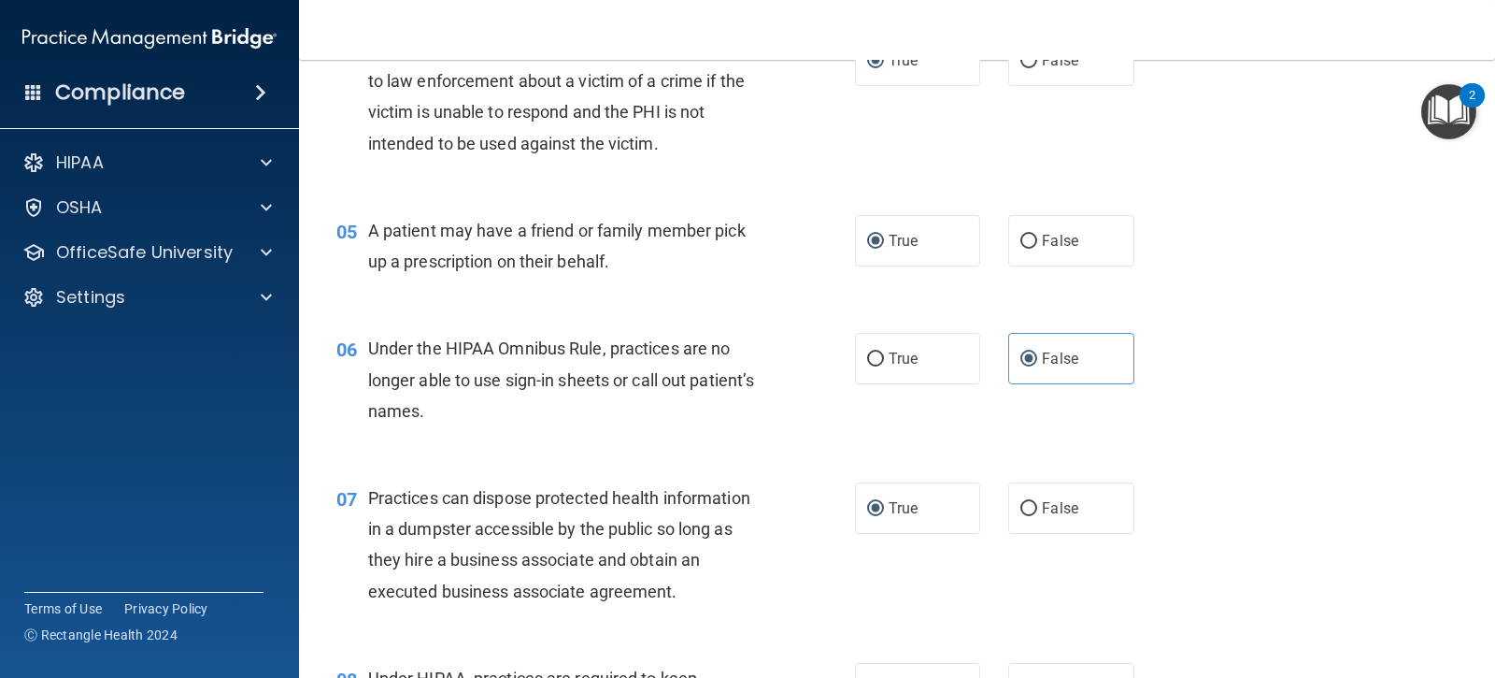
click at [867, 509] on input "True" at bounding box center [875, 509] width 17 height 14
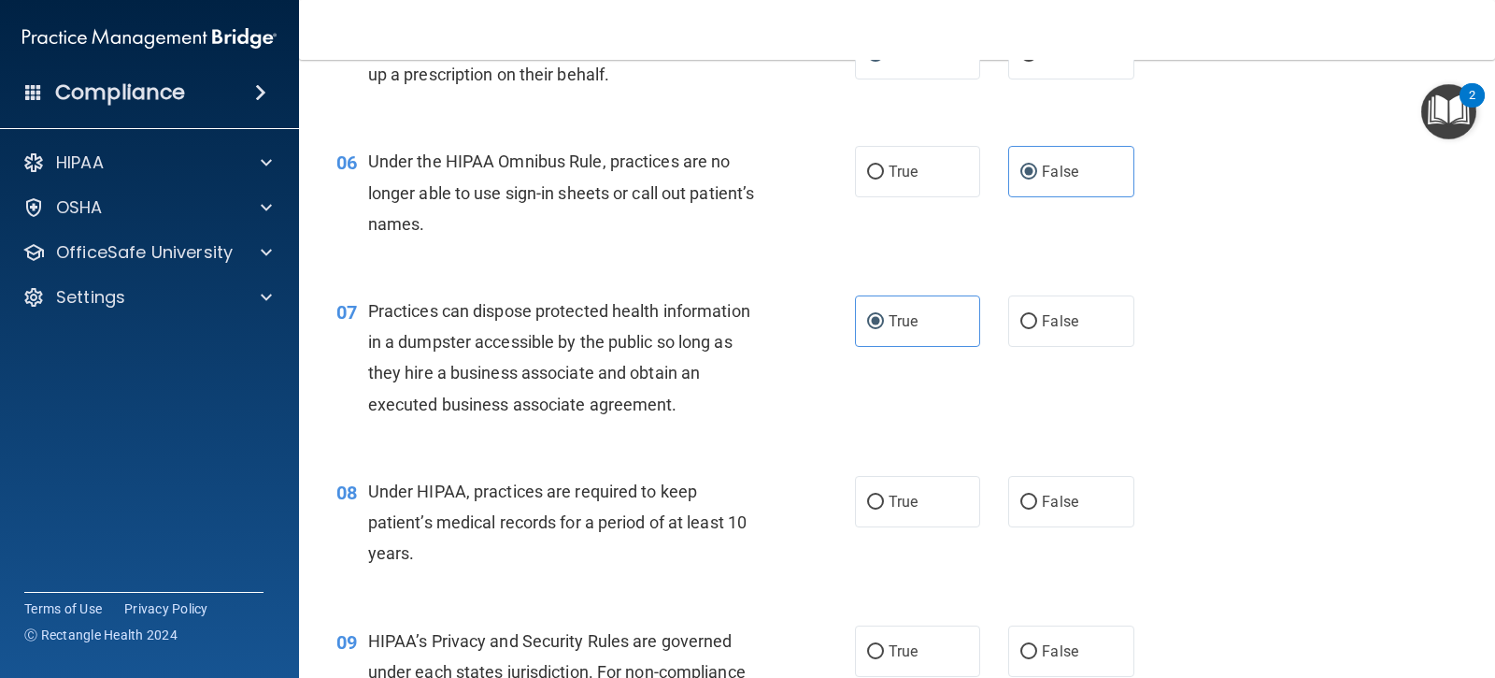
scroll to position [935, 0]
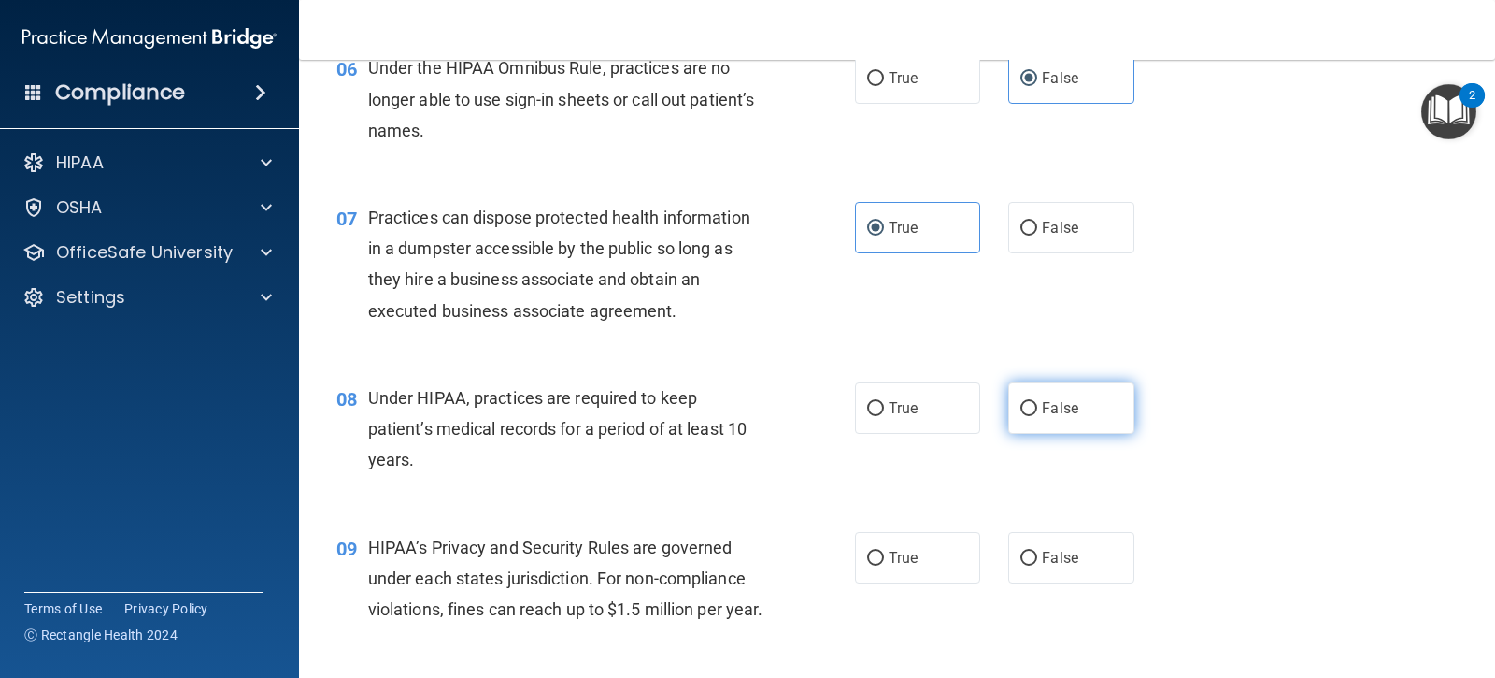
click at [1042, 402] on span "False" at bounding box center [1060, 408] width 36 height 18
click at [1037, 402] on input "False" at bounding box center [1029, 409] width 17 height 14
radio input "true"
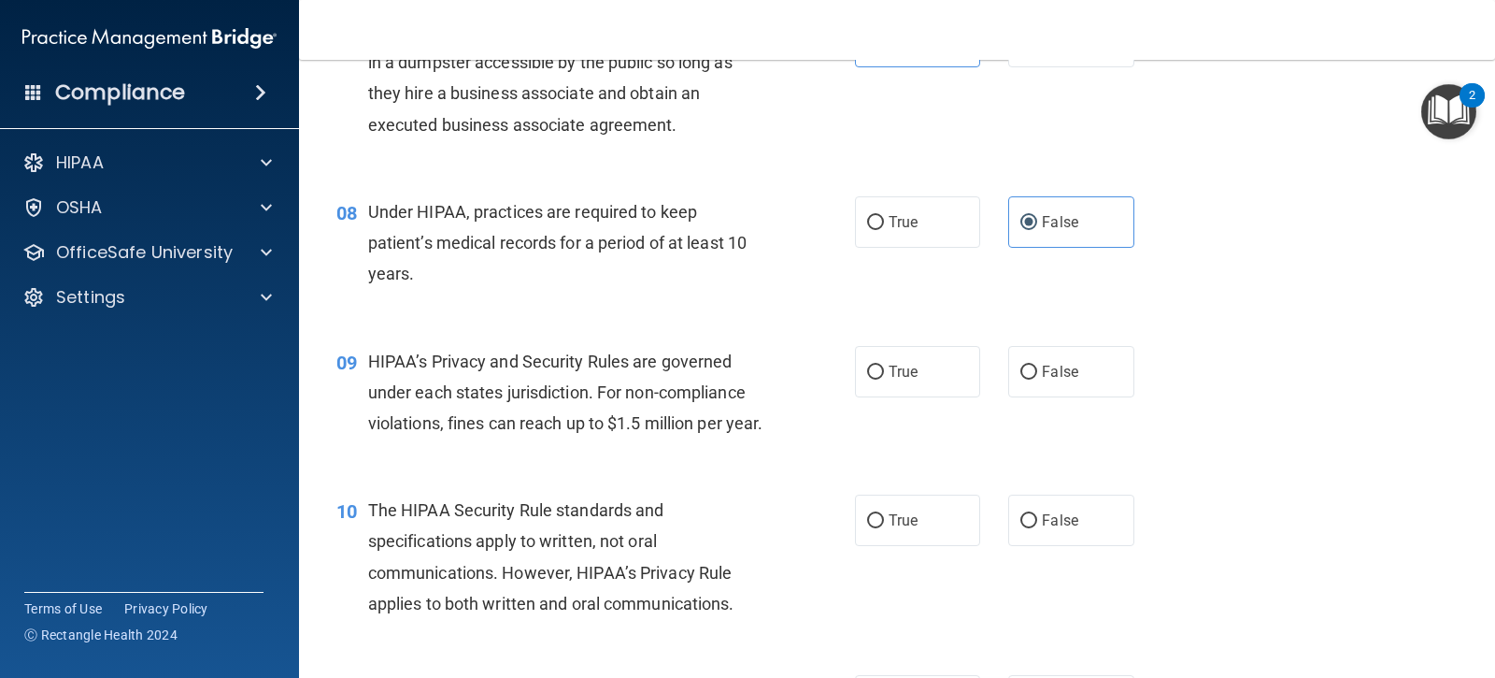
scroll to position [1122, 0]
click at [1027, 367] on input "False" at bounding box center [1029, 372] width 17 height 14
radio input "true"
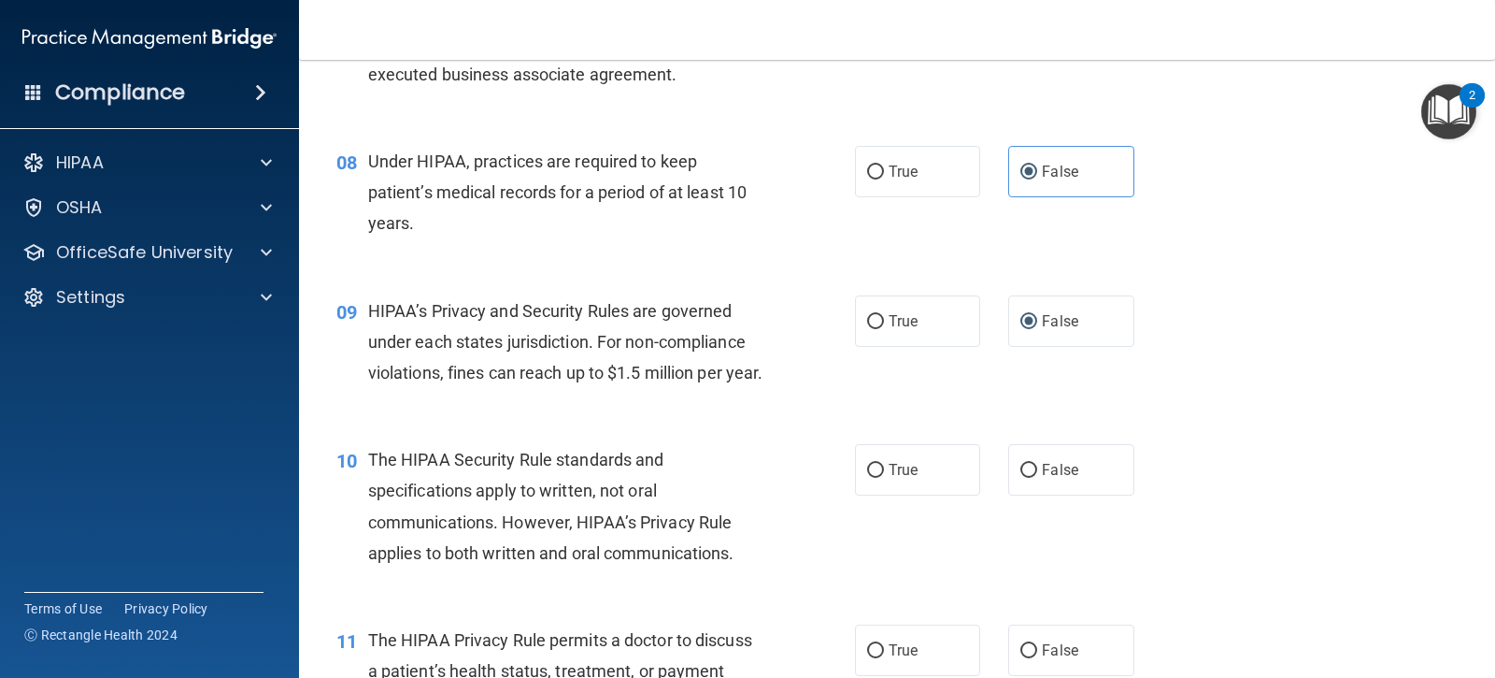
scroll to position [1215, 0]
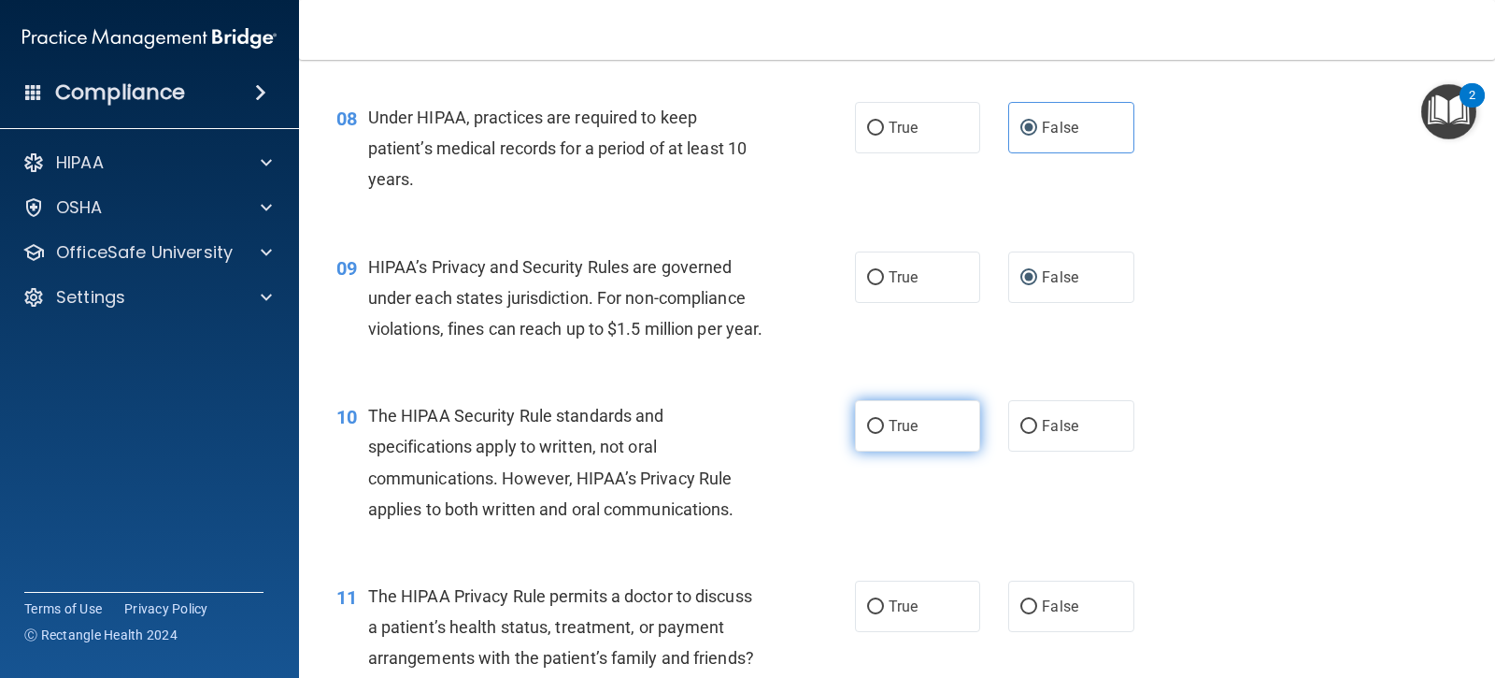
click at [875, 434] on input "True" at bounding box center [875, 427] width 17 height 14
radio input "true"
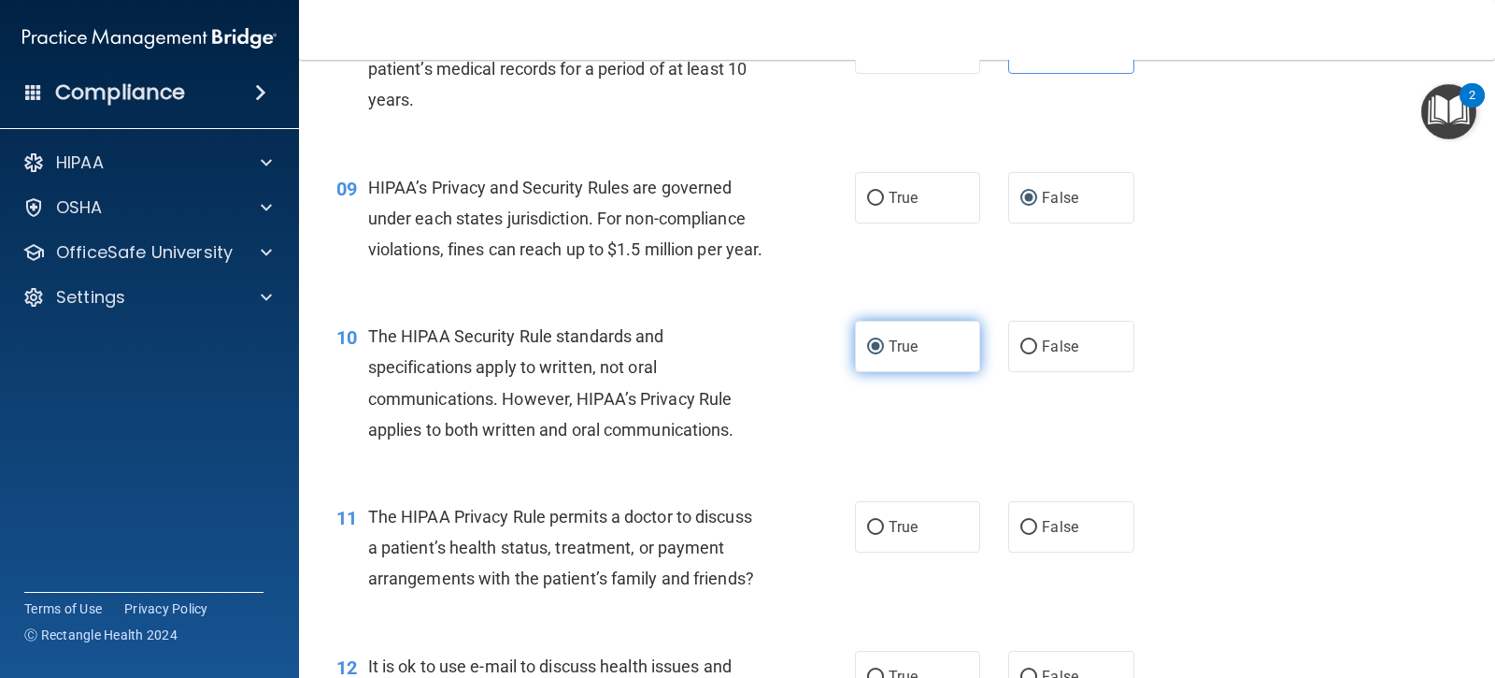
scroll to position [1402, 0]
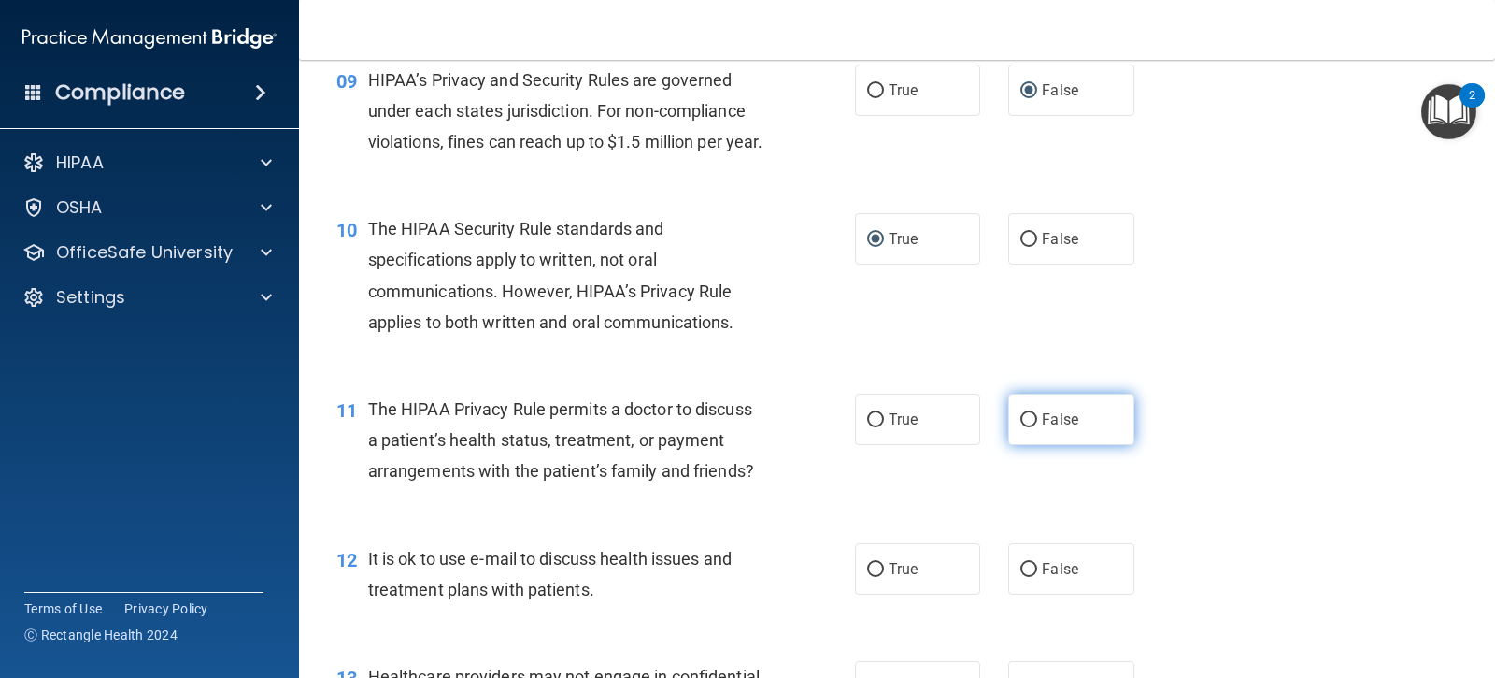
click at [1042, 428] on span "False" at bounding box center [1060, 419] width 36 height 18
click at [1034, 427] on input "False" at bounding box center [1029, 420] width 17 height 14
radio input "true"
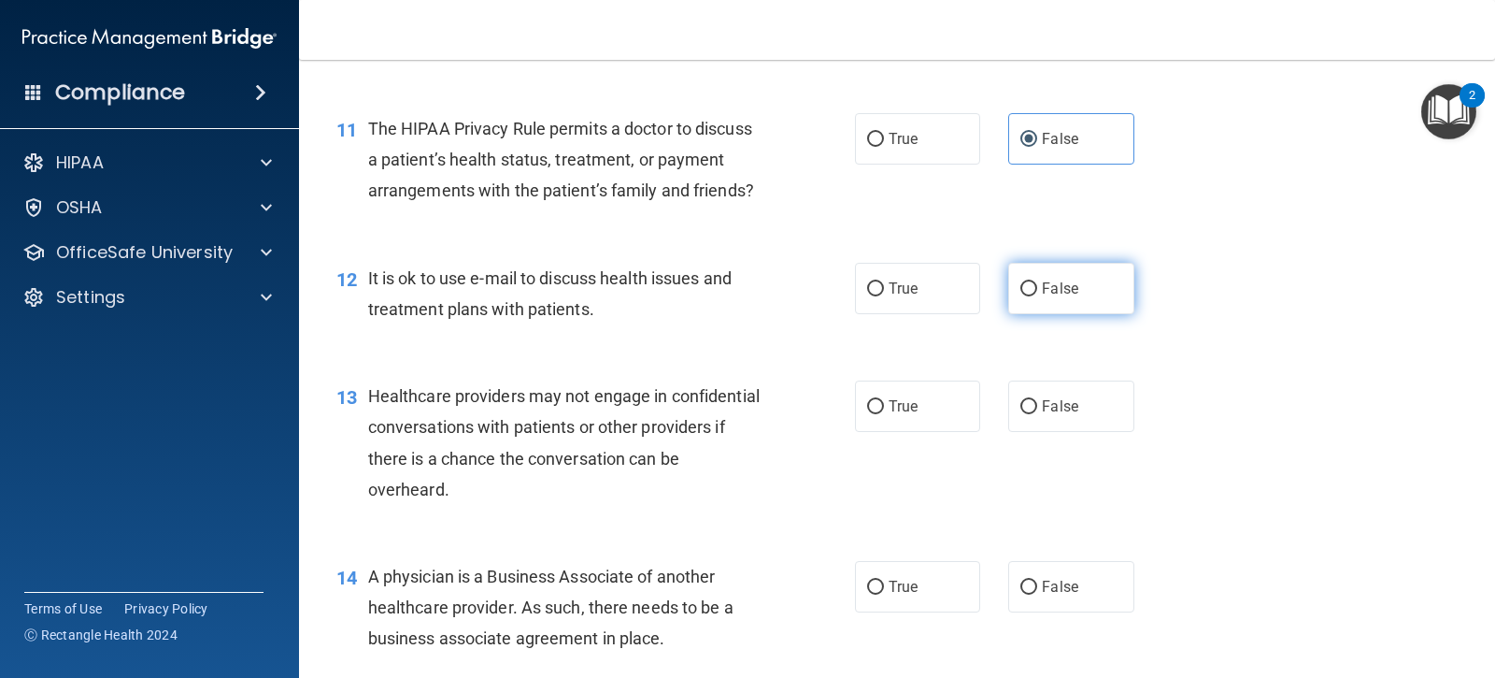
click at [1010, 314] on label "False" at bounding box center [1070, 288] width 125 height 51
click at [1021, 296] on input "False" at bounding box center [1029, 289] width 17 height 14
radio input "true"
click at [889, 415] on span "True" at bounding box center [903, 406] width 29 height 18
click at [882, 414] on input "True" at bounding box center [875, 407] width 17 height 14
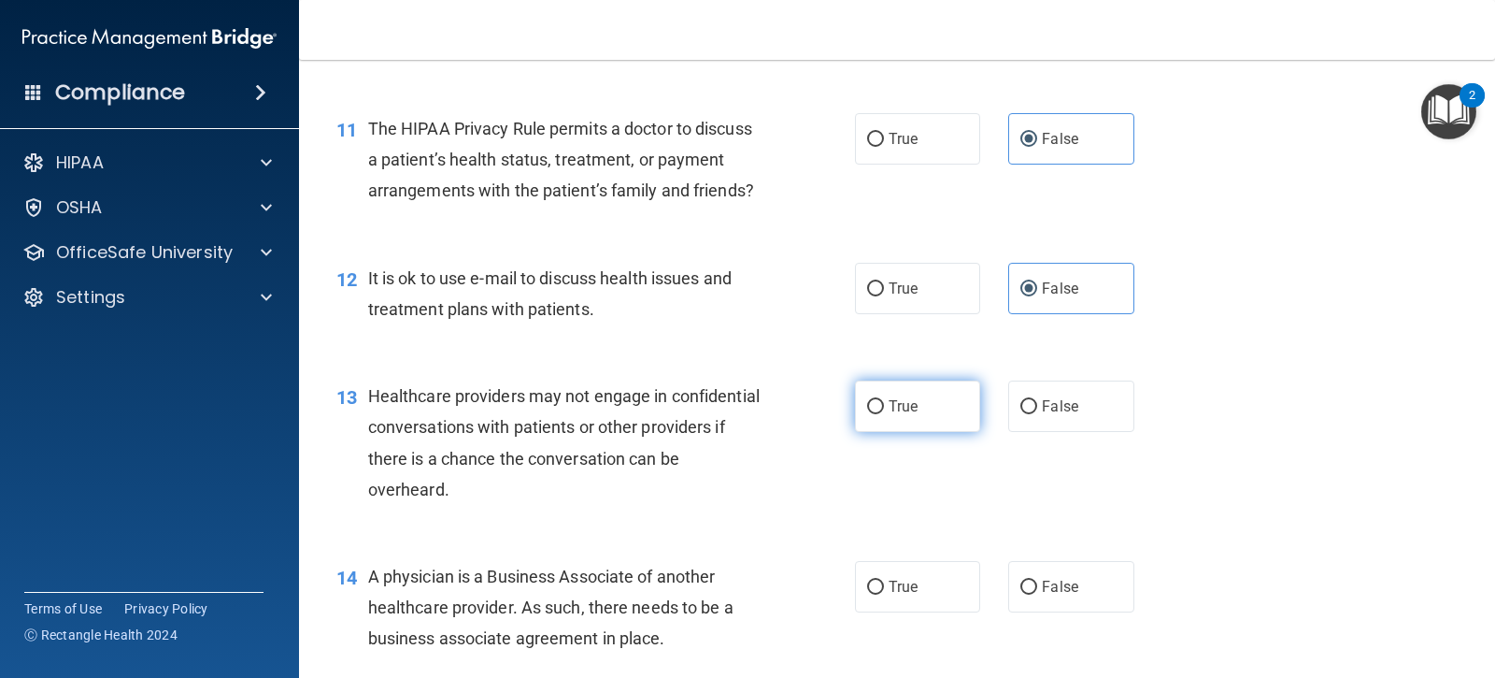
radio input "true"
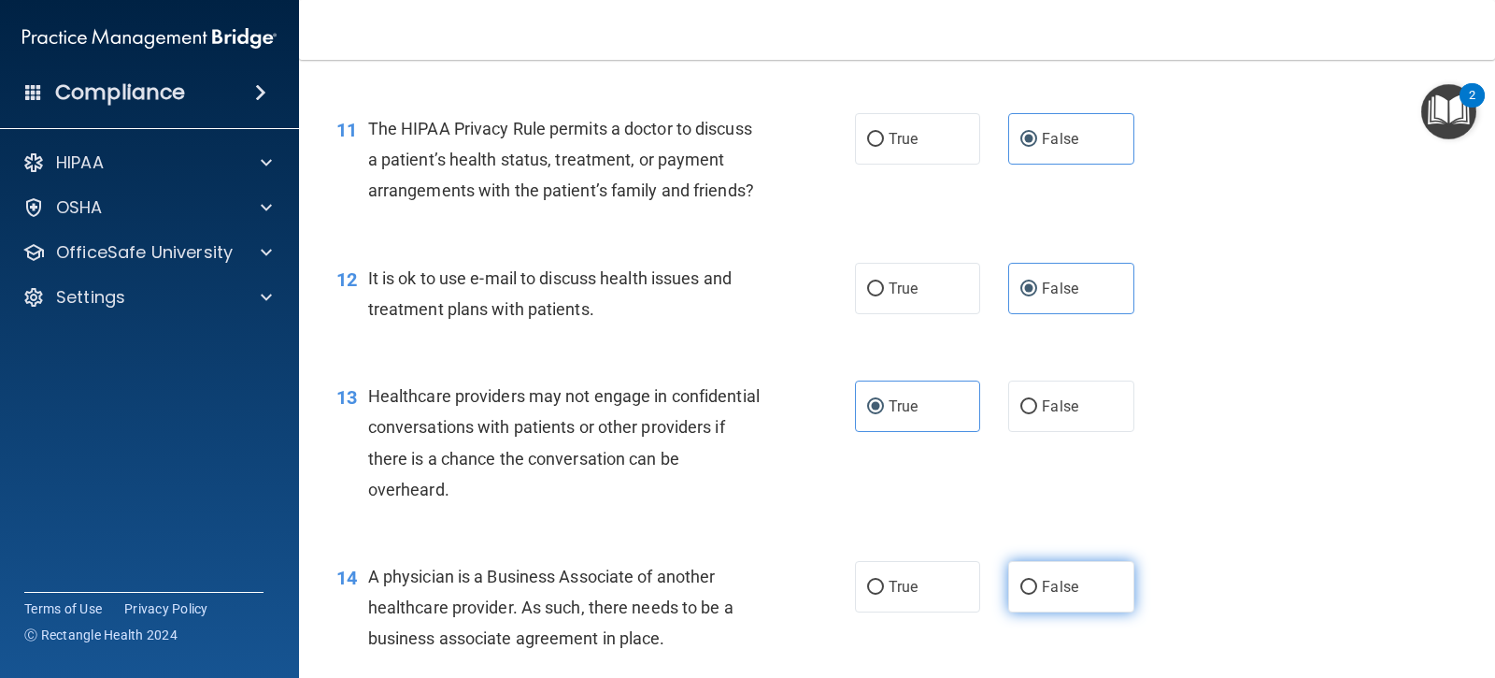
scroll to position [1869, 0]
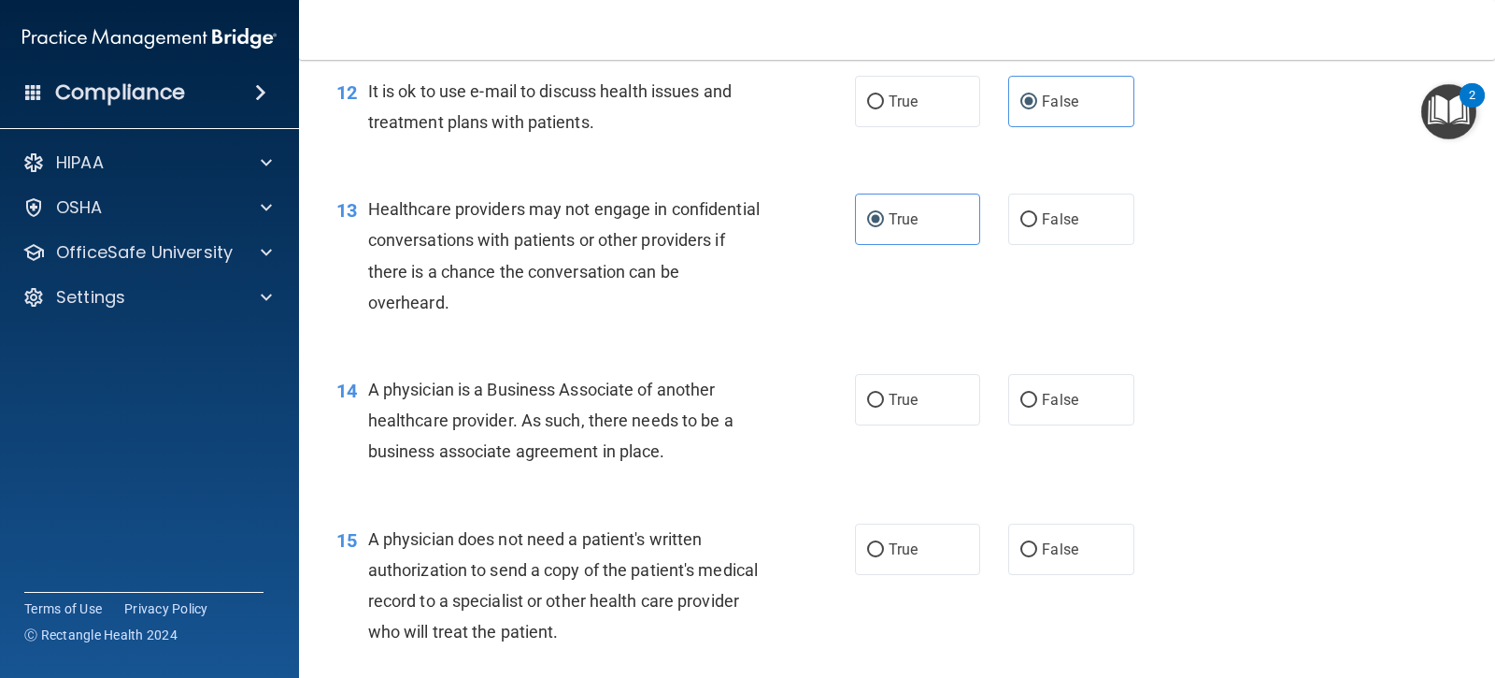
click at [1040, 467] on div "14 A physician is a Business Associate of another healthcare provider. As such,…" at bounding box center [897, 425] width 1150 height 150
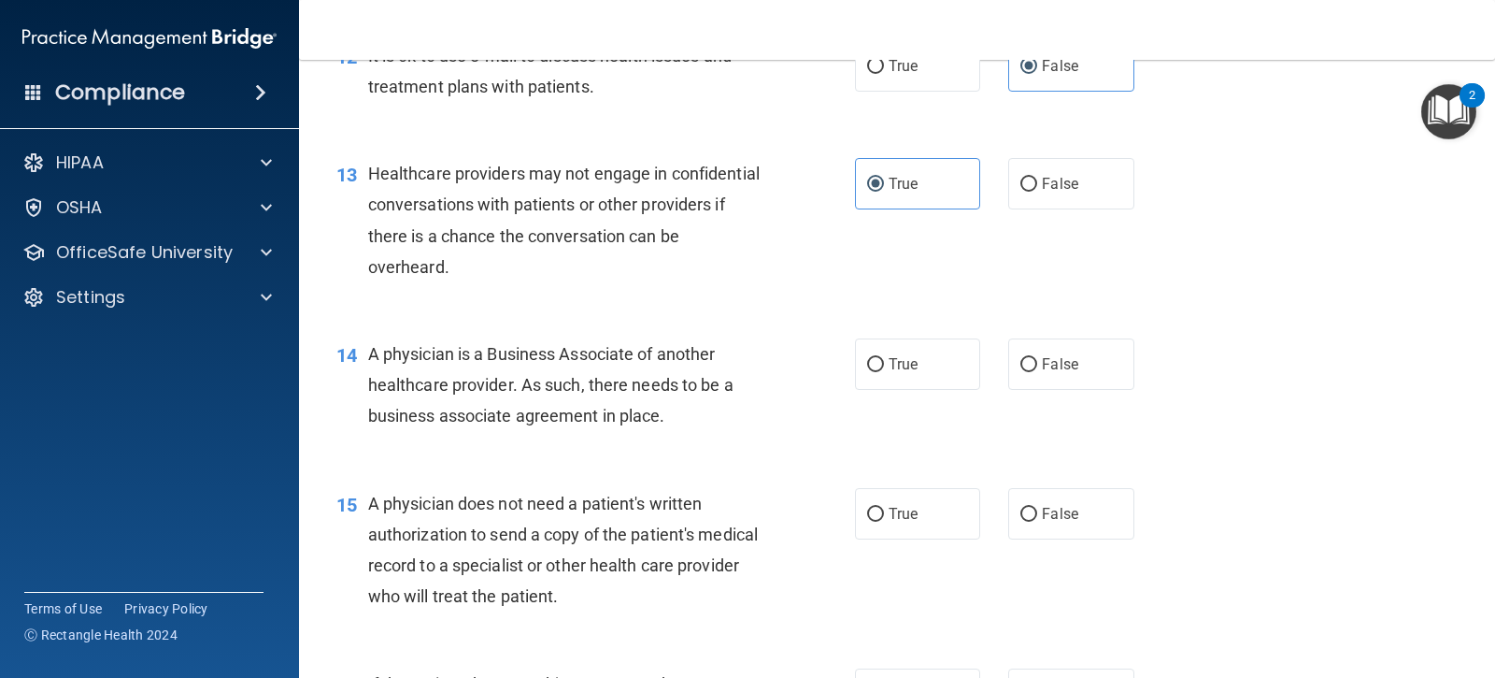
scroll to position [1963, 0]
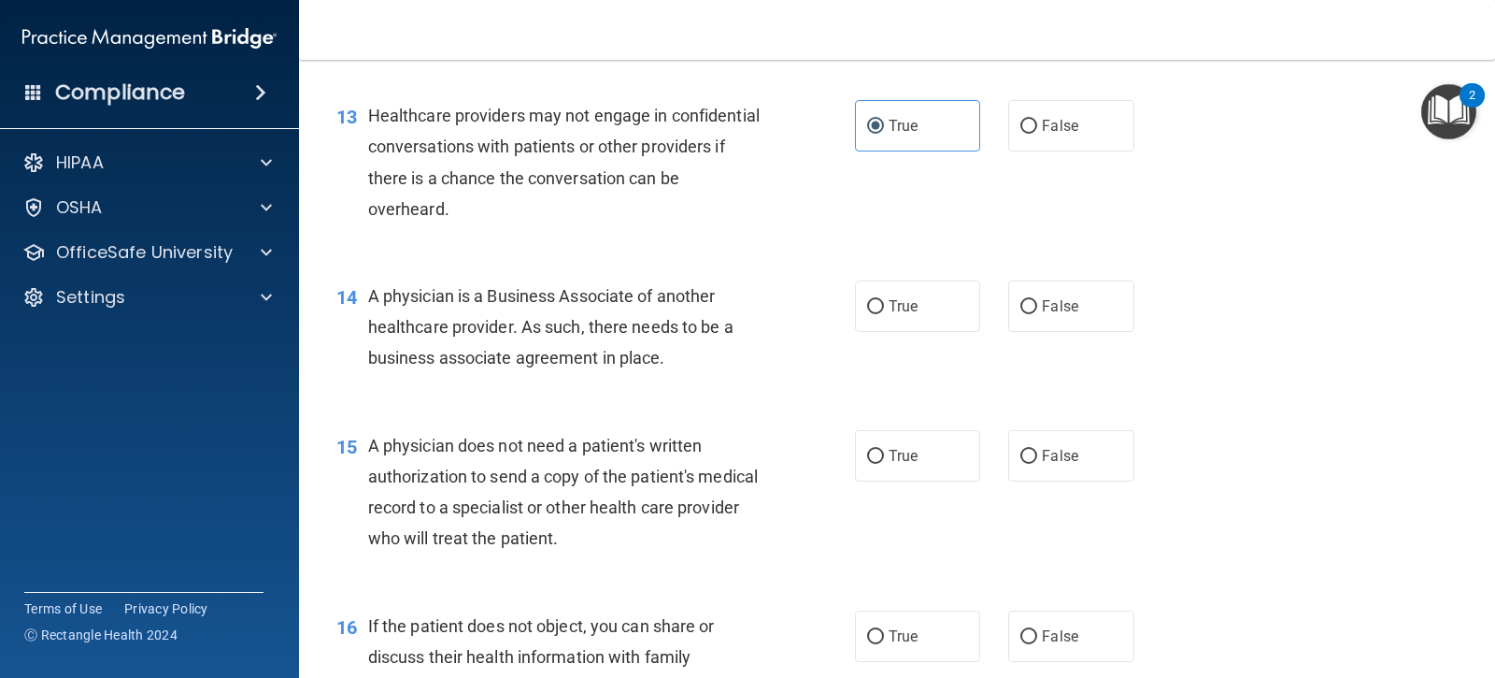
click at [1022, 436] on div "15 A physician does not need a patient's written authorization to send a copy o…" at bounding box center [897, 497] width 1150 height 180
click at [1029, 314] on input "False" at bounding box center [1029, 307] width 17 height 14
radio input "true"
click at [1008, 481] on label "False" at bounding box center [1070, 455] width 125 height 51
click at [1021, 464] on input "False" at bounding box center [1029, 457] width 17 height 14
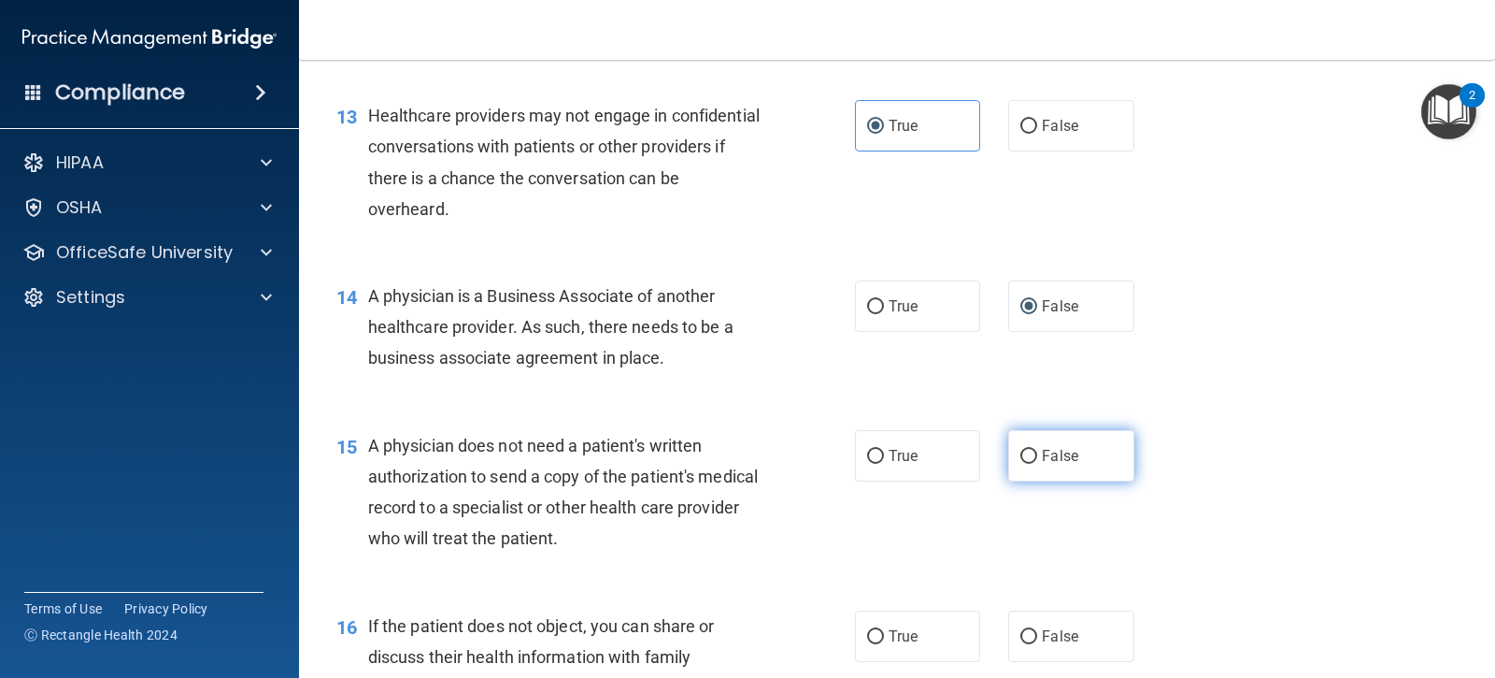
radio input "true"
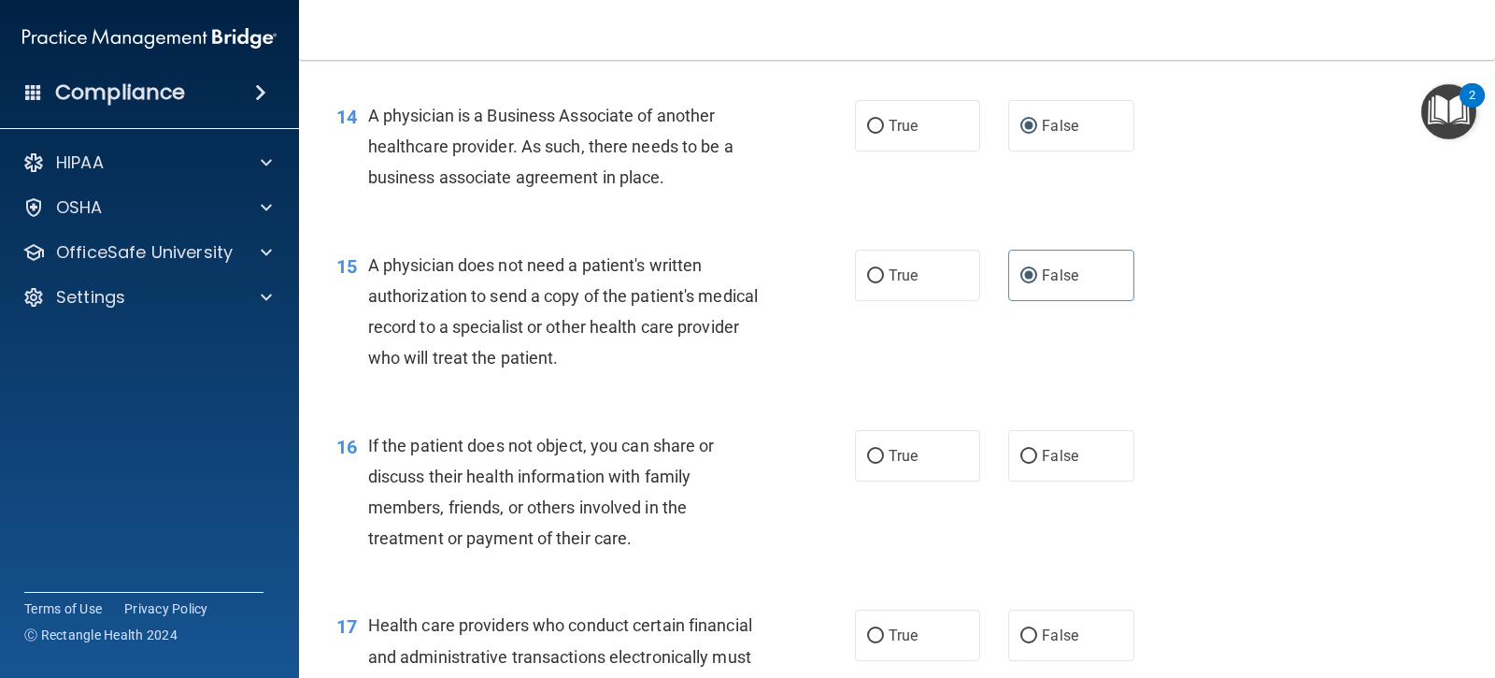
scroll to position [2150, 0]
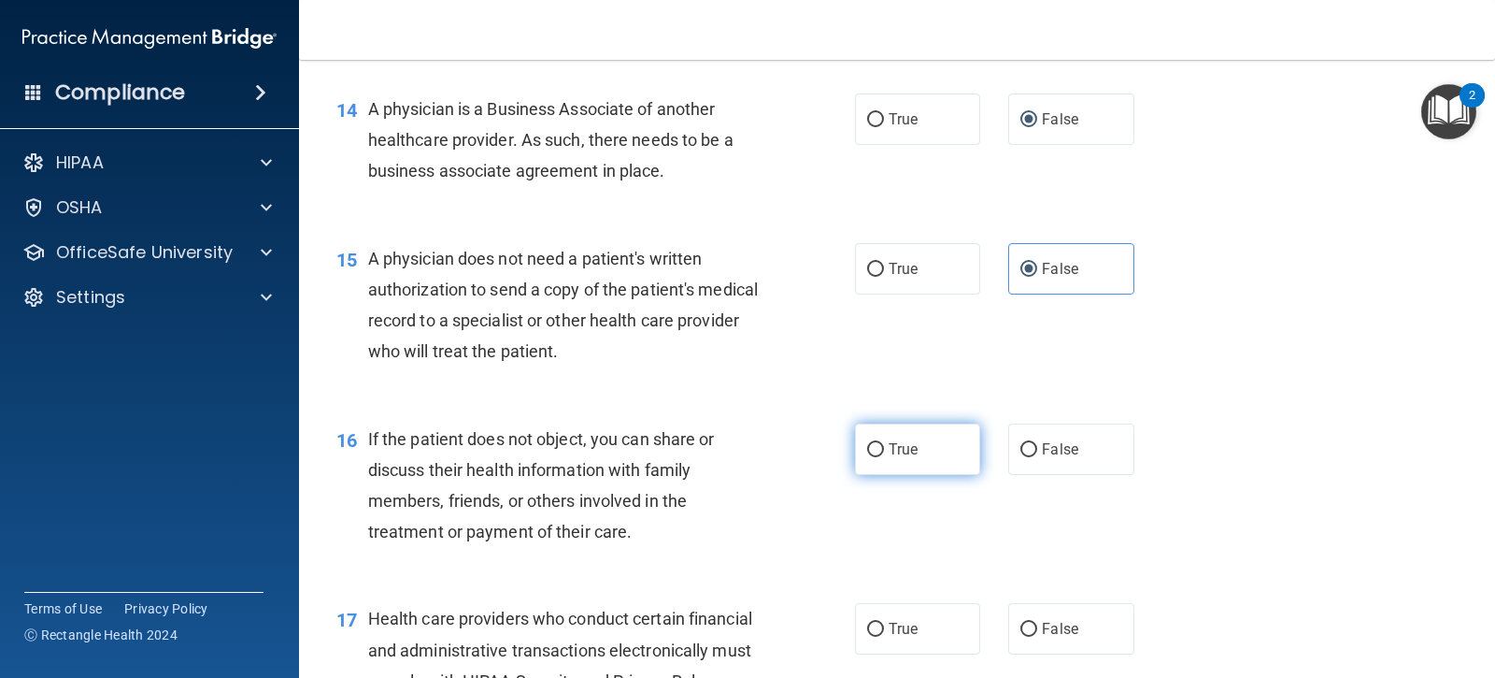
click at [871, 457] on input "True" at bounding box center [875, 450] width 17 height 14
radio input "true"
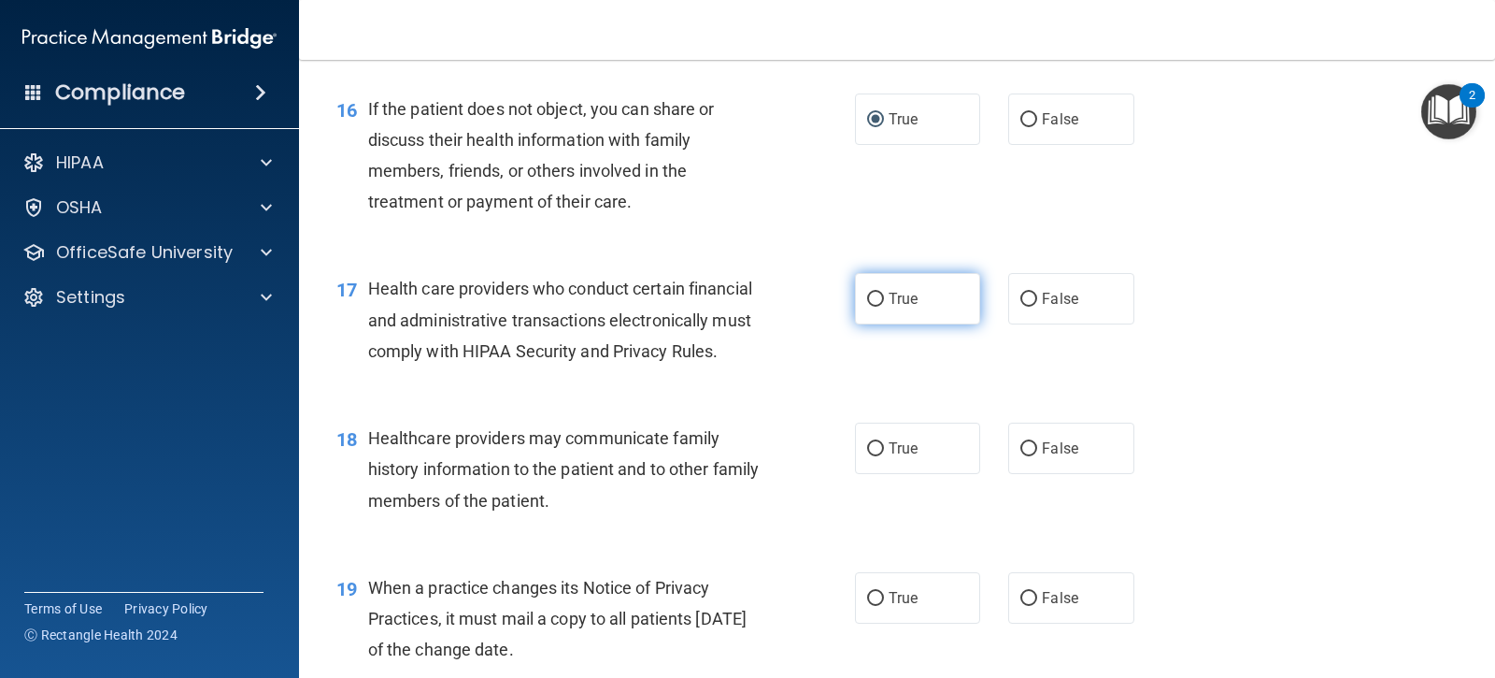
scroll to position [2524, 0]
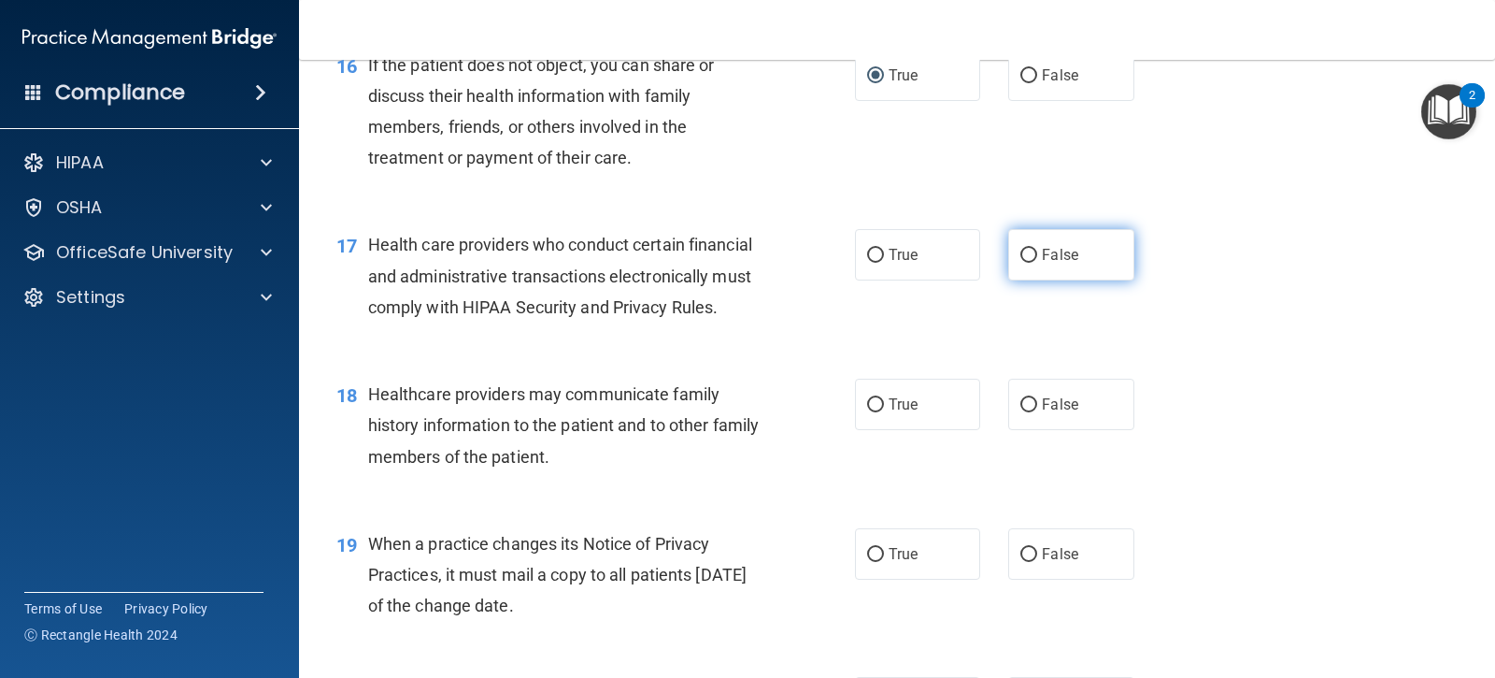
click at [1022, 263] on input "False" at bounding box center [1029, 256] width 17 height 14
radio input "true"
click at [1011, 280] on label "False" at bounding box center [1070, 254] width 125 height 51
click at [1021, 263] on input "False" at bounding box center [1029, 256] width 17 height 14
click at [1024, 412] on input "False" at bounding box center [1029, 405] width 17 height 14
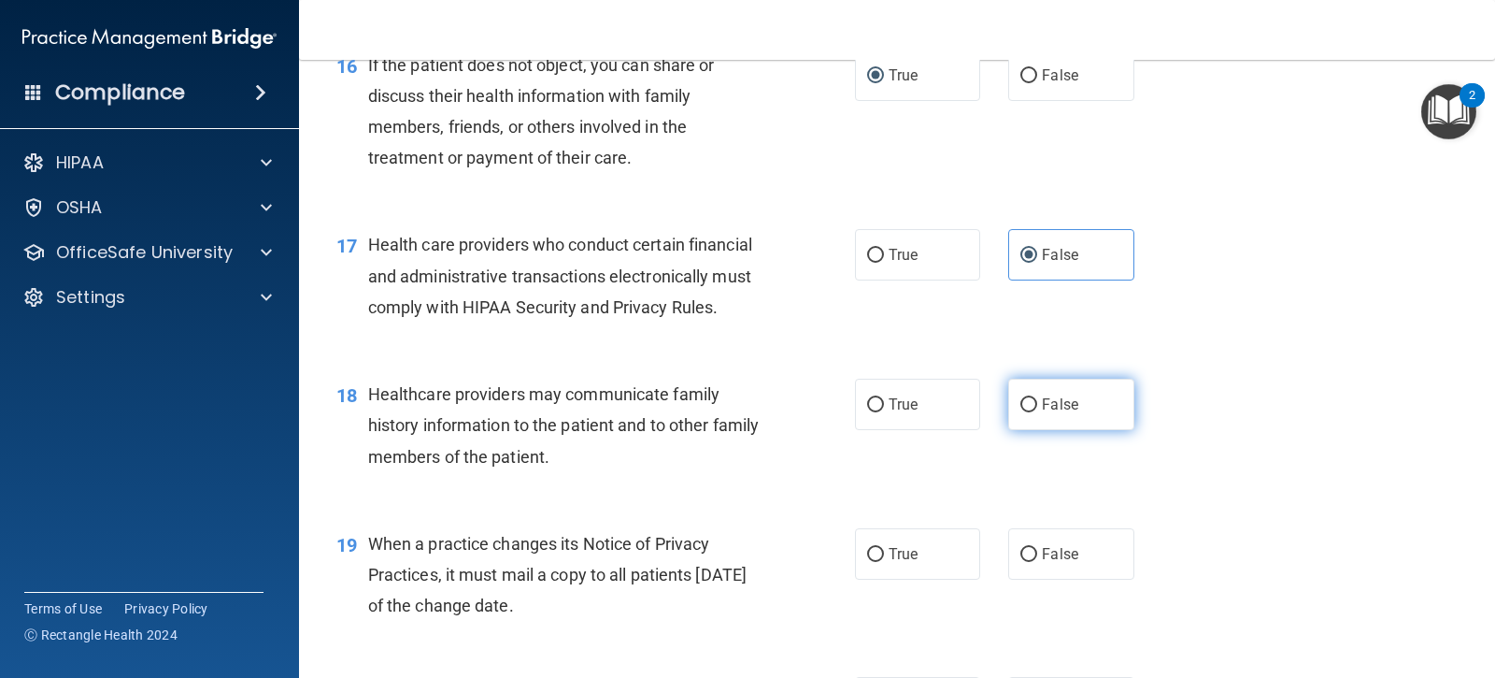
radio input "true"
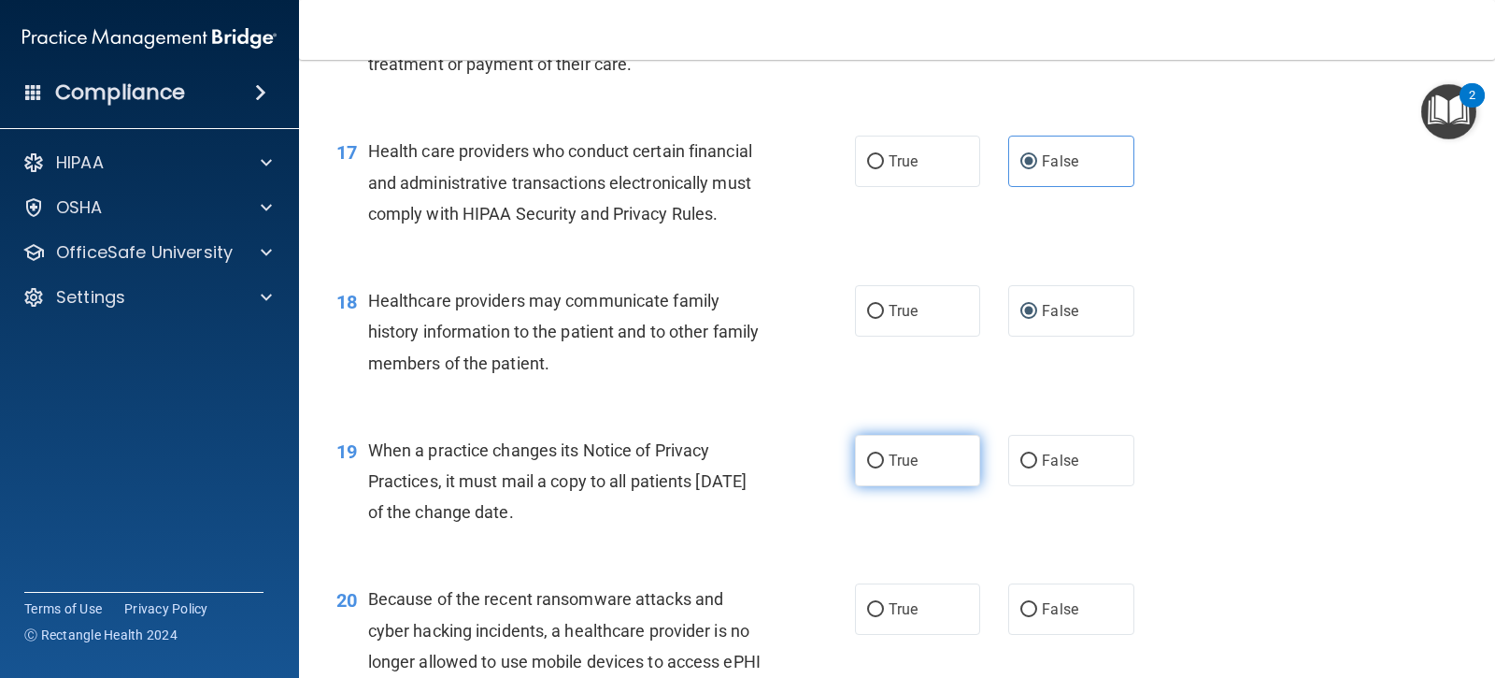
click at [867, 468] on input "True" at bounding box center [875, 461] width 17 height 14
radio input "true"
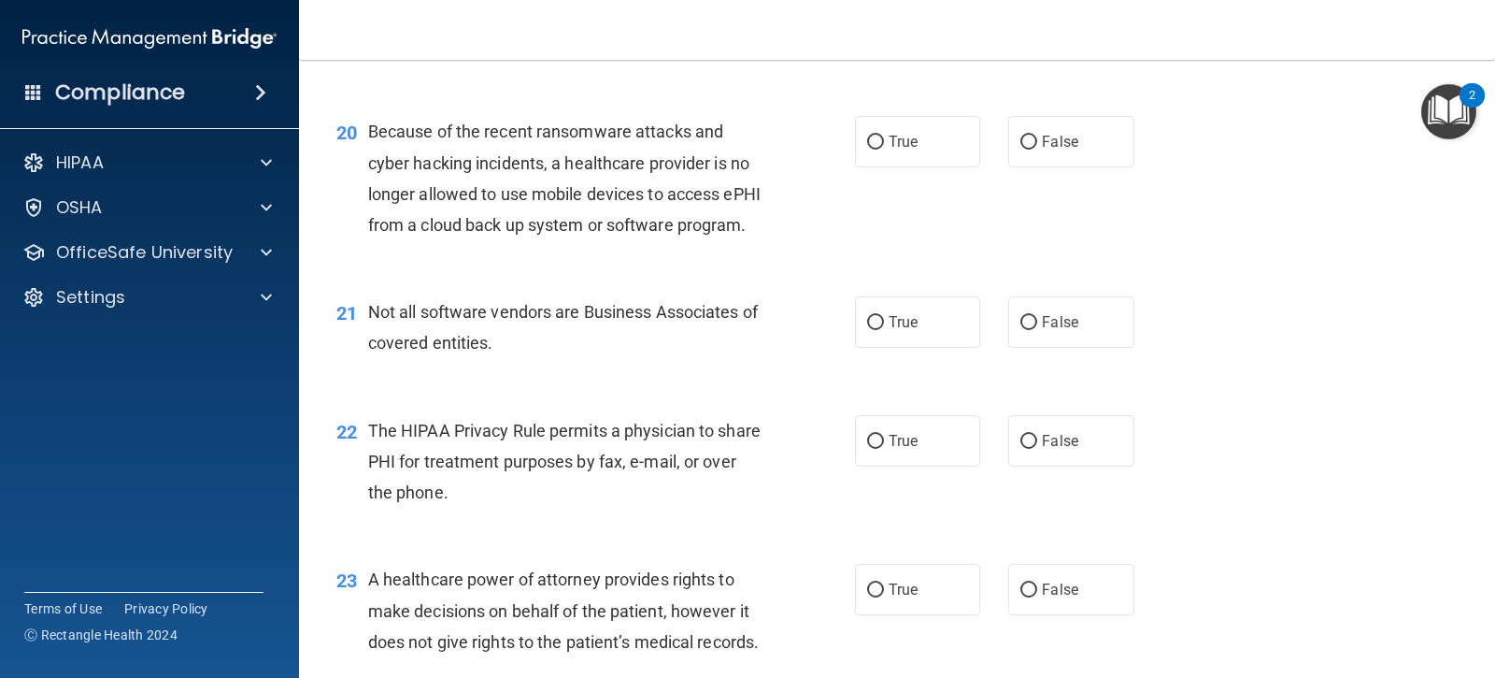
scroll to position [2991, 0]
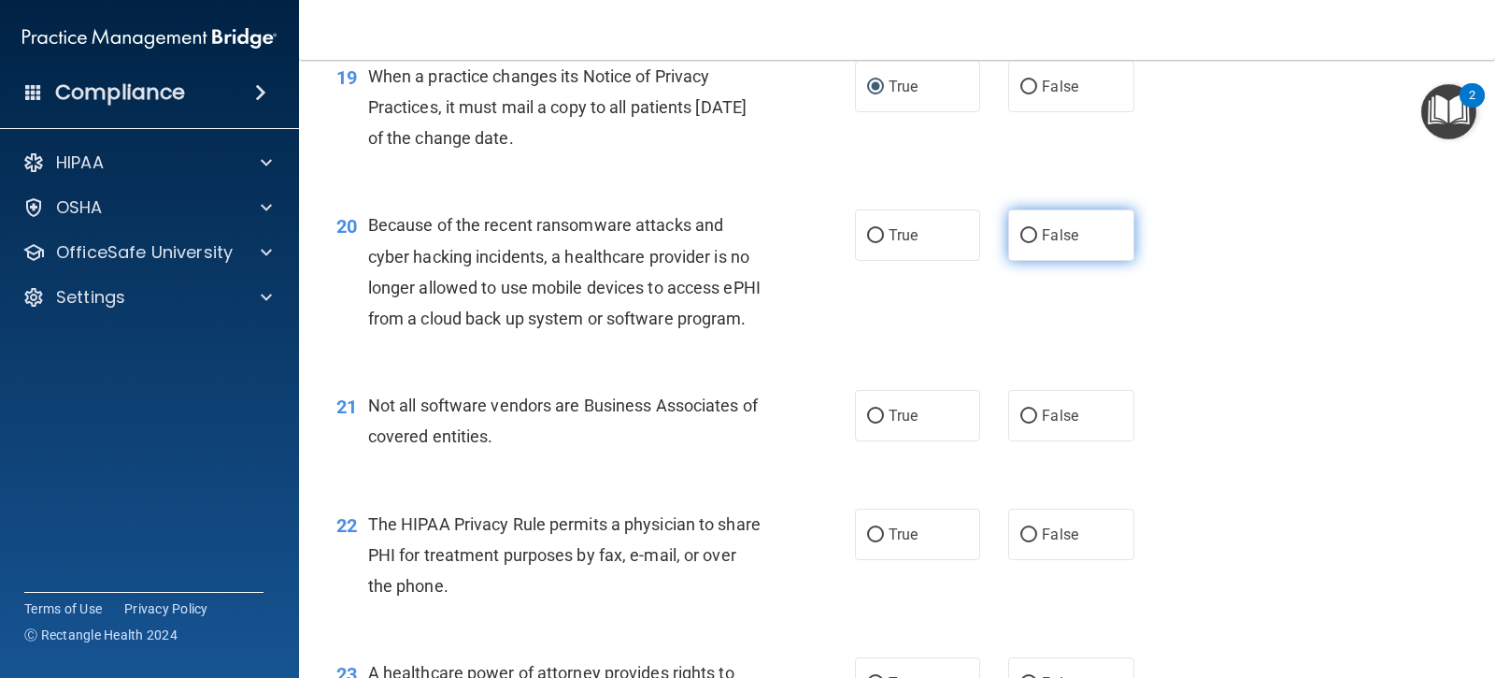
click at [1042, 244] on span "False" at bounding box center [1060, 235] width 36 height 18
click at [1034, 243] on input "False" at bounding box center [1029, 236] width 17 height 14
radio input "true"
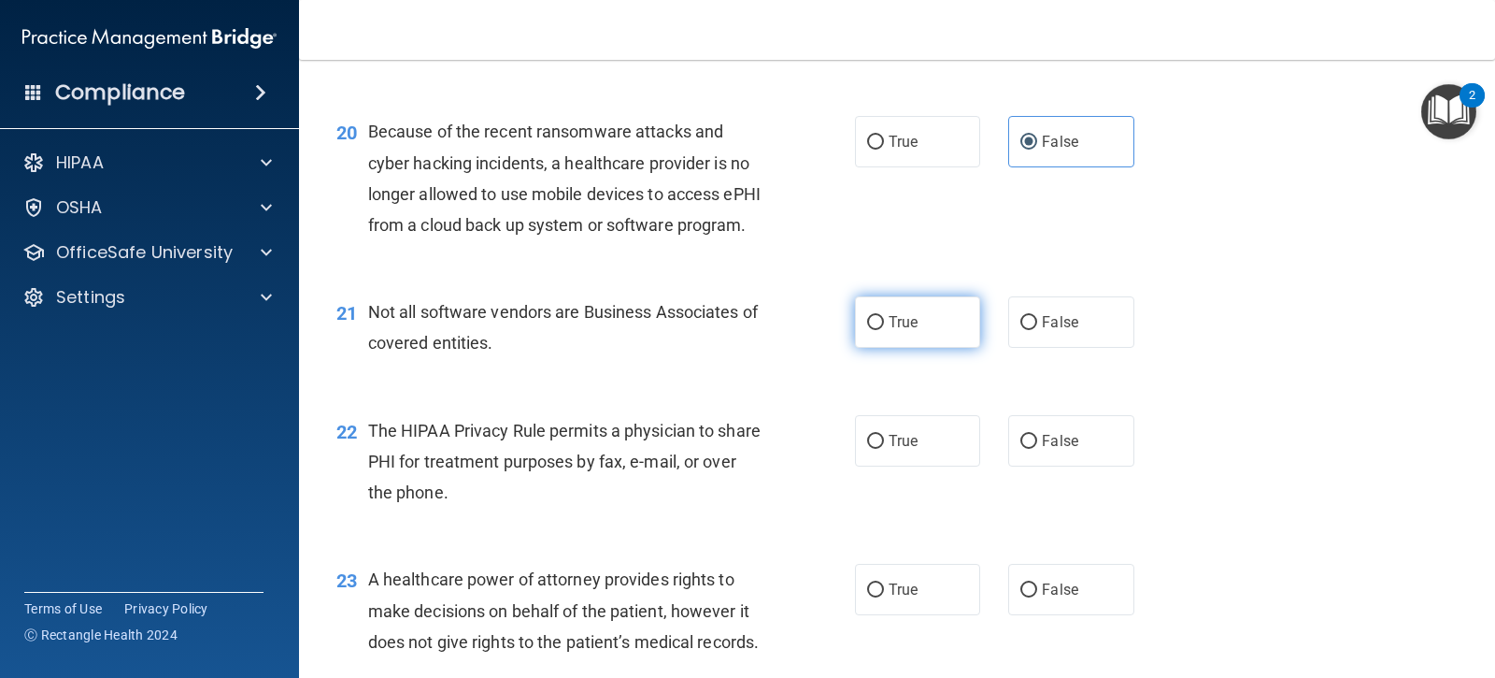
click at [896, 348] on label "True" at bounding box center [917, 321] width 125 height 51
click at [872, 348] on label "True" at bounding box center [917, 321] width 125 height 51
click at [872, 330] on input "True" at bounding box center [875, 323] width 17 height 14
radio input "true"
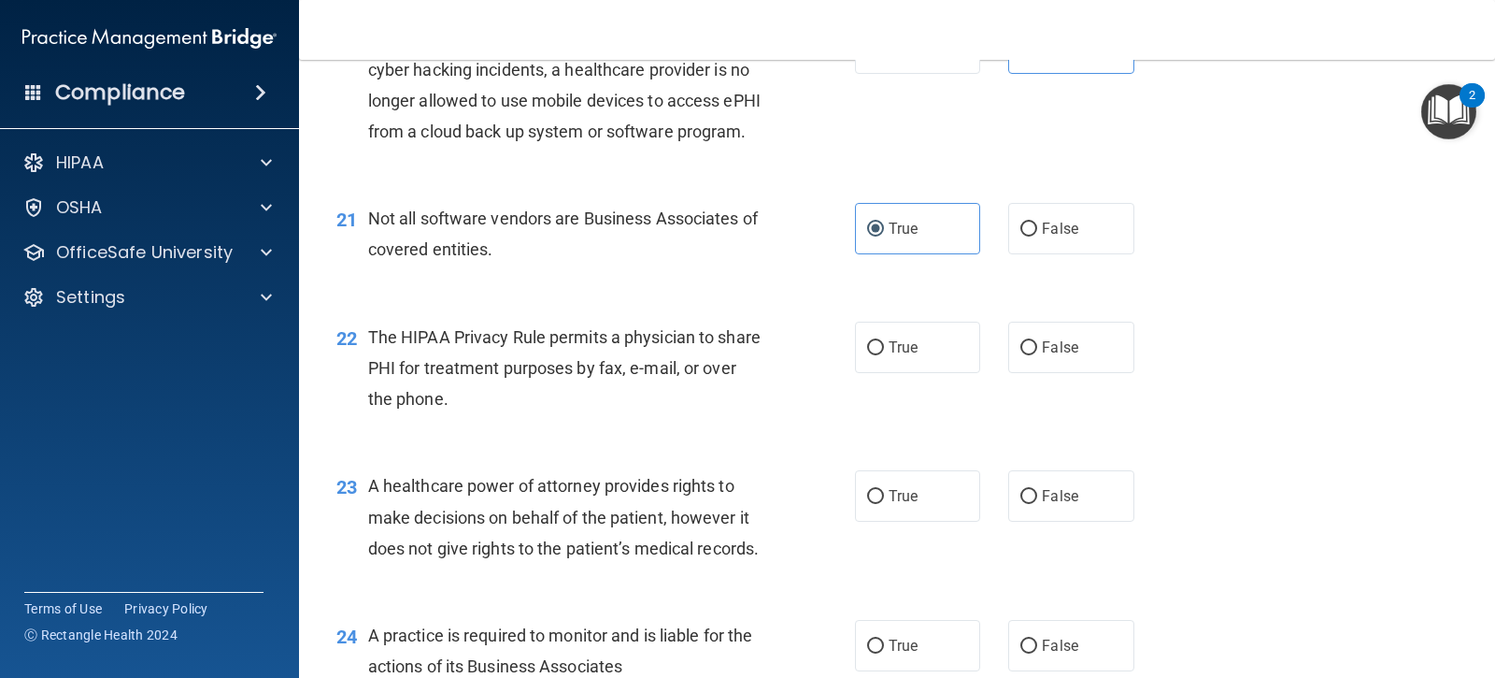
scroll to position [3271, 0]
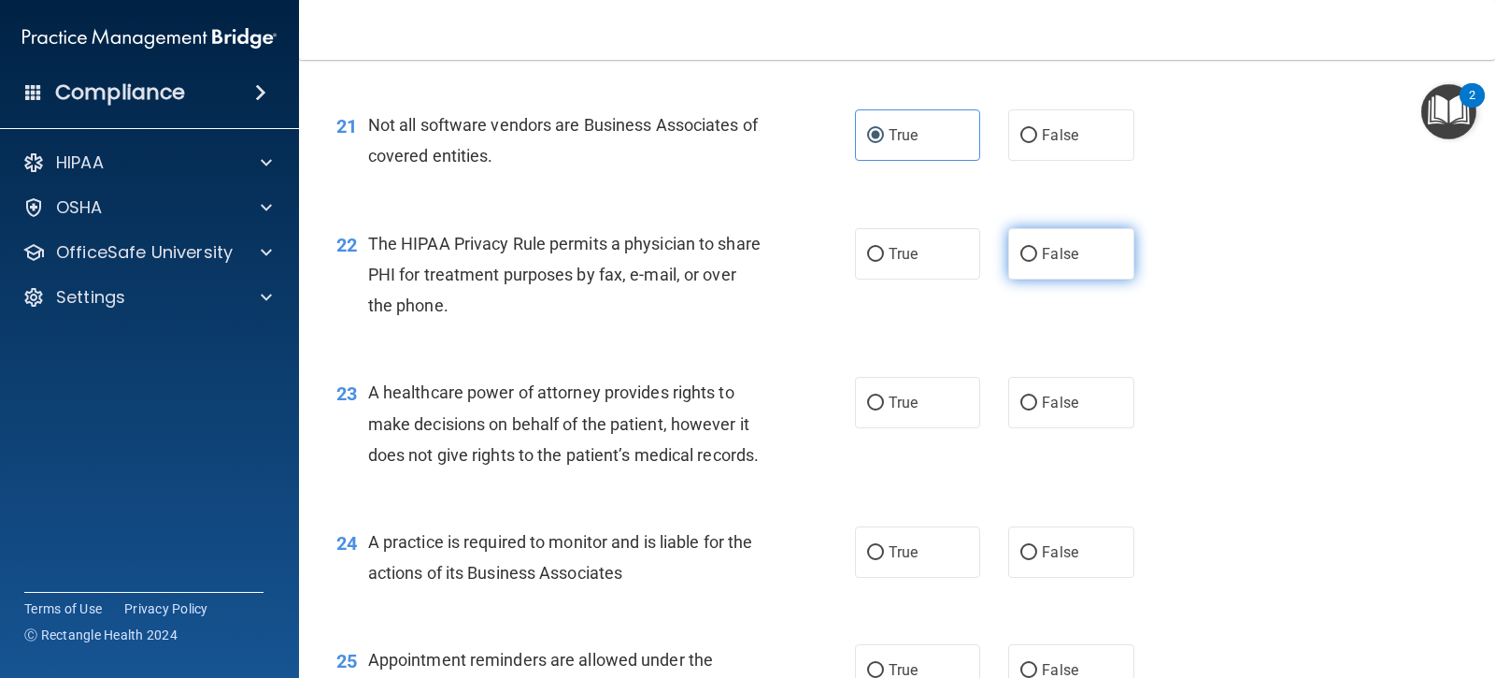
click at [1021, 262] on input "False" at bounding box center [1029, 255] width 17 height 14
radio input "true"
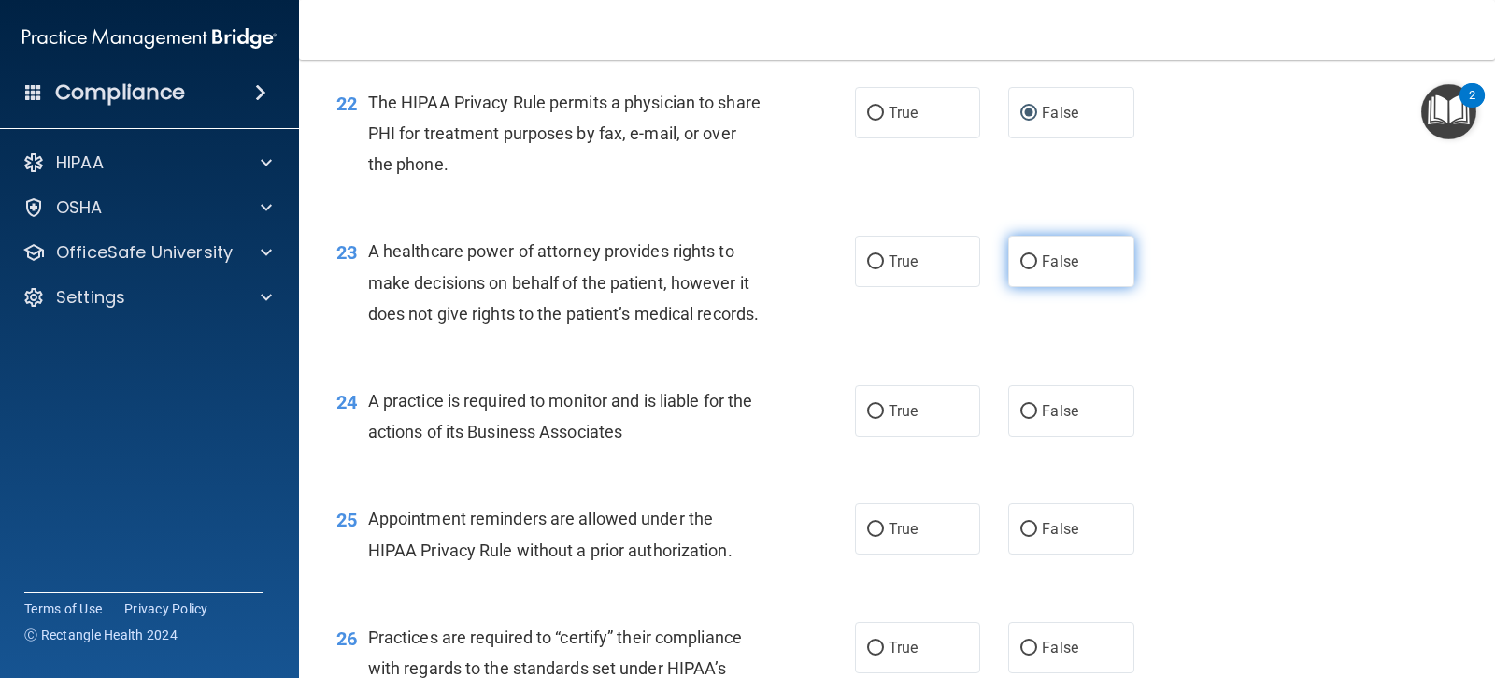
scroll to position [3458, 0]
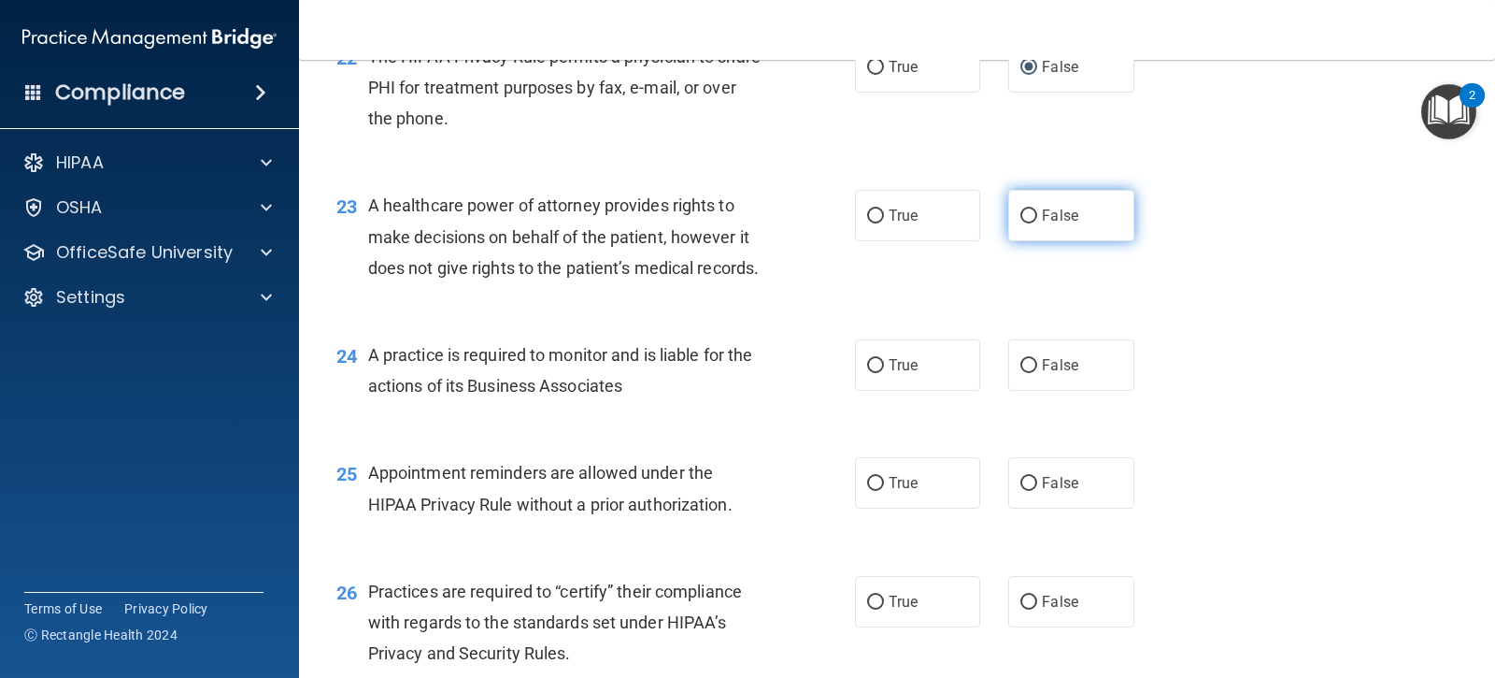
click at [1043, 224] on span "False" at bounding box center [1060, 216] width 36 height 18
click at [1037, 223] on input "False" at bounding box center [1029, 216] width 17 height 14
radio input "true"
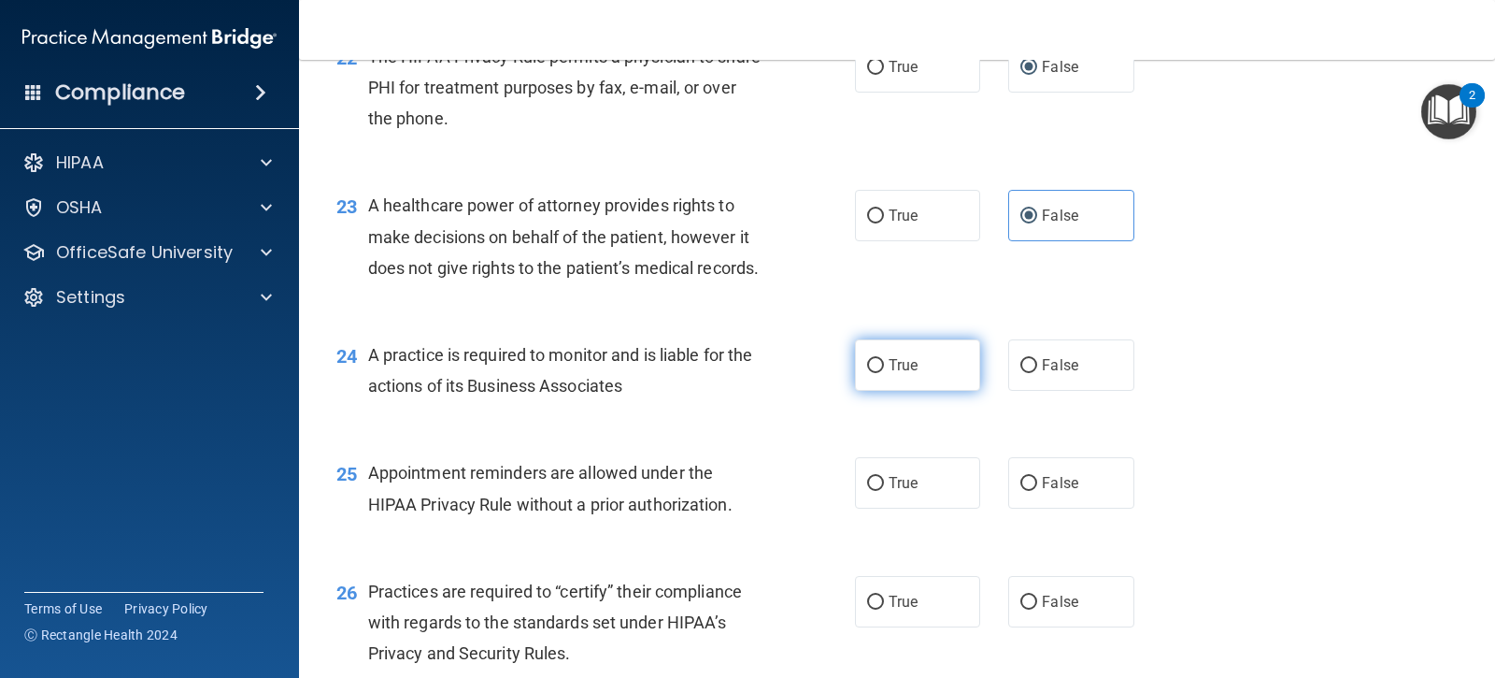
click at [867, 391] on label "True" at bounding box center [917, 364] width 125 height 51
click at [867, 373] on input "True" at bounding box center [875, 366] width 17 height 14
radio input "true"
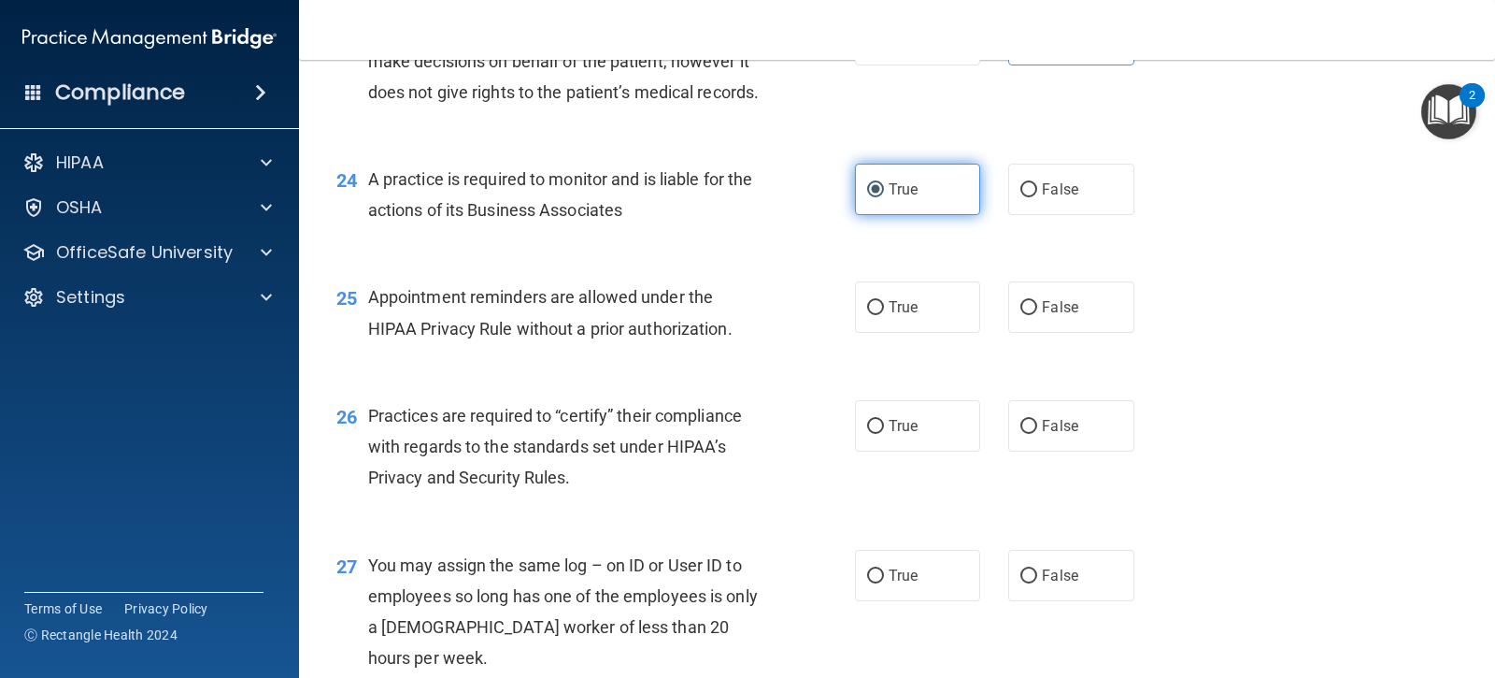
scroll to position [3645, 0]
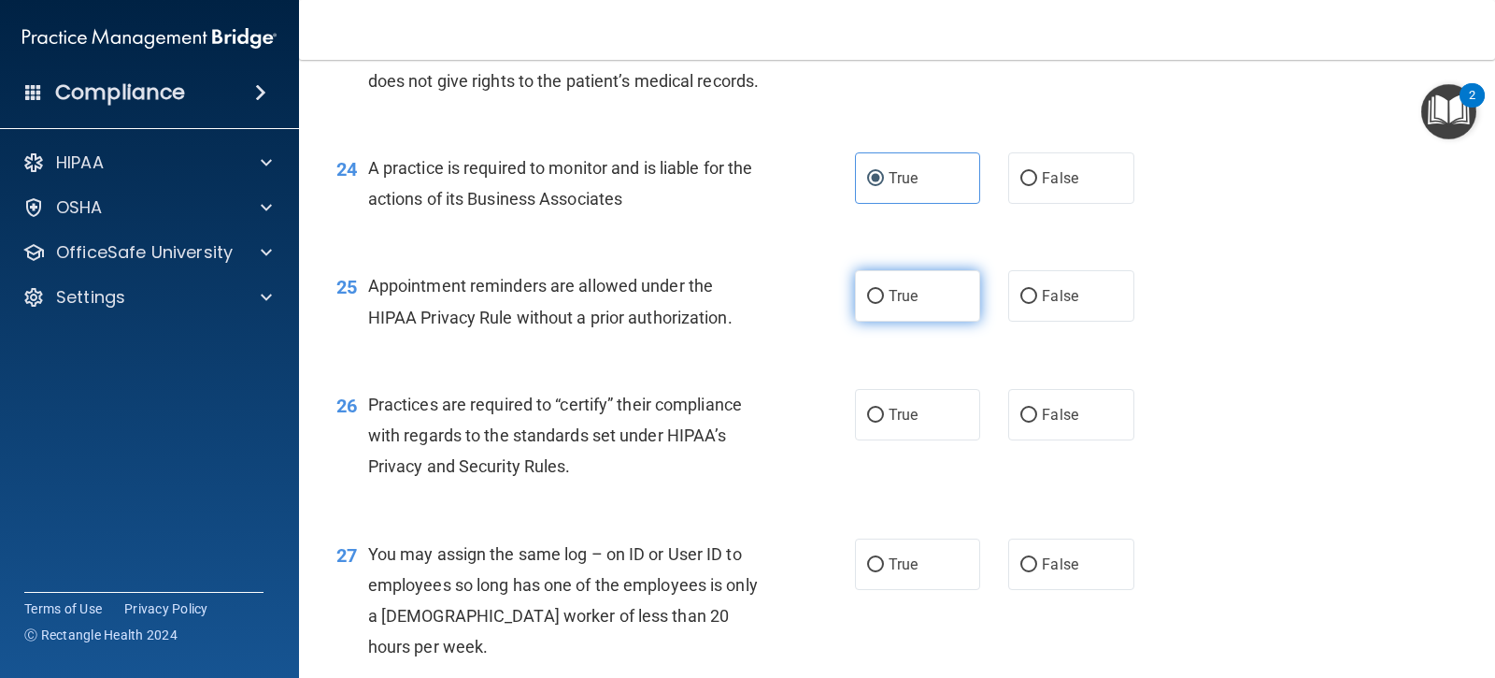
click at [894, 322] on label "True" at bounding box center [917, 295] width 125 height 51
click at [884, 304] on input "True" at bounding box center [875, 297] width 17 height 14
radio input "true"
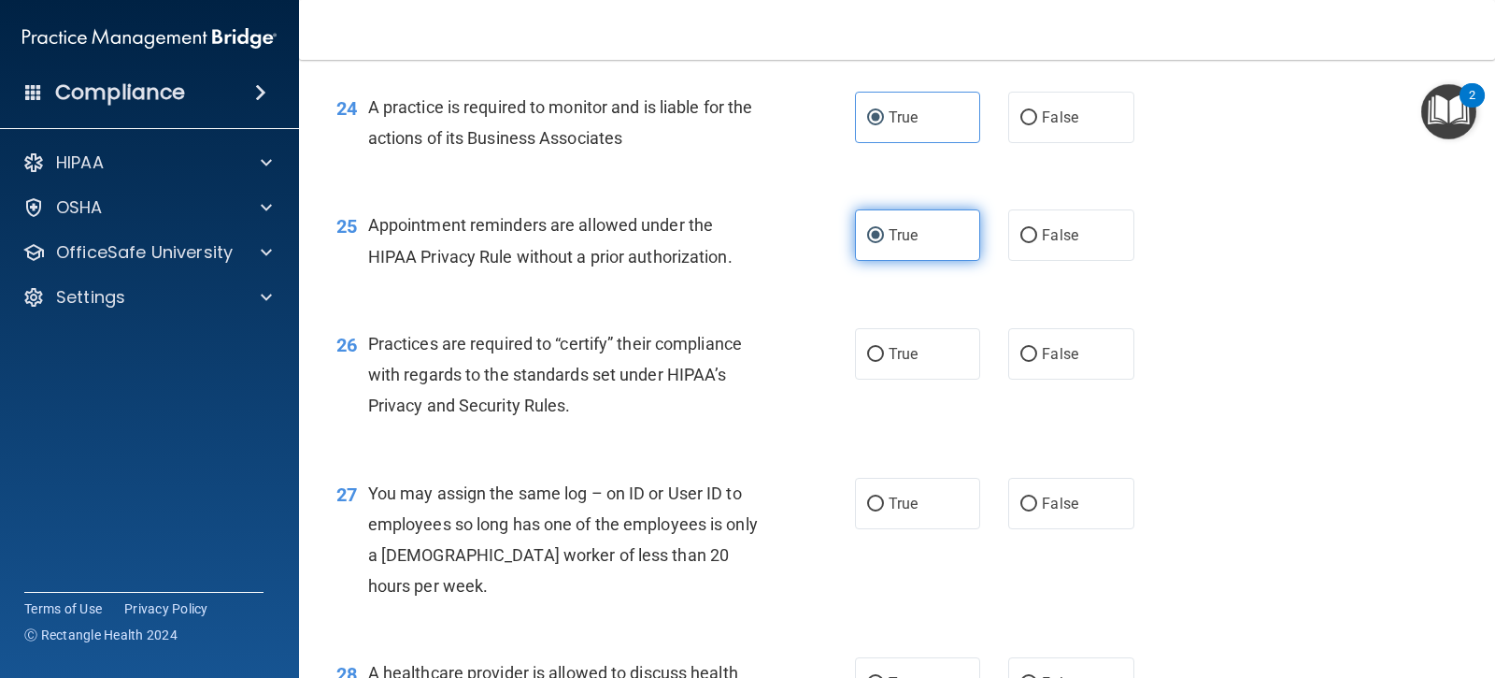
scroll to position [3739, 0]
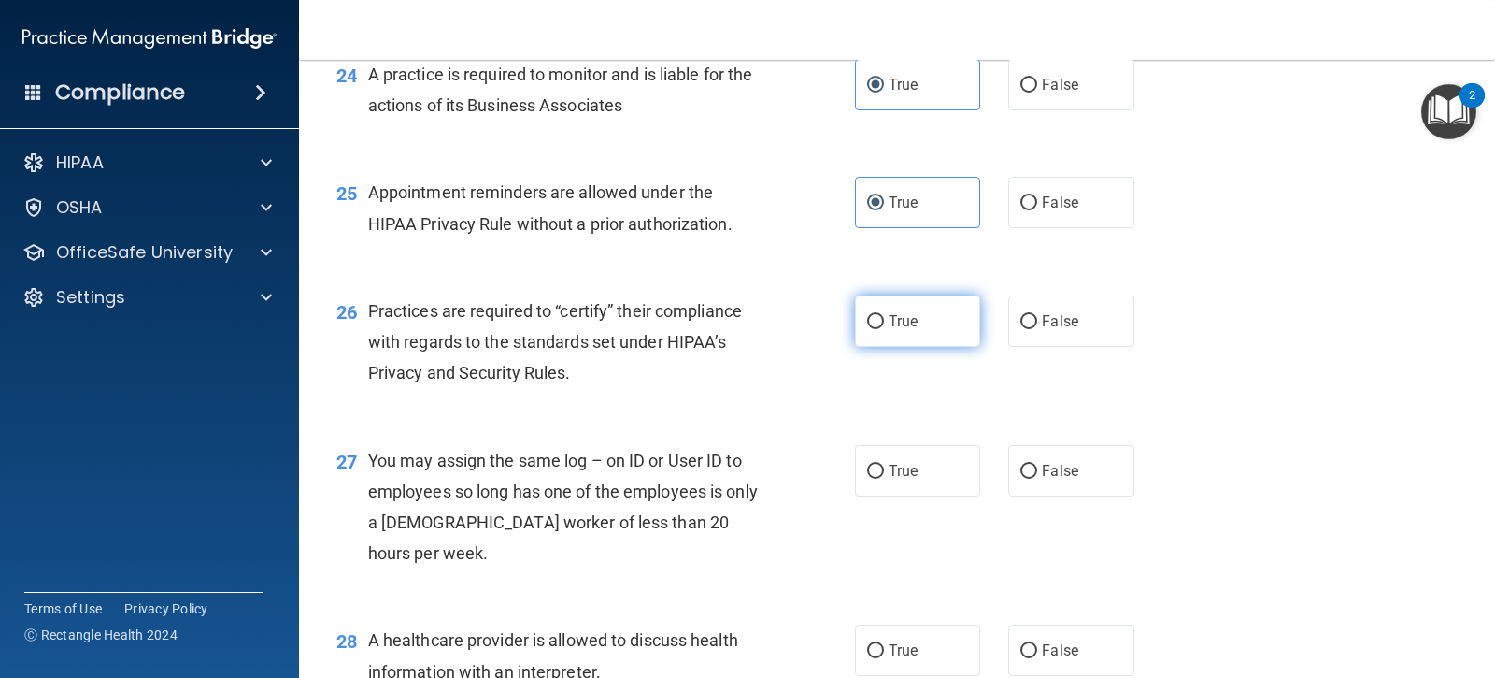
click at [900, 347] on label "True" at bounding box center [917, 320] width 125 height 51
click at [884, 329] on input "True" at bounding box center [875, 322] width 17 height 14
radio input "true"
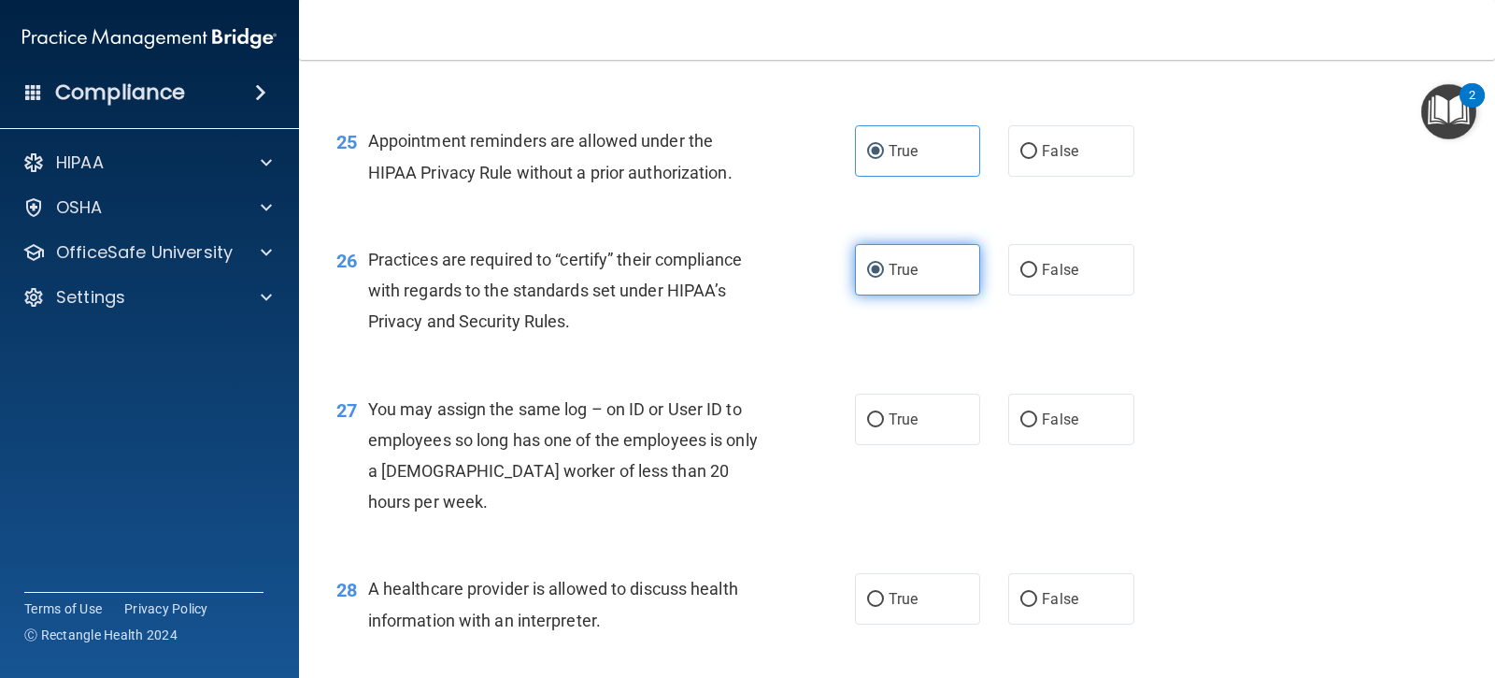
scroll to position [3832, 0]
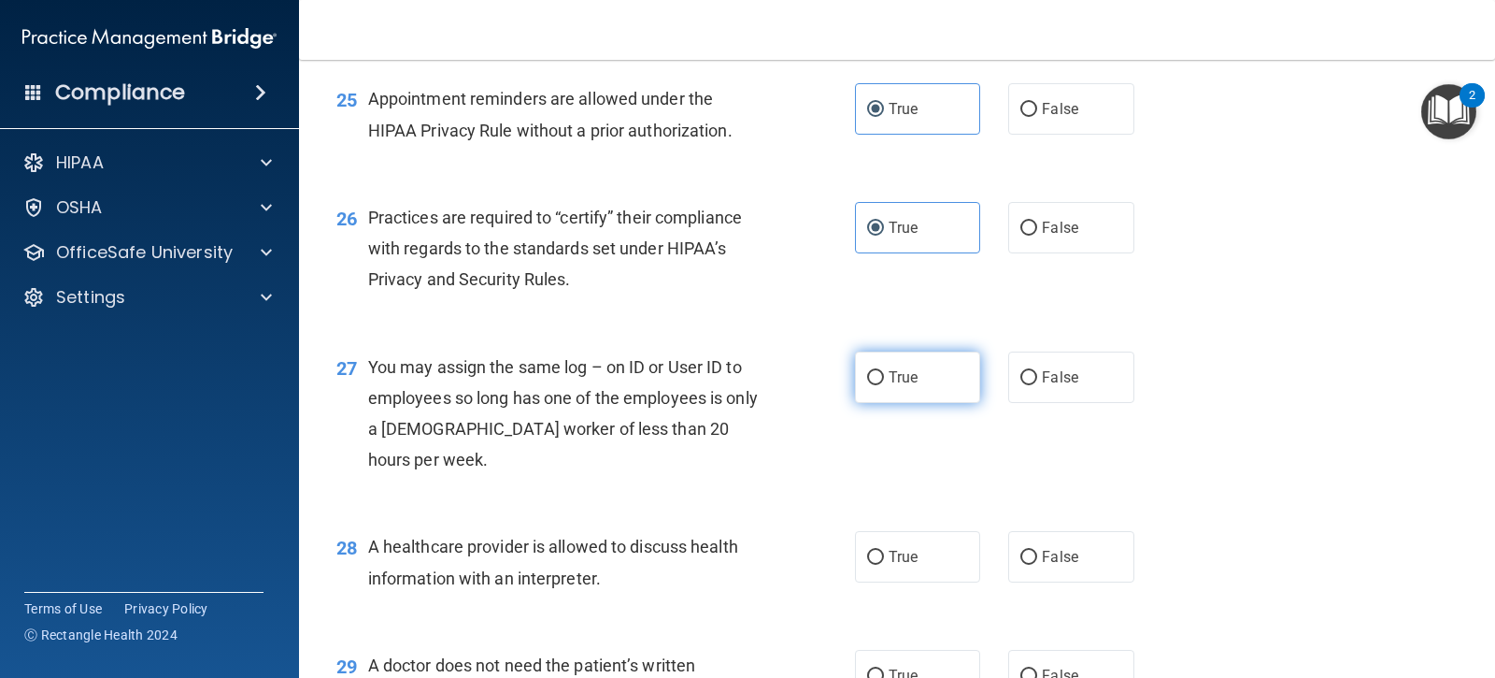
click at [891, 386] on span "True" at bounding box center [903, 377] width 29 height 18
click at [884, 385] on input "True" at bounding box center [875, 378] width 17 height 14
radio input "true"
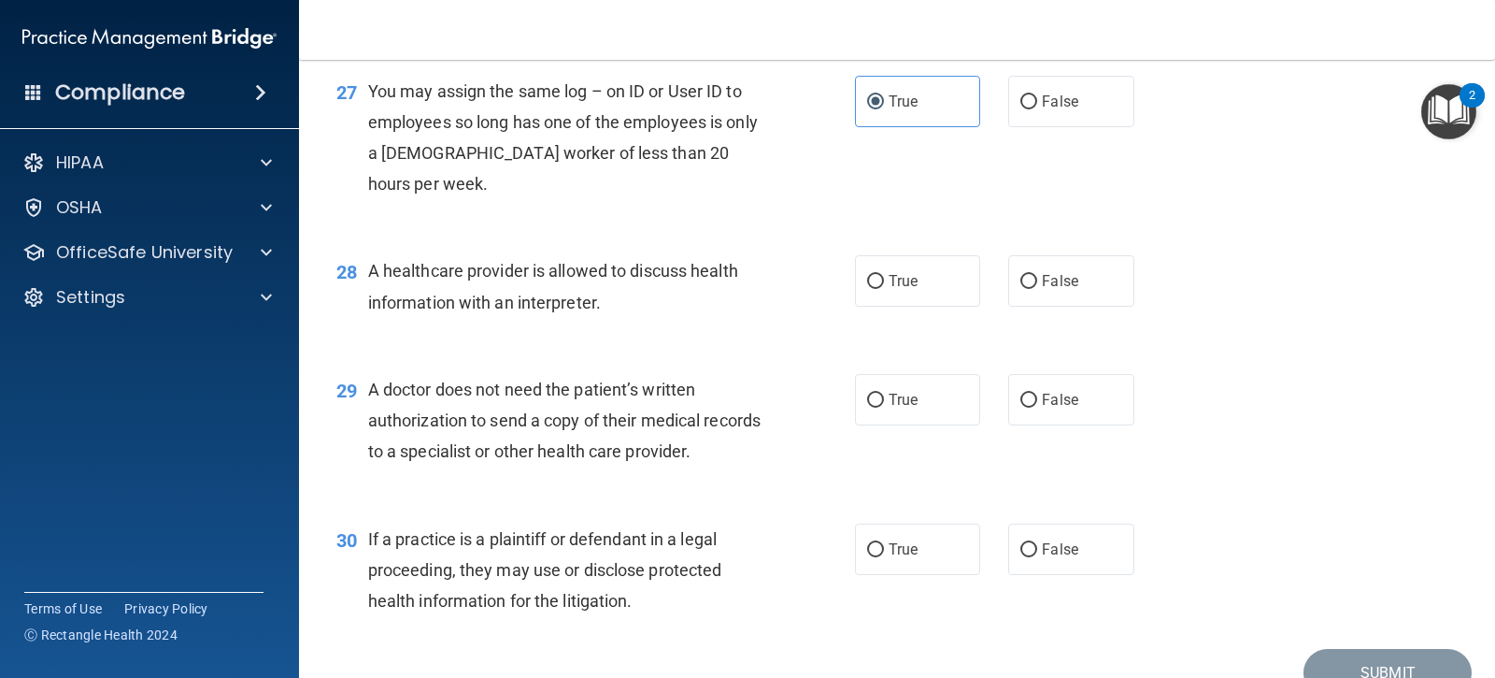
scroll to position [4107, 0]
click at [1021, 110] on input "False" at bounding box center [1029, 103] width 17 height 14
radio input "true"
radio input "false"
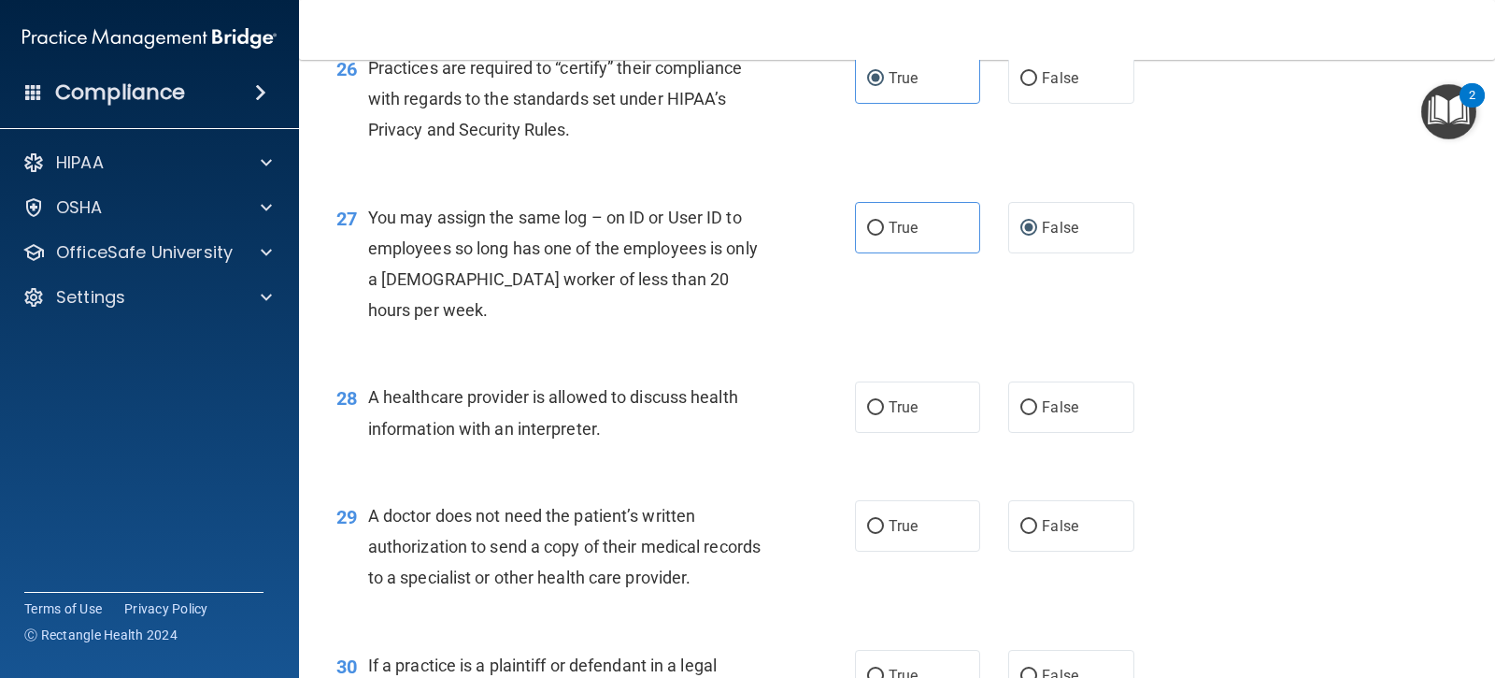
scroll to position [4013, 0]
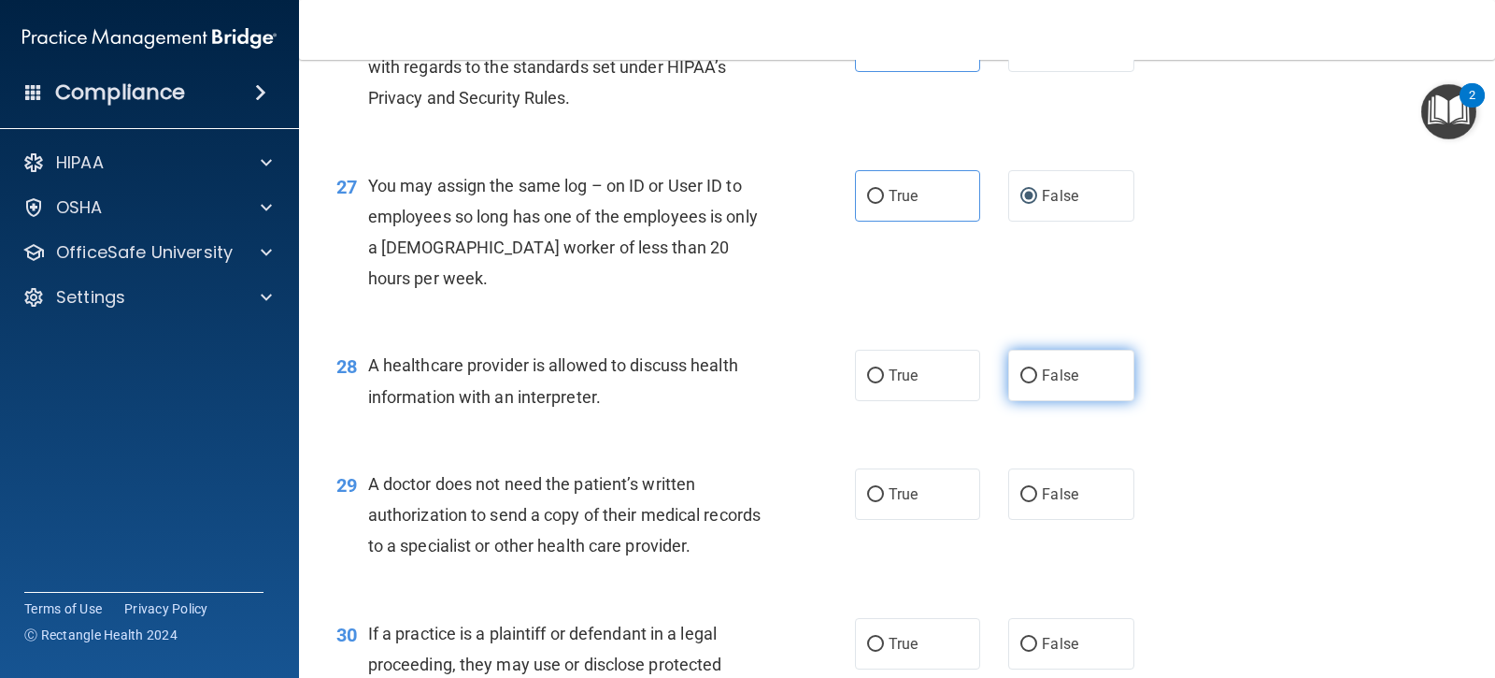
click at [1067, 384] on span "False" at bounding box center [1060, 375] width 36 height 18
click at [1037, 383] on input "False" at bounding box center [1029, 376] width 17 height 14
radio input "true"
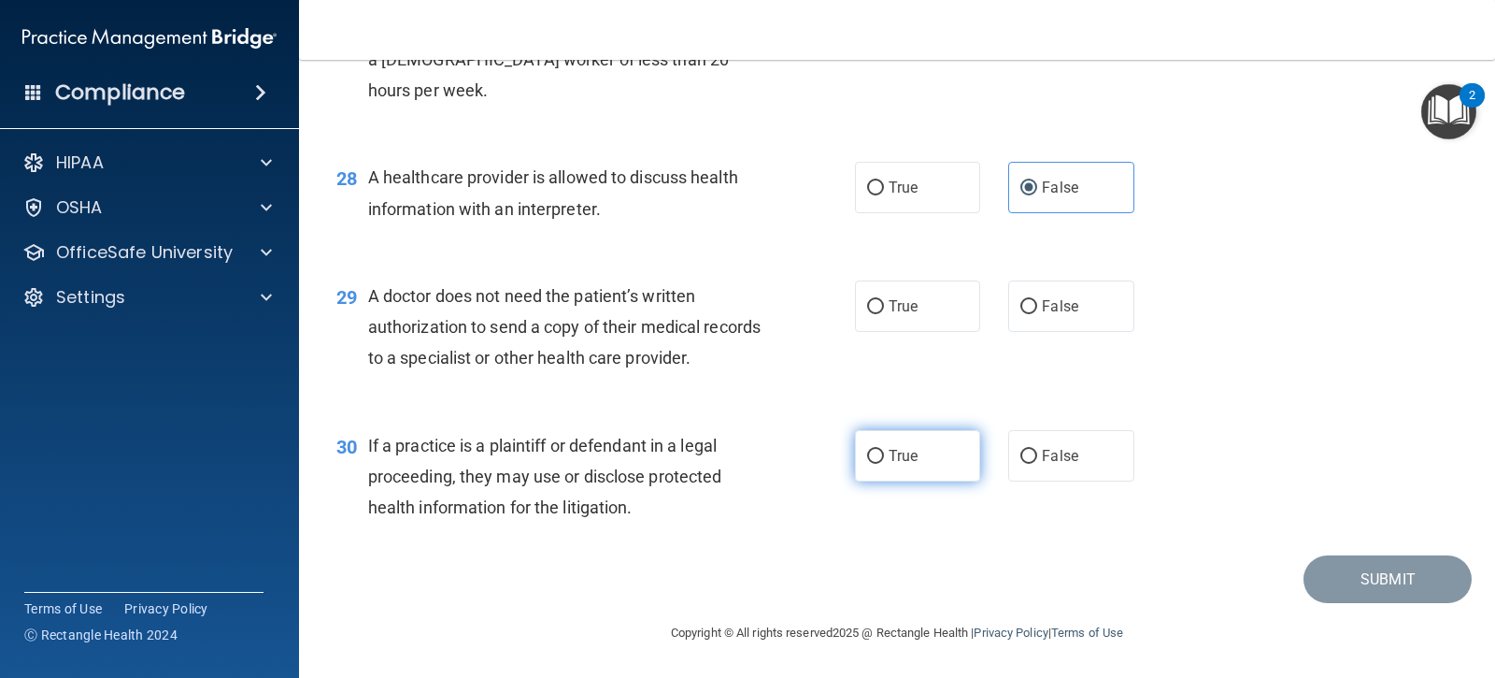
scroll to position [4294, 0]
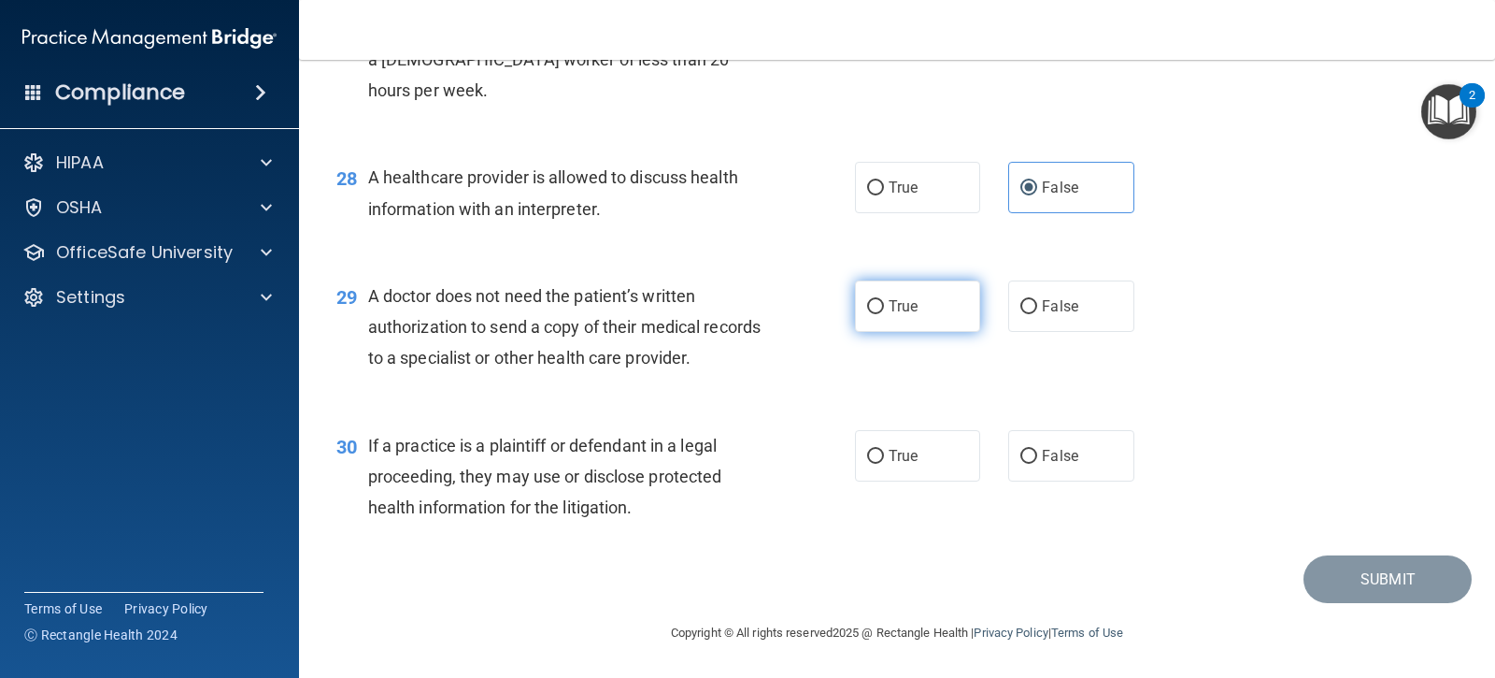
click at [877, 315] on label "True" at bounding box center [917, 305] width 125 height 51
click at [877, 314] on input "True" at bounding box center [875, 307] width 17 height 14
radio input "true"
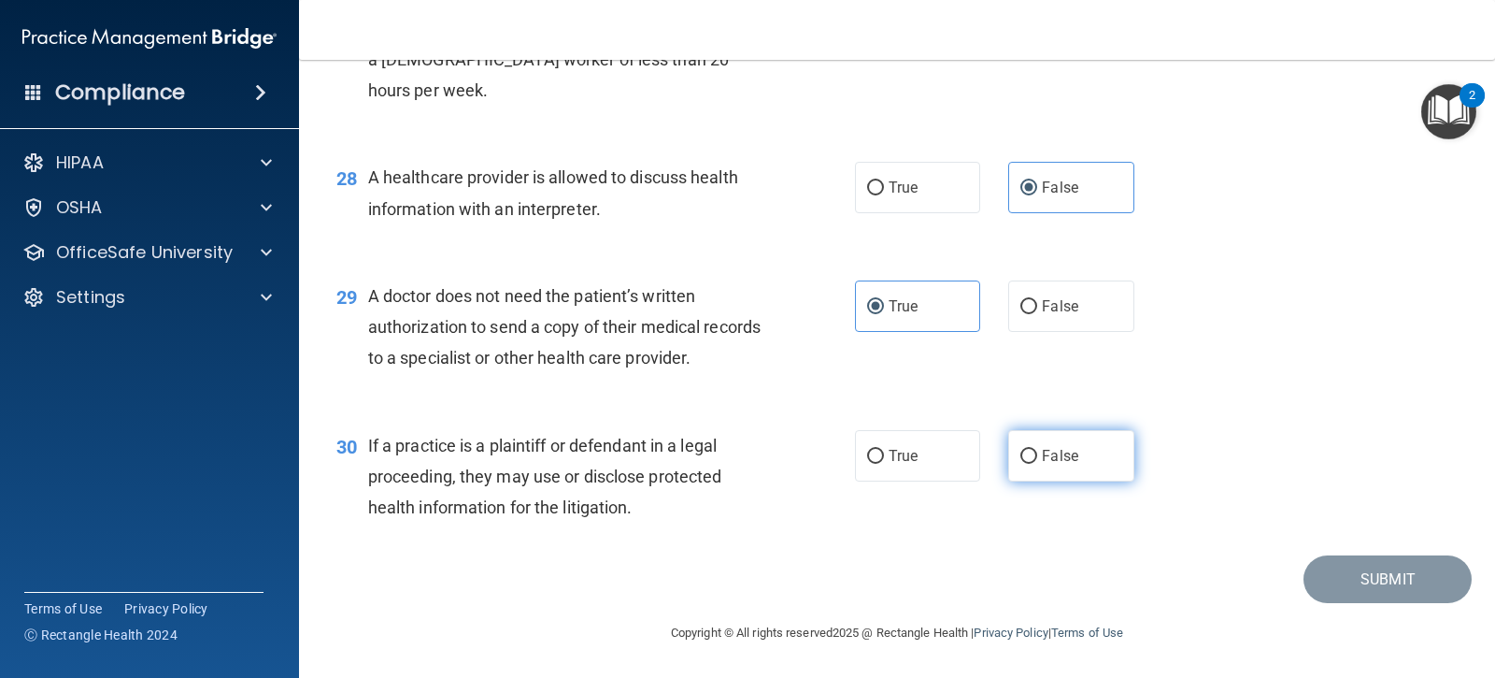
click at [1028, 451] on input "False" at bounding box center [1029, 457] width 17 height 14
radio input "true"
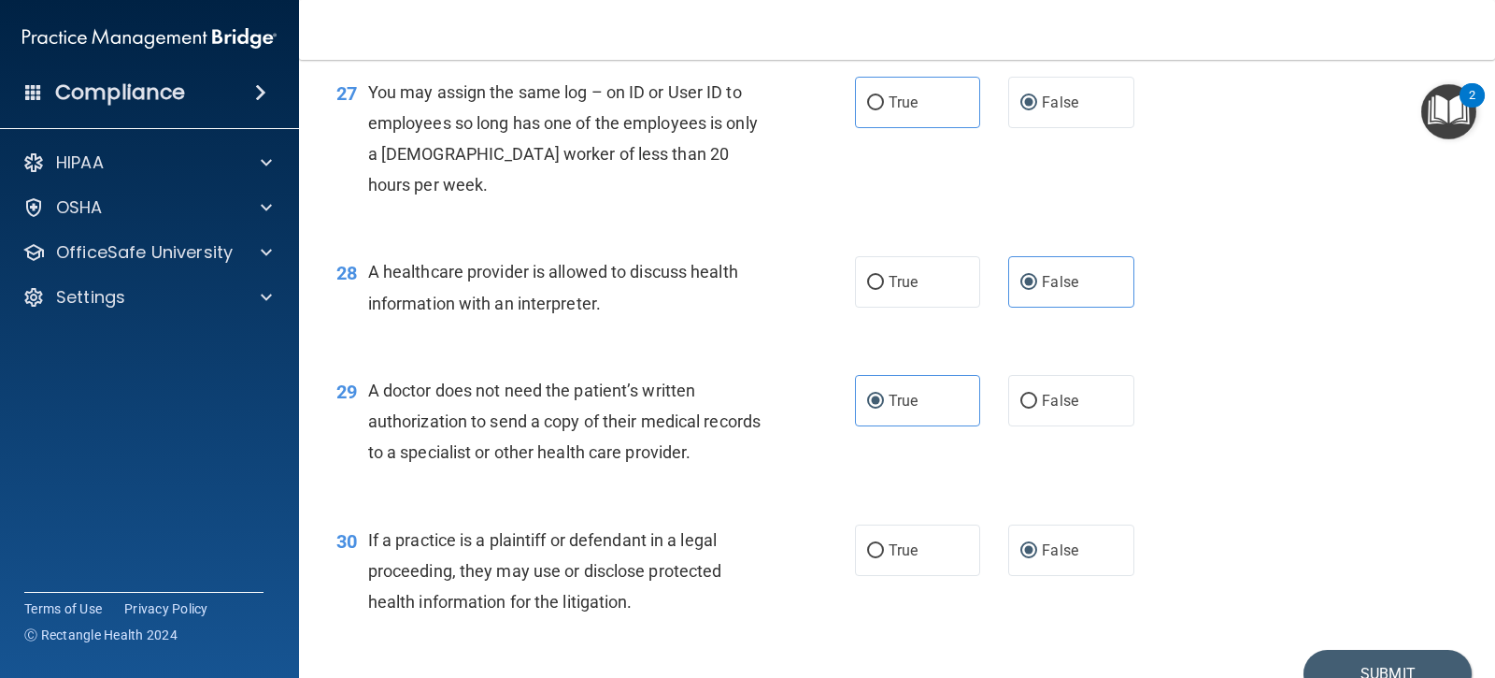
scroll to position [4206, 0]
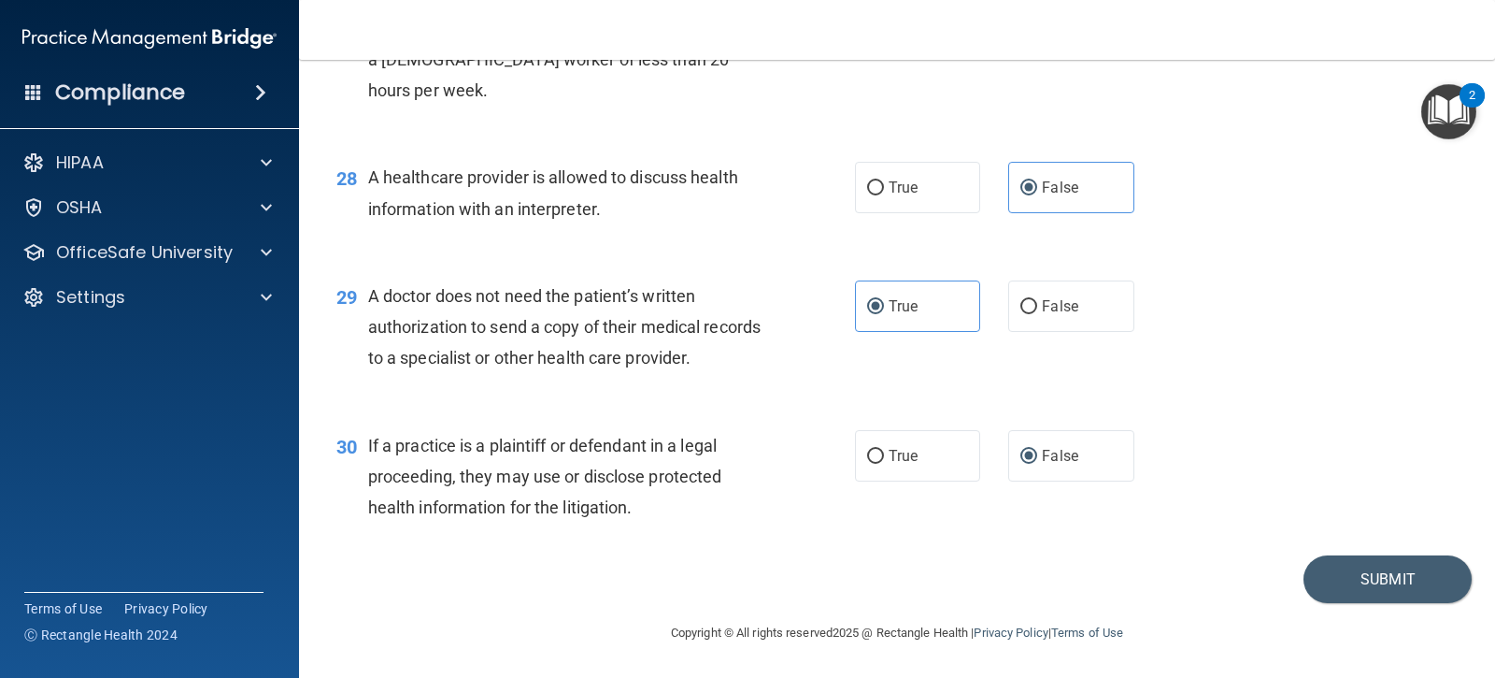
click at [1367, 668] on main "- The HIPAA Quiz #2 This quiz doesn’t expire until 07/03/2025. Are you sure you…" at bounding box center [897, 369] width 1196 height 618
click at [1373, 570] on button "Submit" at bounding box center [1388, 579] width 168 height 48
click at [1381, 574] on button "Submit" at bounding box center [1388, 579] width 168 height 48
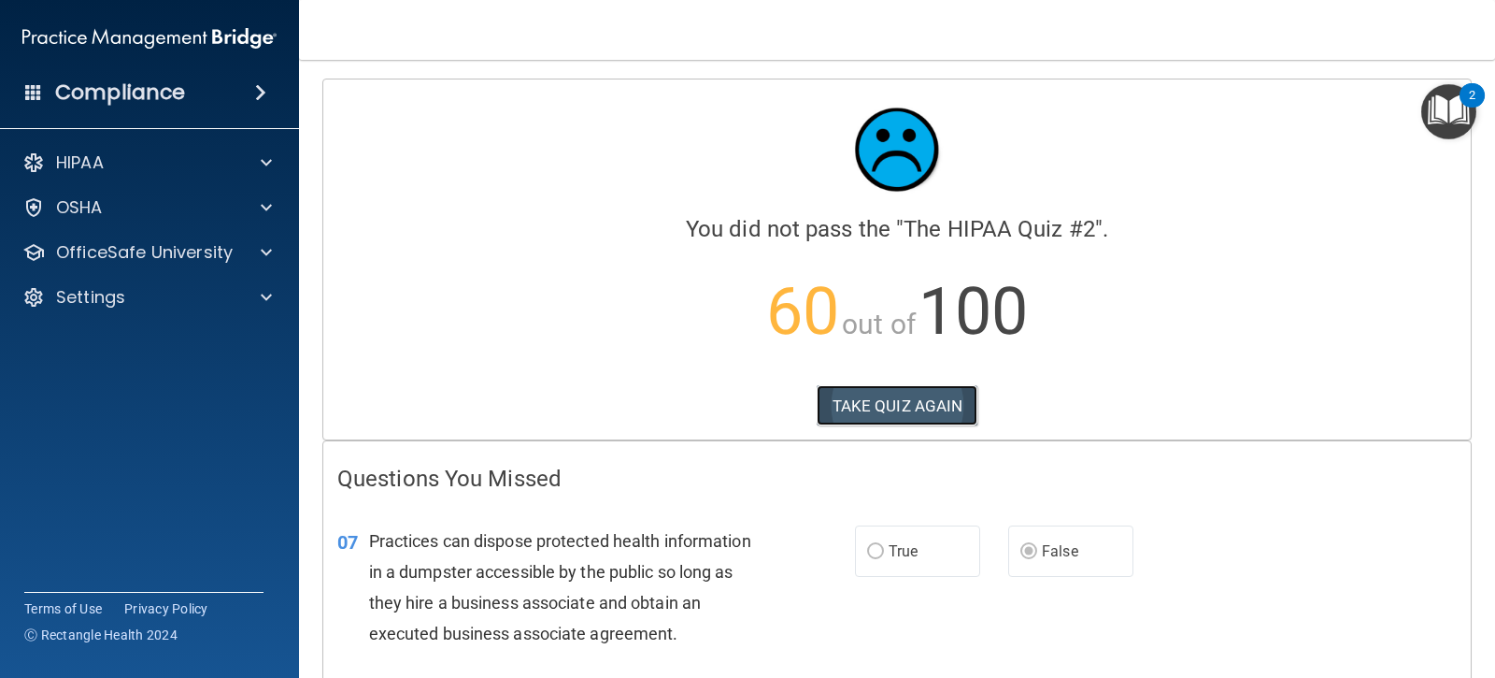
click at [907, 393] on button "TAKE QUIZ AGAIN" at bounding box center [898, 405] width 162 height 41
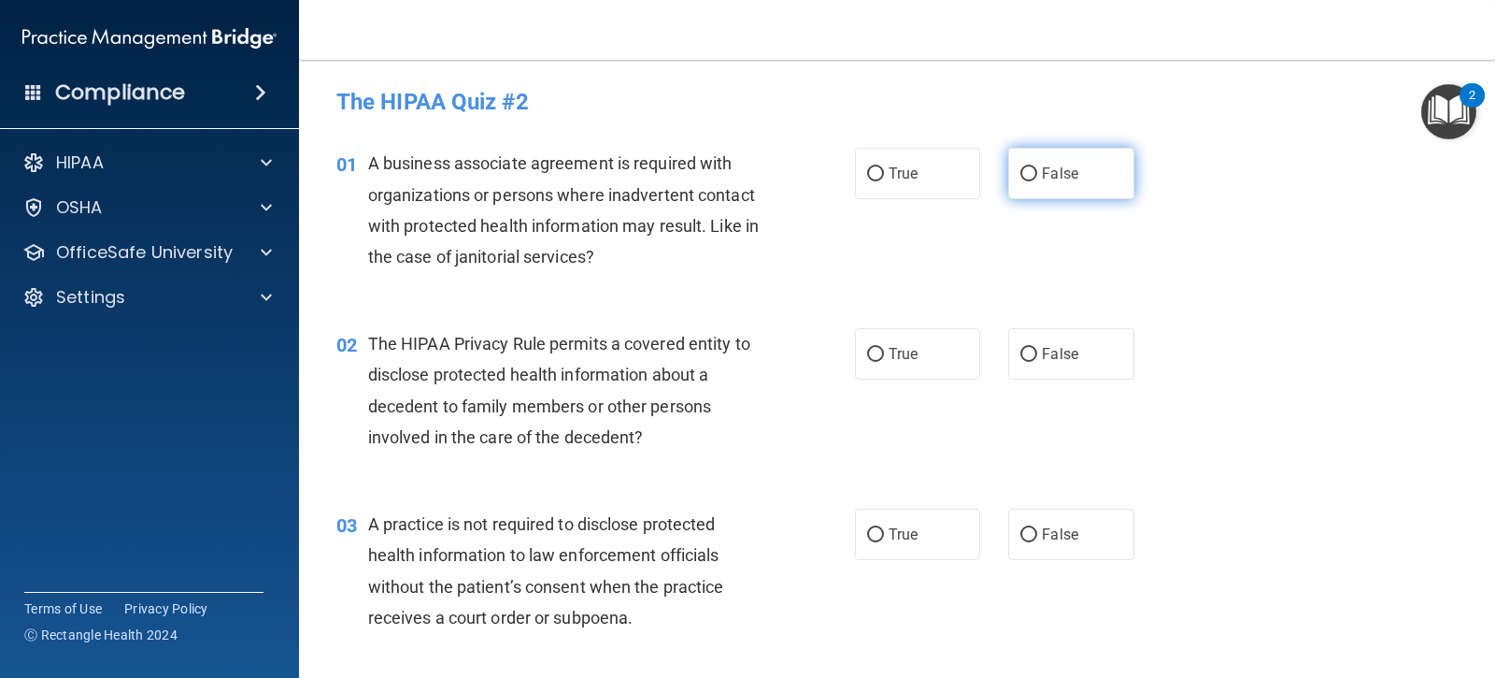
click at [1042, 172] on span "False" at bounding box center [1060, 173] width 36 height 18
click at [1037, 172] on input "False" at bounding box center [1029, 174] width 17 height 14
radio input "true"
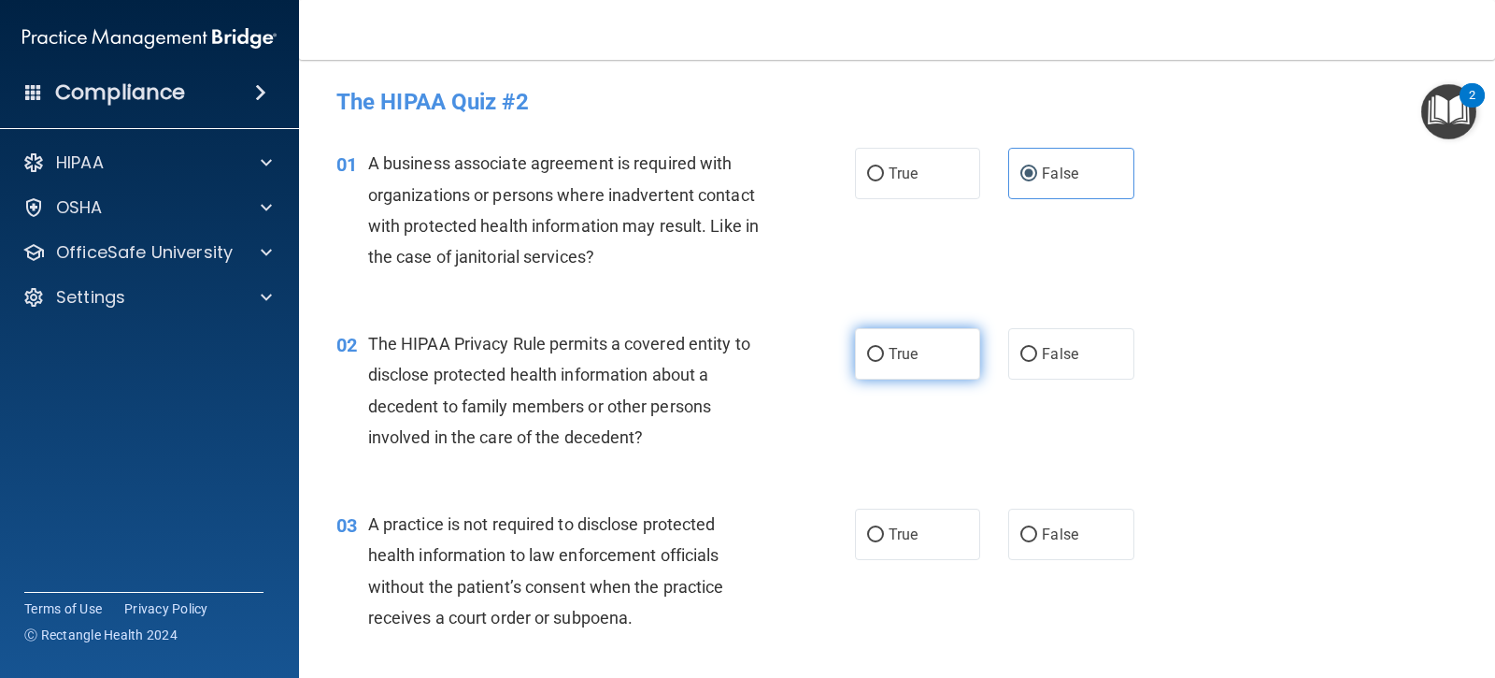
click at [872, 368] on label "True" at bounding box center [917, 353] width 125 height 51
click at [872, 362] on input "True" at bounding box center [875, 355] width 17 height 14
radio input "true"
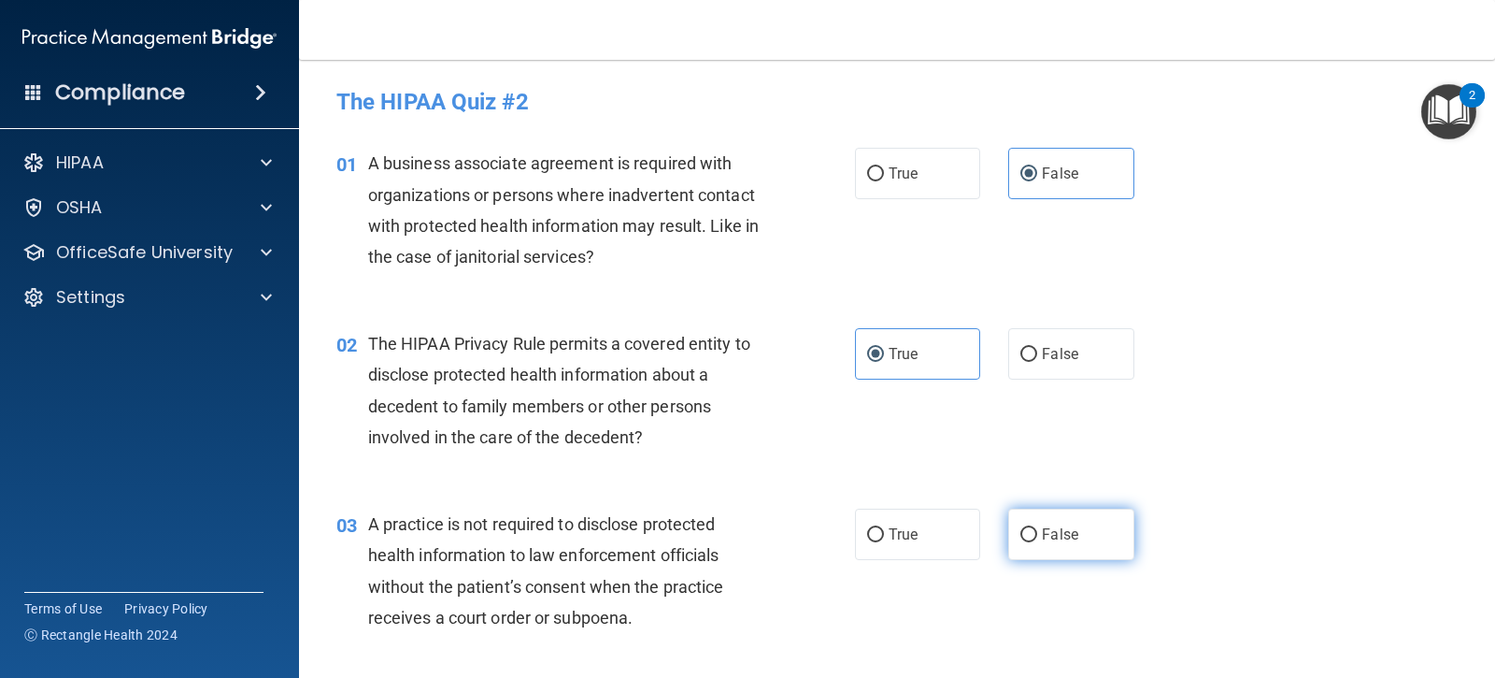
click at [1021, 535] on input "False" at bounding box center [1029, 535] width 17 height 14
radio input "true"
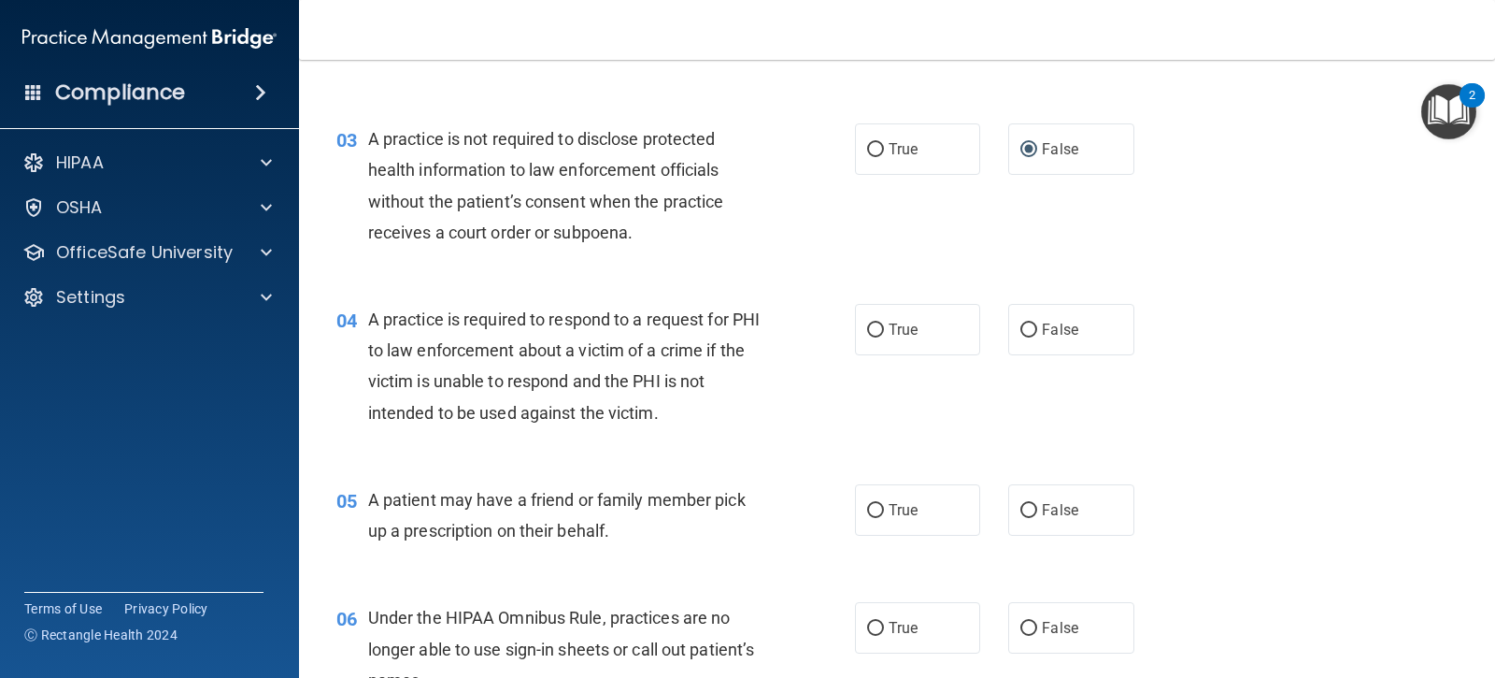
scroll to position [433, 0]
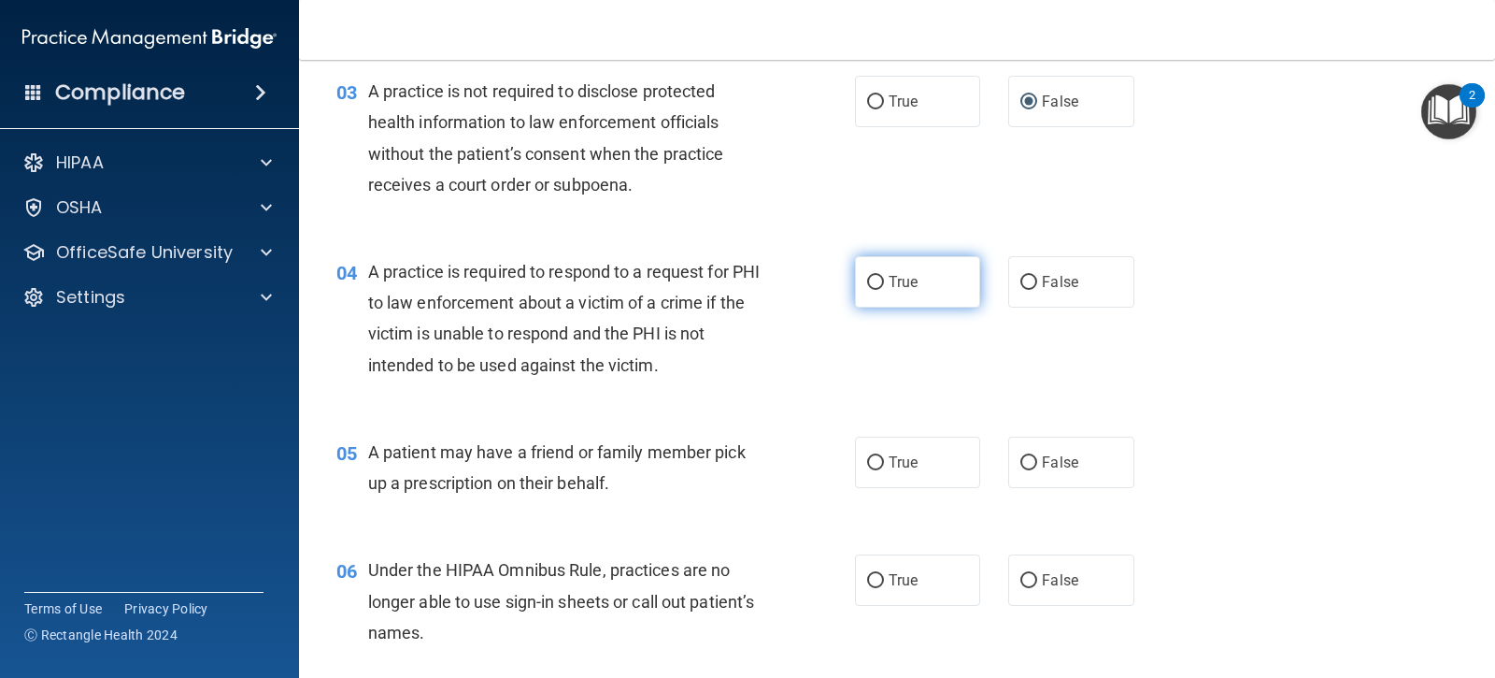
click at [894, 287] on span "True" at bounding box center [903, 282] width 29 height 18
click at [884, 287] on input "True" at bounding box center [875, 283] width 17 height 14
radio input "true"
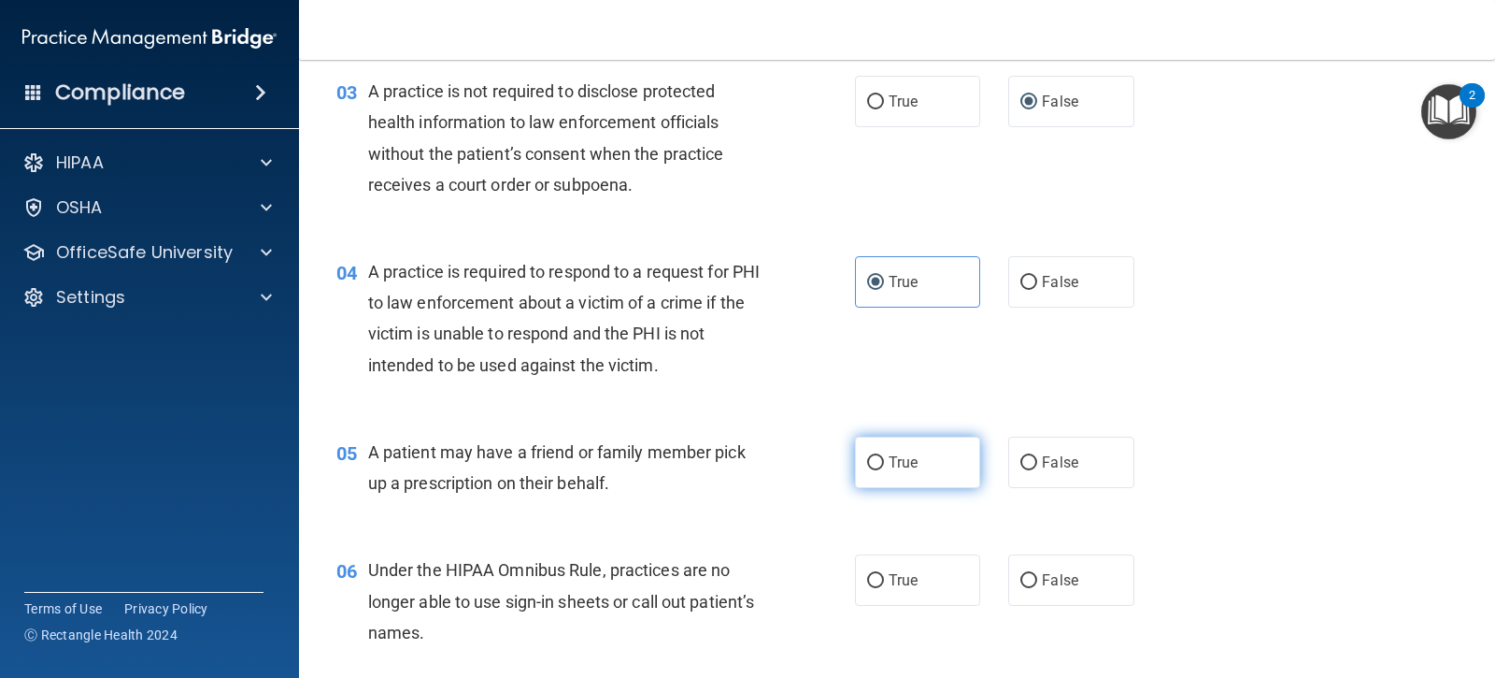
click at [872, 469] on input "True" at bounding box center [875, 463] width 17 height 14
radio input "true"
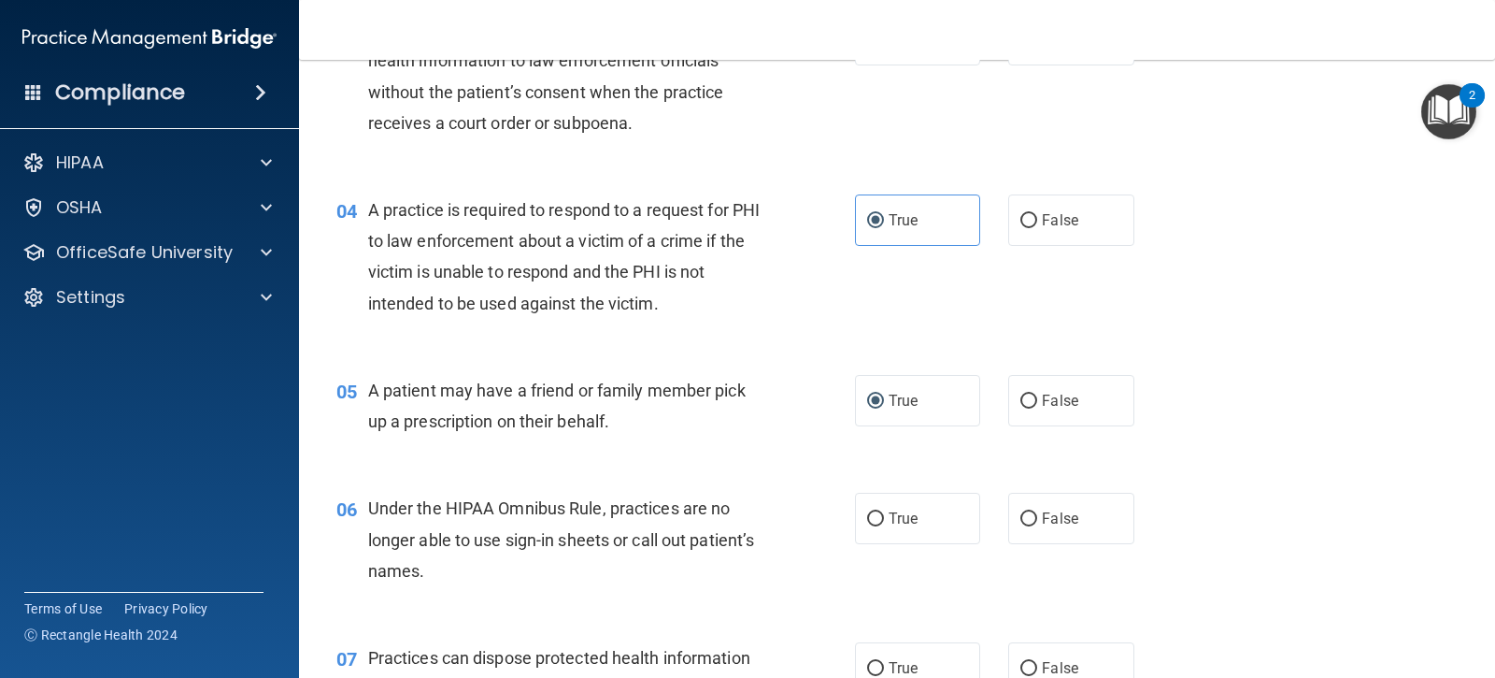
scroll to position [526, 0]
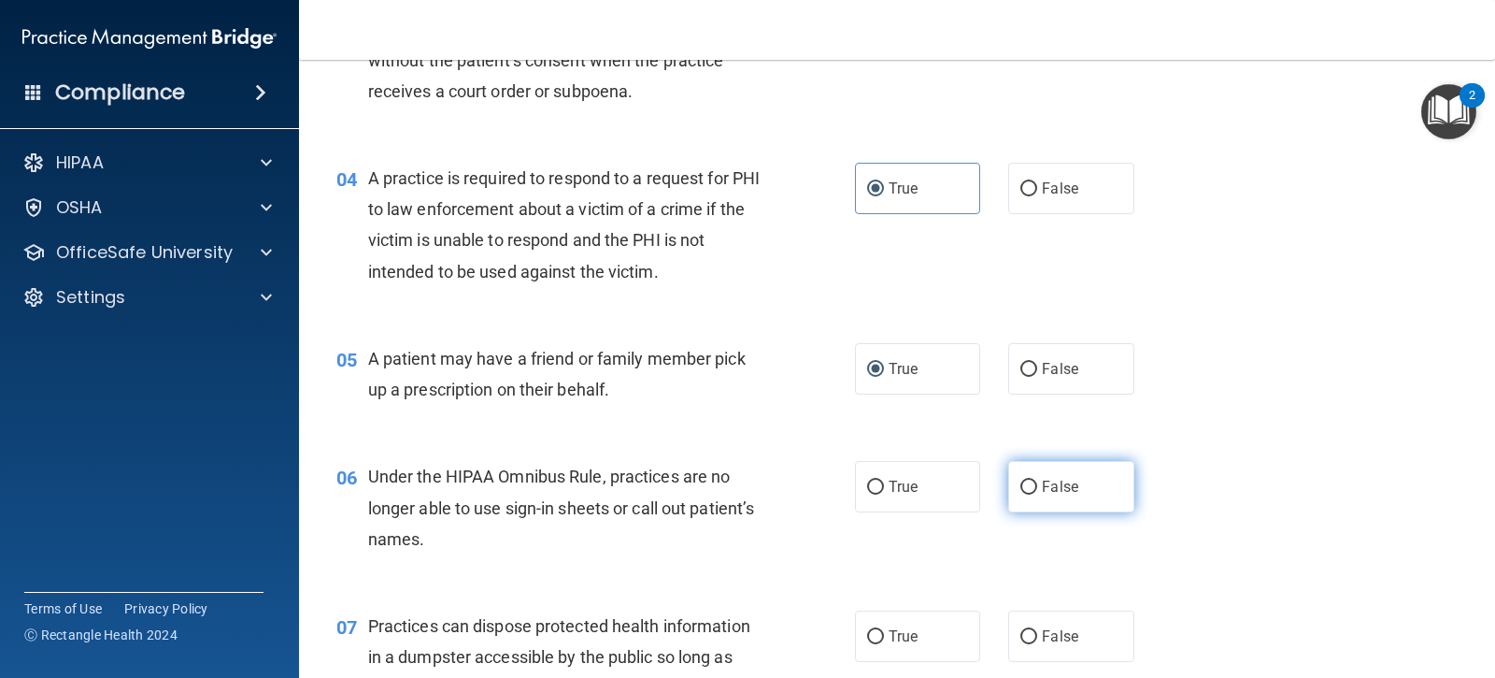
click at [1048, 499] on label "False" at bounding box center [1070, 486] width 125 height 51
click at [1037, 494] on input "False" at bounding box center [1029, 487] width 17 height 14
radio input "true"
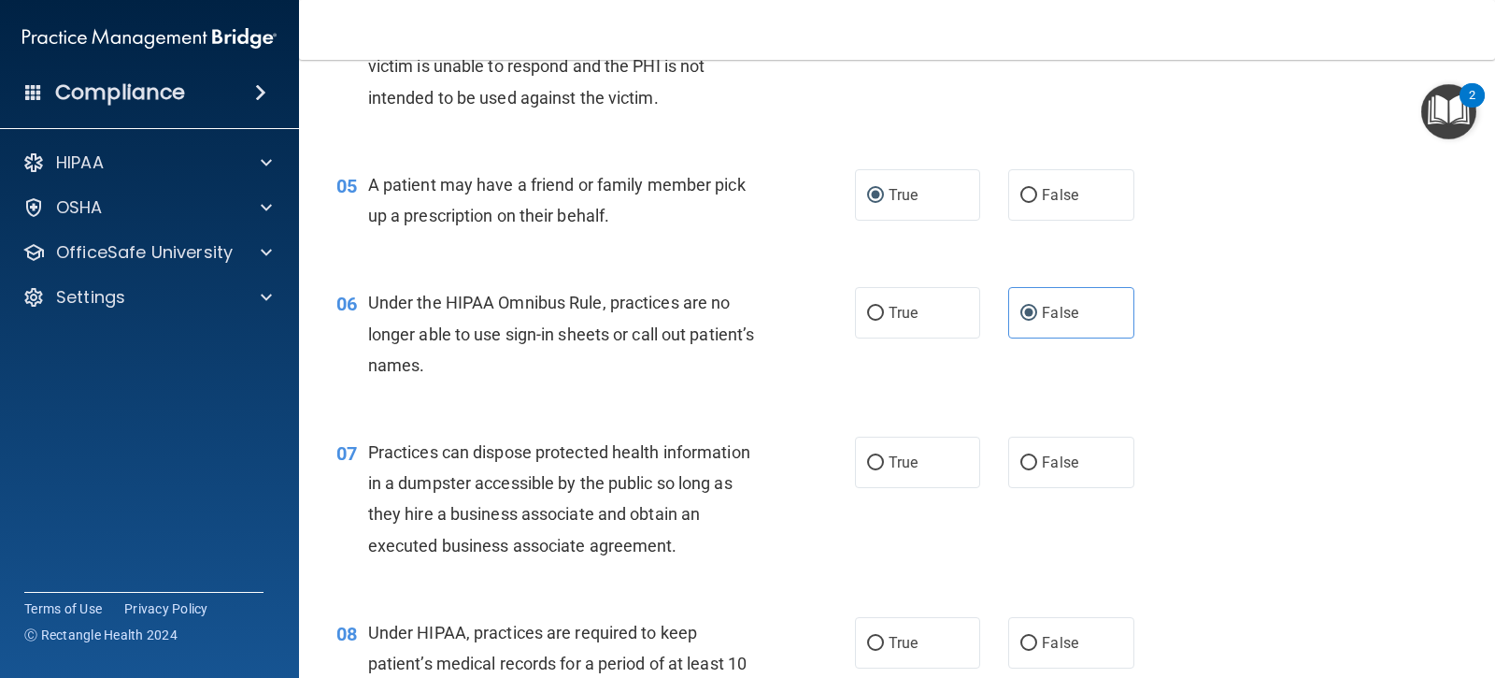
scroll to position [713, 0]
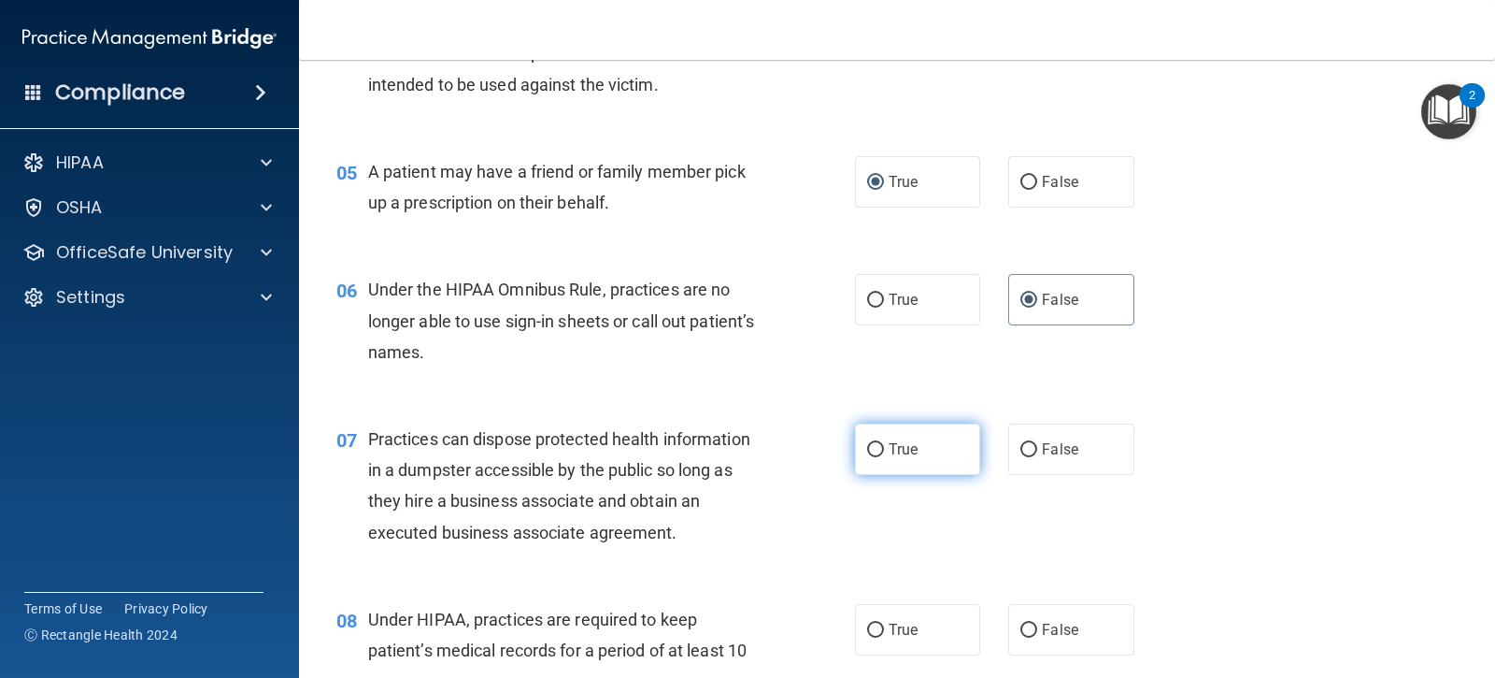
click at [867, 451] on input "True" at bounding box center [875, 450] width 17 height 14
radio input "true"
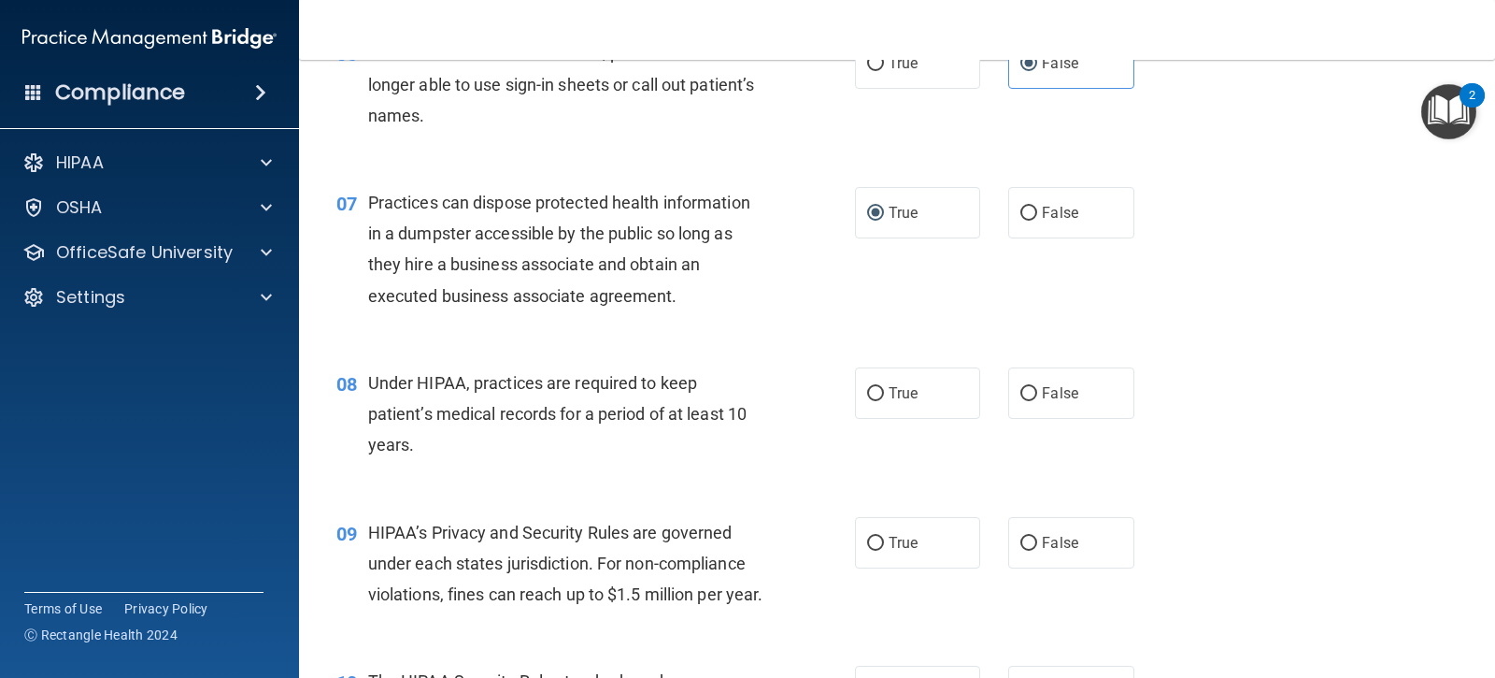
scroll to position [994, 0]
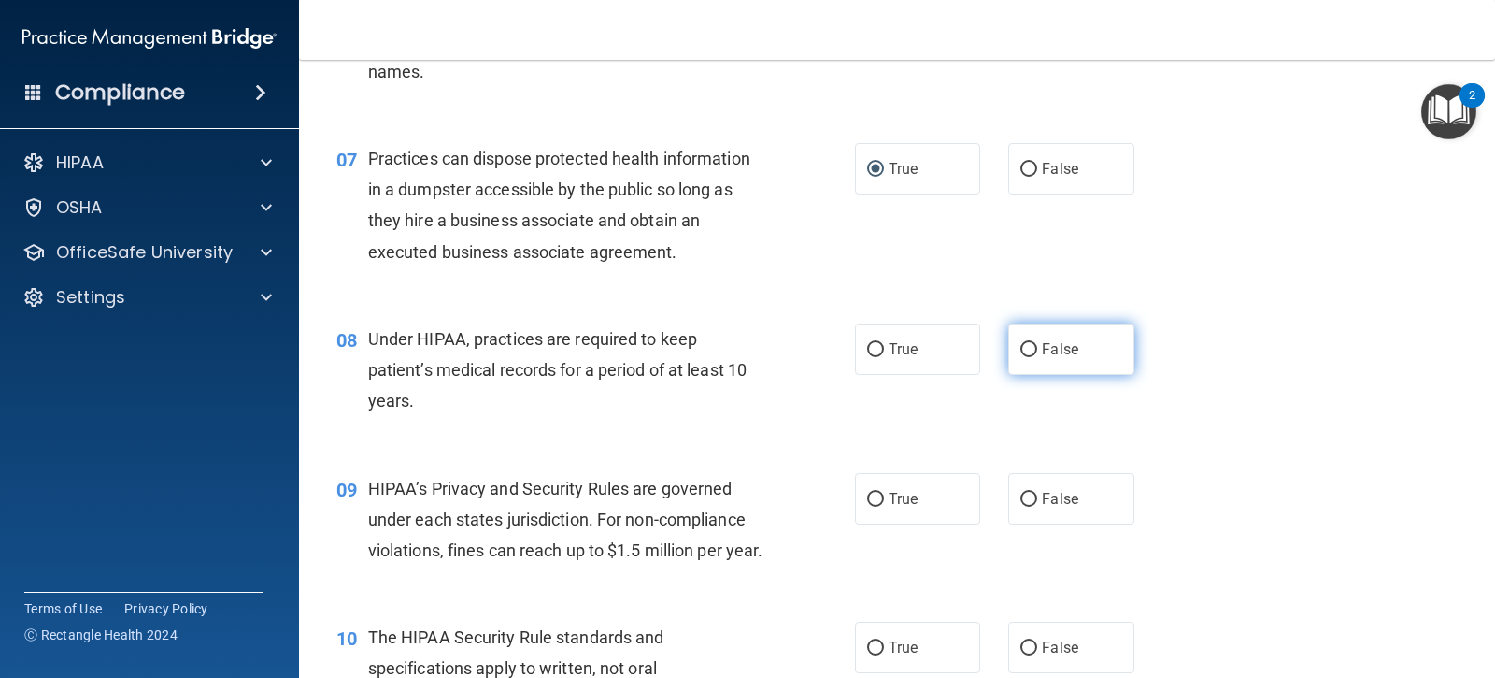
click at [1022, 346] on input "False" at bounding box center [1029, 350] width 17 height 14
radio input "true"
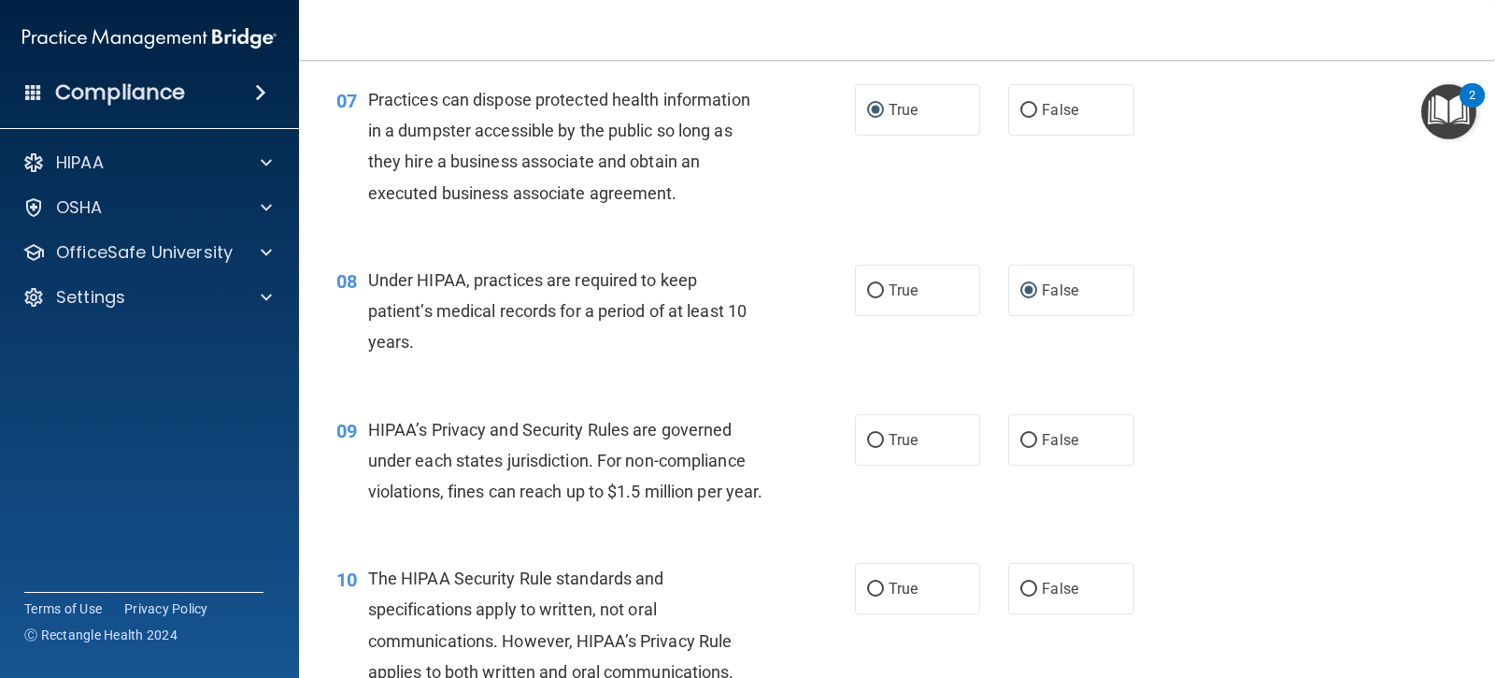
scroll to position [1180, 0]
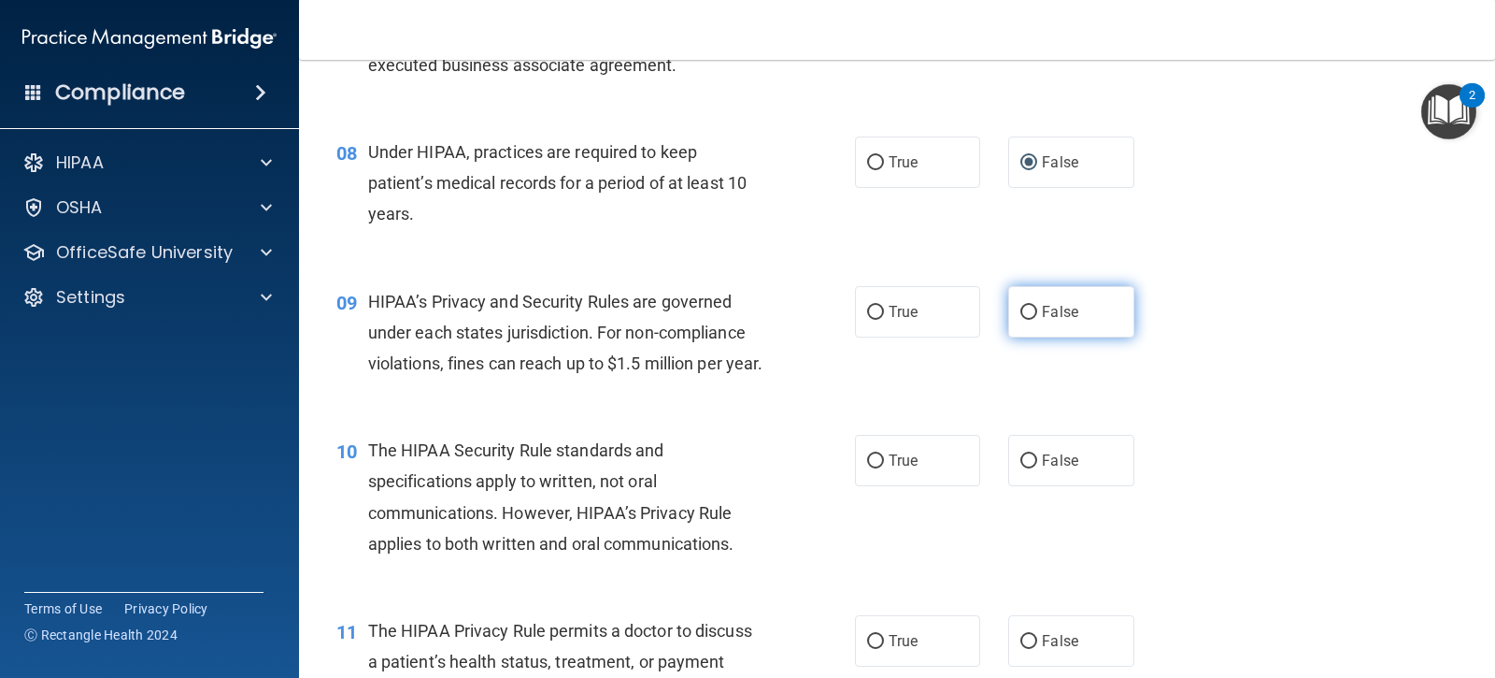
click at [1021, 310] on input "False" at bounding box center [1029, 313] width 17 height 14
radio input "true"
click at [836, 513] on div "10 The HIPAA Security Rule standards and specifications apply to written, not o…" at bounding box center [595, 502] width 575 height 134
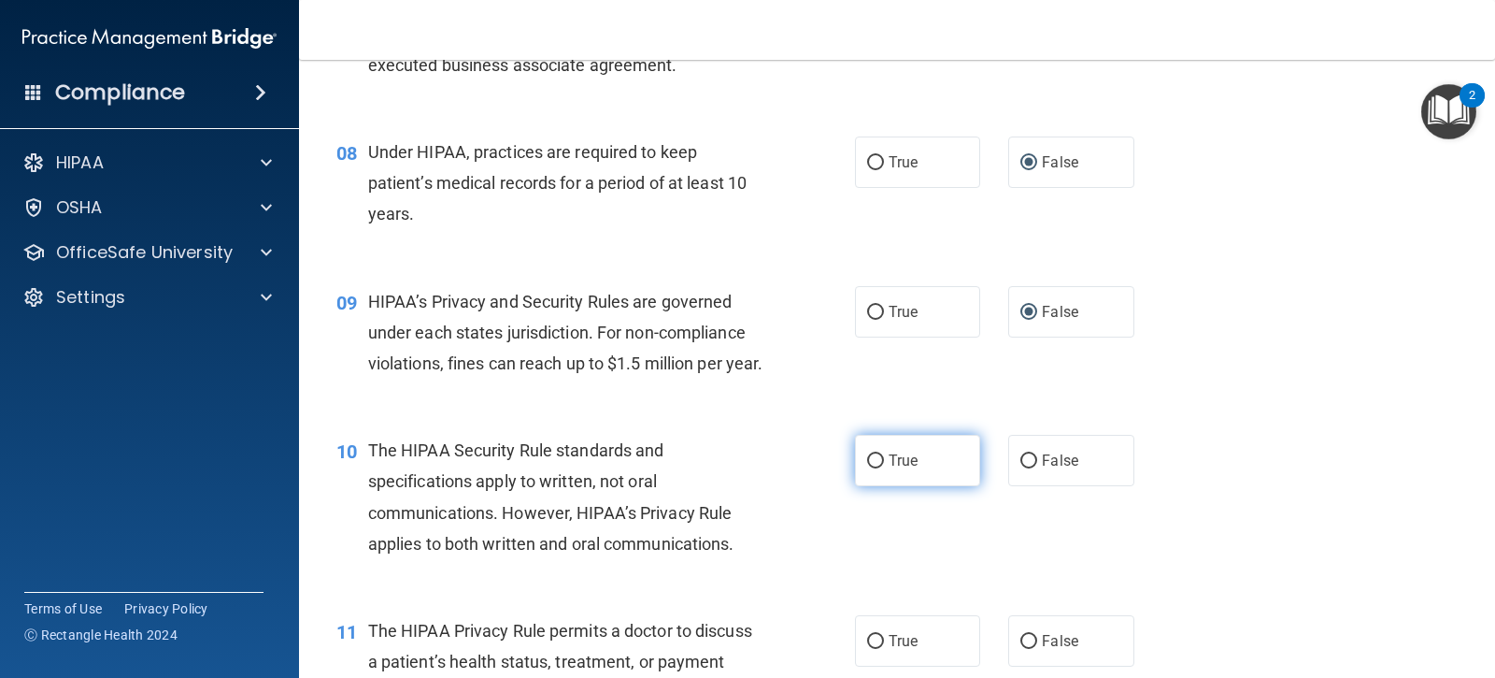
click at [875, 468] on input "True" at bounding box center [875, 461] width 17 height 14
radio input "true"
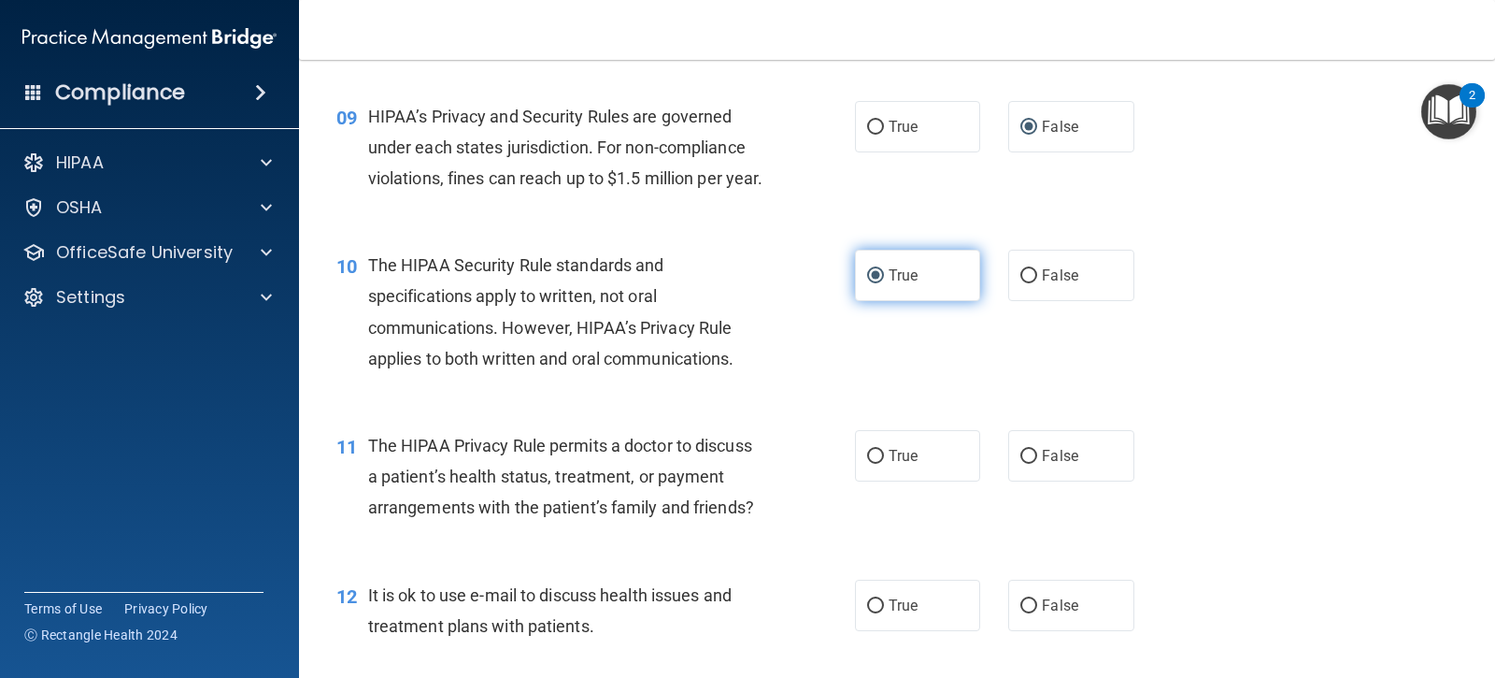
scroll to position [1367, 0]
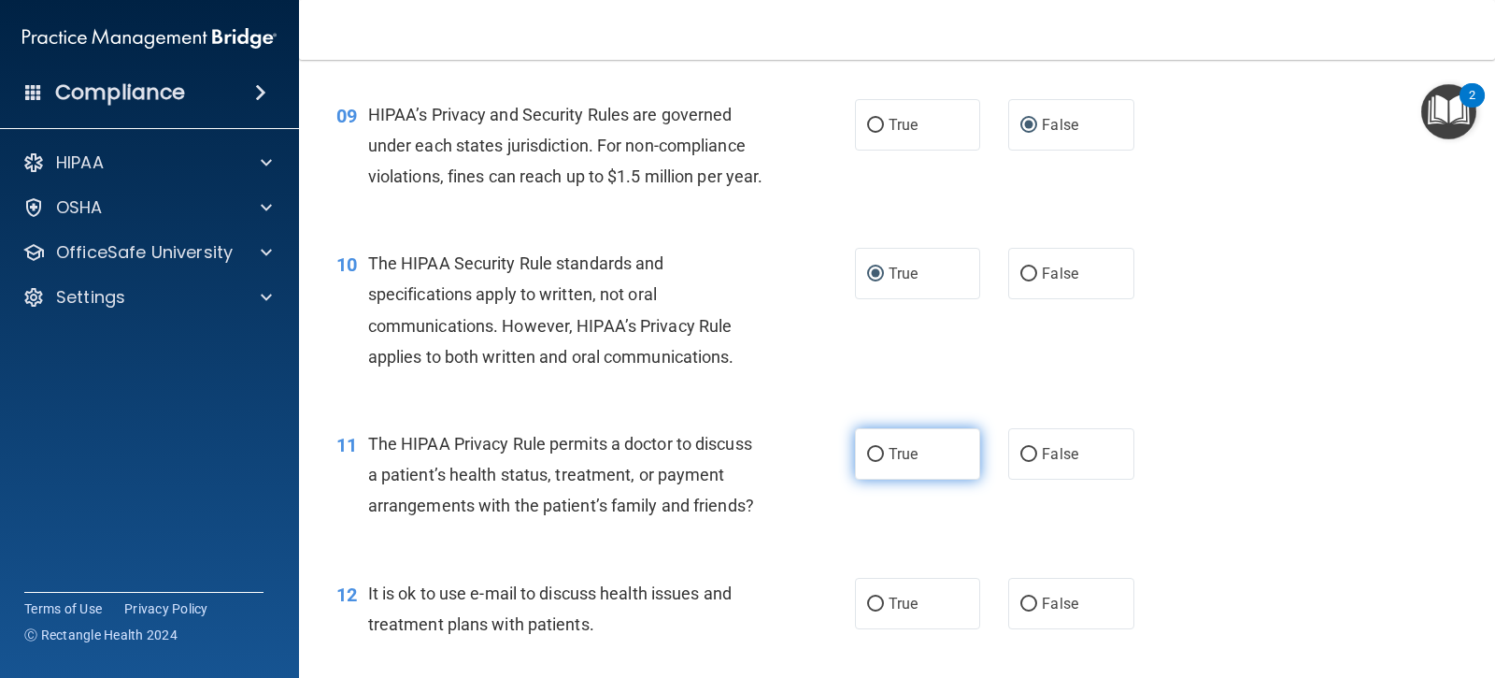
click at [889, 463] on span "True" at bounding box center [903, 454] width 29 height 18
click at [884, 462] on input "True" at bounding box center [875, 455] width 17 height 14
radio input "true"
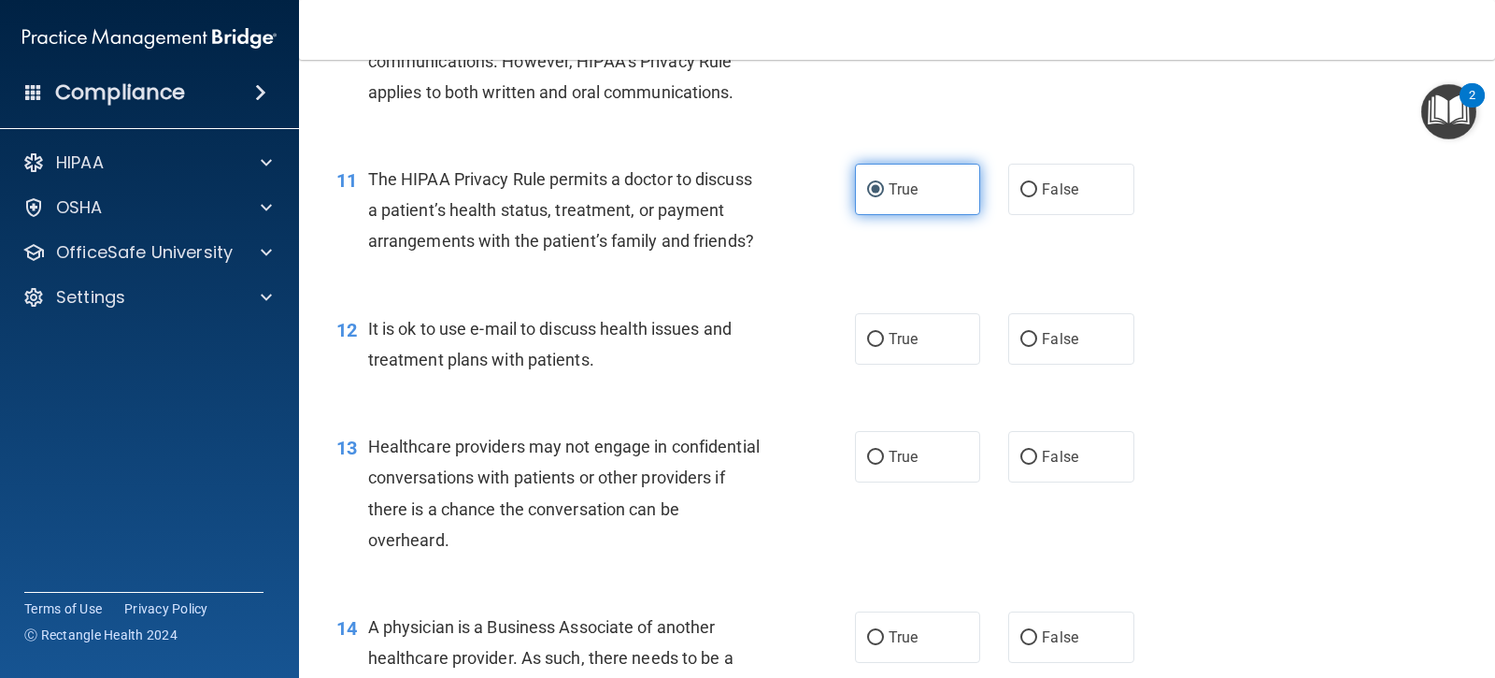
scroll to position [1648, 0]
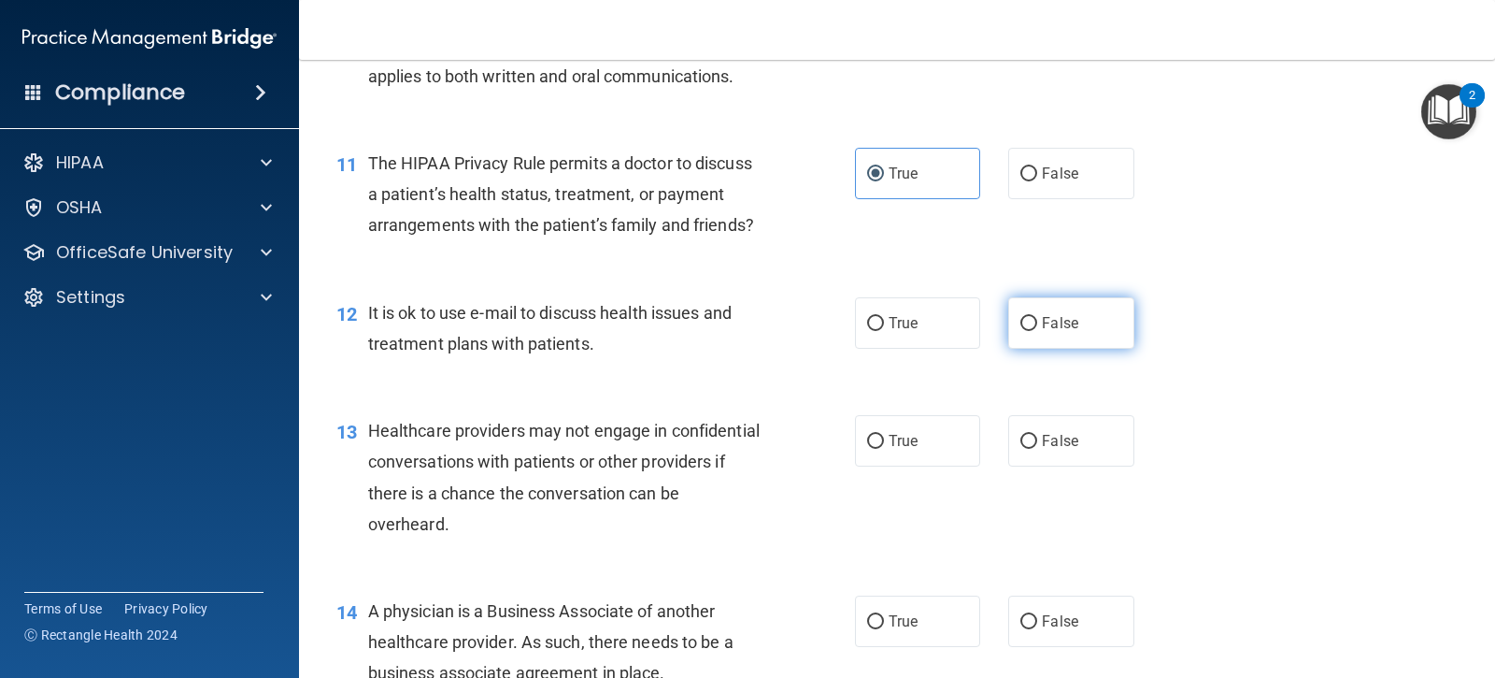
click at [1021, 331] on input "False" at bounding box center [1029, 324] width 17 height 14
radio input "true"
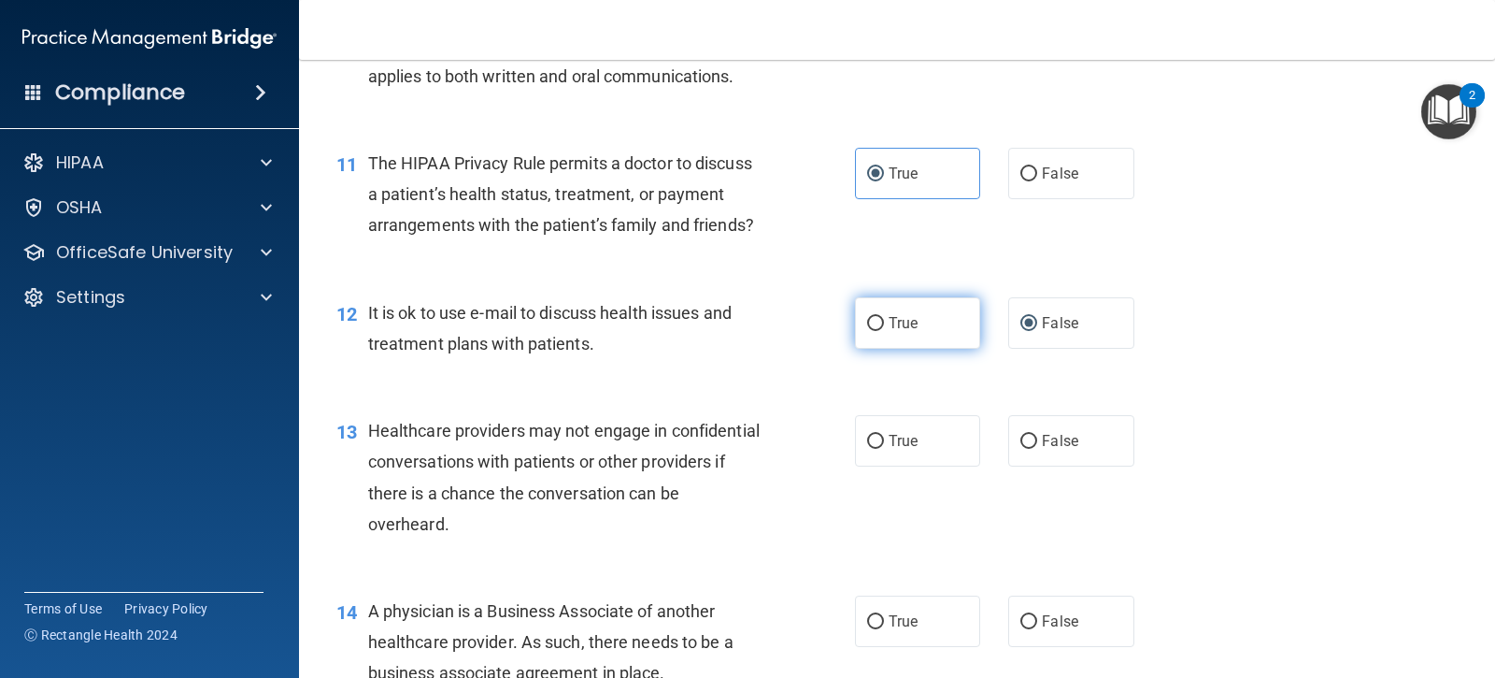
click at [869, 349] on label "True" at bounding box center [917, 322] width 125 height 51
click at [869, 331] on input "True" at bounding box center [875, 324] width 17 height 14
radio input "true"
radio input "false"
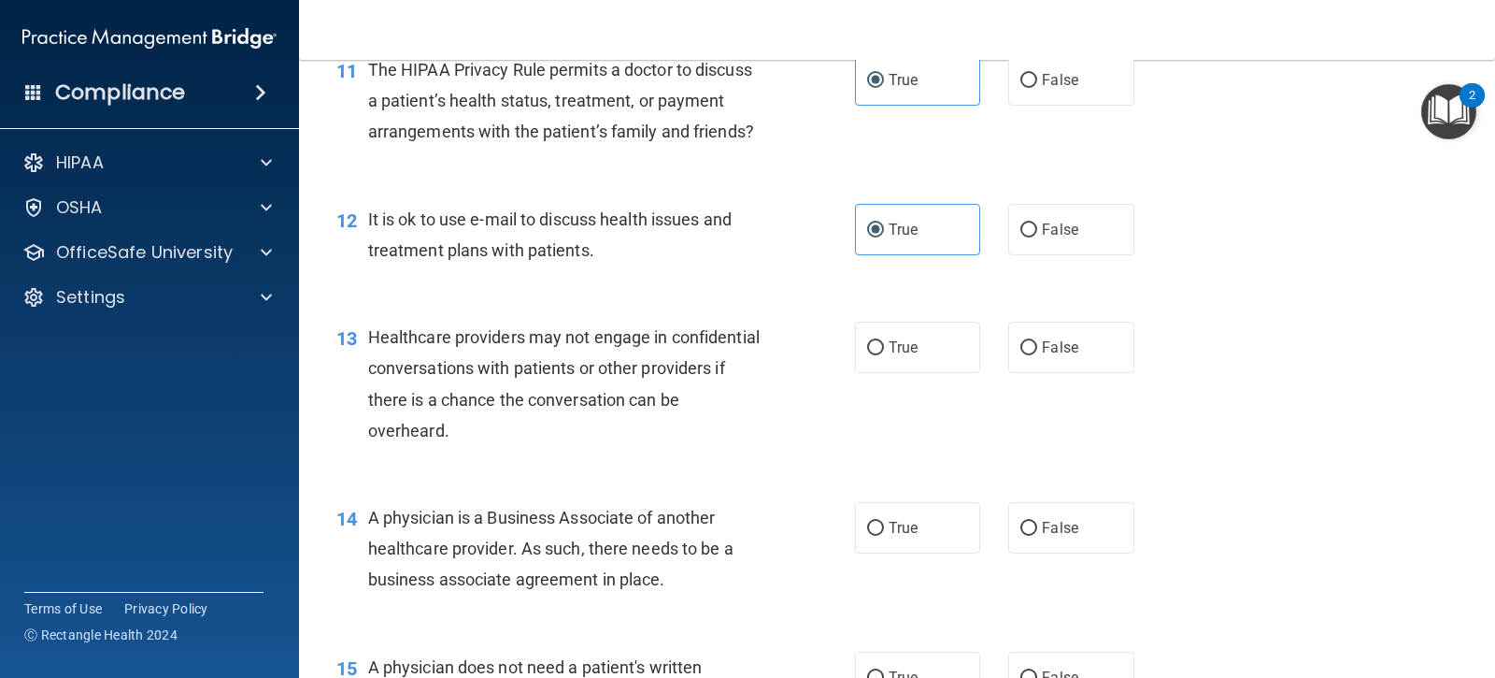
scroll to position [1835, 0]
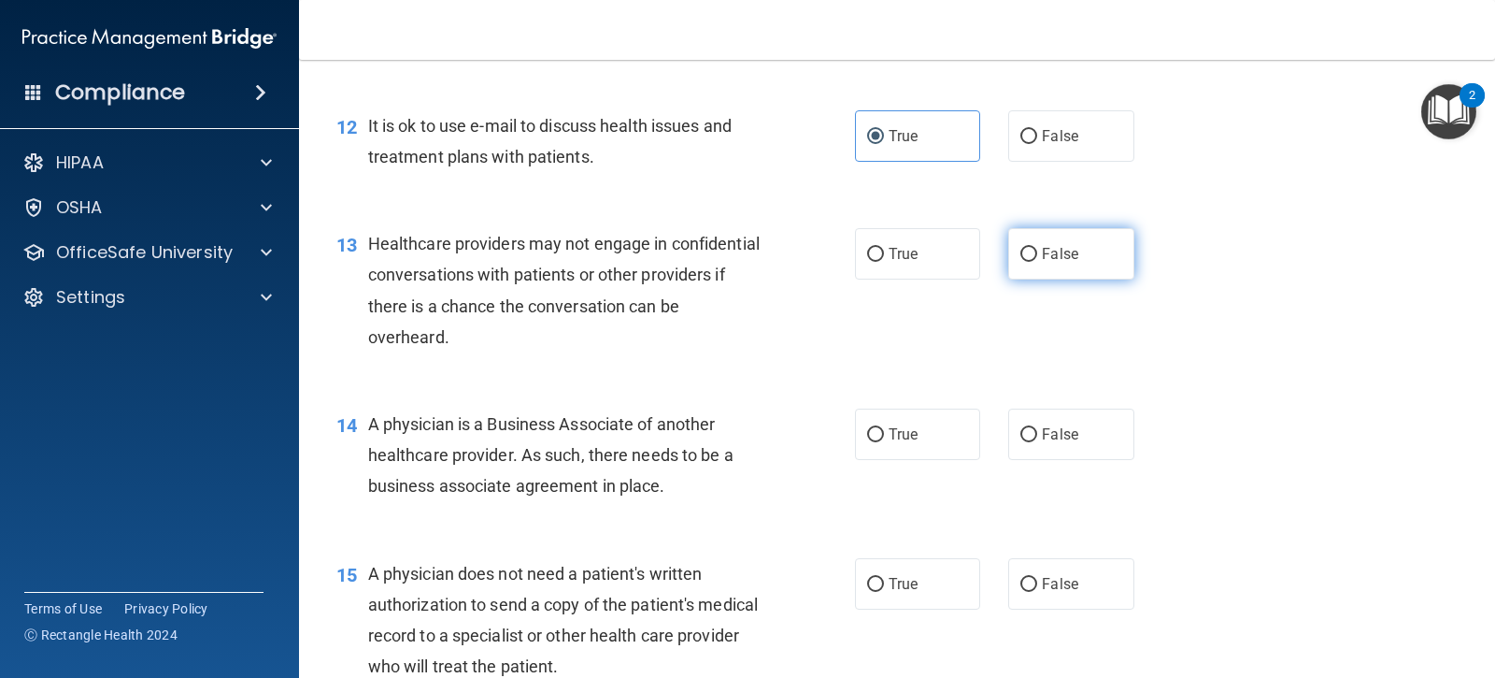
click at [1013, 272] on label "False" at bounding box center [1070, 253] width 125 height 51
click at [1021, 262] on input "False" at bounding box center [1029, 255] width 17 height 14
radio input "true"
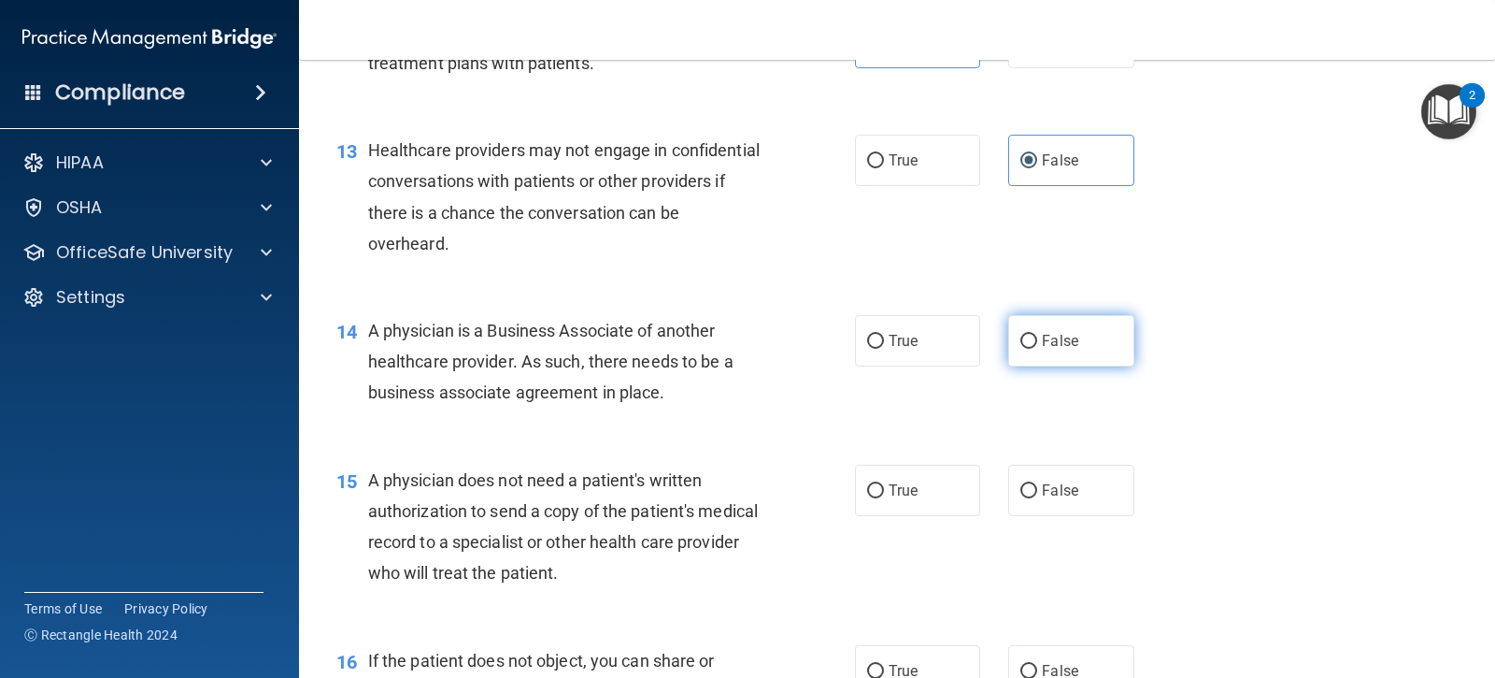
click at [1013, 356] on label "False" at bounding box center [1070, 340] width 125 height 51
click at [1021, 349] on input "False" at bounding box center [1029, 342] width 17 height 14
radio input "true"
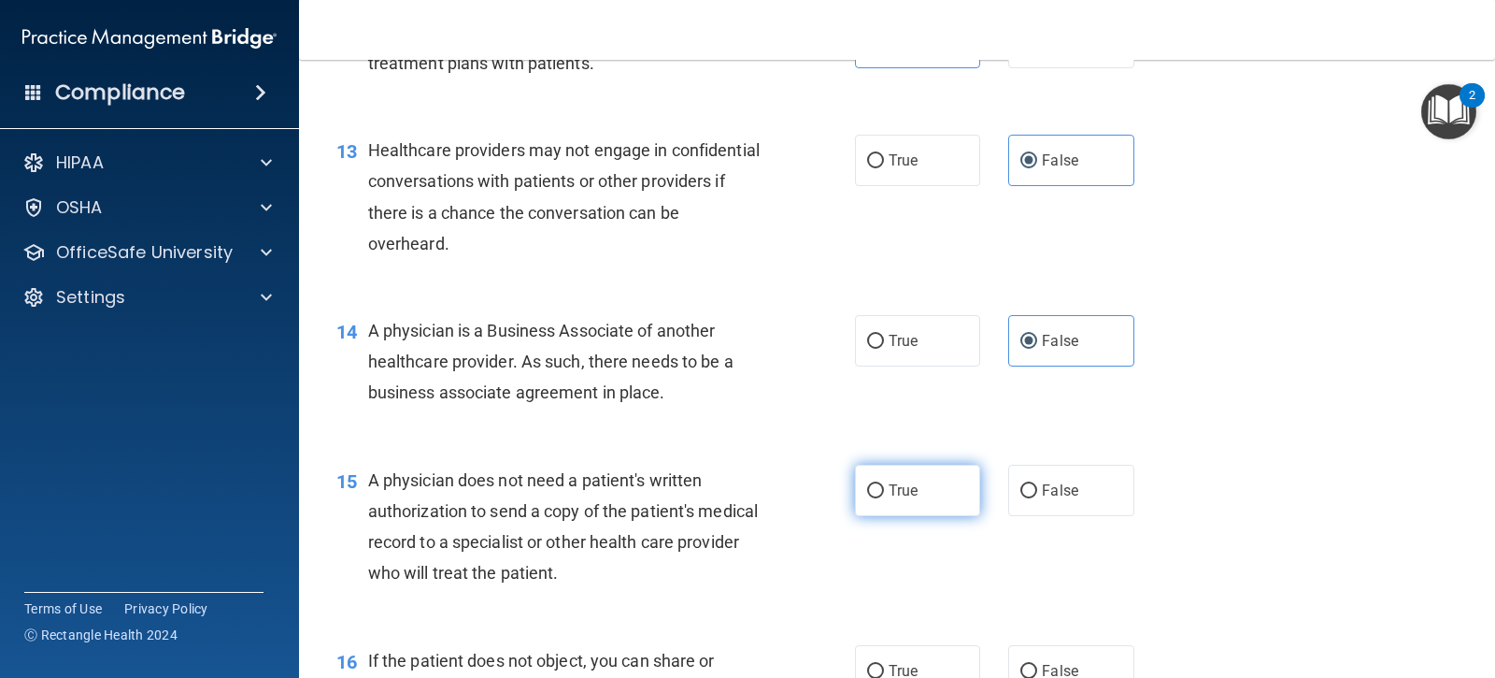
click at [883, 516] on label "True" at bounding box center [917, 490] width 125 height 51
click at [883, 498] on input "True" at bounding box center [875, 491] width 17 height 14
radio input "true"
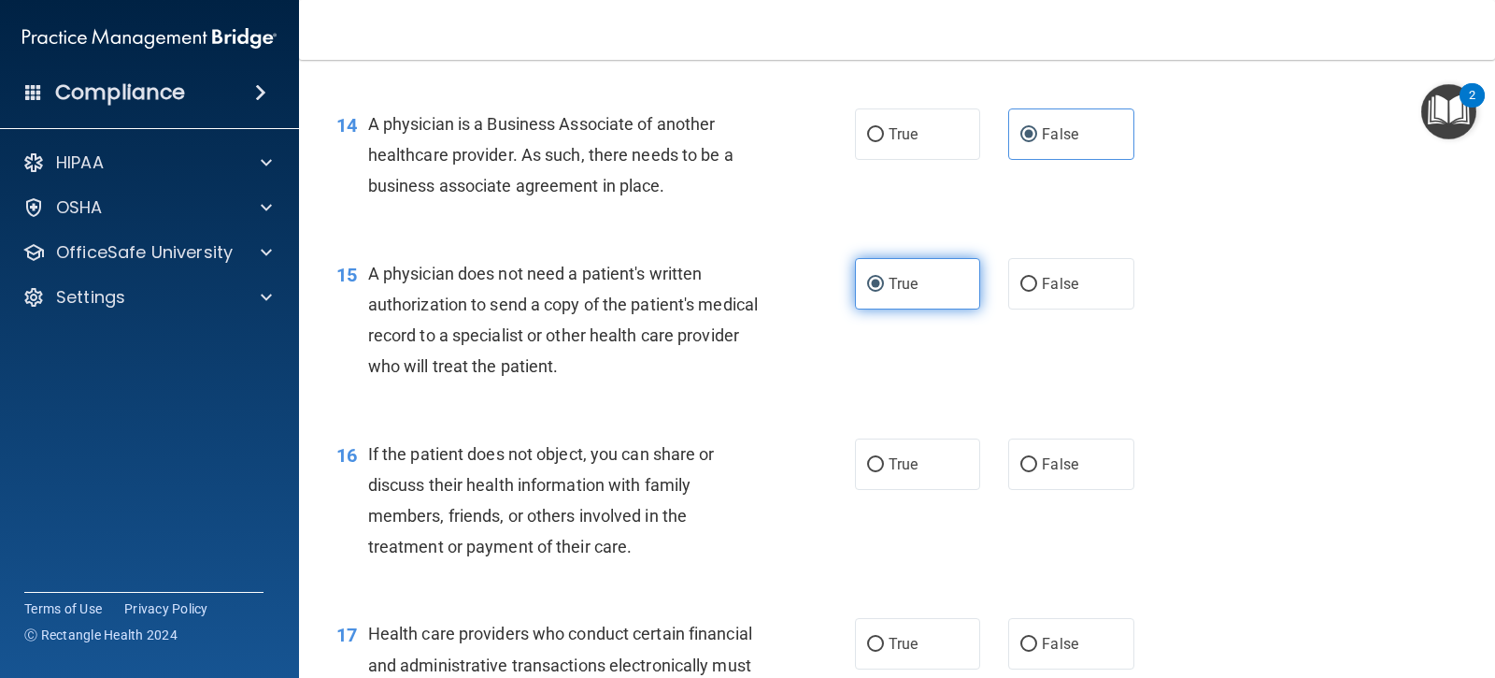
scroll to position [2209, 0]
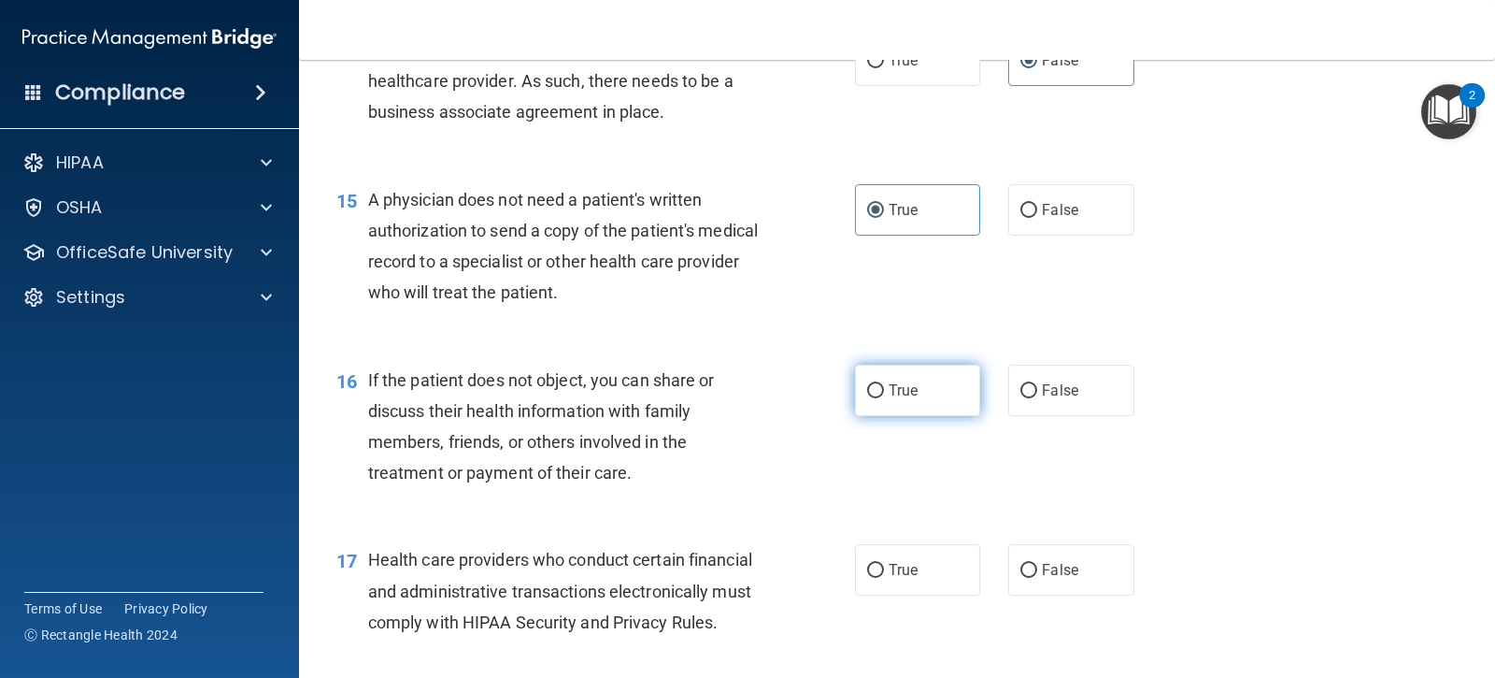
click at [857, 416] on label "True" at bounding box center [917, 390] width 125 height 51
click at [867, 398] on input "True" at bounding box center [875, 391] width 17 height 14
radio input "true"
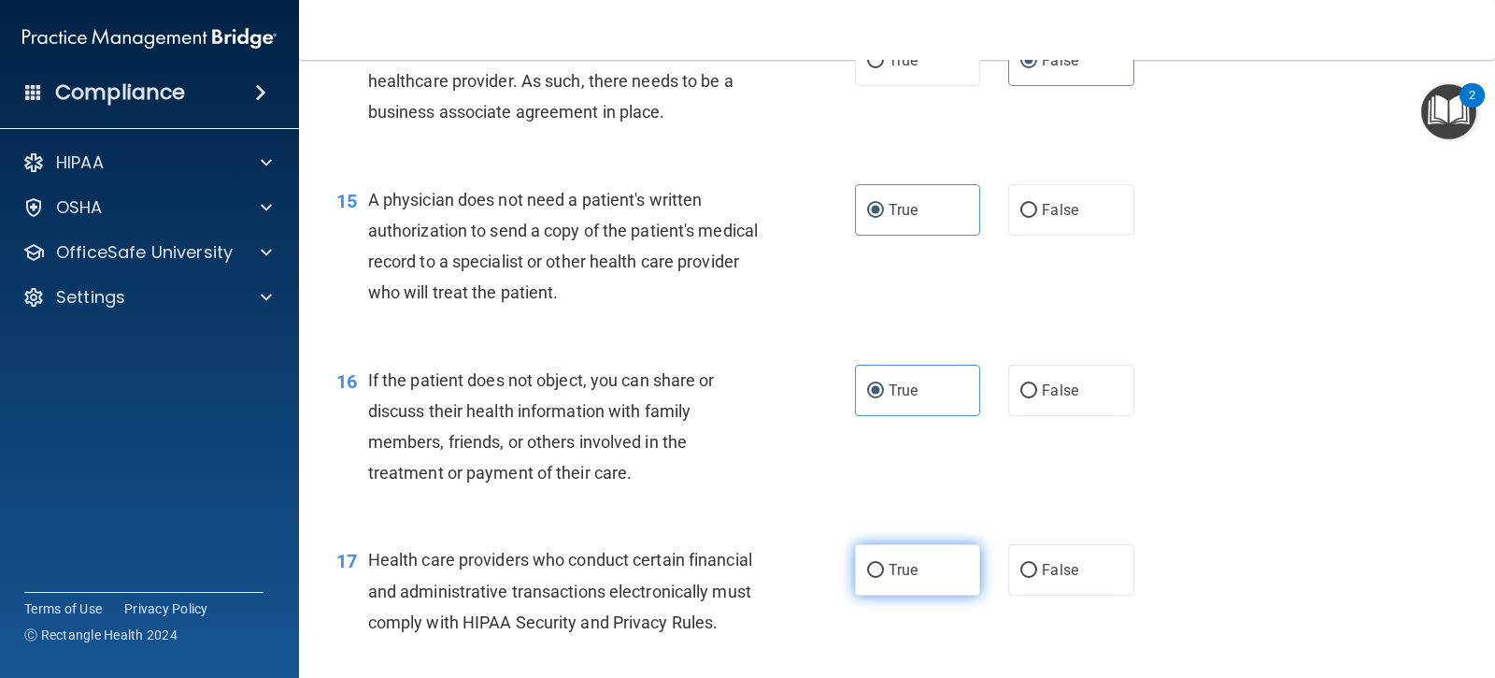
click at [890, 589] on label "True" at bounding box center [917, 569] width 125 height 51
click at [884, 578] on input "True" at bounding box center [875, 571] width 17 height 14
radio input "true"
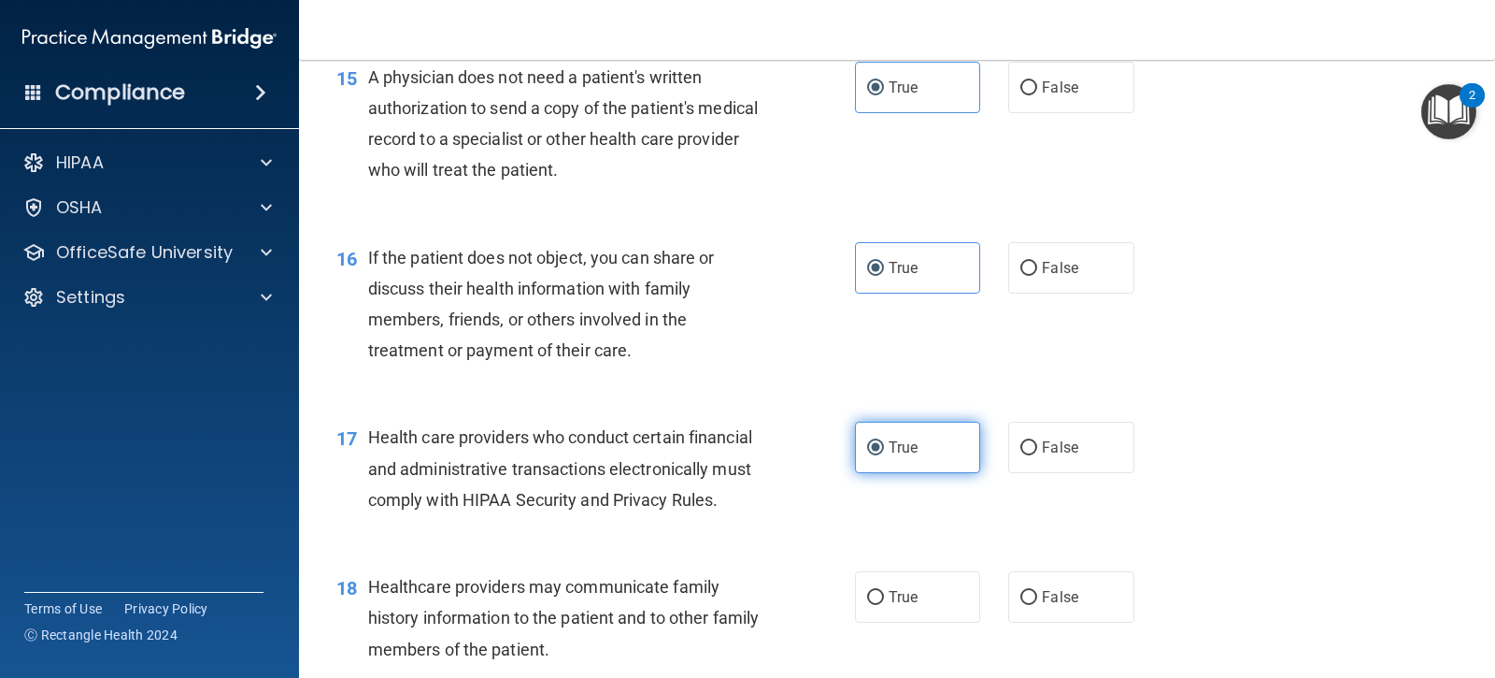
scroll to position [2395, 0]
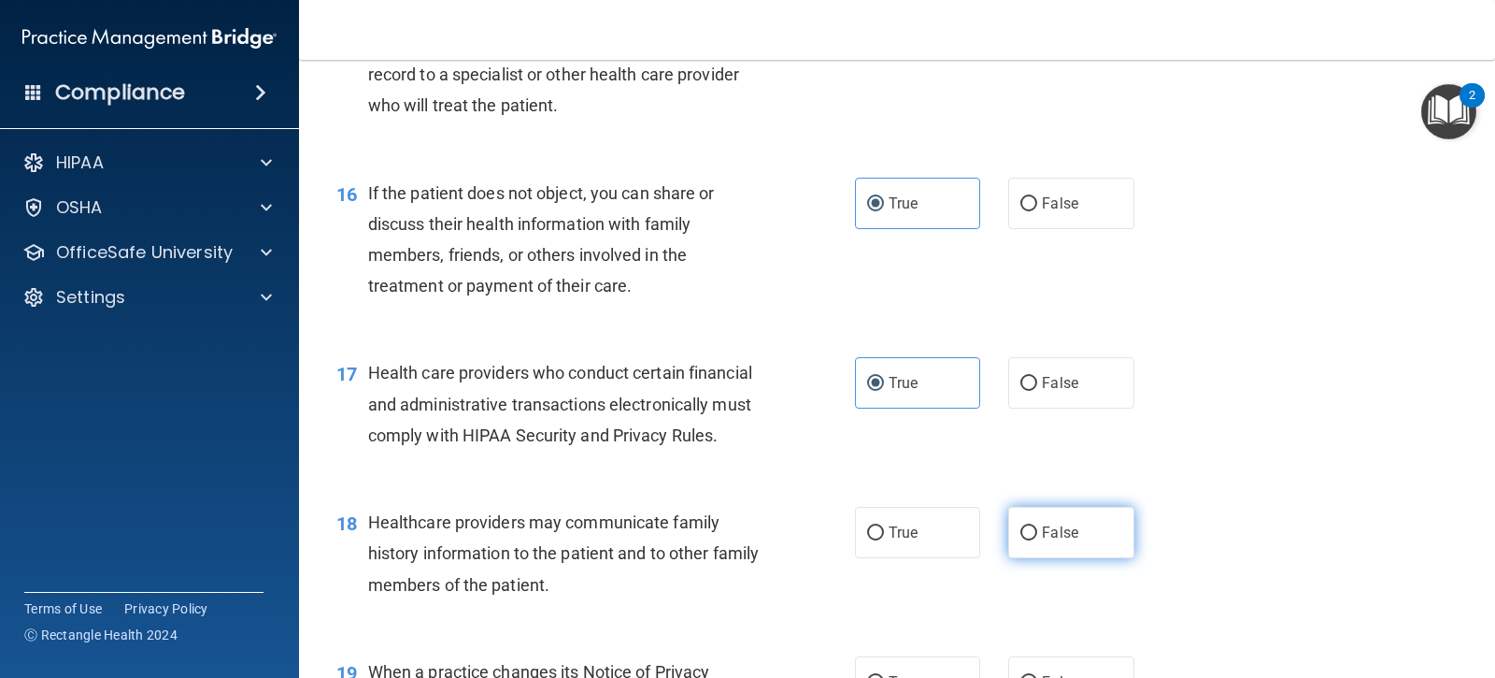
click at [1082, 557] on label "False" at bounding box center [1070, 532] width 125 height 51
click at [1037, 540] on input "False" at bounding box center [1029, 533] width 17 height 14
radio input "true"
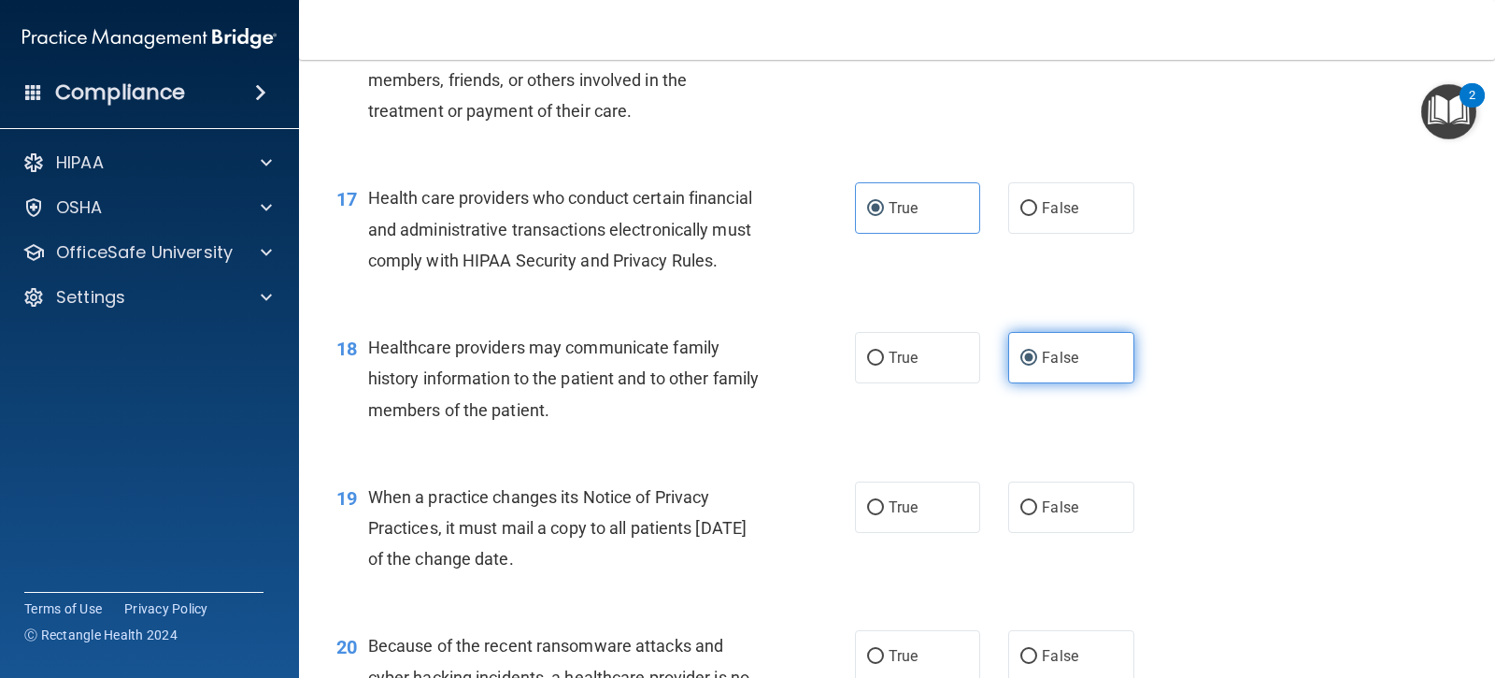
scroll to position [2582, 0]
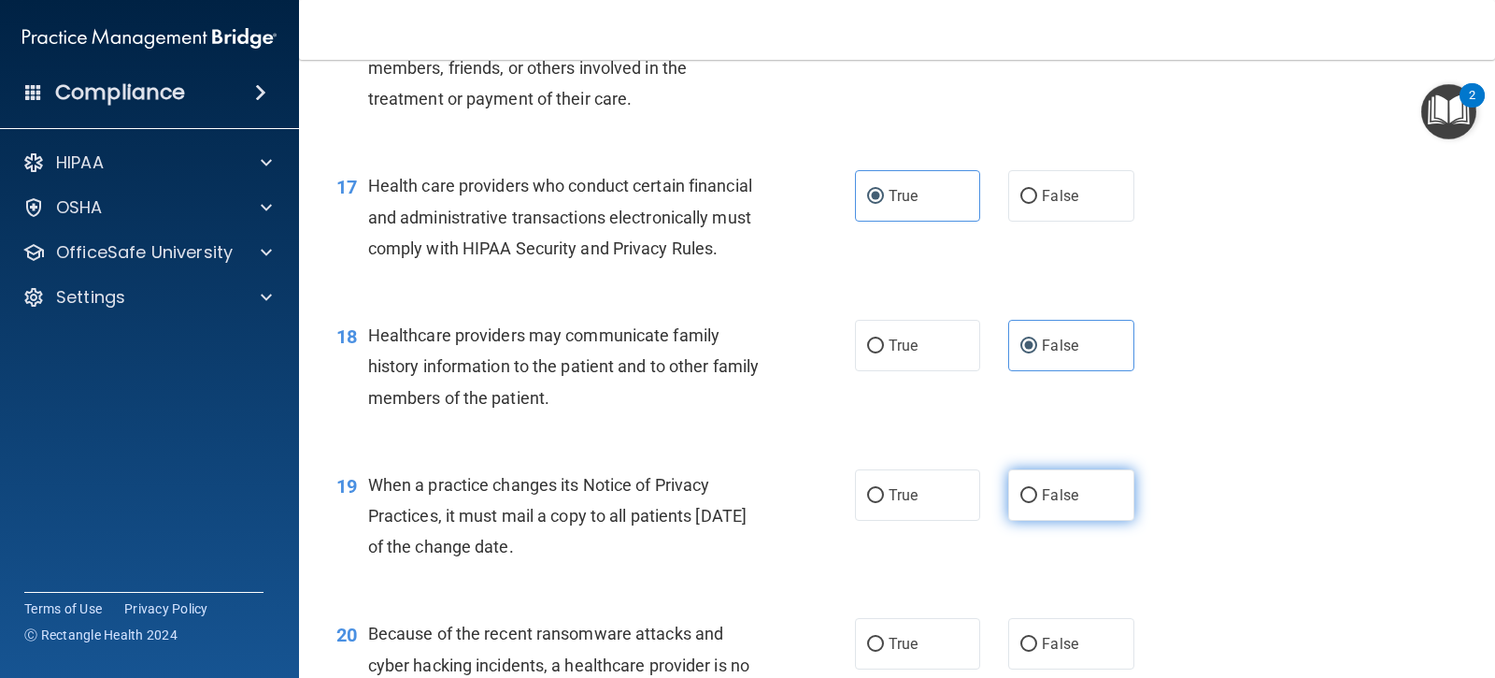
click at [1029, 521] on label "False" at bounding box center [1070, 494] width 125 height 51
click at [1029, 503] on input "False" at bounding box center [1029, 496] width 17 height 14
radio input "true"
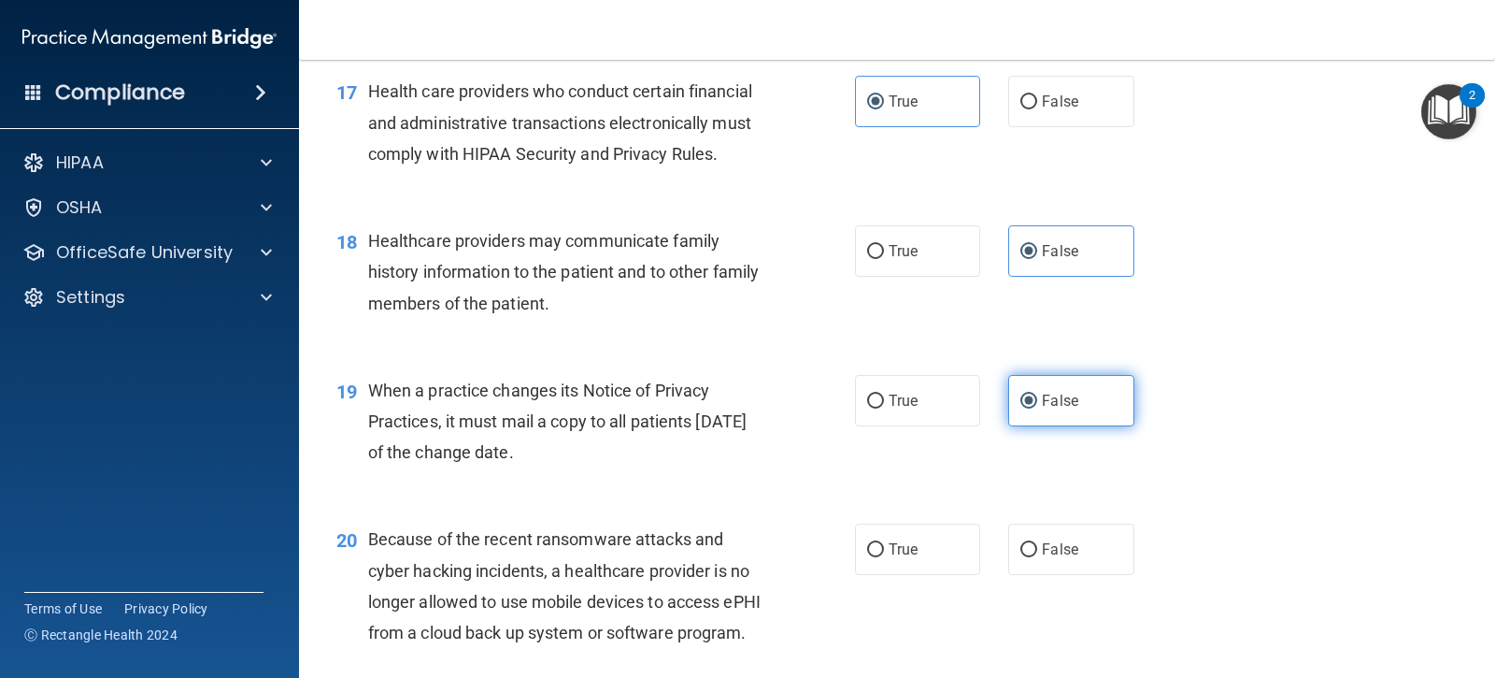
scroll to position [2769, 0]
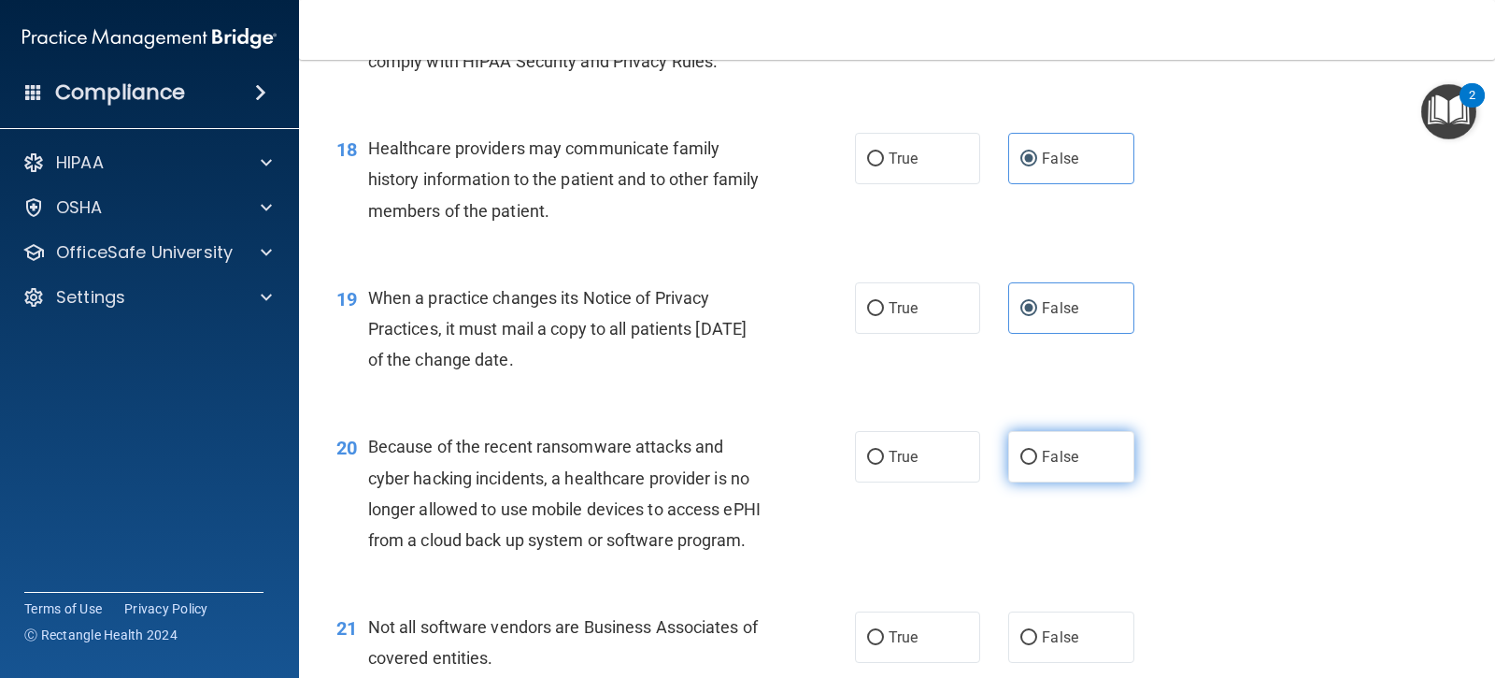
click at [1039, 482] on label "False" at bounding box center [1070, 456] width 125 height 51
click at [1037, 465] on input "False" at bounding box center [1029, 457] width 17 height 14
radio input "true"
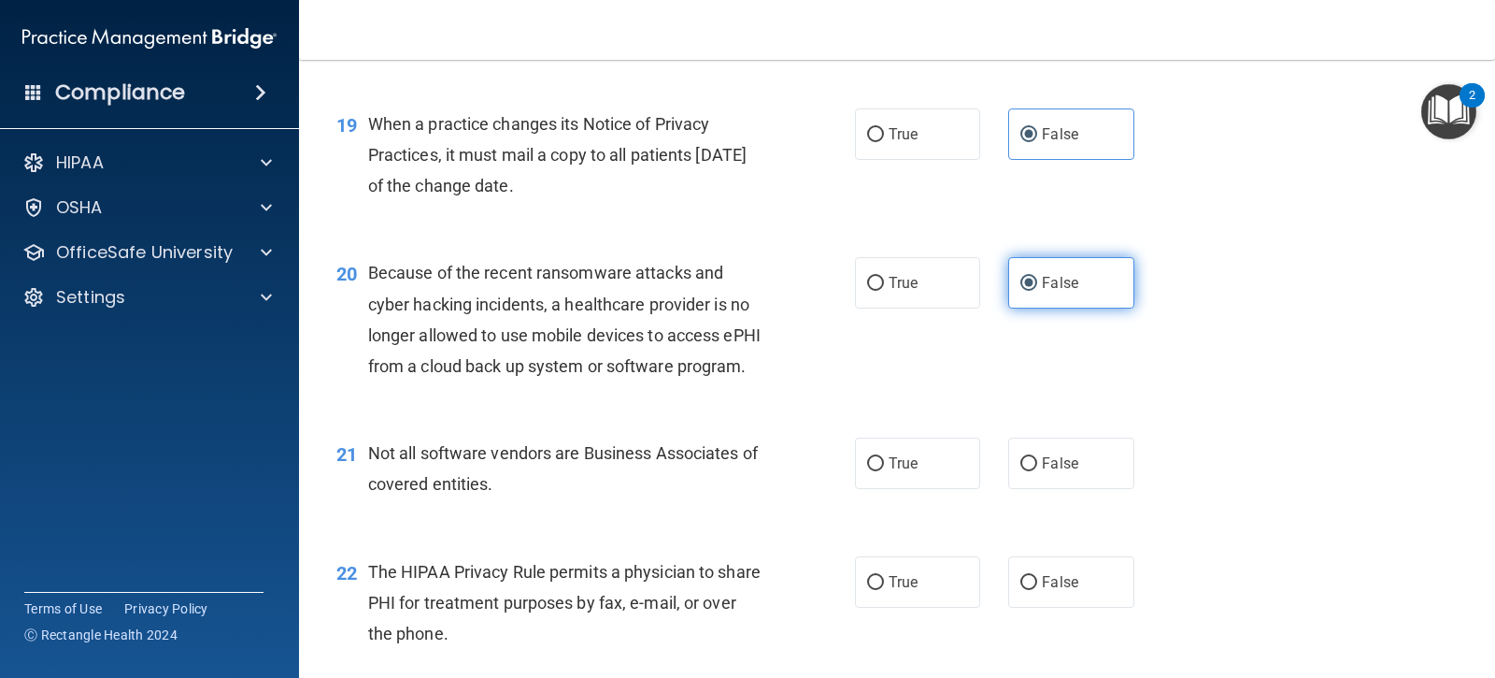
scroll to position [2956, 0]
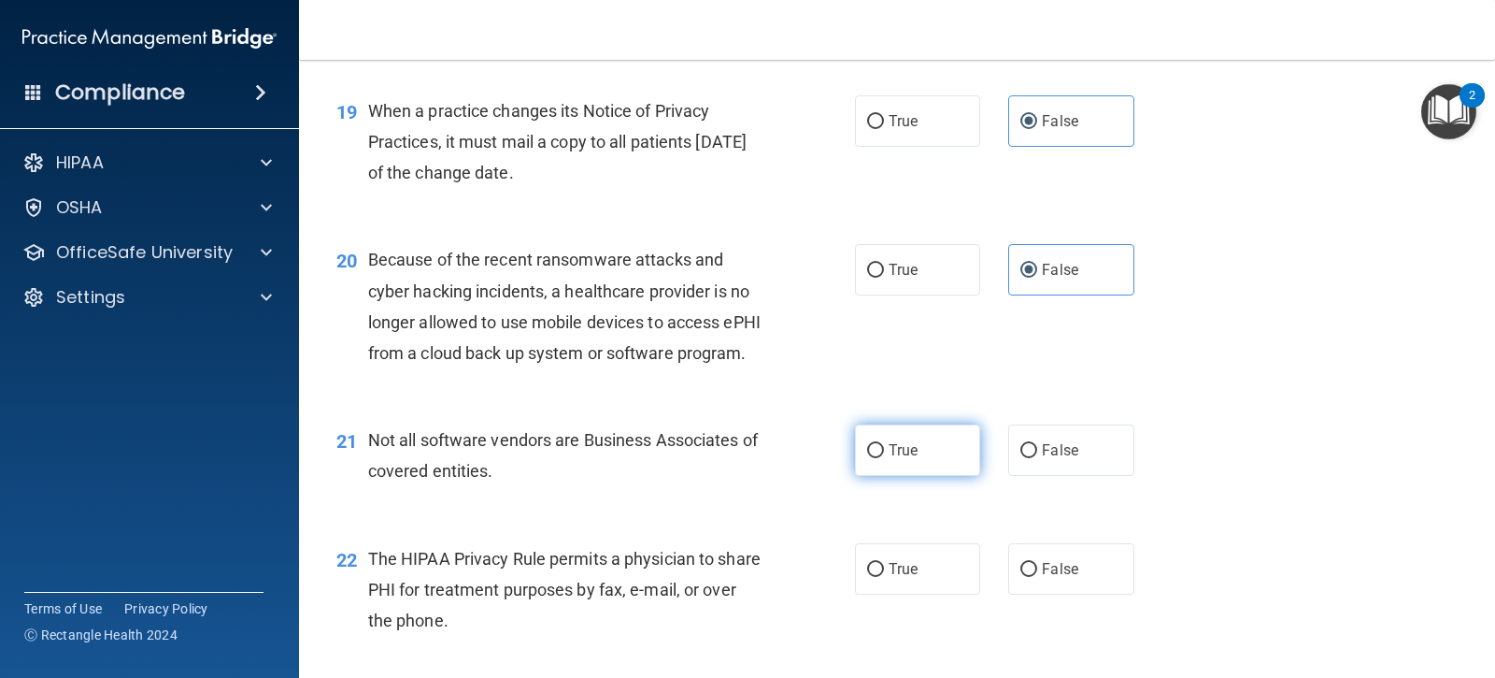
click at [898, 459] on span "True" at bounding box center [903, 450] width 29 height 18
click at [884, 458] on input "True" at bounding box center [875, 451] width 17 height 14
radio input "true"
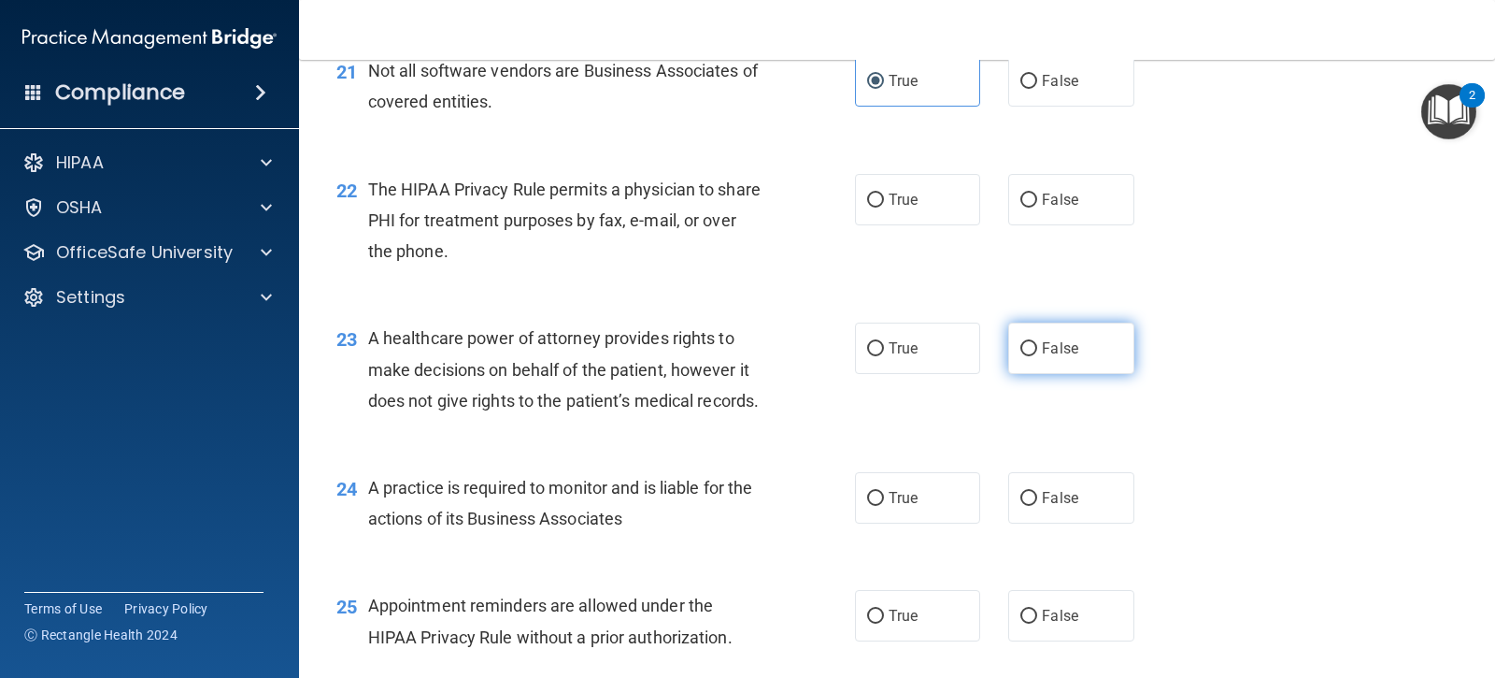
scroll to position [3330, 0]
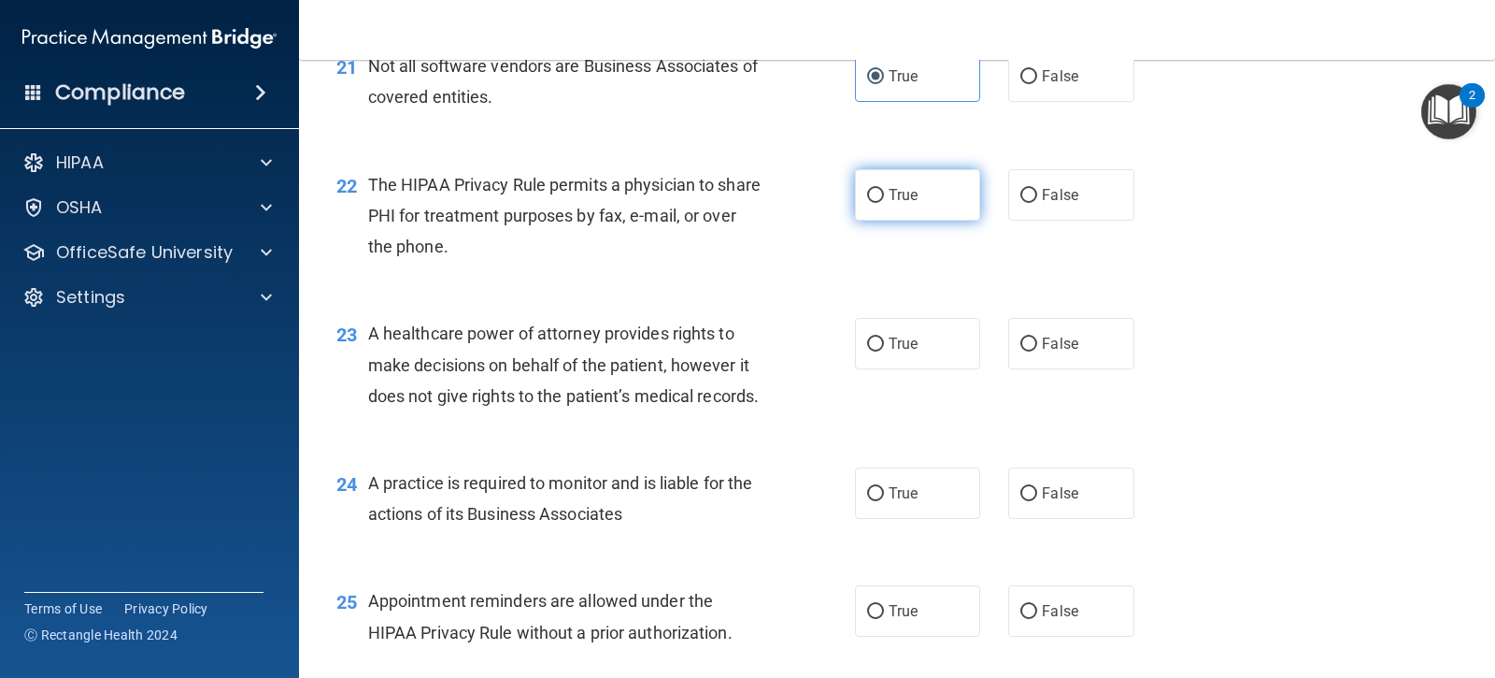
click at [926, 221] on label "True" at bounding box center [917, 194] width 125 height 51
click at [884, 203] on input "True" at bounding box center [875, 196] width 17 height 14
radio input "true"
click at [1053, 352] on span "False" at bounding box center [1060, 344] width 36 height 18
click at [1037, 351] on input "False" at bounding box center [1029, 344] width 17 height 14
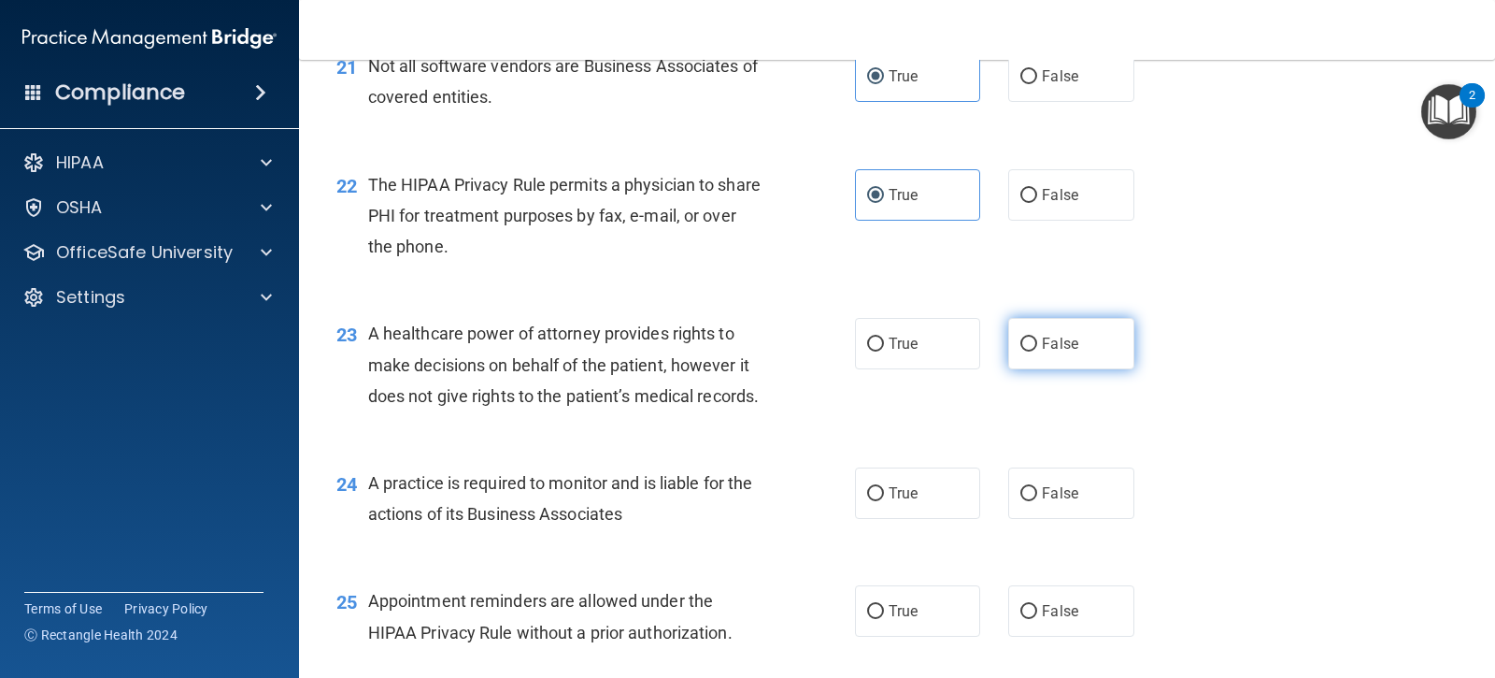
radio input "true"
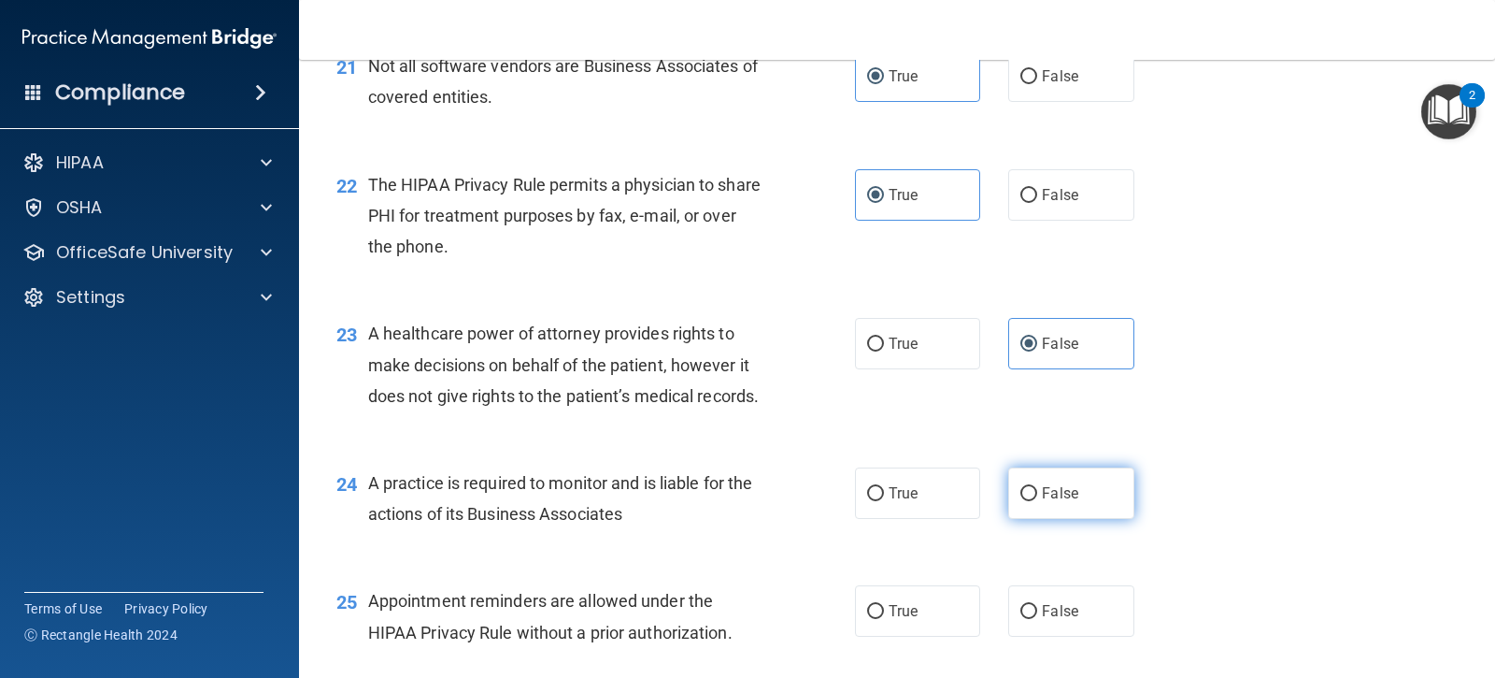
click at [1052, 502] on span "False" at bounding box center [1060, 493] width 36 height 18
click at [1037, 501] on input "False" at bounding box center [1029, 494] width 17 height 14
radio input "true"
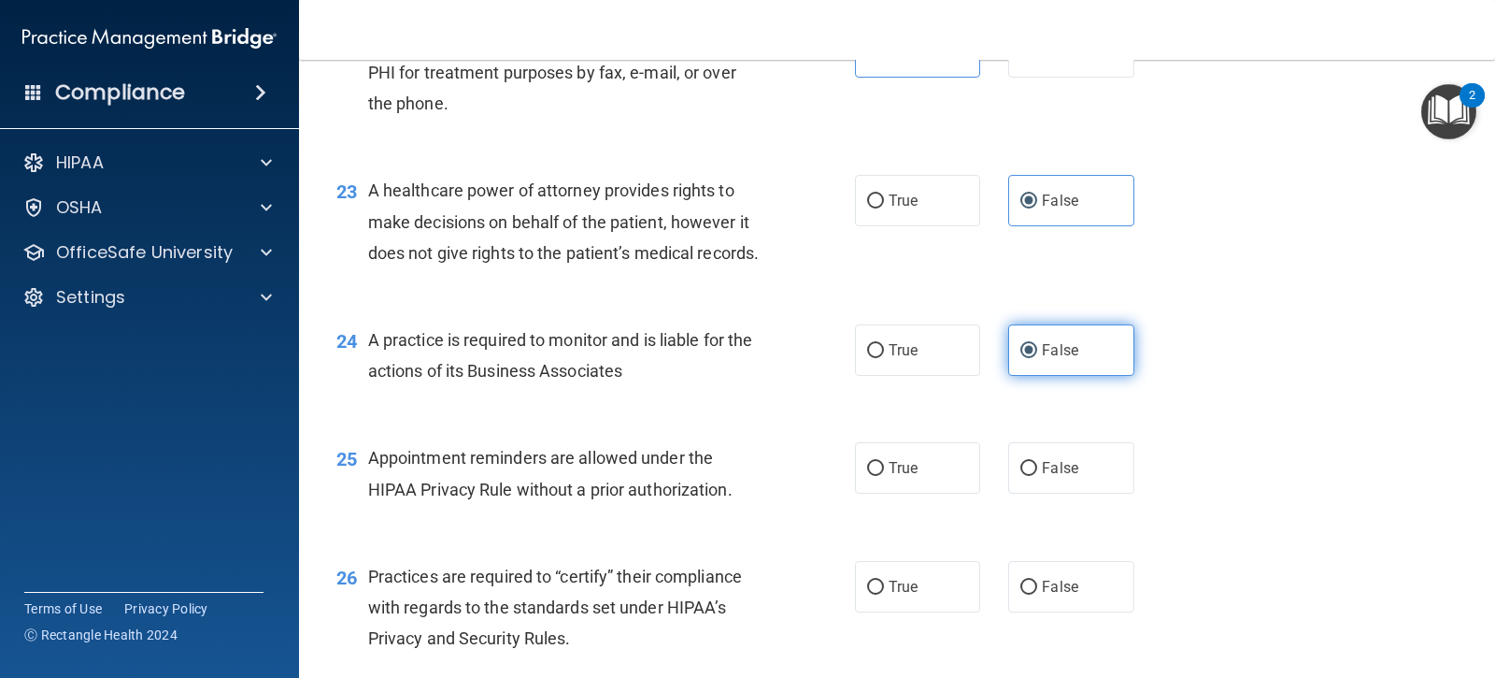
scroll to position [3517, 0]
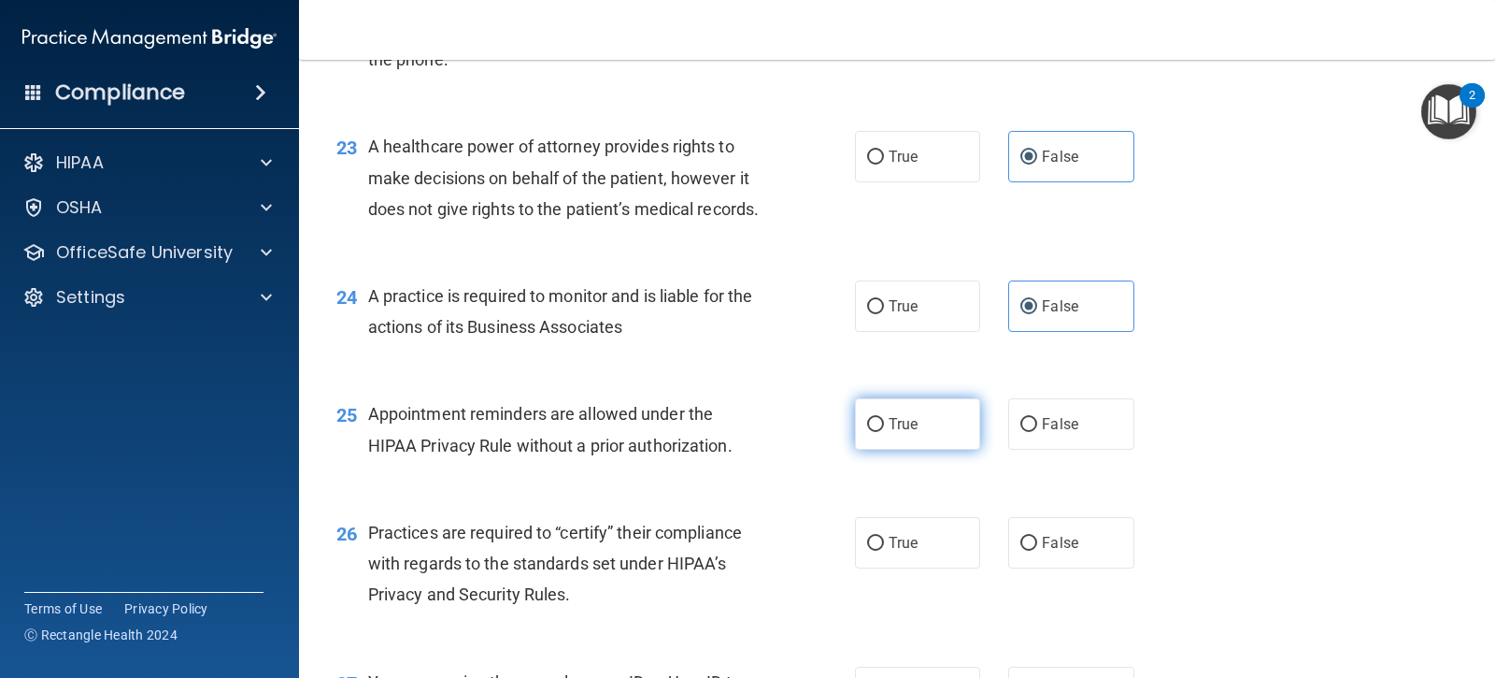
click at [930, 450] on label "True" at bounding box center [917, 423] width 125 height 51
click at [884, 432] on input "True" at bounding box center [875, 425] width 17 height 14
radio input "true"
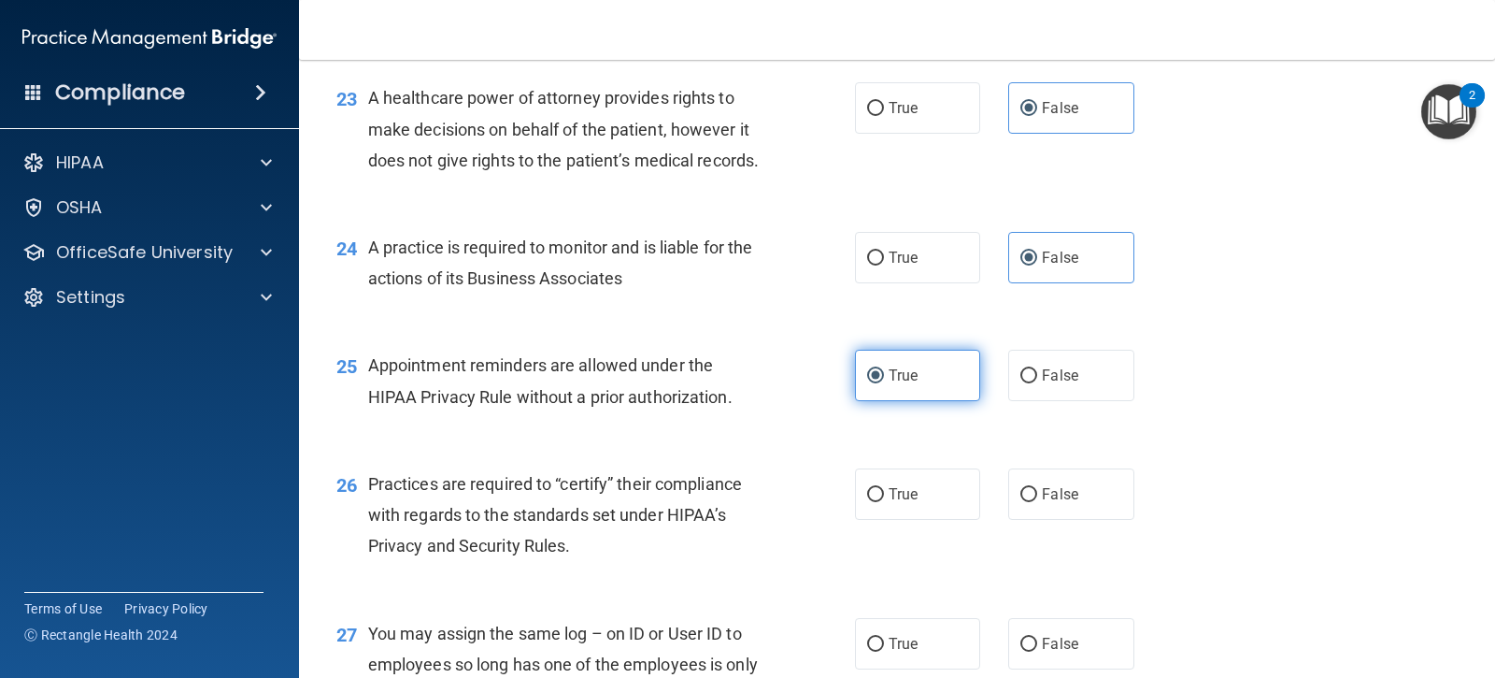
scroll to position [3610, 0]
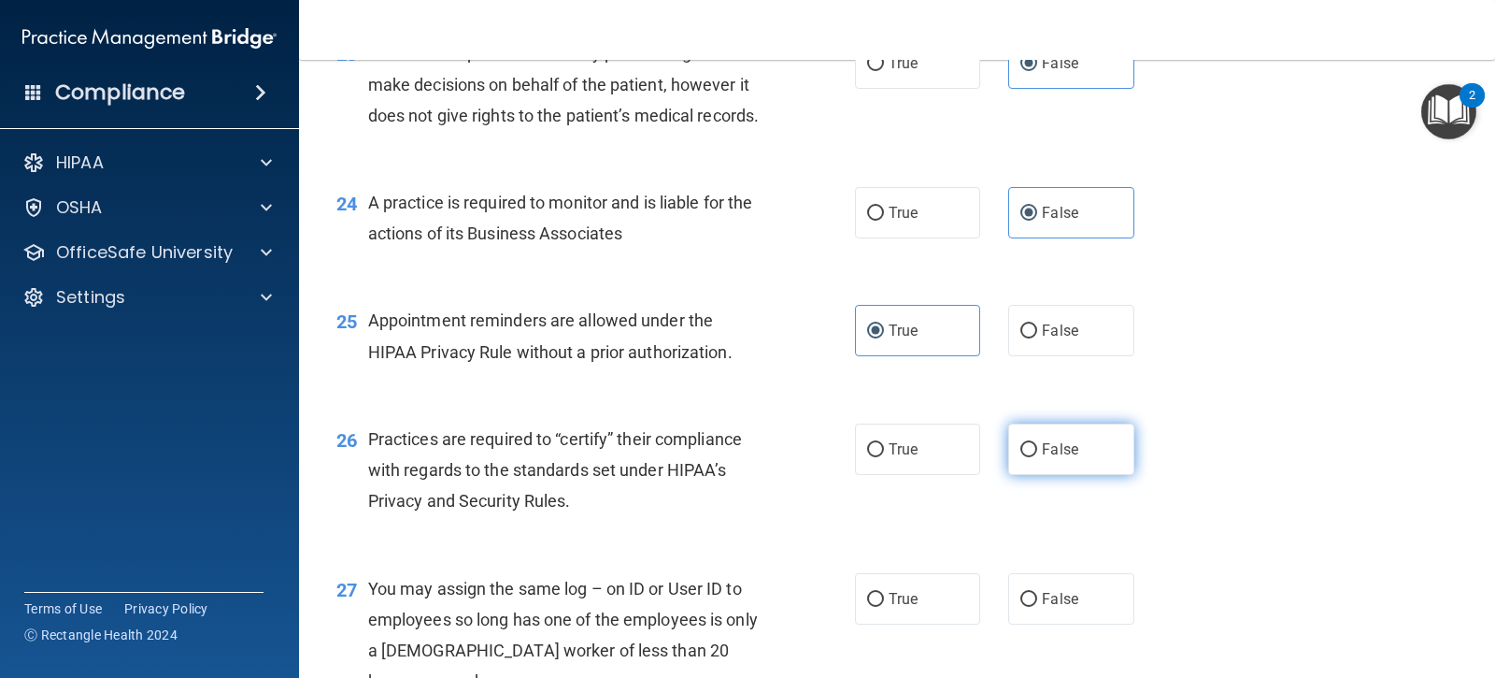
click at [1023, 457] on input "False" at bounding box center [1029, 450] width 17 height 14
radio input "true"
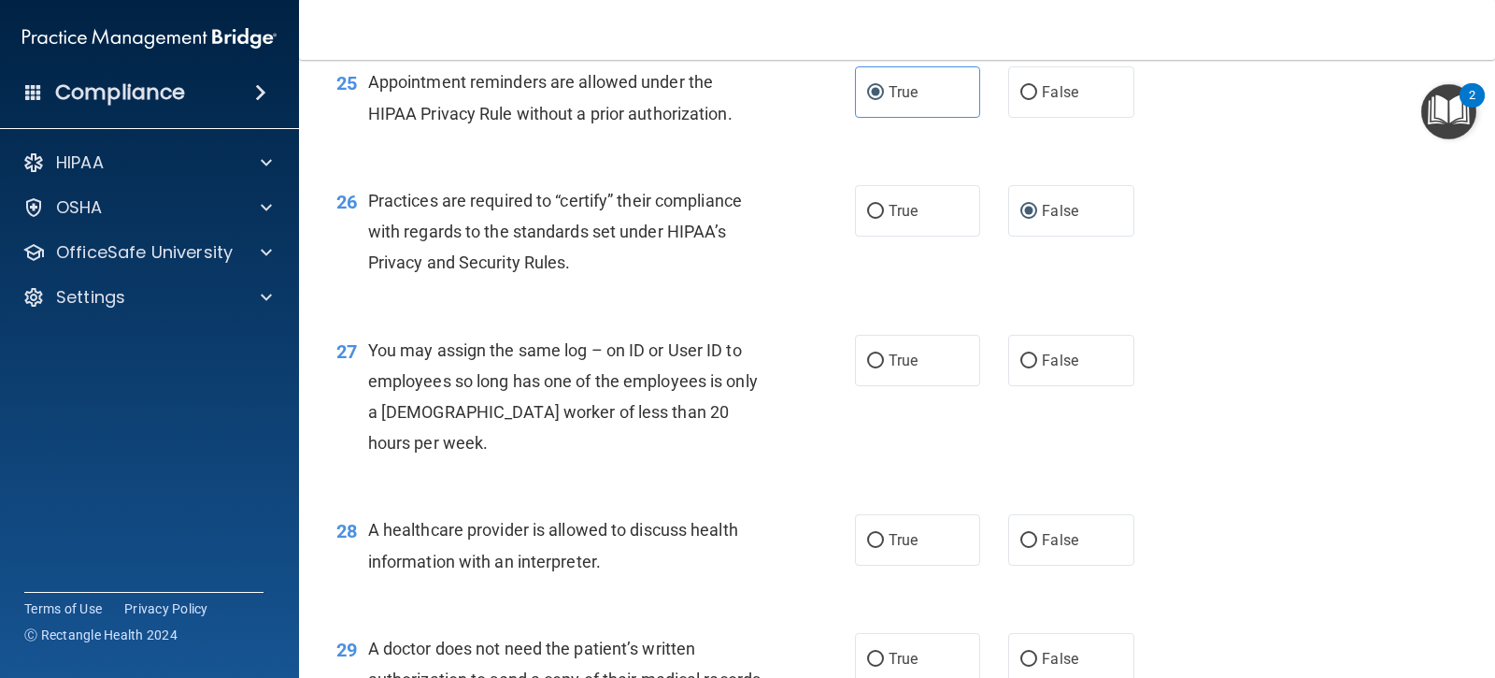
scroll to position [3891, 0]
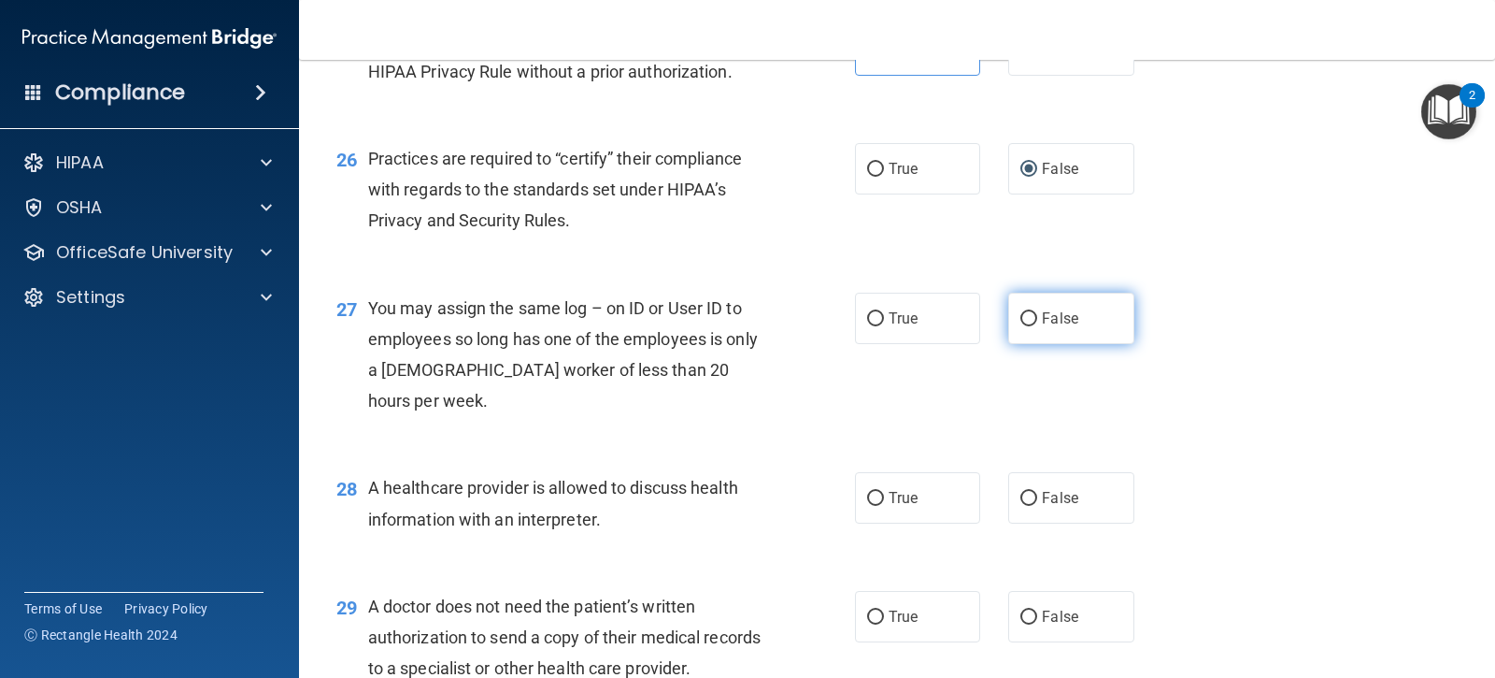
click at [1028, 326] on input "False" at bounding box center [1029, 319] width 17 height 14
radio input "true"
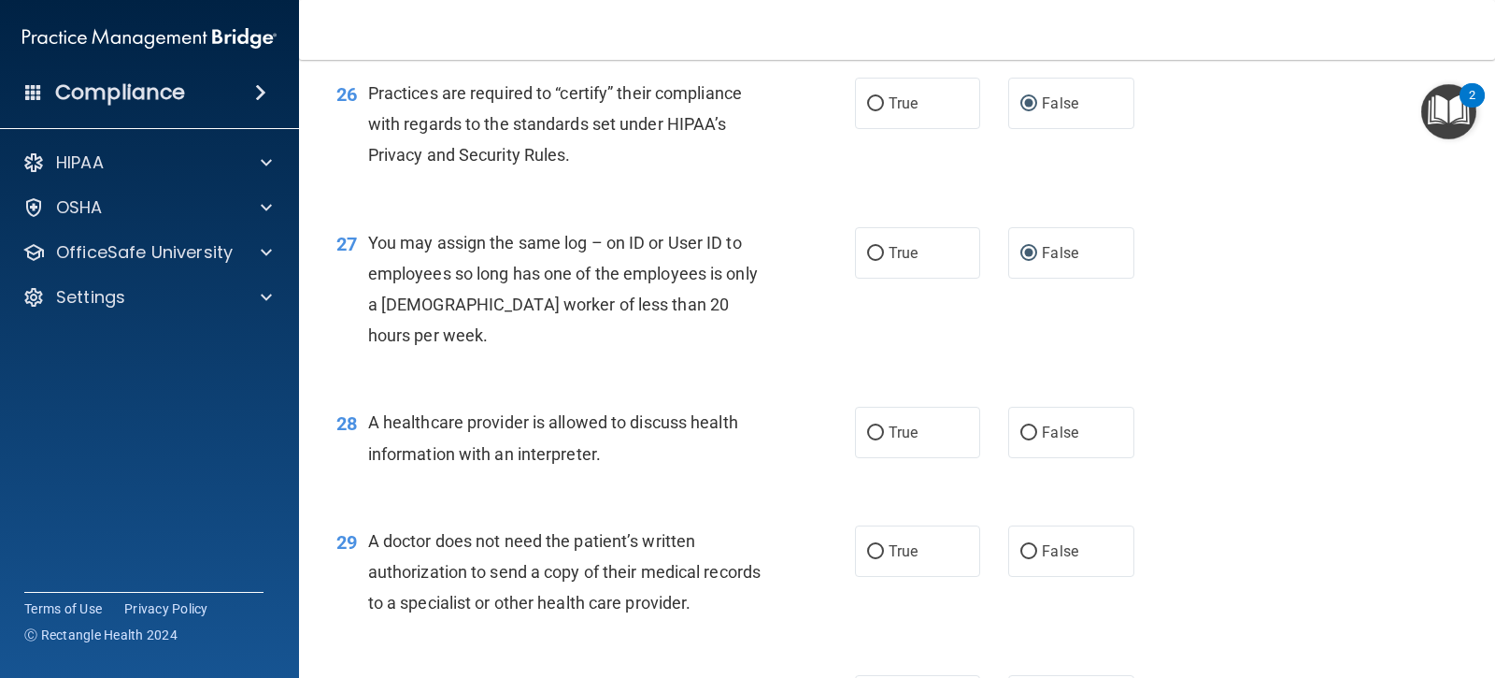
scroll to position [3984, 0]
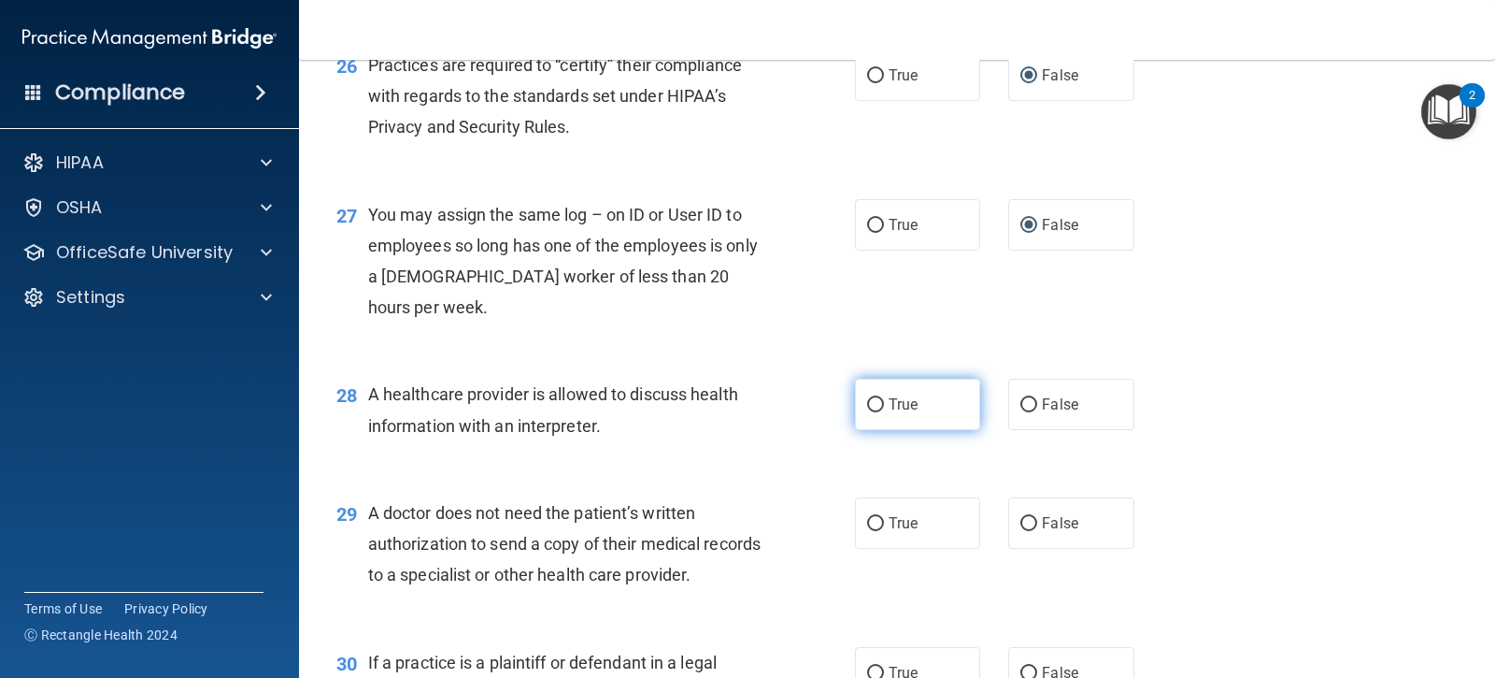
click at [878, 430] on label "True" at bounding box center [917, 404] width 125 height 51
click at [878, 412] on input "True" at bounding box center [875, 405] width 17 height 14
radio input "true"
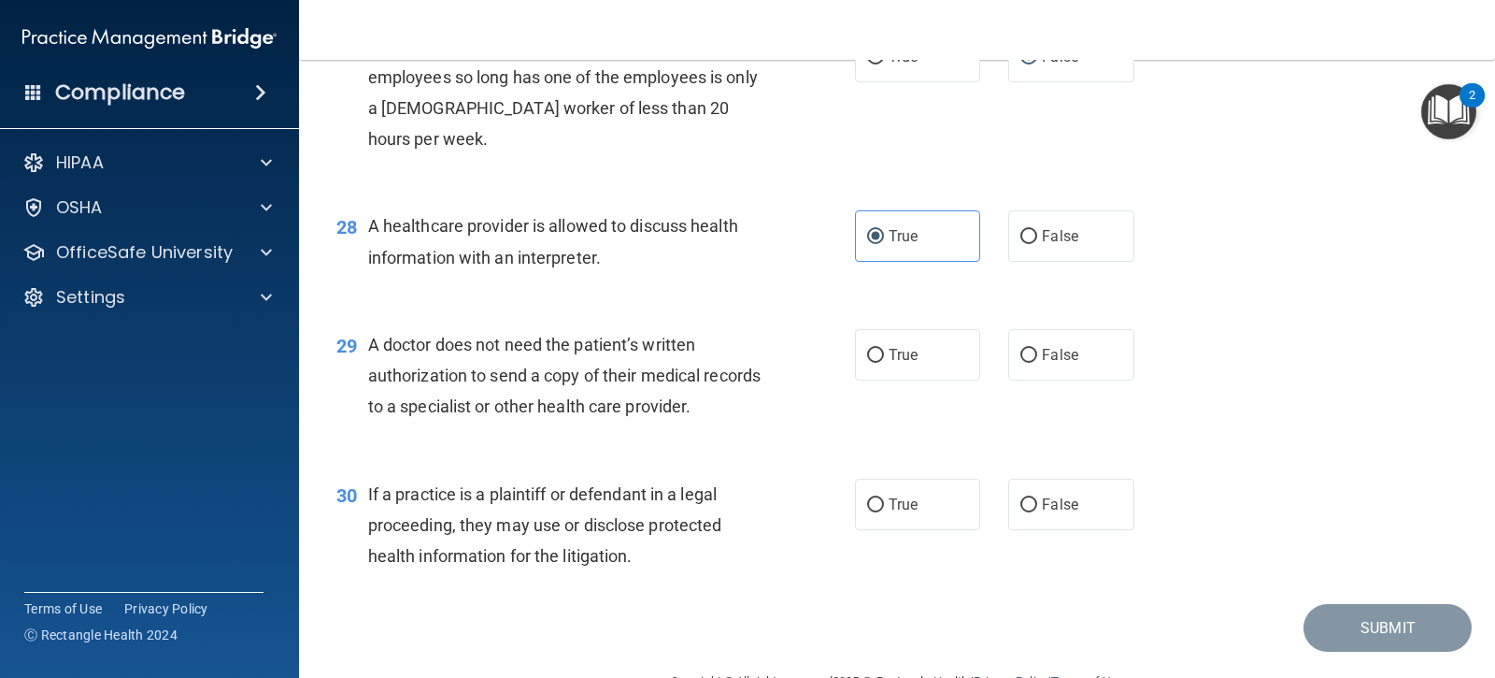
scroll to position [4171, 0]
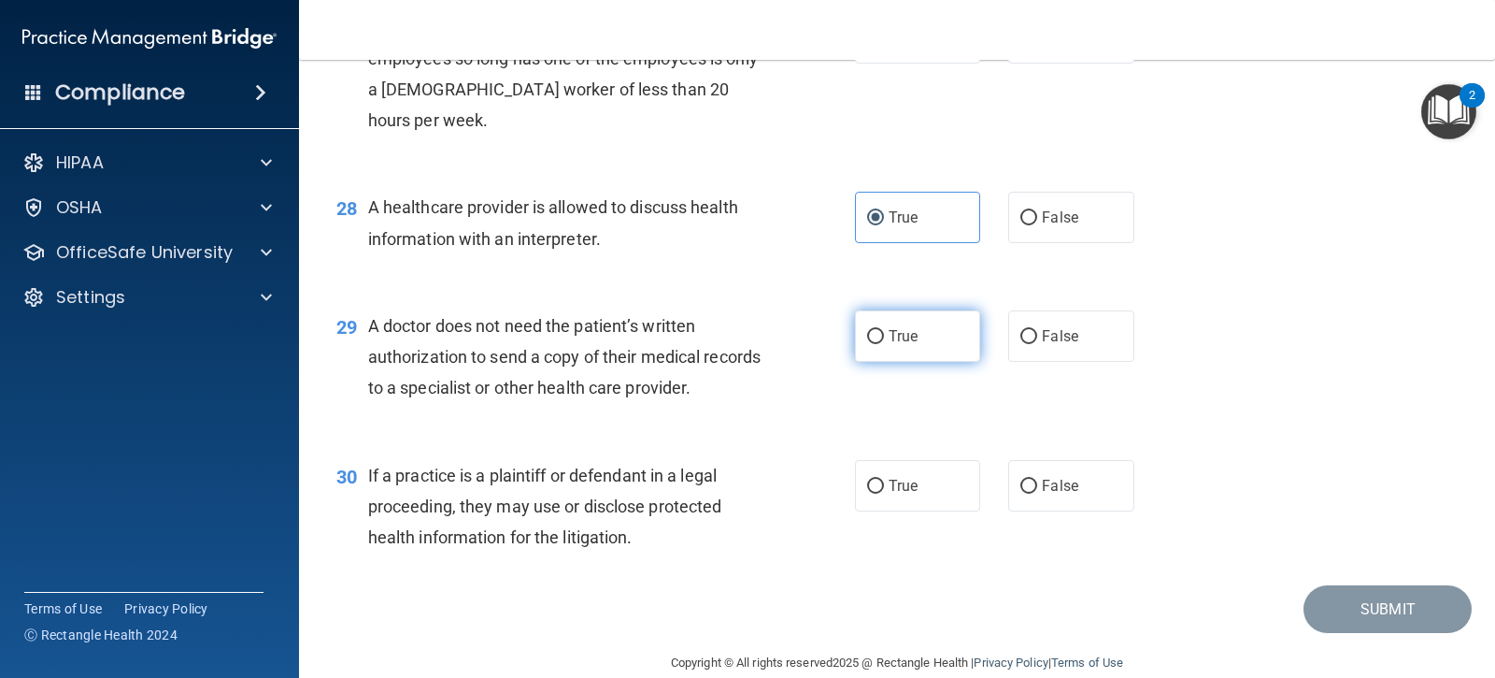
click at [908, 362] on label "True" at bounding box center [917, 335] width 125 height 51
click at [884, 344] on input "True" at bounding box center [875, 337] width 17 height 14
radio input "true"
click at [933, 511] on label "True" at bounding box center [917, 485] width 125 height 51
click at [884, 493] on input "True" at bounding box center [875, 486] width 17 height 14
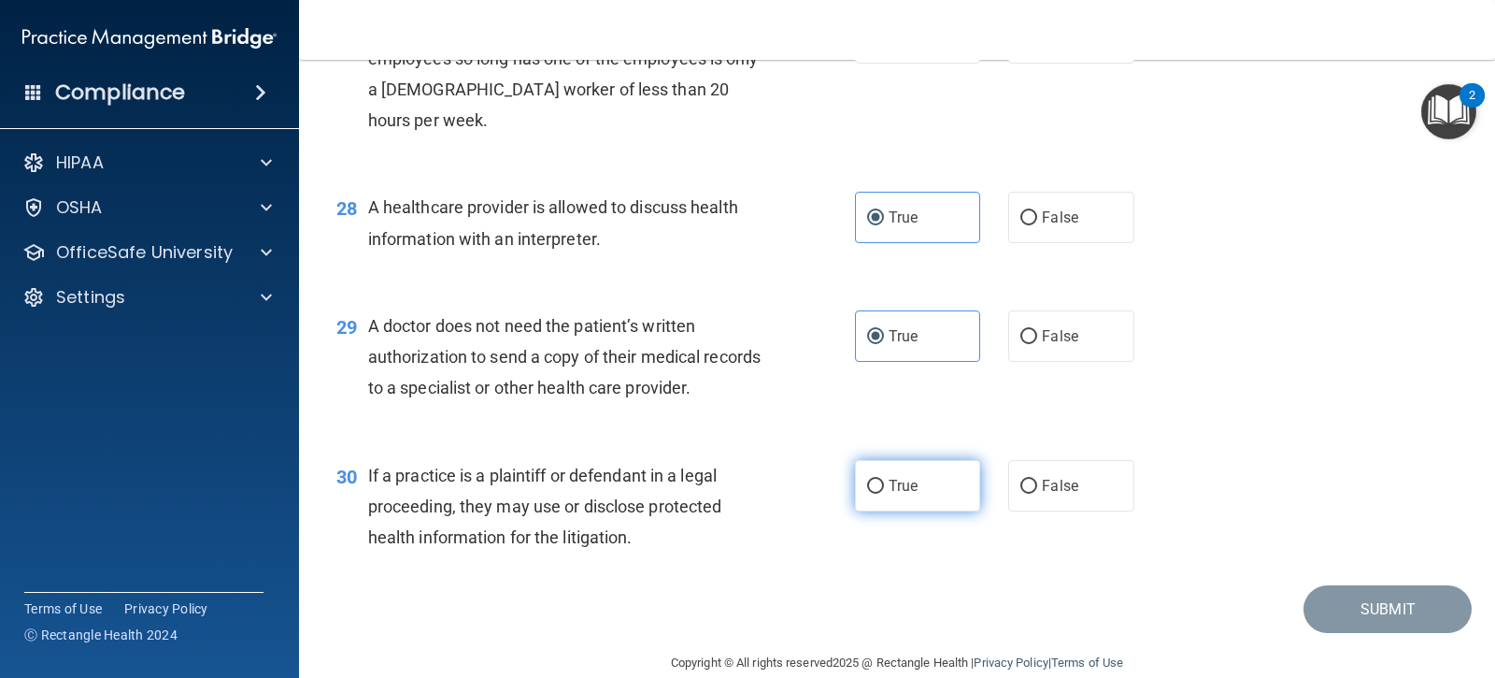
radio input "true"
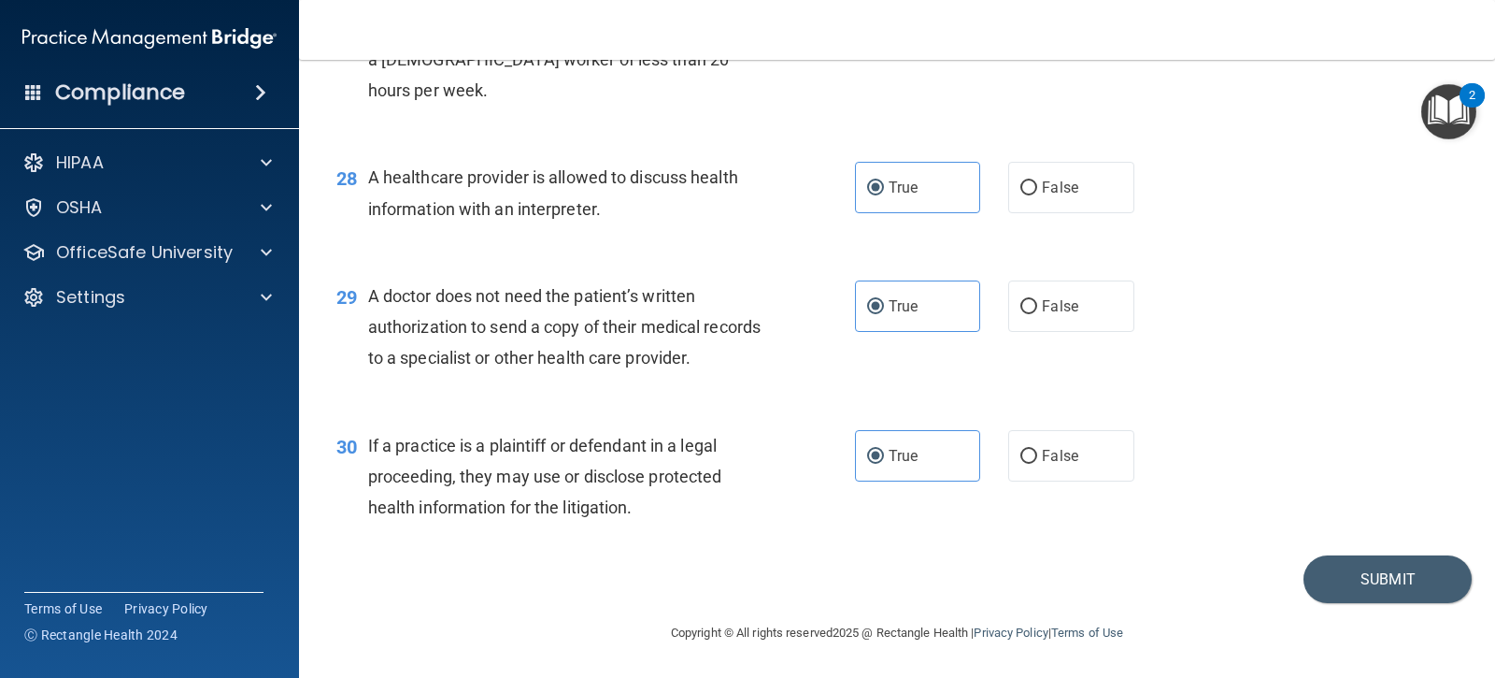
scroll to position [4294, 0]
click at [1319, 576] on button "Submit" at bounding box center [1388, 579] width 168 height 48
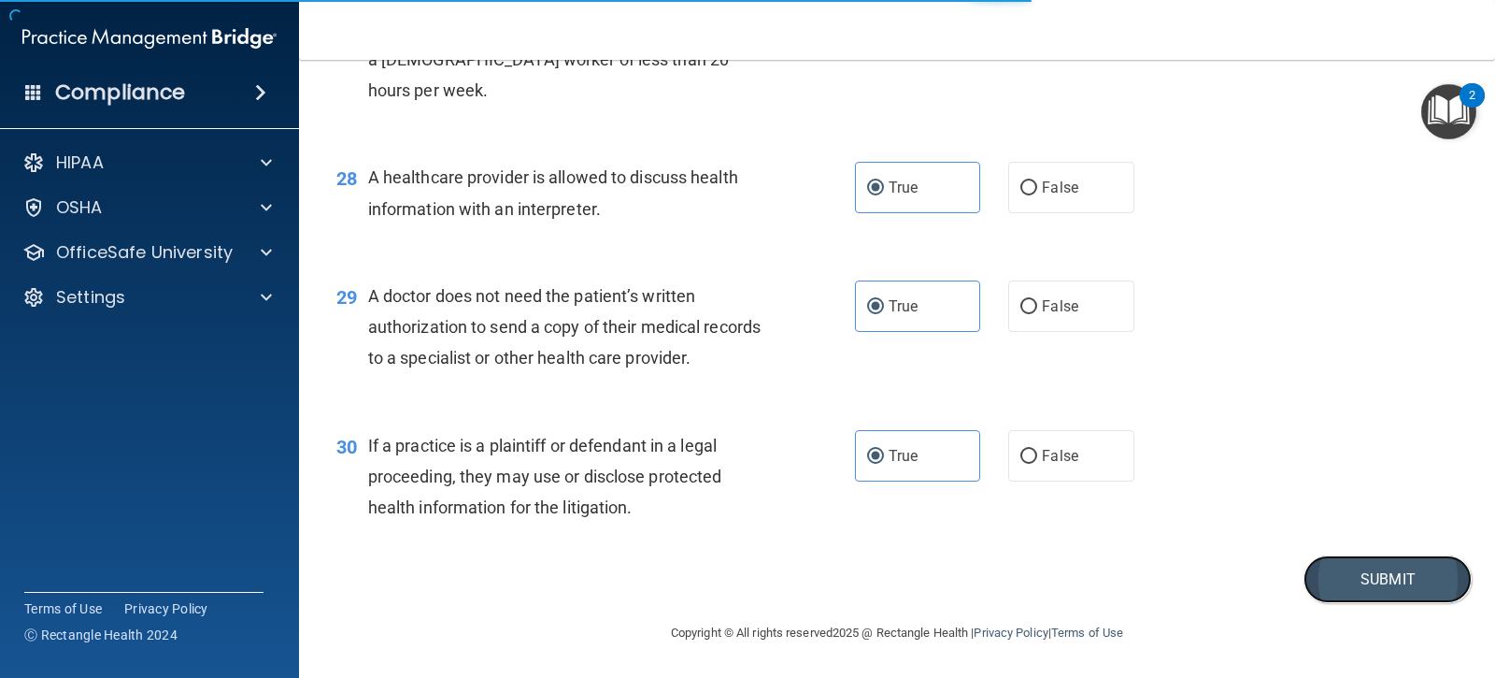
click at [1342, 576] on button "Submit" at bounding box center [1388, 579] width 168 height 48
